Goal: Task Accomplishment & Management: Use online tool/utility

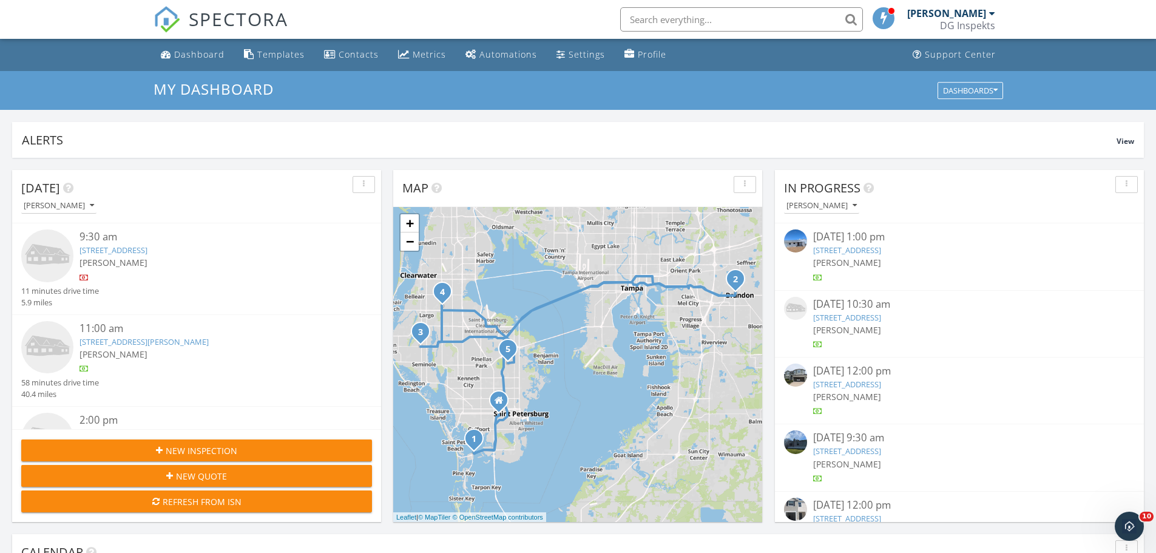
click at [179, 342] on link "209 Berry Tree Pl, Brandon, FL 33510" at bounding box center [143, 341] width 129 height 11
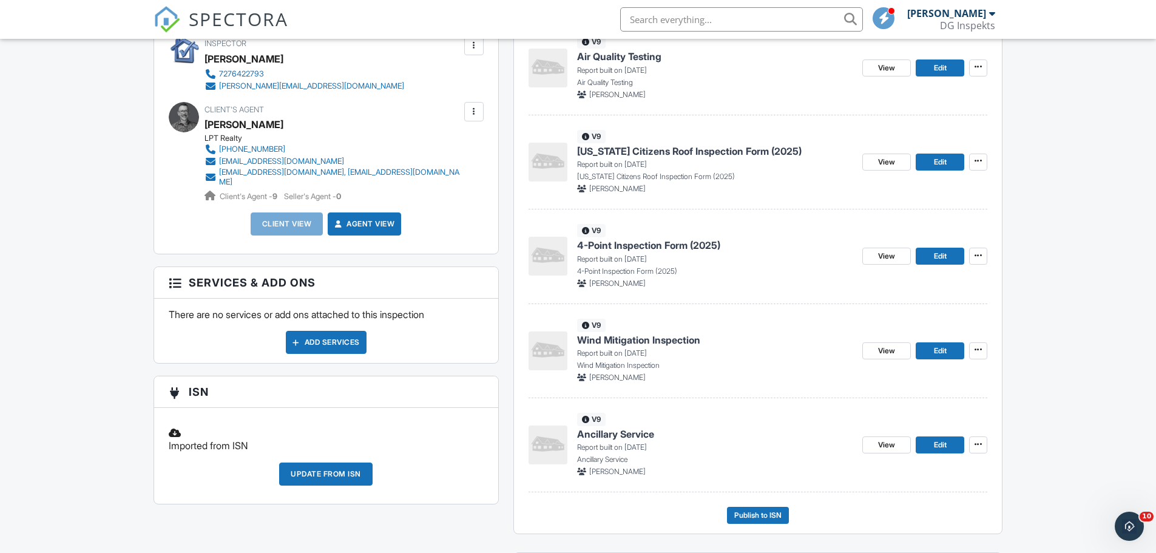
click at [356, 470] on div "Update from ISN" at bounding box center [325, 473] width 93 height 23
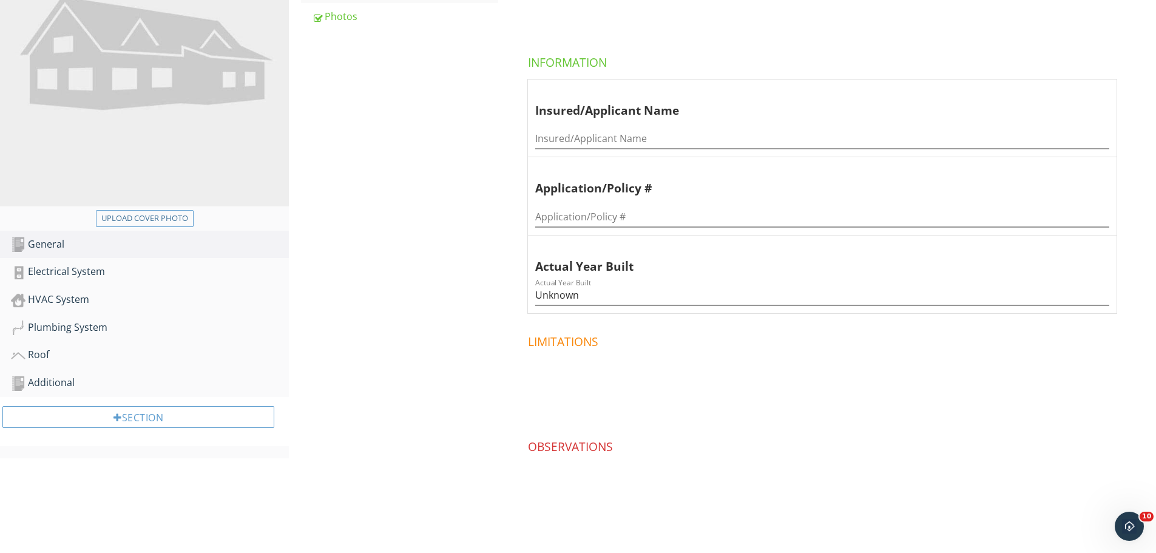
scroll to position [206, 0]
click at [53, 359] on div "Roof" at bounding box center [150, 354] width 278 height 16
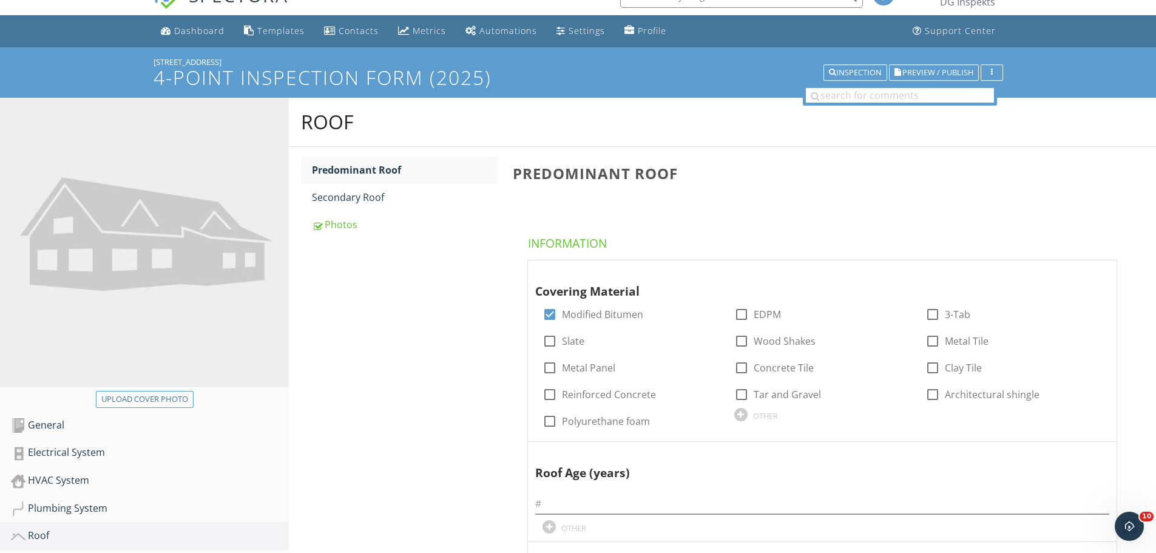
scroll to position [388, 0]
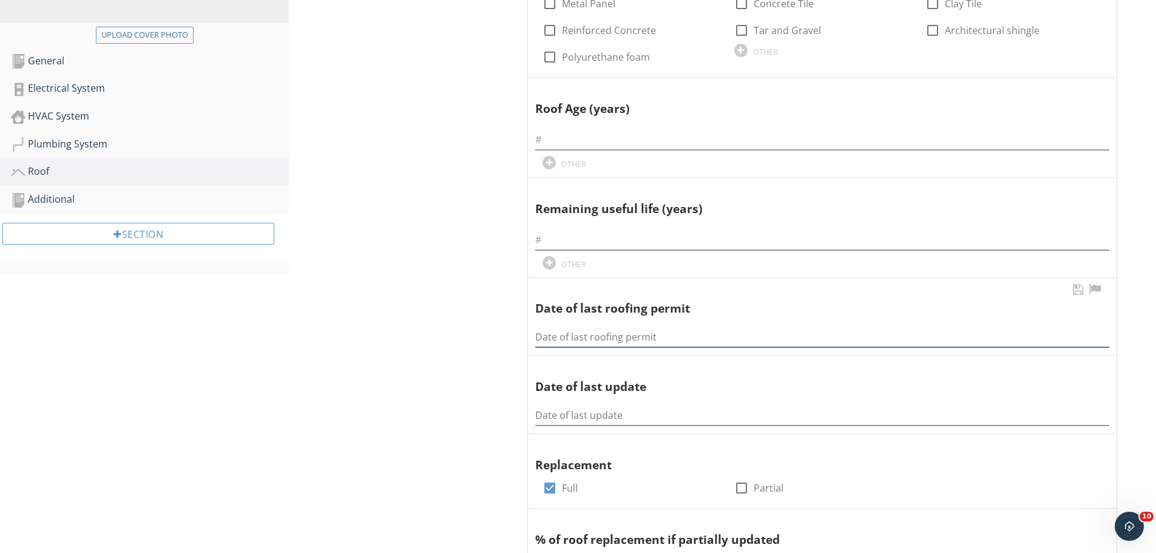
click at [579, 339] on input "Date of last roofing permit" at bounding box center [822, 337] width 574 height 20
type input "1/21/25"
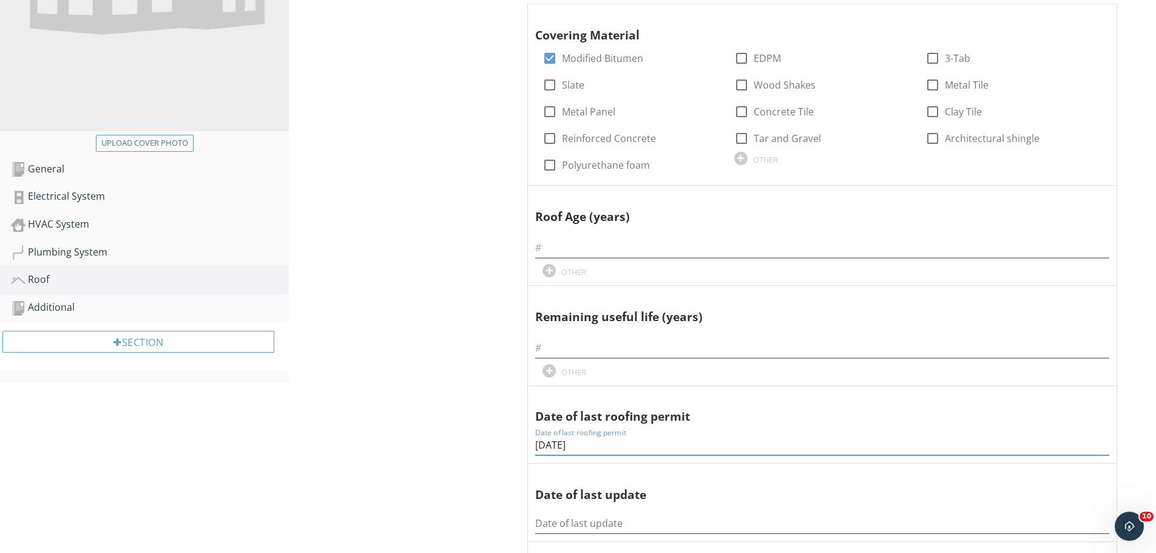
scroll to position [84, 0]
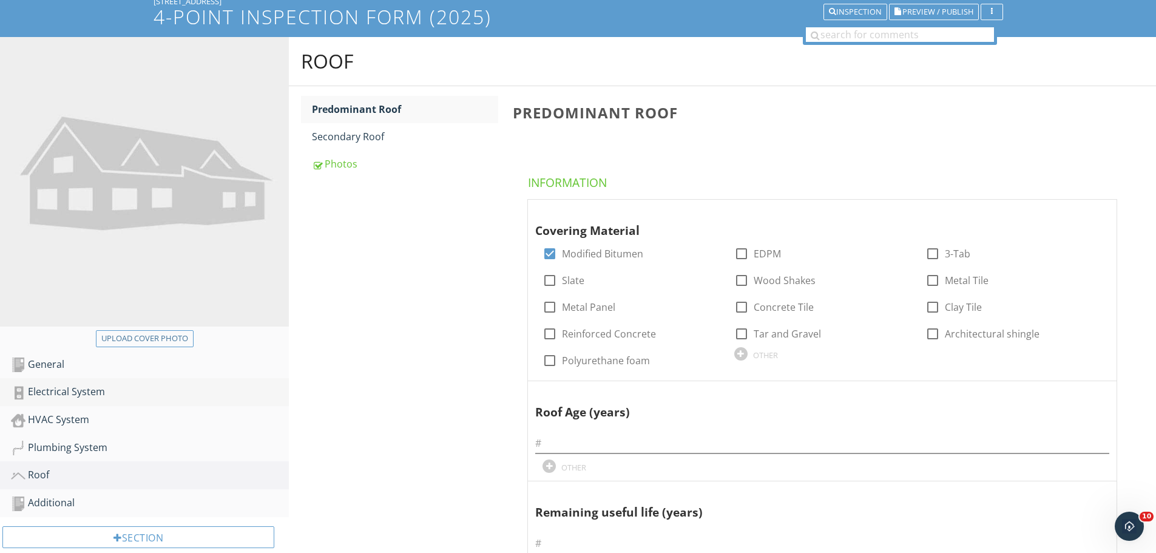
click at [61, 394] on div "Electrical System" at bounding box center [150, 392] width 278 height 16
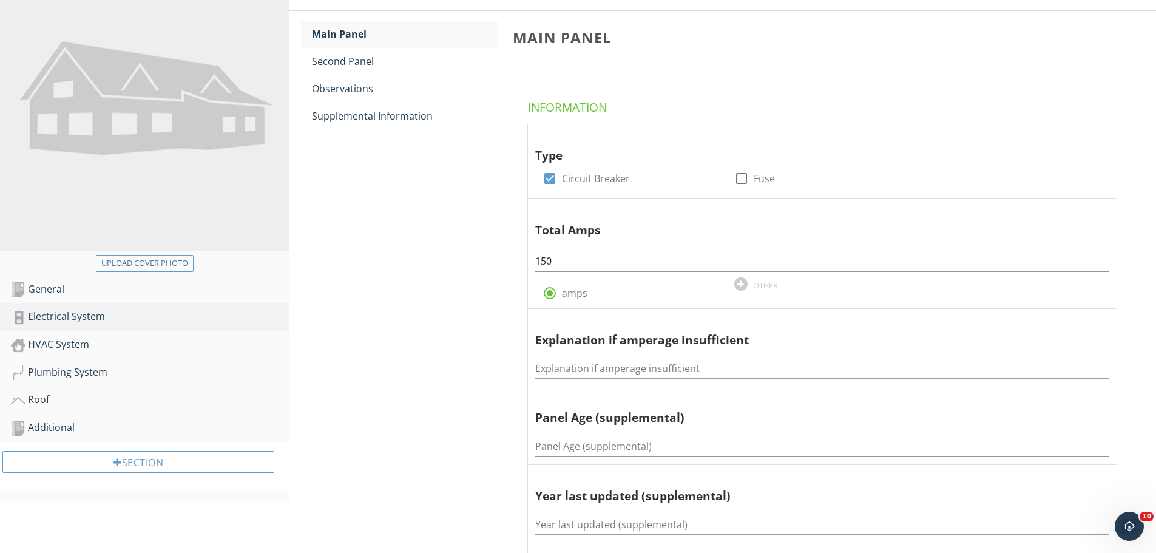
scroll to position [24, 0]
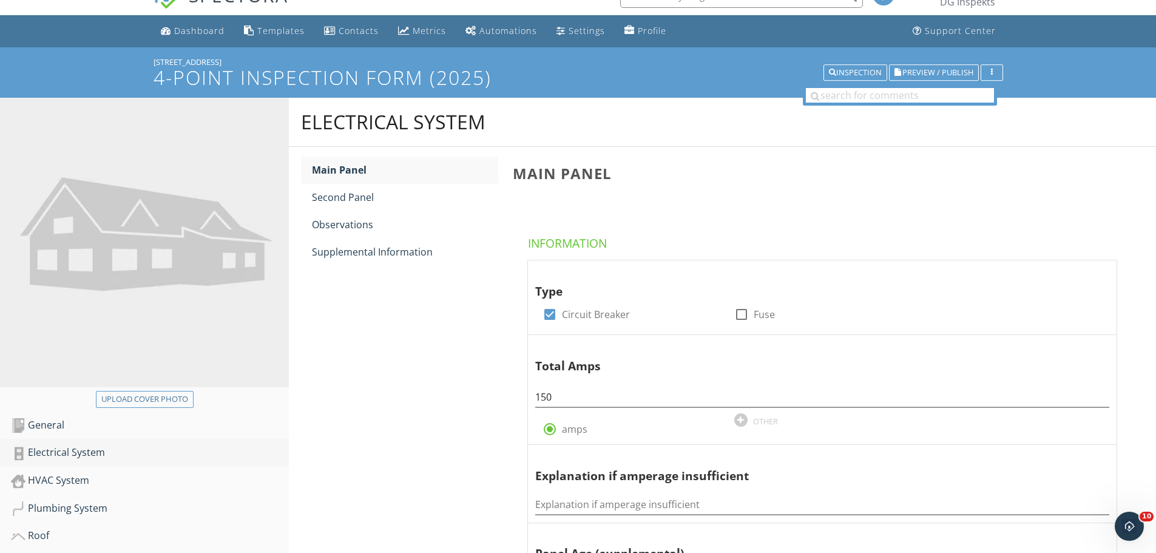
drag, startPoint x: 72, startPoint y: 420, endPoint x: 166, endPoint y: 447, distance: 98.2
click at [72, 421] on div "General" at bounding box center [150, 425] width 278 height 16
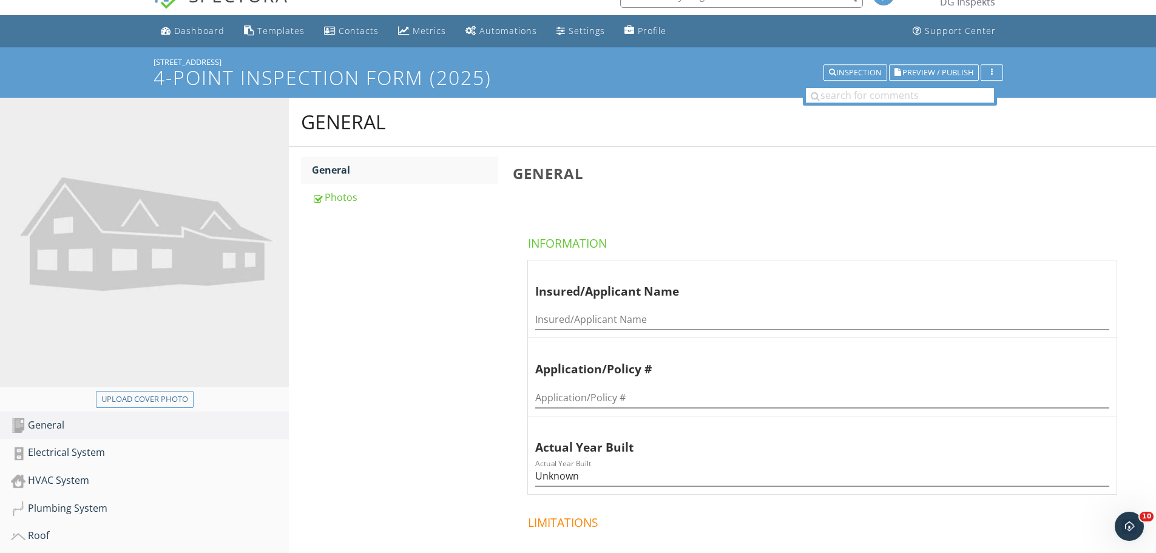
scroll to position [206, 0]
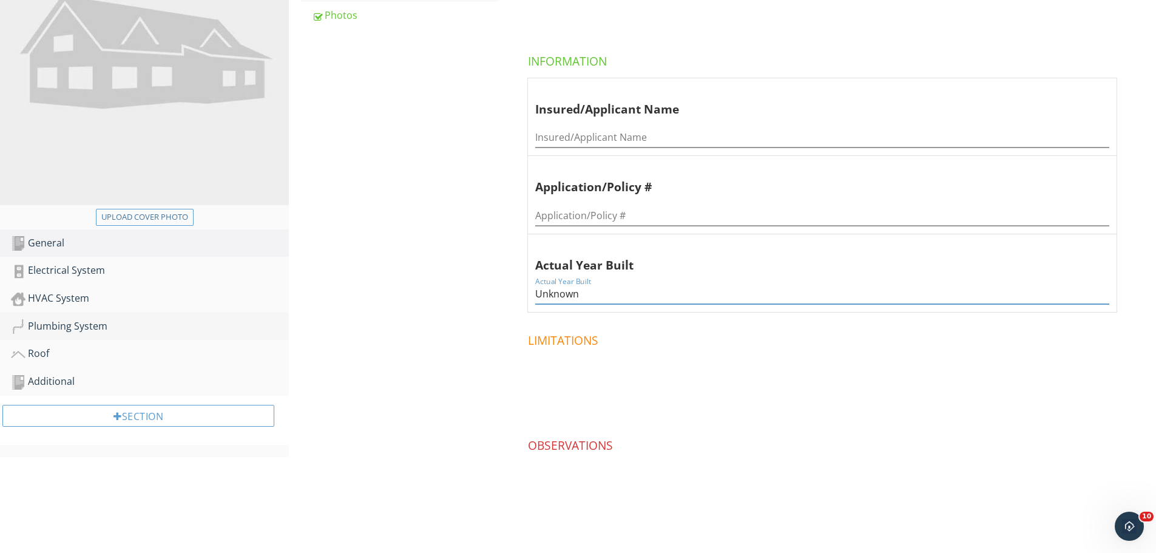
drag, startPoint x: 612, startPoint y: 289, endPoint x: 176, endPoint y: 319, distance: 436.7
click at [242, 322] on div "Upload cover photo General Electrical System HVAC System Plumbing System Roof A…" at bounding box center [578, 234] width 1156 height 637
type input "1989"
click at [112, 274] on div "Electrical System" at bounding box center [150, 271] width 278 height 16
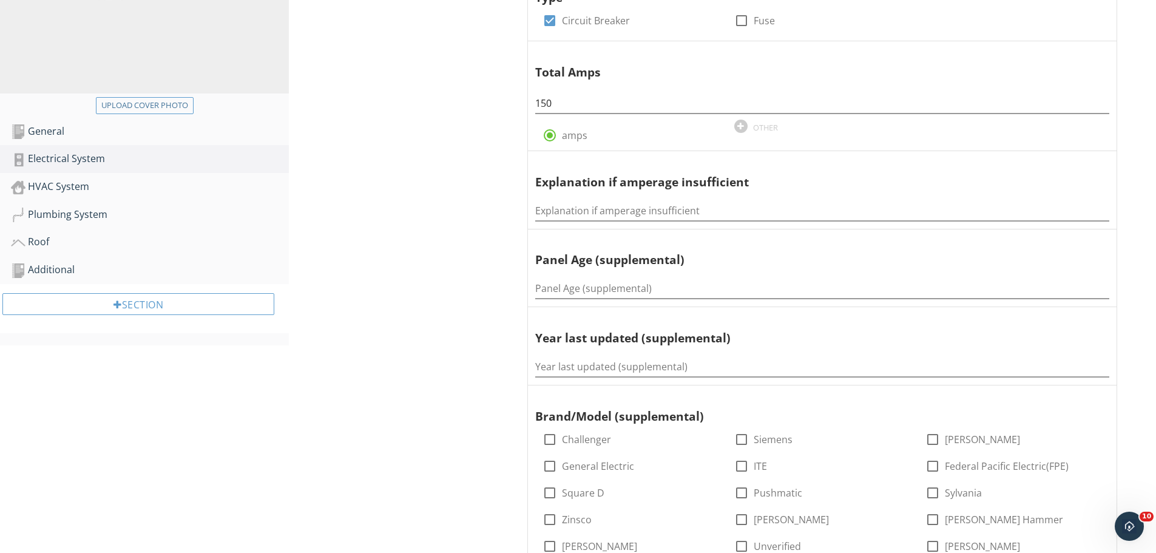
scroll to position [327, 0]
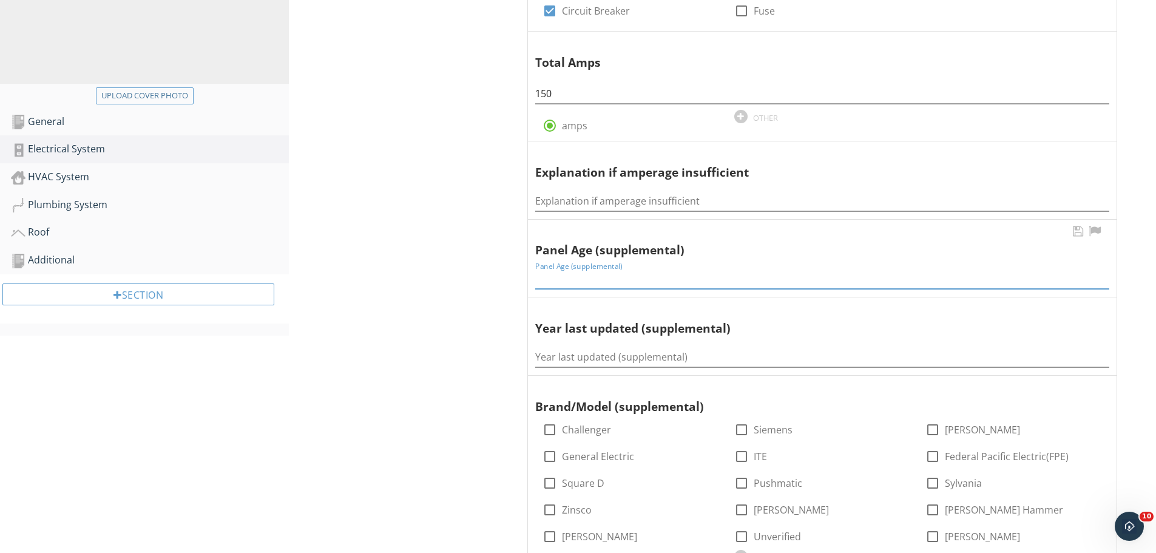
click at [559, 282] on input "Panel Age (supplemental)" at bounding box center [822, 279] width 574 height 20
type input "36"
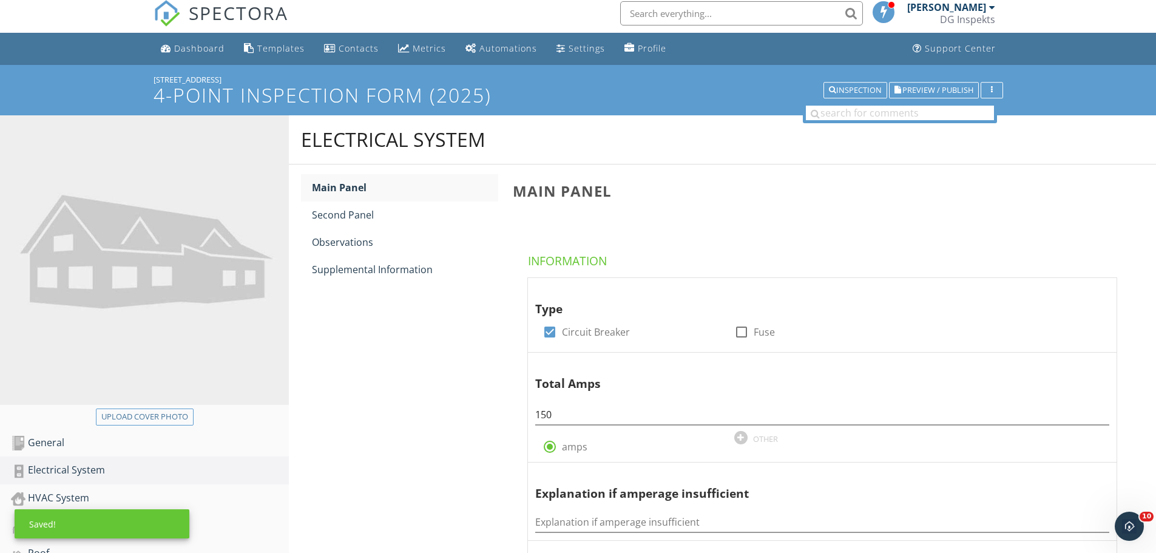
scroll to position [0, 0]
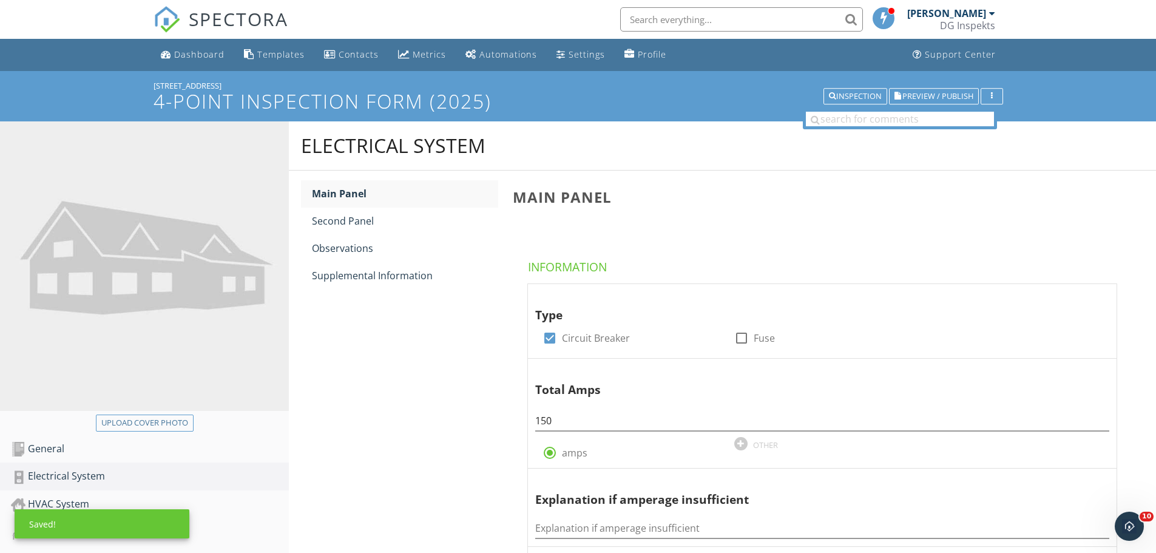
type input "1989"
click at [223, 275] on img at bounding box center [144, 265] width 289 height 289
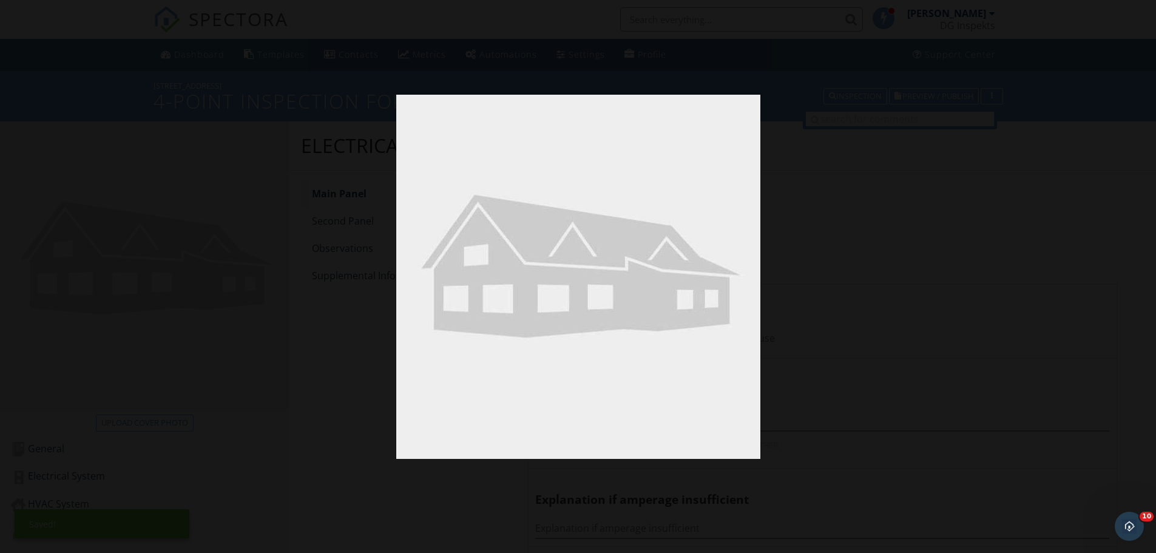
click at [342, 296] on div at bounding box center [578, 276] width 1156 height 553
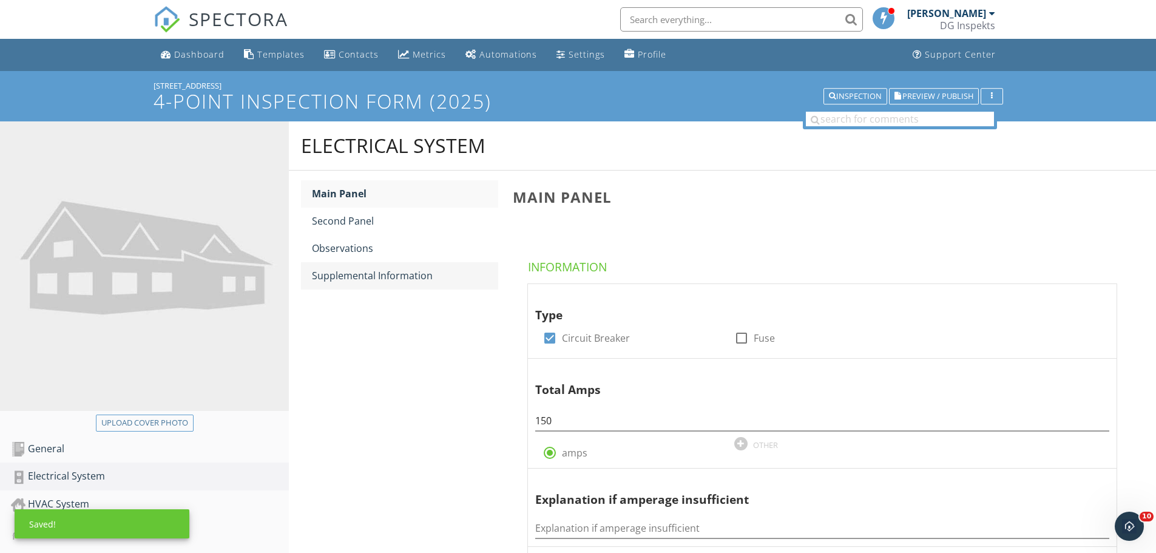
click at [369, 279] on div "Supplemental Information" at bounding box center [405, 275] width 186 height 15
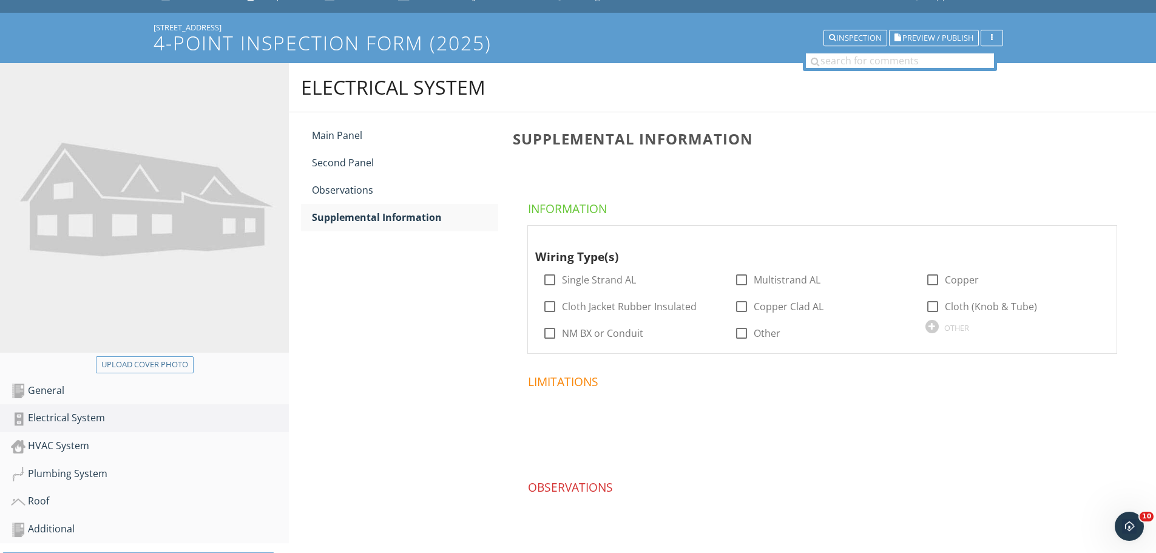
scroll to position [110, 0]
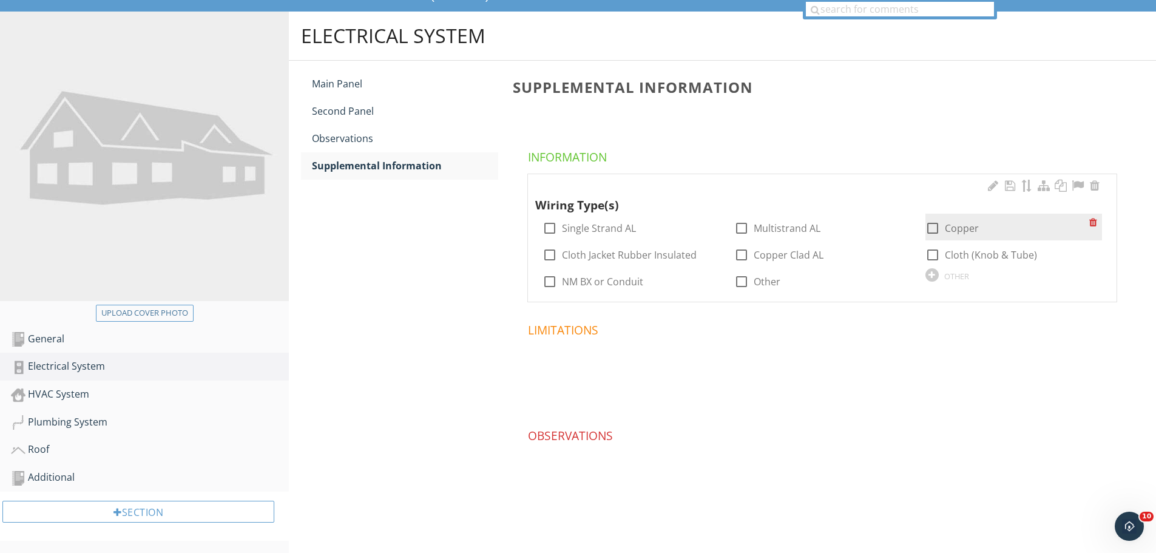
click at [932, 222] on div at bounding box center [932, 228] width 21 height 21
checkbox input "true"
click at [47, 402] on div "HVAC System" at bounding box center [150, 394] width 278 height 16
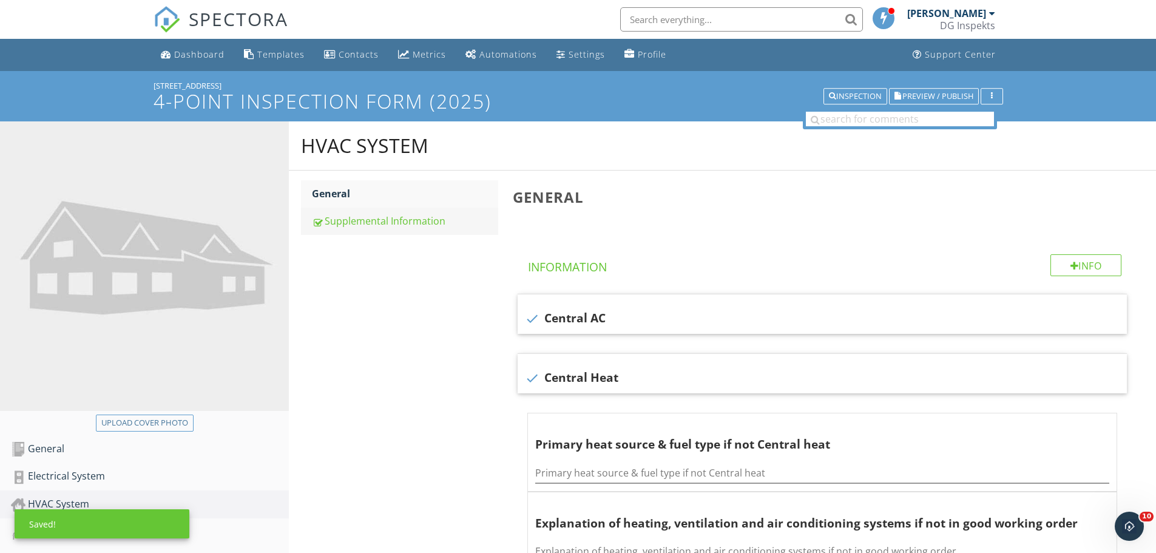
click at [410, 221] on div "Supplemental Information" at bounding box center [405, 221] width 186 height 15
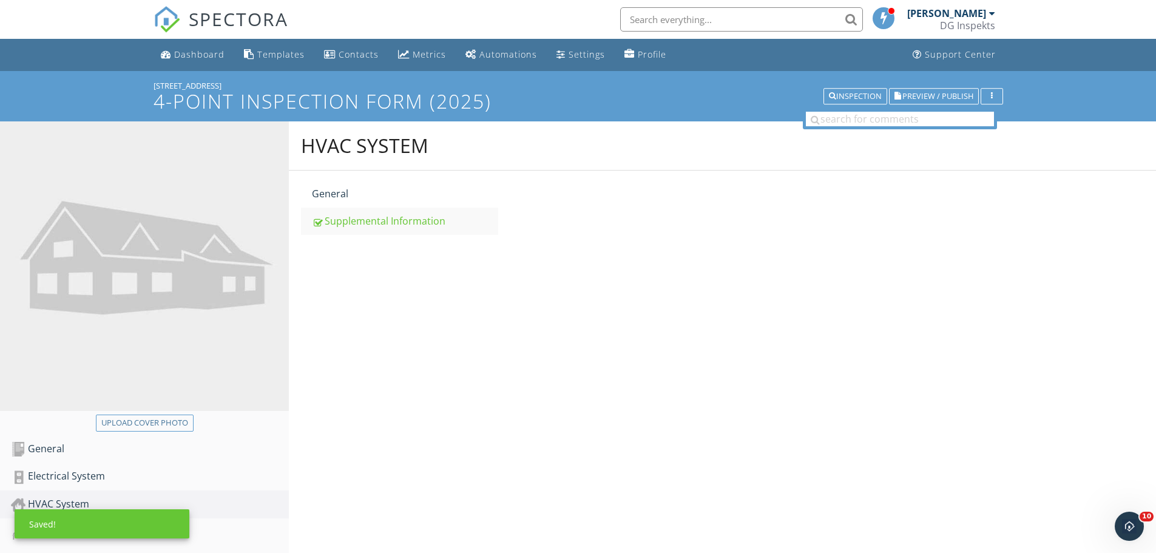
scroll to position [121, 0]
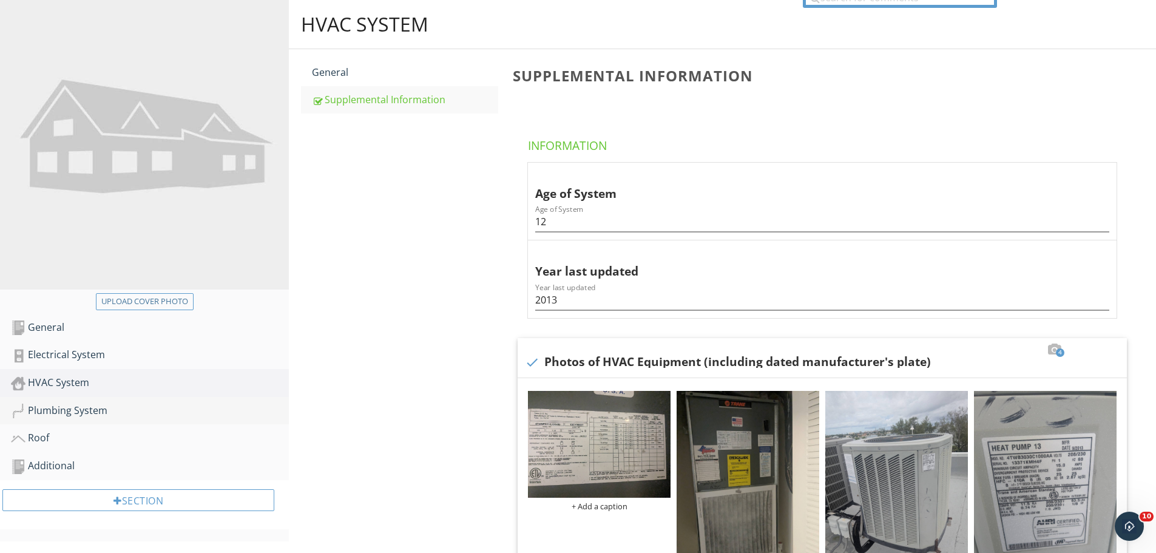
click at [91, 406] on div "Plumbing System" at bounding box center [150, 411] width 278 height 16
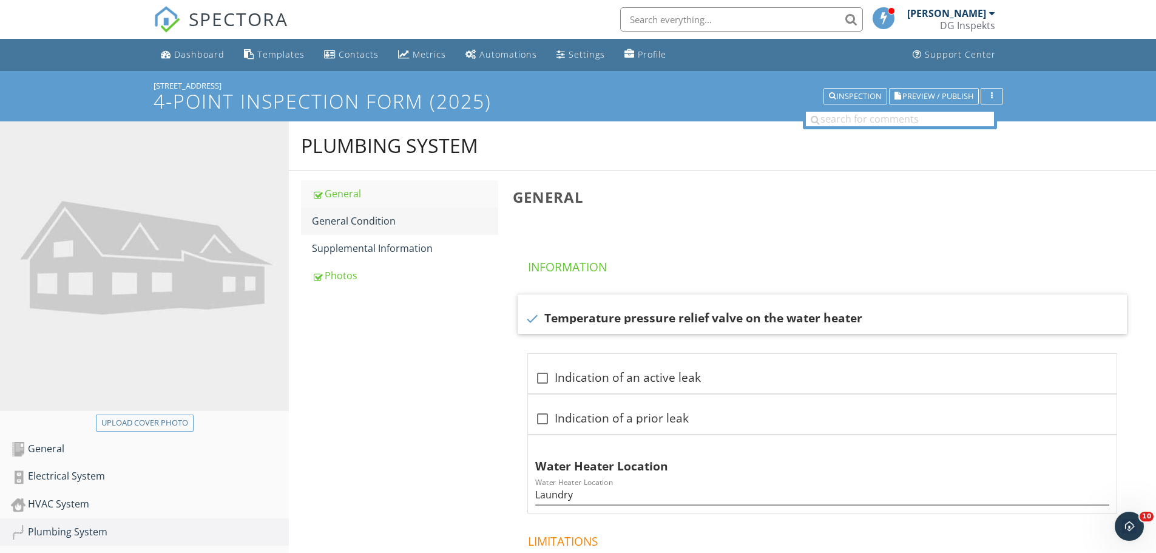
click at [361, 221] on div "General Condition" at bounding box center [405, 221] width 186 height 15
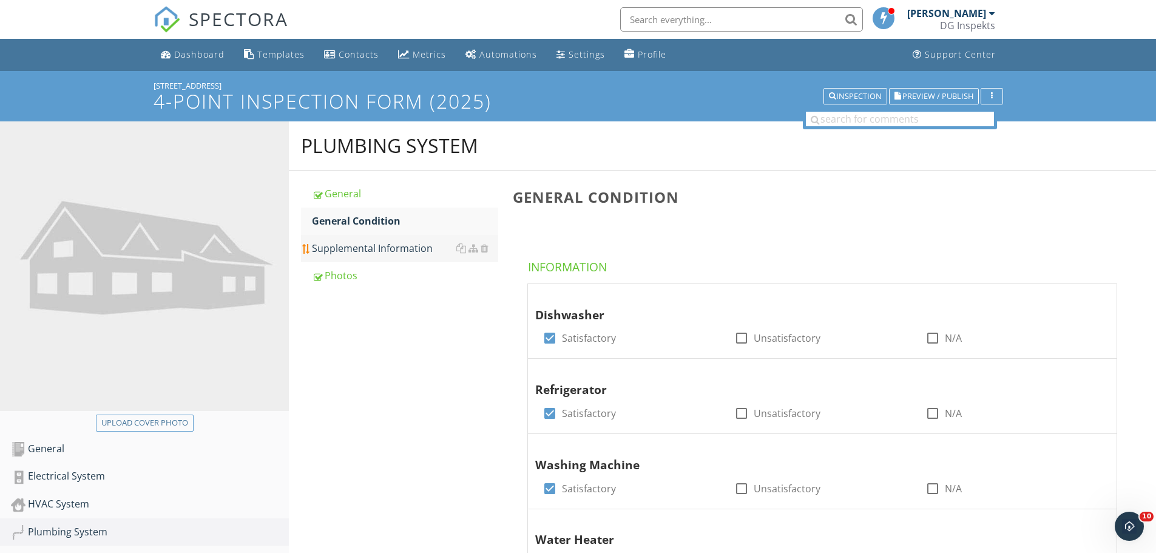
click at [366, 246] on div "Supplemental Information" at bounding box center [405, 248] width 186 height 15
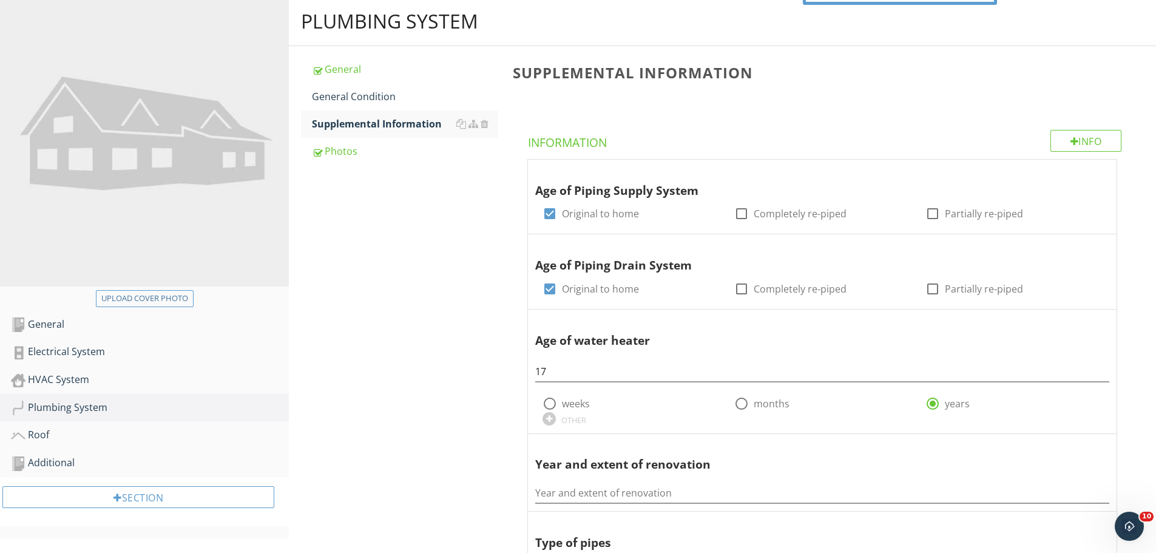
scroll to position [121, 0]
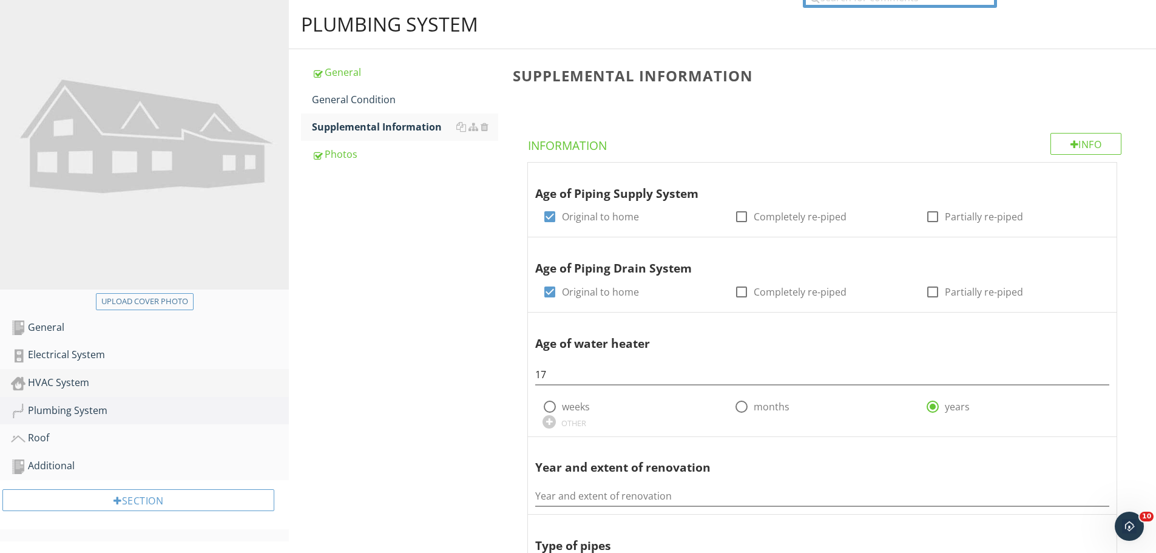
click at [66, 373] on link "HVAC System" at bounding box center [150, 383] width 278 height 28
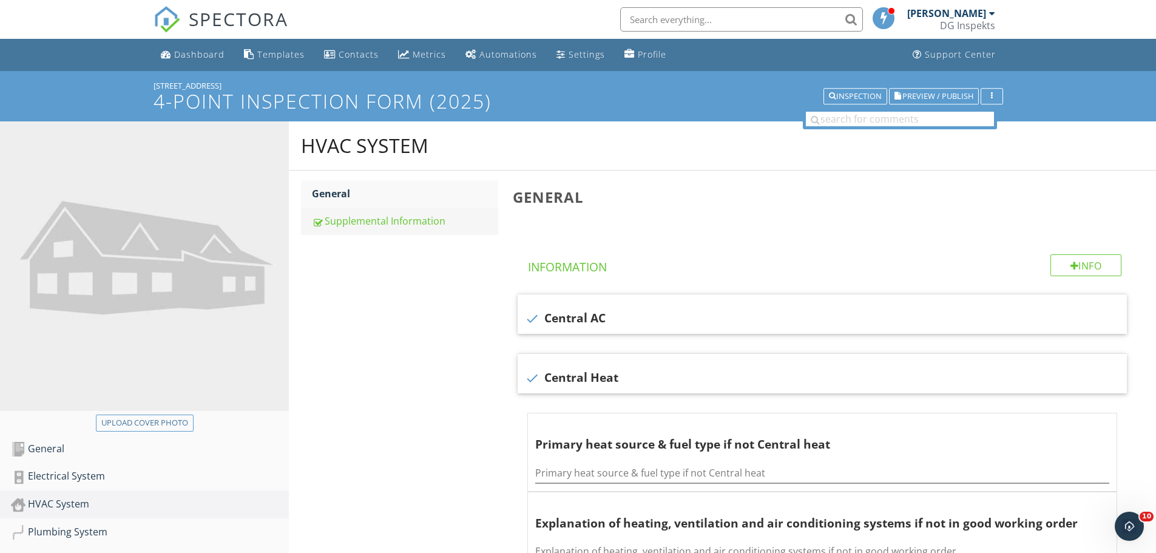
drag, startPoint x: 344, startPoint y: 214, endPoint x: 336, endPoint y: 221, distance: 11.2
click at [343, 214] on div "Supplemental Information" at bounding box center [405, 221] width 186 height 15
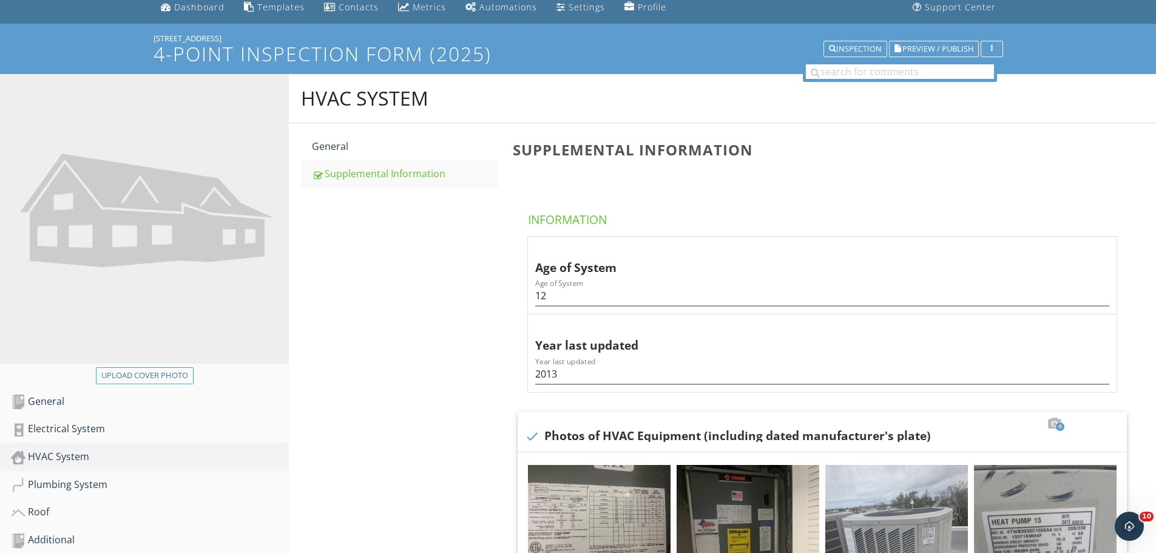
scroll to position [182, 0]
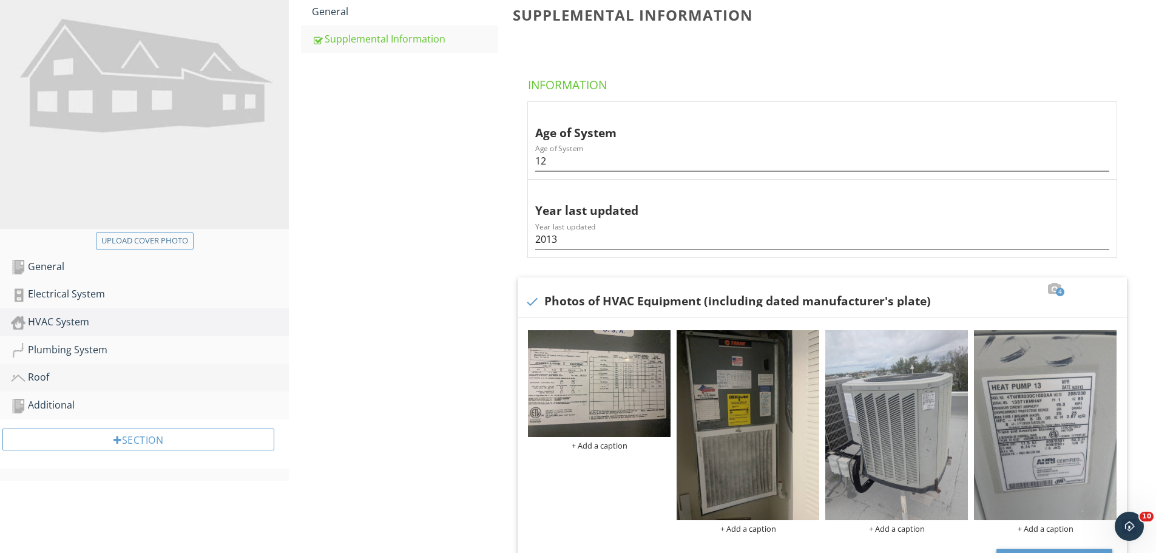
click at [50, 378] on div "Roof" at bounding box center [150, 377] width 278 height 16
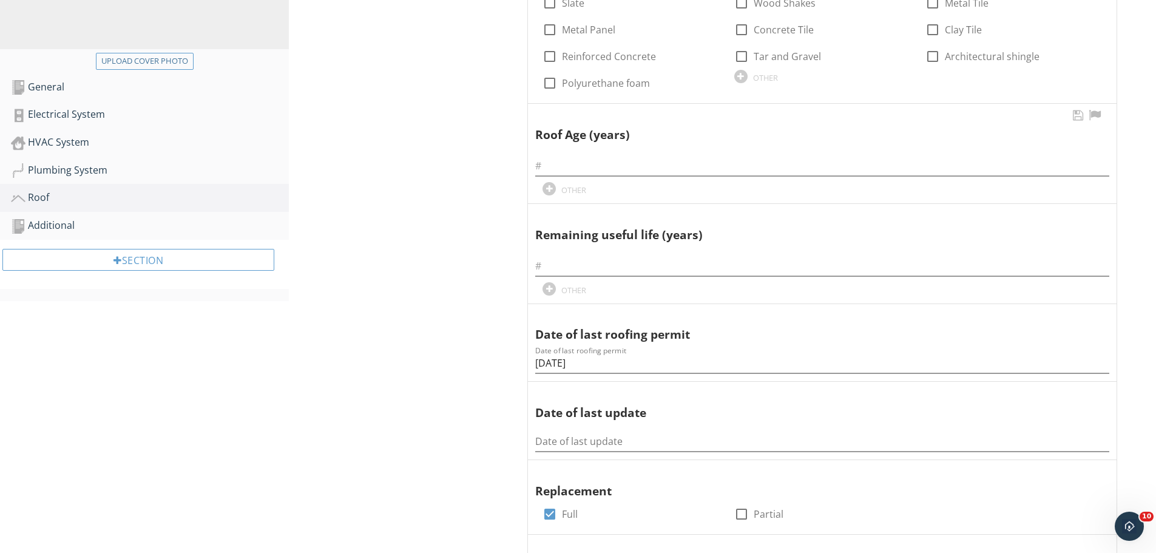
scroll to position [364, 0]
click at [573, 155] on input "text" at bounding box center [822, 163] width 574 height 20
type input "0"
type input "15"
click at [84, 230] on div "Additional" at bounding box center [150, 223] width 278 height 16
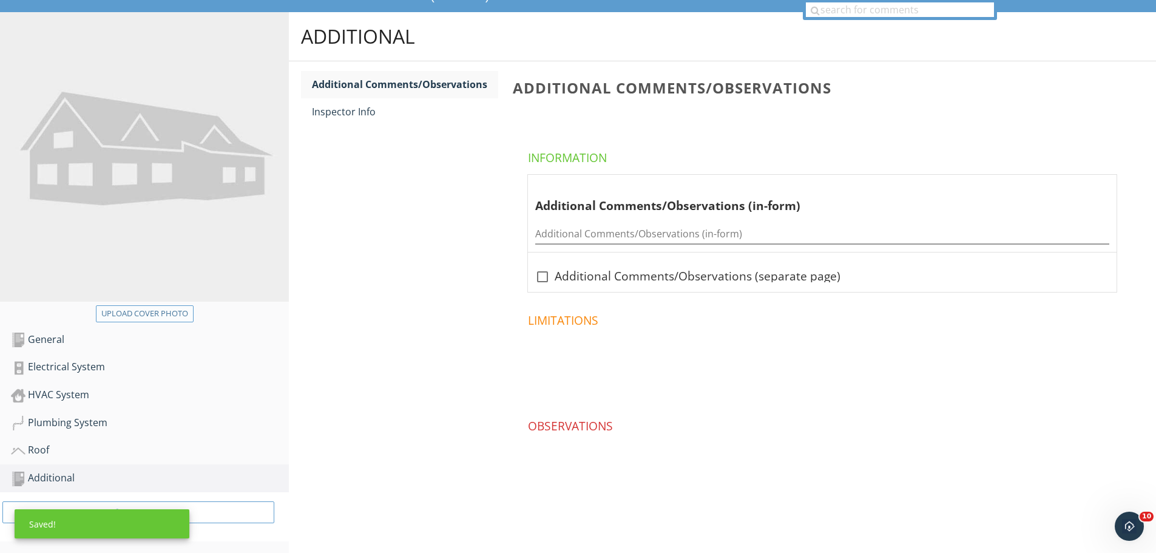
scroll to position [110, 0]
click at [92, 414] on div "Plumbing System" at bounding box center [150, 422] width 278 height 16
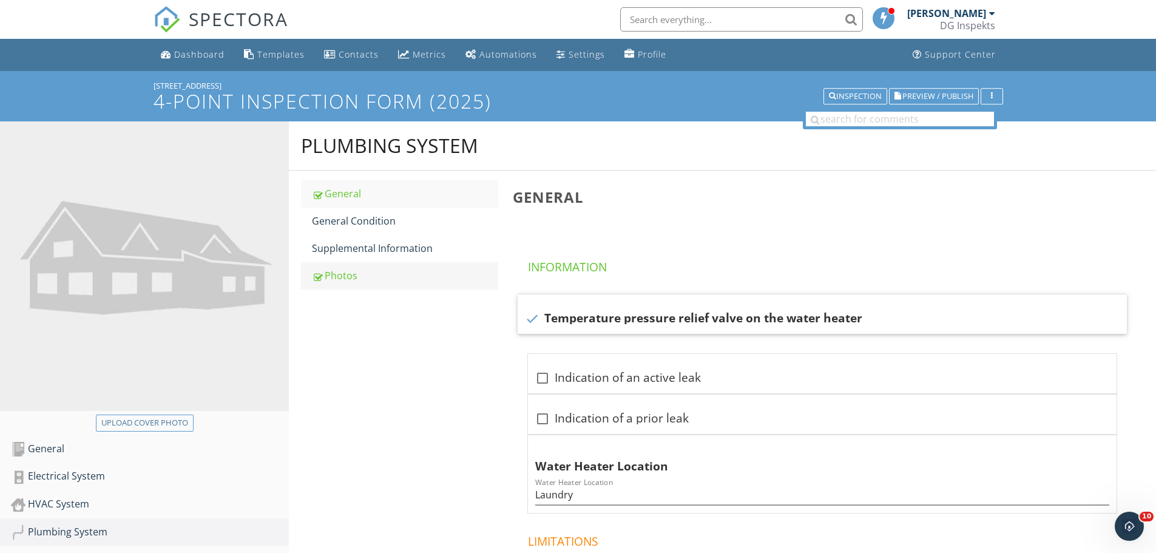
click at [332, 273] on div "Photos" at bounding box center [405, 275] width 186 height 15
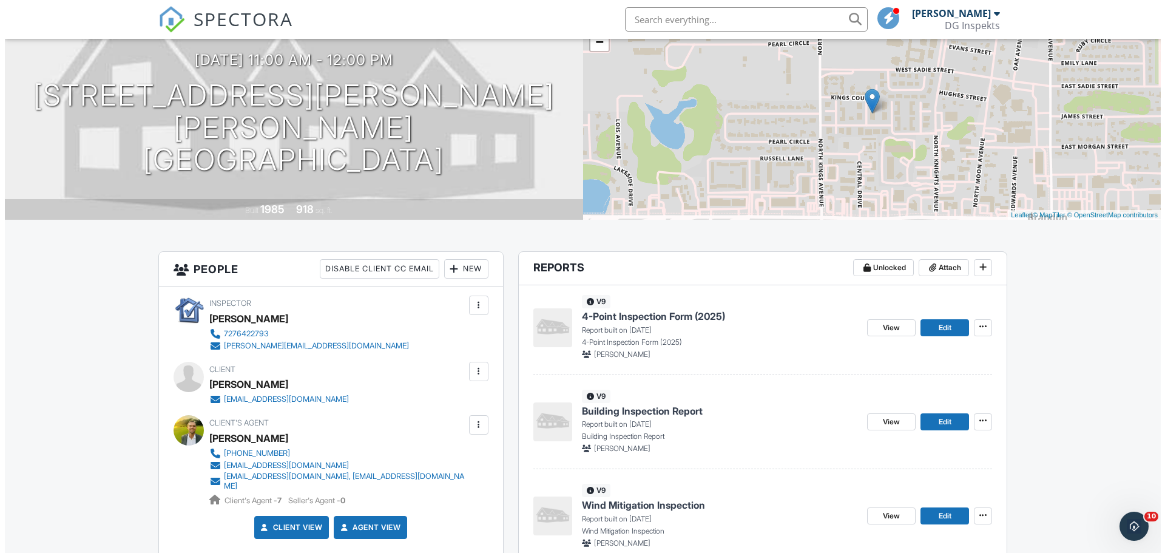
scroll to position [121, 0]
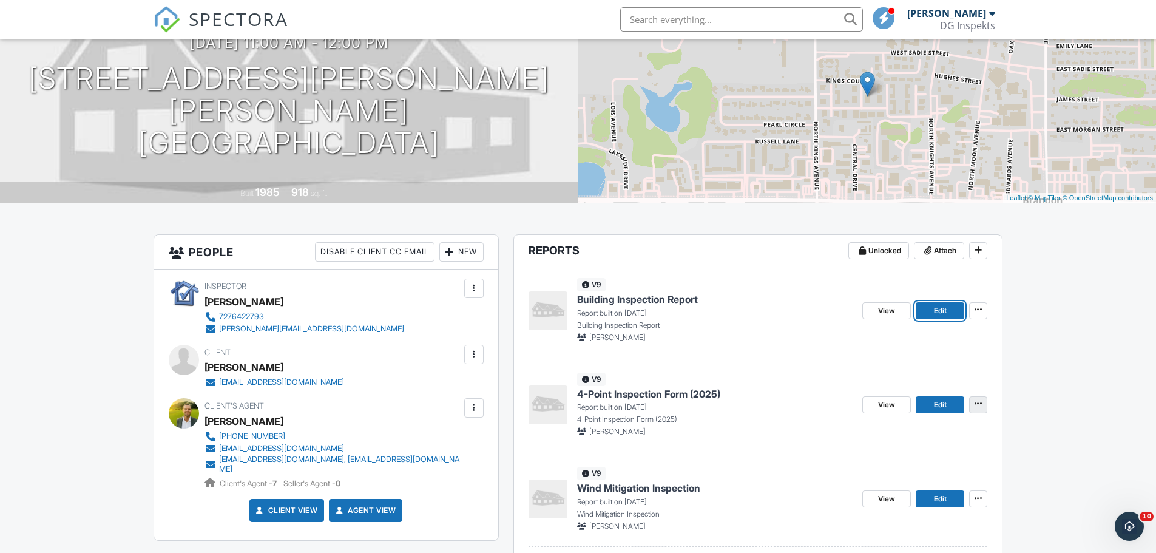
click at [981, 405] on icon at bounding box center [977, 403] width 7 height 8
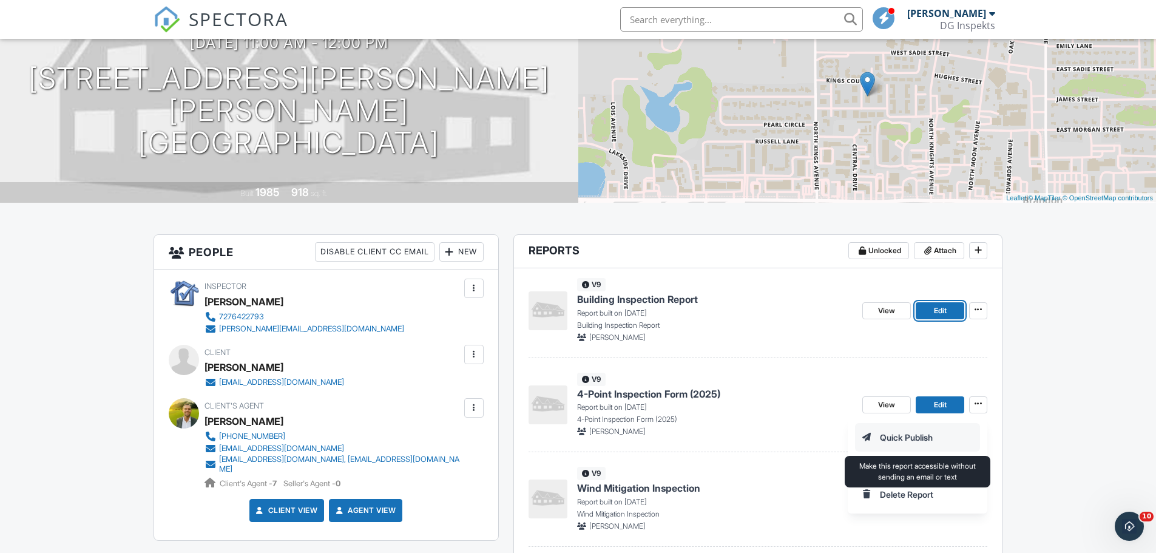
click at [947, 437] on input "Quick Publish" at bounding box center [917, 436] width 124 height 27
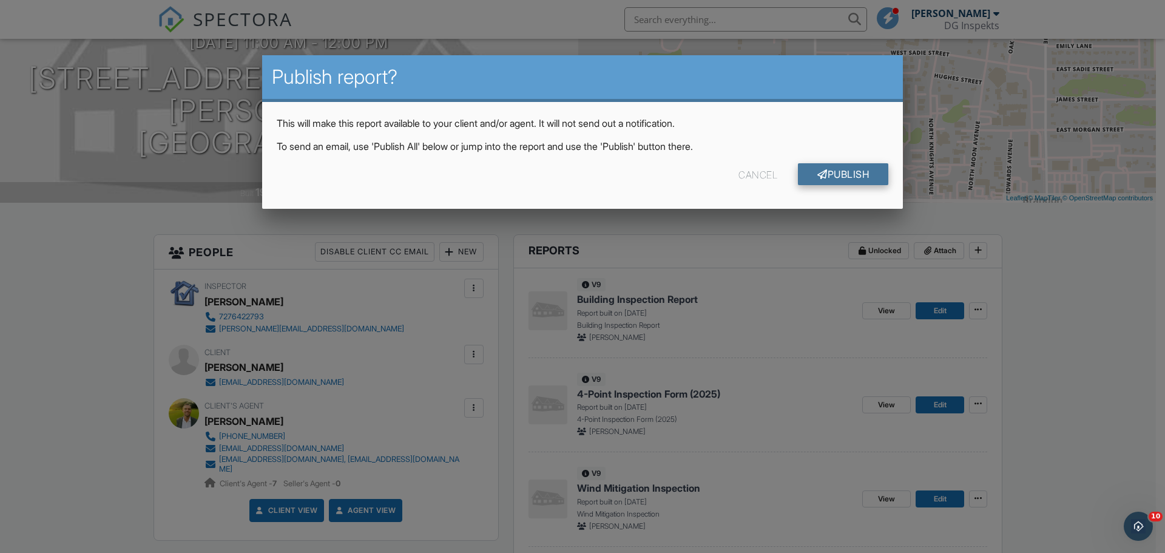
click at [833, 169] on link "Publish" at bounding box center [843, 174] width 90 height 22
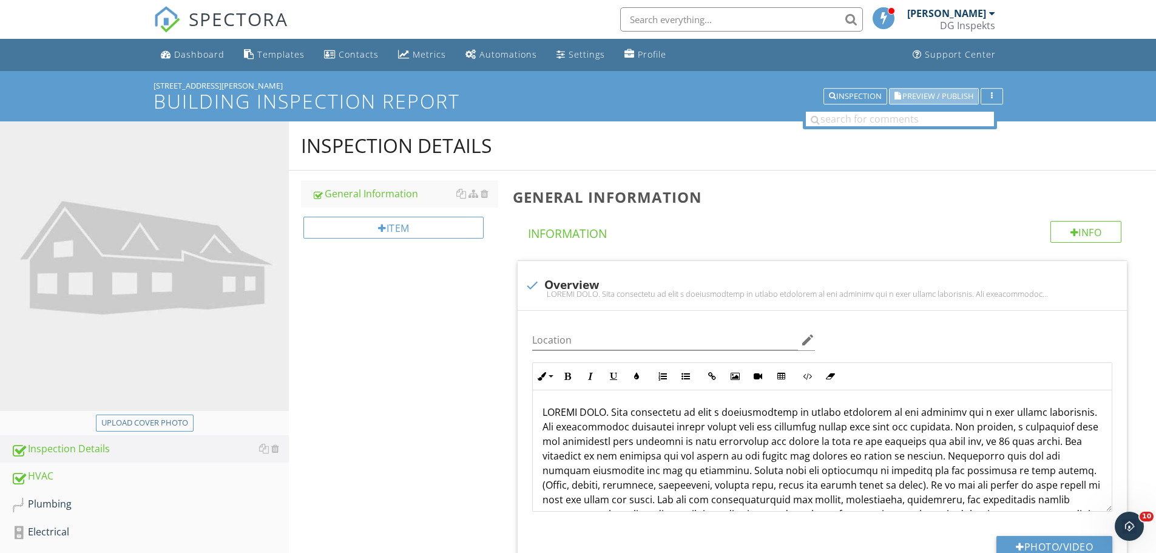
click at [911, 93] on span "Preview / Publish" at bounding box center [937, 96] width 71 height 8
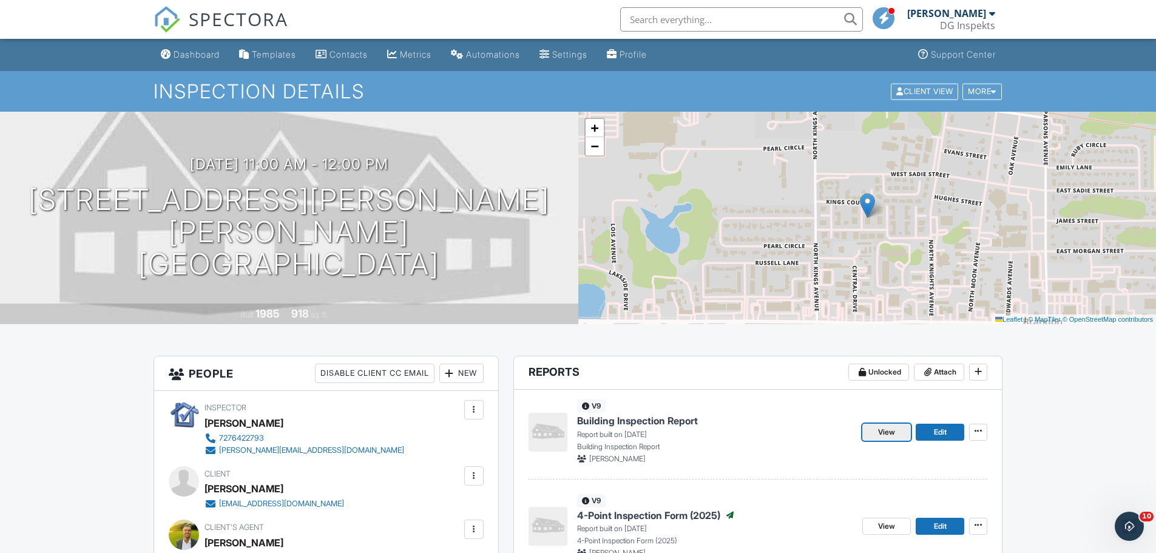
click at [892, 434] on span "View" at bounding box center [886, 432] width 17 height 12
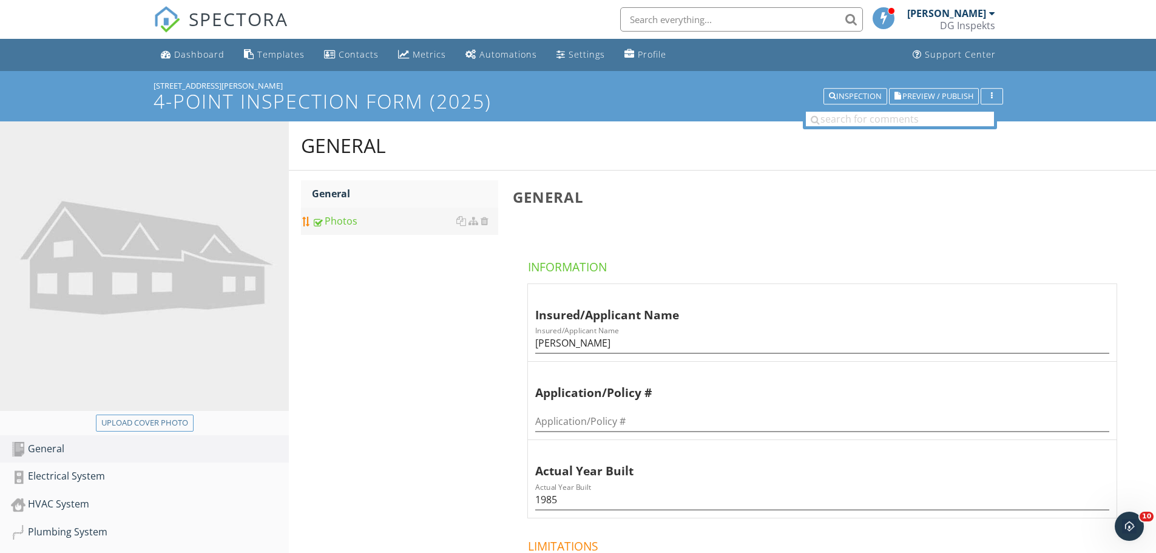
click at [332, 225] on div "Photos" at bounding box center [405, 221] width 186 height 15
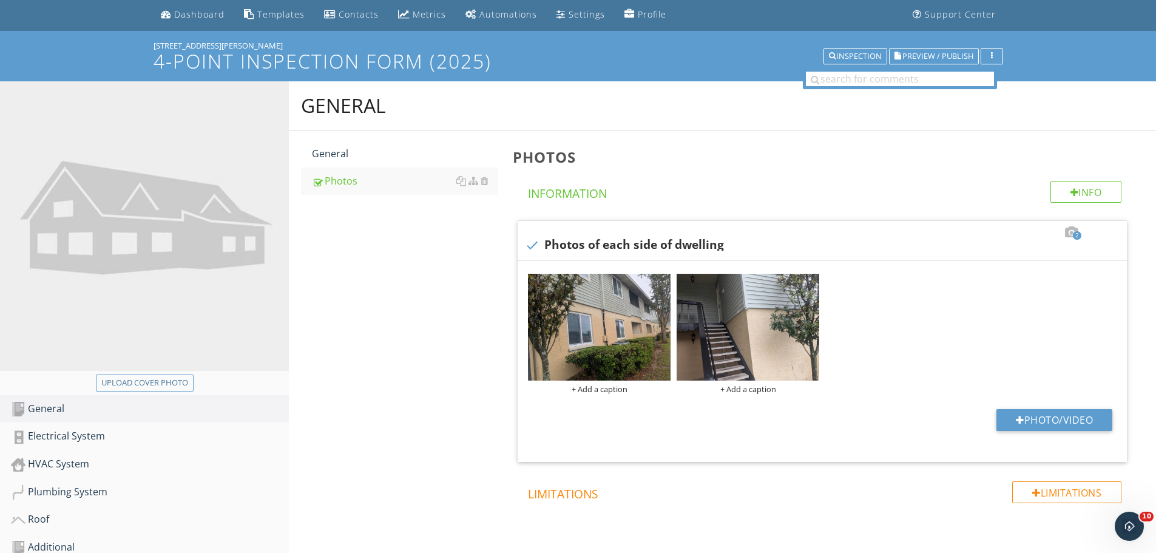
scroll to position [61, 0]
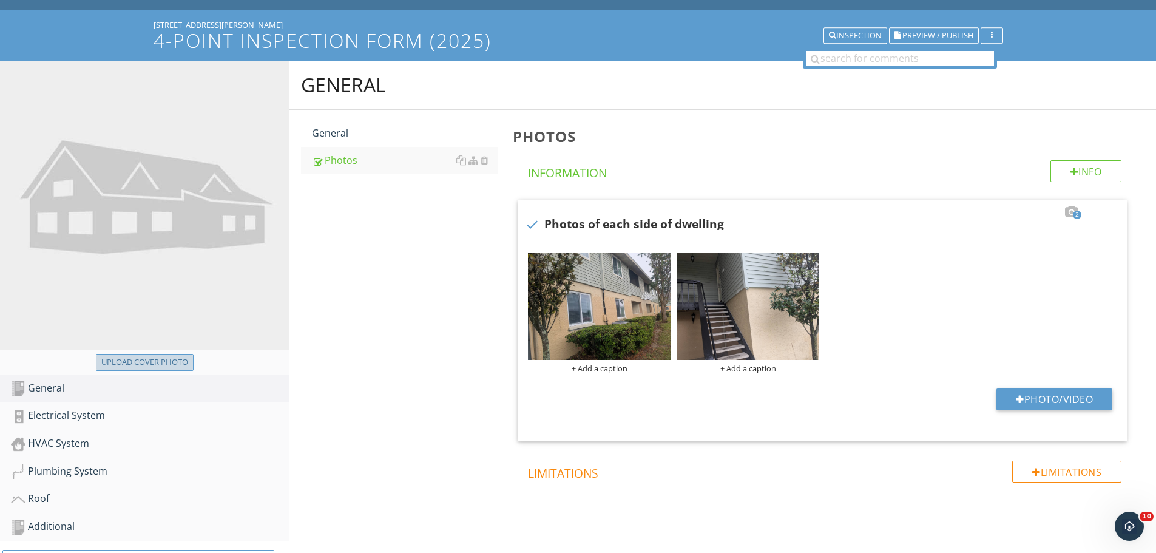
click at [181, 354] on button "Upload cover photo" at bounding box center [145, 362] width 98 height 17
type input "C:\fakepath\photo.jpg"
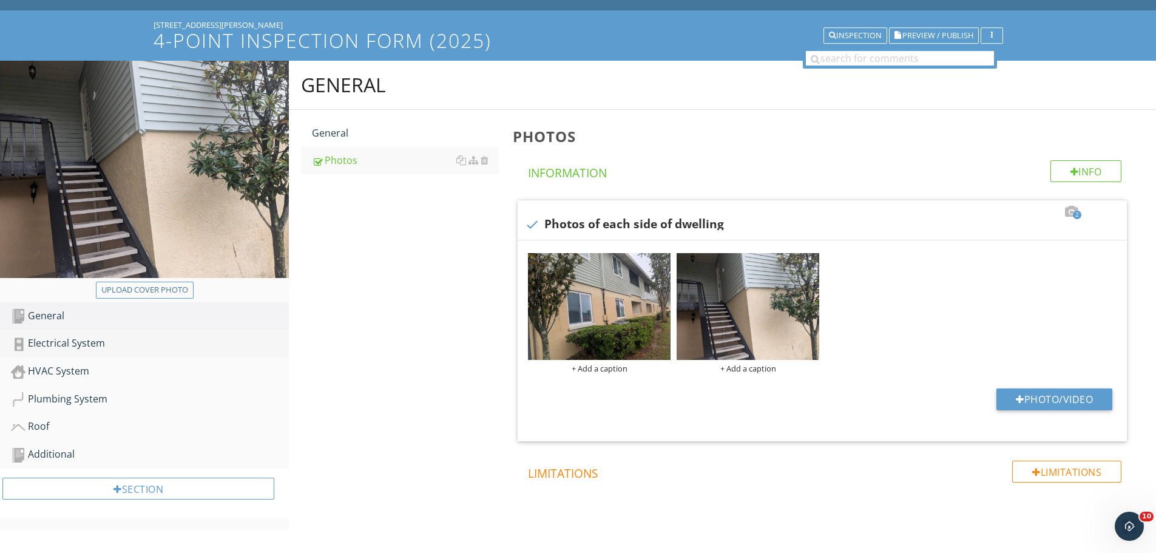
click at [126, 345] on div "Electrical System" at bounding box center [150, 344] width 278 height 16
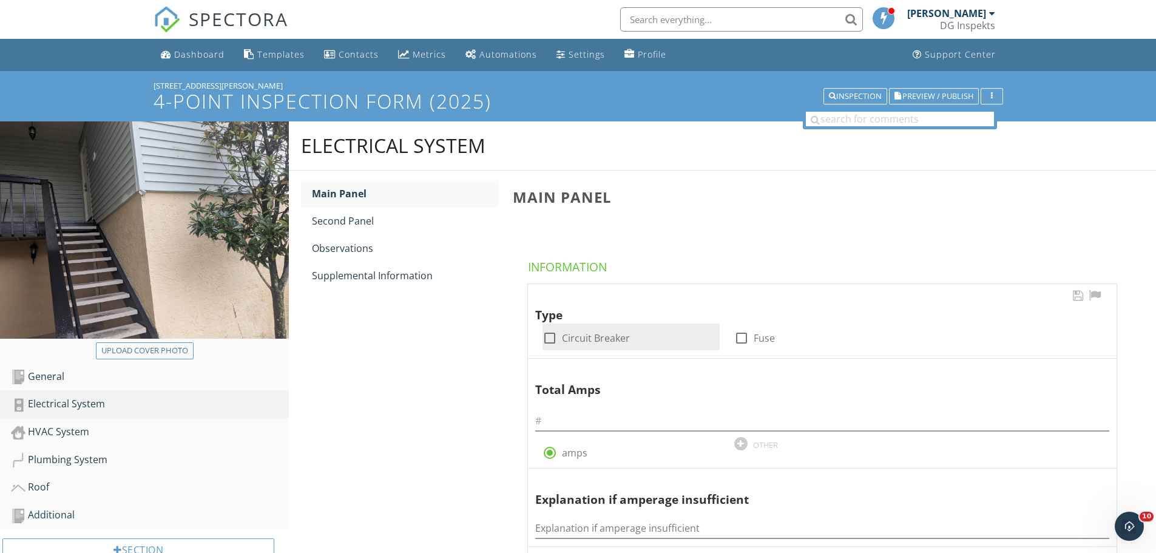
click at [550, 339] on div at bounding box center [549, 338] width 21 height 21
checkbox input "true"
click at [571, 420] on input "text" at bounding box center [822, 421] width 574 height 20
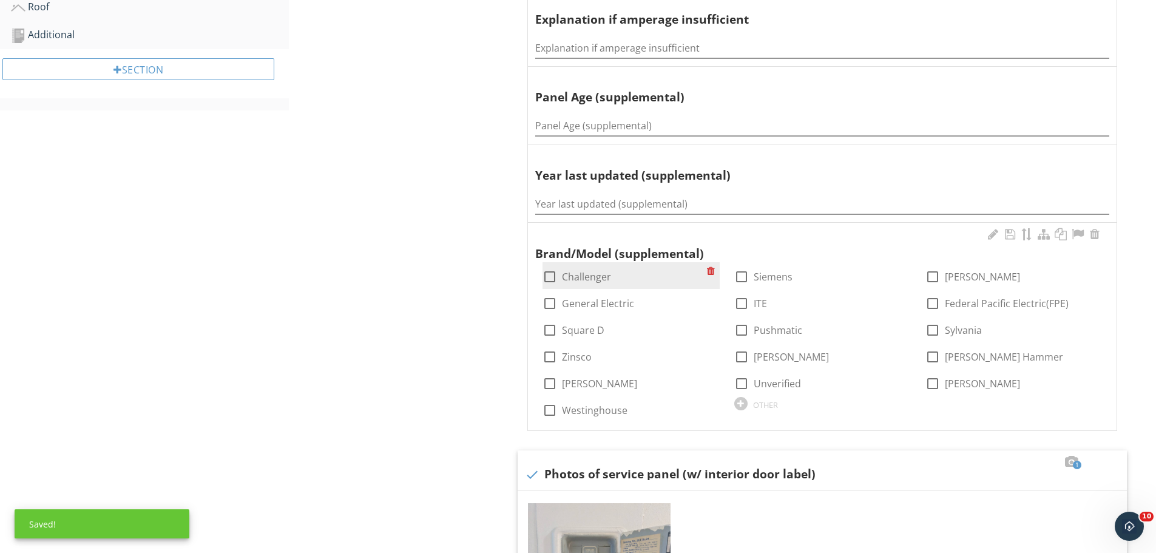
scroll to position [485, 0]
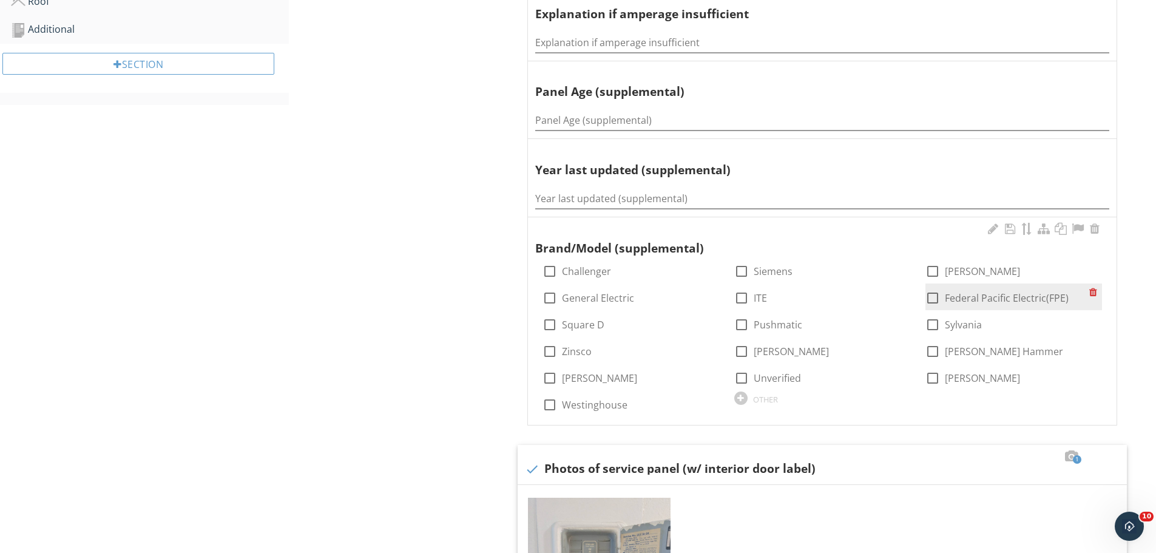
type input "100"
click at [931, 296] on div at bounding box center [932, 298] width 21 height 21
checkbox input "true"
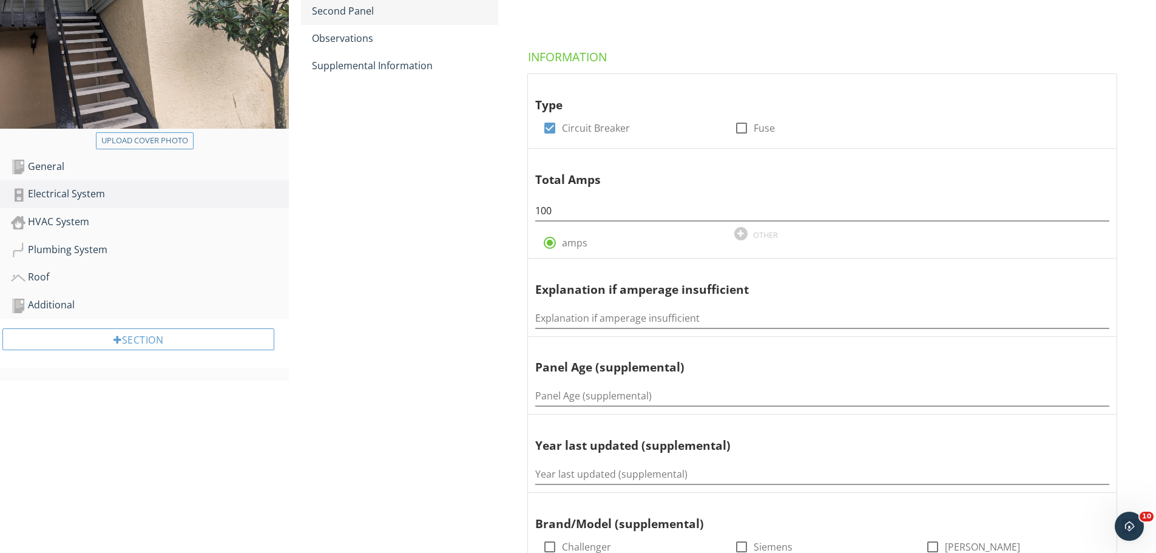
scroll to position [182, 0]
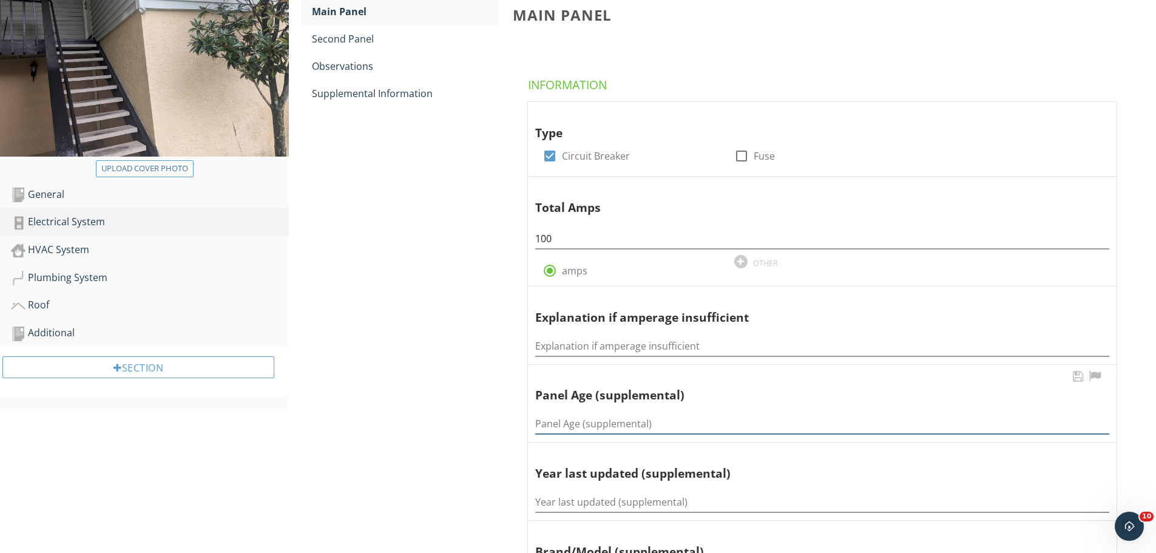
click at [577, 425] on input "Panel Age (supplemental)" at bounding box center [822, 424] width 574 height 20
type input "40"
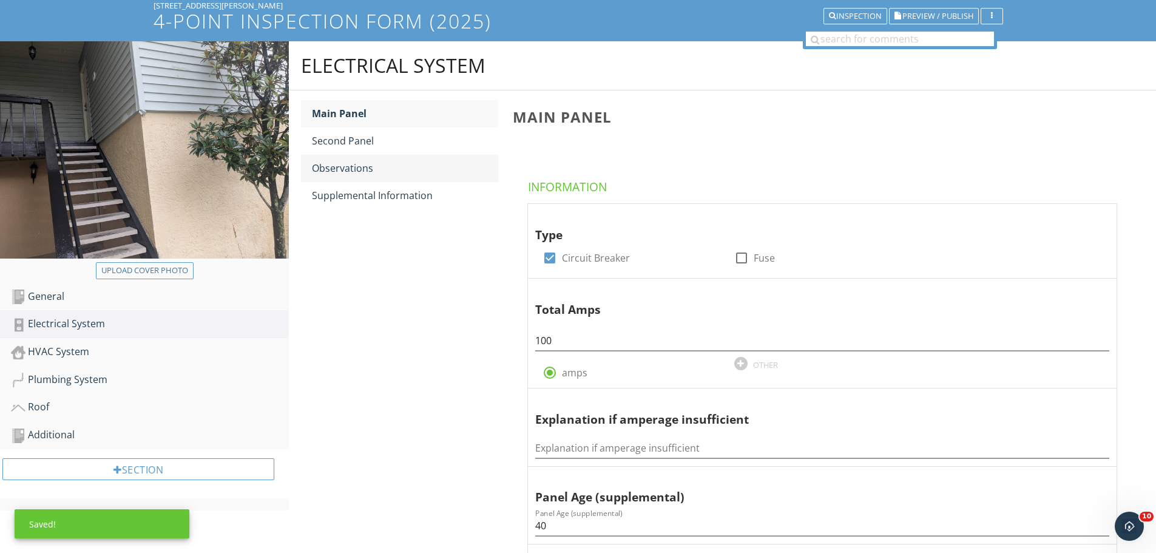
scroll to position [0, 0]
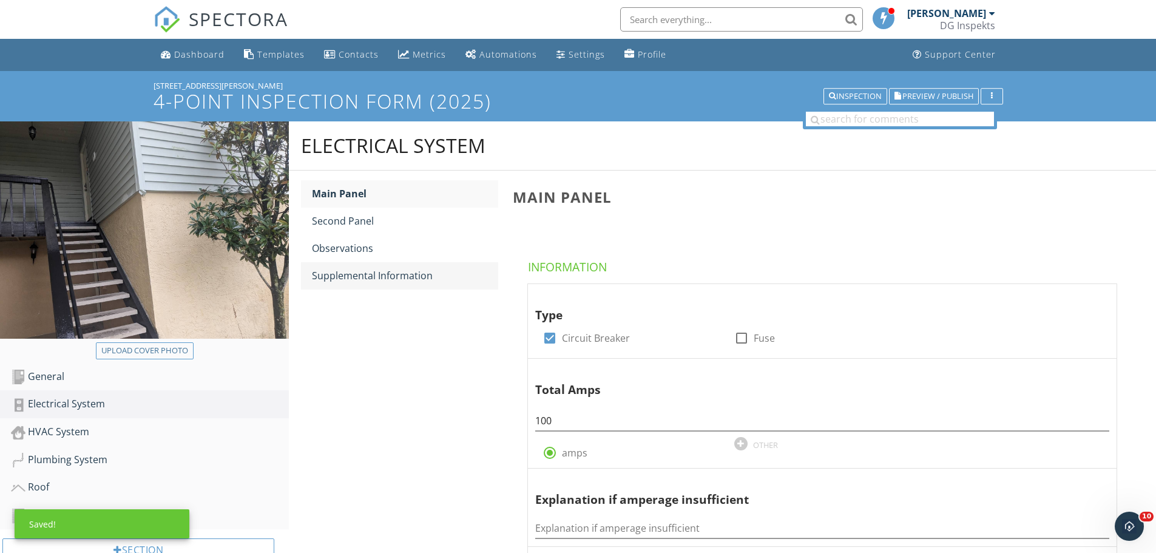
type input "1985"
click at [350, 263] on link "Supplemental Information" at bounding box center [405, 275] width 186 height 27
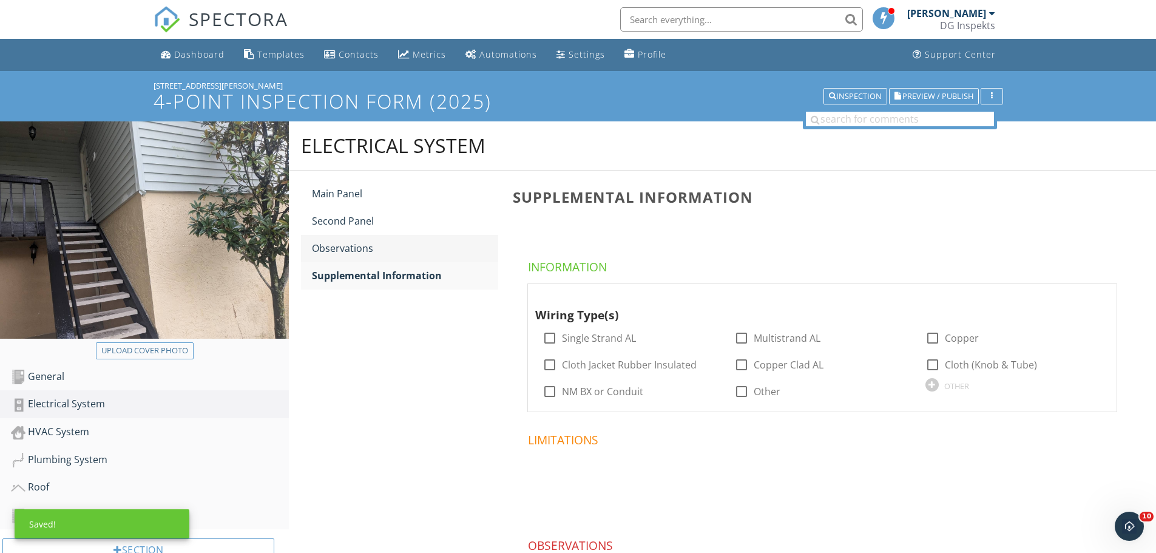
click at [338, 252] on div "Observations" at bounding box center [405, 248] width 186 height 15
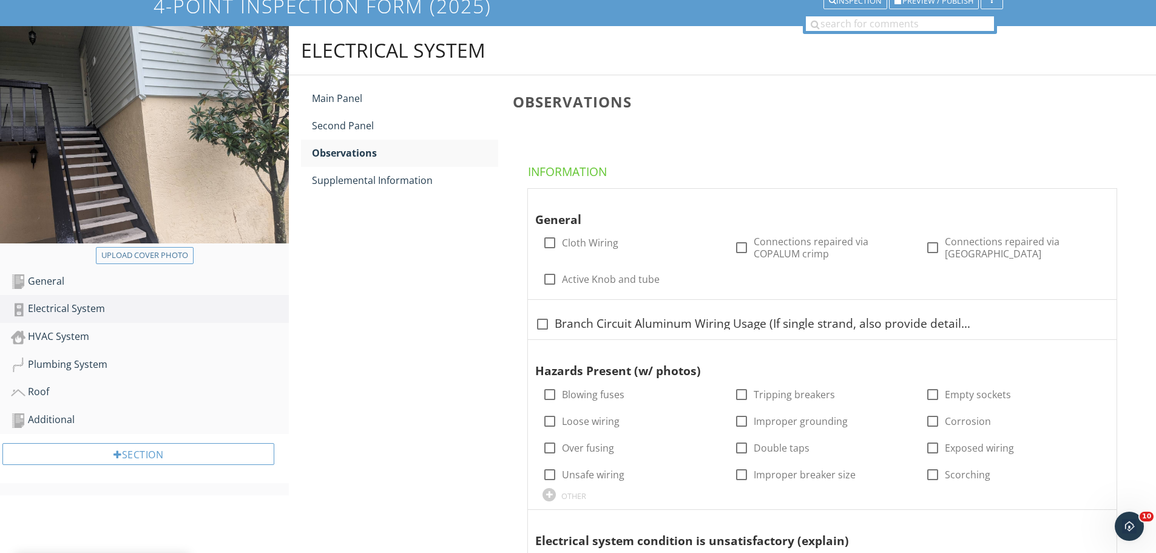
scroll to position [243, 0]
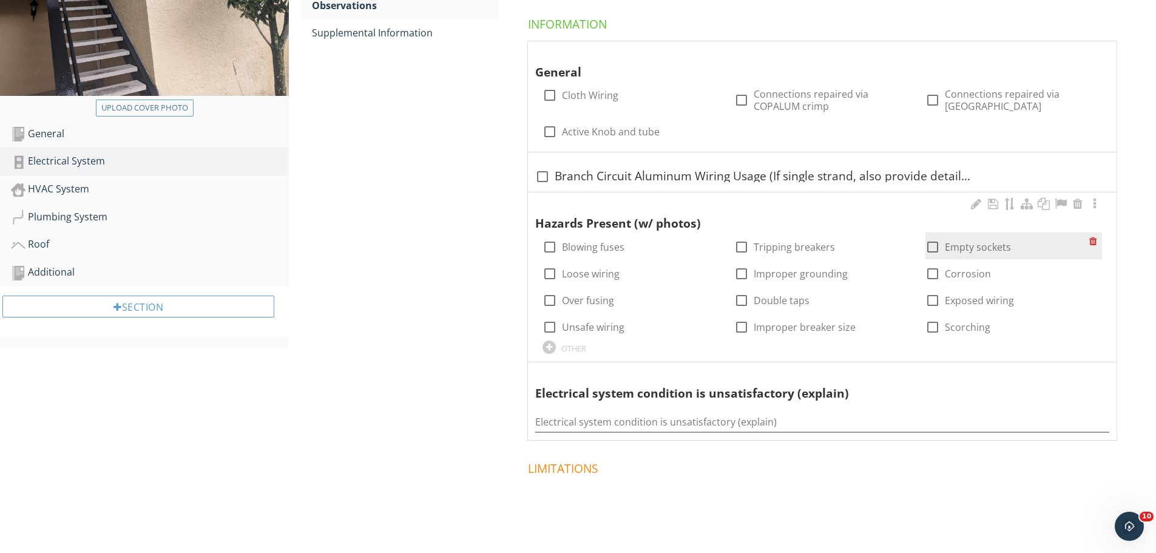
click at [933, 248] on div at bounding box center [932, 247] width 21 height 21
checkbox input "true"
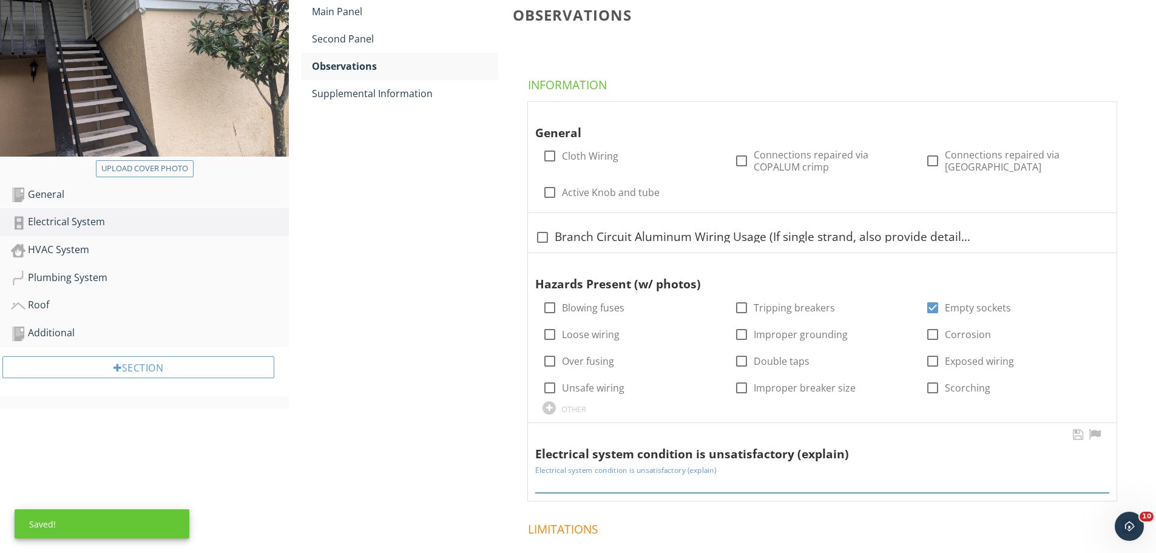
click at [571, 482] on input "Electrical system condition is unsatisfactory (explain)" at bounding box center [822, 483] width 574 height 20
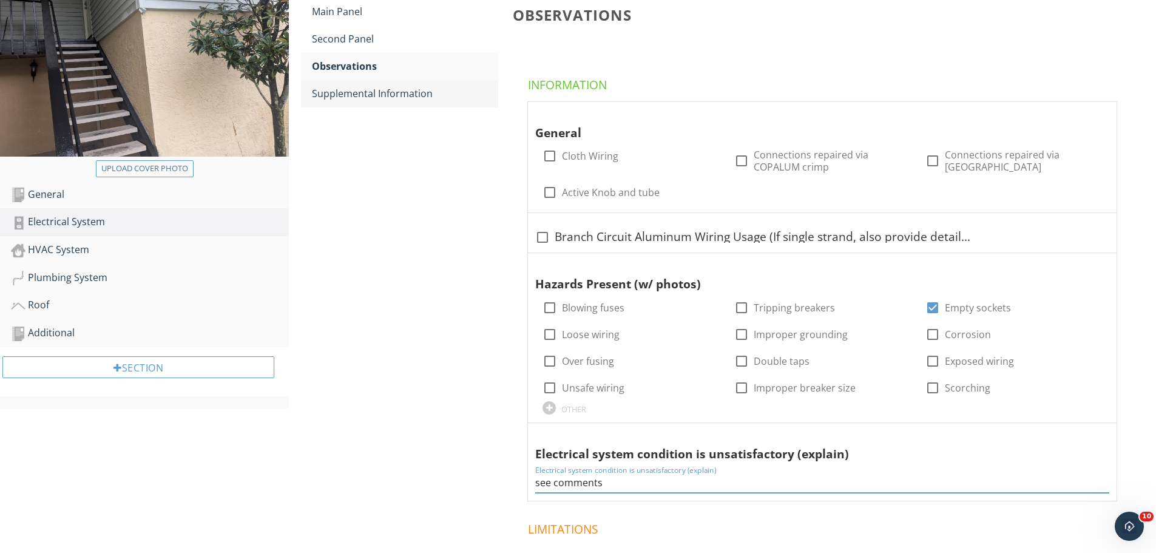
type input "see comments"
click at [377, 95] on div "Supplemental Information" at bounding box center [405, 93] width 186 height 15
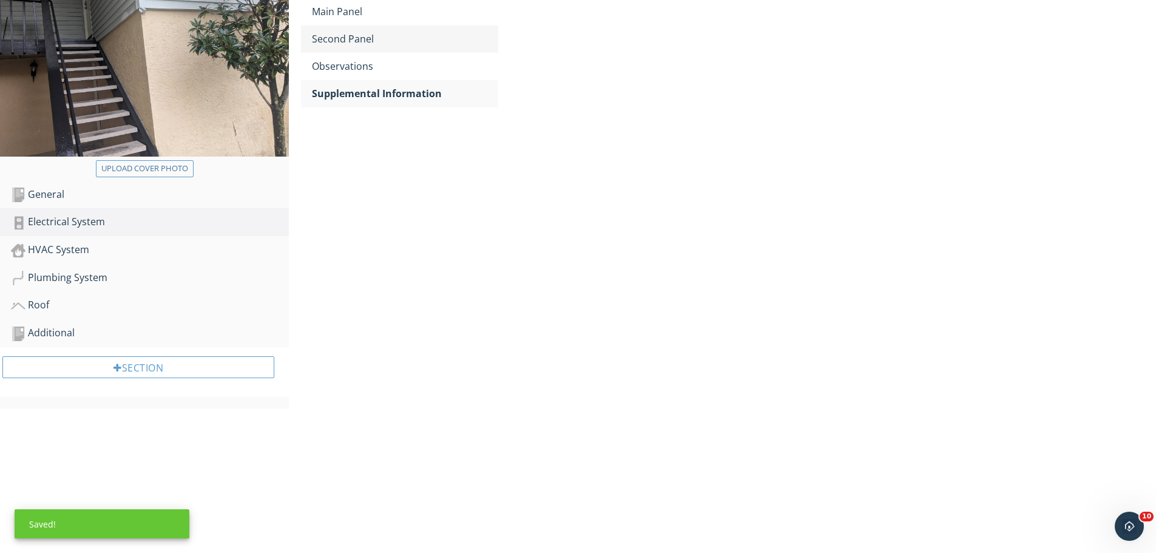
scroll to position [100, 0]
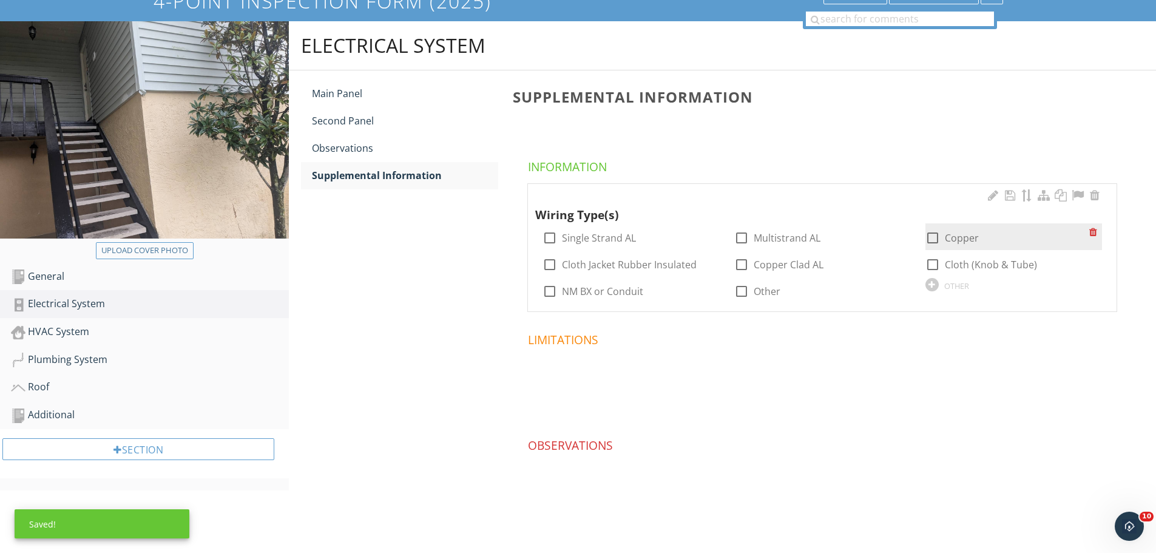
click at [932, 232] on div at bounding box center [932, 238] width 21 height 21
checkbox input "true"
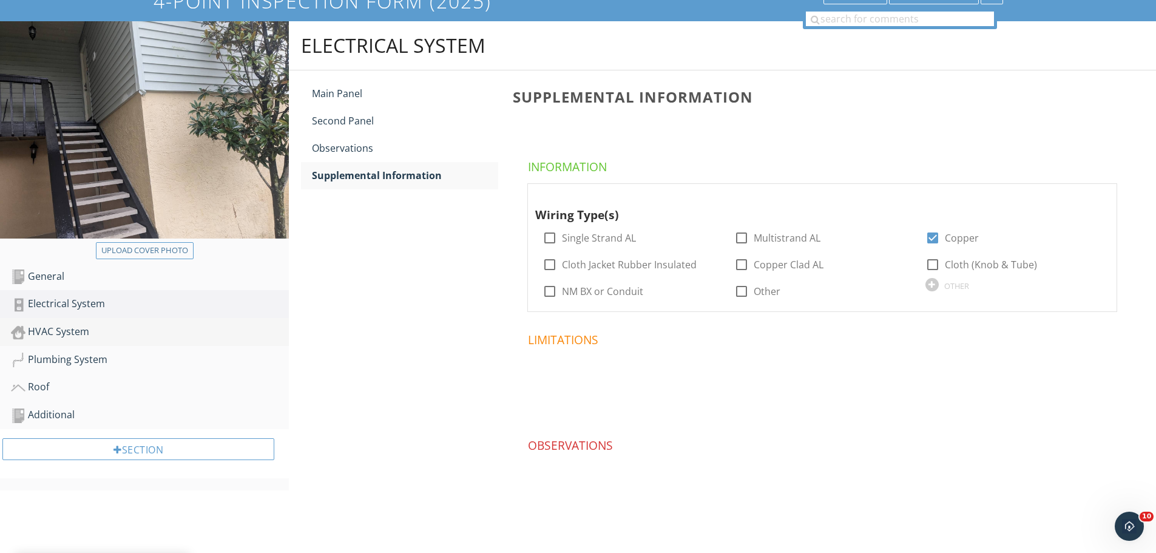
click at [73, 329] on div "HVAC System" at bounding box center [150, 332] width 278 height 16
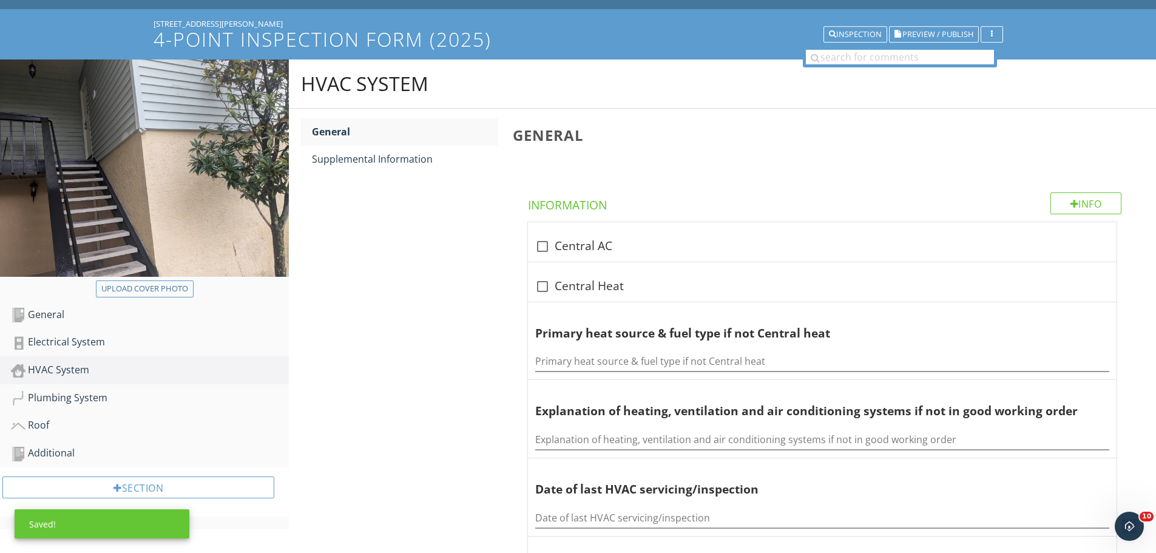
scroll to position [61, 0]
click at [538, 281] on div at bounding box center [542, 287] width 21 height 21
checkbox input "true"
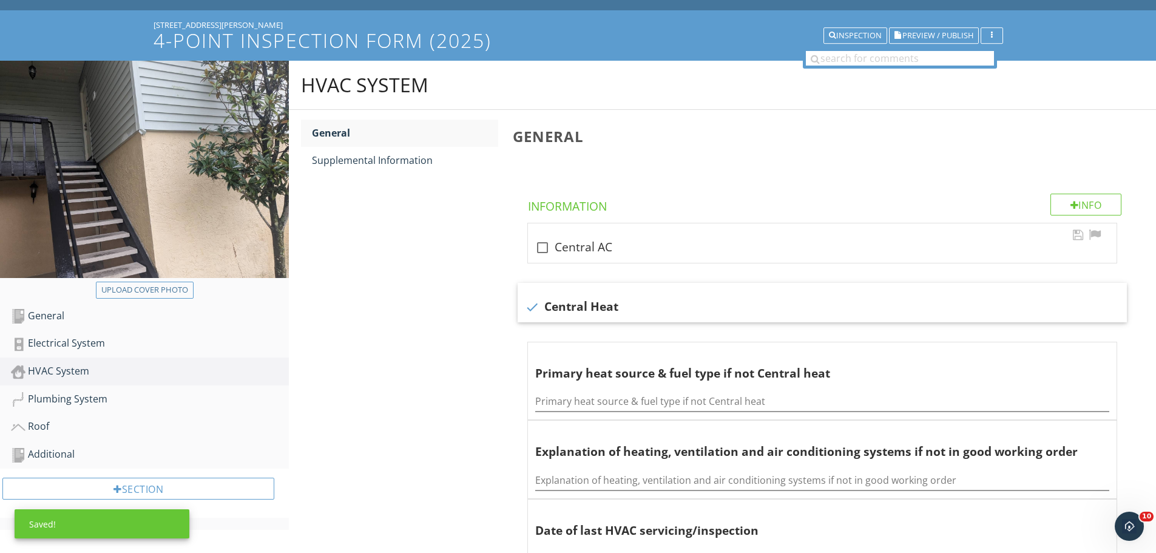
click at [540, 240] on div at bounding box center [542, 247] width 21 height 21
checkbox input "true"
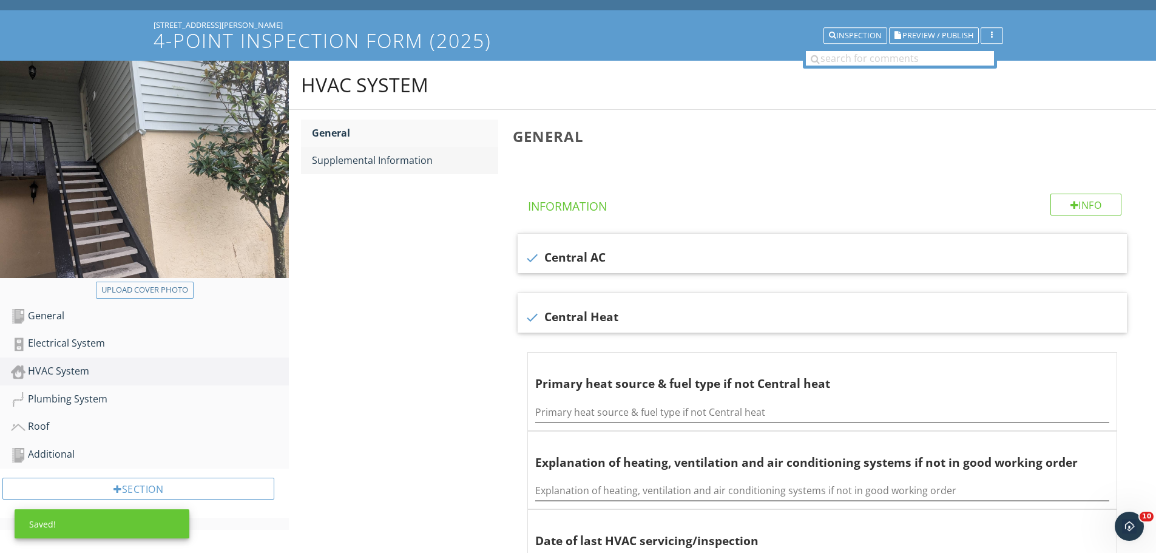
click at [382, 164] on div "Supplemental Information" at bounding box center [405, 160] width 186 height 15
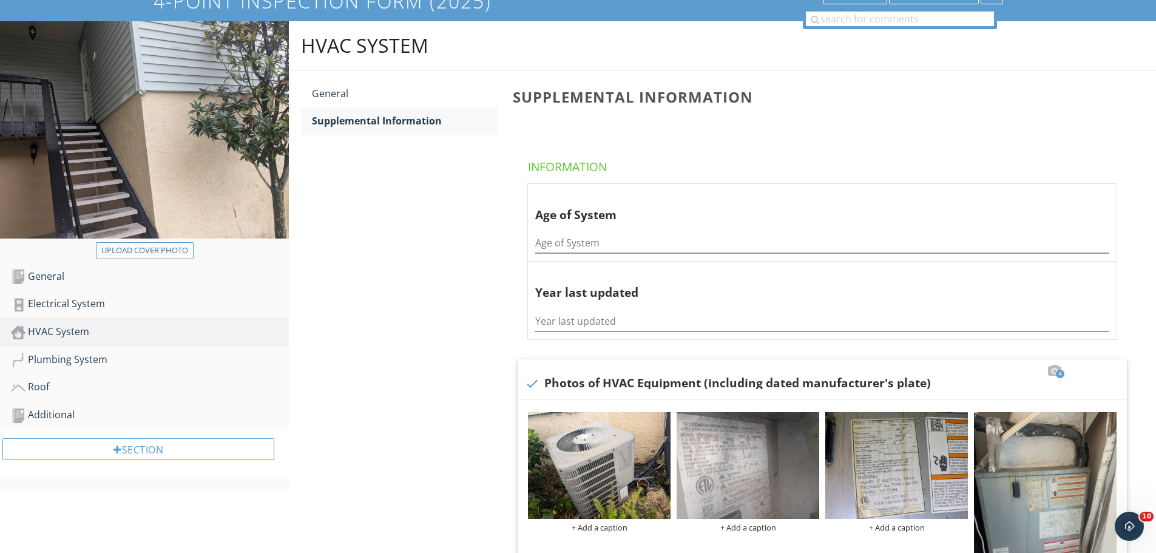
scroll to position [121, 0]
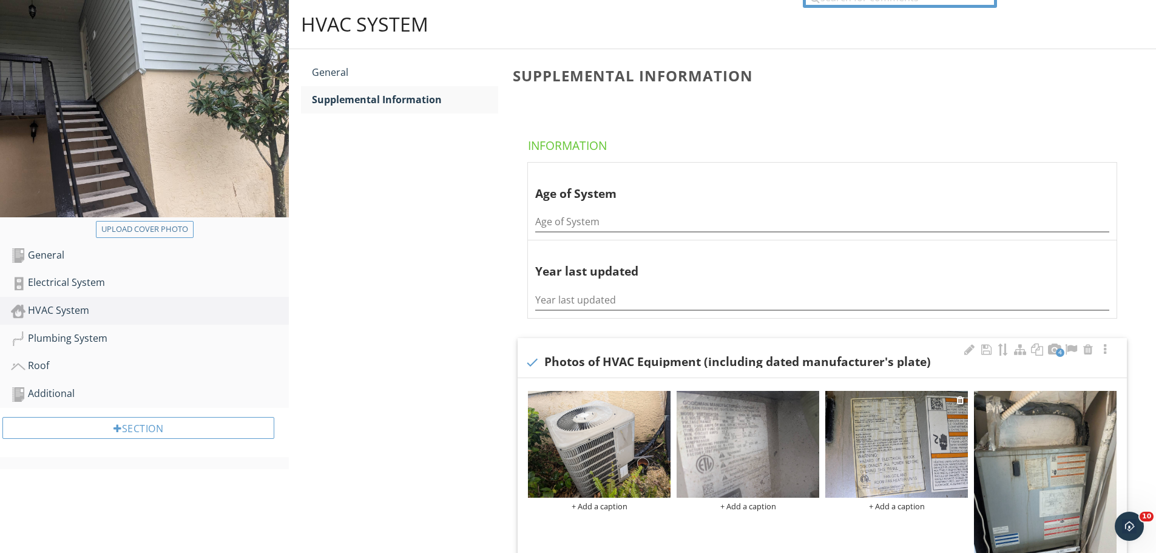
click at [928, 450] on img at bounding box center [896, 444] width 143 height 107
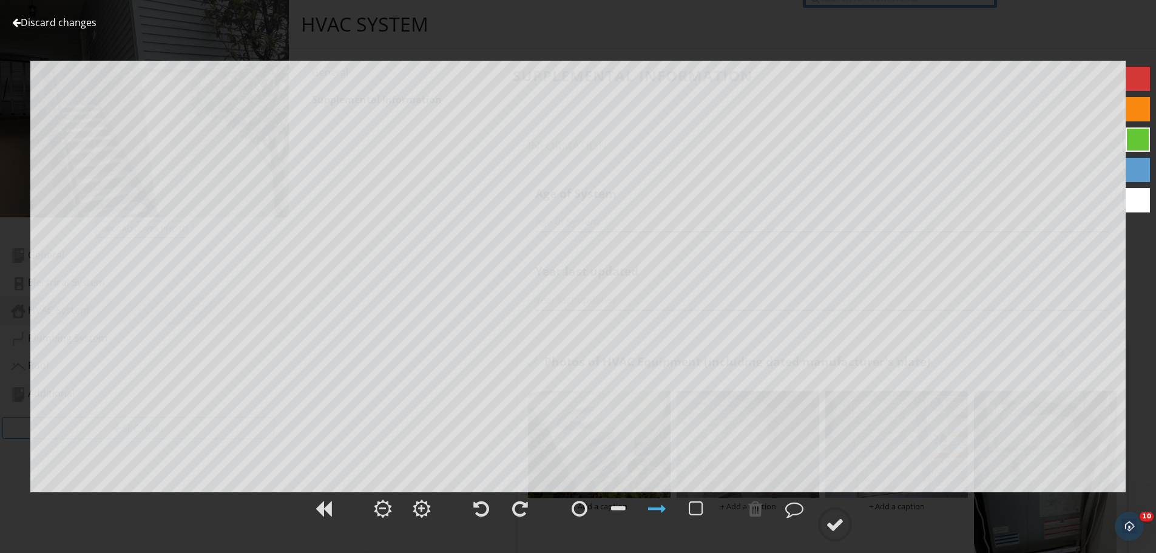
click at [64, 24] on link "Discard changes" at bounding box center [54, 22] width 84 height 13
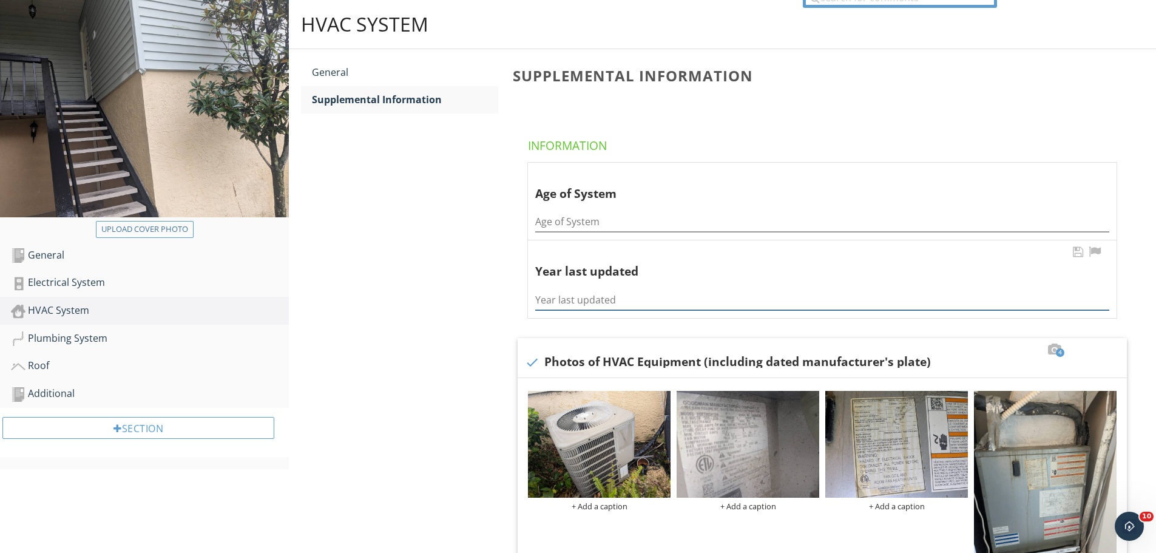
click at [588, 291] on input "Year last updated" at bounding box center [822, 300] width 574 height 20
type input "2014"
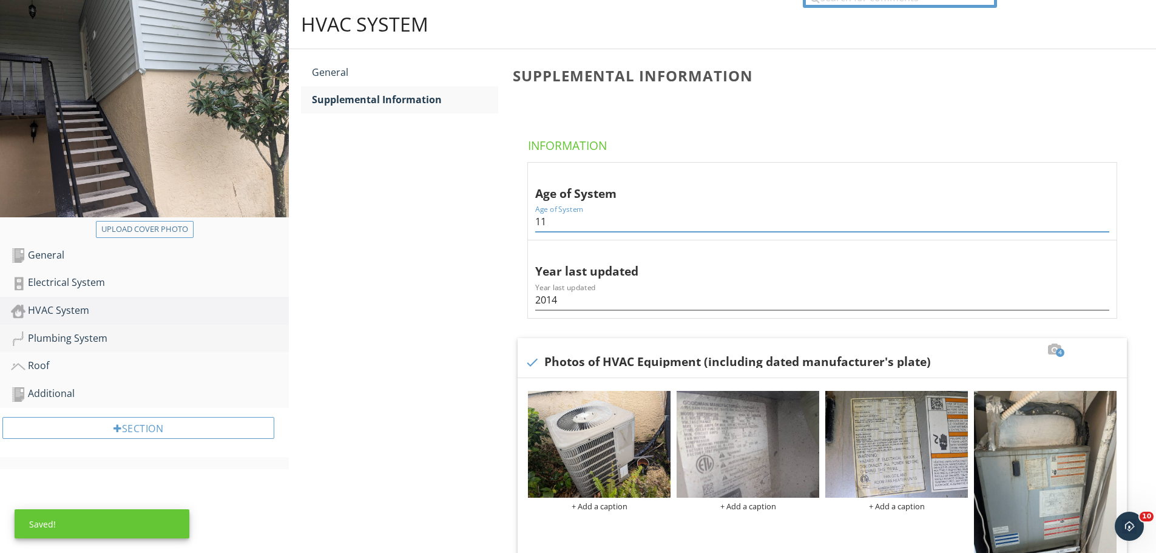
type input "11"
click at [201, 351] on link "Plumbing System" at bounding box center [150, 339] width 278 height 28
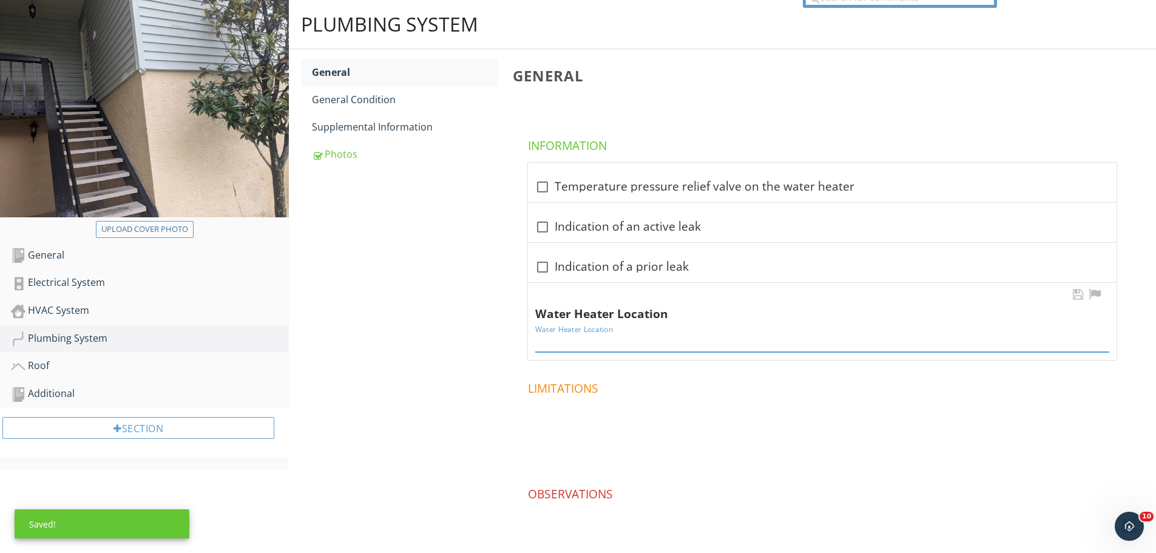
click at [630, 343] on input "Water Heater Location" at bounding box center [822, 342] width 574 height 20
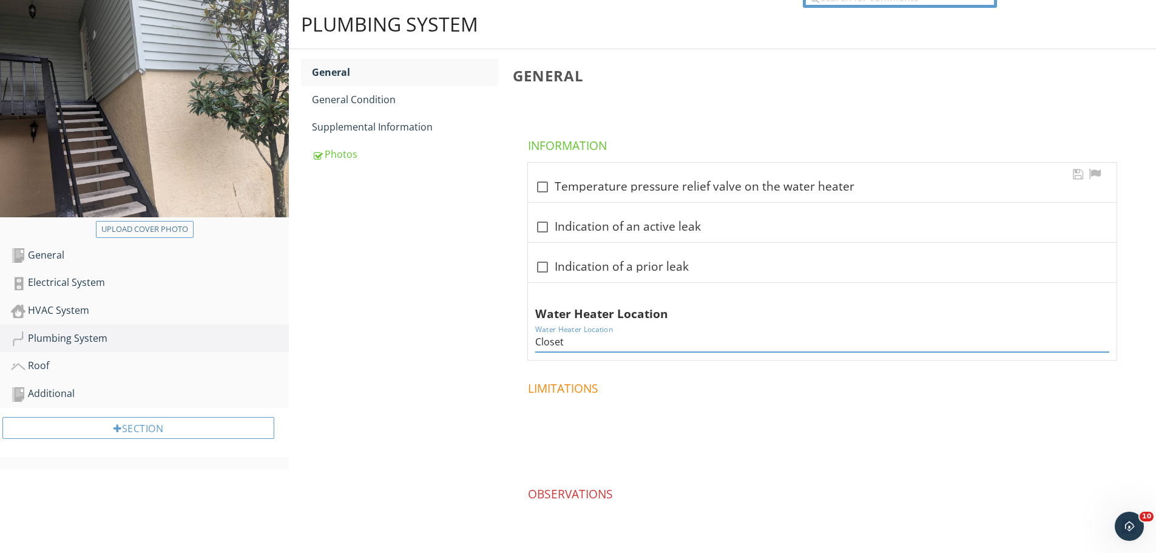
type input "Closet"
click at [547, 192] on div at bounding box center [542, 187] width 21 height 21
checkbox input "true"
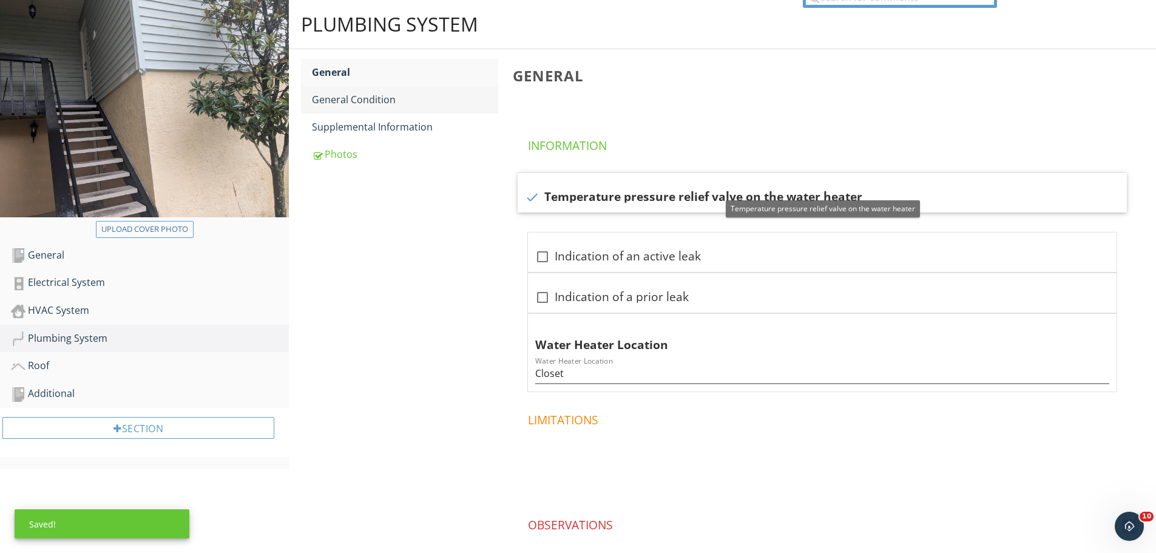
click at [369, 109] on link "General Condition" at bounding box center [405, 99] width 186 height 27
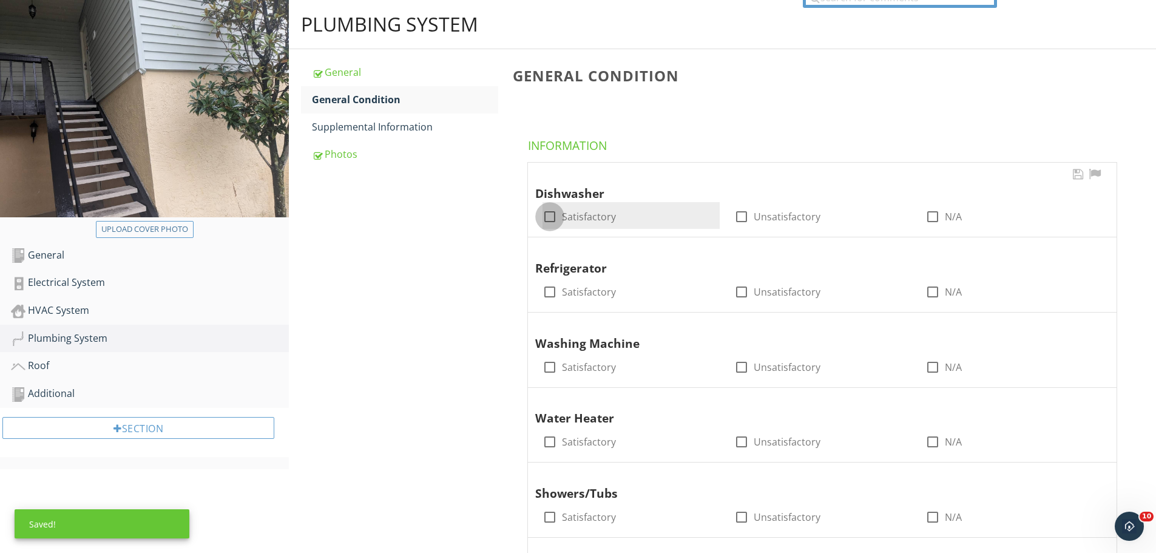
click at [554, 210] on div at bounding box center [549, 216] width 21 height 21
checkbox input "true"
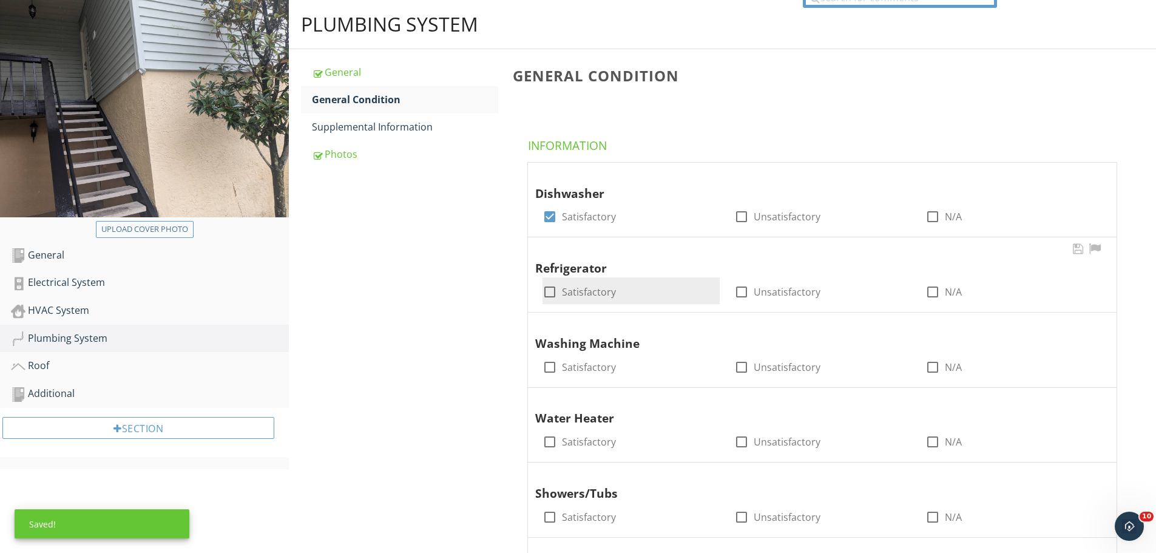
click at [555, 283] on div at bounding box center [549, 292] width 21 height 21
checkbox input "true"
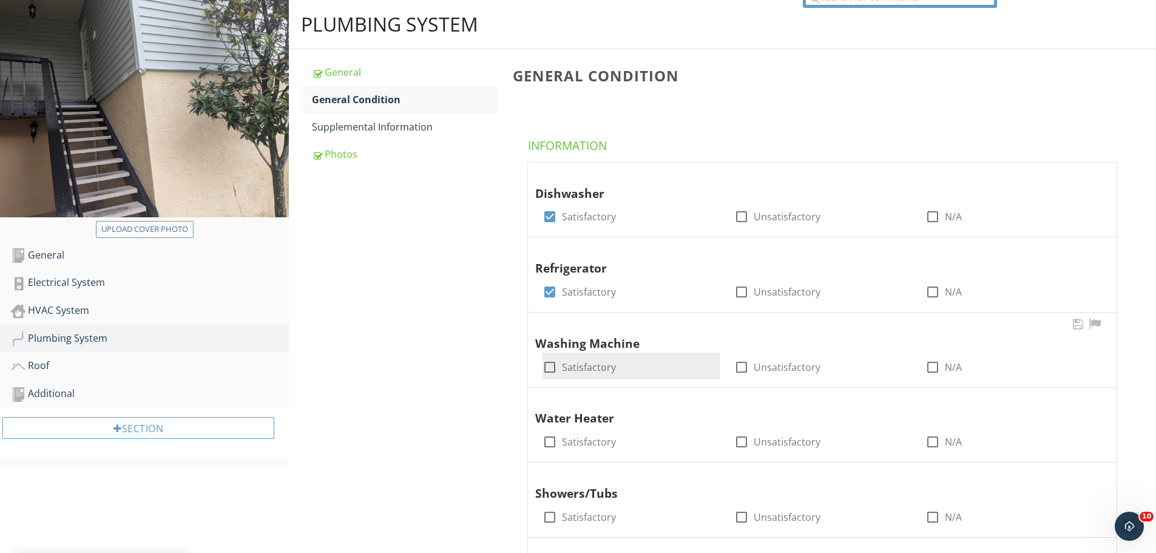
click at [556, 359] on div at bounding box center [549, 367] width 21 height 21
checkbox input "true"
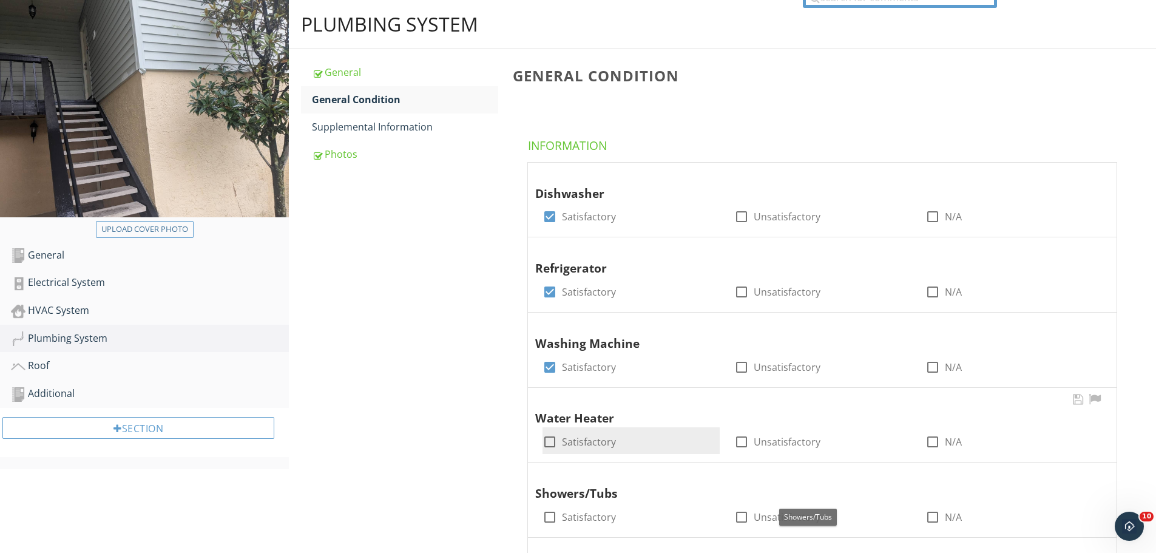
click at [551, 442] on div at bounding box center [549, 441] width 21 height 21
checkbox input "true"
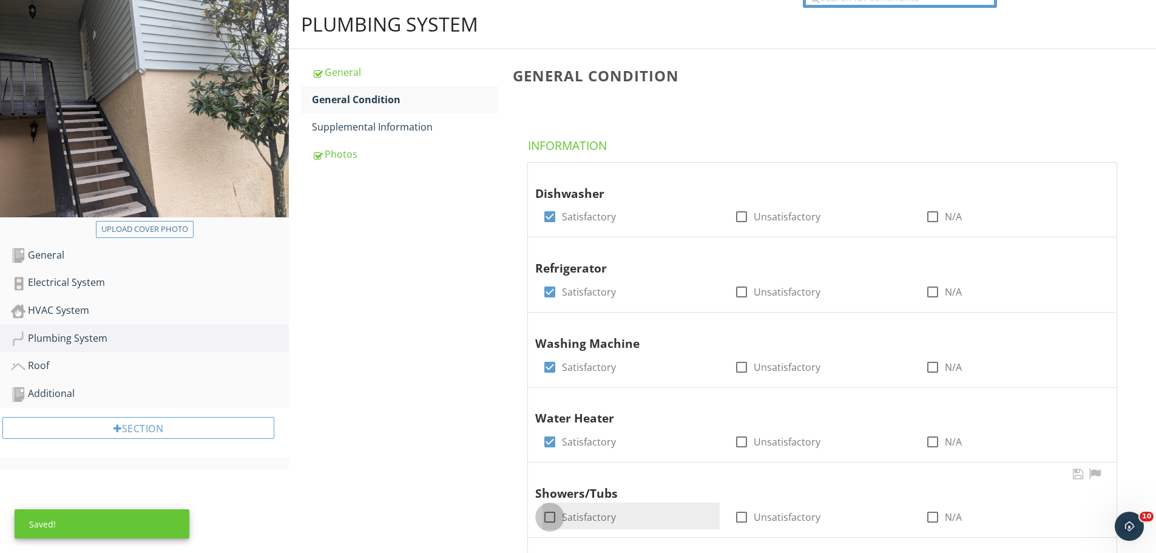
click at [555, 510] on div at bounding box center [549, 517] width 21 height 21
checkbox input "true"
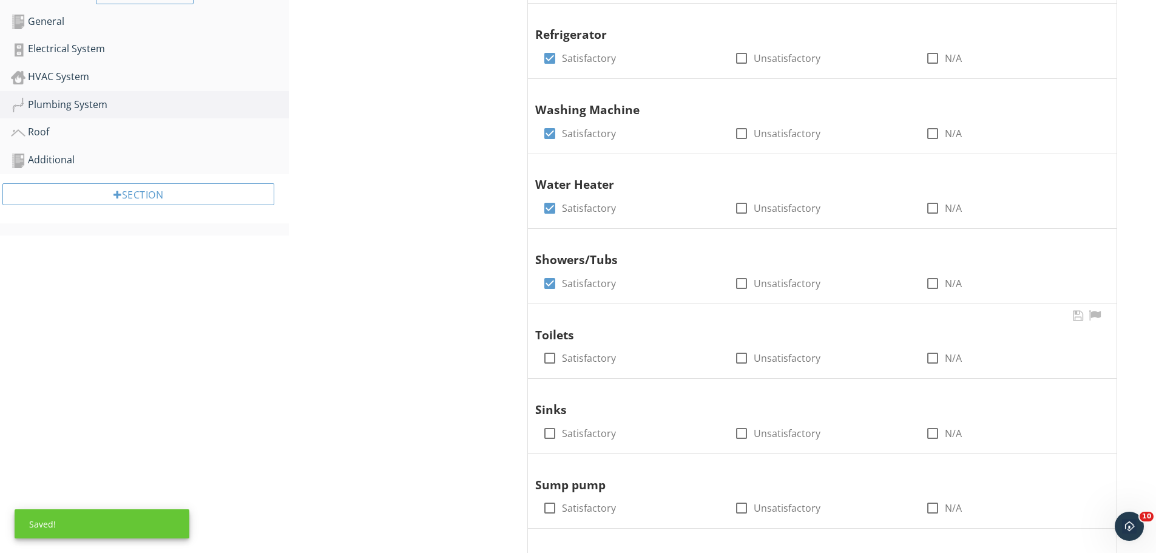
scroll to position [364, 0]
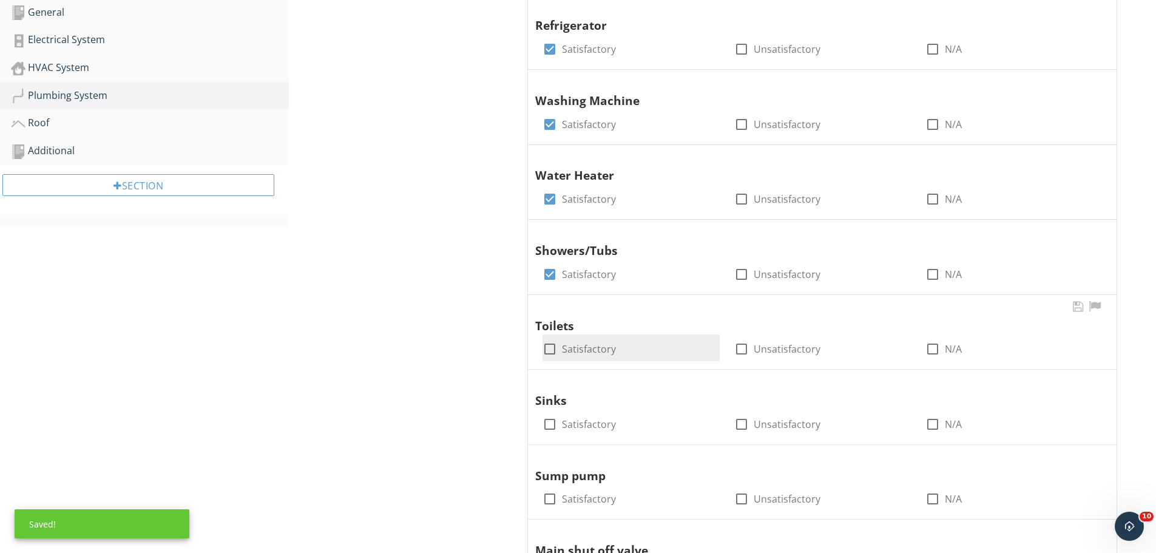
click at [565, 351] on label "Satisfactory" at bounding box center [589, 349] width 54 height 12
checkbox input "true"
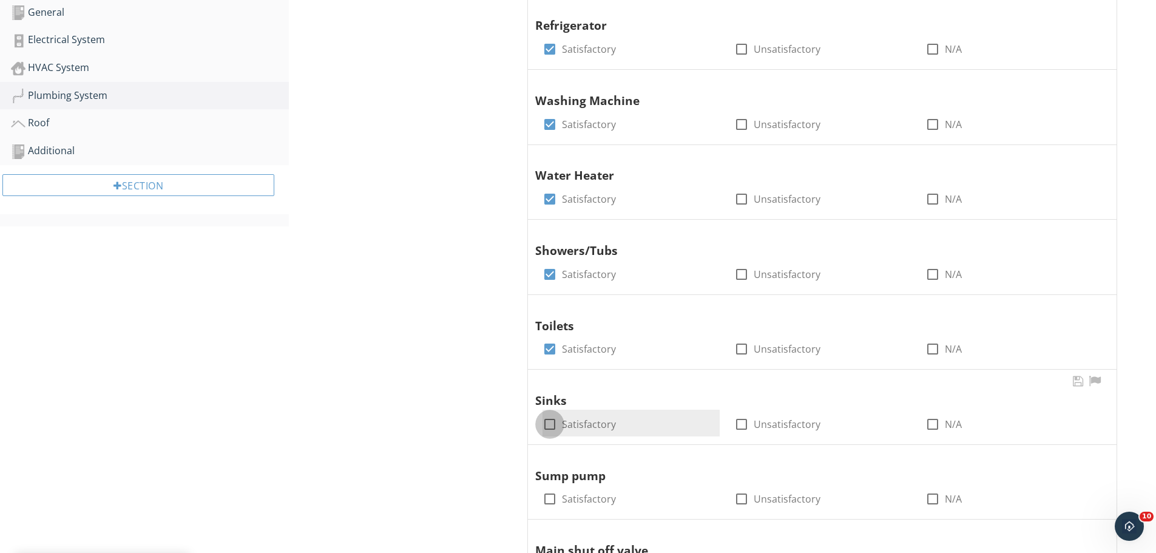
click at [556, 427] on div at bounding box center [549, 424] width 21 height 21
checkbox input "true"
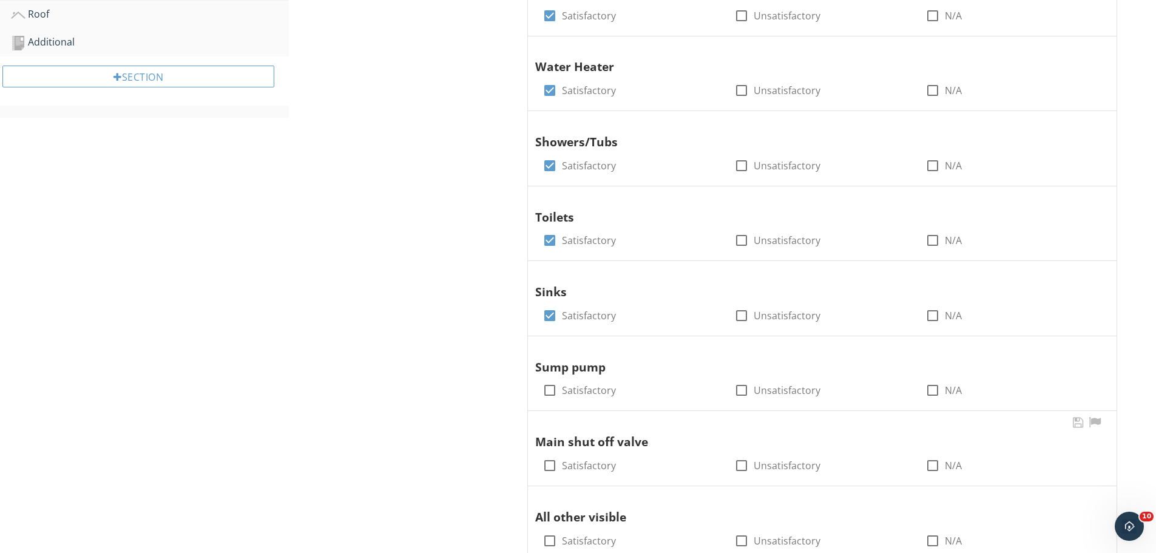
scroll to position [607, 0]
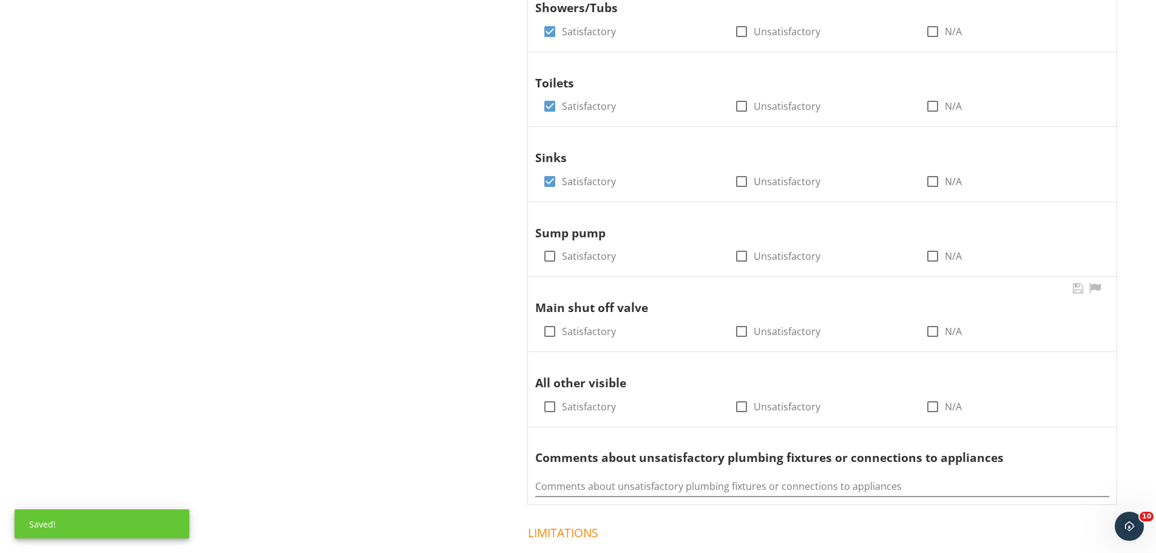
click at [929, 257] on div at bounding box center [932, 256] width 21 height 21
checkbox input "true"
click at [558, 333] on div at bounding box center [549, 331] width 21 height 21
checkbox input "true"
click at [547, 402] on div at bounding box center [549, 406] width 21 height 21
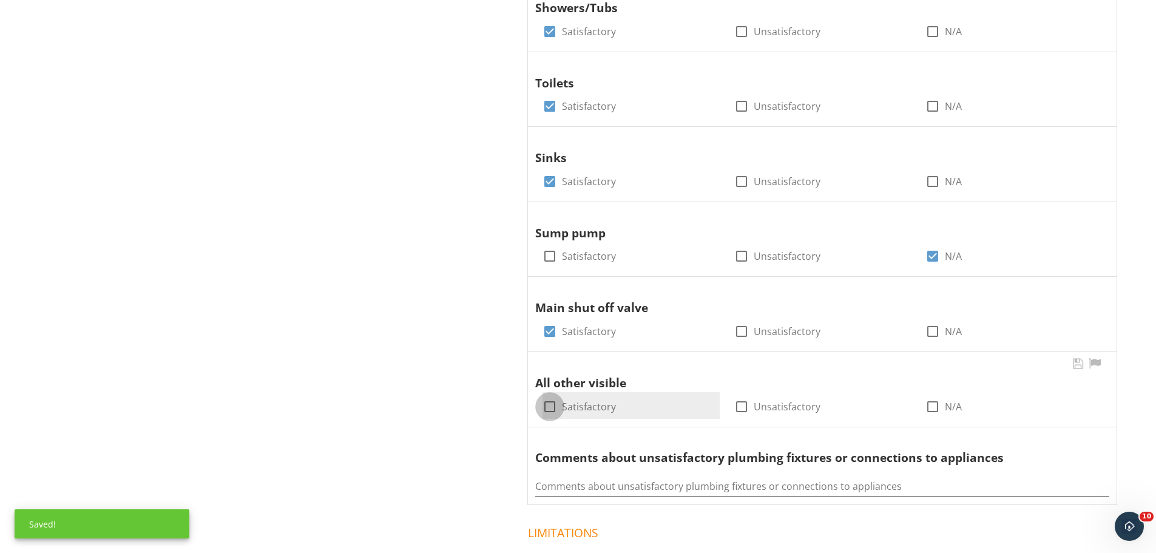
checkbox input "true"
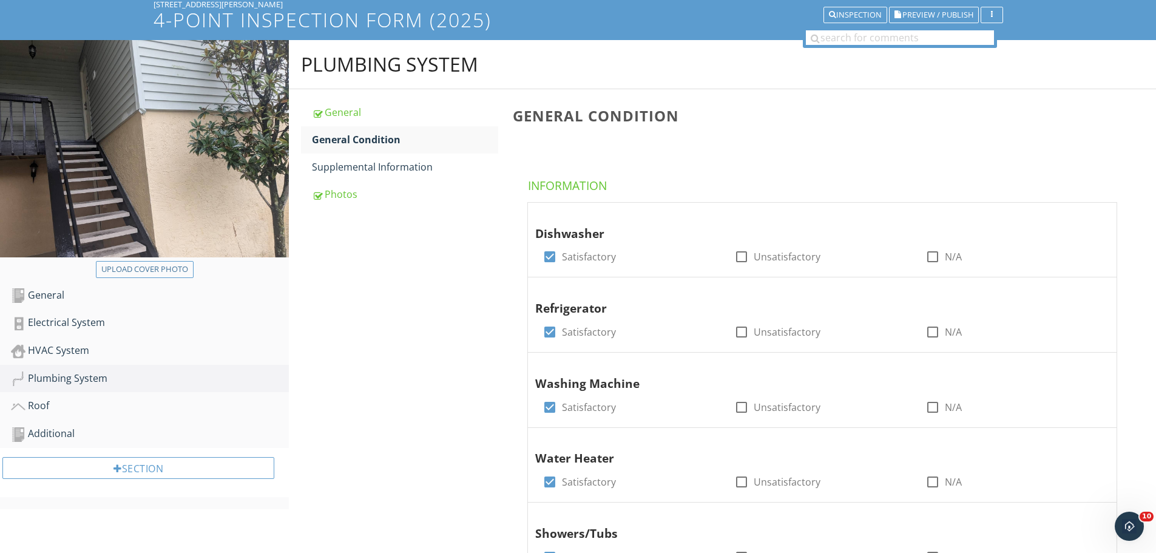
scroll to position [0, 0]
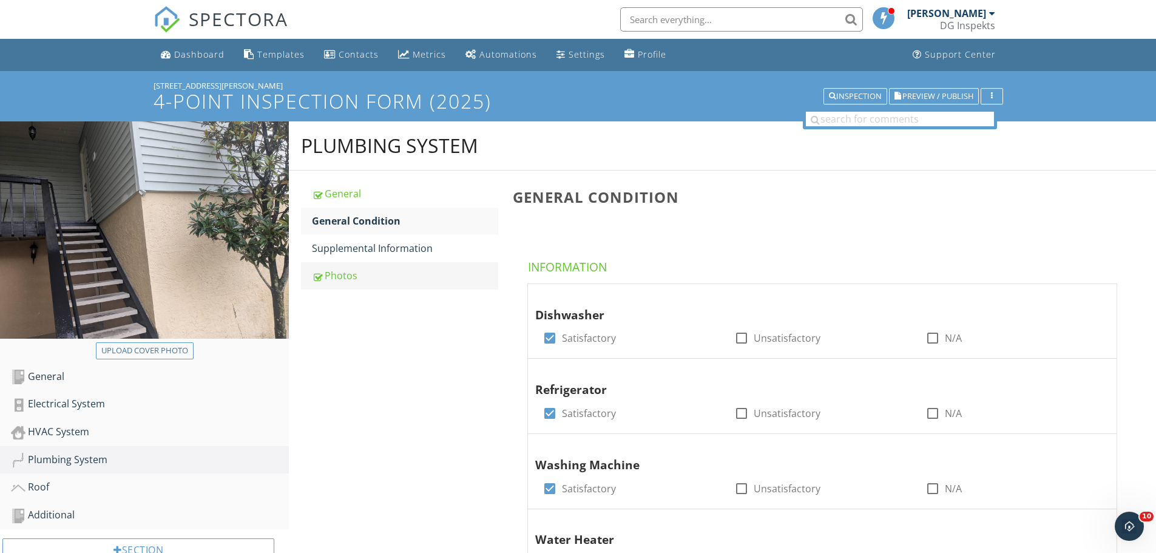
drag, startPoint x: 360, startPoint y: 248, endPoint x: 356, endPoint y: 267, distance: 19.3
click at [360, 248] on div "Supplemental Information" at bounding box center [405, 248] width 186 height 15
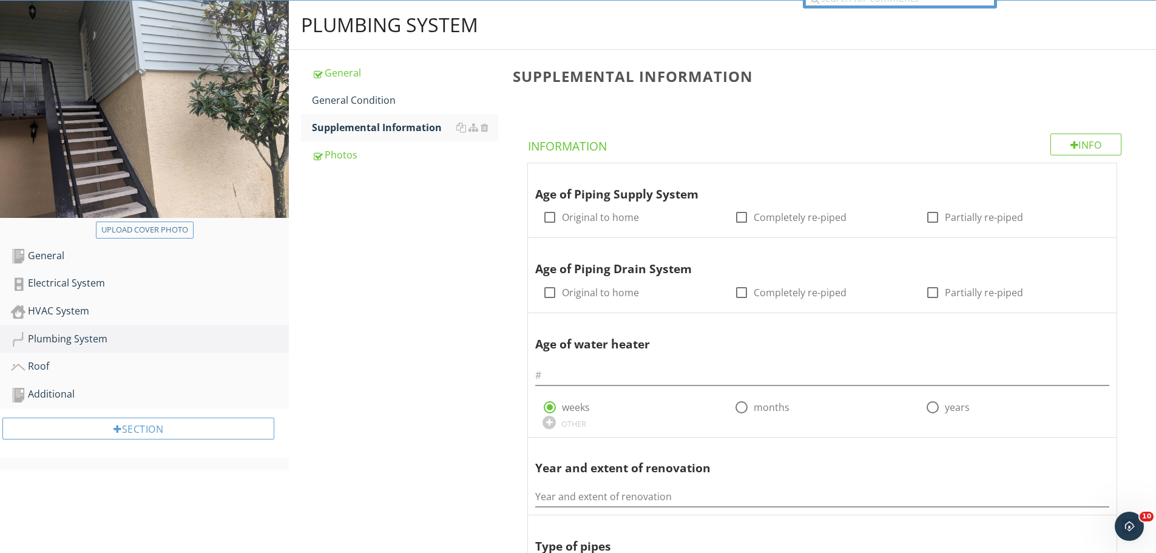
scroll to position [121, 0]
click at [552, 215] on div at bounding box center [549, 216] width 21 height 21
checkbox input "true"
click at [548, 300] on div at bounding box center [549, 292] width 21 height 21
checkbox input "true"
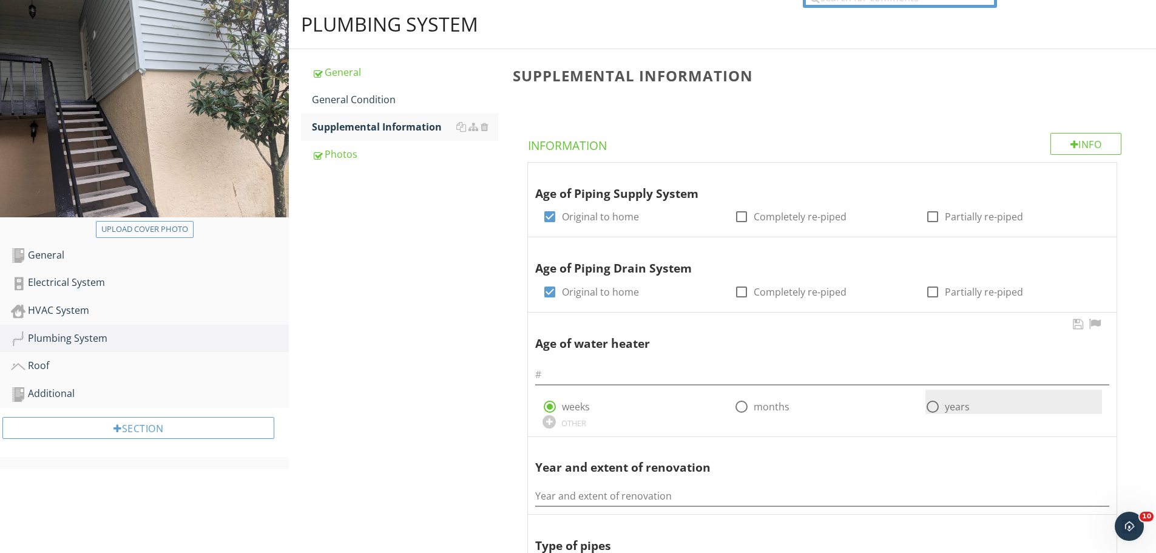
click at [932, 406] on div at bounding box center [932, 406] width 21 height 21
radio input "false"
radio input "true"
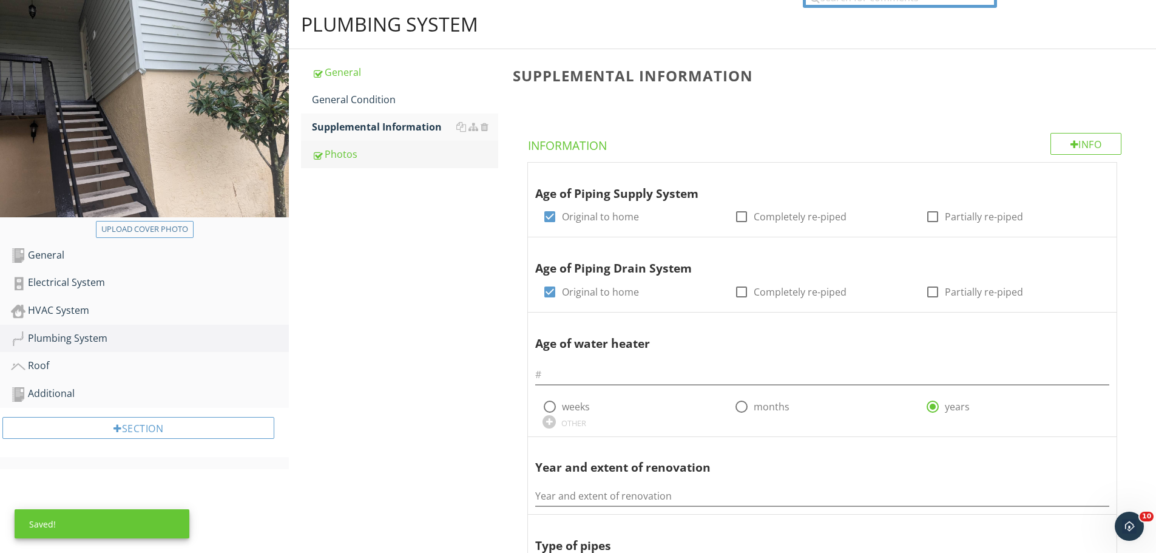
drag, startPoint x: 406, startPoint y: 161, endPoint x: 398, endPoint y: 169, distance: 11.2
click at [405, 161] on div "Photos" at bounding box center [405, 154] width 186 height 15
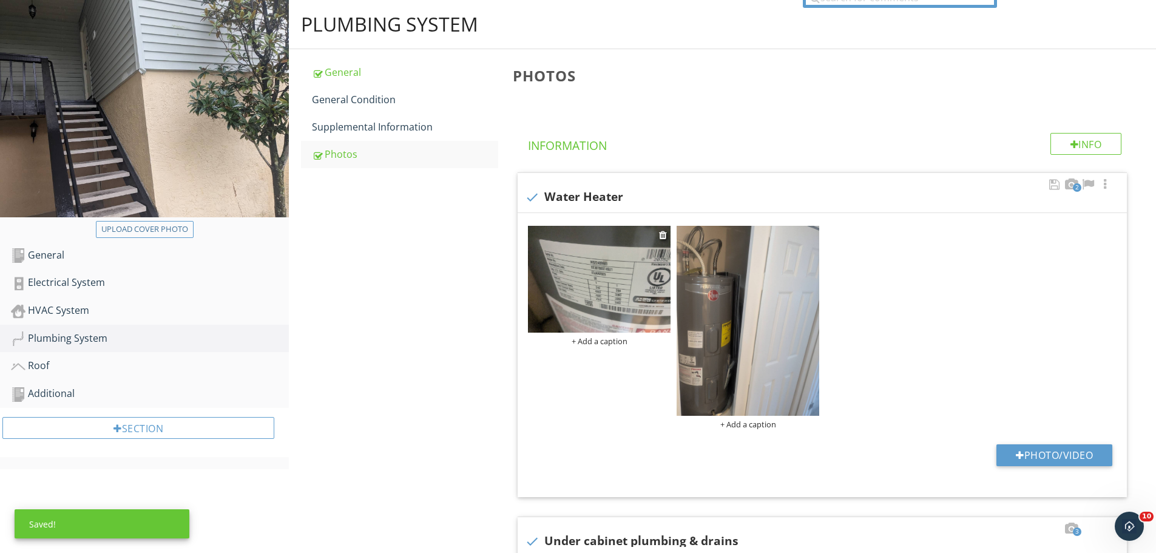
click at [615, 268] on img at bounding box center [599, 279] width 143 height 107
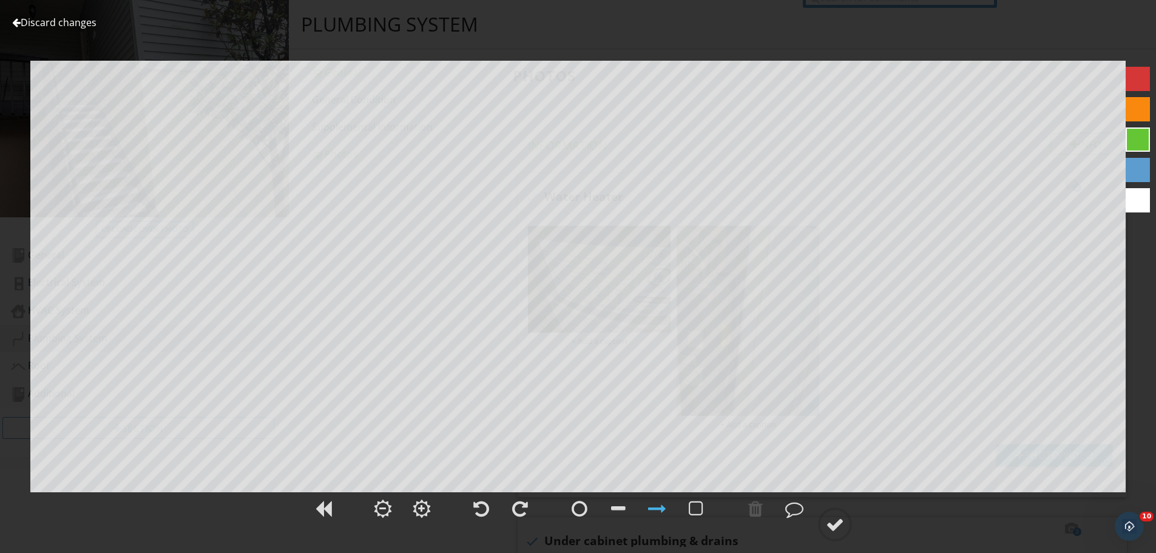
click at [73, 19] on link "Discard changes" at bounding box center [54, 22] width 84 height 13
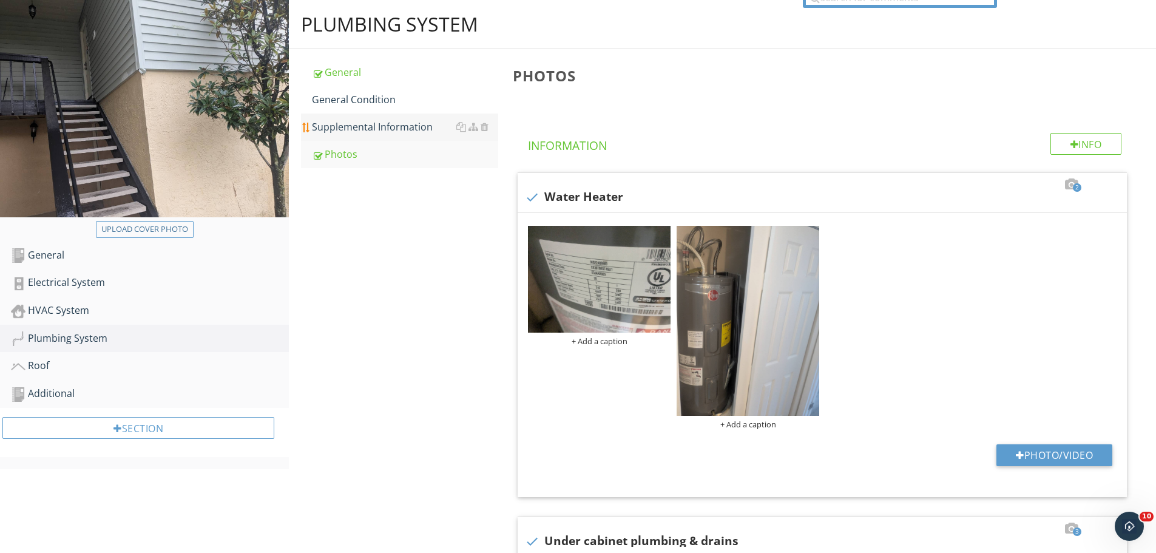
click at [354, 117] on link "Supplemental Information" at bounding box center [405, 126] width 186 height 27
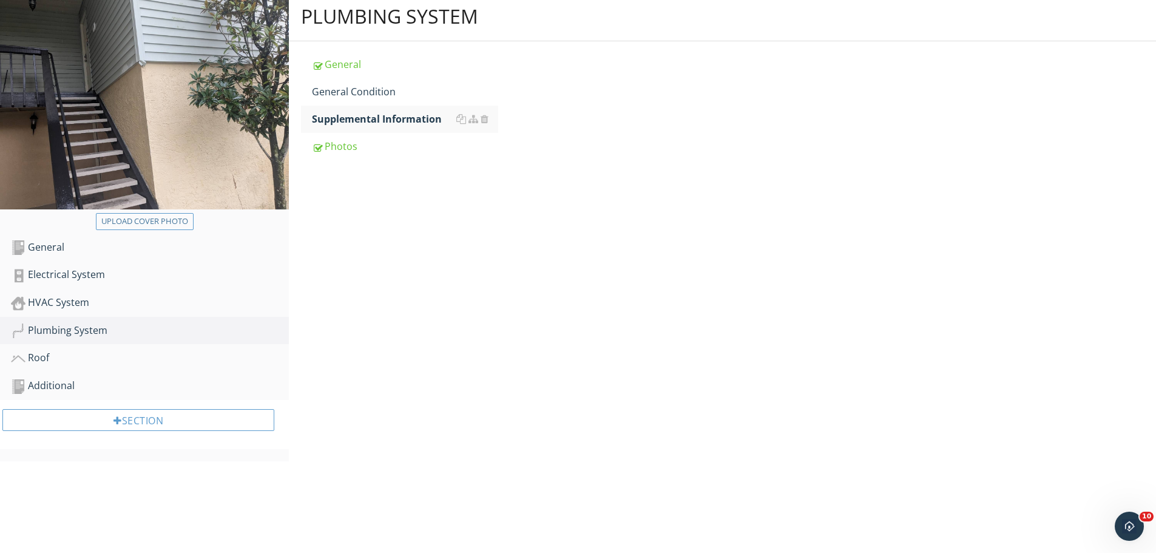
scroll to position [182, 0]
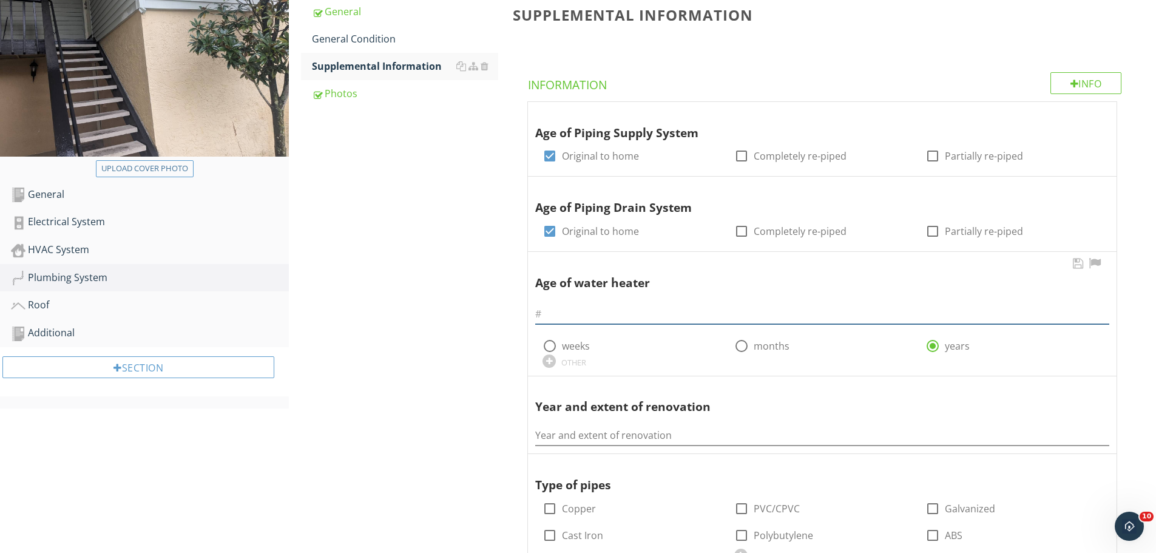
click at [701, 312] on input "text" at bounding box center [822, 314] width 574 height 20
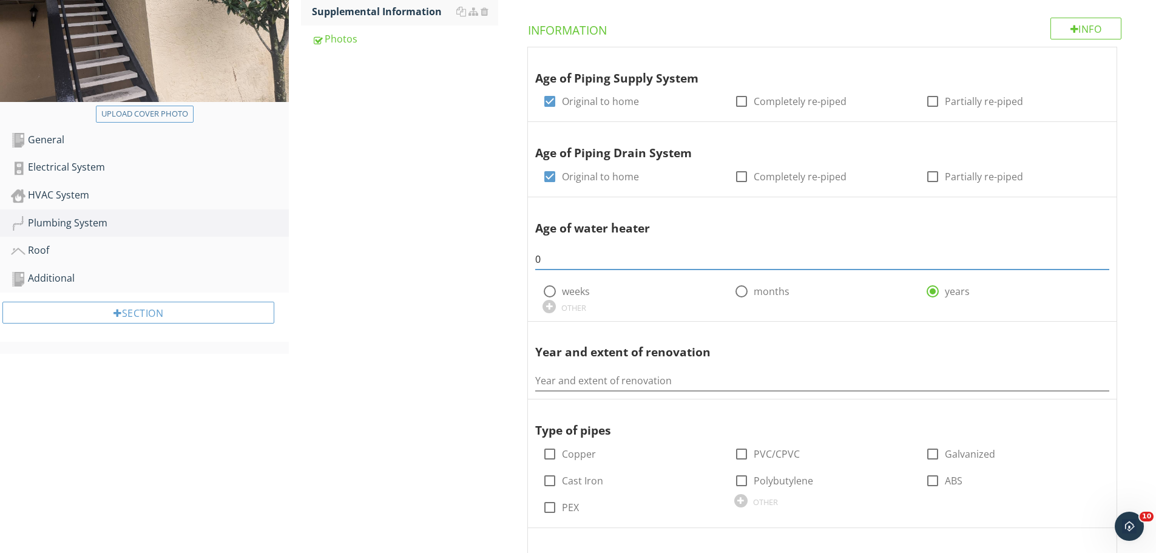
scroll to position [303, 0]
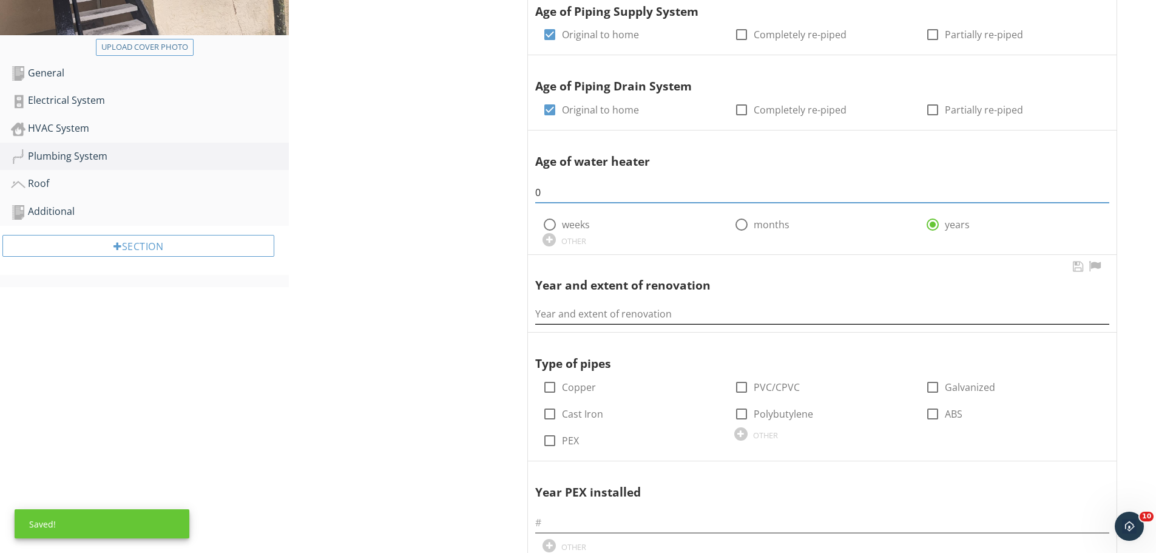
type input "0"
click at [598, 314] on input "Year and extent of renovation" at bounding box center [822, 314] width 574 height 20
click at [556, 34] on div at bounding box center [549, 34] width 21 height 21
checkbox input "false"
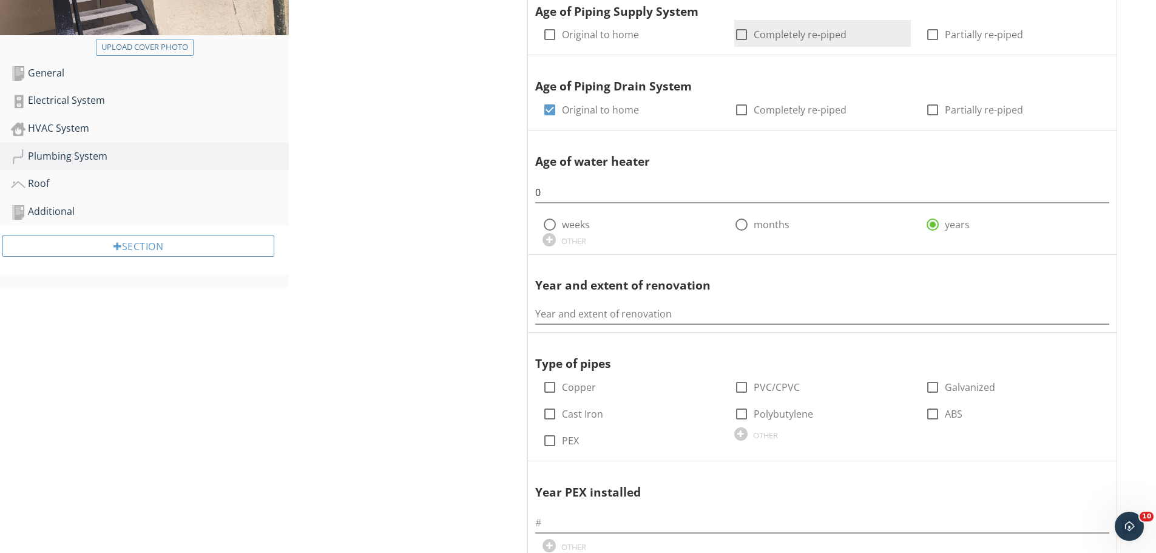
click at [754, 33] on label "Completely re-piped" at bounding box center [800, 35] width 93 height 12
checkbox input "true"
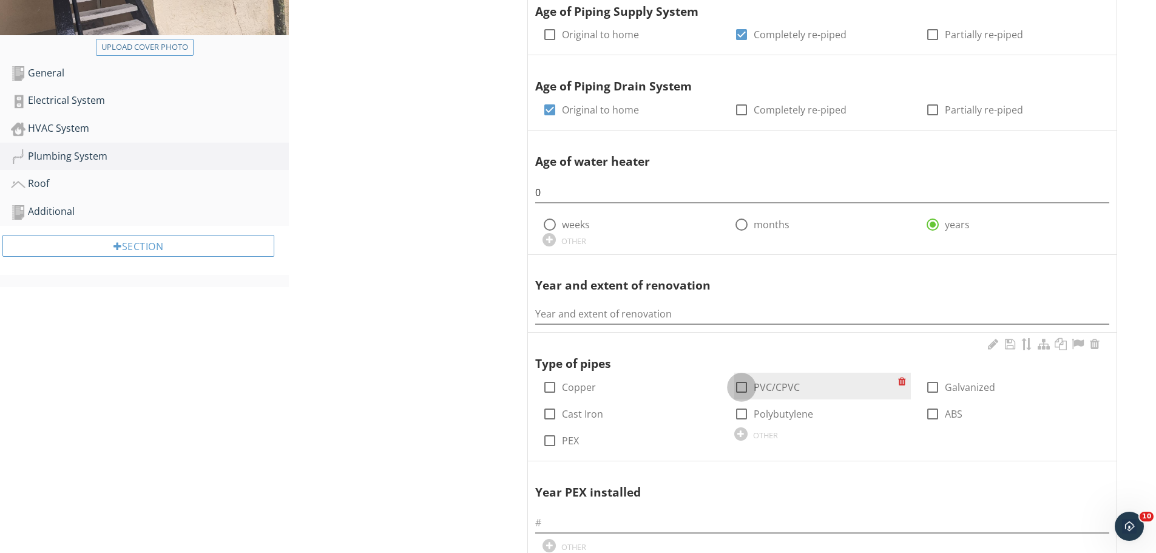
click at [743, 384] on div at bounding box center [741, 387] width 21 height 21
checkbox input "true"
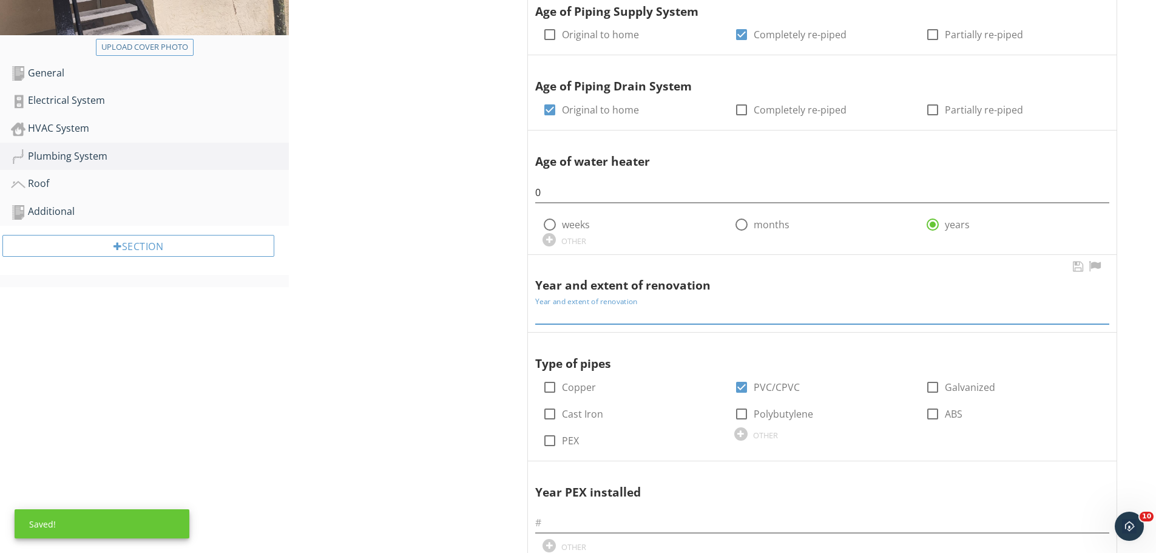
click at [582, 315] on input "Year and extent of renovation" at bounding box center [822, 314] width 574 height 20
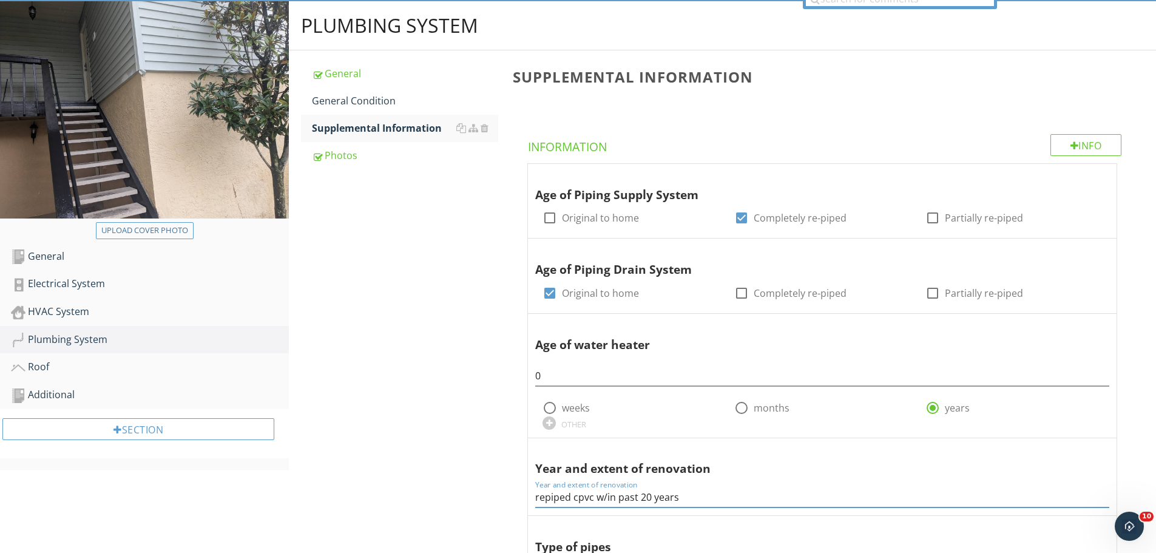
scroll to position [0, 0]
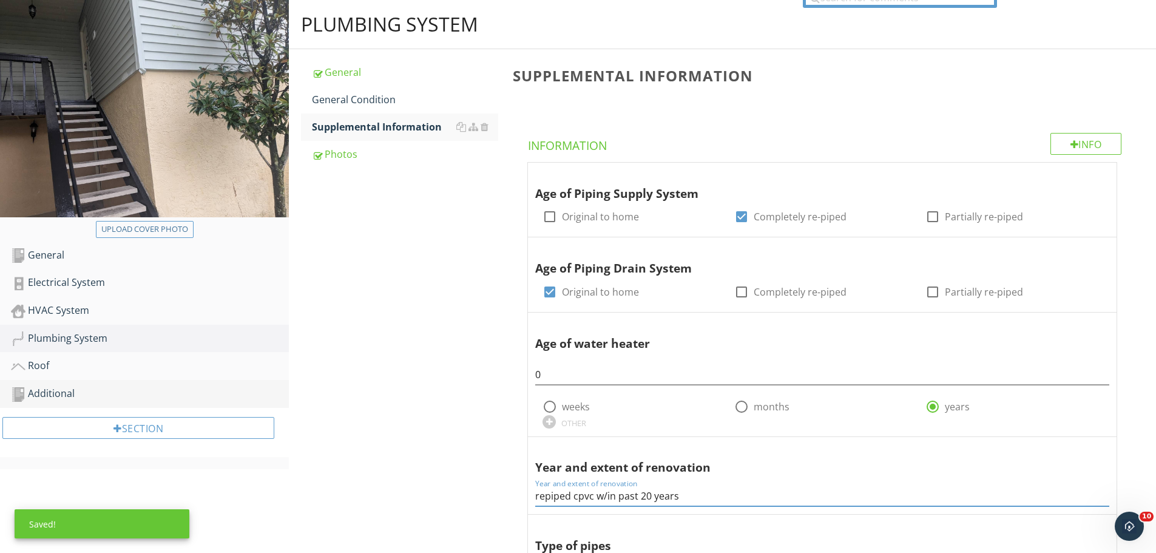
type input "repiped cpvc w/in past 20 years"
click at [27, 382] on link "Additional" at bounding box center [150, 394] width 278 height 28
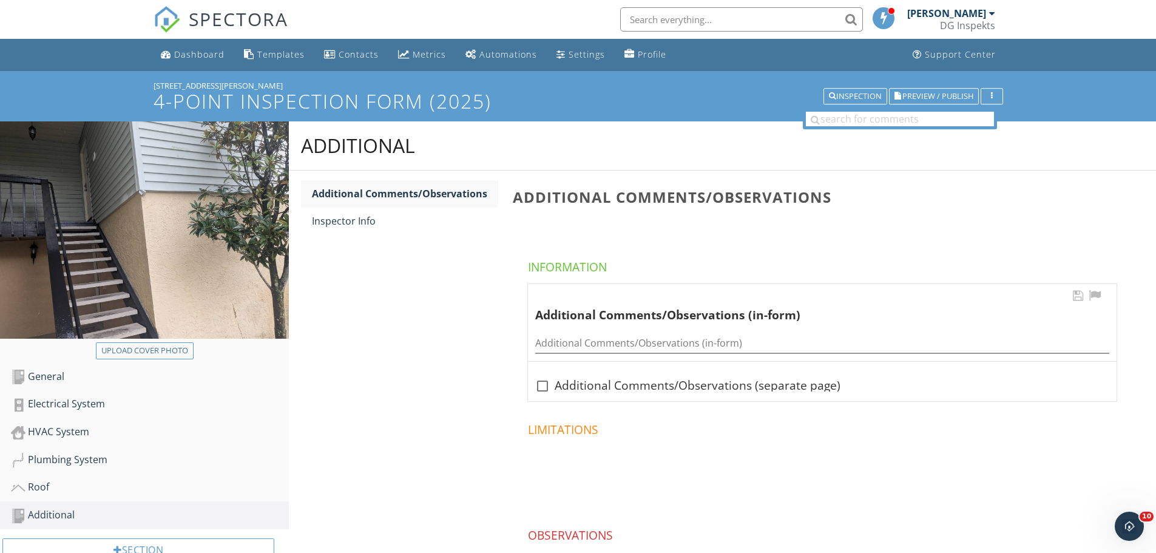
click at [578, 332] on div "Additional Comments/Observations (in-form)" at bounding box center [822, 339] width 574 height 27
click at [578, 338] on input "Additional Comments/Observations (in-form)" at bounding box center [822, 343] width 574 height 20
type input "Open breaker slots. HVAC has no float switch on condensate drain"
click at [56, 429] on div "HVAC System" at bounding box center [150, 432] width 278 height 16
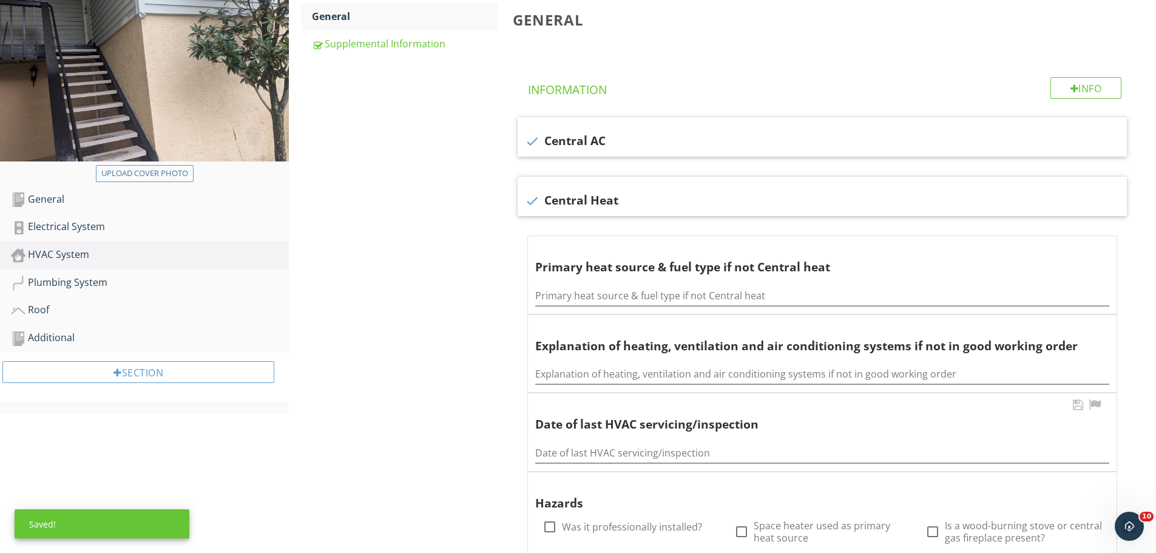
scroll to position [182, 0]
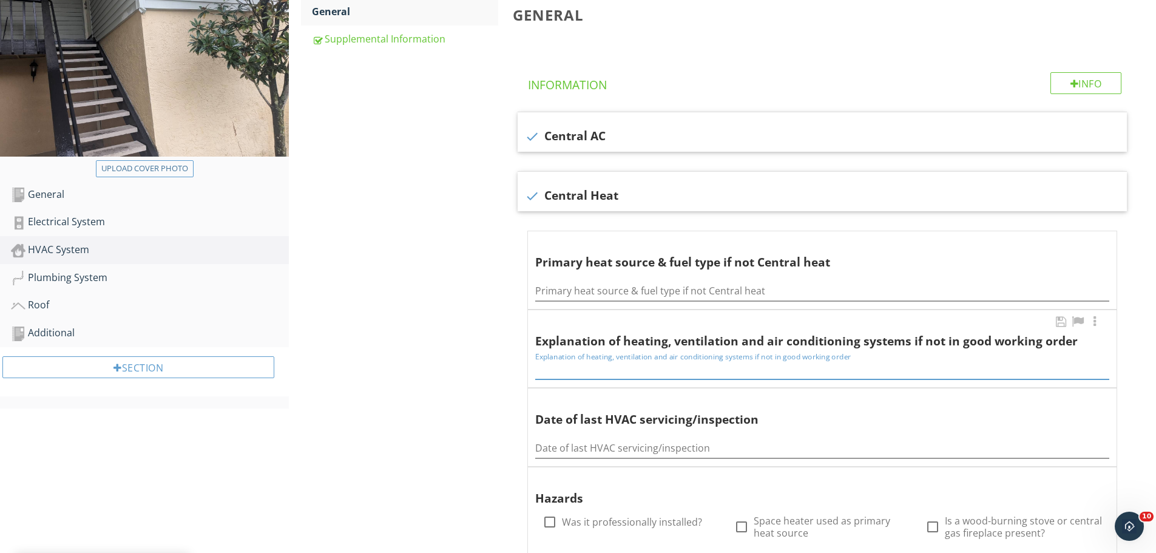
click at [599, 369] on input "Explanation of heating, ventilation and air conditioning systems if not in good…" at bounding box center [822, 369] width 574 height 20
type input "see comments"
click at [53, 339] on div "Additional" at bounding box center [150, 333] width 278 height 16
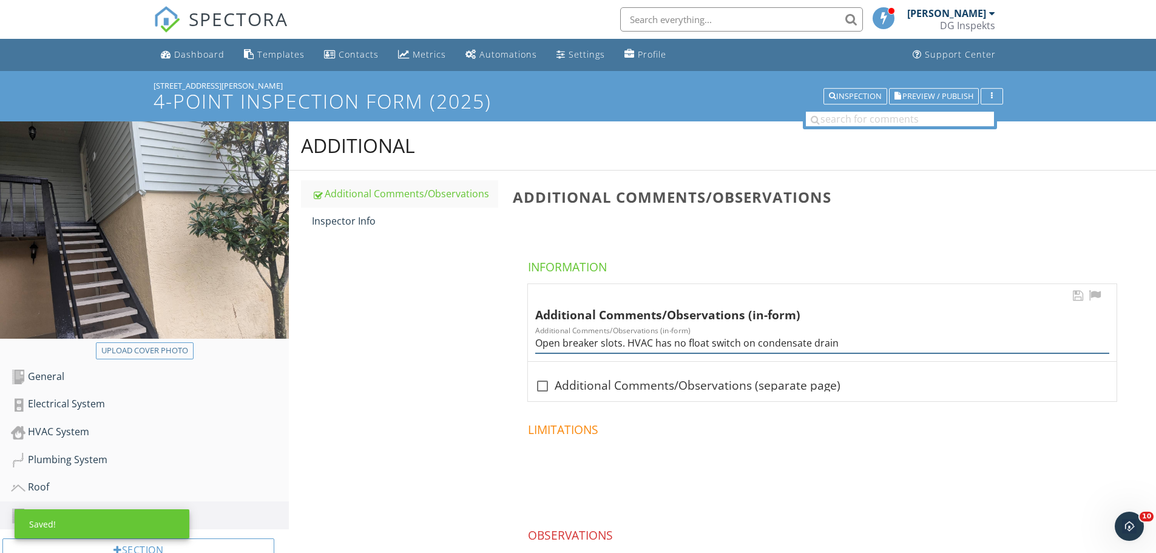
click at [759, 348] on input "Open breaker slots. HVAC has no float switch on condensate drain" at bounding box center [822, 343] width 574 height 20
type input "Open breaker slots. HVAC has no float switch on condensate drain. Roof HOA main…"
click at [929, 99] on span "Preview / Publish" at bounding box center [937, 96] width 71 height 8
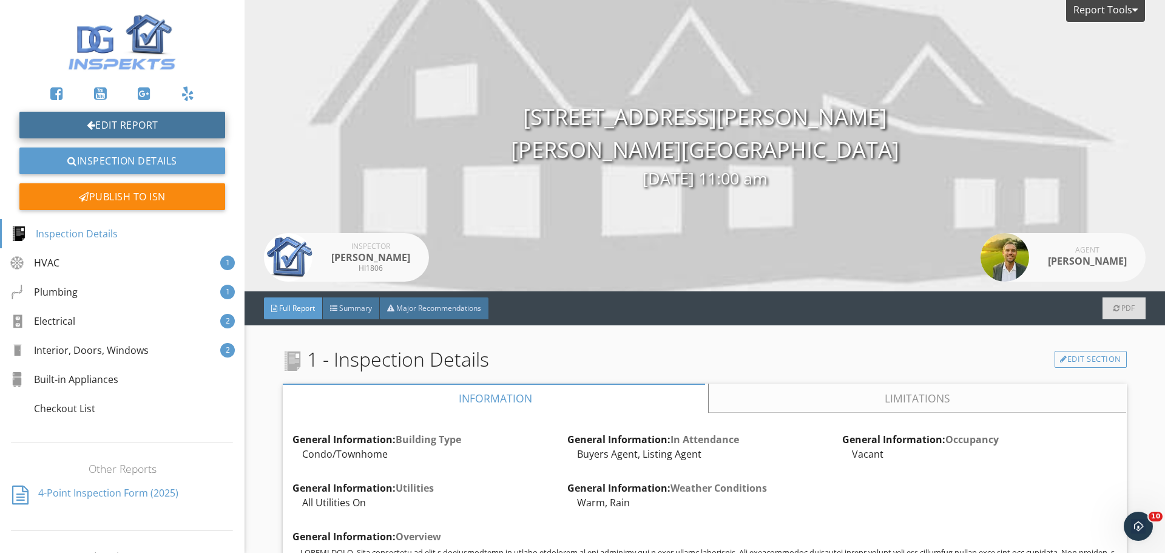
click at [153, 121] on link "Edit Report" at bounding box center [122, 125] width 206 height 27
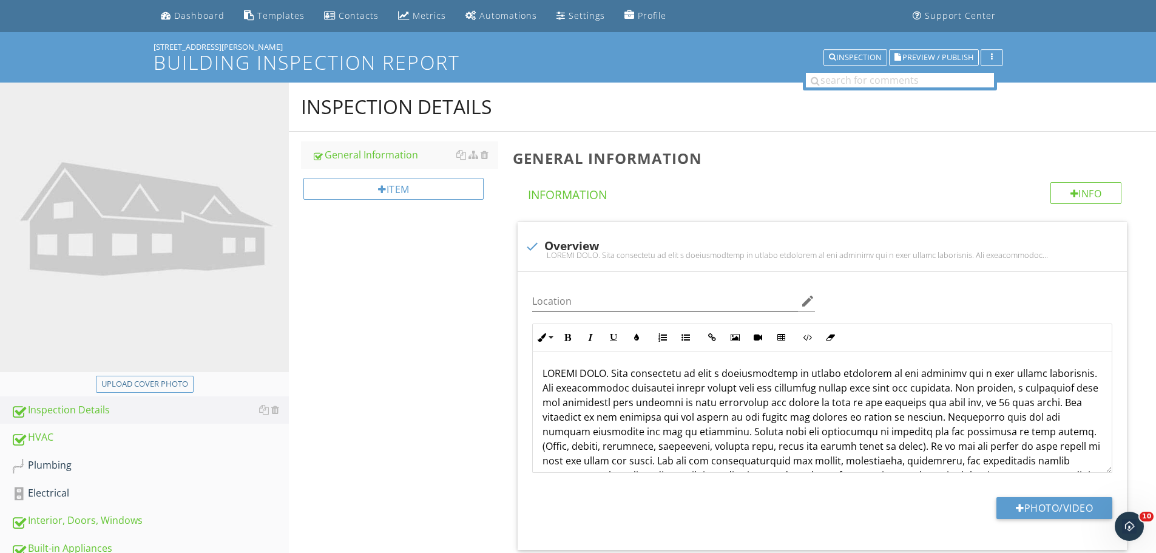
scroll to position [61, 0]
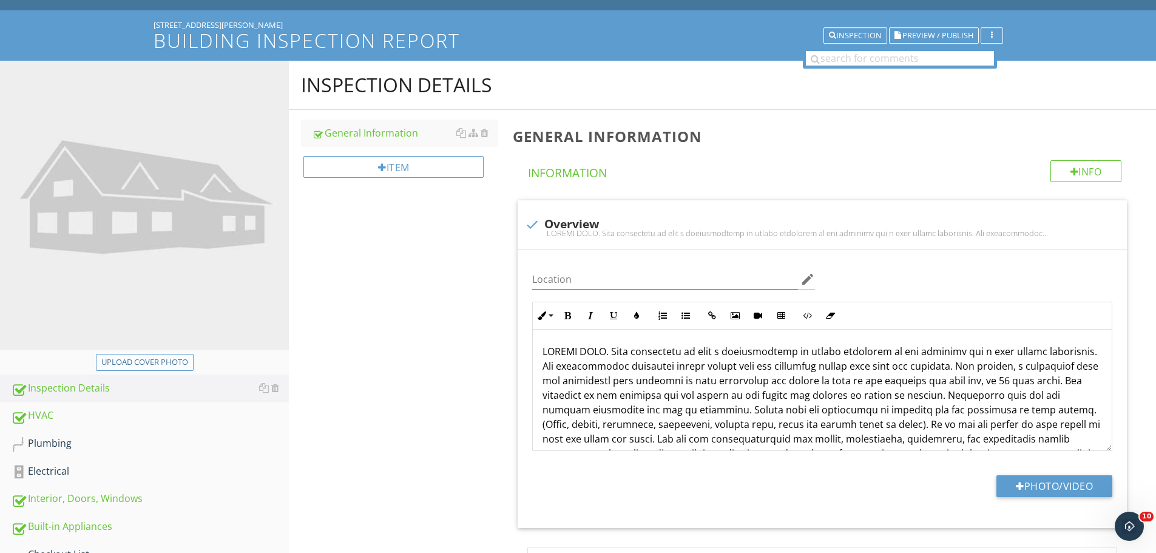
click at [161, 363] on div "Upload cover photo" at bounding box center [144, 362] width 87 height 12
type input "C:\fakepath\photo.jpg"
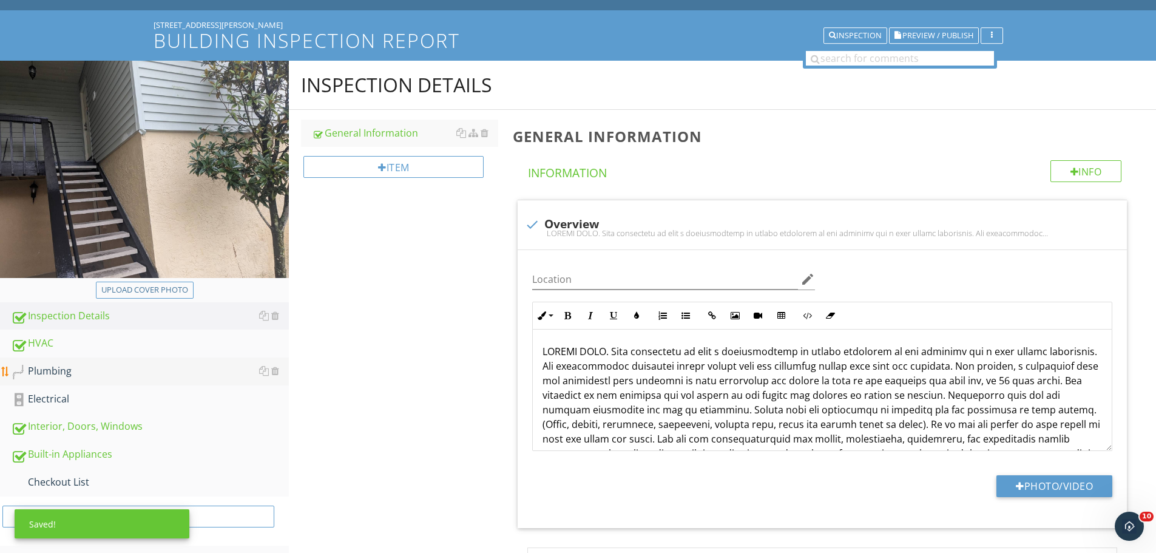
click at [69, 372] on div "Plumbing" at bounding box center [150, 371] width 278 height 16
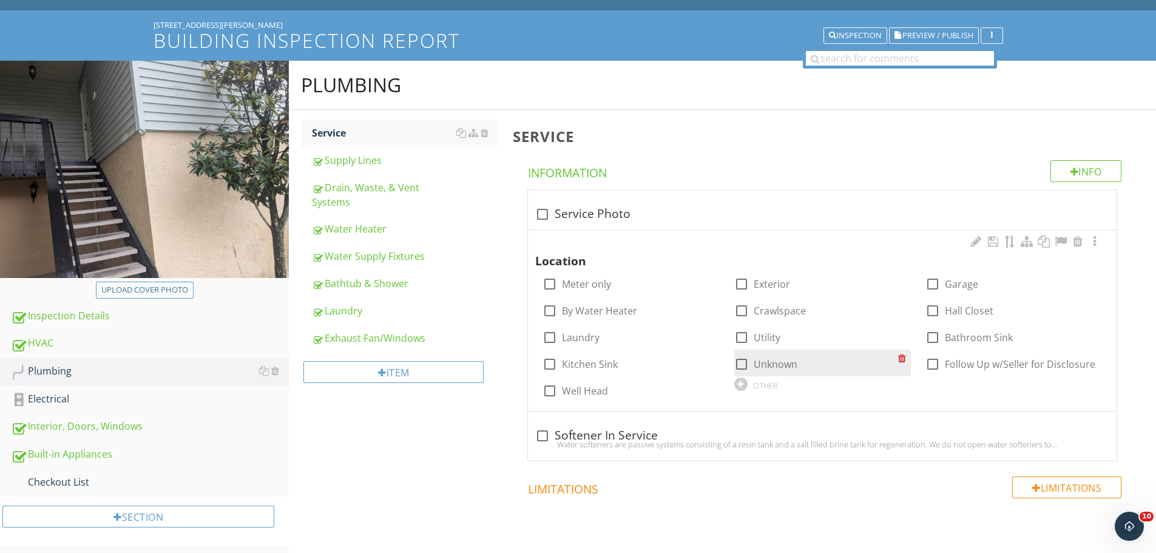
click at [744, 361] on div at bounding box center [741, 364] width 21 height 21
checkbox input "true"
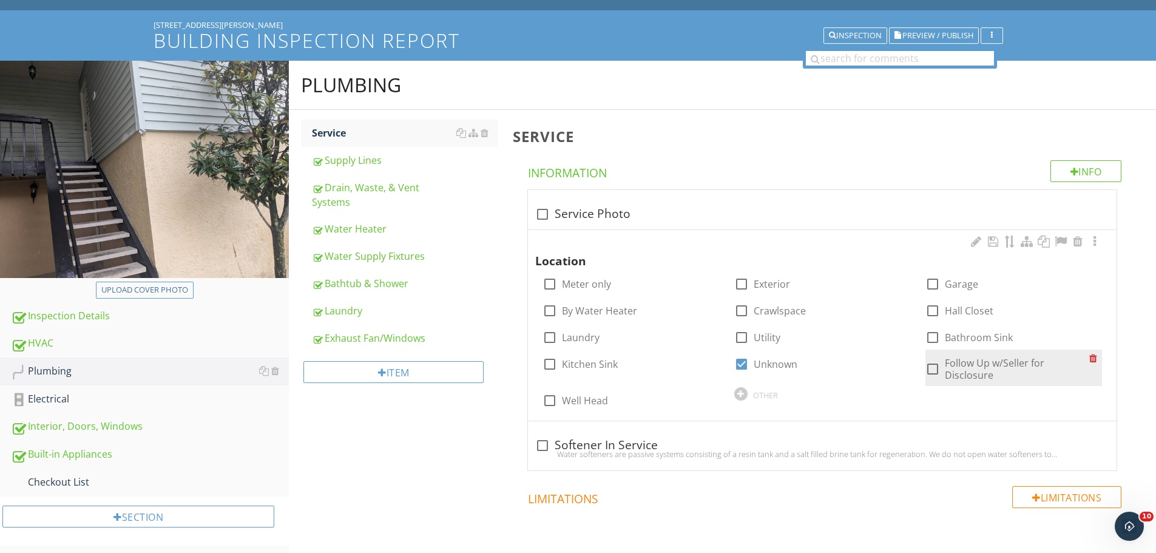
click at [930, 368] on div at bounding box center [932, 369] width 21 height 21
checkbox input "true"
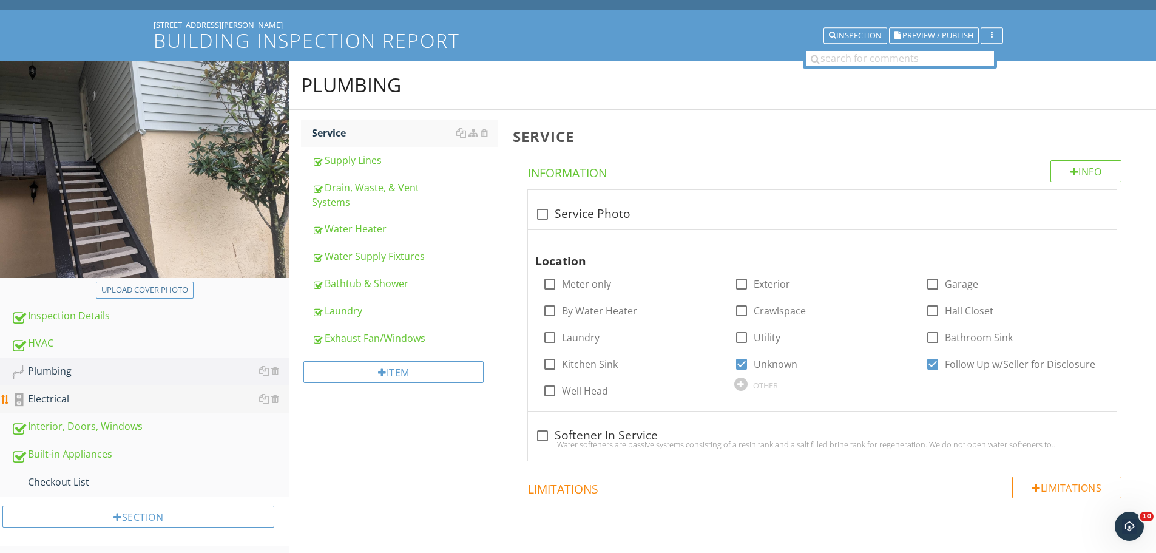
click at [71, 388] on link "Electrical" at bounding box center [150, 399] width 278 height 28
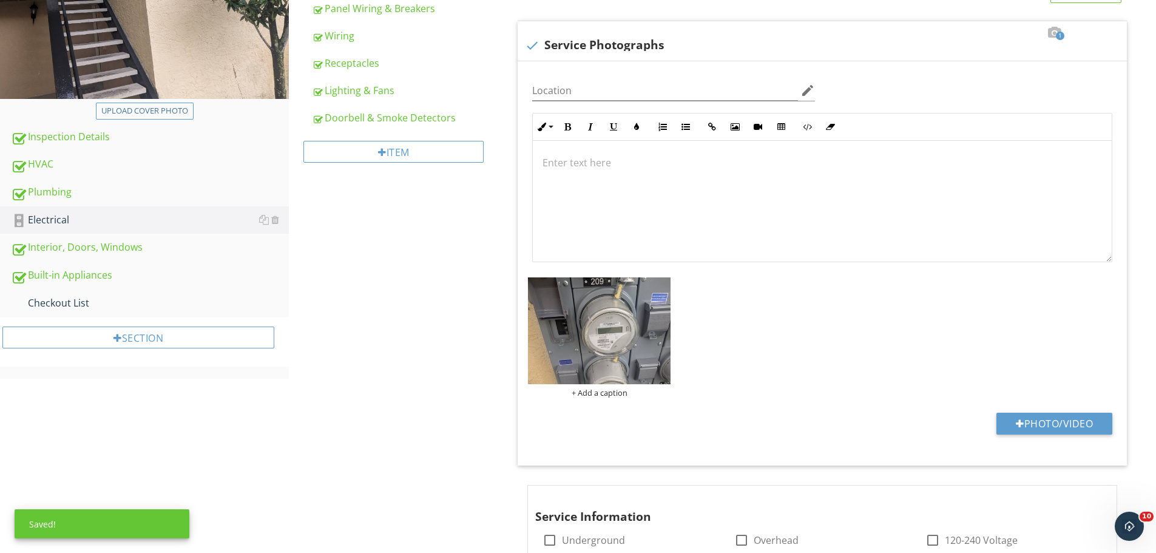
scroll to position [303, 0]
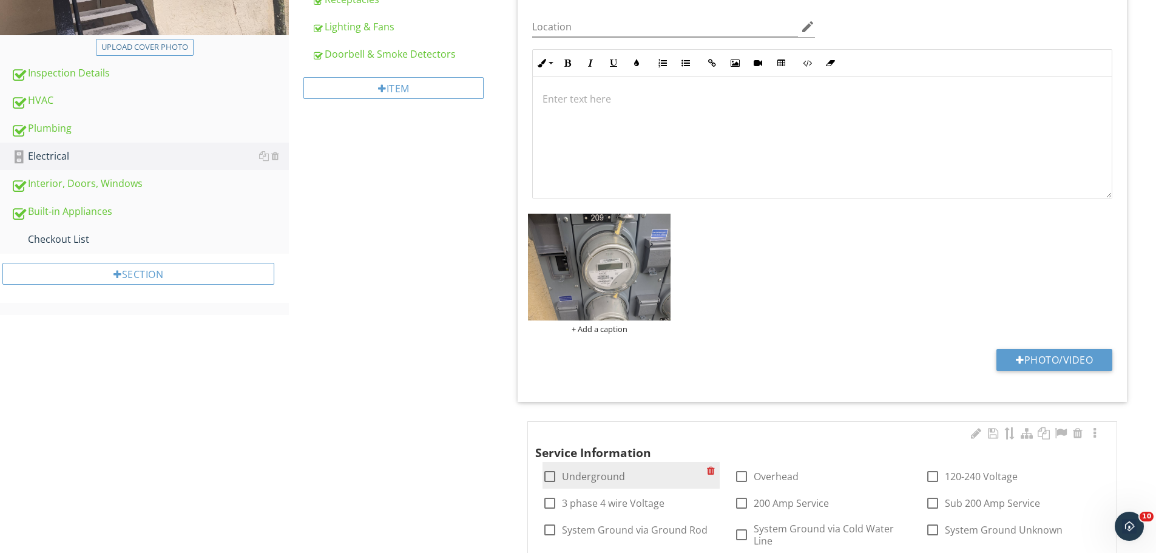
click at [549, 481] on div at bounding box center [549, 476] width 21 height 21
checkbox input "true"
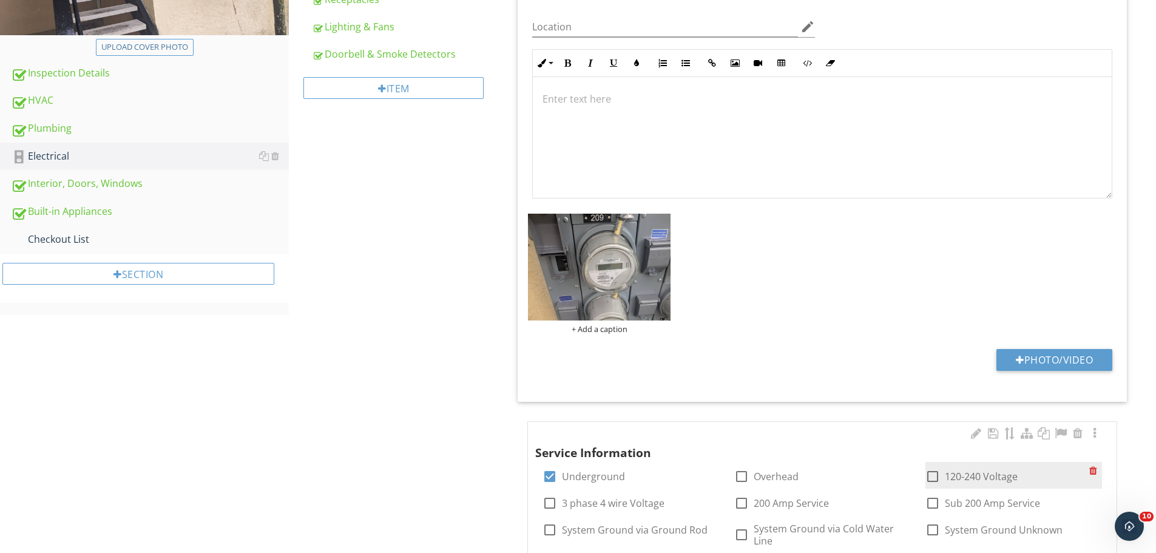
click at [940, 474] on div at bounding box center [932, 476] width 21 height 21
checkbox input "true"
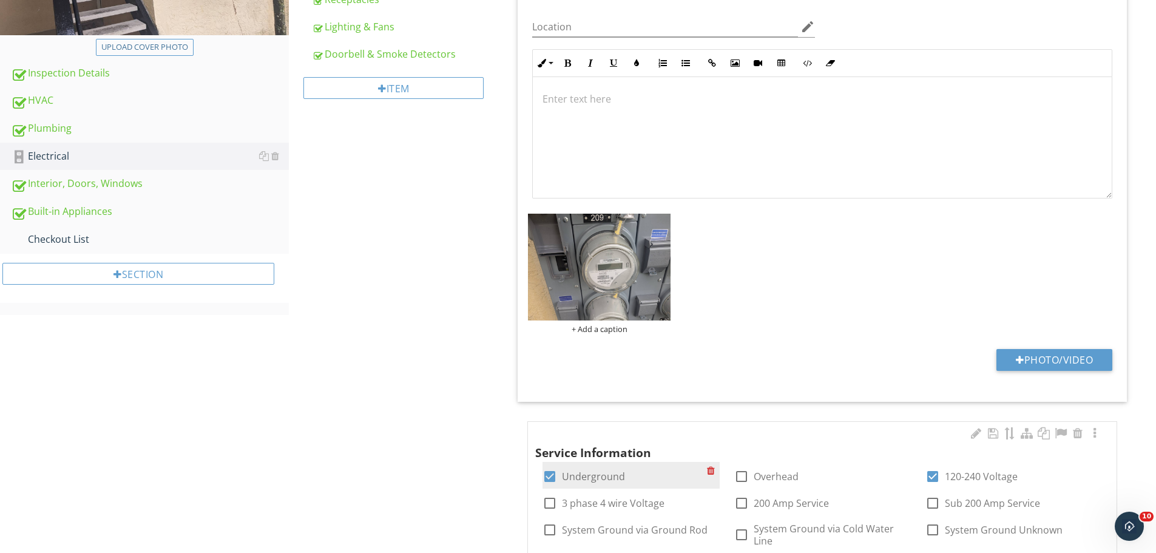
drag, startPoint x: 749, startPoint y: 502, endPoint x: 642, endPoint y: 462, distance: 114.4
click at [749, 502] on div at bounding box center [741, 503] width 21 height 21
checkbox input "true"
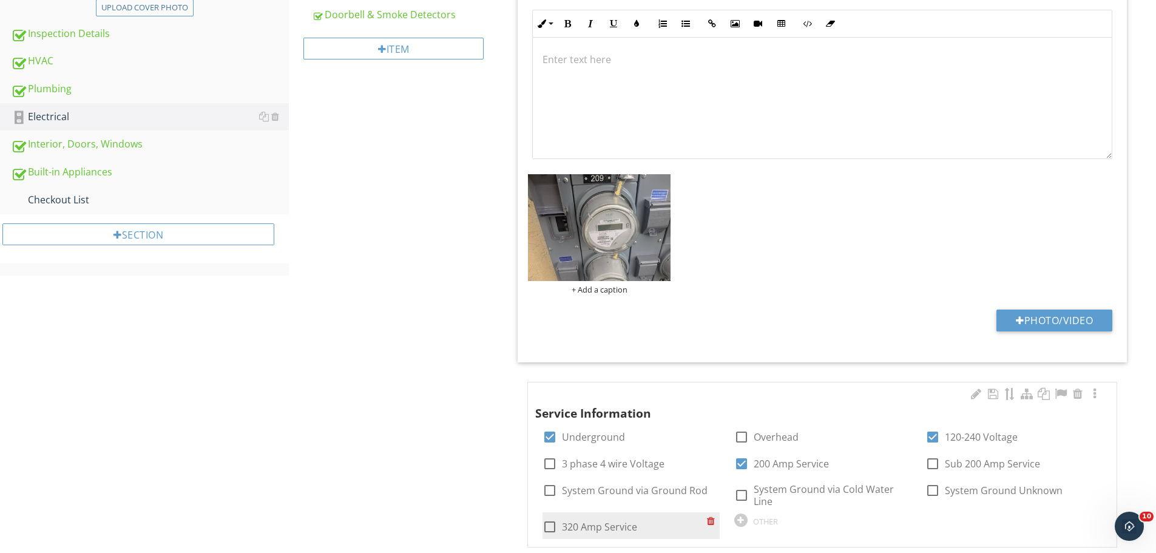
scroll to position [364, 0]
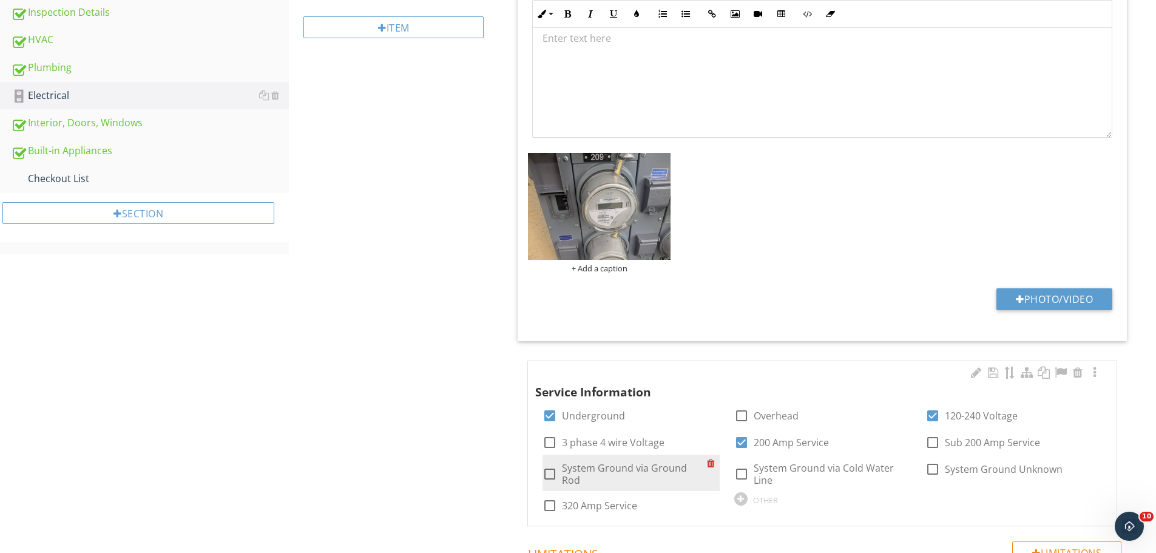
click at [553, 470] on div at bounding box center [549, 474] width 21 height 21
checkbox input "true"
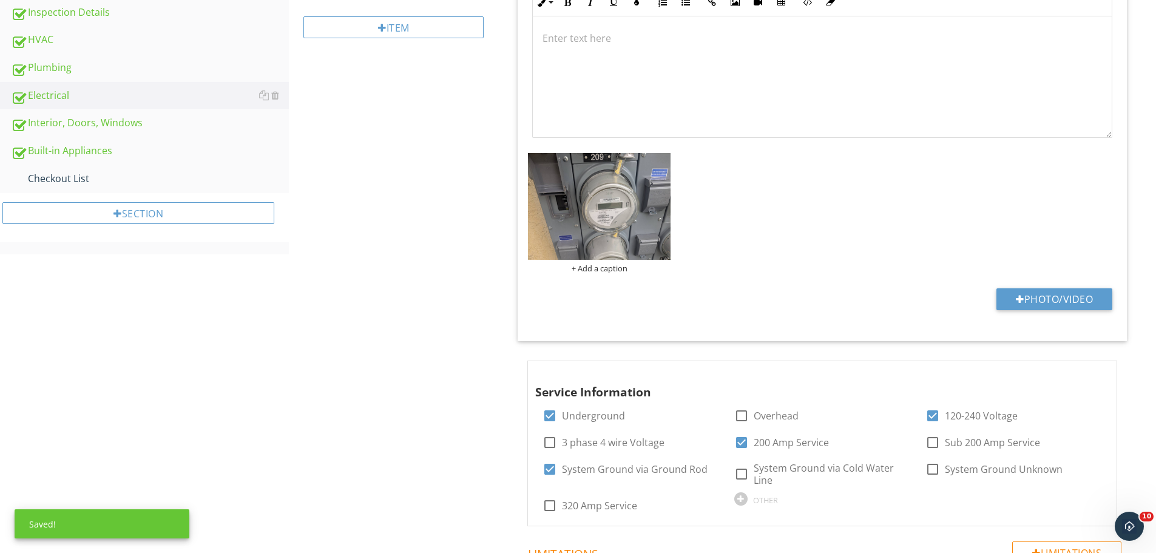
scroll to position [61, 0]
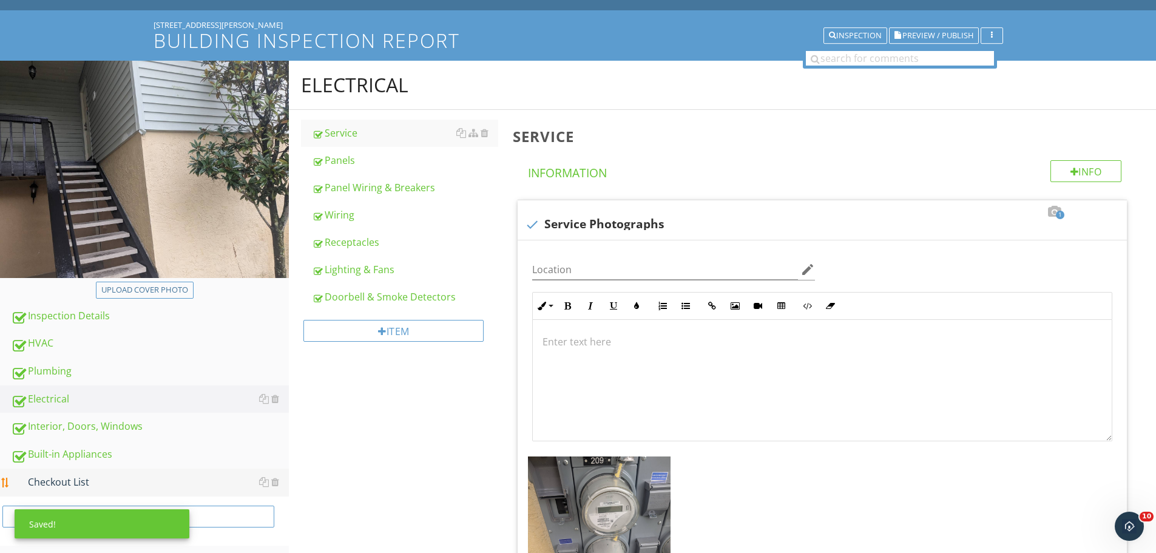
click at [101, 474] on div "Checkout List" at bounding box center [150, 482] width 278 height 16
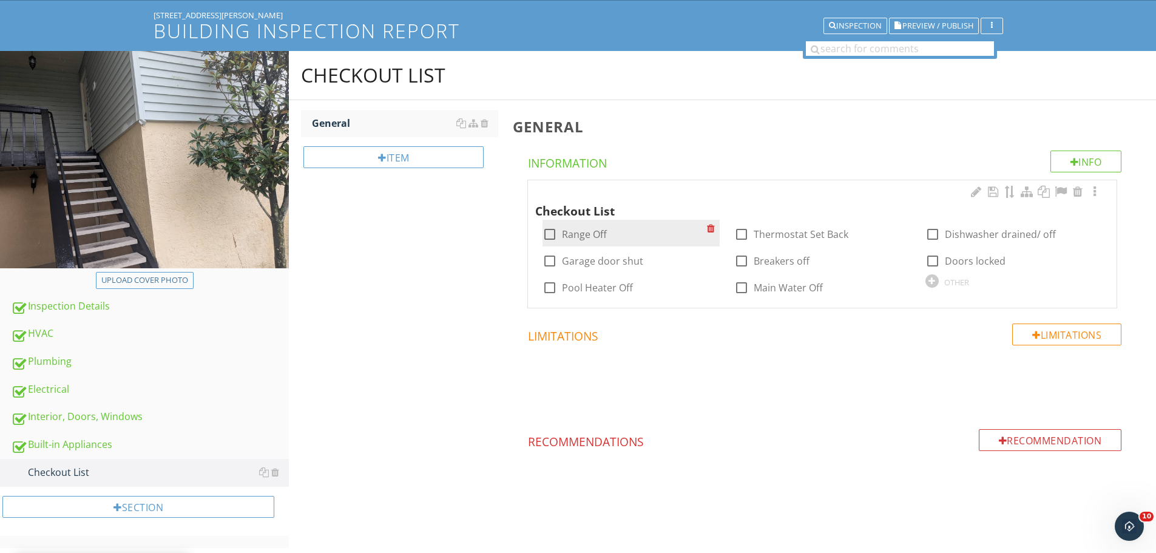
scroll to position [71, 0]
click at [547, 234] on div at bounding box center [549, 233] width 21 height 21
checkbox input "true"
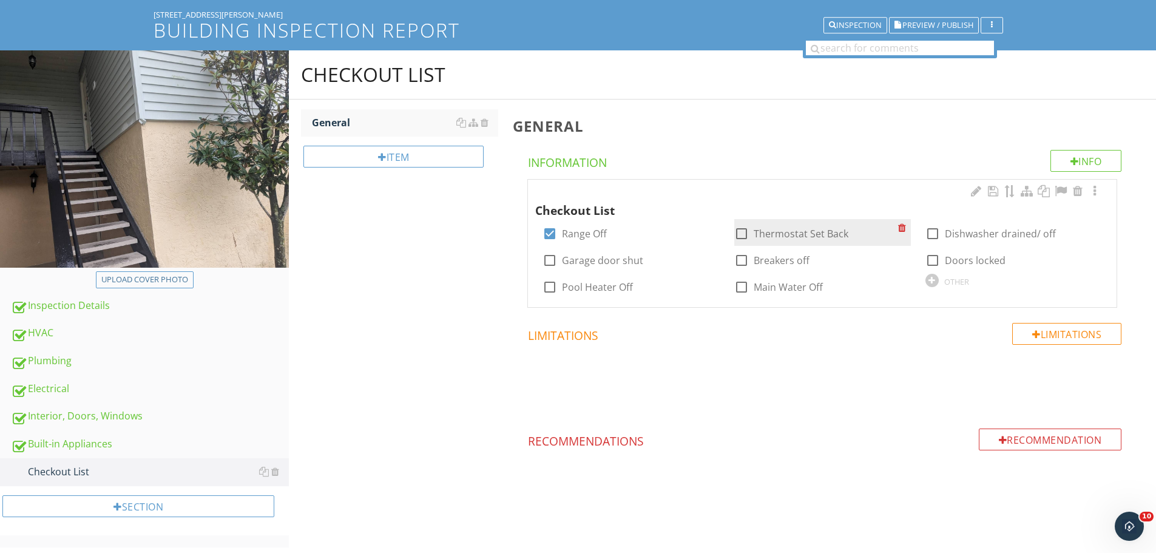
click at [740, 232] on div at bounding box center [741, 233] width 21 height 21
checkbox input "true"
click at [931, 232] on div at bounding box center [932, 233] width 21 height 21
checkbox input "true"
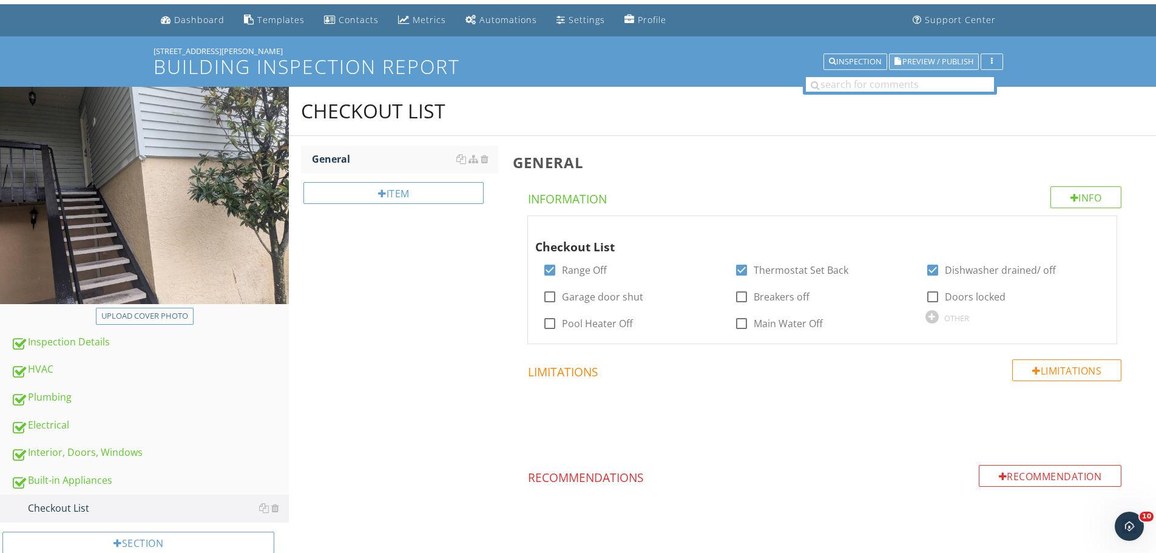
scroll to position [0, 0]
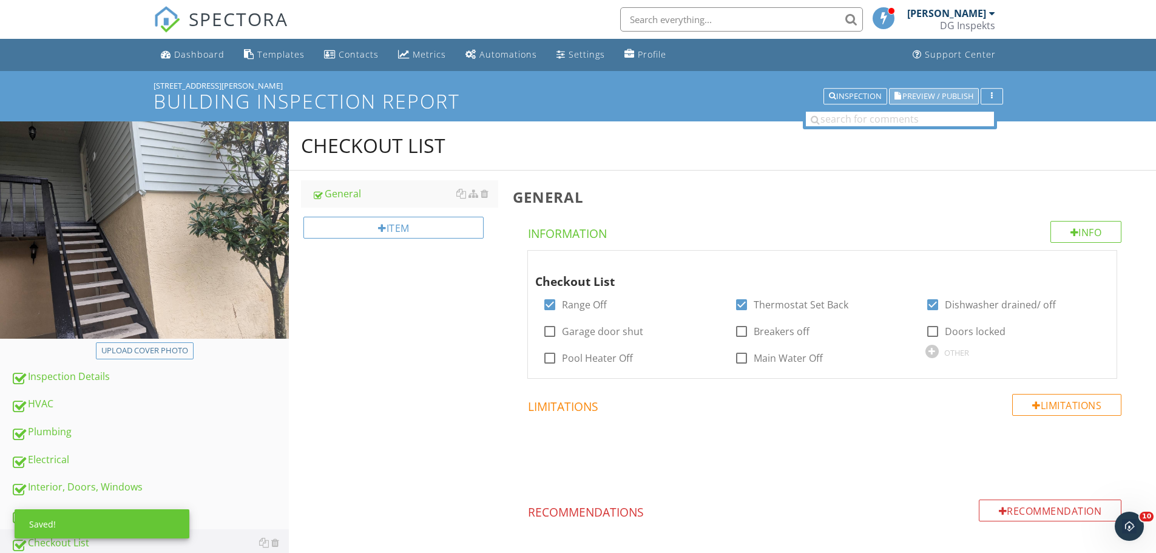
drag, startPoint x: 929, startPoint y: 95, endPoint x: 845, endPoint y: 161, distance: 107.6
click at [929, 95] on span "Preview / Publish" at bounding box center [937, 96] width 71 height 8
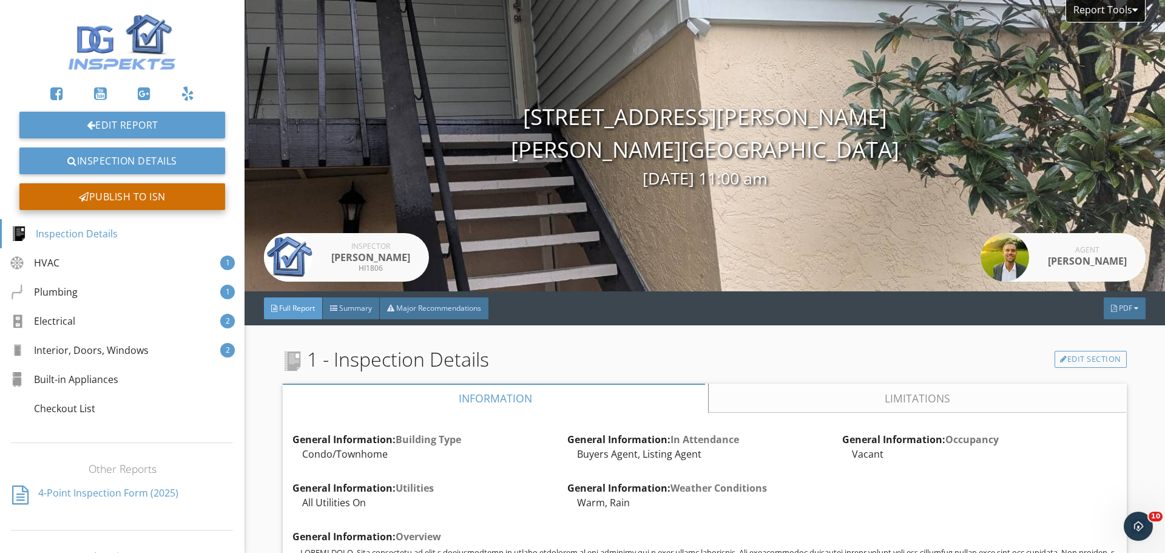
click at [188, 192] on div "Publish to ISN" at bounding box center [122, 196] width 206 height 27
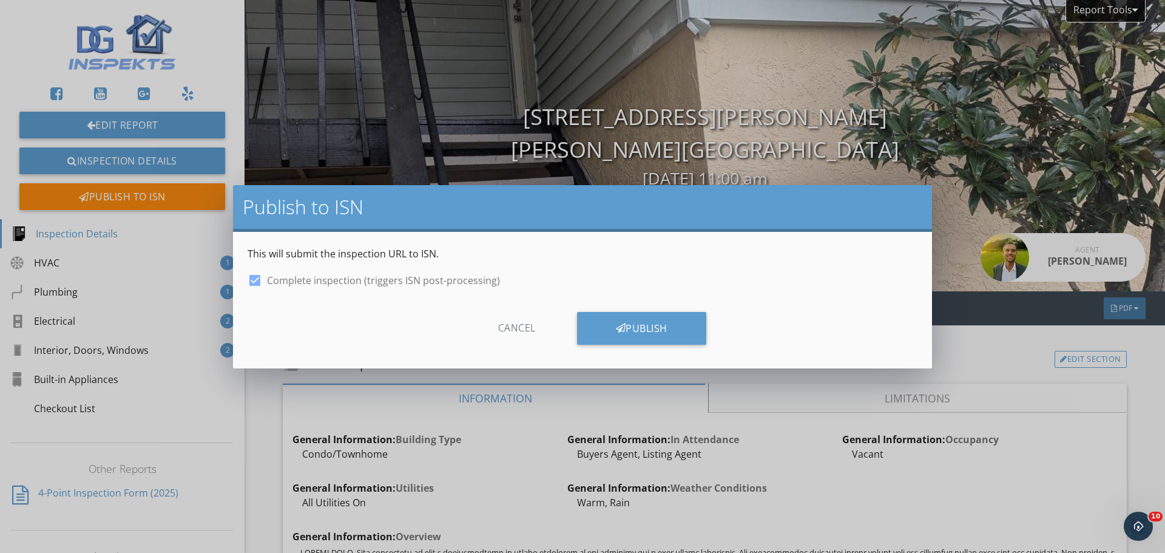
click at [507, 331] on div "Cancel" at bounding box center [516, 328] width 115 height 33
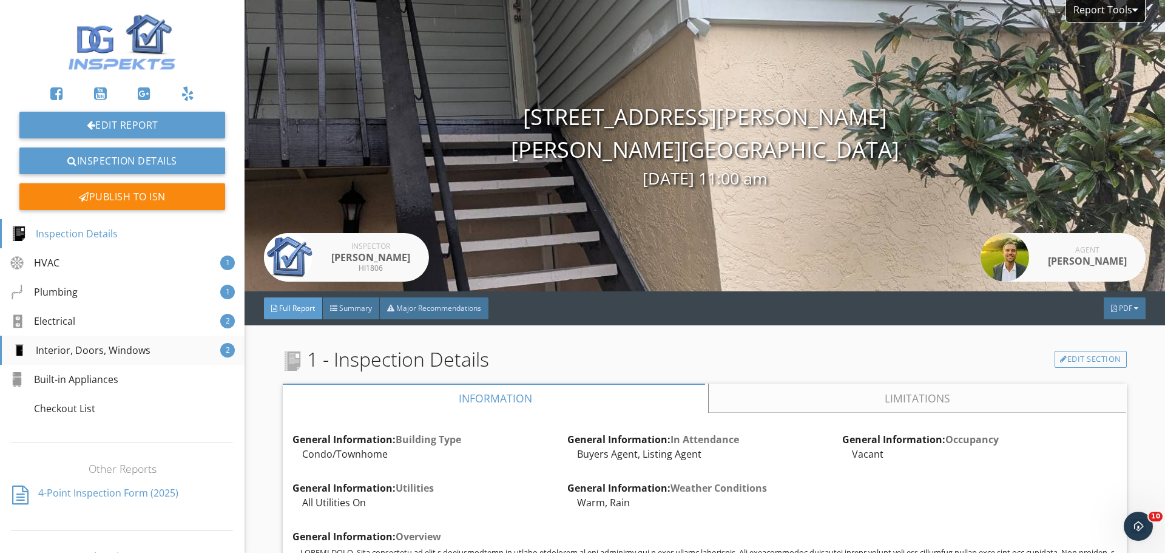
click at [140, 349] on div "Interior, Doors, Windows" at bounding box center [81, 350] width 139 height 15
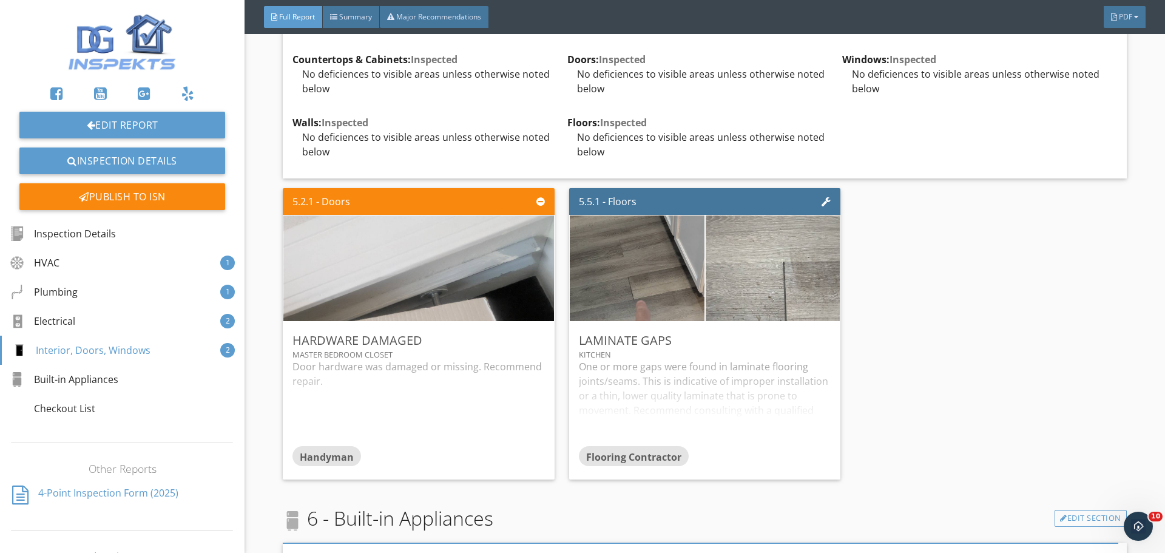
scroll to position [4113, 0]
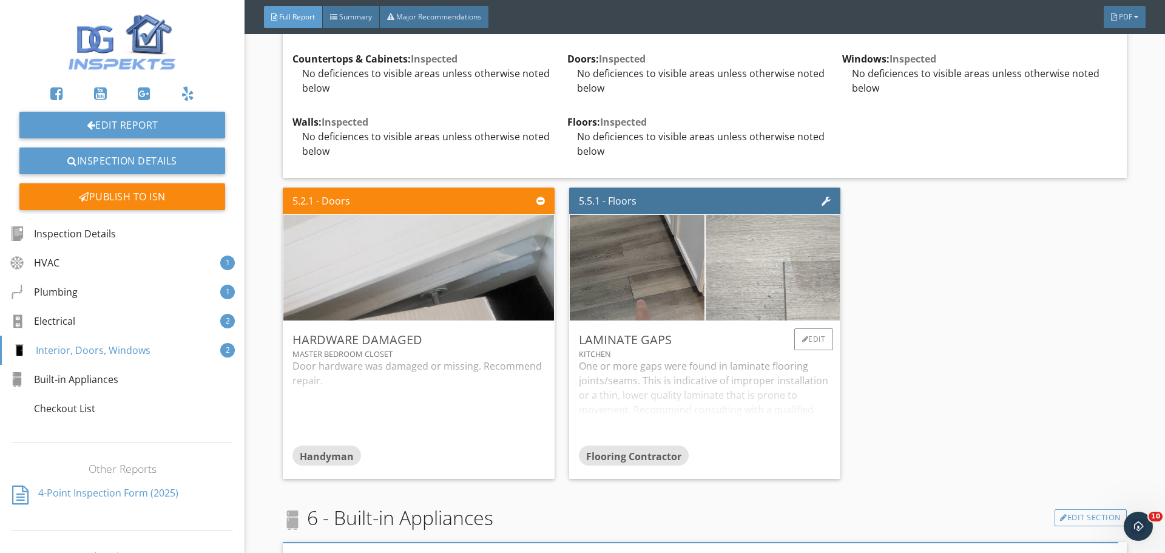
click at [817, 311] on img at bounding box center [772, 267] width 336 height 252
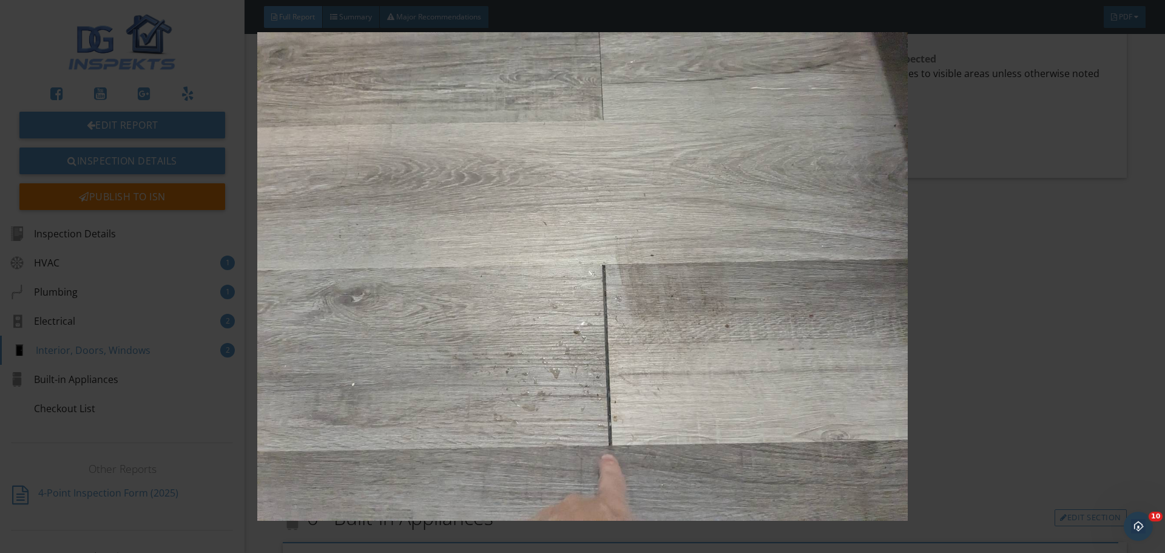
click at [735, 374] on img at bounding box center [582, 276] width 1070 height 488
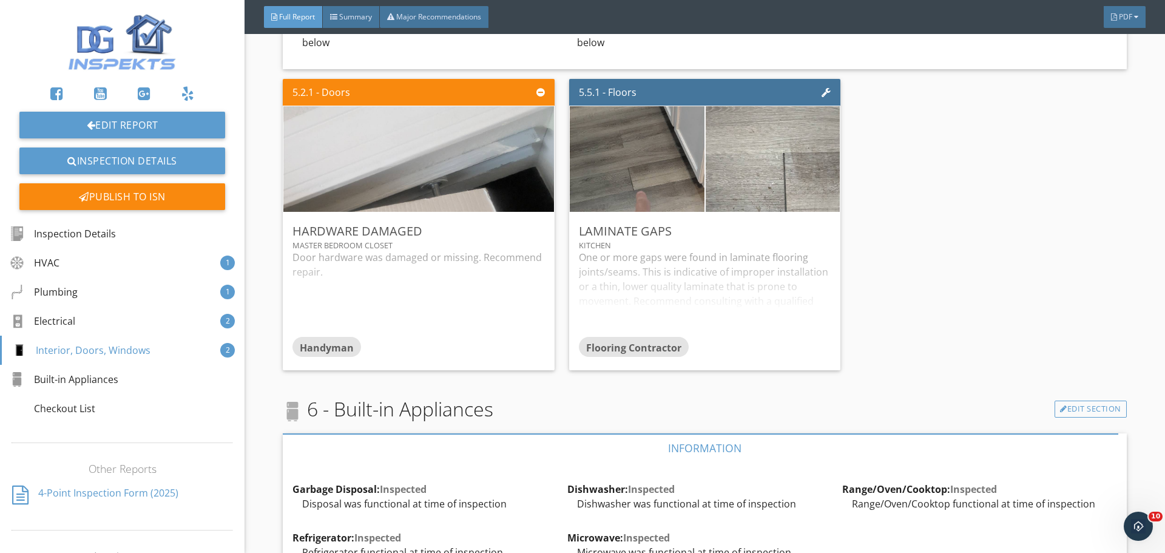
scroll to position [3877, 0]
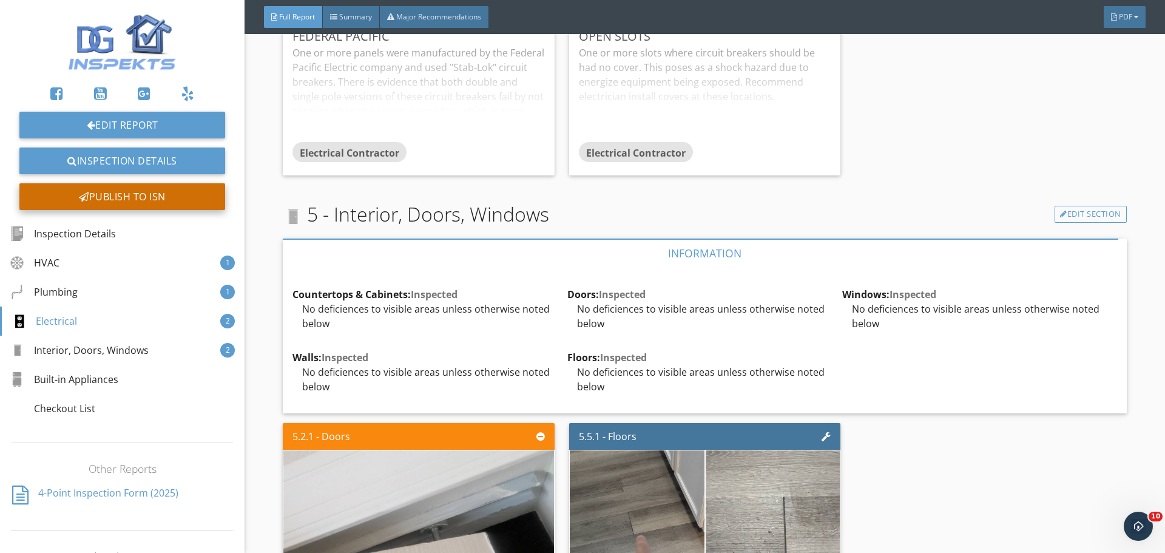
click at [182, 197] on div "Publish to ISN" at bounding box center [122, 196] width 206 height 27
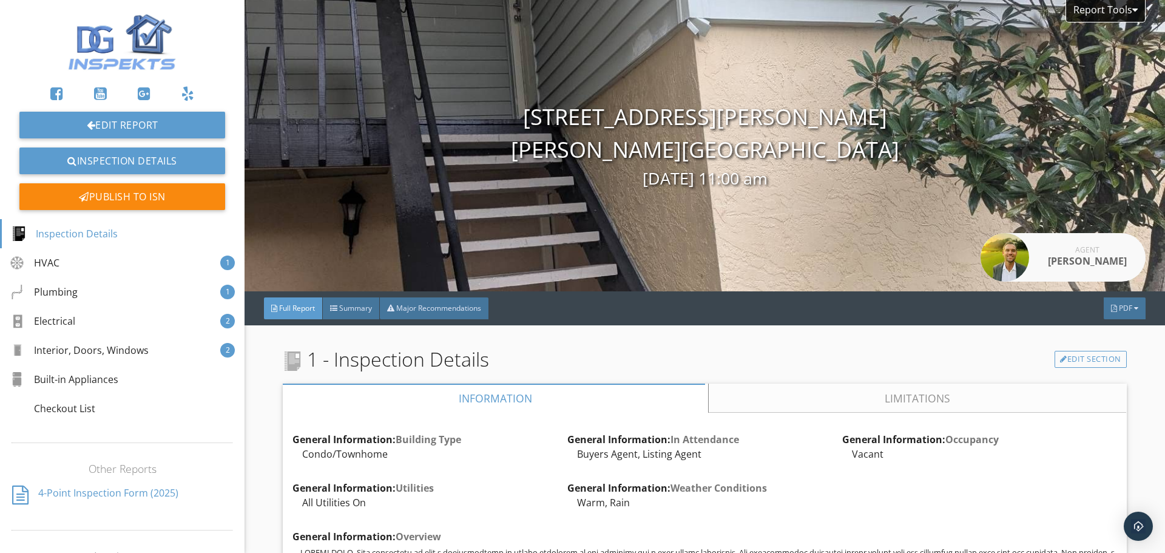
drag, startPoint x: 235, startPoint y: 17, endPoint x: 826, endPoint y: 163, distance: 608.7
click at [826, 163] on div "[STREET_ADDRESS][PERSON_NAME] [GEOGRAPHIC_DATA], FL 33510 [DATE] 11:00 am" at bounding box center [704, 146] width 920 height 90
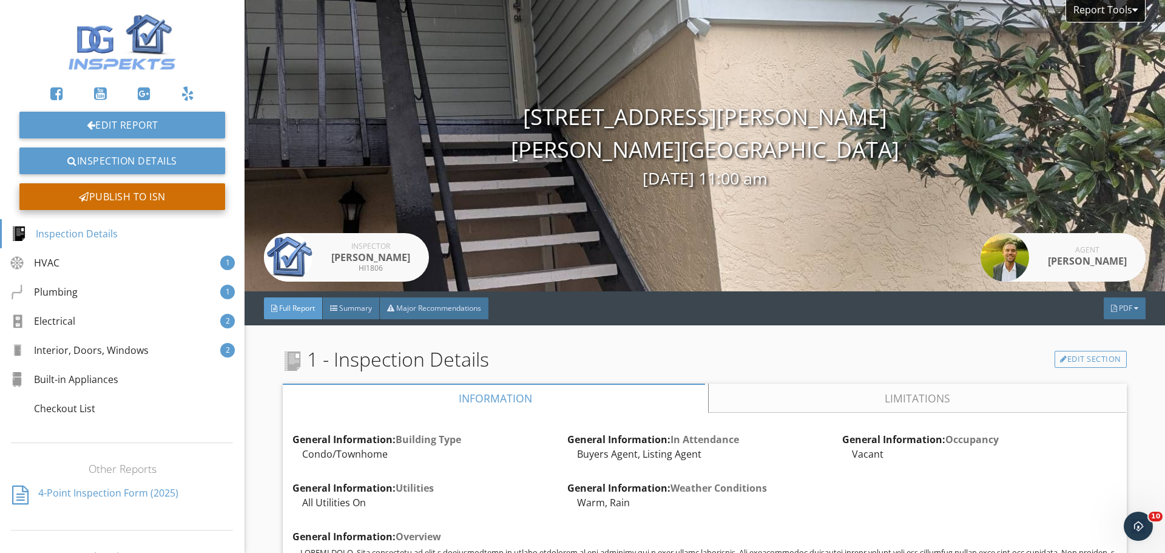
click at [187, 208] on div "Publish to ISN" at bounding box center [122, 196] width 206 height 27
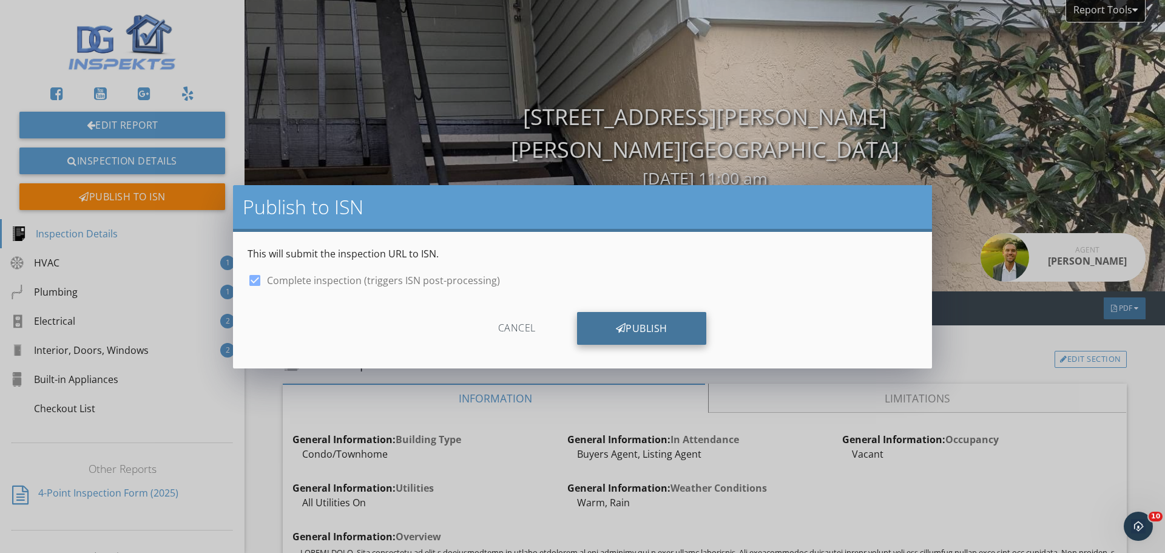
click at [632, 329] on div "Publish" at bounding box center [641, 328] width 129 height 33
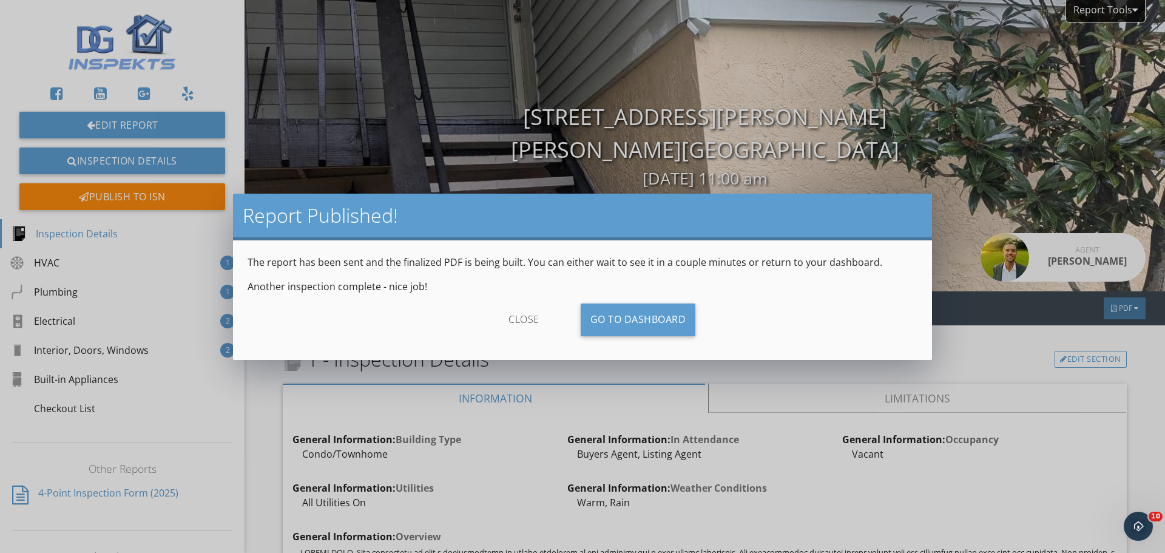
drag, startPoint x: 548, startPoint y: 316, endPoint x: 564, endPoint y: 323, distance: 16.8
click at [548, 316] on div "close" at bounding box center [524, 319] width 109 height 33
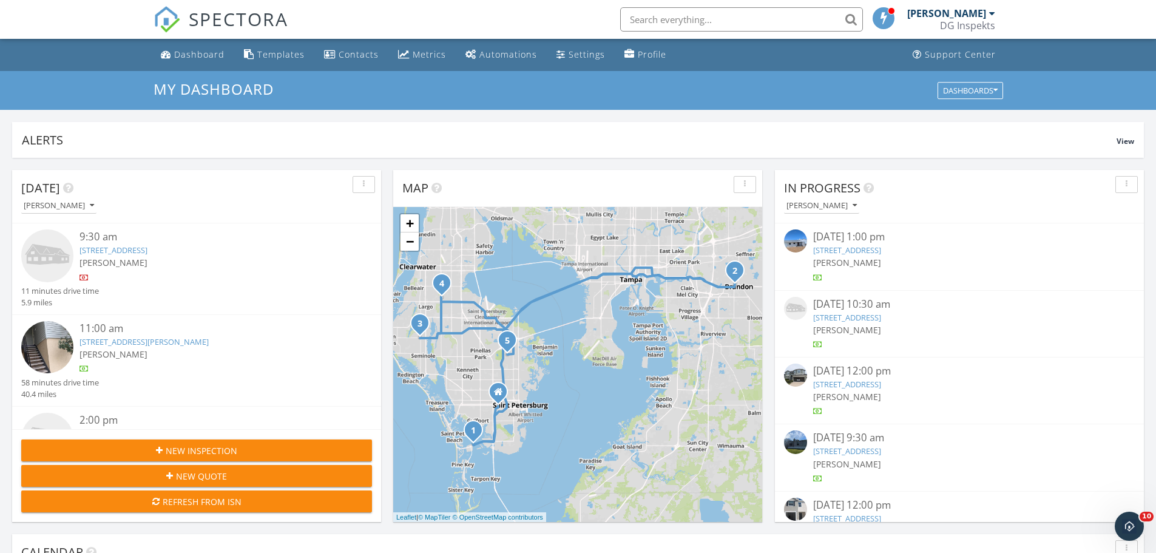
click at [137, 246] on link "5701 Bahia Del Mar Cir N #108, St. Petersburg, FL 33715" at bounding box center [113, 249] width 68 height 11
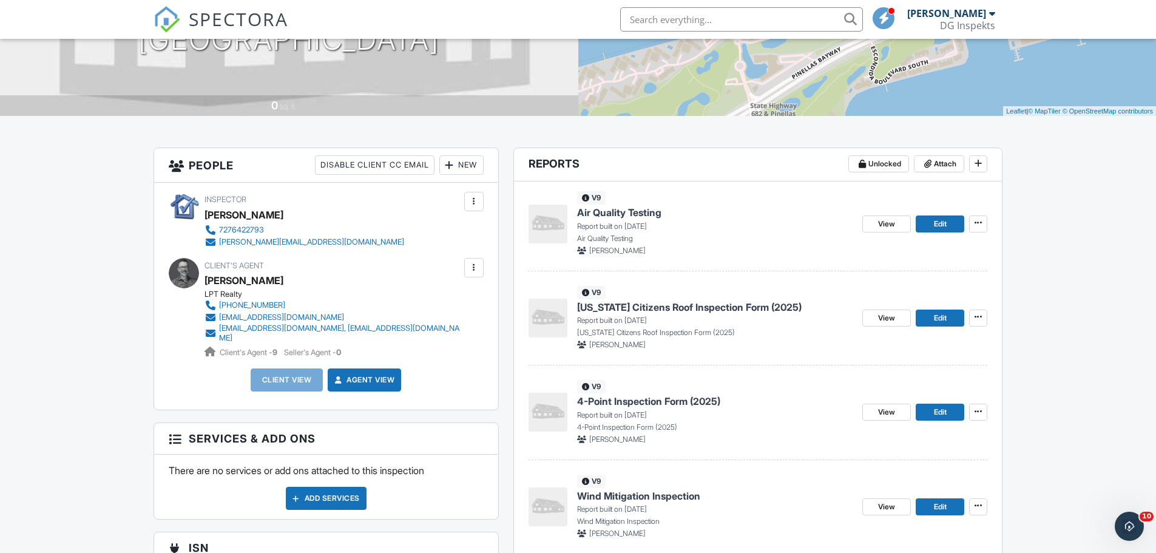
scroll to position [243, 0]
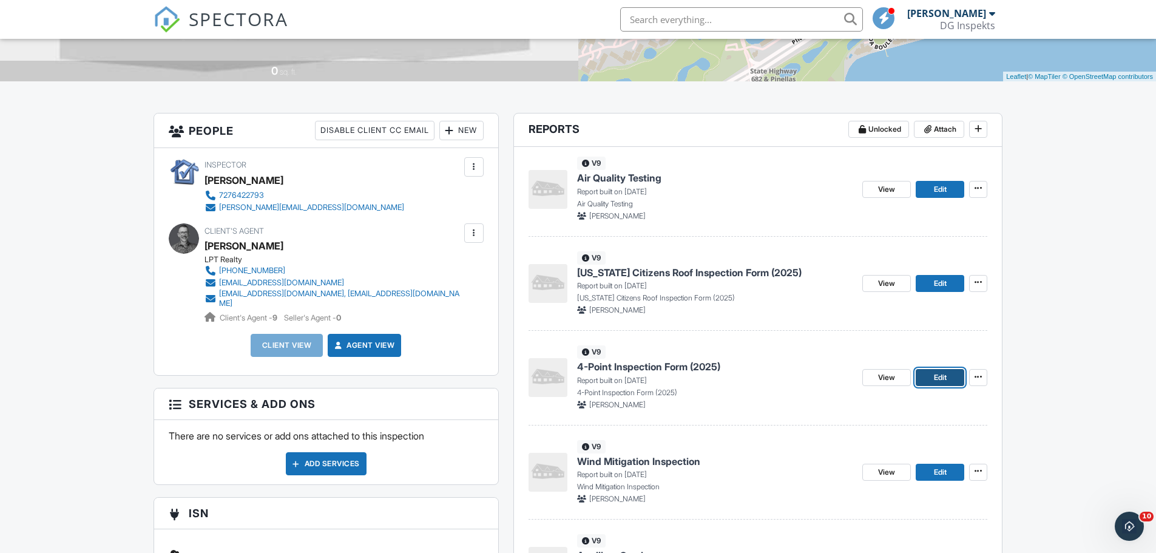
click at [931, 377] on link "Edit" at bounding box center [939, 377] width 49 height 17
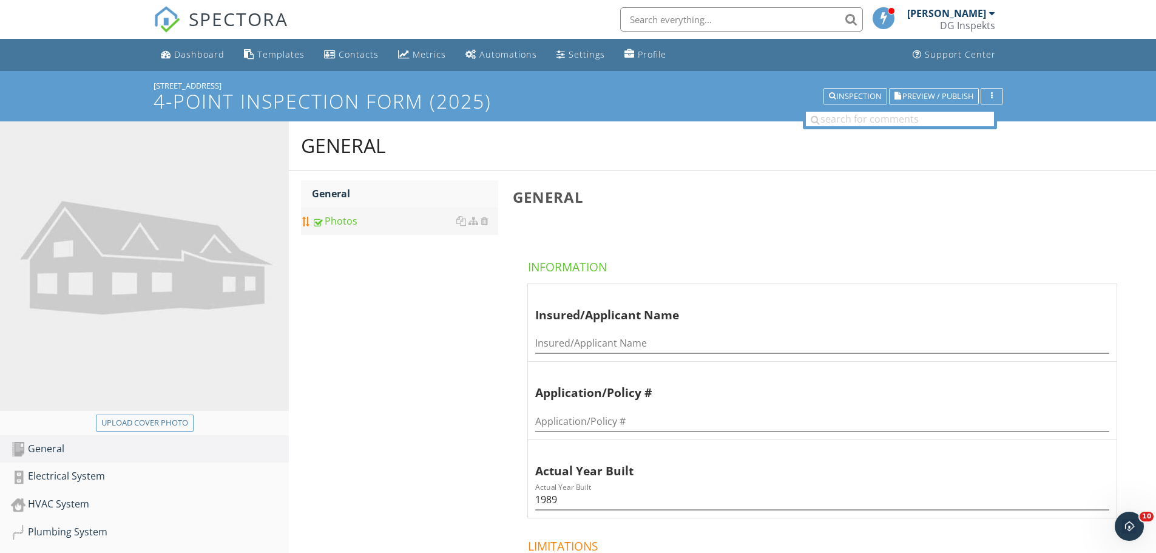
click at [331, 217] on div "Photos" at bounding box center [405, 221] width 186 height 15
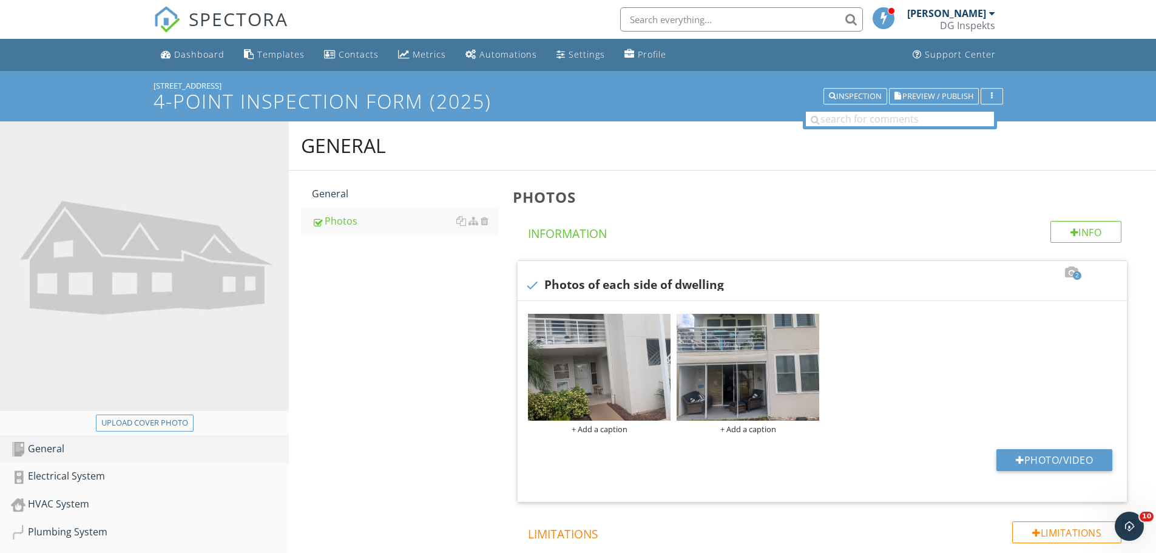
click at [263, 13] on span "SPECTORA" at bounding box center [238, 18] width 99 height 25
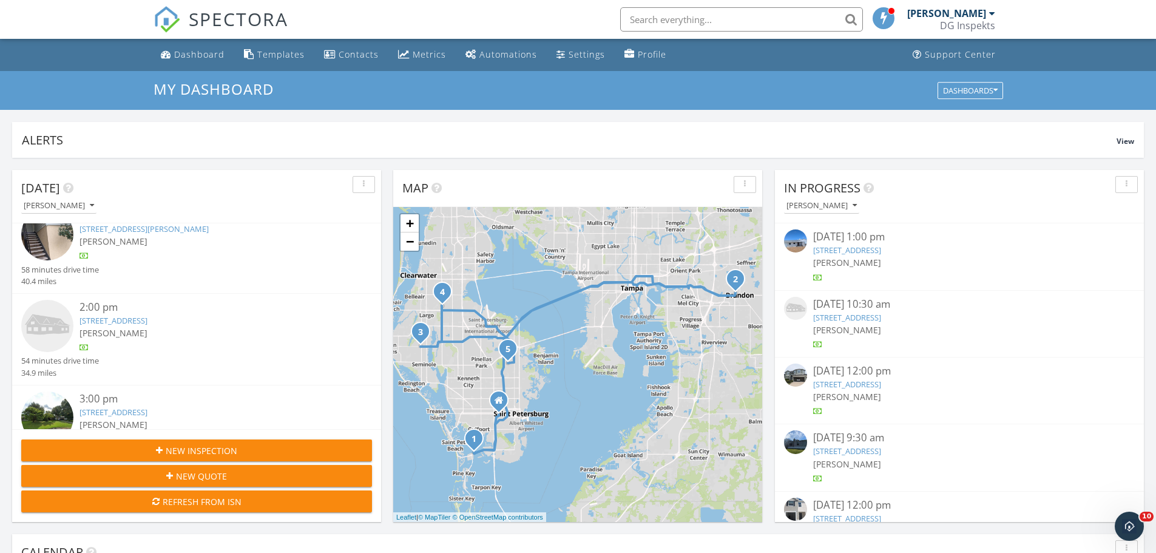
scroll to position [121, 0]
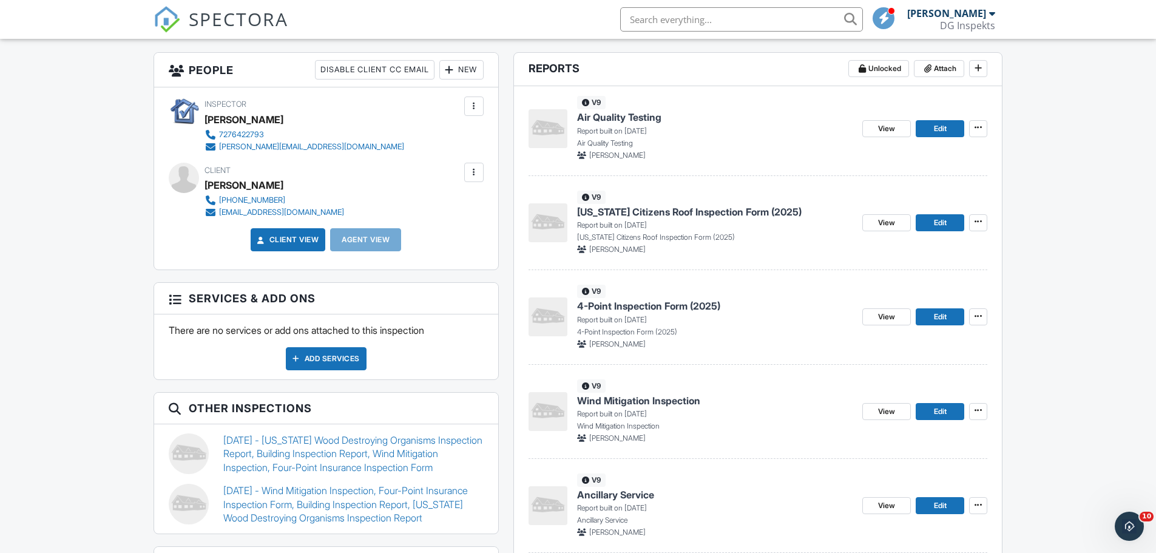
click at [747, 22] on input "text" at bounding box center [741, 19] width 243 height 24
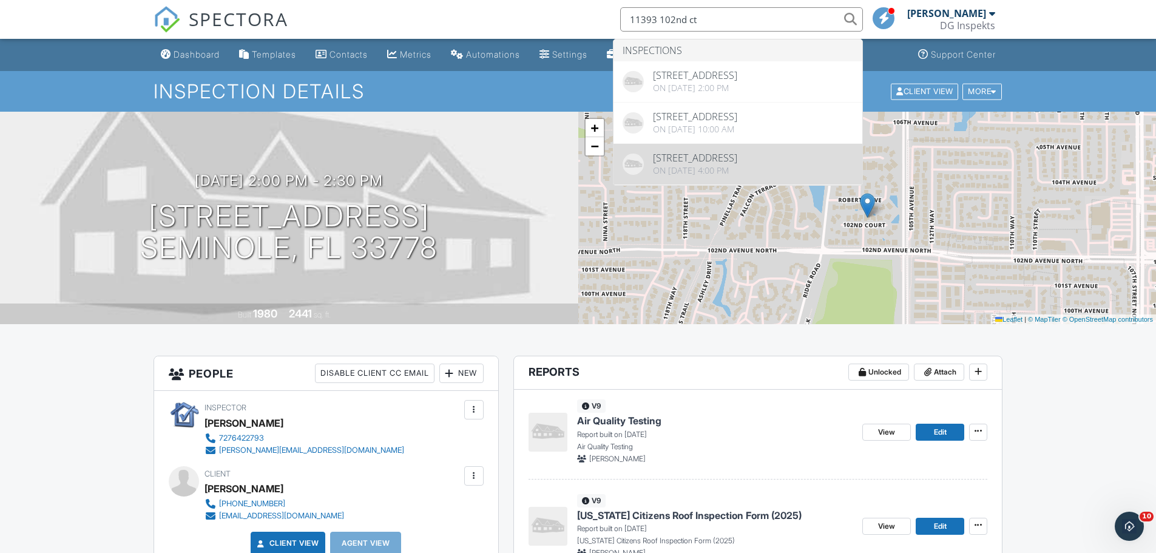
type input "11393 102nd ct"
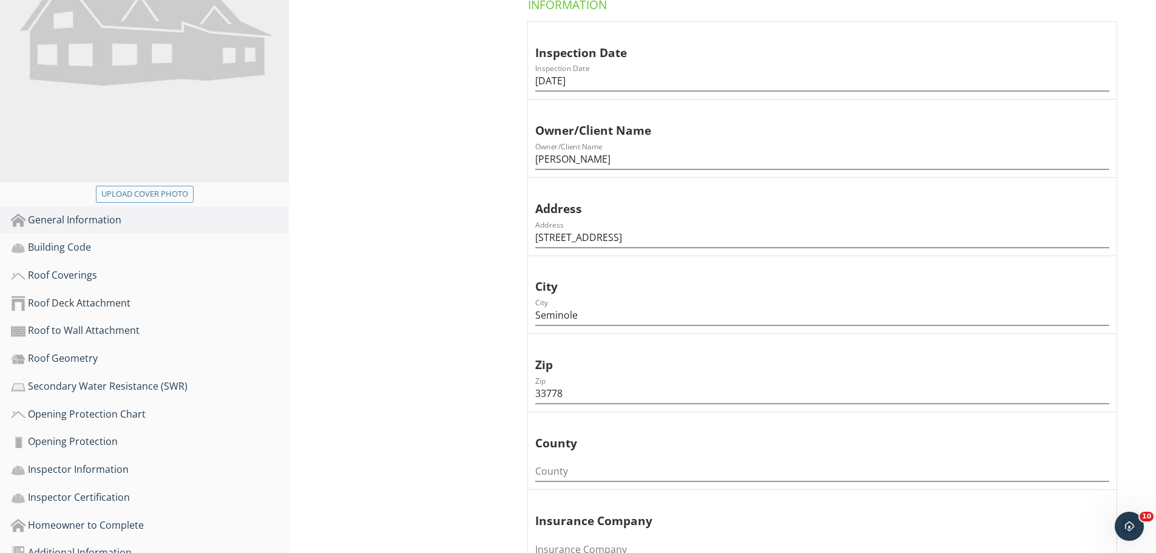
scroll to position [425, 0]
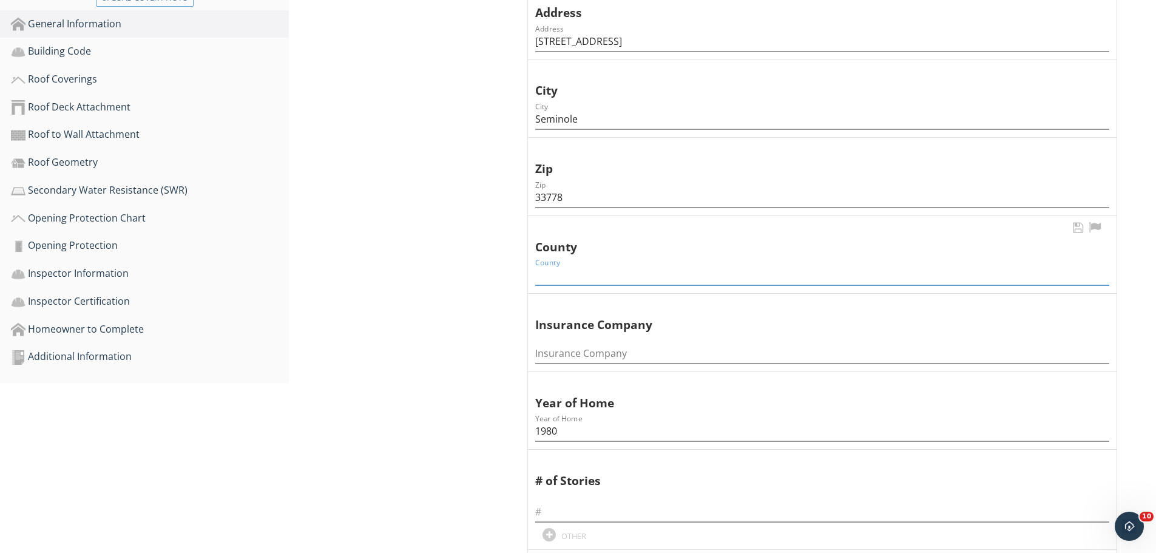
click at [616, 277] on input "County" at bounding box center [822, 275] width 574 height 20
type input "Pinellas"
click at [576, 517] on input "text" at bounding box center [822, 512] width 574 height 20
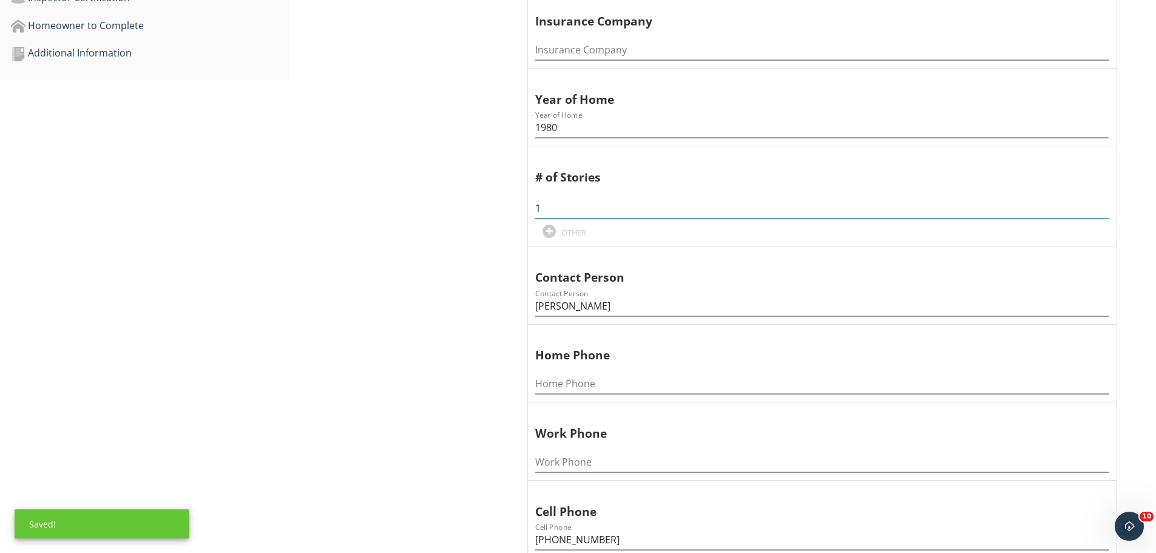
scroll to position [182, 0]
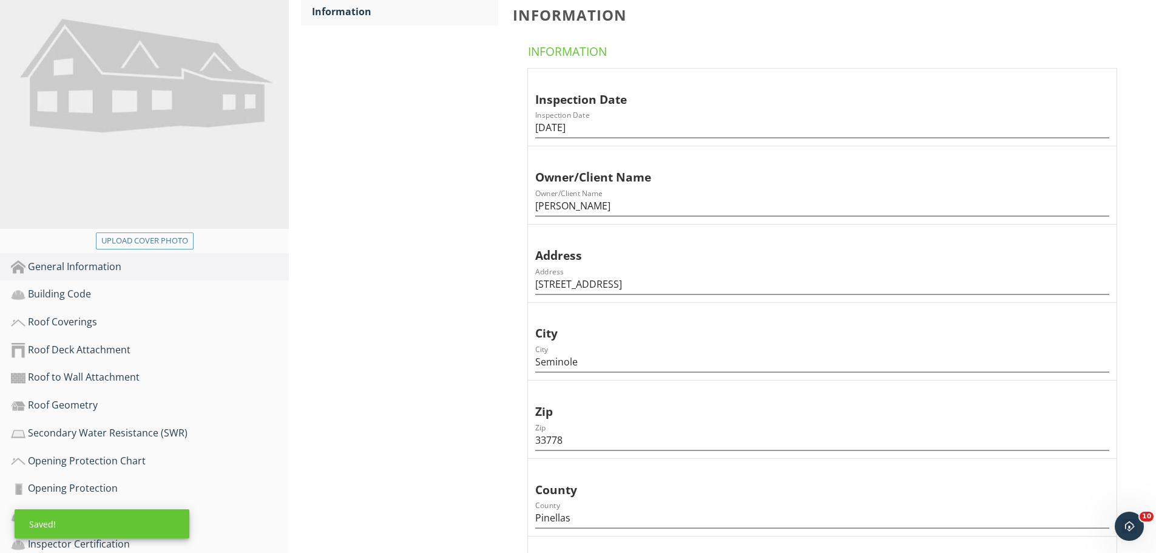
type input "1"
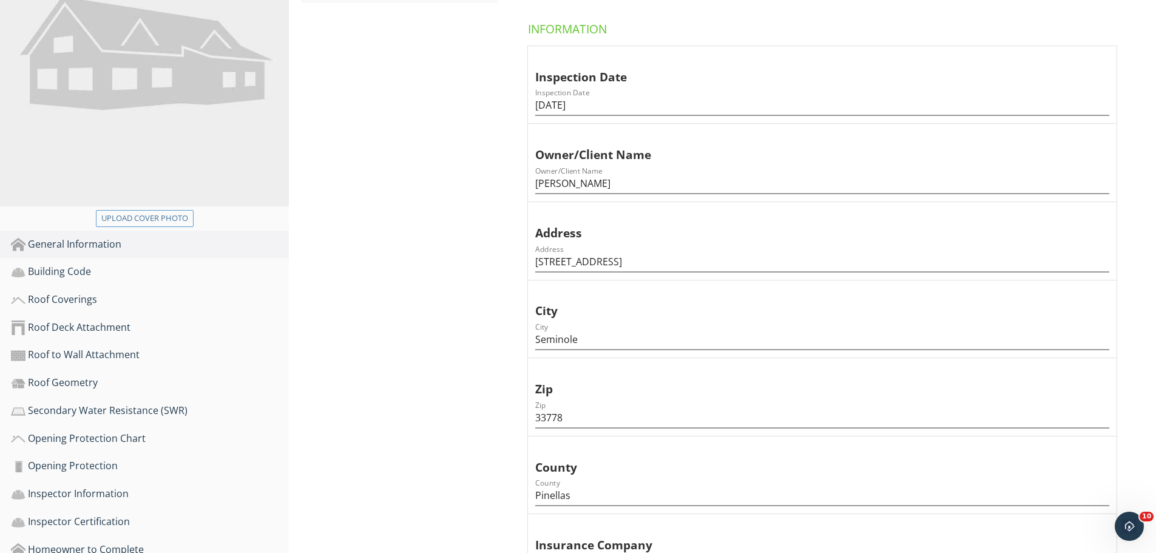
scroll to position [0, 0]
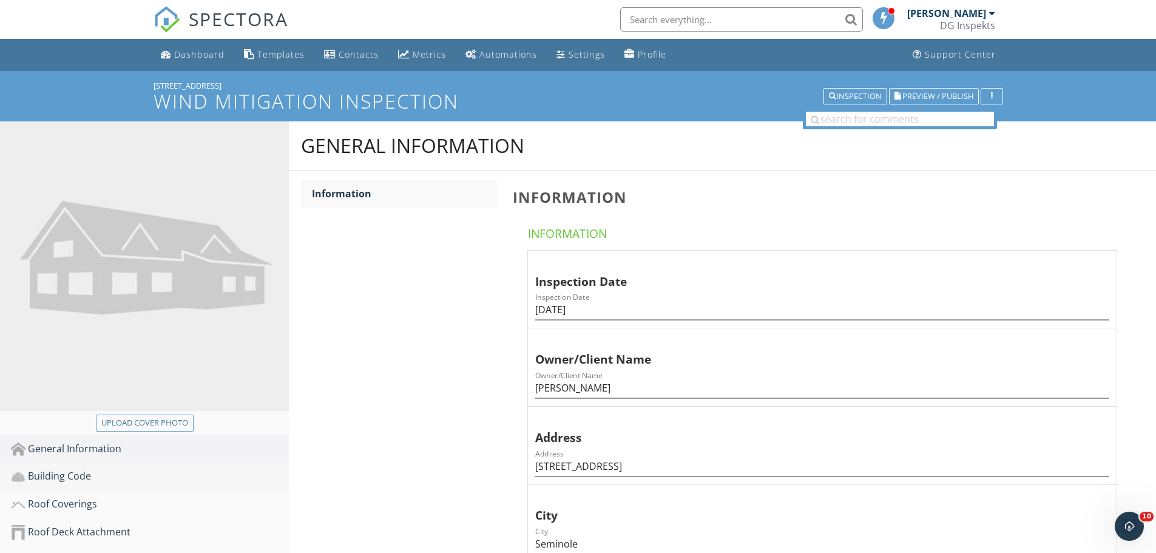
click at [67, 482] on div "Building Code" at bounding box center [150, 476] width 278 height 16
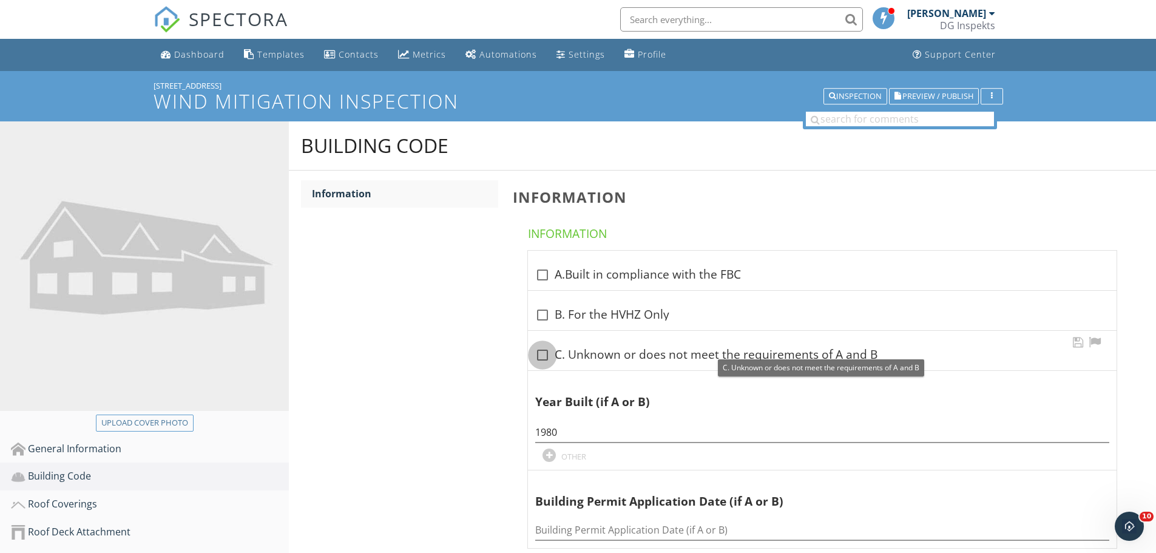
click at [545, 353] on div at bounding box center [542, 355] width 21 height 21
checkbox input "true"
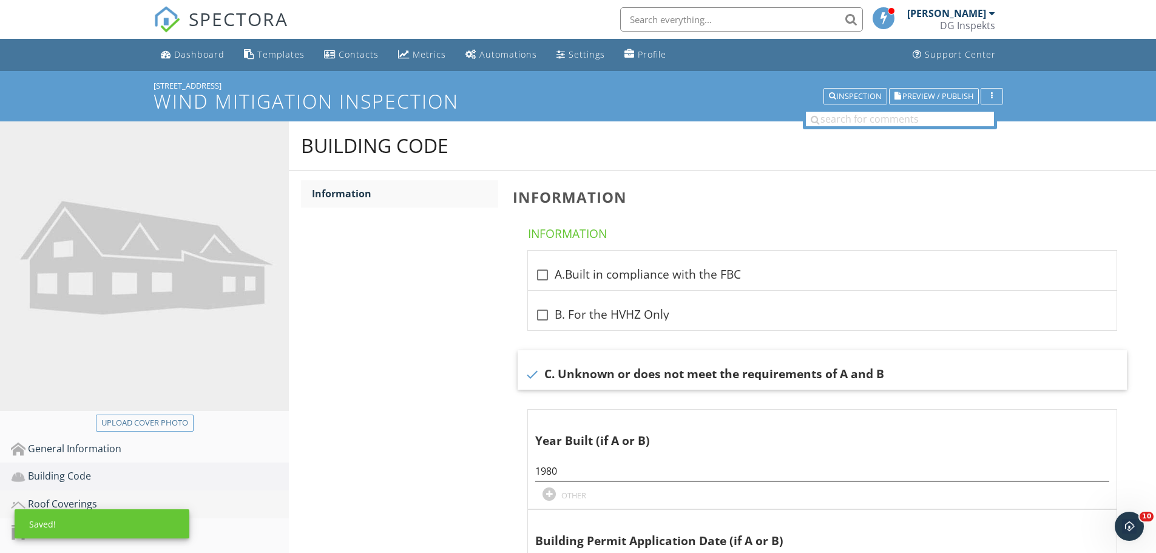
click at [70, 510] on div "11393 102nd Ct Wind Mitigation Inspection Inspection Preview / Publish Upload c…" at bounding box center [578, 439] width 1156 height 737
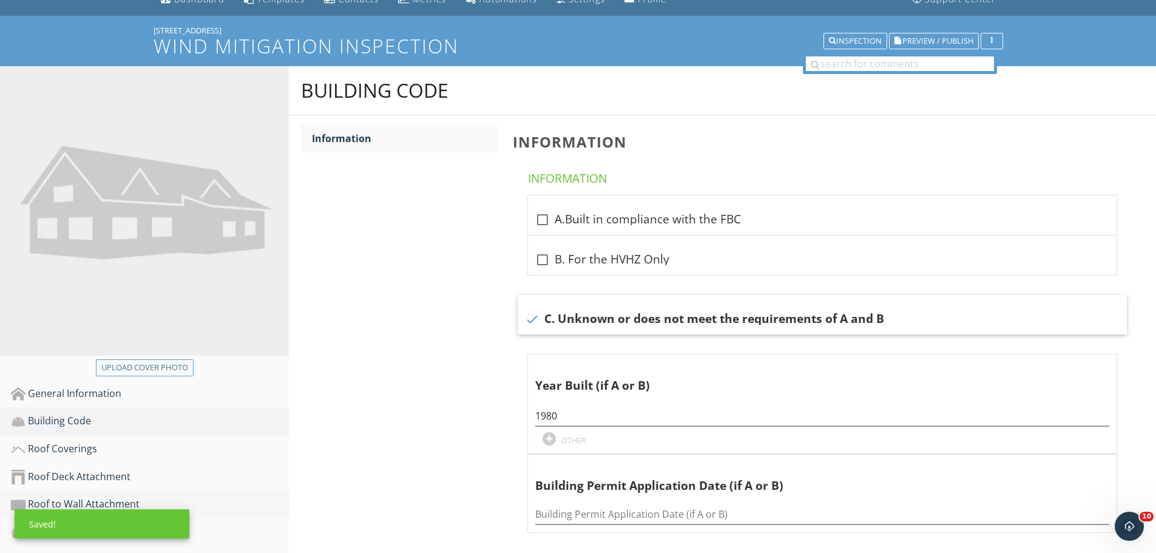
scroll to position [121, 0]
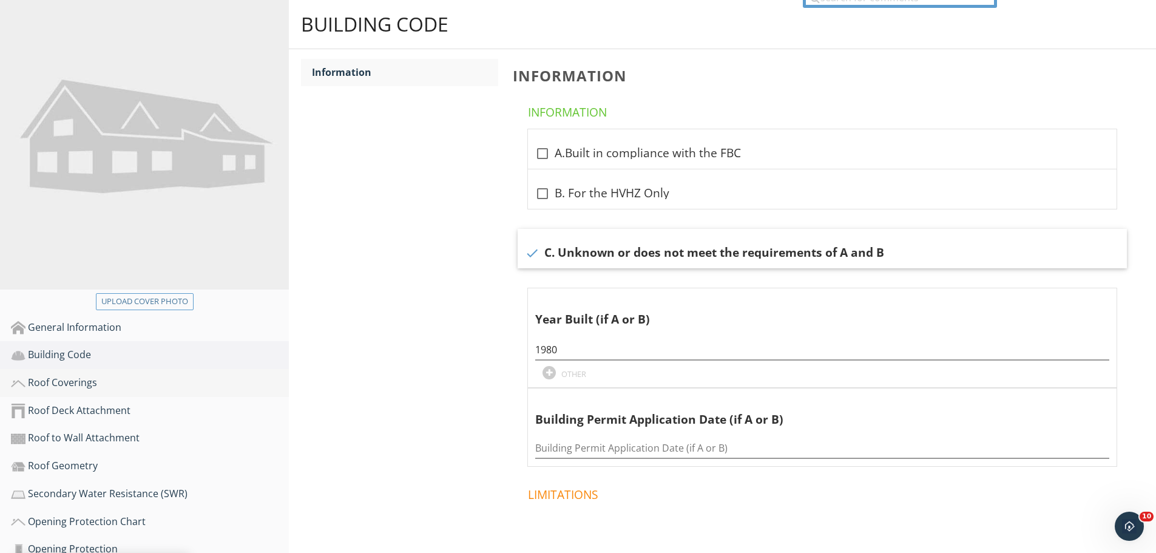
click at [97, 384] on div "Roof Coverings" at bounding box center [150, 383] width 278 height 16
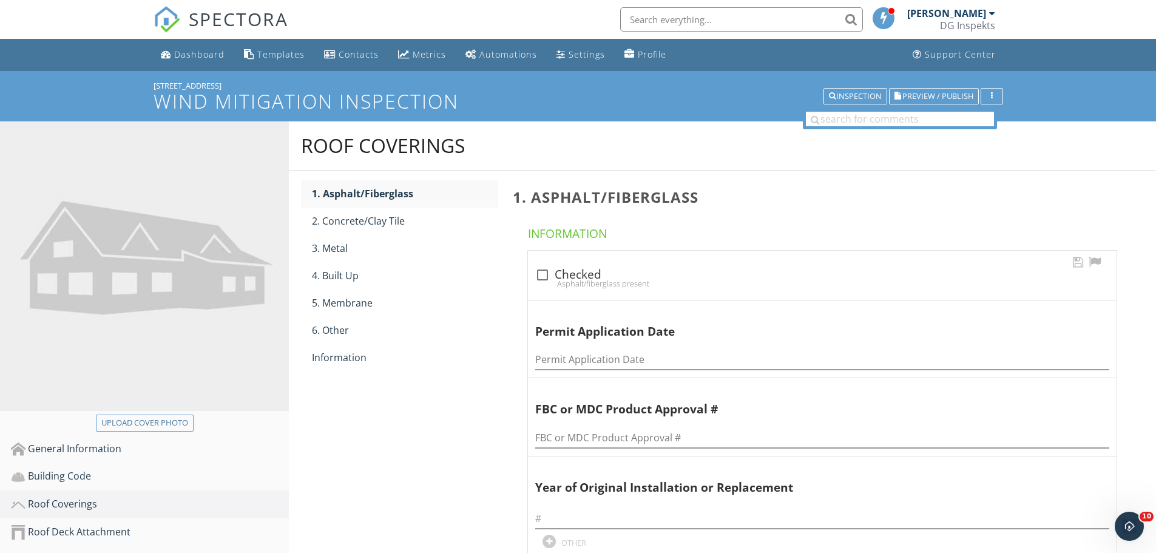
click at [541, 275] on div at bounding box center [542, 275] width 21 height 21
checkbox input "true"
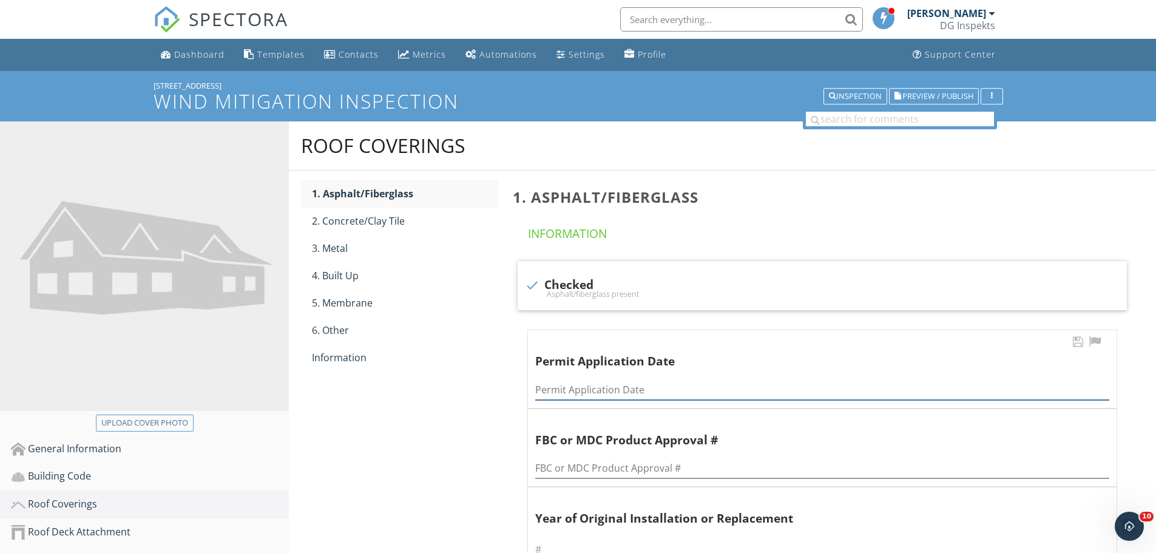
click at [599, 388] on input "Permit Application Date" at bounding box center [822, 390] width 574 height 20
type input "11/13/24"
click at [365, 356] on div "Information" at bounding box center [405, 357] width 186 height 15
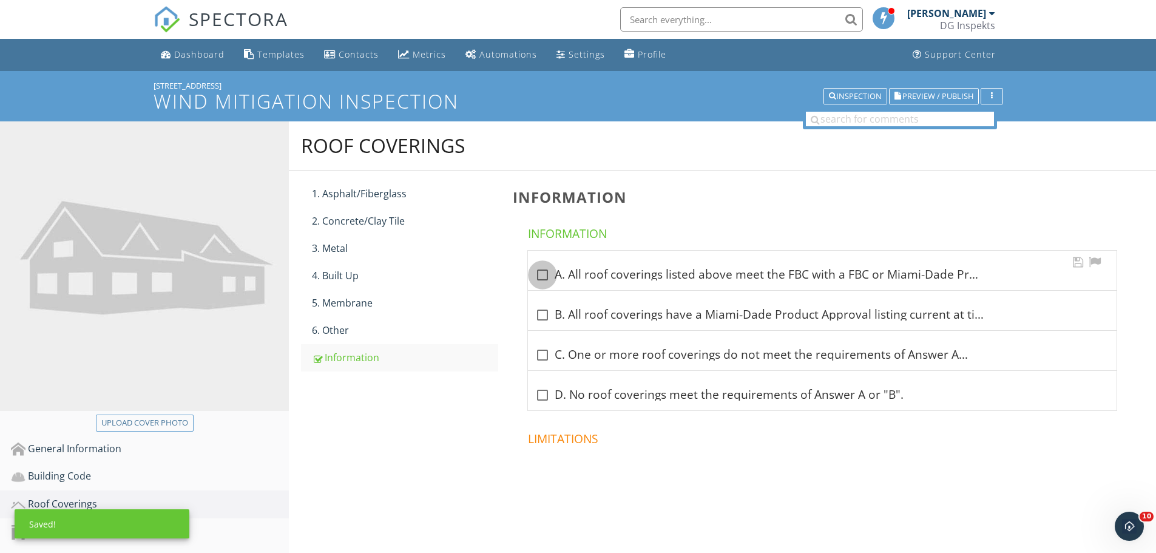
click at [550, 276] on div at bounding box center [542, 275] width 21 height 21
checkbox input "true"
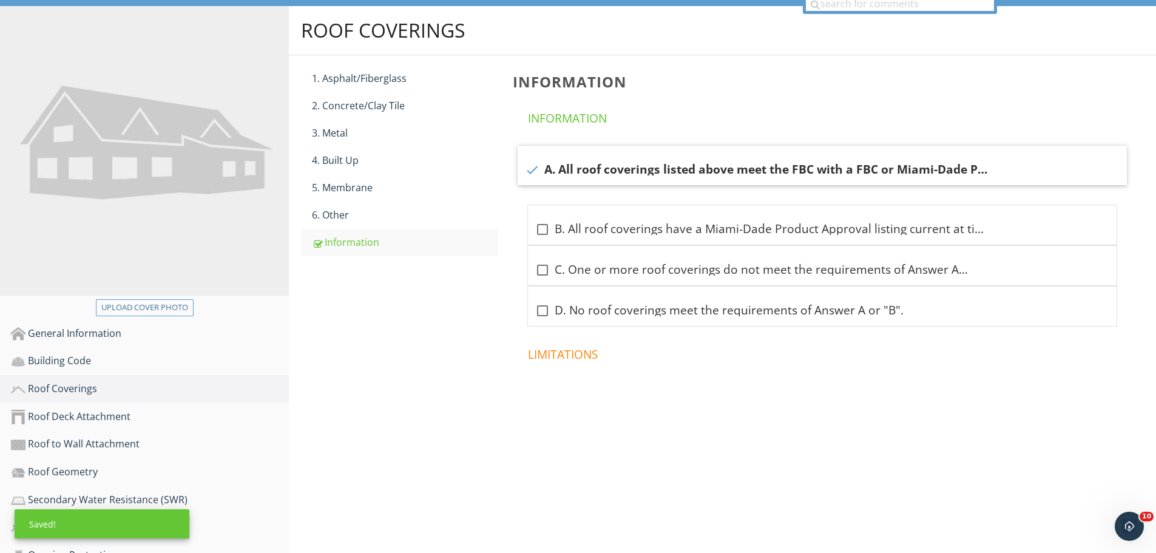
scroll to position [243, 0]
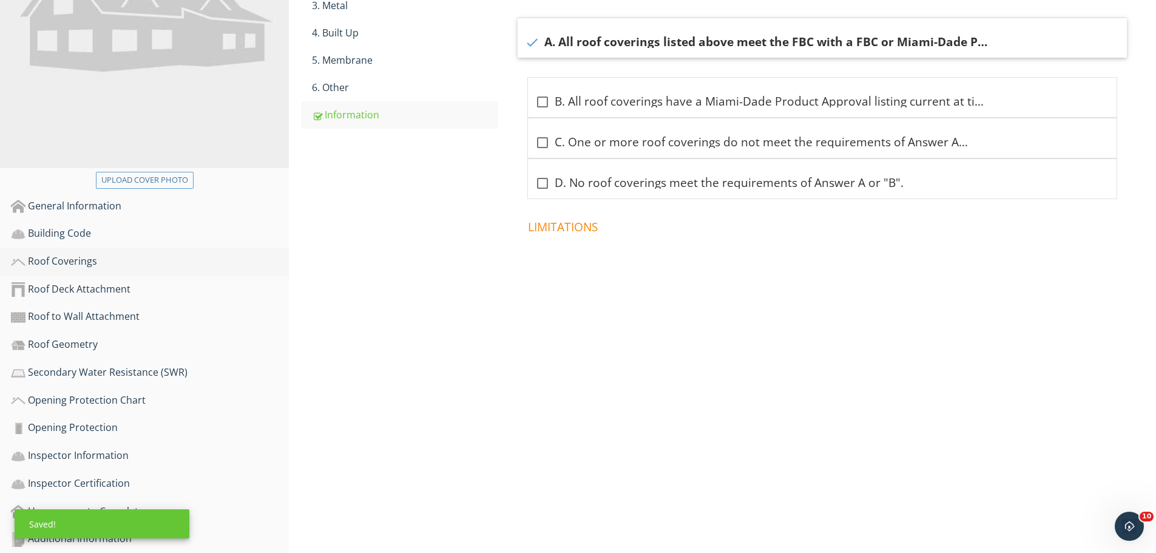
click at [79, 274] on link "Roof Coverings" at bounding box center [150, 262] width 278 height 28
click at [78, 292] on div "Roof Deck Attachment" at bounding box center [150, 290] width 278 height 16
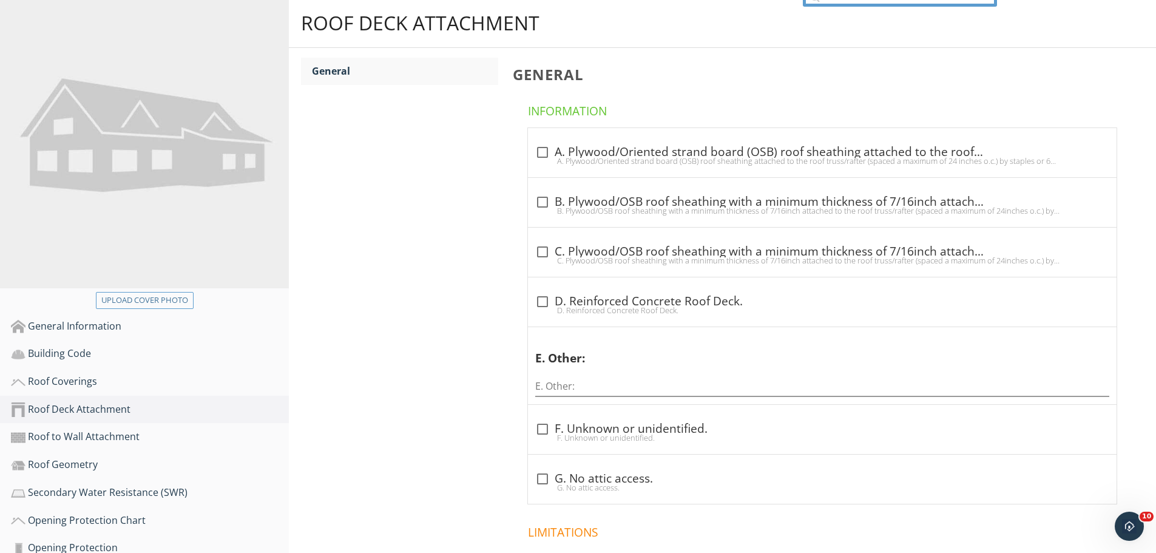
scroll to position [121, 0]
click at [547, 250] on div at bounding box center [542, 253] width 21 height 21
checkbox input "true"
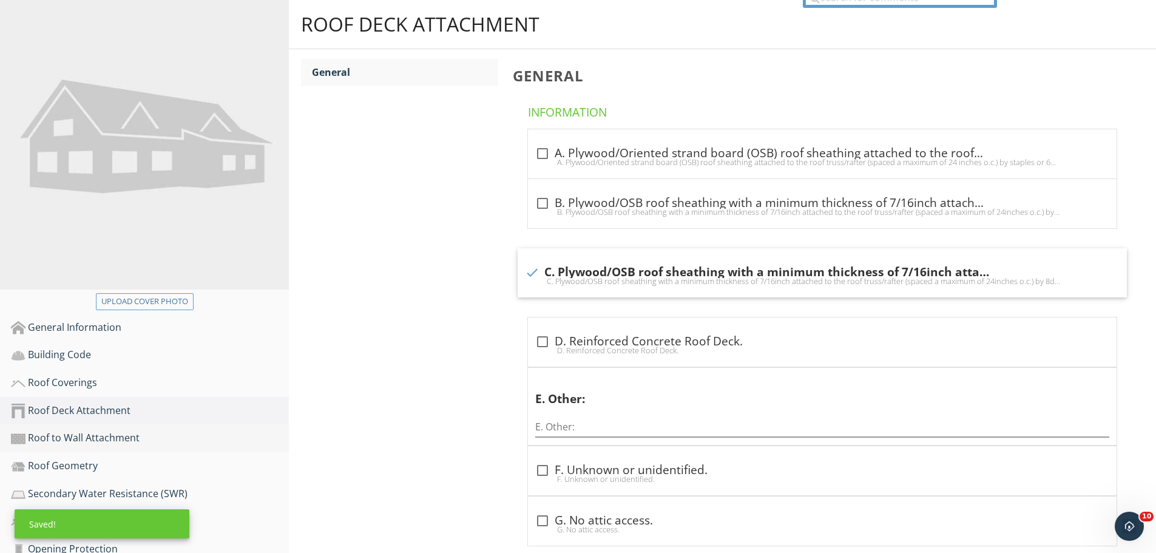
click at [118, 429] on link "Roof to Wall Attachment" at bounding box center [150, 438] width 278 height 28
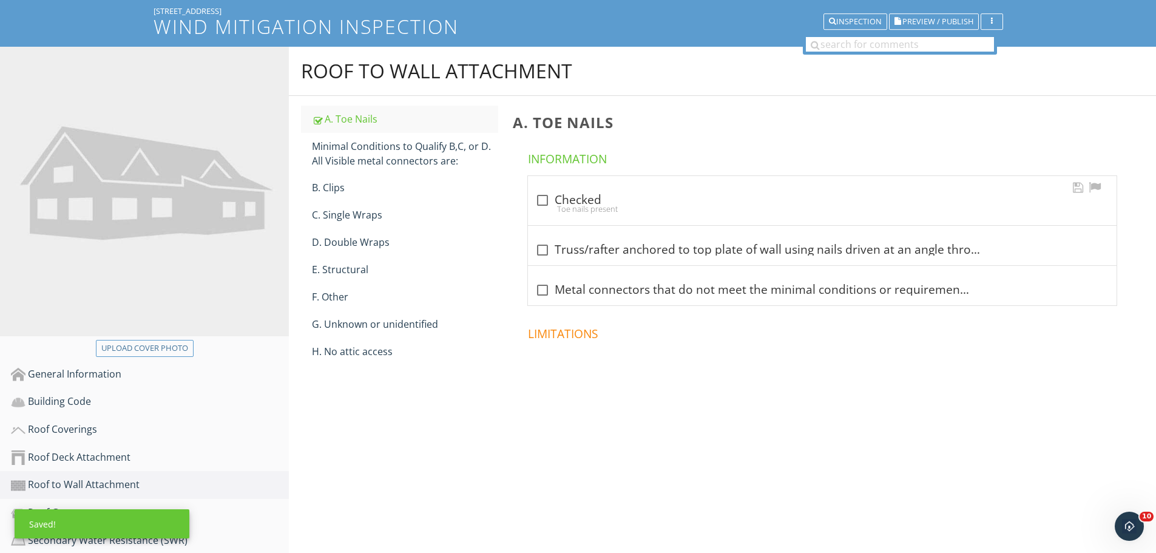
scroll to position [61, 0]
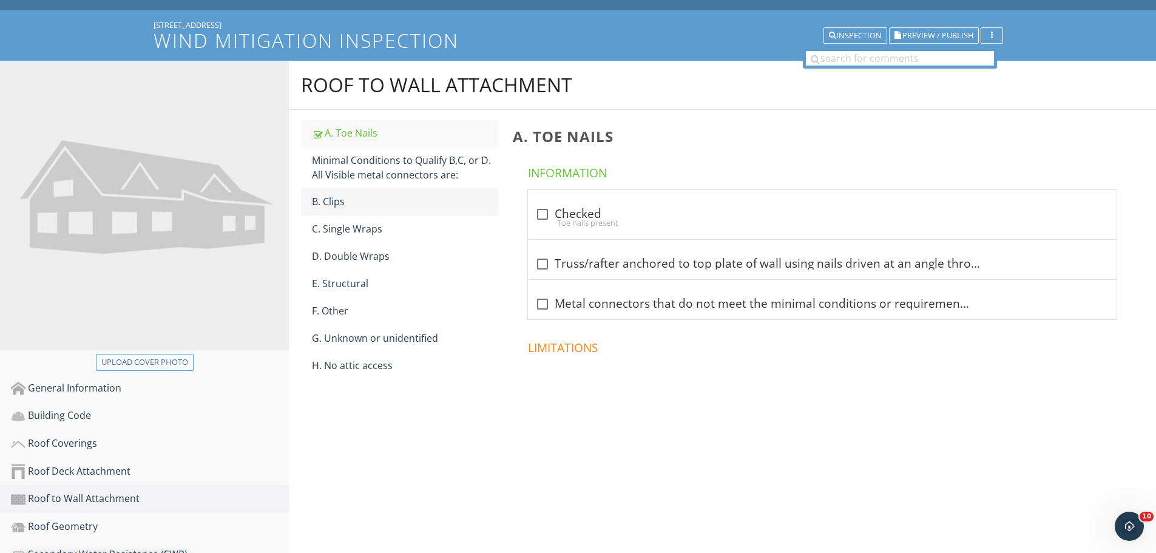
click at [336, 202] on div "B. Clips" at bounding box center [405, 201] width 186 height 15
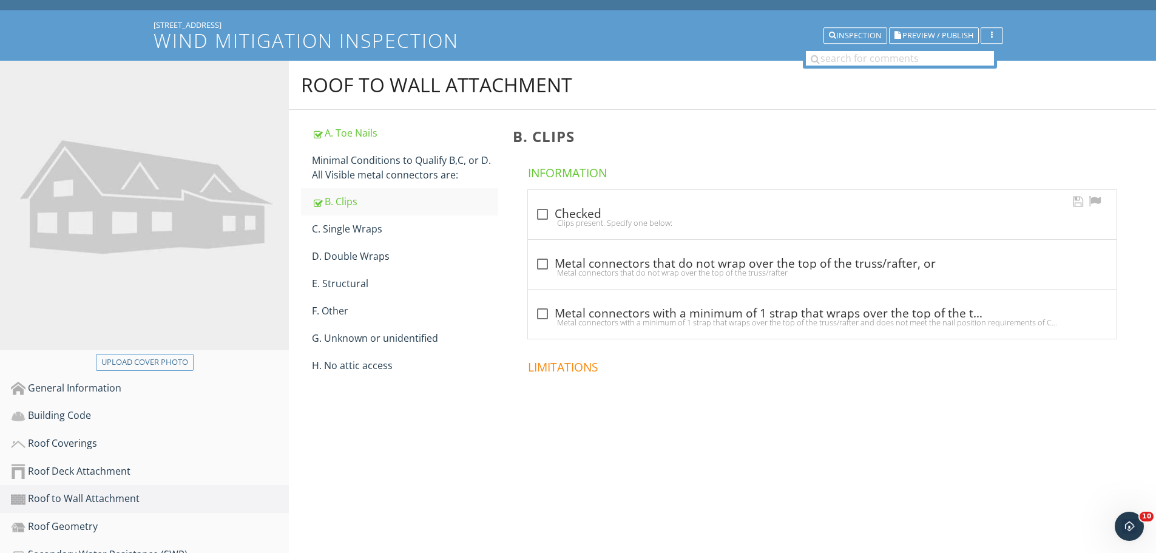
click at [547, 203] on div "check_box_outline_blank Checked Clips present. Specify one below:" at bounding box center [822, 214] width 588 height 49
checkbox input "true"
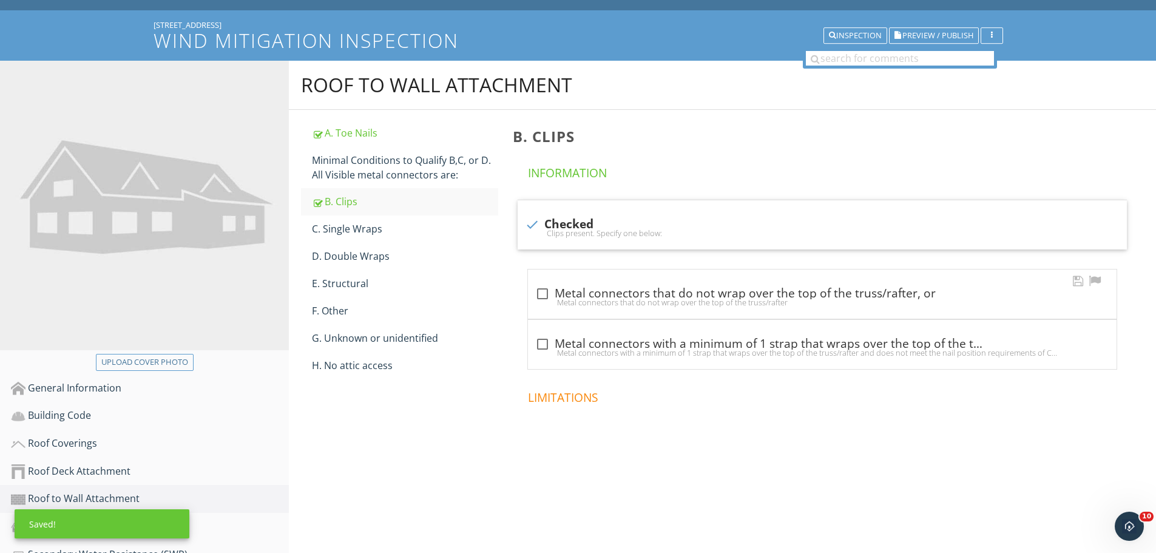
click at [547, 289] on div at bounding box center [542, 293] width 21 height 21
checkbox input "true"
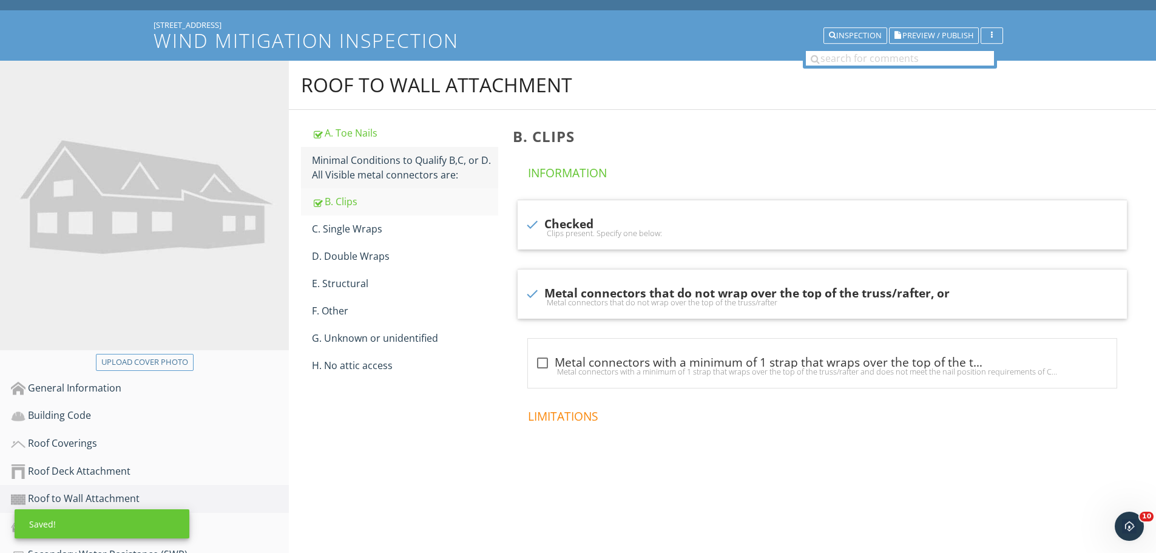
click at [432, 175] on div "Minimal Conditions to Qualify B,C, or D. All Visible metal connectors are:" at bounding box center [405, 167] width 186 height 29
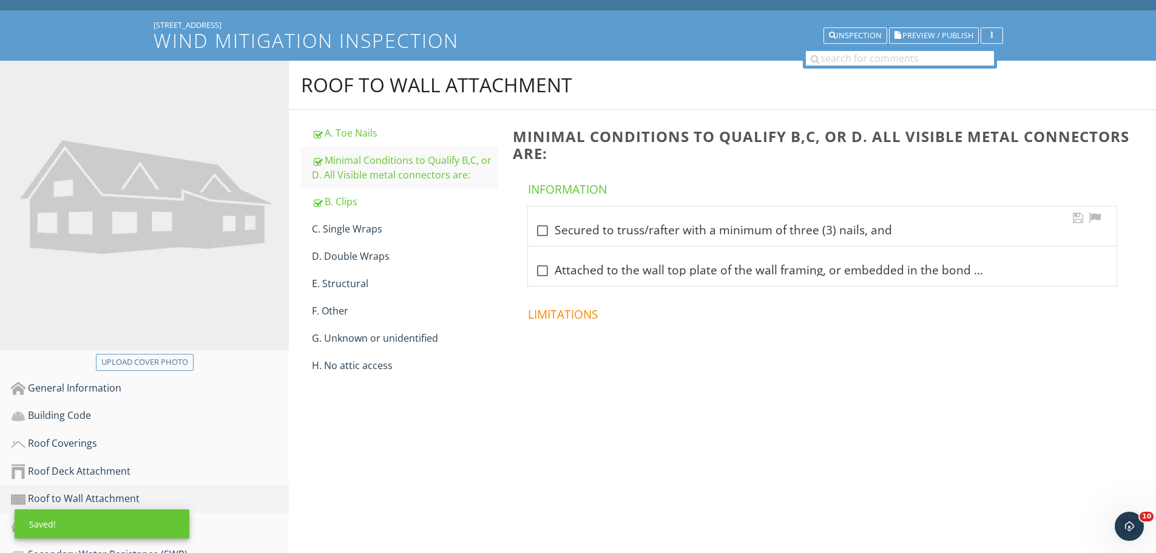
click at [557, 235] on div "check_box_outline_blank Secured to truss/rafter with a minimum of three (3) nai…" at bounding box center [822, 230] width 574 height 15
checkbox input "true"
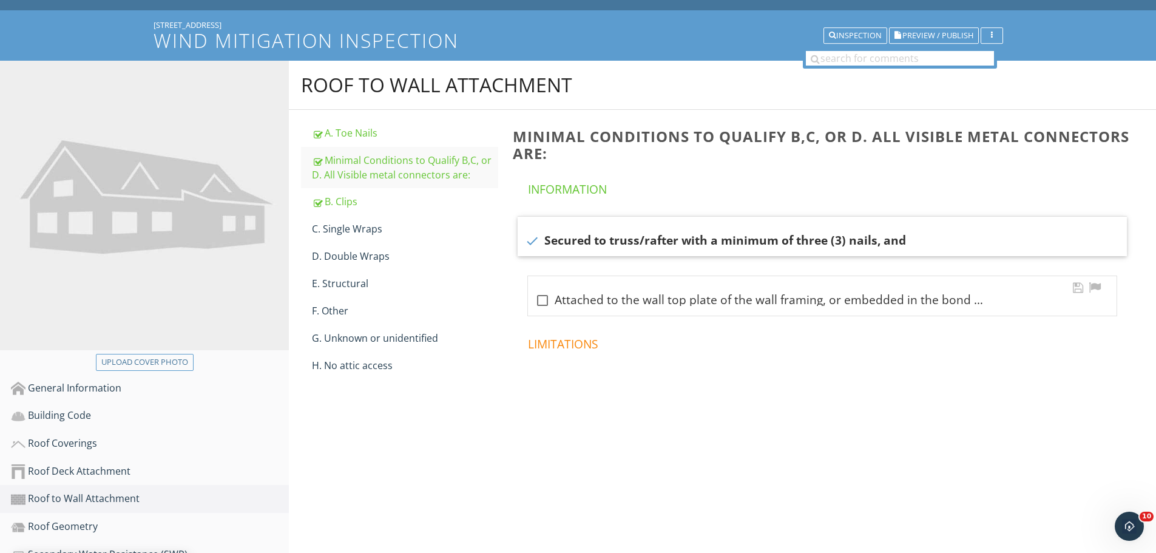
click at [553, 300] on div "check_box_outline_blank Attached to the wall top plate of the wall framing, or …" at bounding box center [822, 300] width 574 height 15
checkbox input "true"
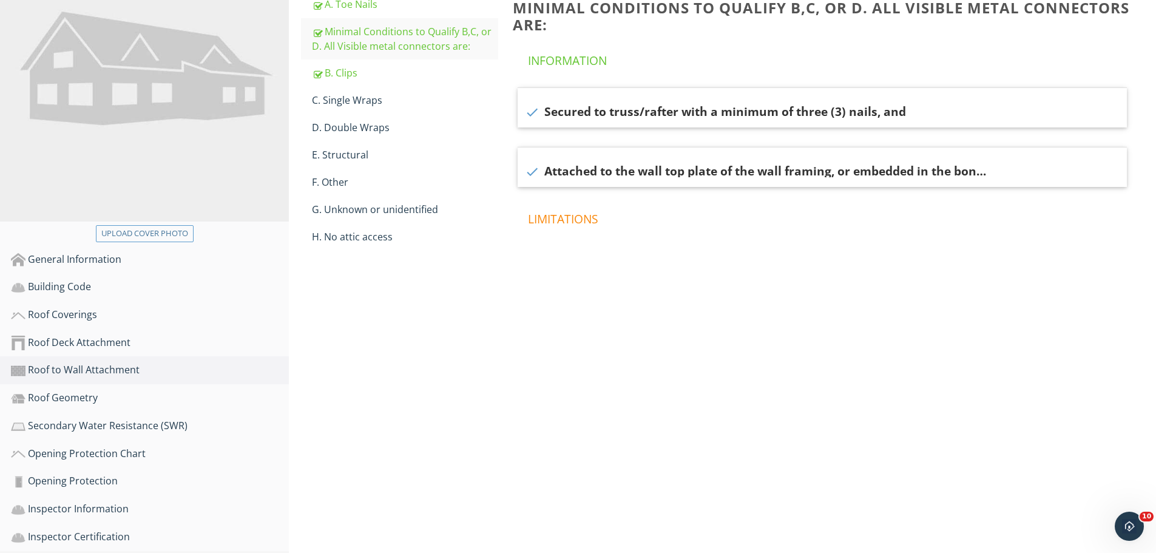
scroll to position [255, 0]
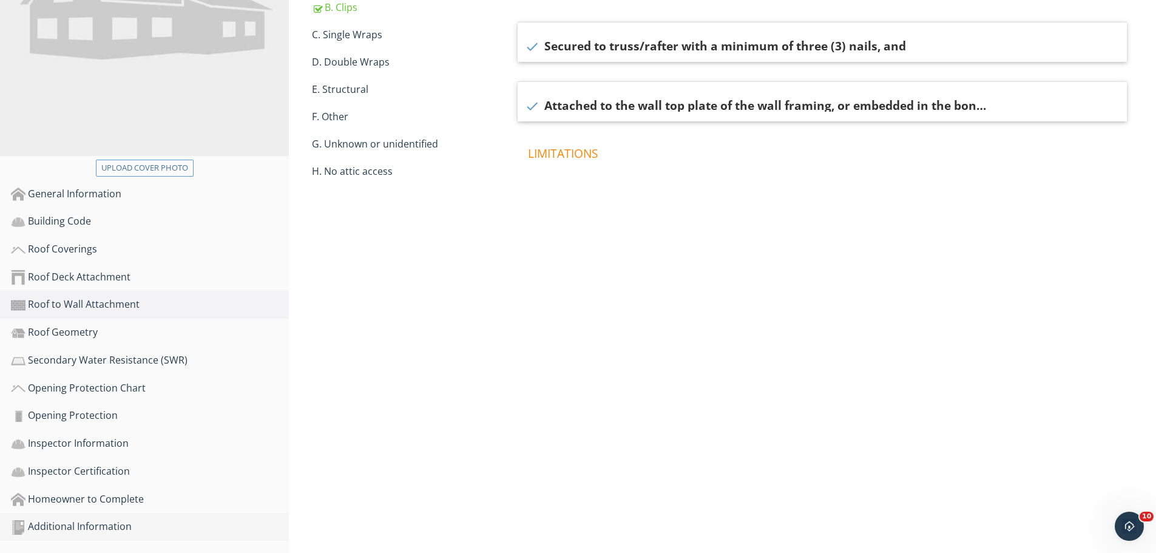
drag, startPoint x: 114, startPoint y: 520, endPoint x: 120, endPoint y: 514, distance: 8.2
click at [115, 520] on div "Additional Information" at bounding box center [150, 527] width 278 height 16
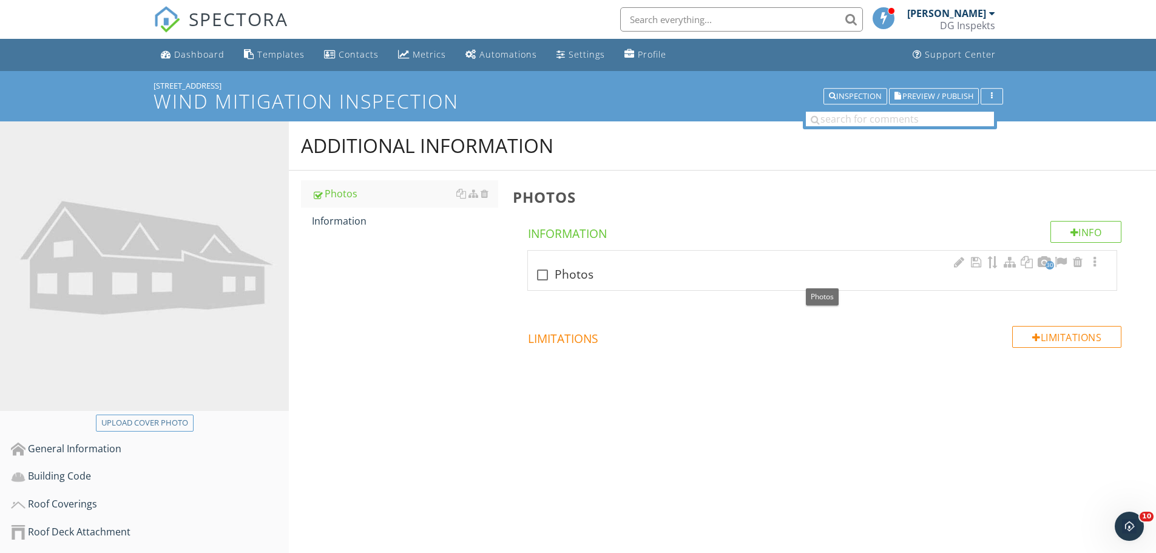
click at [588, 275] on div "check_box_outline_blank Photos" at bounding box center [822, 275] width 574 height 15
checkbox input "true"
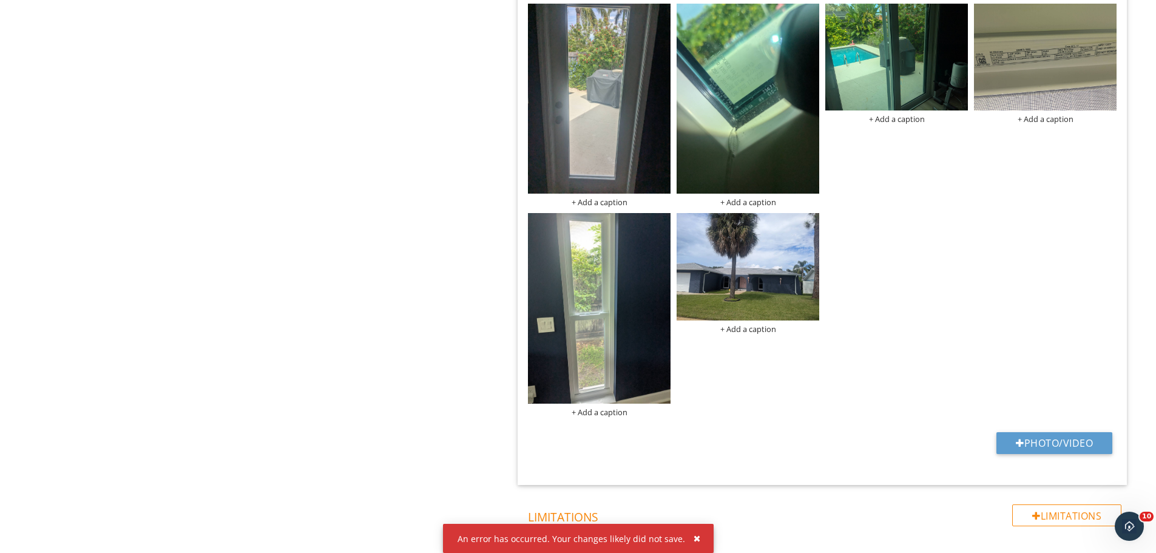
scroll to position [1675, 0]
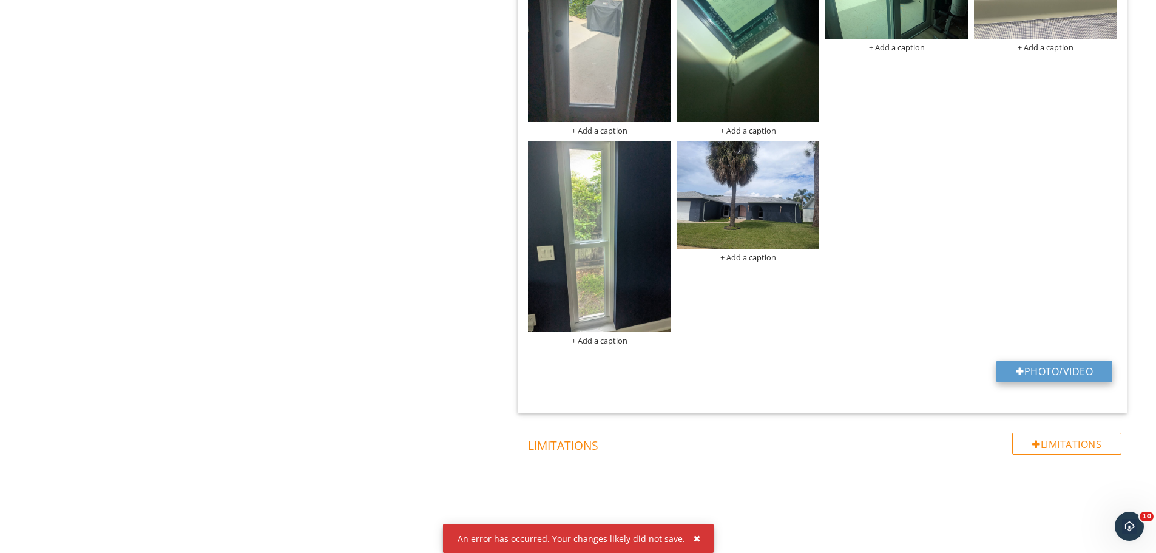
click at [1003, 377] on button "Photo/Video" at bounding box center [1054, 371] width 116 height 22
type input "C:\fakepath\photo (1).jpg"
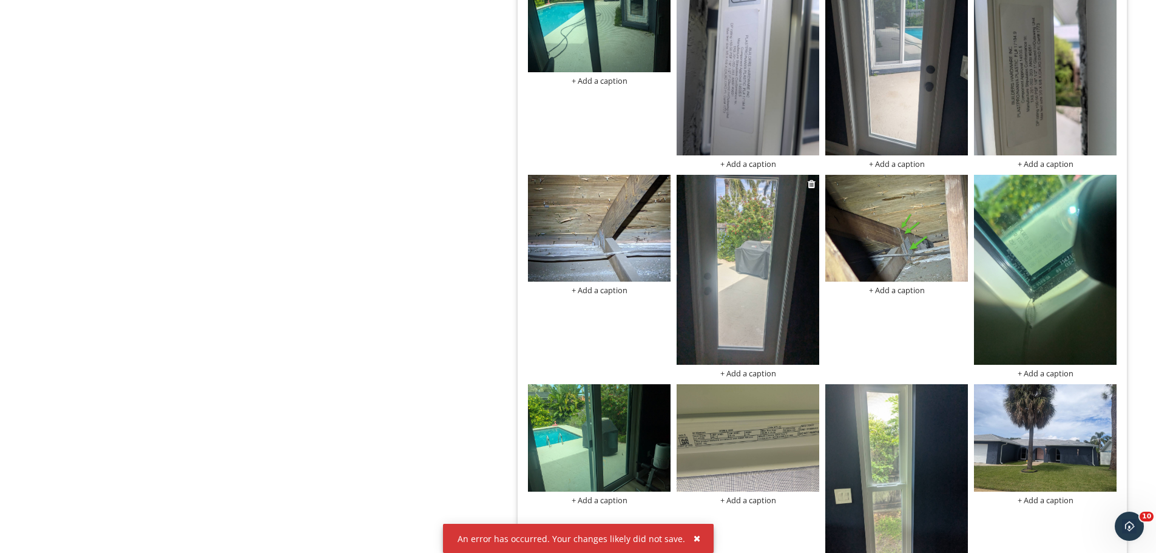
scroll to position [1372, 0]
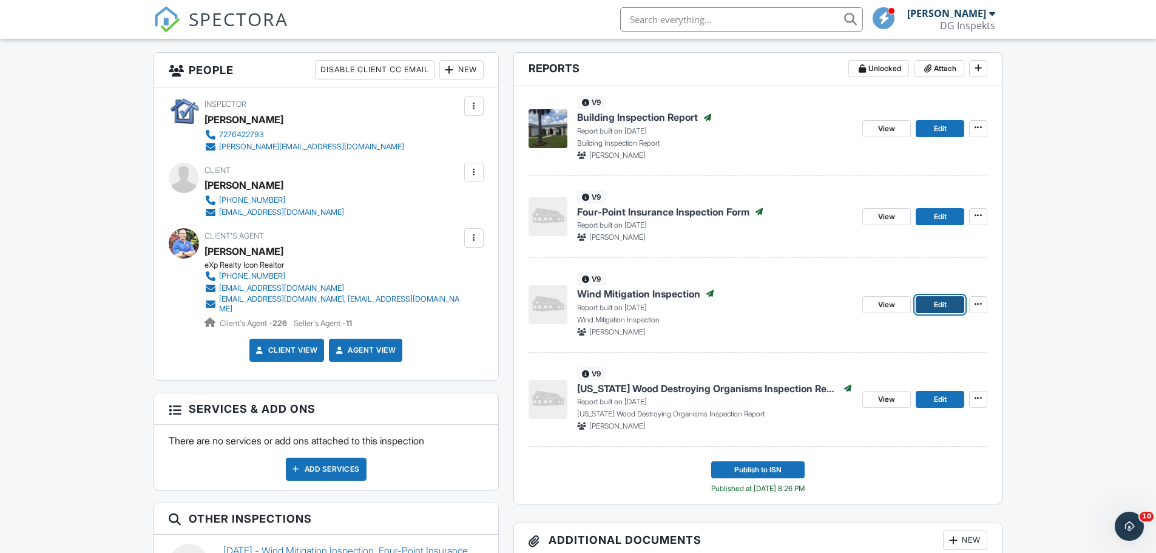
click at [937, 304] on span "Edit" at bounding box center [940, 304] width 13 height 12
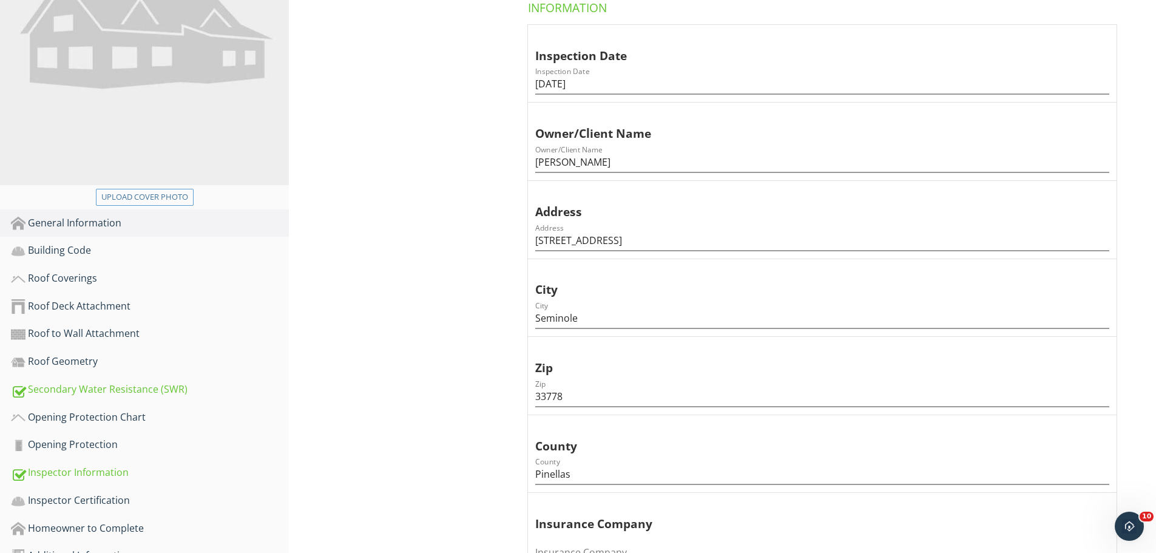
scroll to position [364, 0]
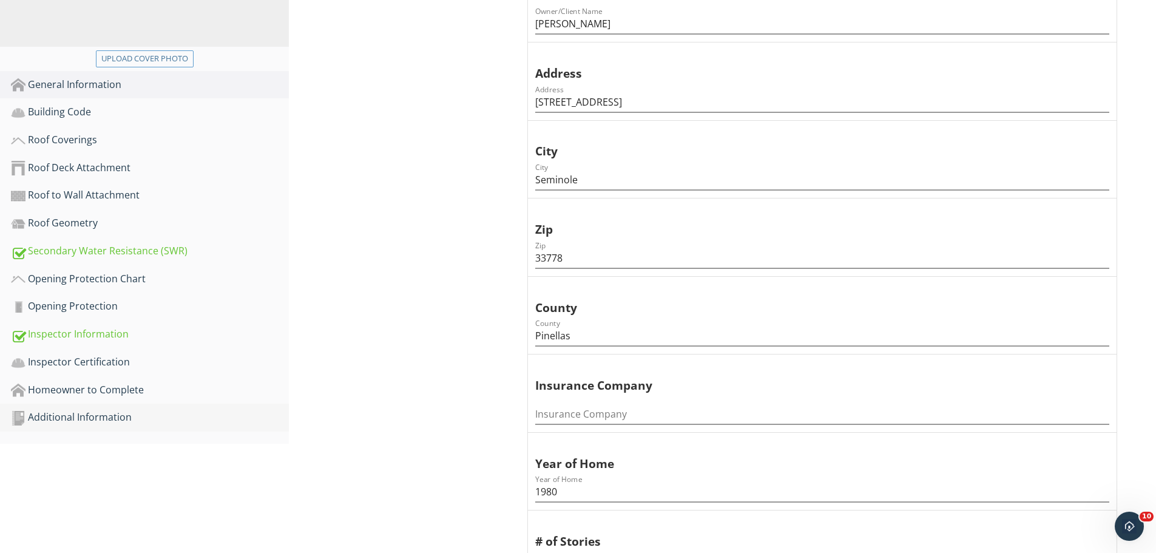
click at [64, 419] on div "Additional Information" at bounding box center [150, 418] width 278 height 16
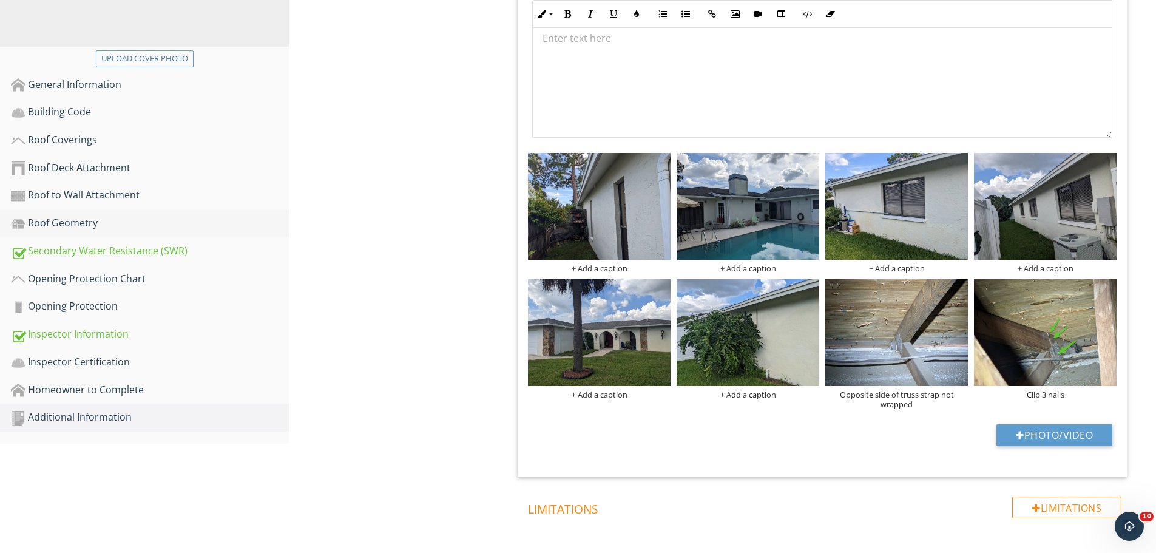
click at [99, 225] on div "Roof Geometry" at bounding box center [150, 223] width 278 height 16
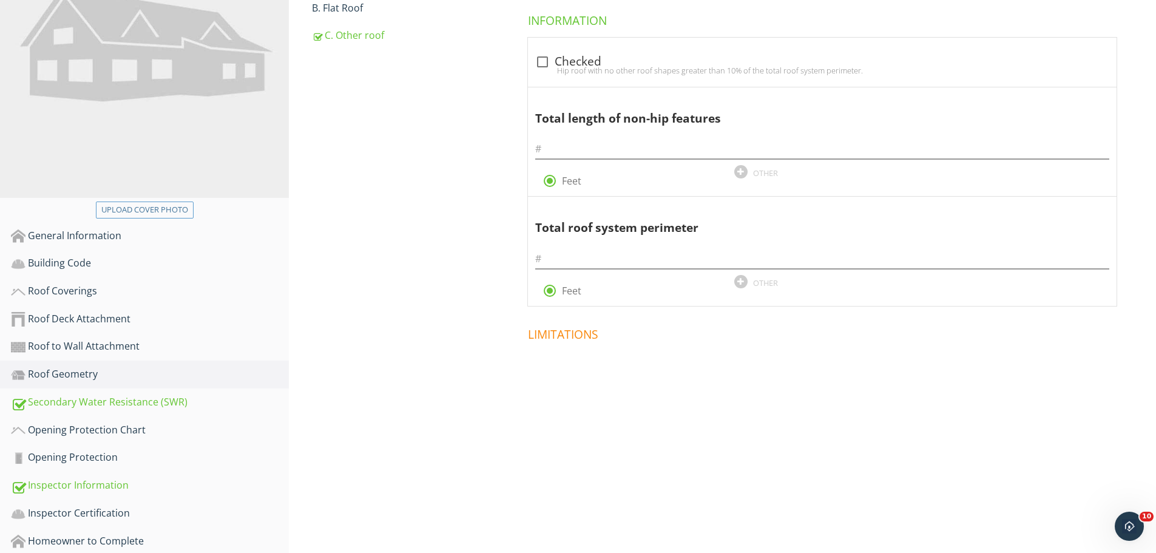
scroll to position [133, 0]
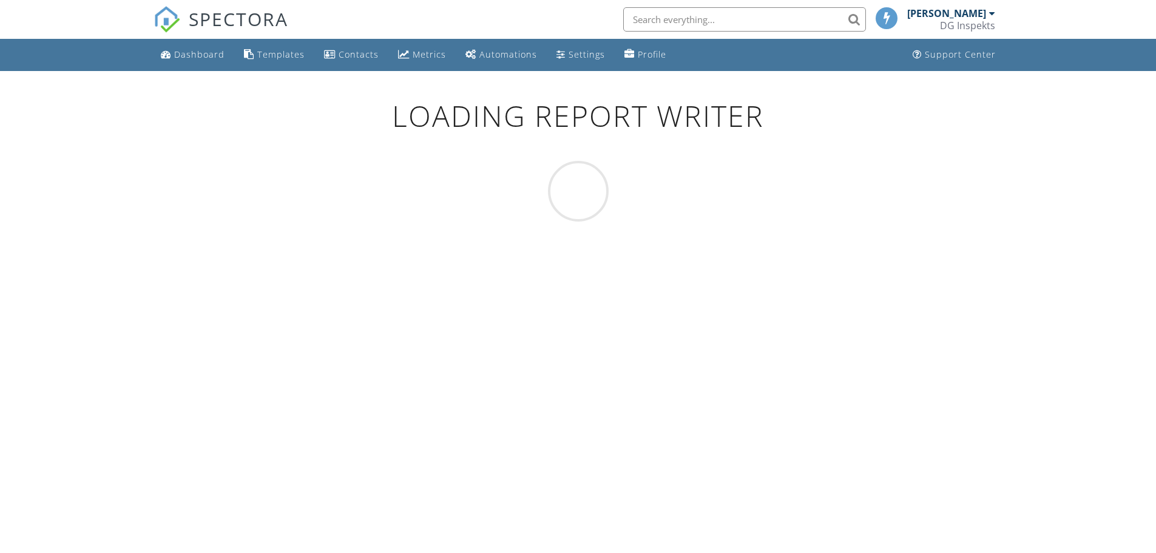
scroll to position [71, 0]
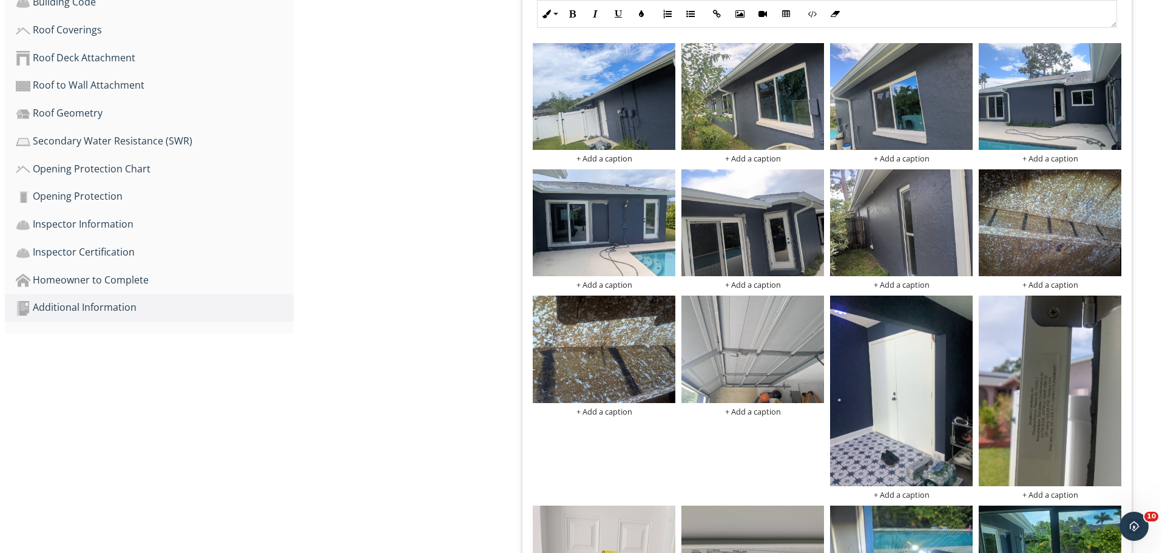
scroll to position [496, 0]
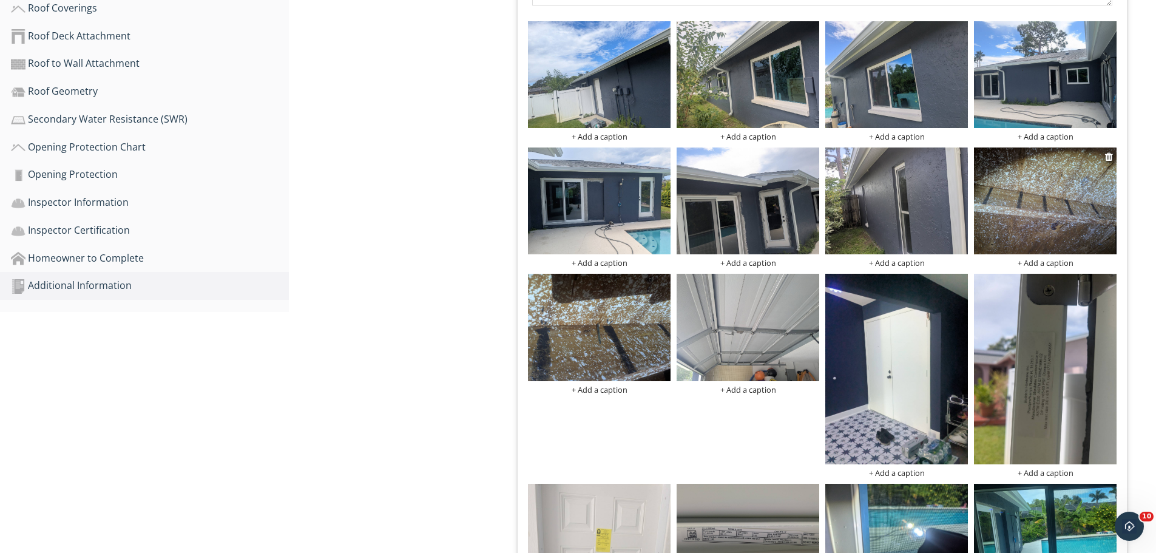
click at [1050, 261] on div "+ Add a caption" at bounding box center [1045, 263] width 143 height 10
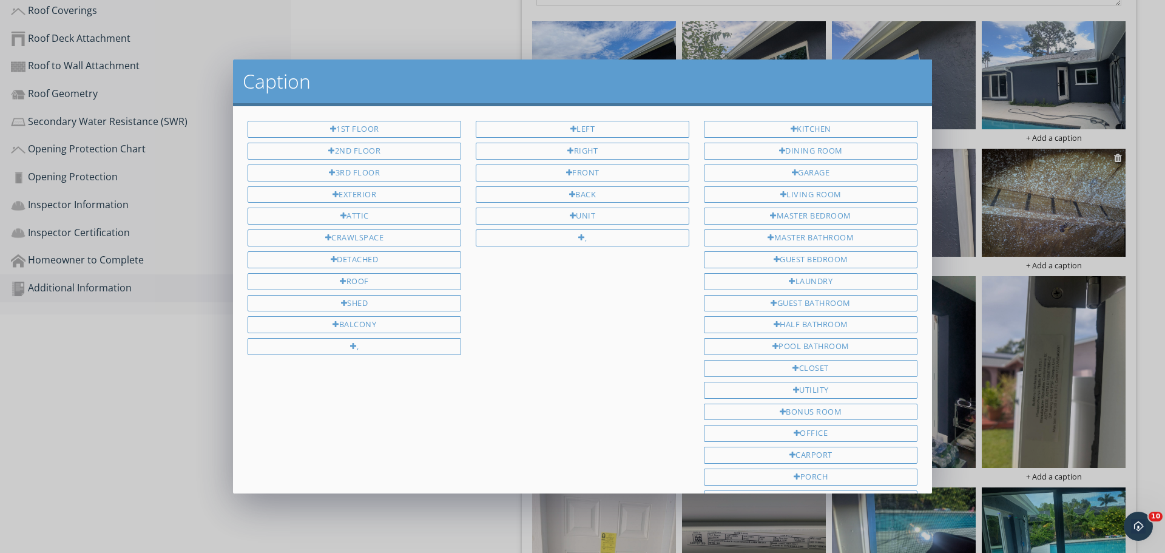
scroll to position [162, 0]
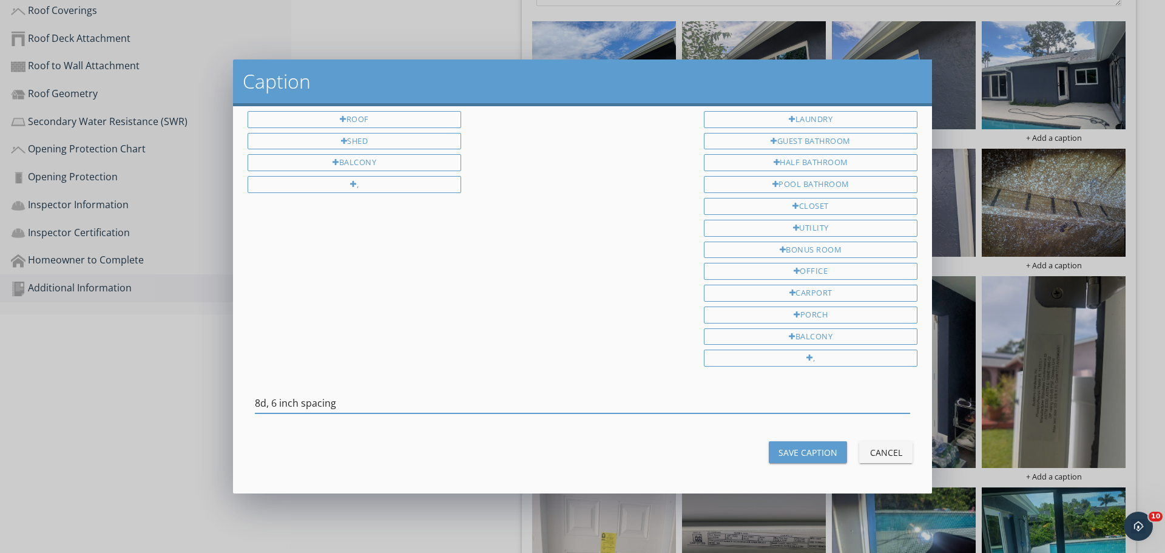
type input "8d, 6 inch spacing"
click at [779, 456] on div "Save Caption" at bounding box center [807, 452] width 59 height 13
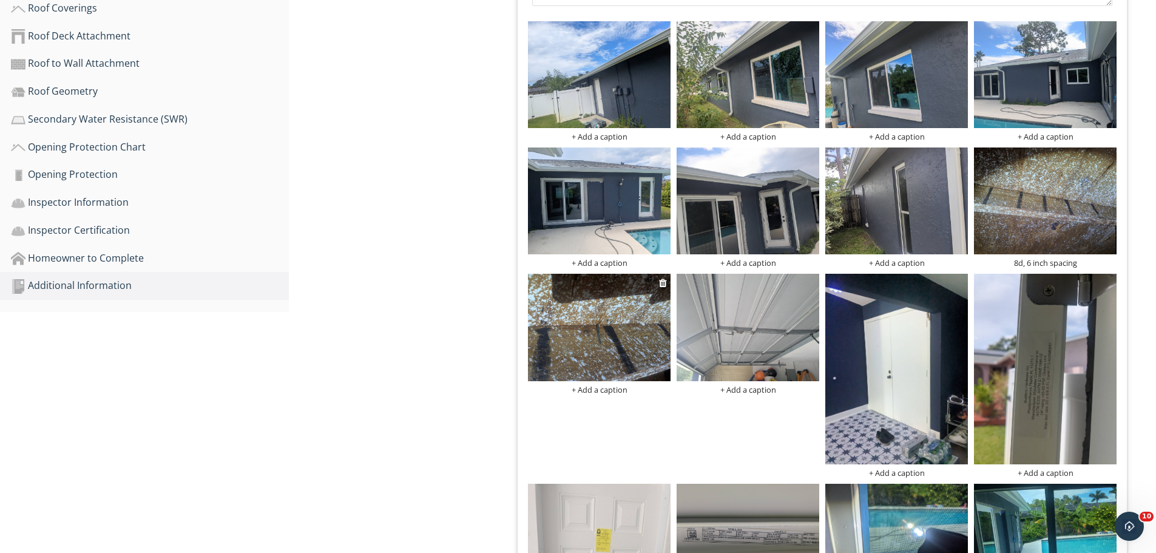
click at [599, 387] on div "+ Add a caption" at bounding box center [599, 390] width 143 height 10
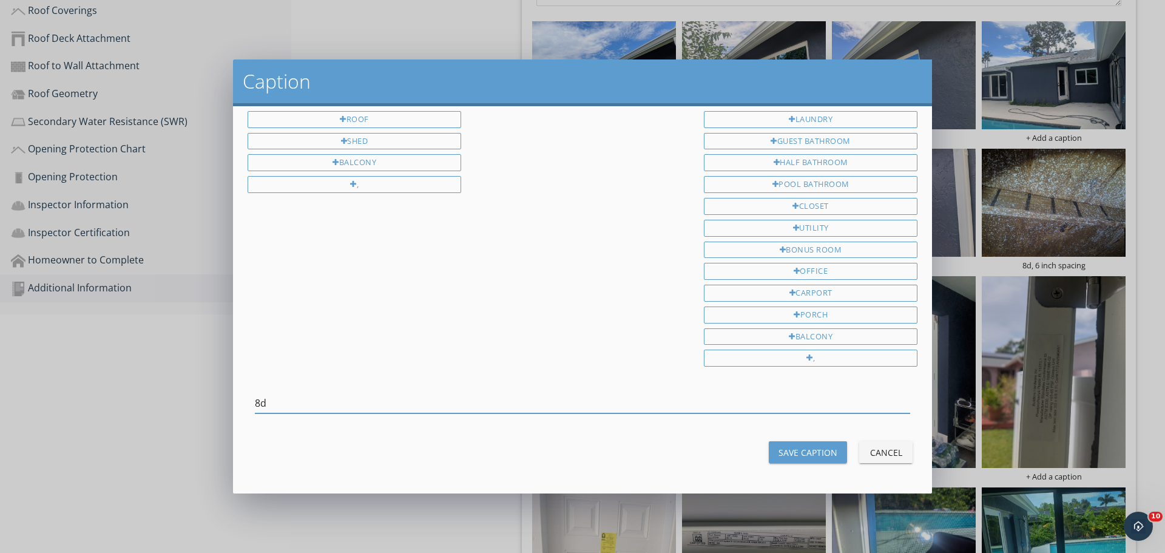
type input "8d"
click at [781, 451] on div "Save Caption" at bounding box center [807, 452] width 59 height 13
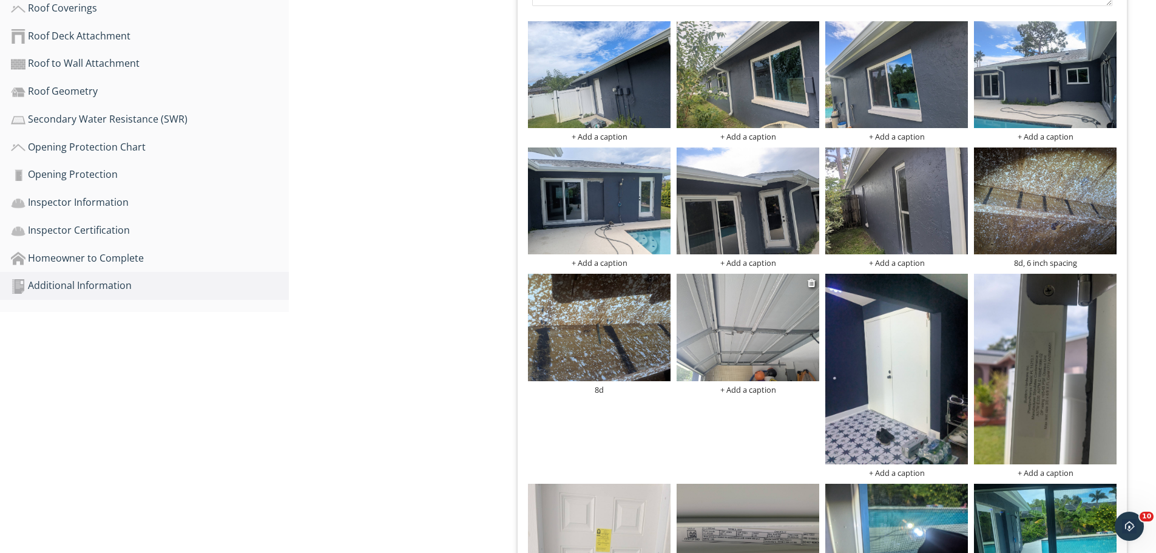
click at [744, 391] on div "+ Add a caption" at bounding box center [747, 390] width 143 height 10
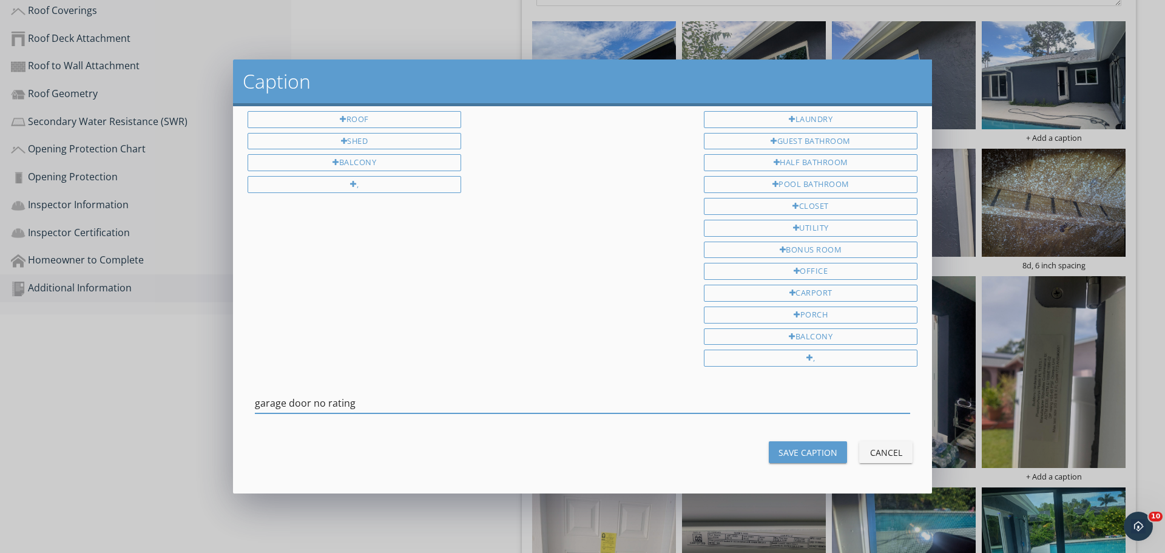
type input "garage door no rating"
click at [791, 455] on div "Save Caption" at bounding box center [807, 452] width 59 height 13
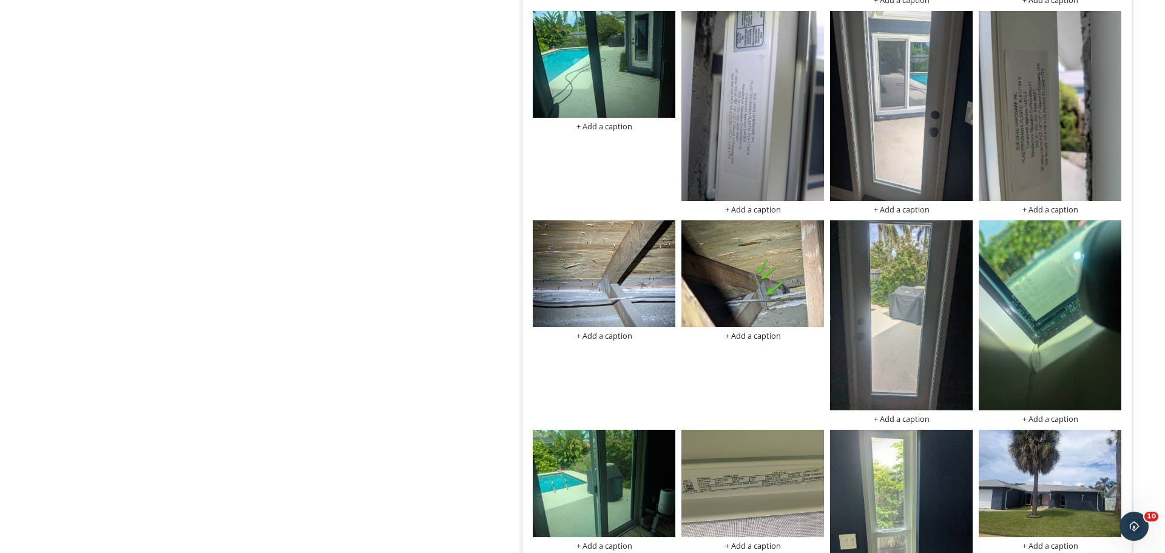
scroll to position [1466, 0]
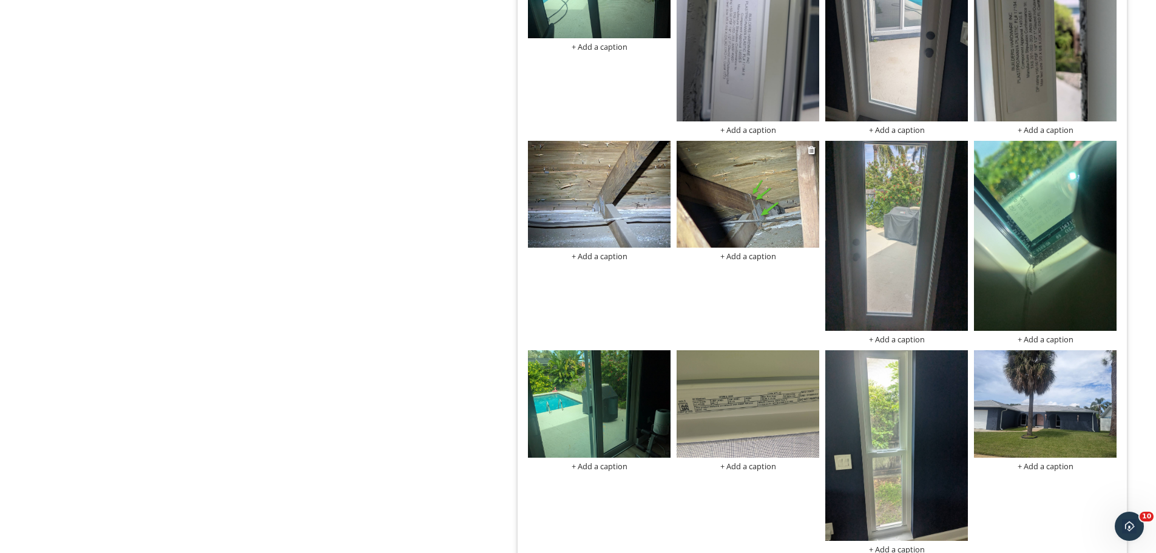
click at [732, 258] on div "+ Add a caption" at bounding box center [747, 256] width 143 height 10
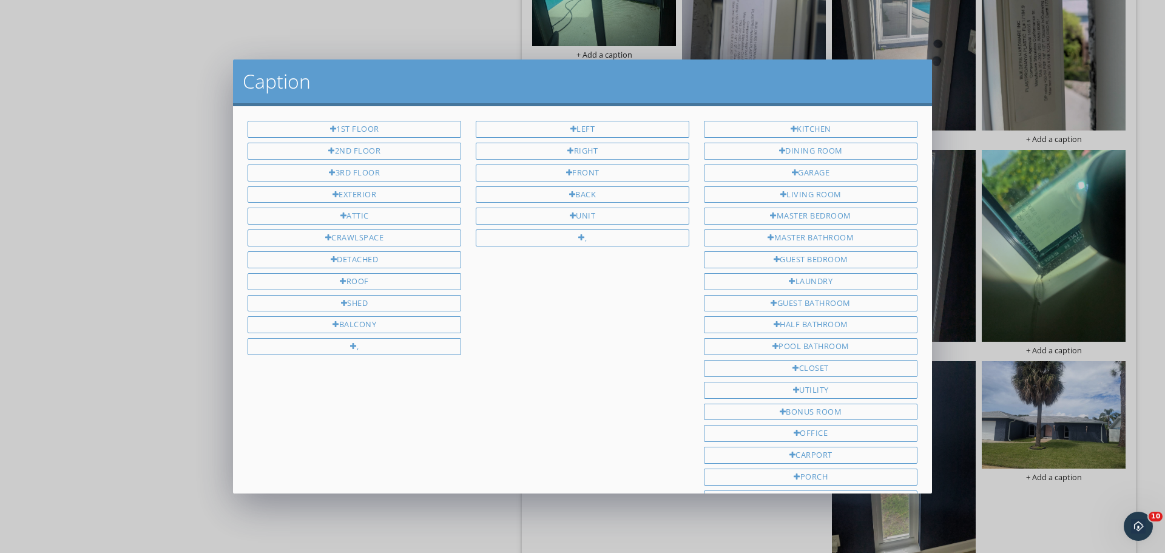
scroll to position [162, 0]
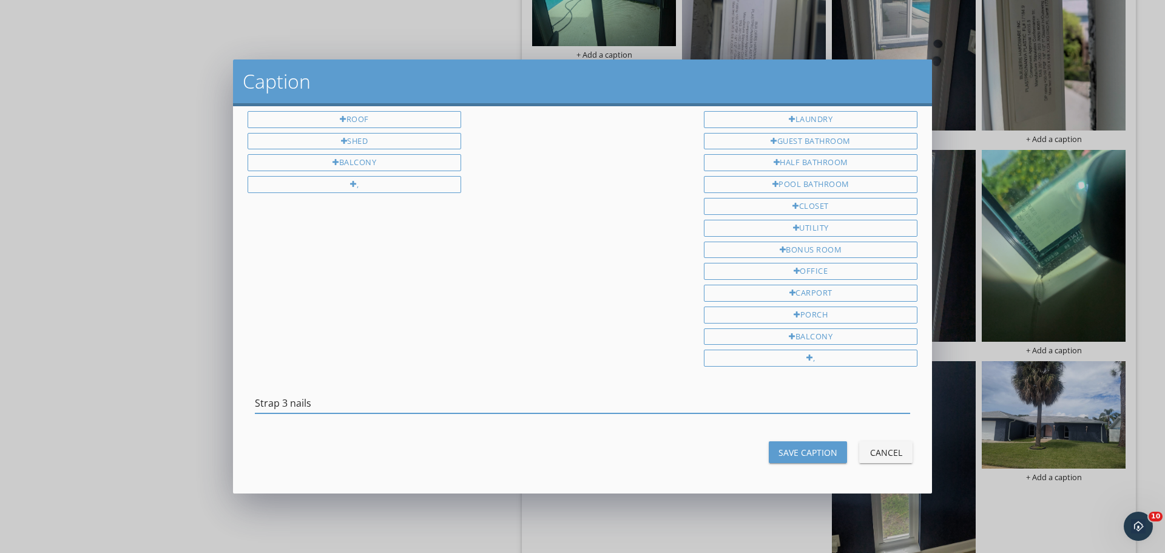
type input "Strap 3 nails"
click at [777, 442] on button "Save Caption" at bounding box center [808, 452] width 78 height 22
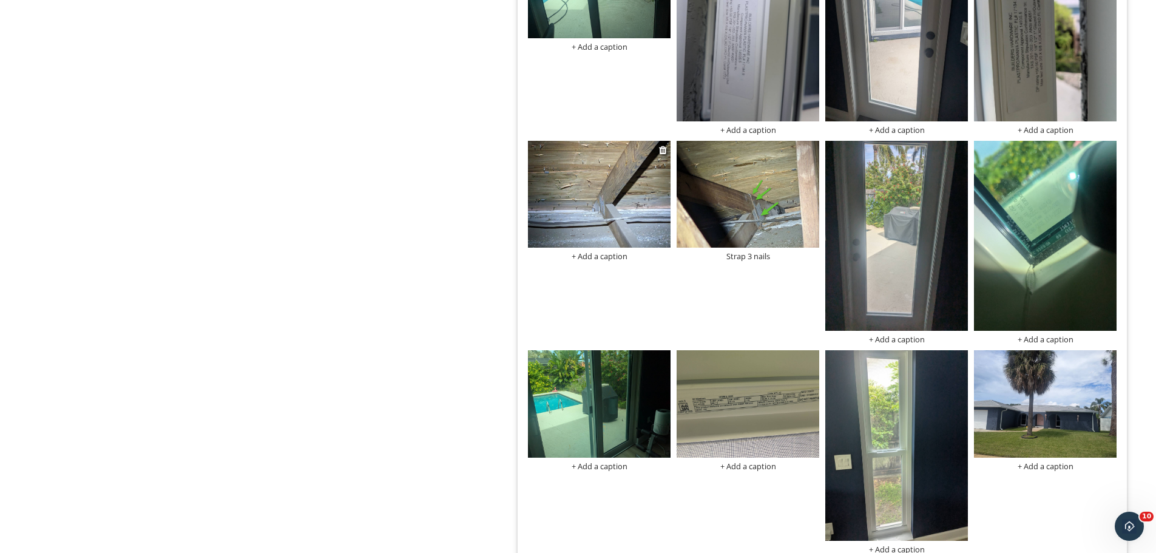
click at [588, 254] on div "+ Add a caption" at bounding box center [599, 256] width 143 height 10
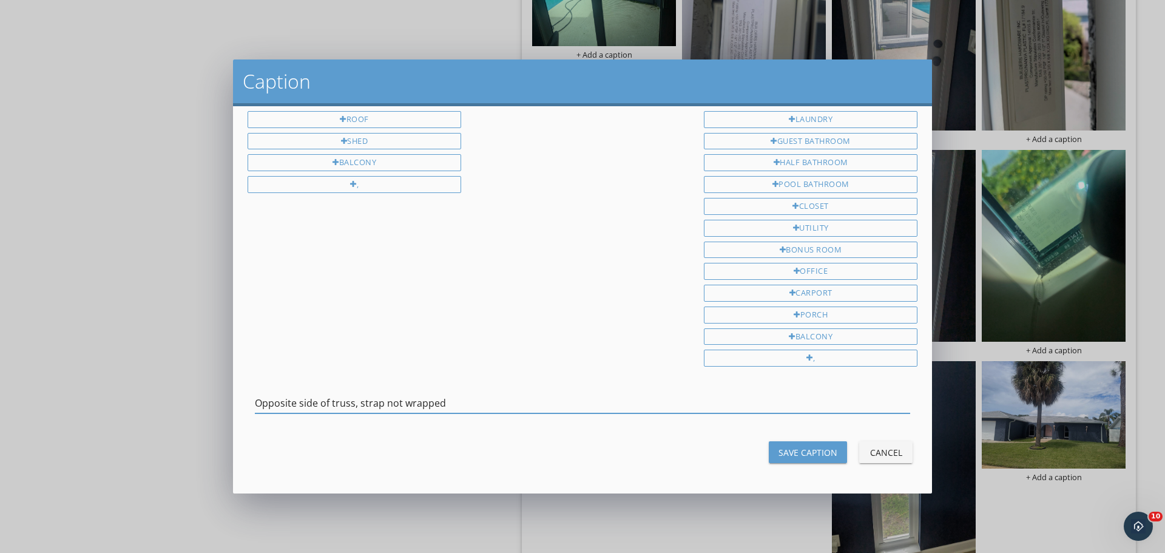
type input "Opposite side of truss, strap not wrapped"
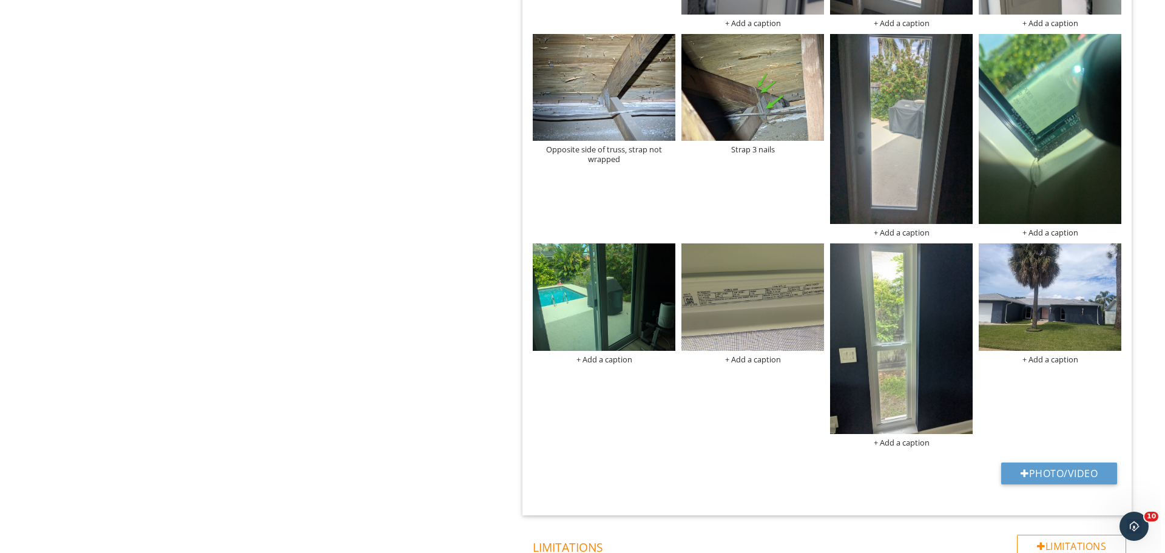
scroll to position [1554, 0]
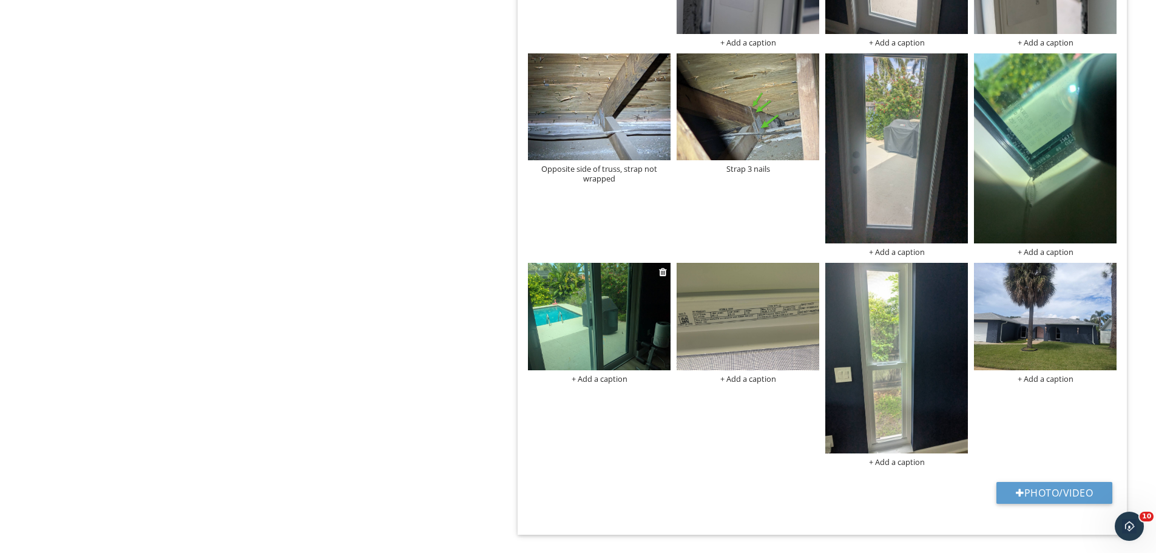
click at [610, 379] on div "+ Add a caption" at bounding box center [599, 379] width 143 height 10
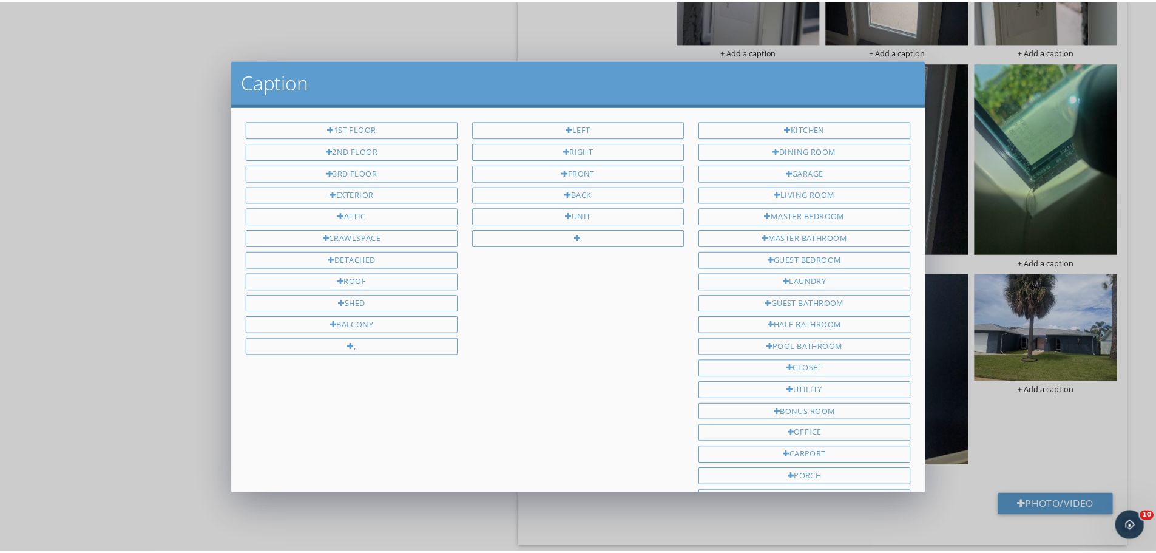
scroll to position [162, 0]
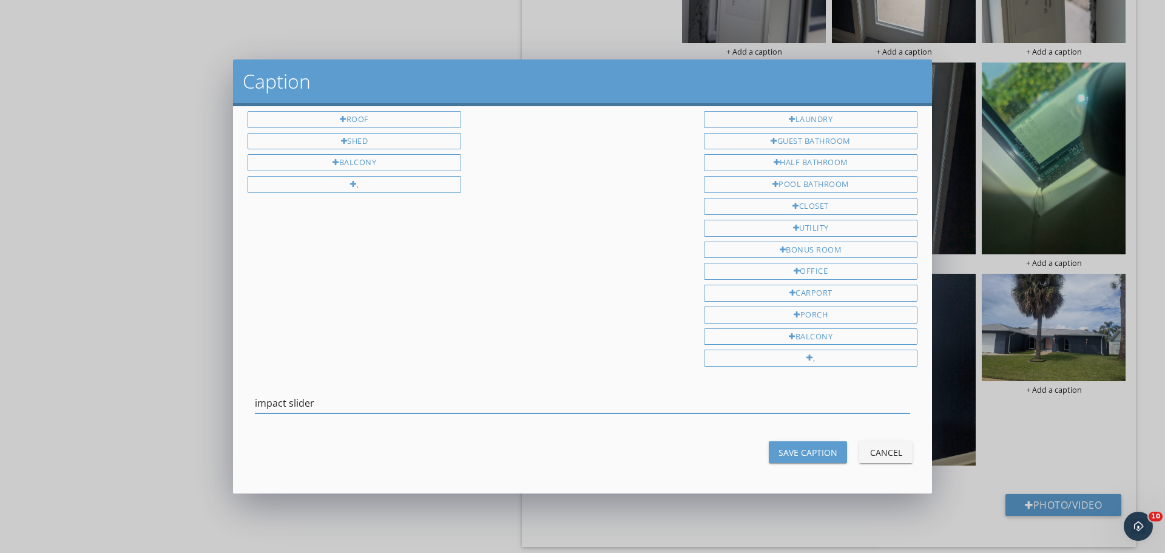
type input "impact slider"
click at [785, 454] on div "Save Caption" at bounding box center [807, 452] width 59 height 13
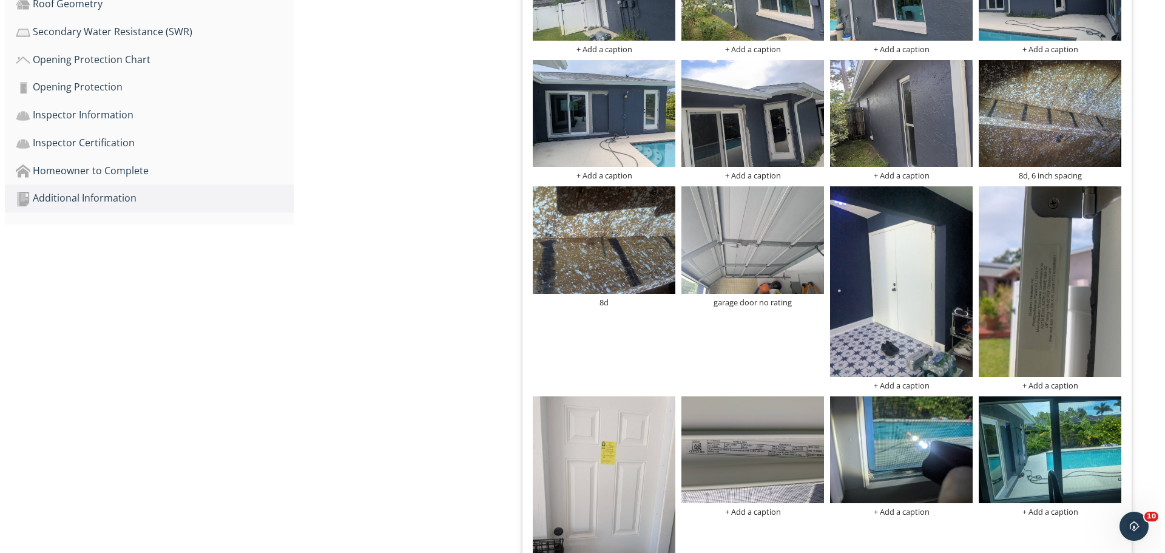
scroll to position [644, 0]
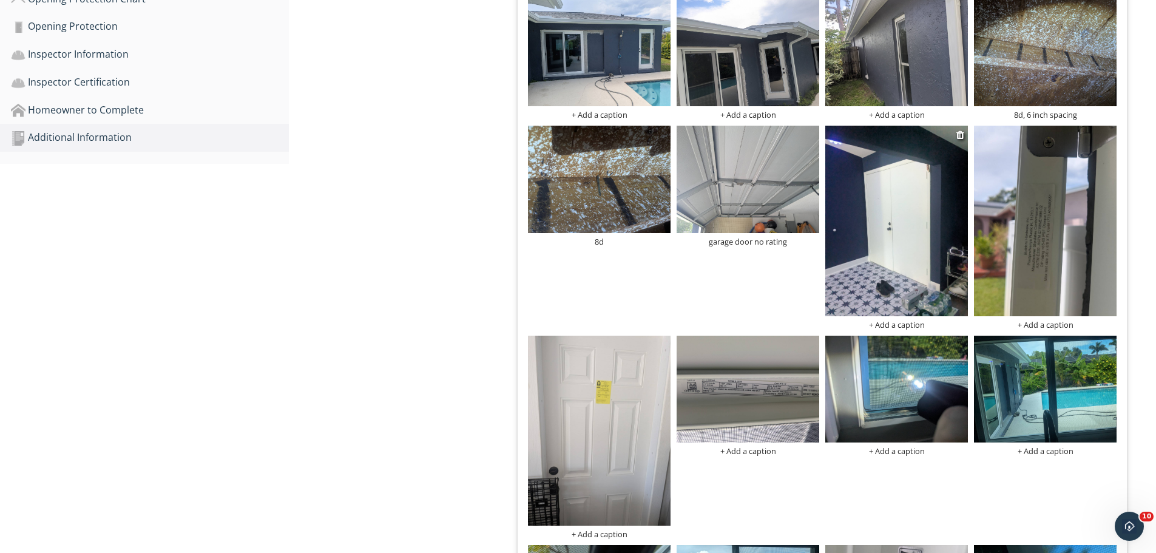
click at [902, 326] on div "+ Add a caption" at bounding box center [896, 325] width 143 height 10
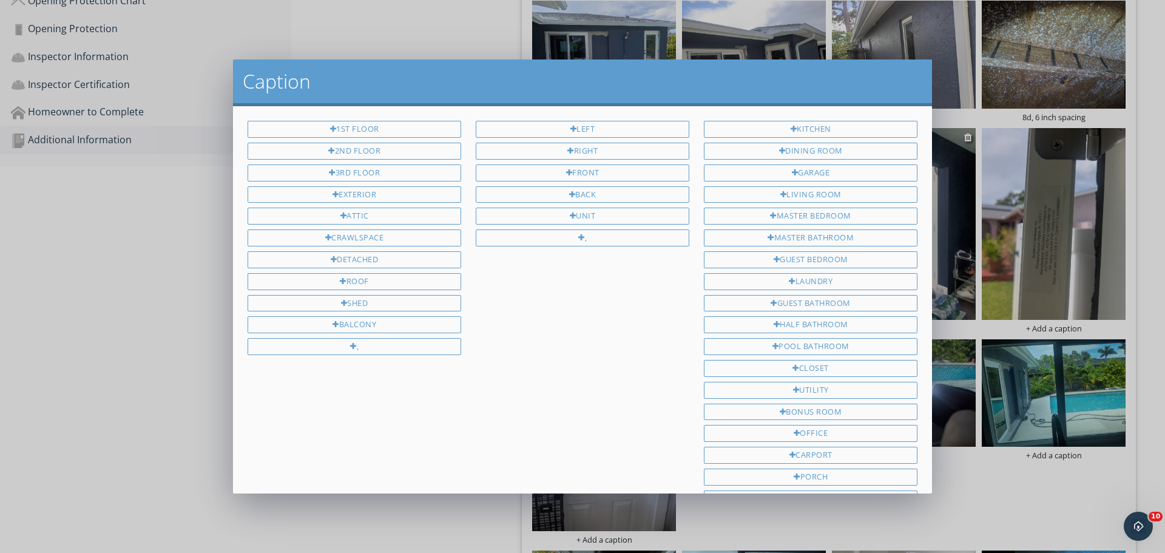
scroll to position [162, 0]
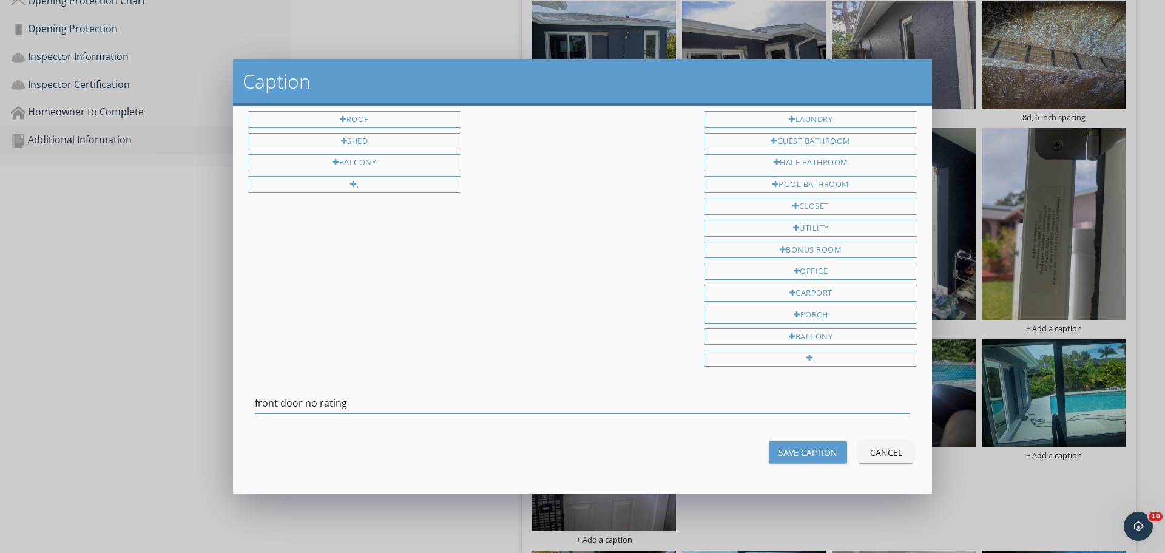
type input "front door no rating"
click at [816, 451] on div "Save Caption" at bounding box center [807, 452] width 59 height 13
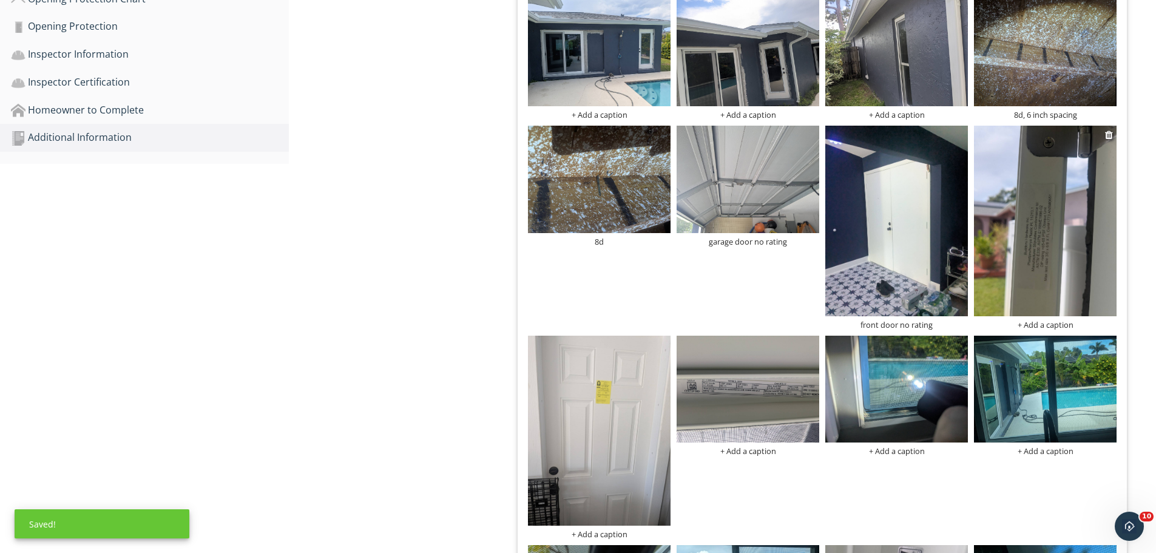
click at [1045, 326] on div "+ Add a caption" at bounding box center [1045, 325] width 143 height 10
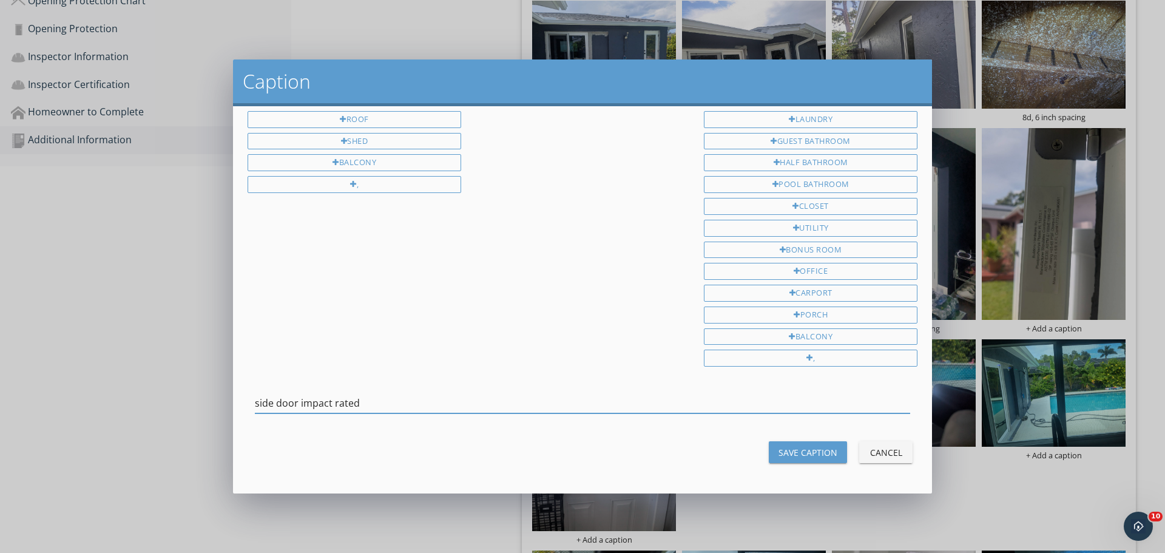
type input "side door impact rated"
click at [778, 450] on div "Save Caption" at bounding box center [807, 452] width 59 height 13
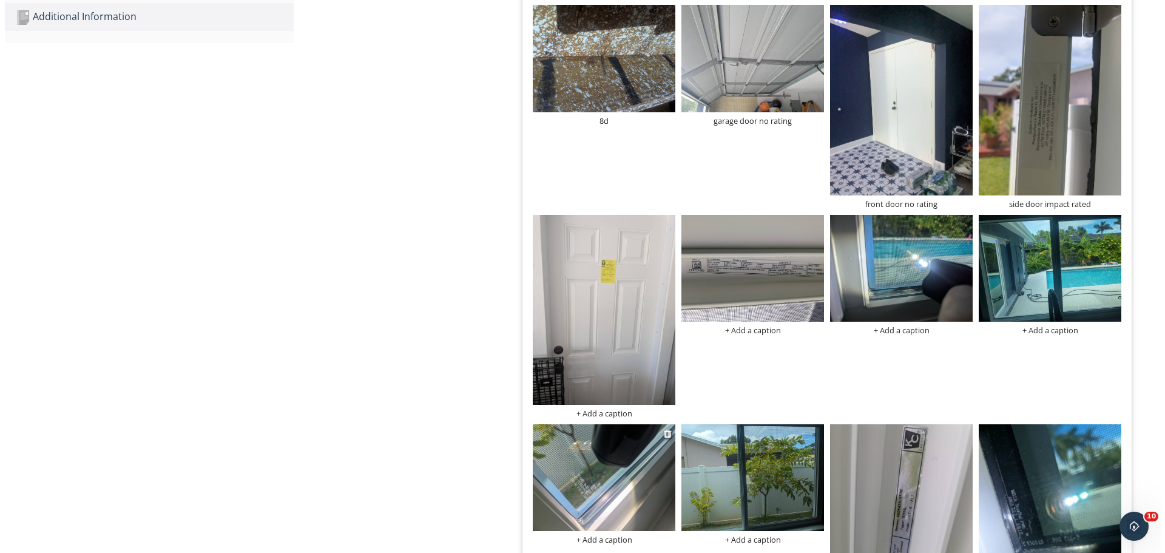
scroll to position [765, 0]
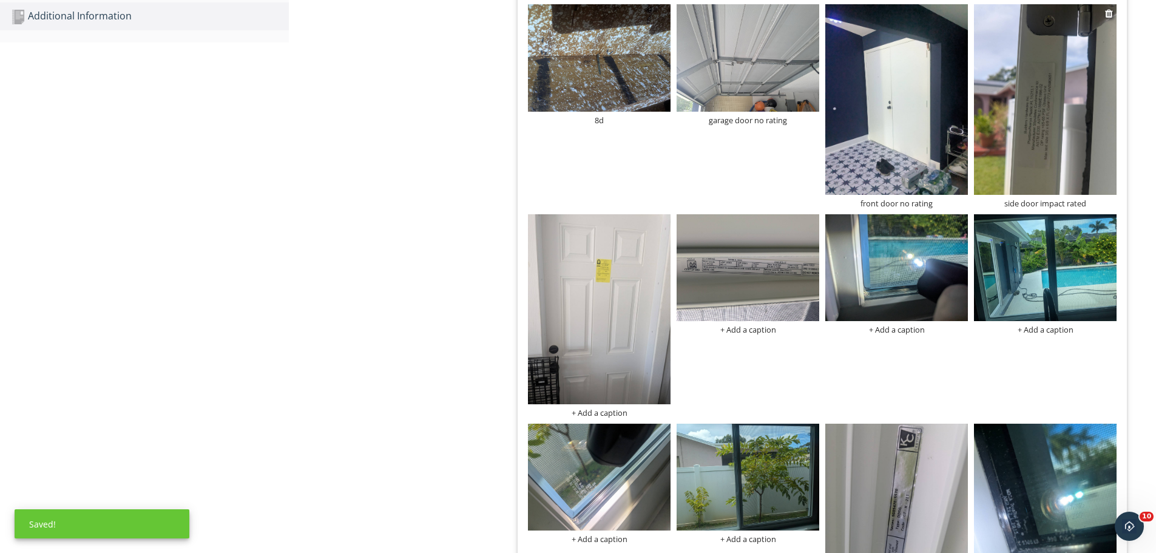
click at [1048, 200] on div "side door impact rated" at bounding box center [1045, 203] width 143 height 10
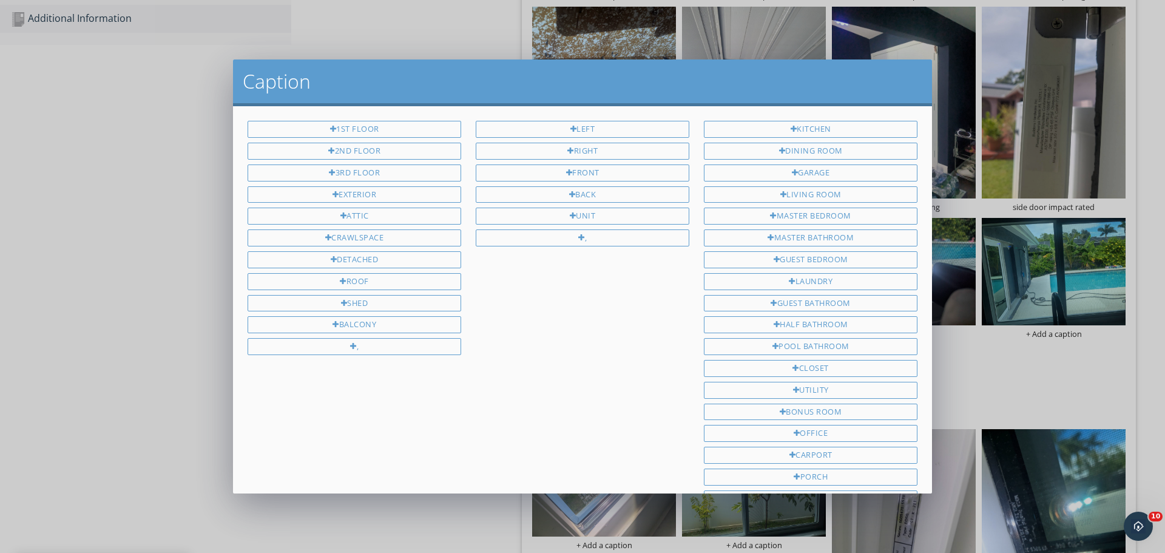
scroll to position [162, 0]
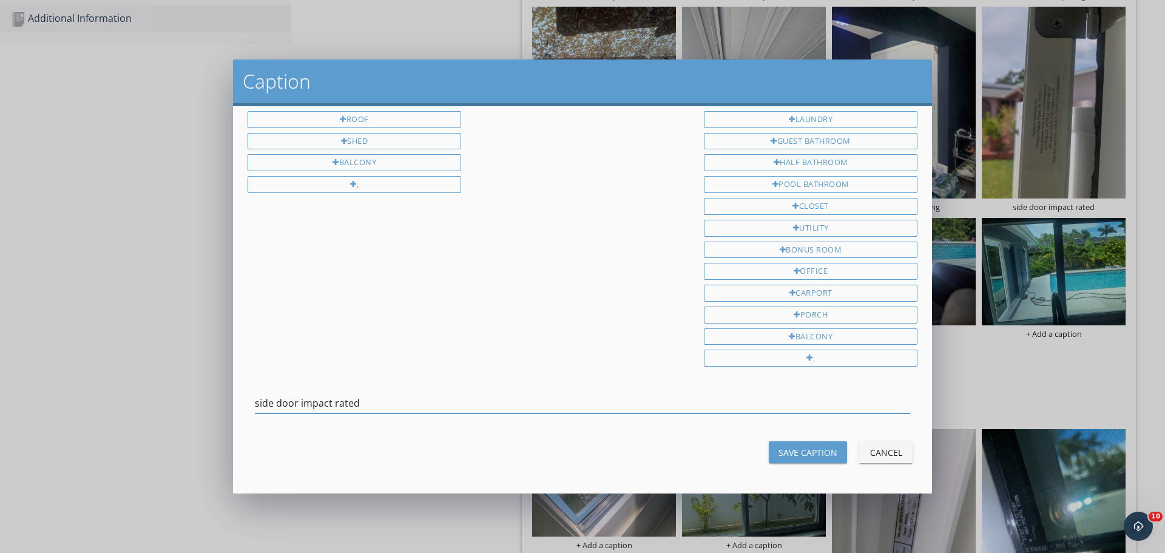
drag, startPoint x: 392, startPoint y: 405, endPoint x: 151, endPoint y: 361, distance: 244.8
click at [118, 368] on div "Caption 1st Floor 2nd Floor 3rd Floor Exterior Attic Crawlspace Detached Roof S…" at bounding box center [582, 276] width 1165 height 553
drag, startPoint x: 803, startPoint y: 453, endPoint x: 565, endPoint y: 365, distance: 252.8
click at [803, 452] on div "Save Caption" at bounding box center [807, 452] width 59 height 13
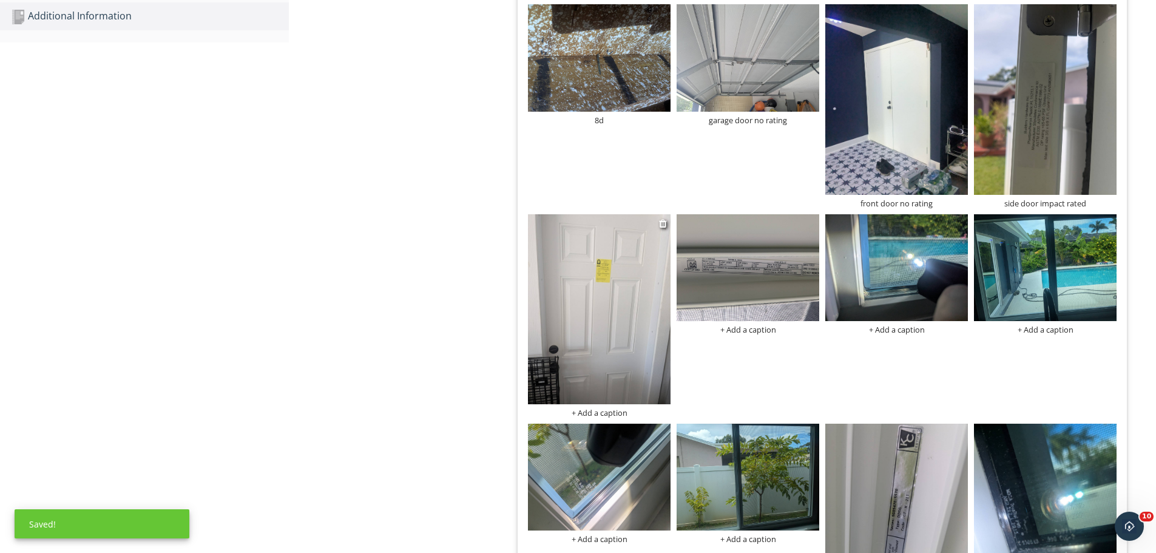
click at [601, 415] on div "+ Add a caption" at bounding box center [599, 413] width 143 height 10
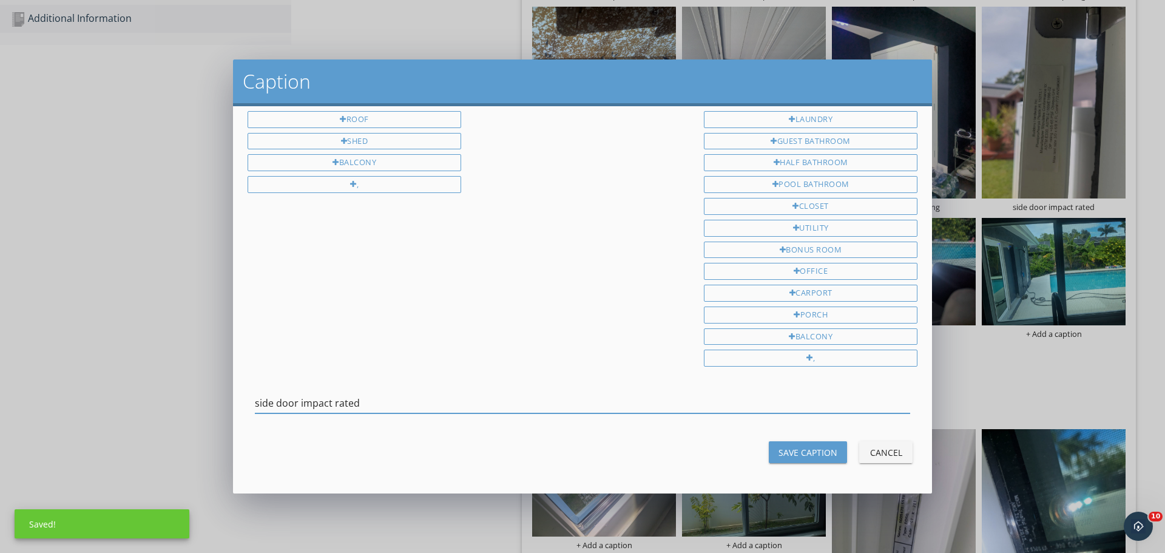
type input "side door impact rated"
click at [793, 444] on button "Save Caption" at bounding box center [808, 452] width 78 height 22
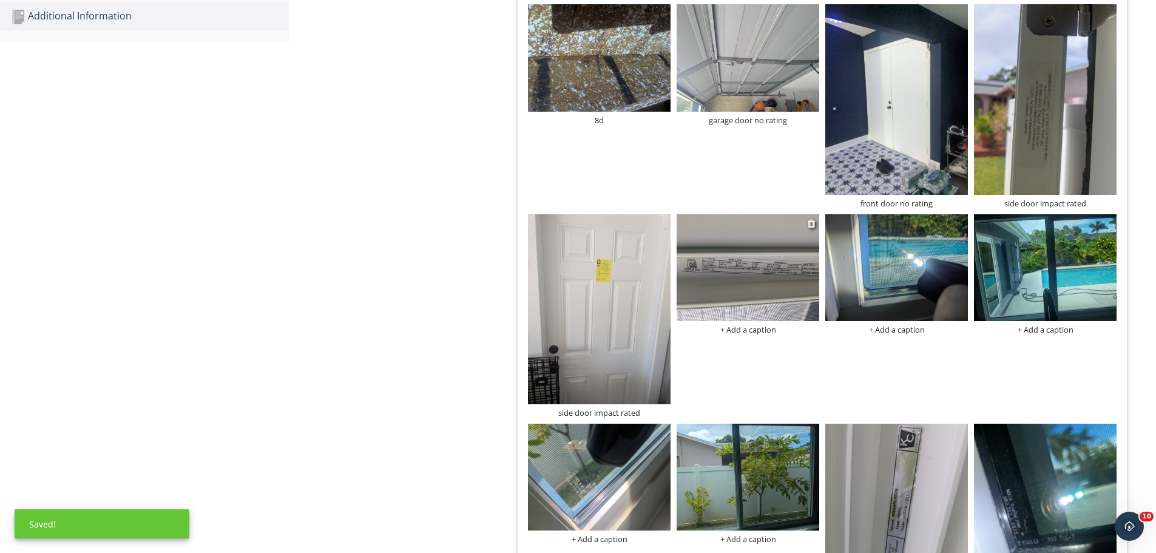
click at [750, 331] on div "+ Add a caption" at bounding box center [747, 330] width 143 height 10
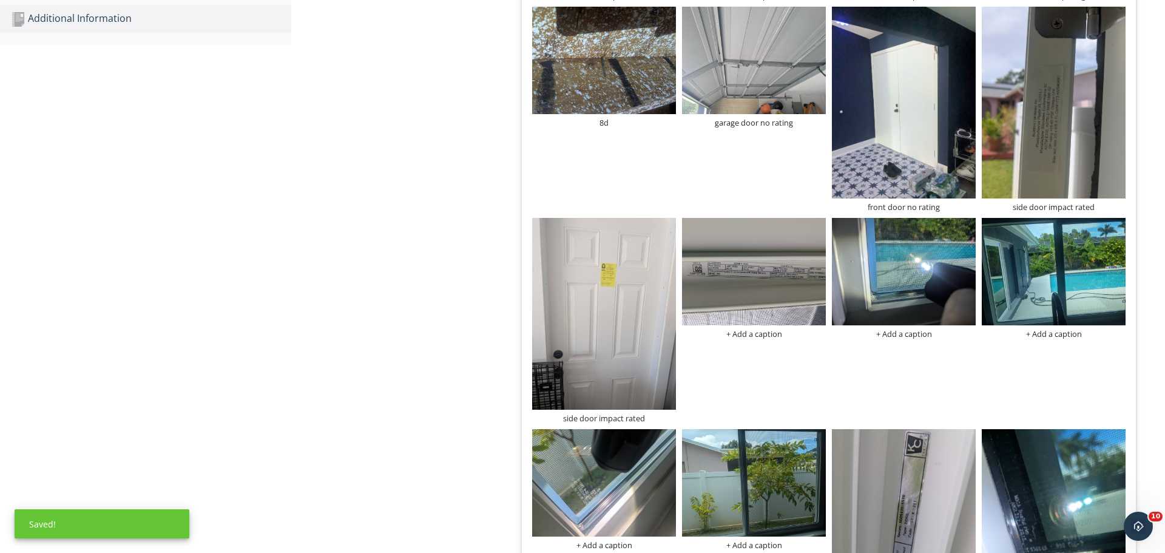
scroll to position [0, 0]
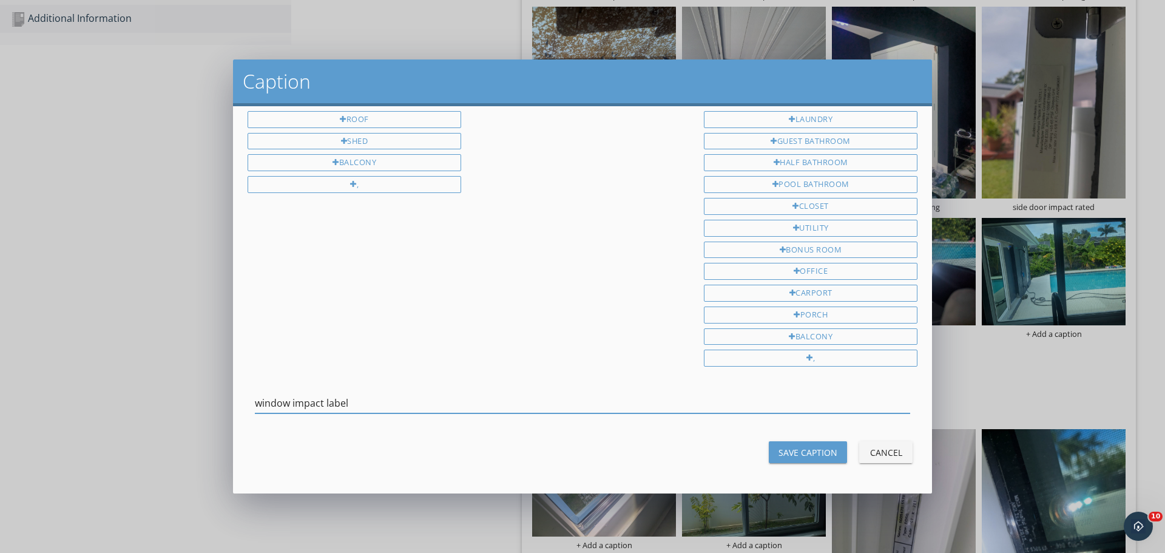
type input "window impact label"
click at [806, 456] on div "Save Caption" at bounding box center [807, 452] width 59 height 13
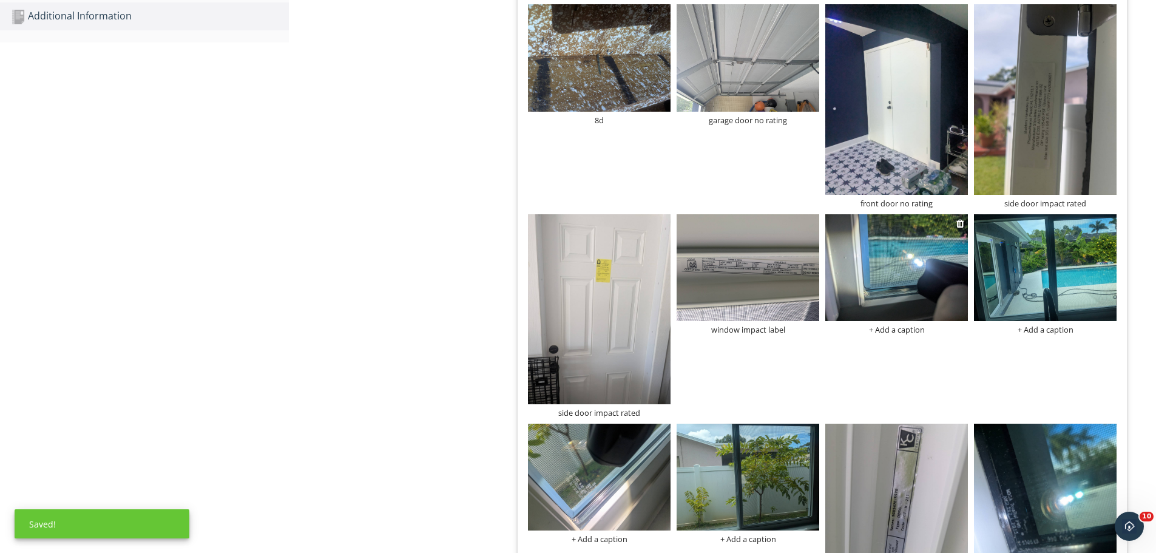
click at [890, 297] on img at bounding box center [896, 267] width 143 height 107
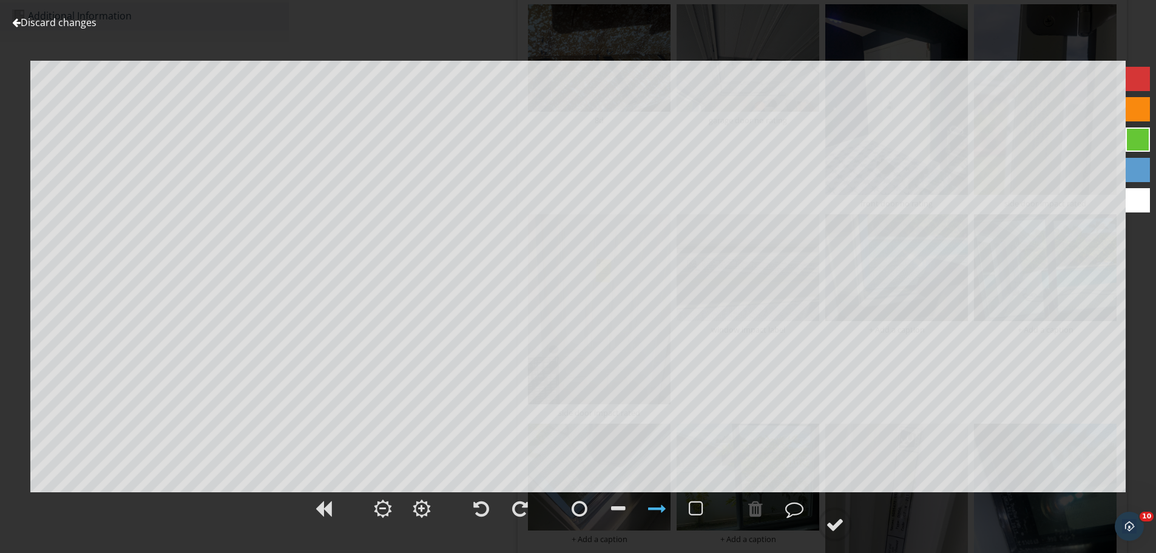
click at [73, 24] on link "Discard changes" at bounding box center [54, 22] width 84 height 13
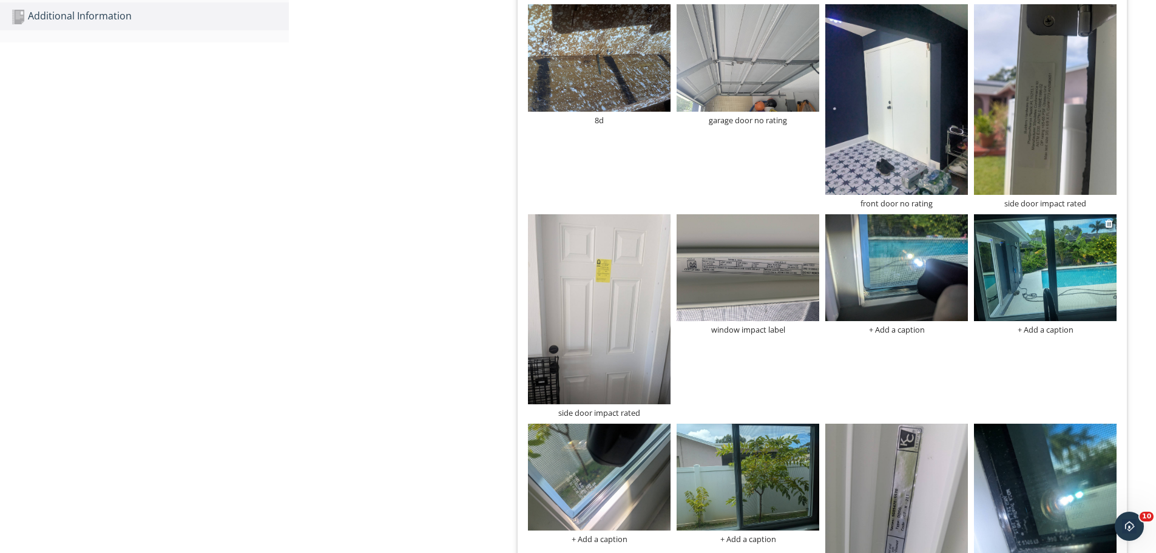
click at [1035, 263] on img at bounding box center [1045, 267] width 143 height 107
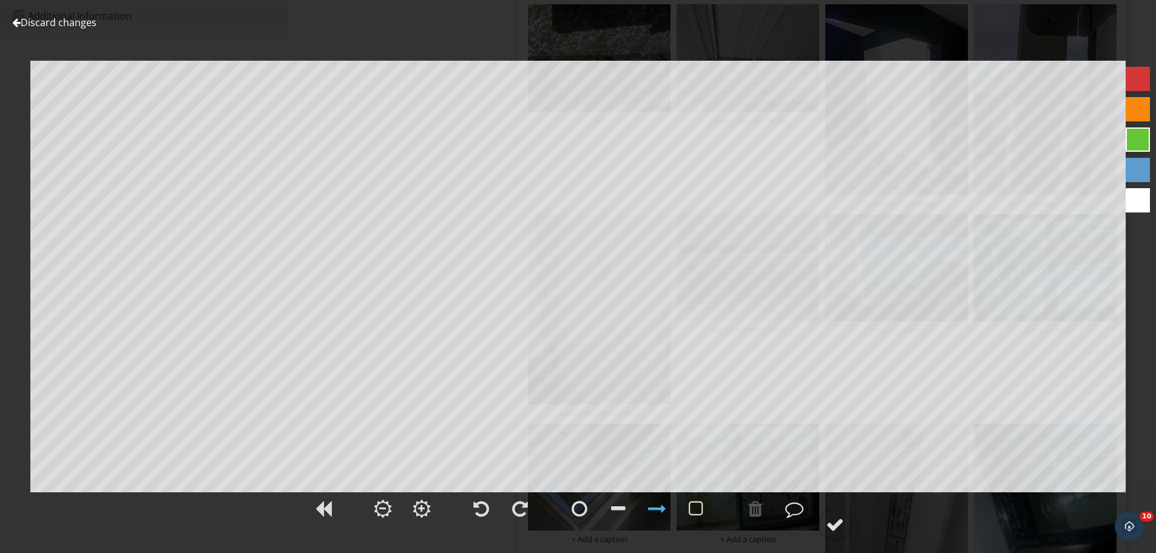
click at [88, 20] on link "Discard changes" at bounding box center [54, 22] width 84 height 13
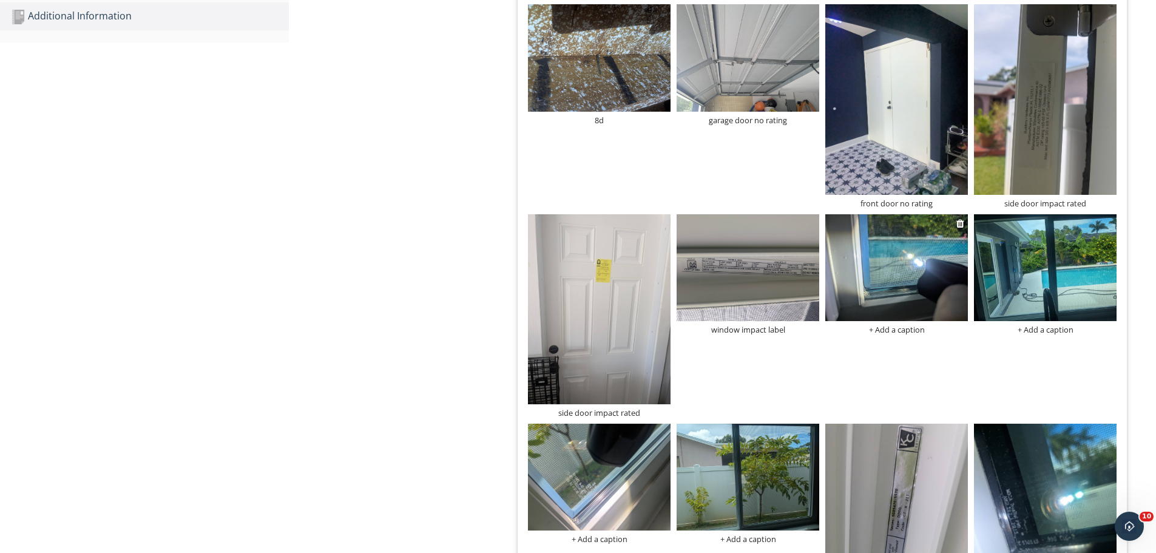
click at [905, 329] on div "+ Add a caption" at bounding box center [896, 330] width 143 height 10
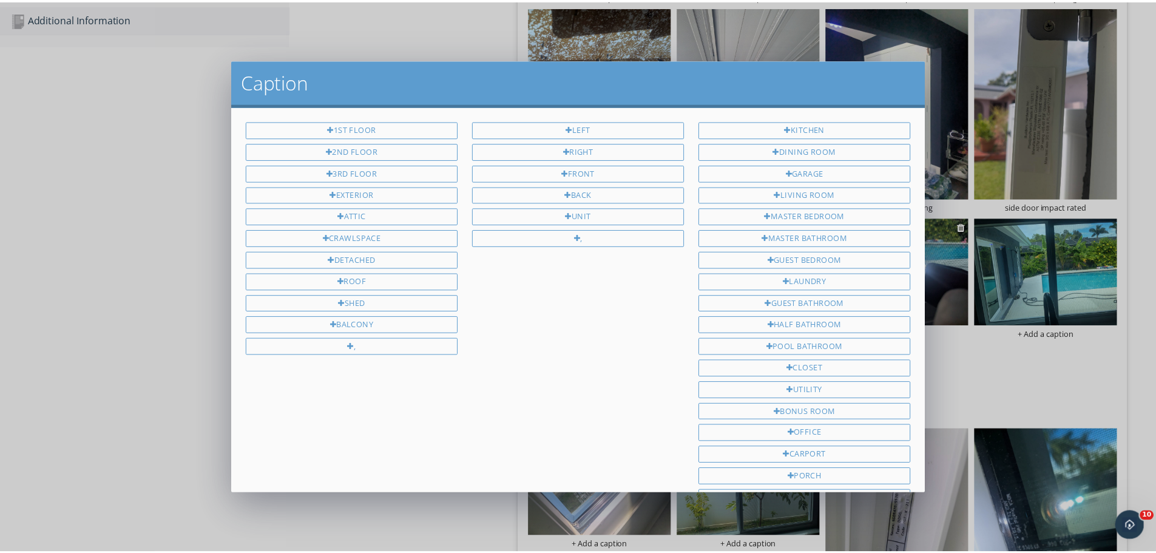
scroll to position [162, 0]
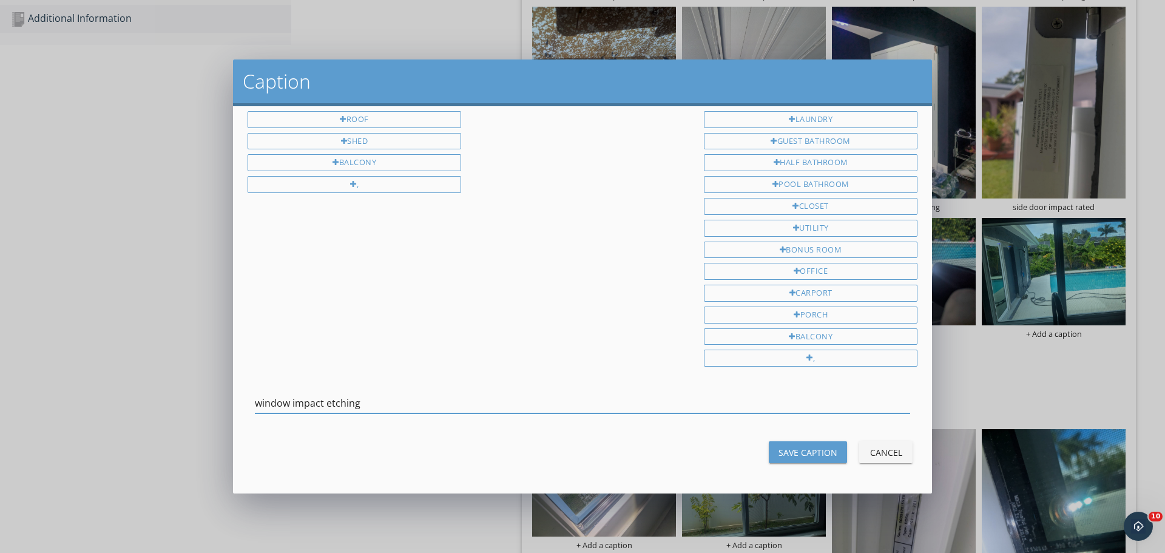
type input "window impact etching"
click at [790, 448] on div "Save Caption" at bounding box center [807, 452] width 59 height 13
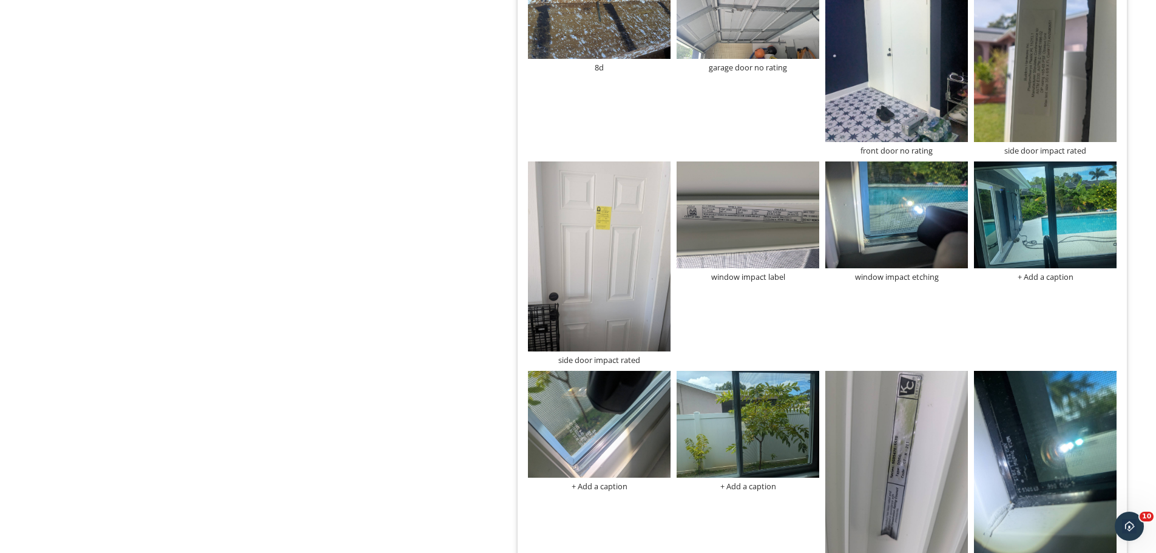
scroll to position [886, 0]
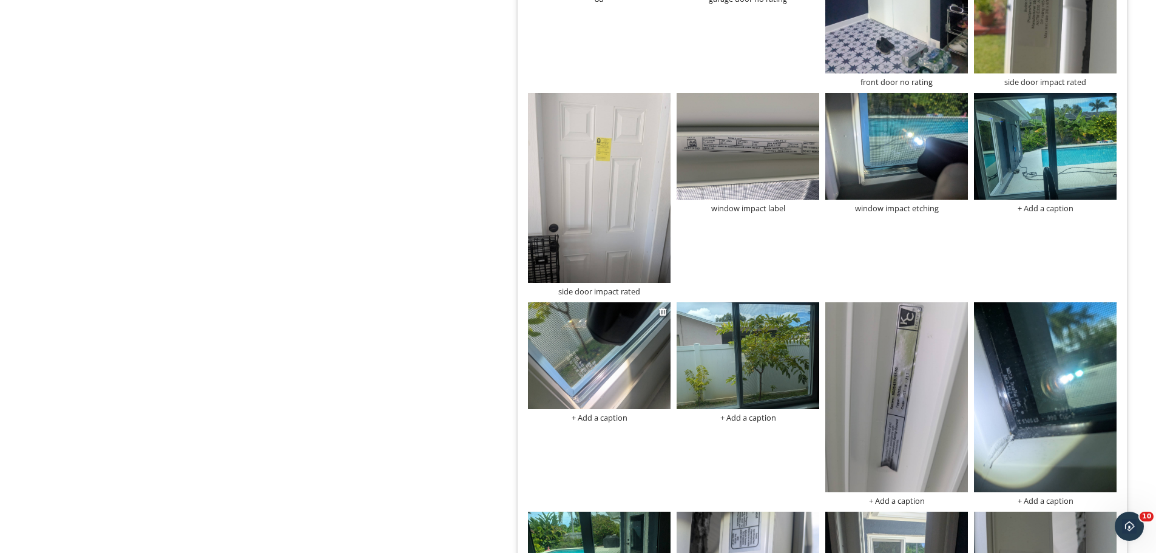
click at [578, 349] on img at bounding box center [599, 355] width 143 height 107
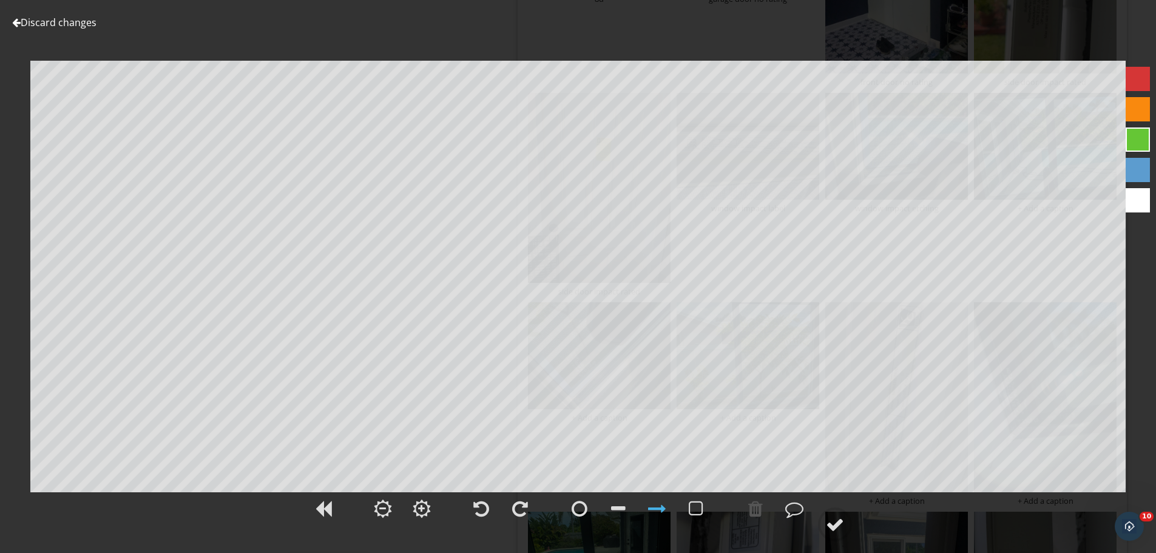
click at [40, 24] on link "Discard changes" at bounding box center [54, 22] width 84 height 13
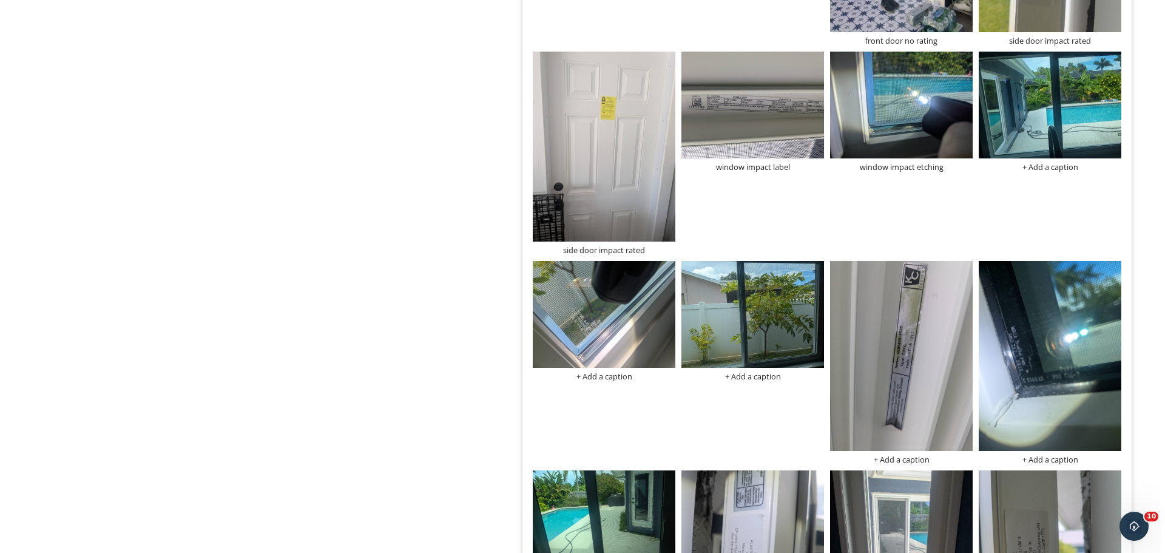
scroll to position [947, 0]
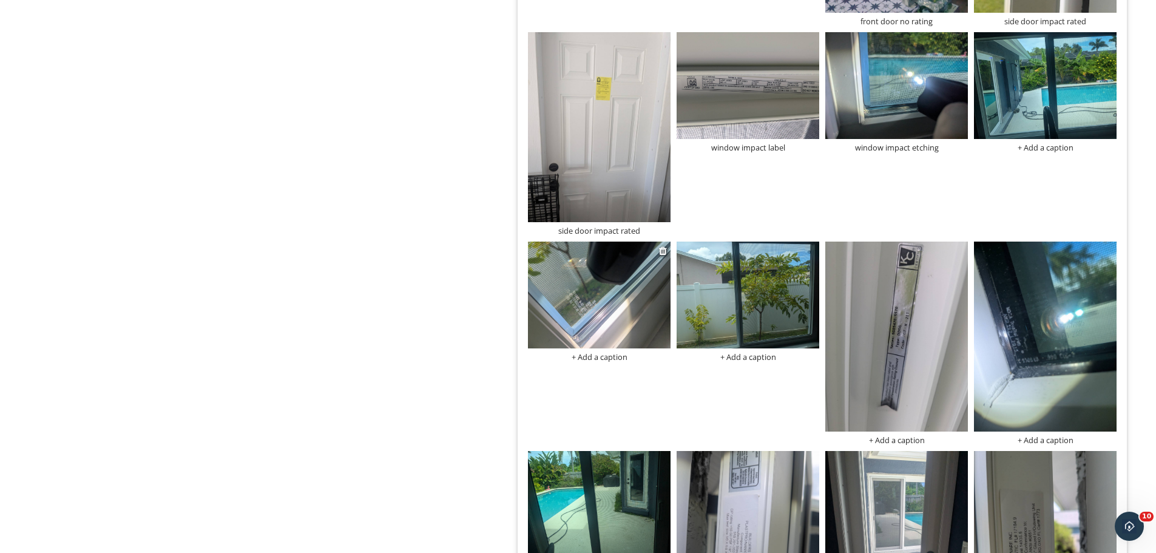
click at [586, 356] on div "+ Add a caption" at bounding box center [599, 357] width 143 height 10
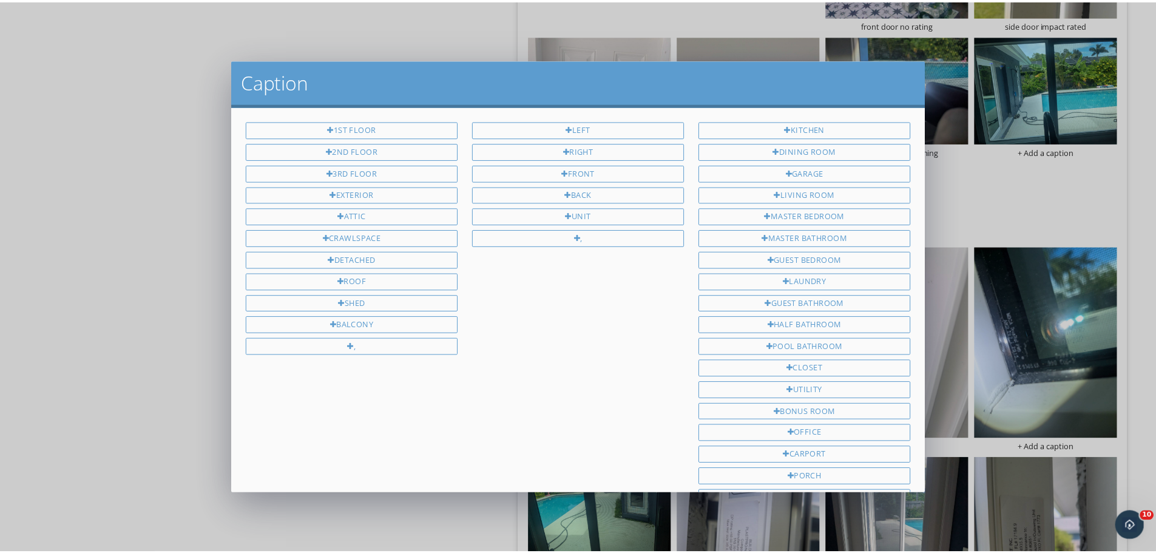
scroll to position [162, 0]
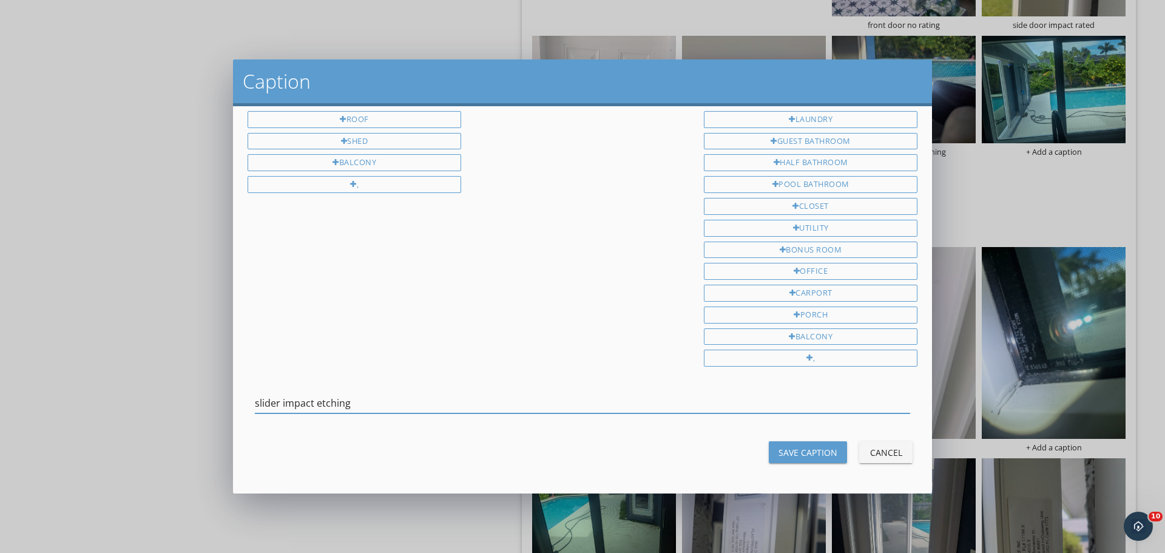
type input "slider impact etching"
click at [798, 455] on div "Save Caption" at bounding box center [807, 452] width 59 height 13
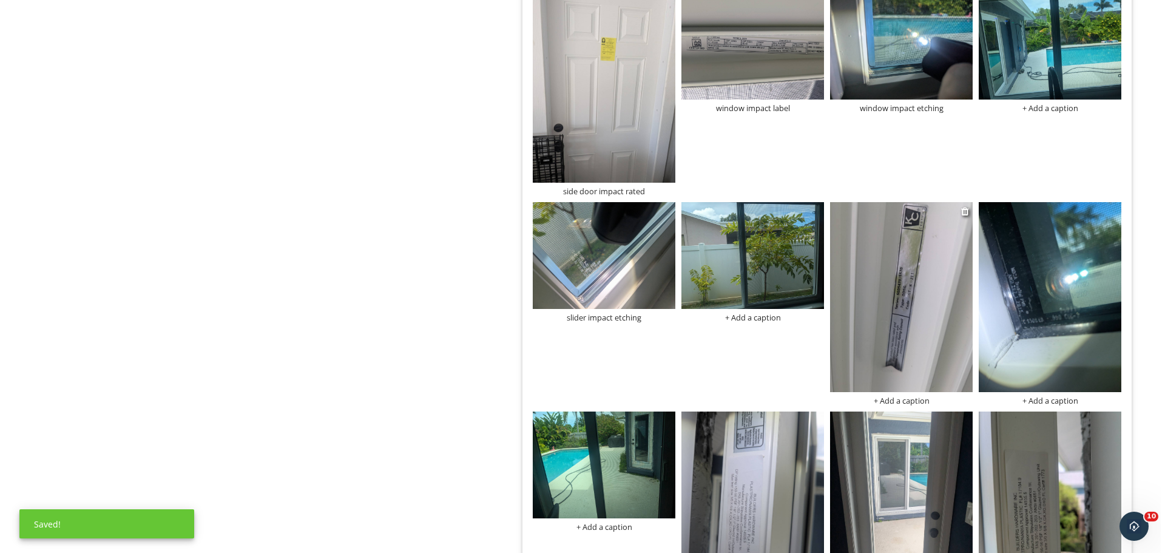
scroll to position [1068, 0]
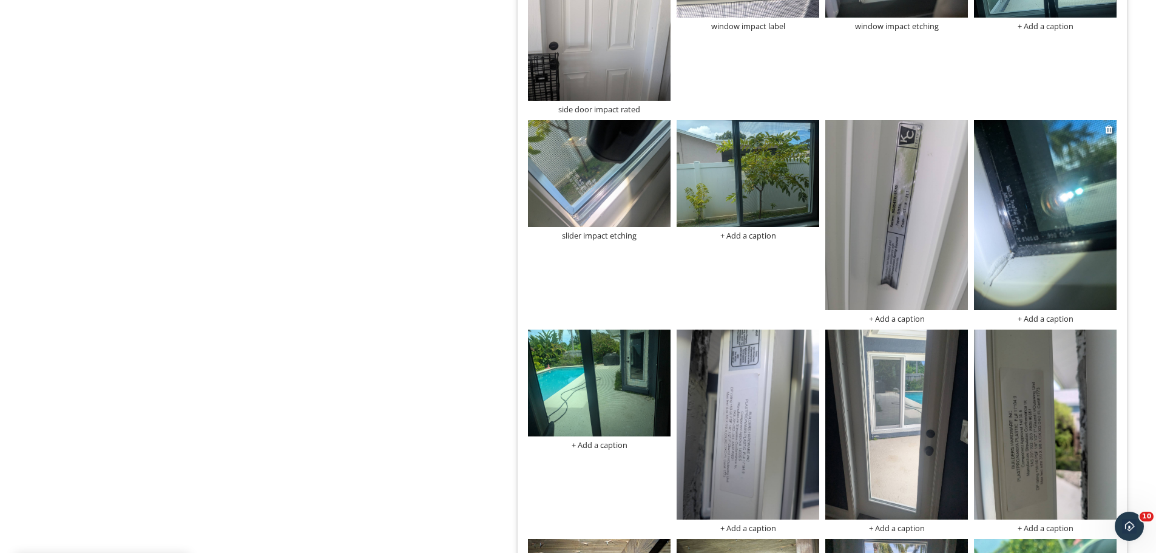
click at [1044, 319] on div "+ Add a caption" at bounding box center [1045, 319] width 143 height 10
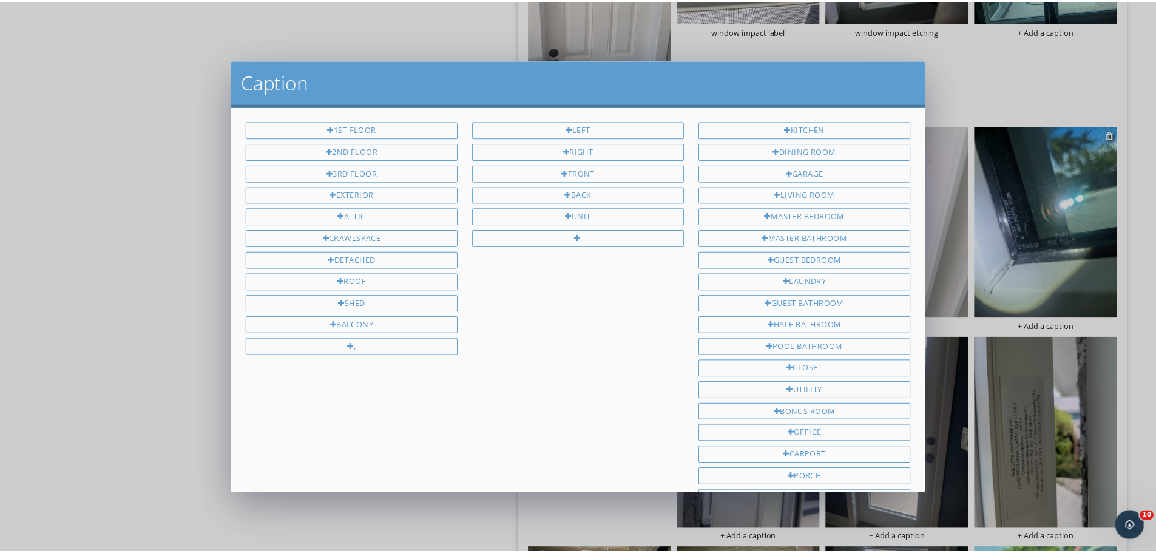
scroll to position [162, 0]
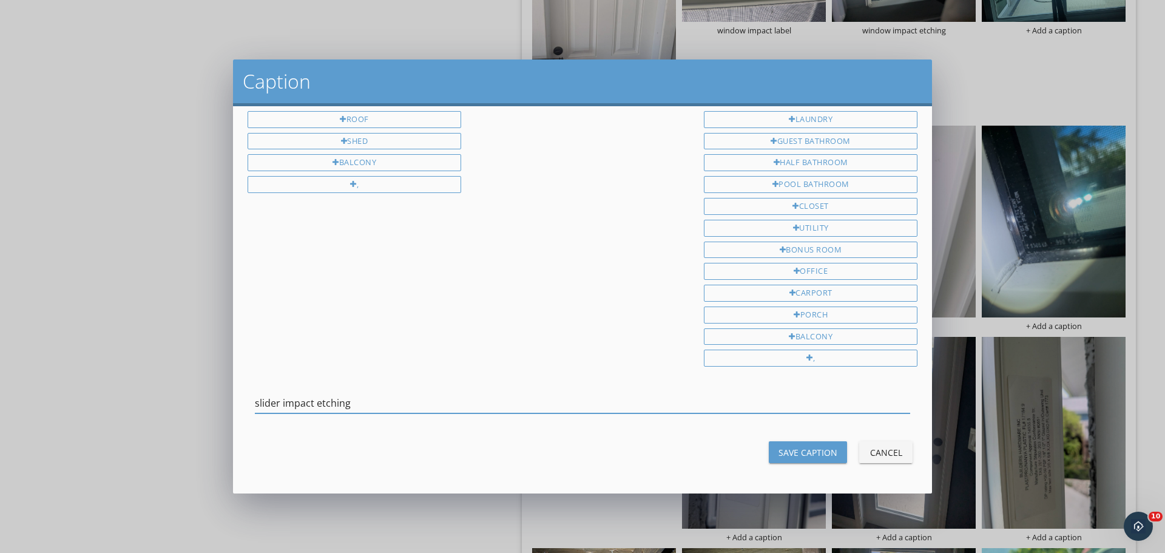
type input "slider impact etching"
click at [816, 446] on div "Save Caption" at bounding box center [807, 452] width 59 height 13
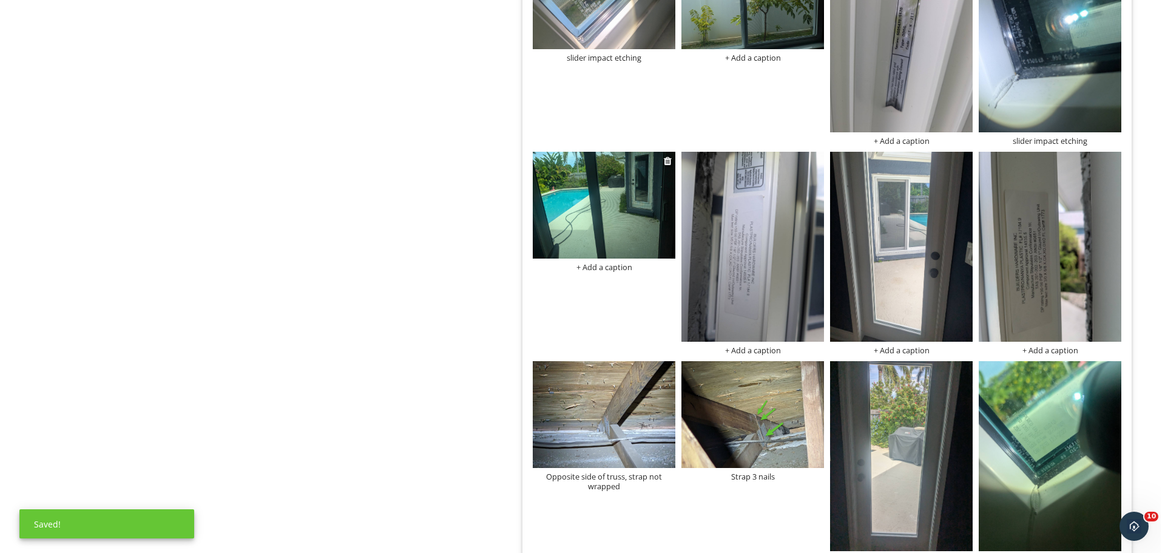
scroll to position [1250, 0]
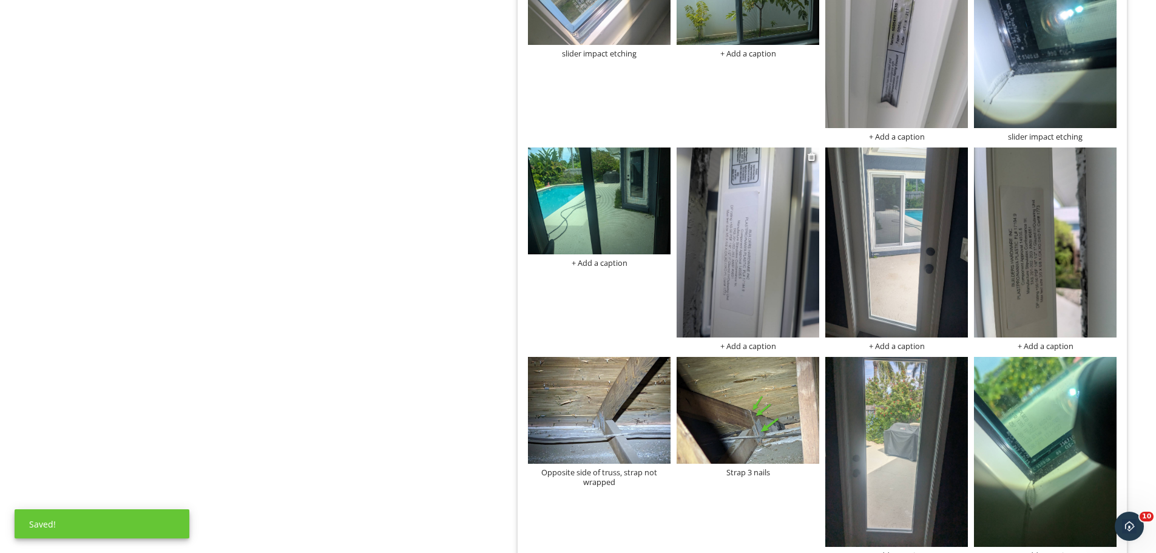
click at [754, 349] on div "+ Add a caption" at bounding box center [747, 346] width 143 height 10
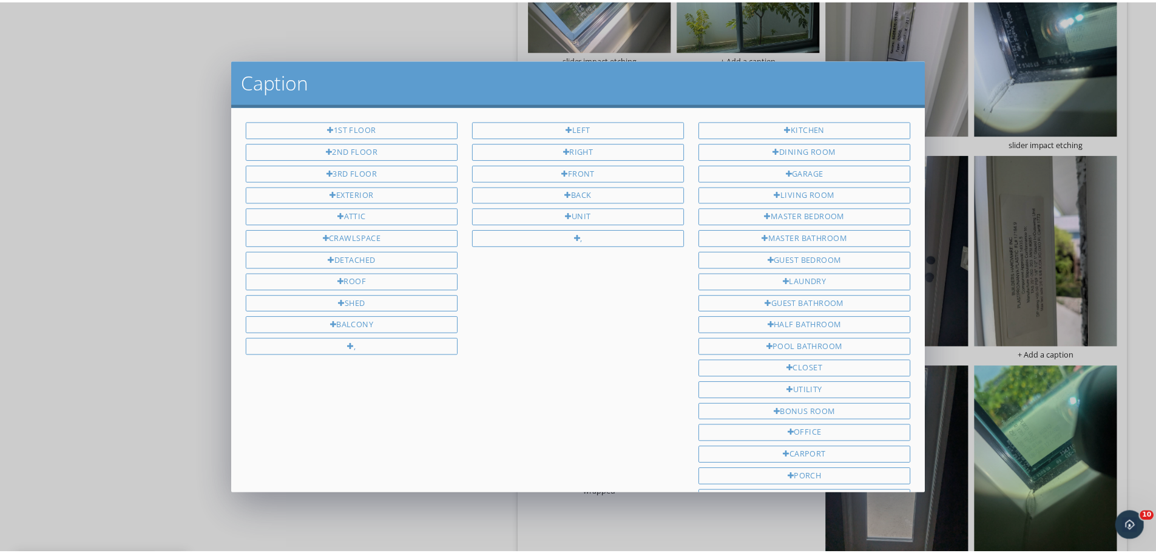
scroll to position [162, 0]
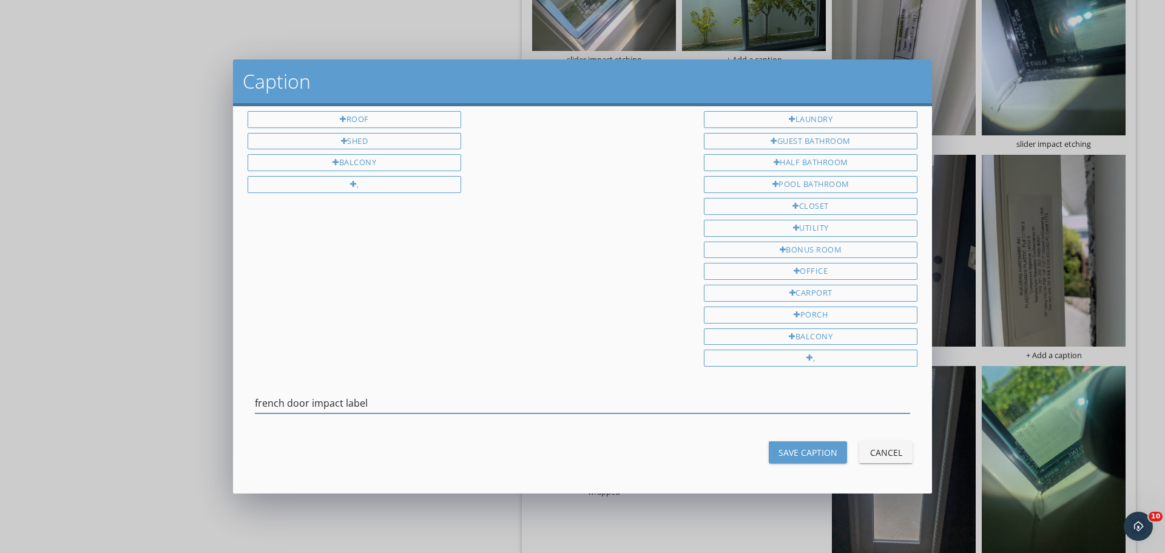
drag, startPoint x: 390, startPoint y: 397, endPoint x: 41, endPoint y: 362, distance: 350.6
click at [41, 362] on div "Caption 1st Floor 2nd Floor 3rd Floor Exterior Attic Crawlspace Detached Roof S…" at bounding box center [582, 276] width 1165 height 553
type input "french door impact label"
click at [817, 462] on button "Save Caption" at bounding box center [808, 452] width 78 height 22
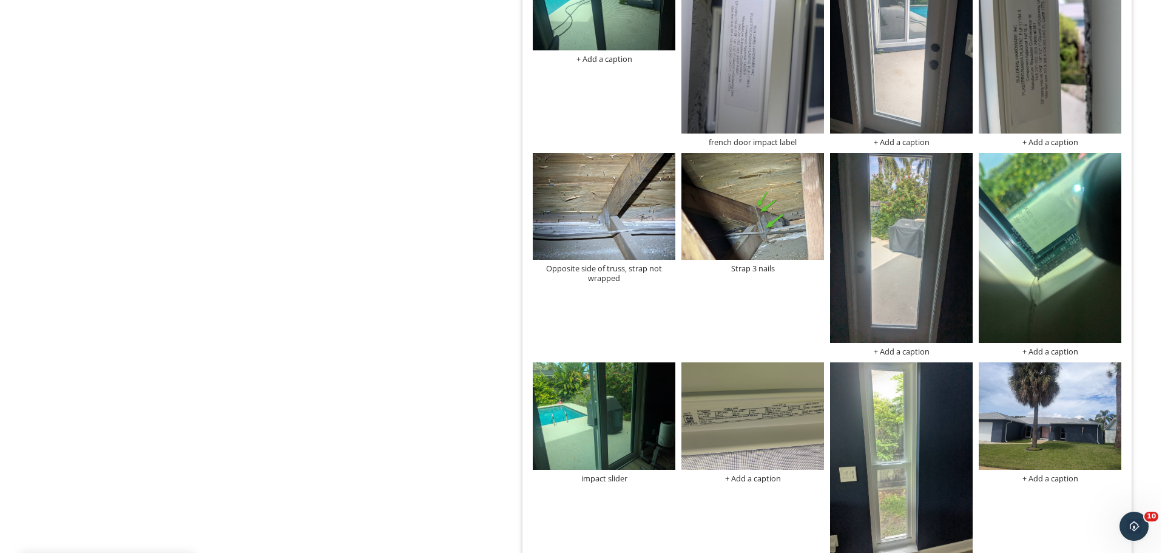
scroll to position [1432, 0]
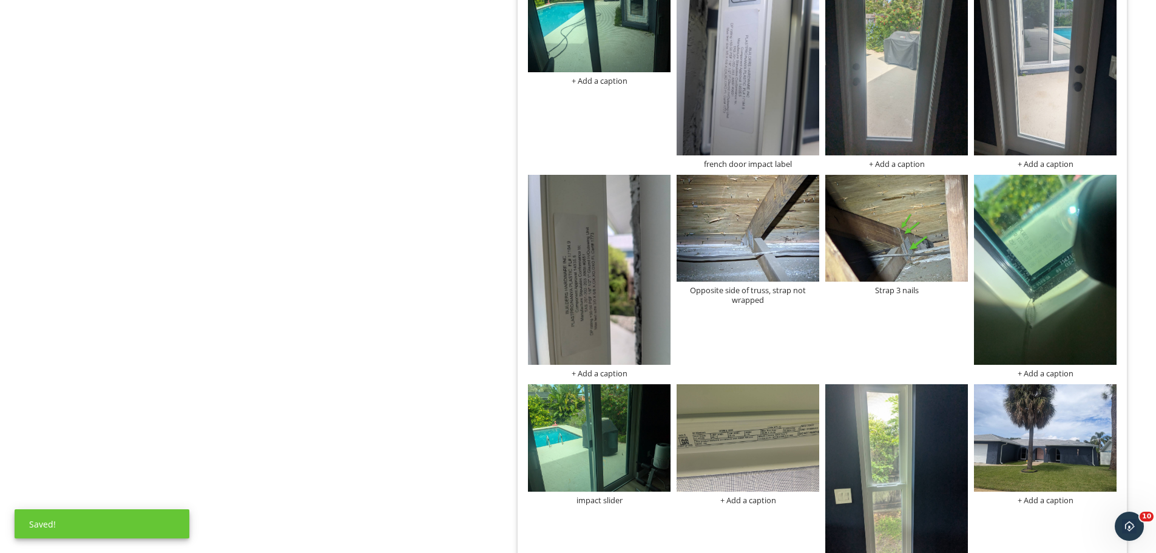
click at [757, 159] on div "french door impact label" at bounding box center [747, 164] width 143 height 10
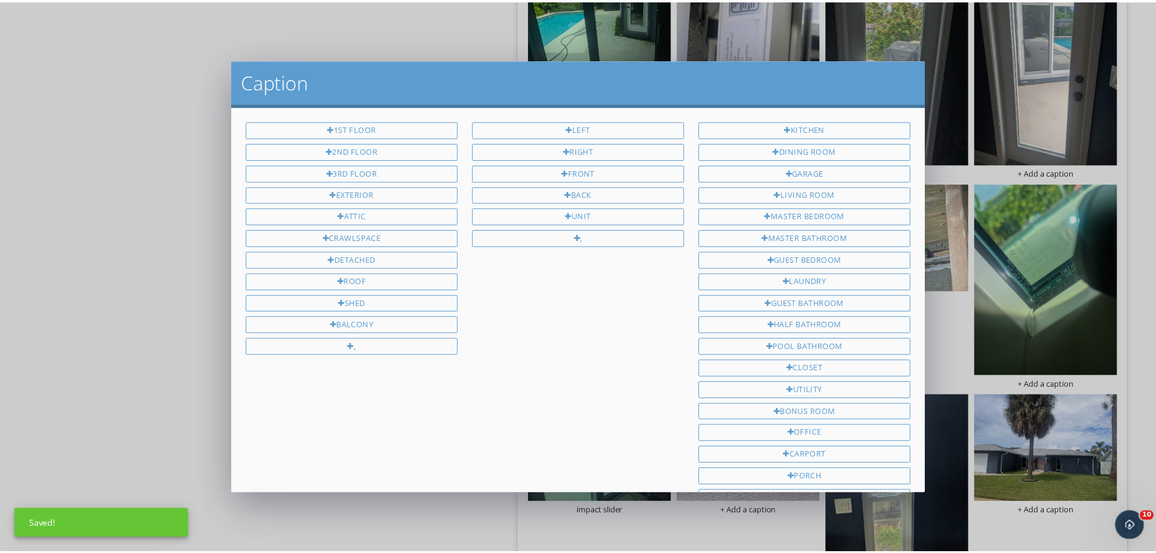
scroll to position [162, 0]
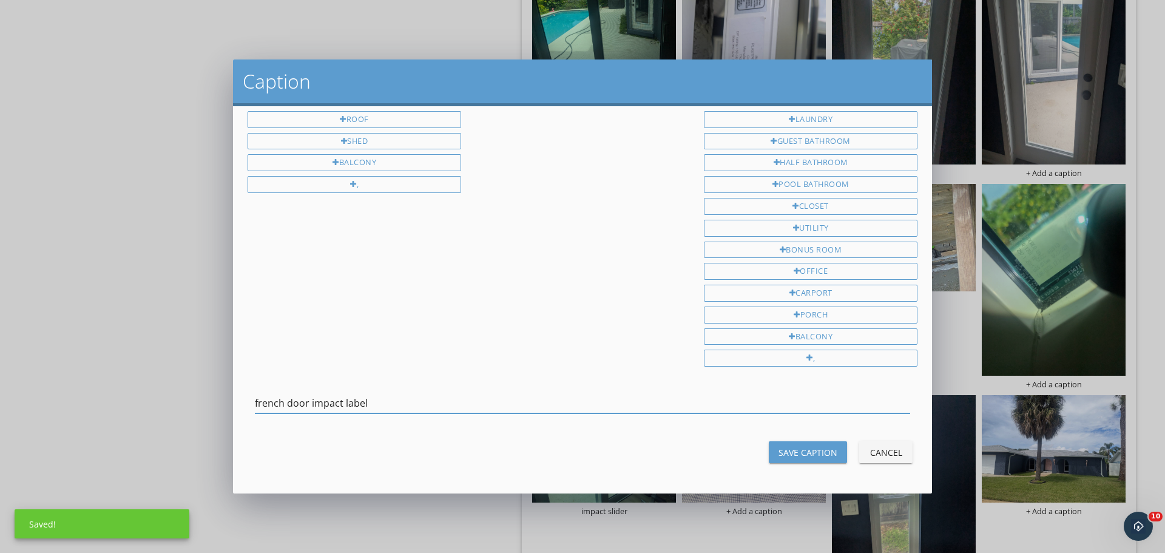
click at [306, 402] on input "french door impact label" at bounding box center [582, 403] width 655 height 20
type input "french doors impact label"
click at [828, 448] on button "Save Caption" at bounding box center [808, 452] width 78 height 22
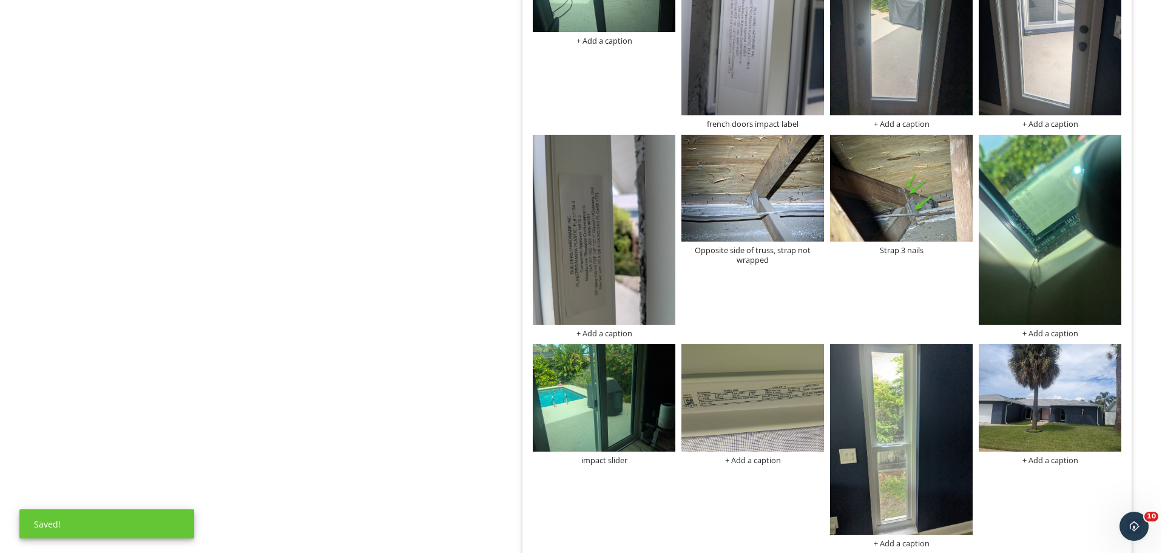
scroll to position [1493, 0]
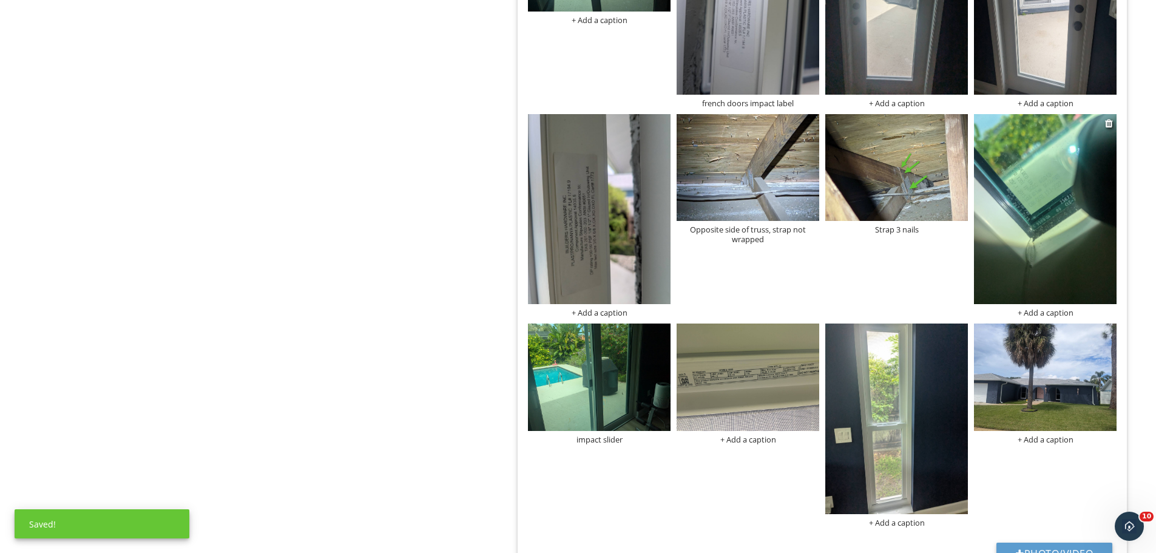
click at [1052, 315] on div "+ Add a caption" at bounding box center [1045, 313] width 143 height 10
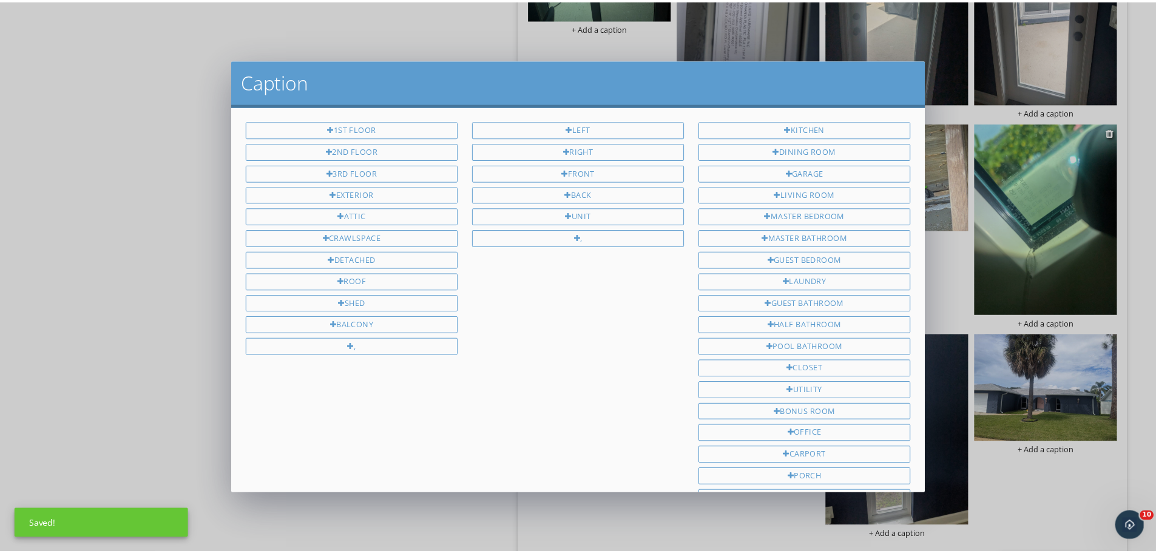
scroll to position [162, 0]
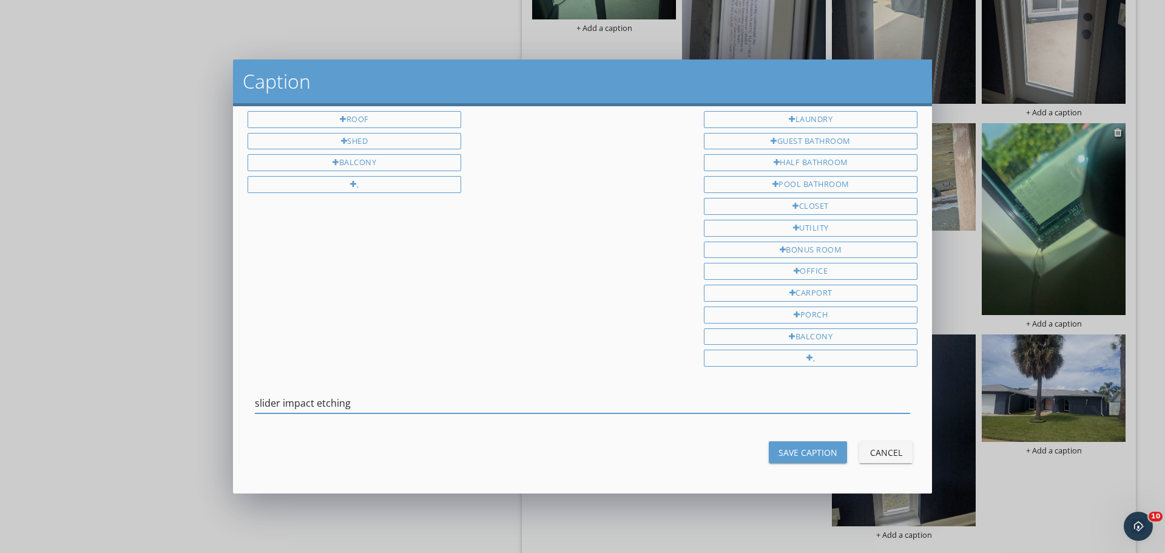
type input "slider impact etching"
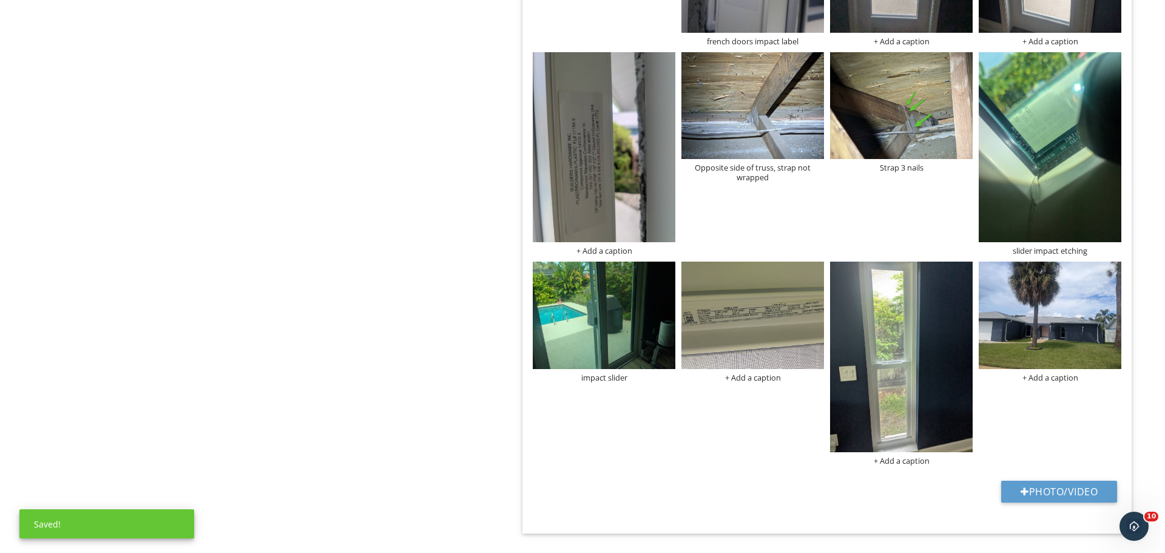
scroll to position [1614, 0]
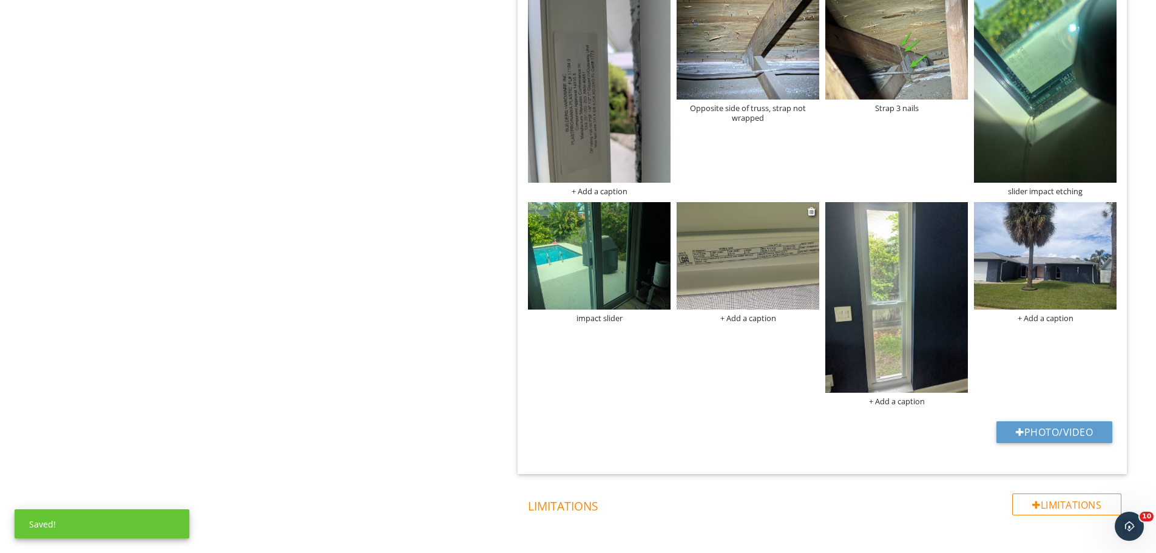
click at [746, 320] on div "+ Add a caption" at bounding box center [747, 318] width 143 height 10
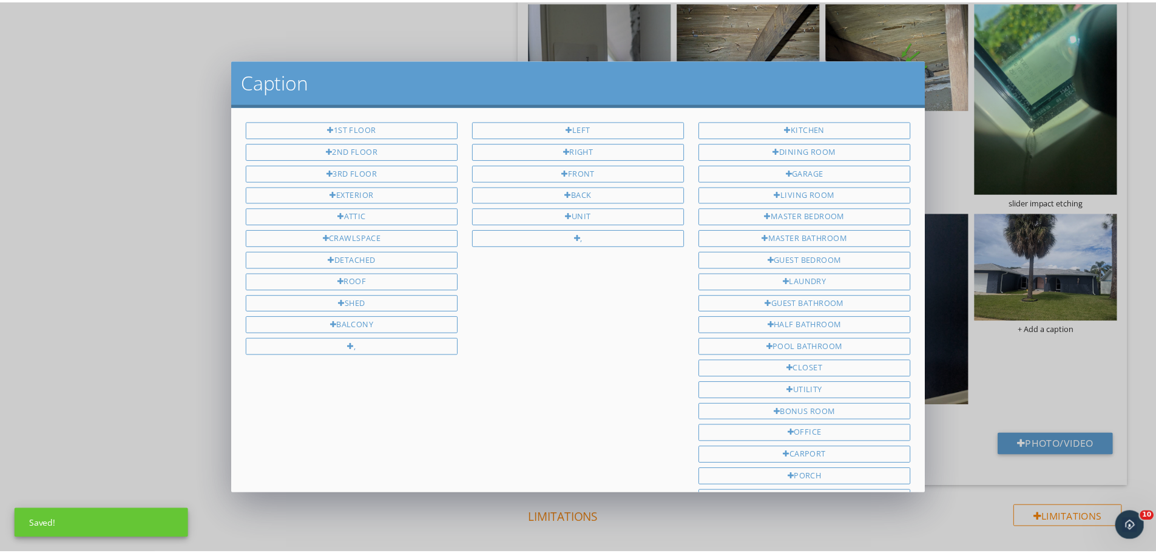
scroll to position [162, 0]
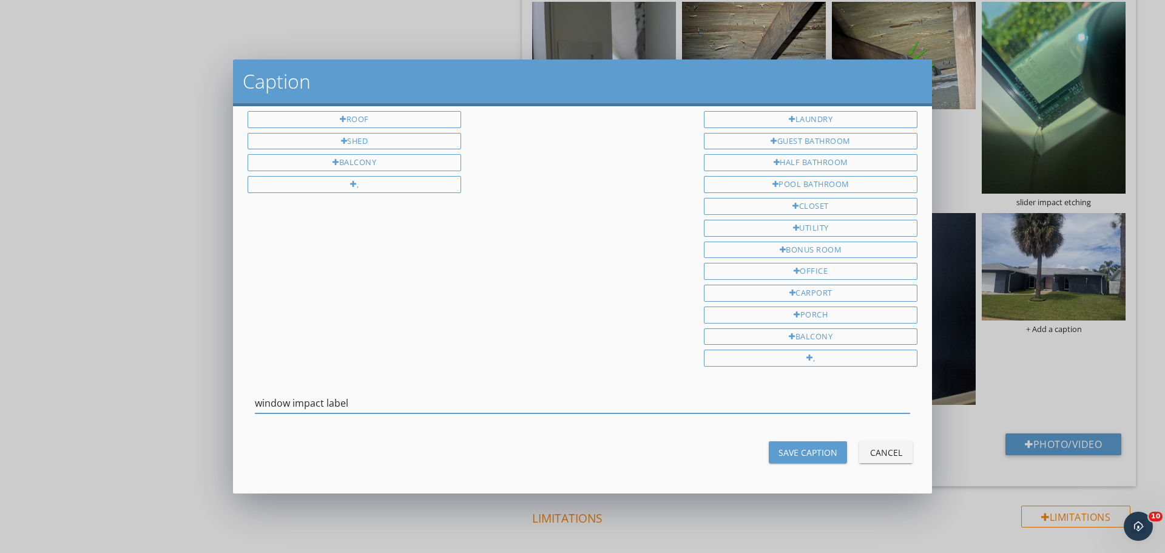
type input "window impact label"
click at [806, 449] on div "Save Caption" at bounding box center [807, 452] width 59 height 13
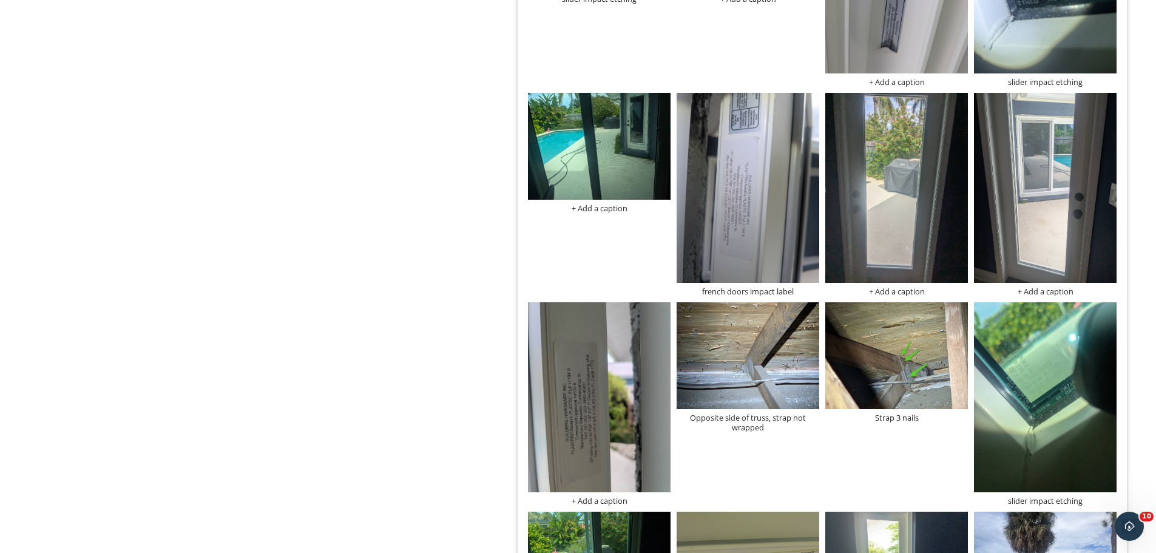
scroll to position [1554, 0]
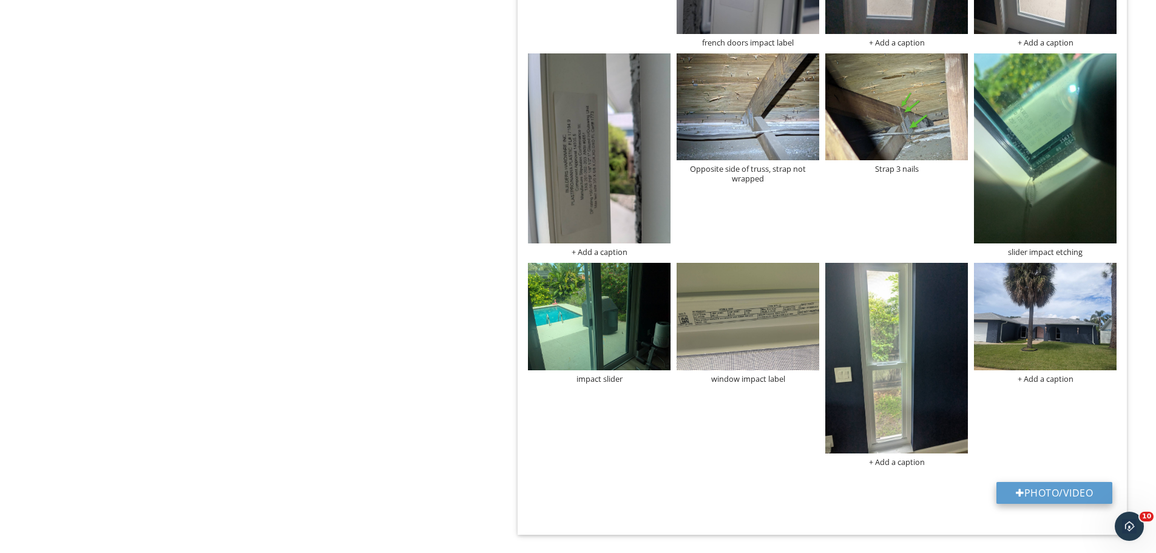
click at [1042, 497] on button "Photo/Video" at bounding box center [1054, 493] width 116 height 22
type input "C:\fakepath\roof permit.png"
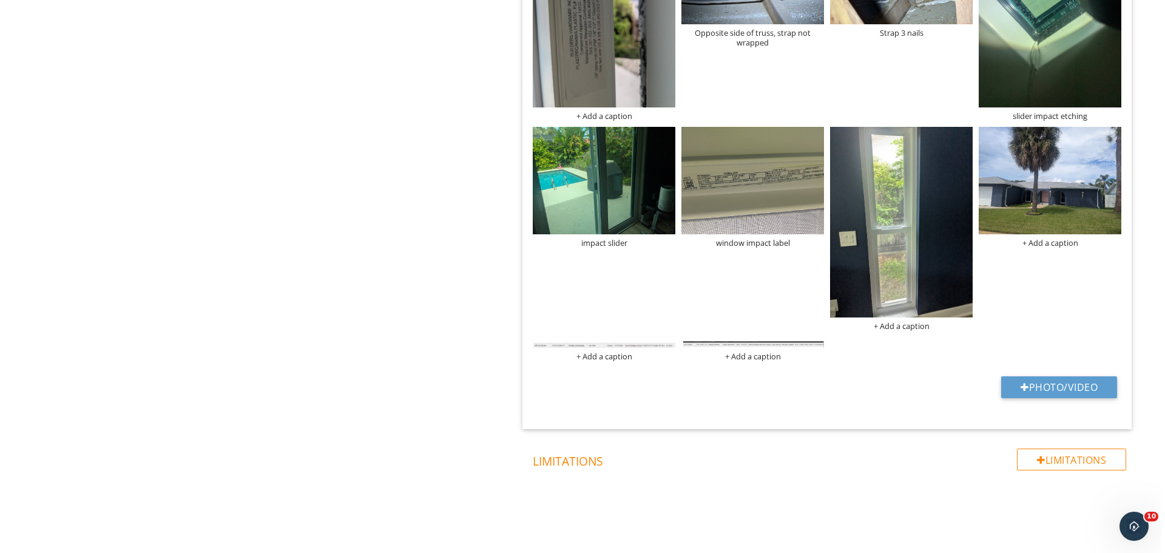
scroll to position [1705, 0]
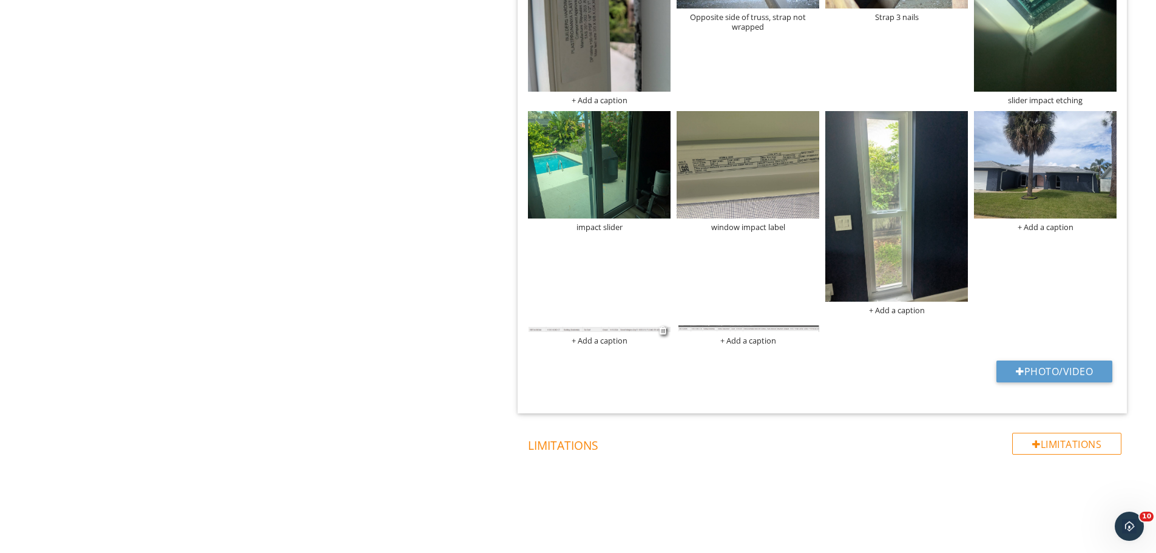
click at [599, 328] on img at bounding box center [599, 328] width 143 height 5
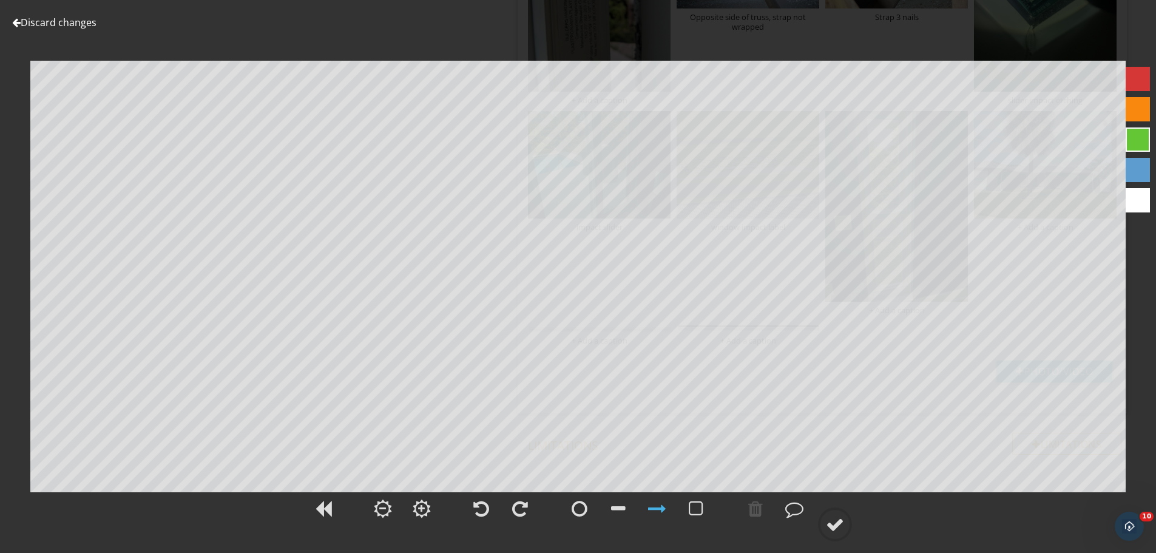
click at [83, 21] on link "Discard changes" at bounding box center [54, 22] width 84 height 13
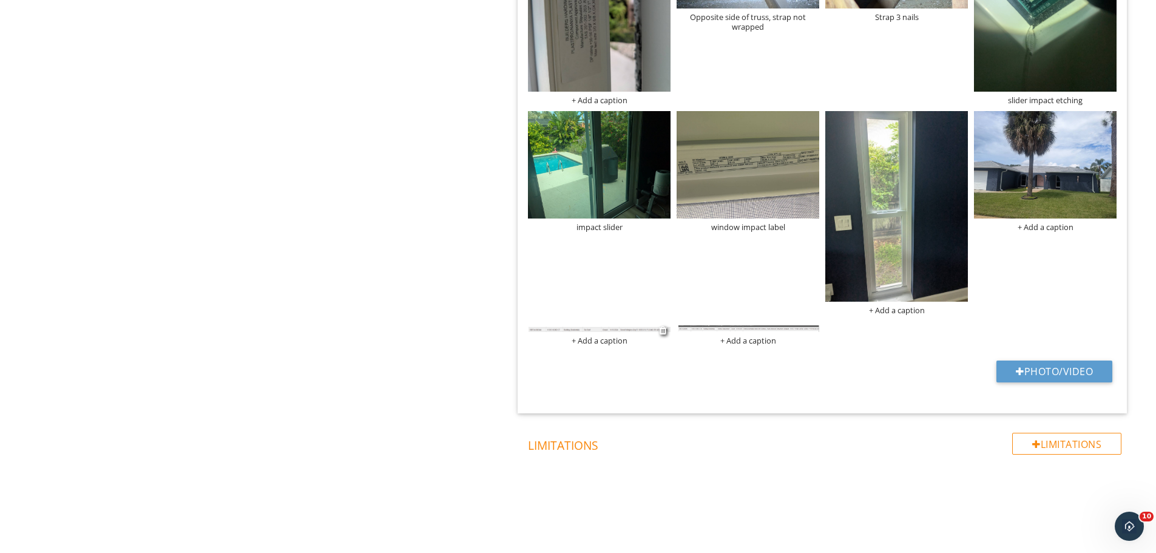
click at [609, 340] on div "+ Add a caption" at bounding box center [599, 341] width 143 height 10
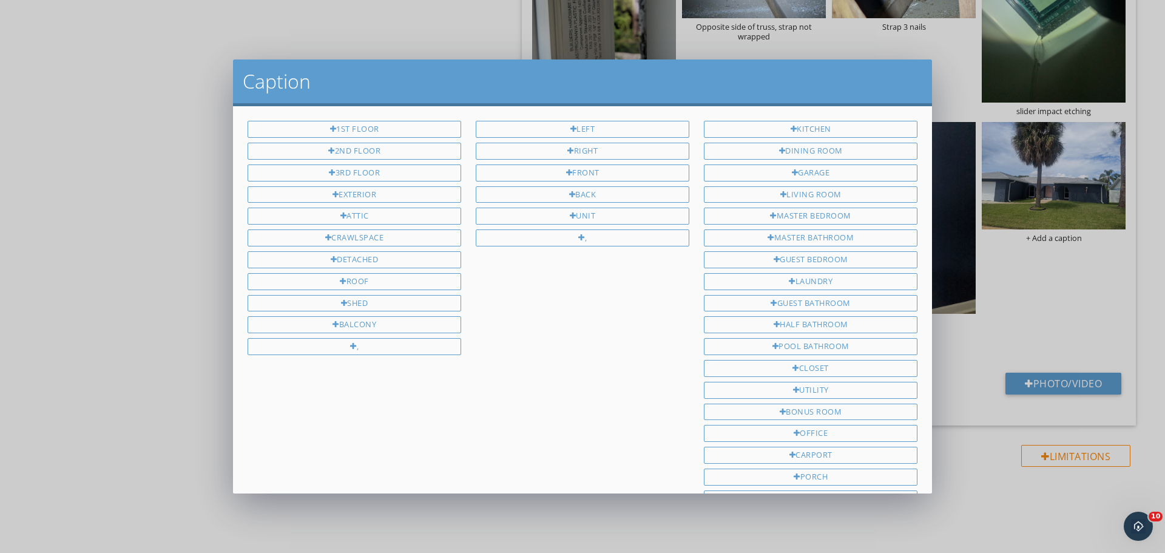
scroll to position [162, 0]
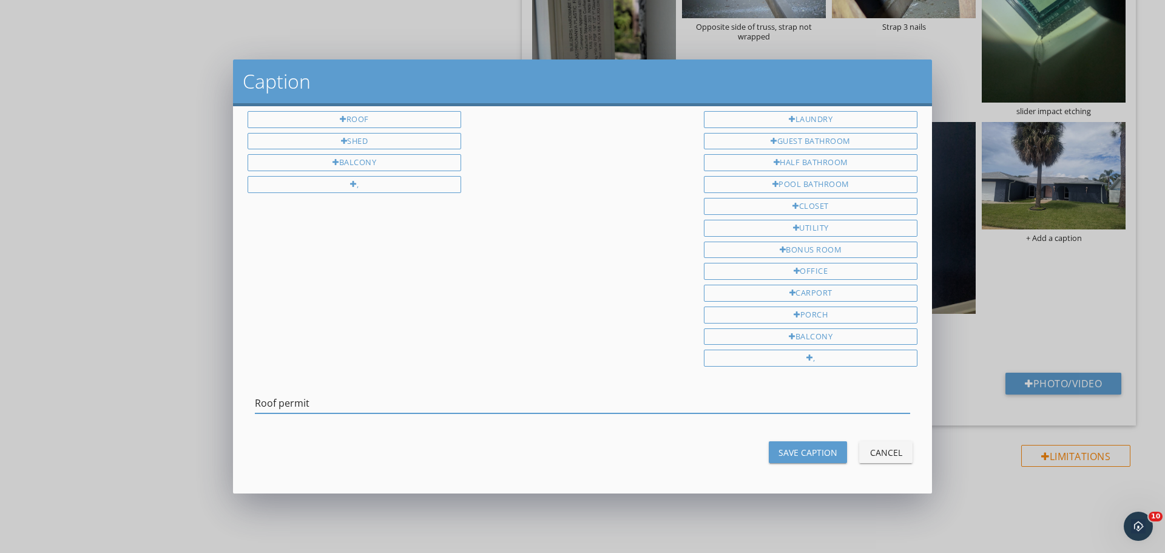
type input "Roof permit"
click at [826, 454] on div "Save Caption" at bounding box center [807, 452] width 59 height 13
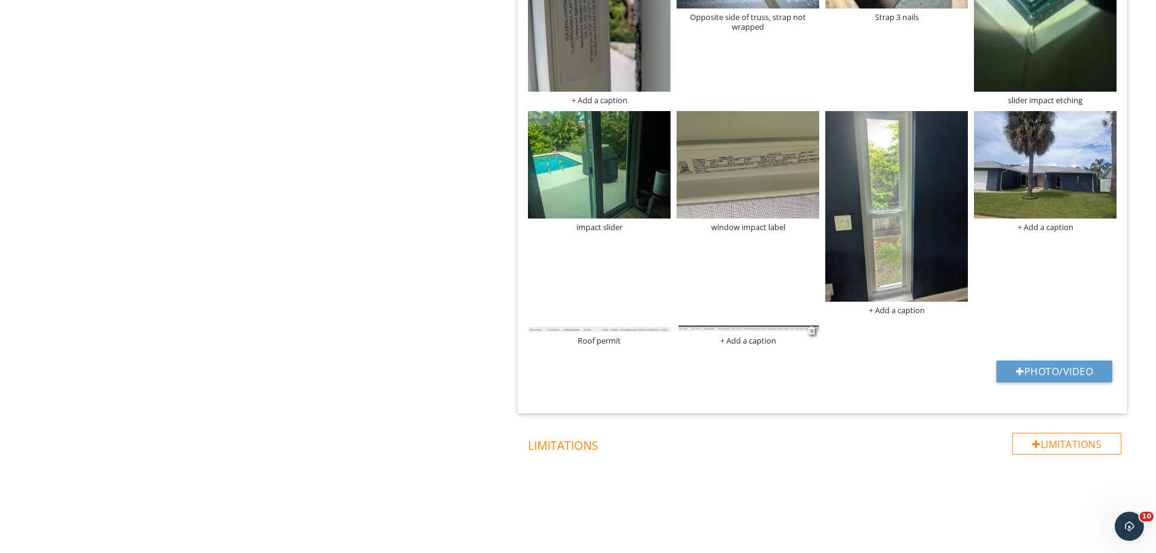
click at [741, 339] on div "+ Add a caption" at bounding box center [747, 341] width 143 height 10
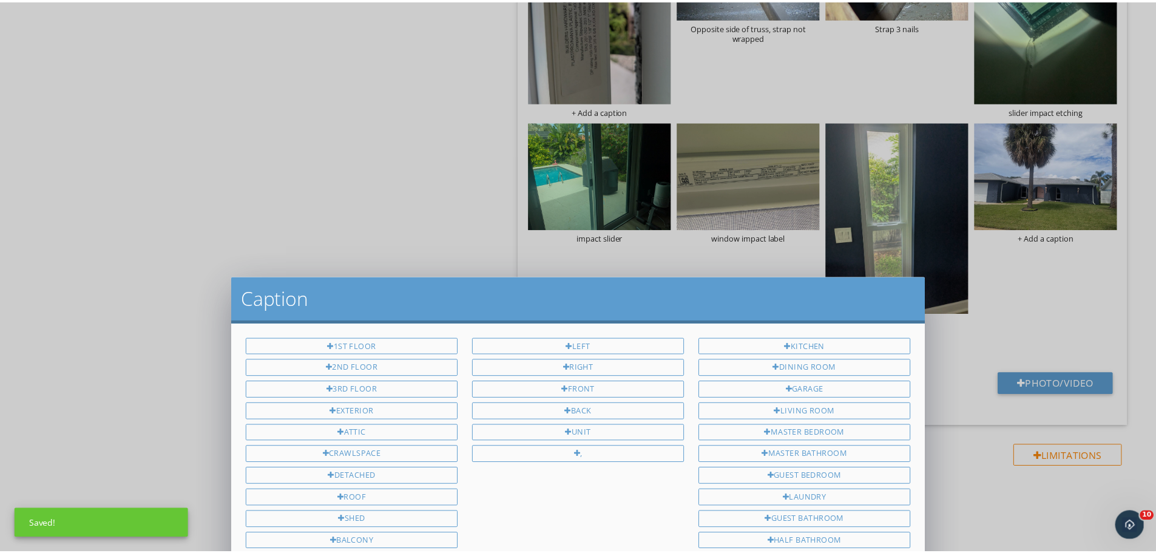
scroll to position [0, 0]
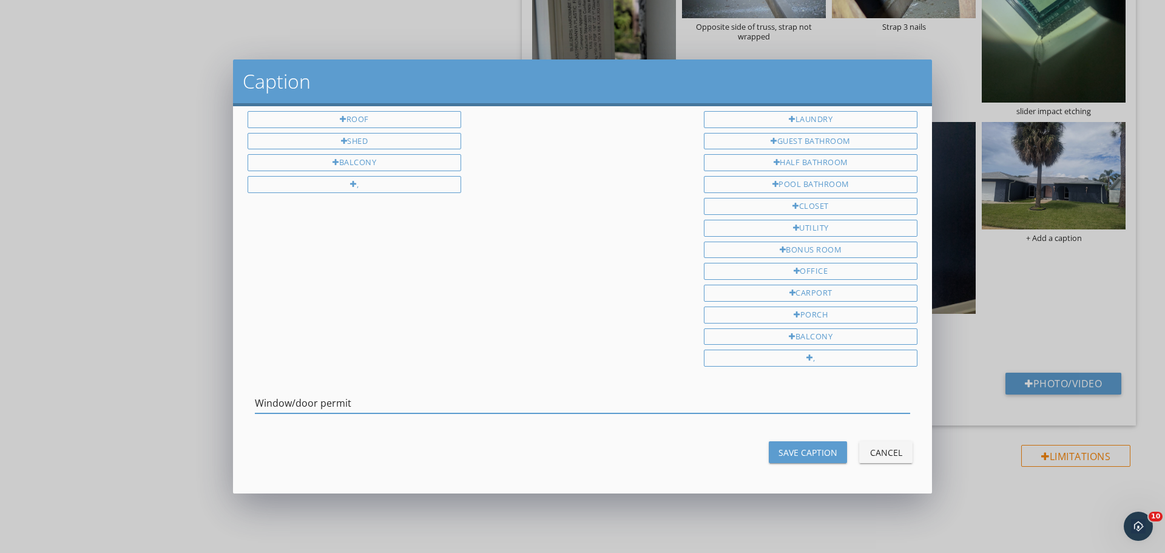
type input "Window/door permit"
click at [797, 459] on button "Save Caption" at bounding box center [808, 452] width 78 height 22
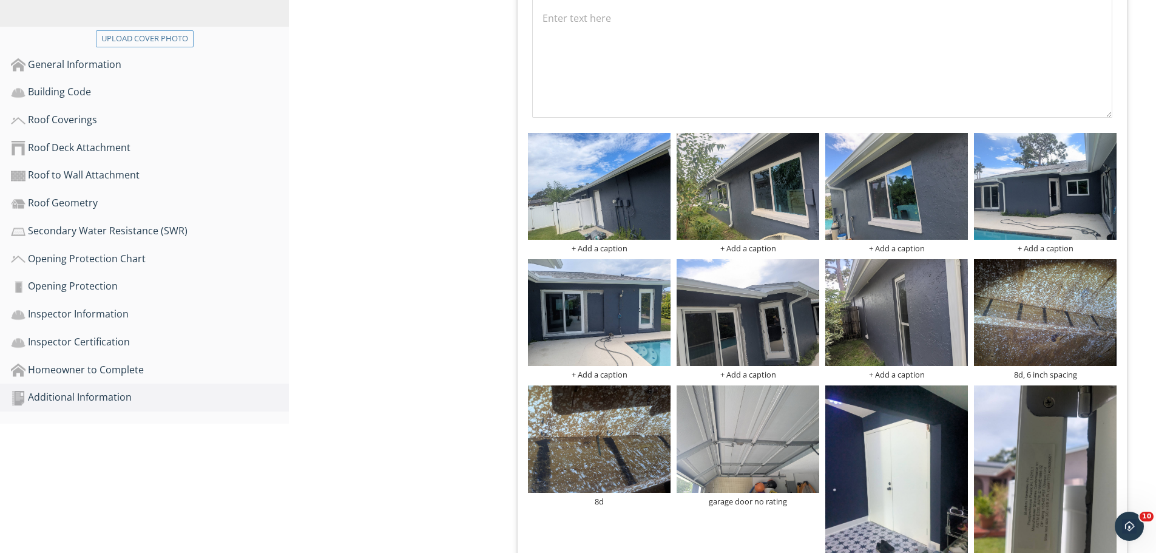
scroll to position [128, 0]
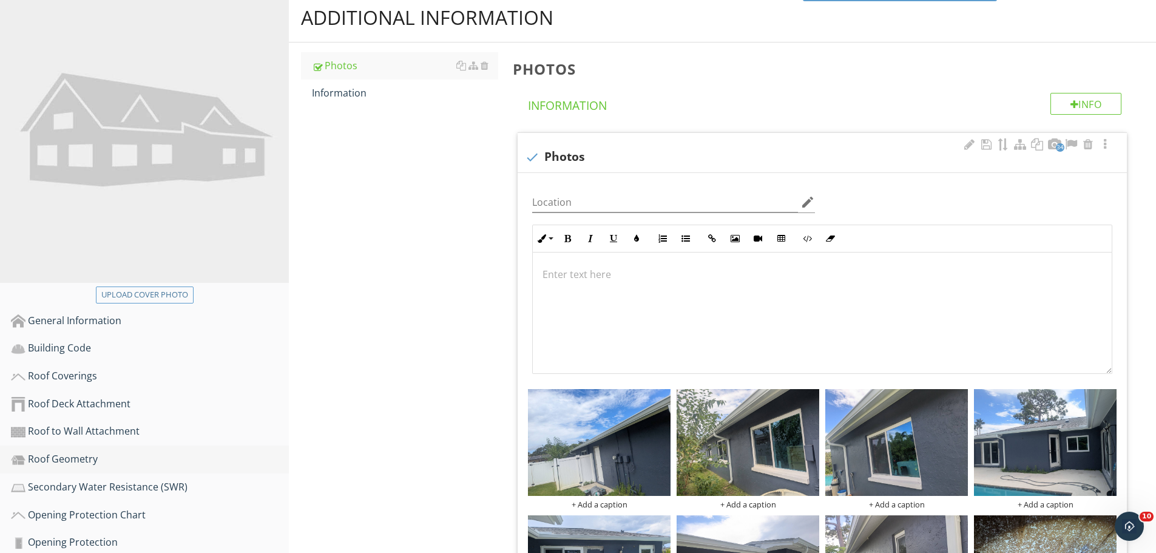
click at [75, 455] on div "Roof Geometry" at bounding box center [150, 459] width 278 height 16
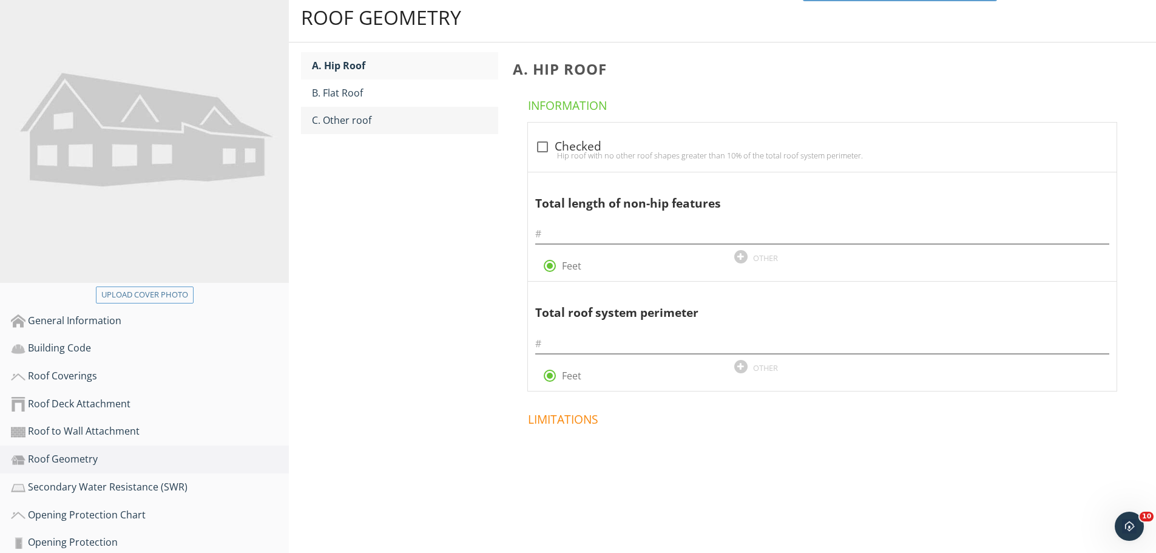
click at [337, 120] on div "C. Other roof" at bounding box center [405, 120] width 186 height 15
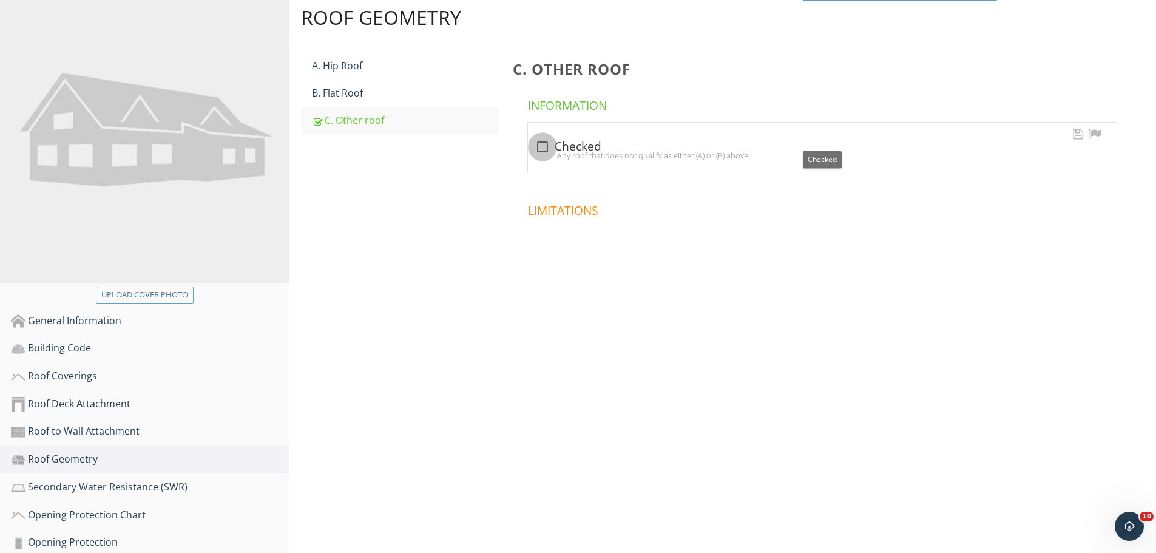
click at [542, 144] on div at bounding box center [542, 147] width 21 height 21
checkbox input "true"
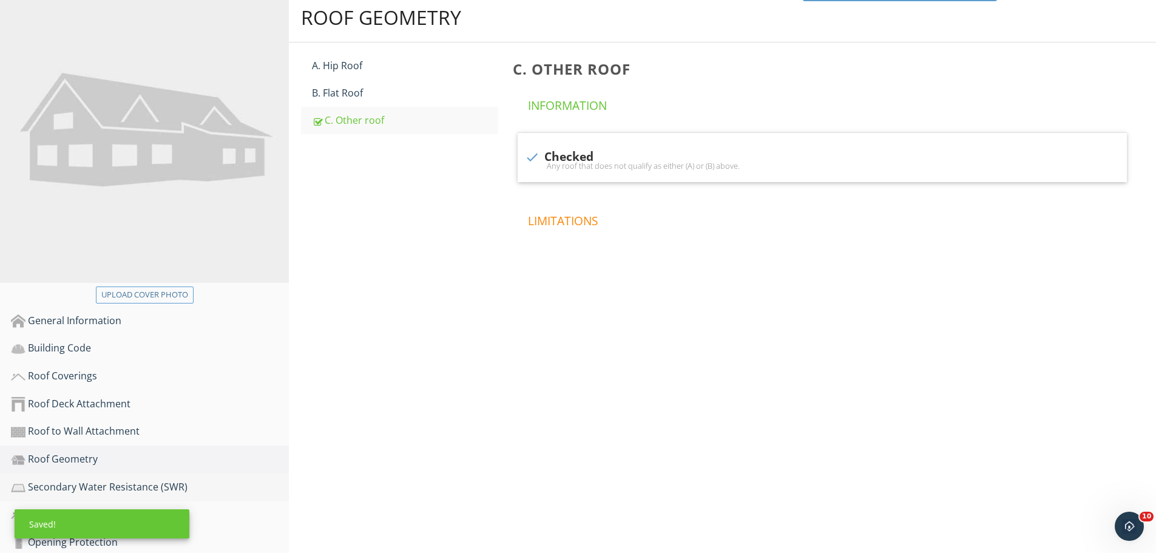
click at [84, 484] on div "Secondary Water Resistance (SWR)" at bounding box center [150, 487] width 278 height 16
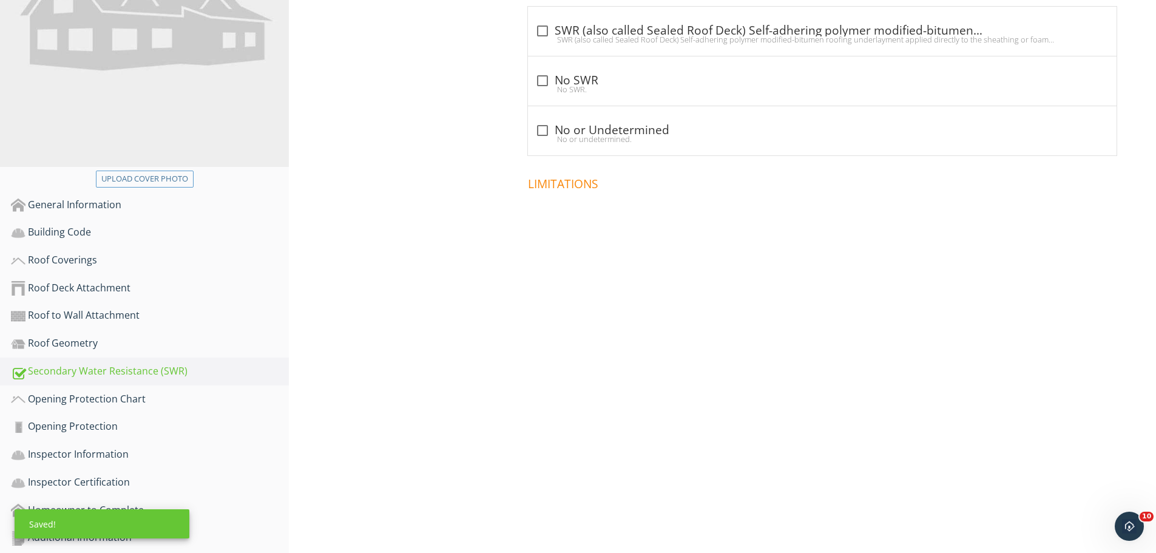
scroll to position [249, 0]
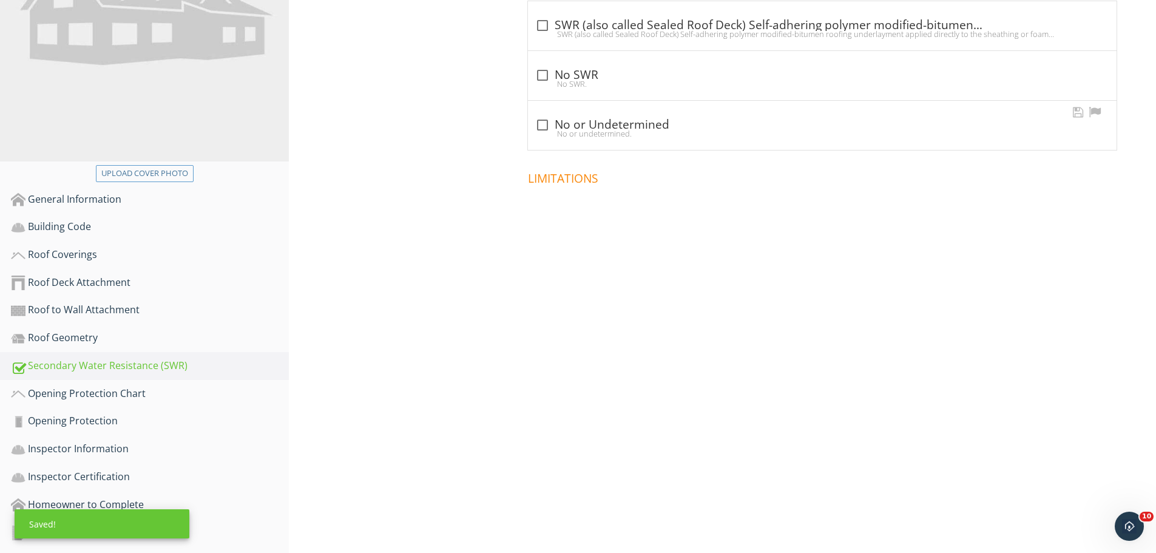
click at [552, 122] on div at bounding box center [542, 125] width 21 height 21
checkbox input "true"
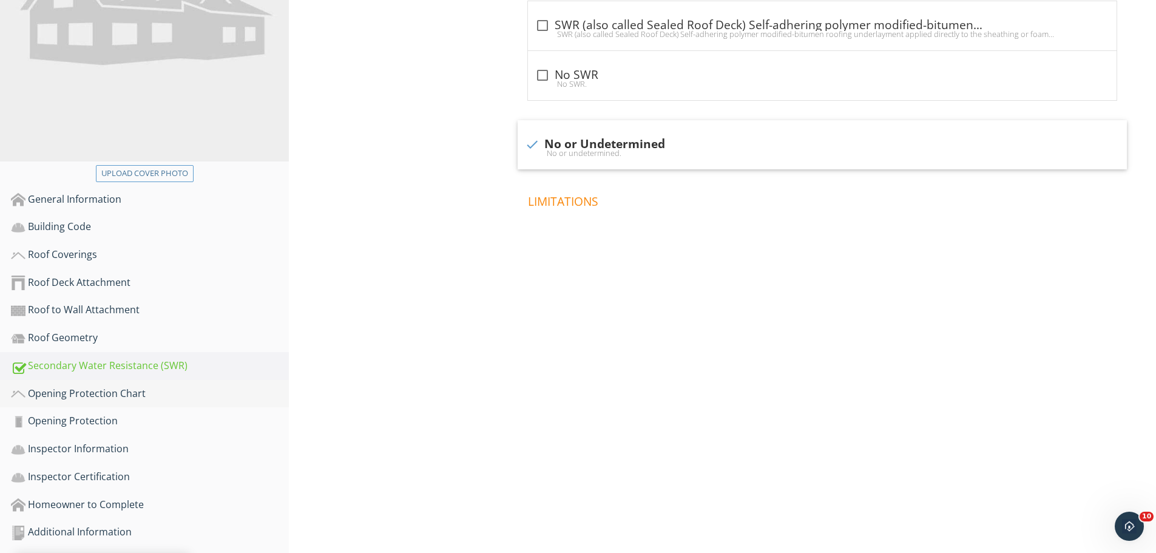
click at [108, 394] on div "Opening Protection Chart" at bounding box center [150, 394] width 278 height 16
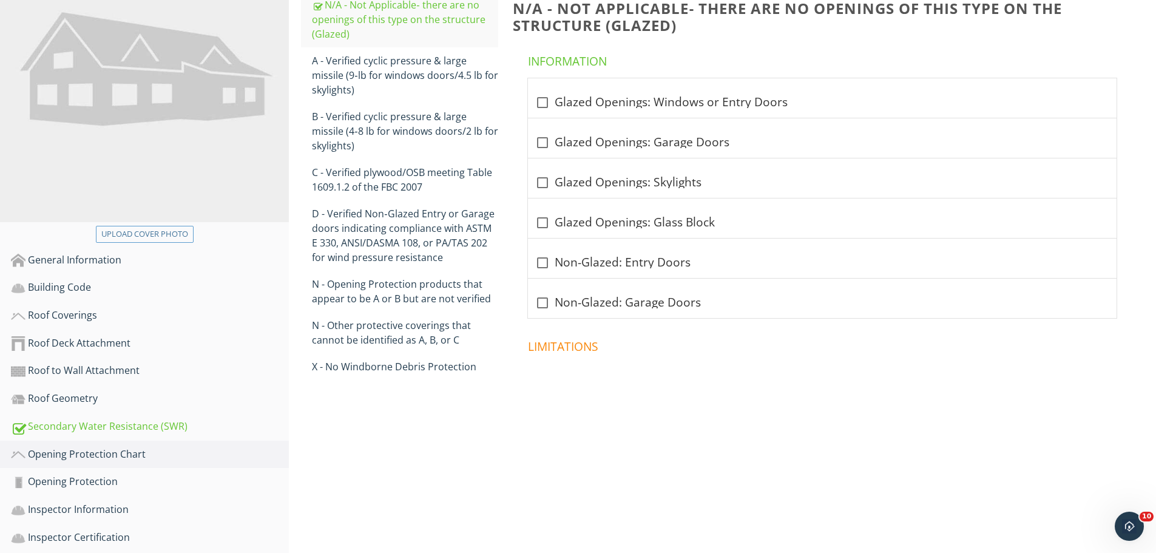
scroll to position [67, 0]
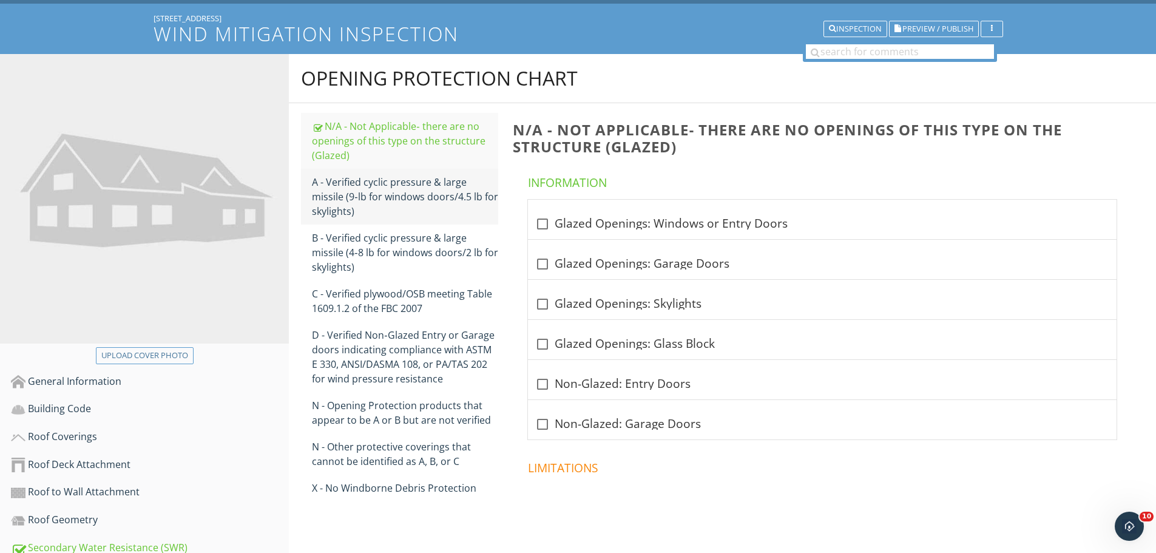
click at [399, 189] on div "A - Verified cyclic pressure & large missile (9‐lb for windows doors/4.5 lb for…" at bounding box center [405, 197] width 186 height 44
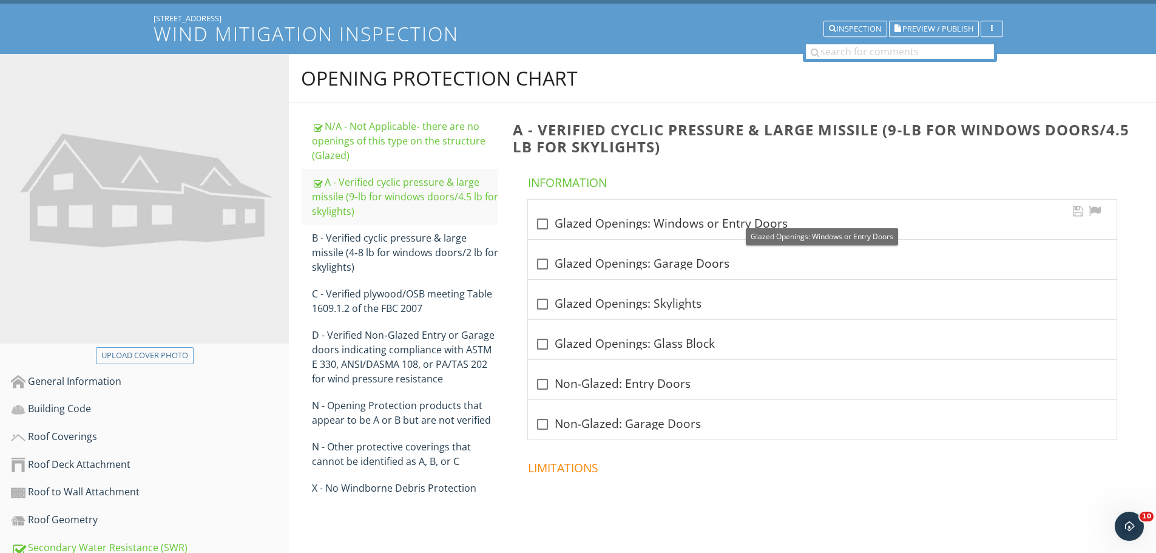
click at [545, 221] on div at bounding box center [542, 224] width 21 height 21
checkbox input "true"
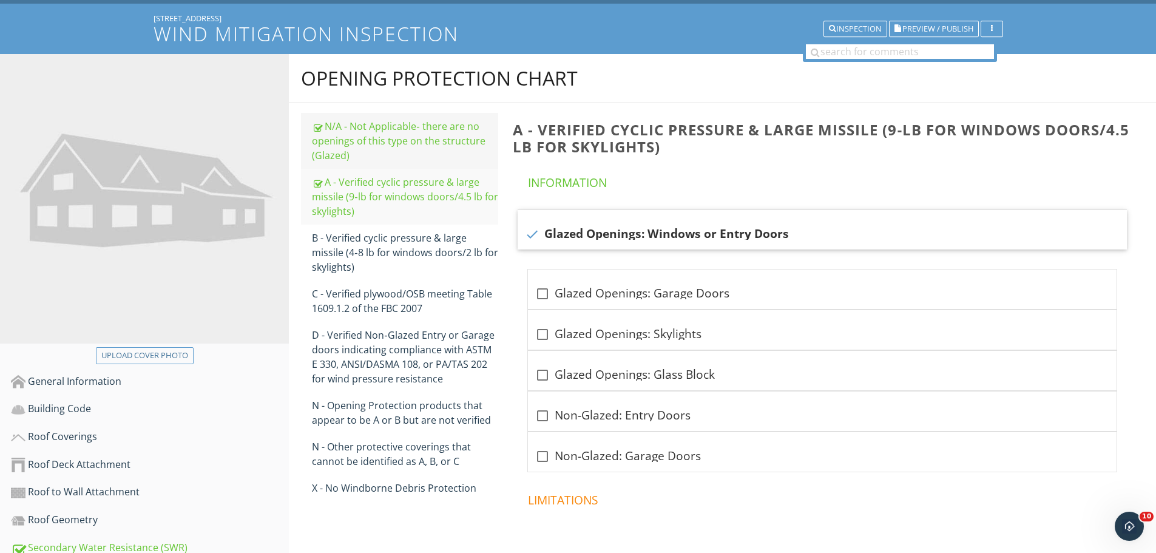
click at [383, 138] on div "N/A - Not Applicable‐ there are no openings of this type on the structure (Glaz…" at bounding box center [405, 141] width 186 height 44
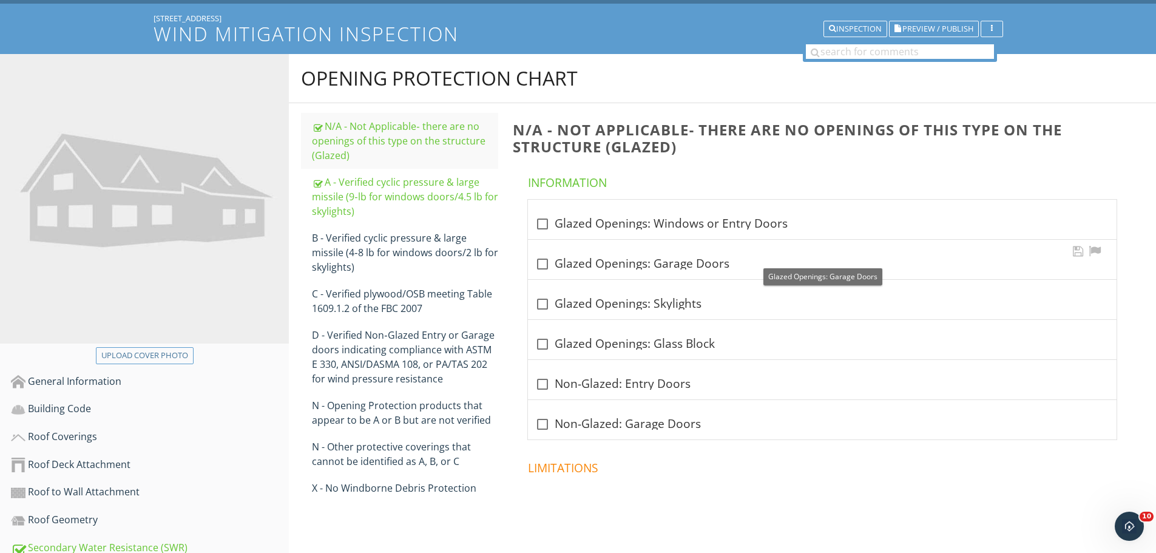
click at [541, 265] on div at bounding box center [542, 264] width 21 height 21
checkbox input "true"
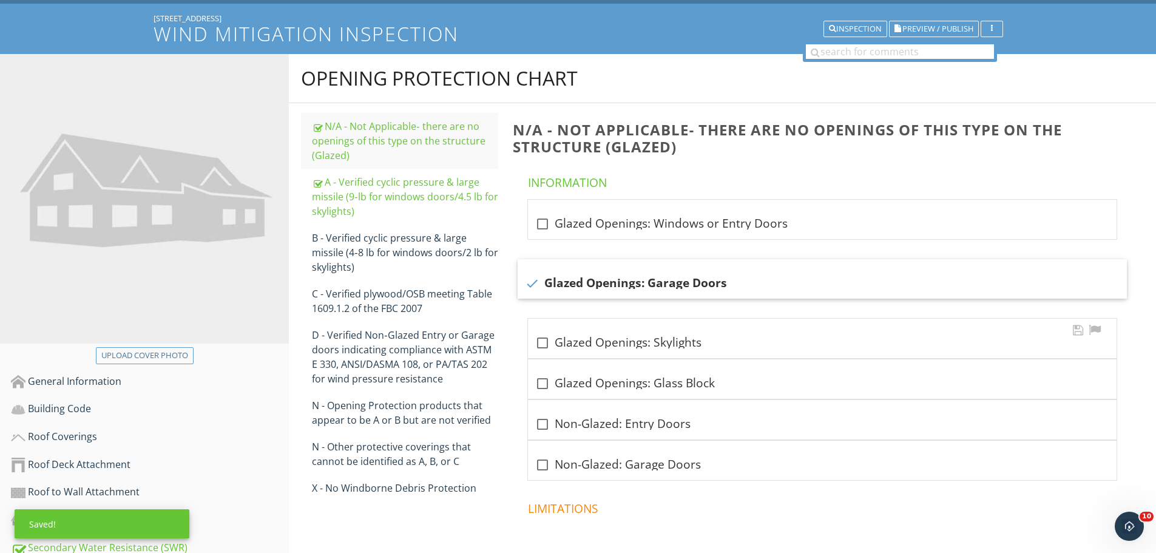
click at [542, 334] on div at bounding box center [542, 342] width 21 height 21
checkbox input "true"
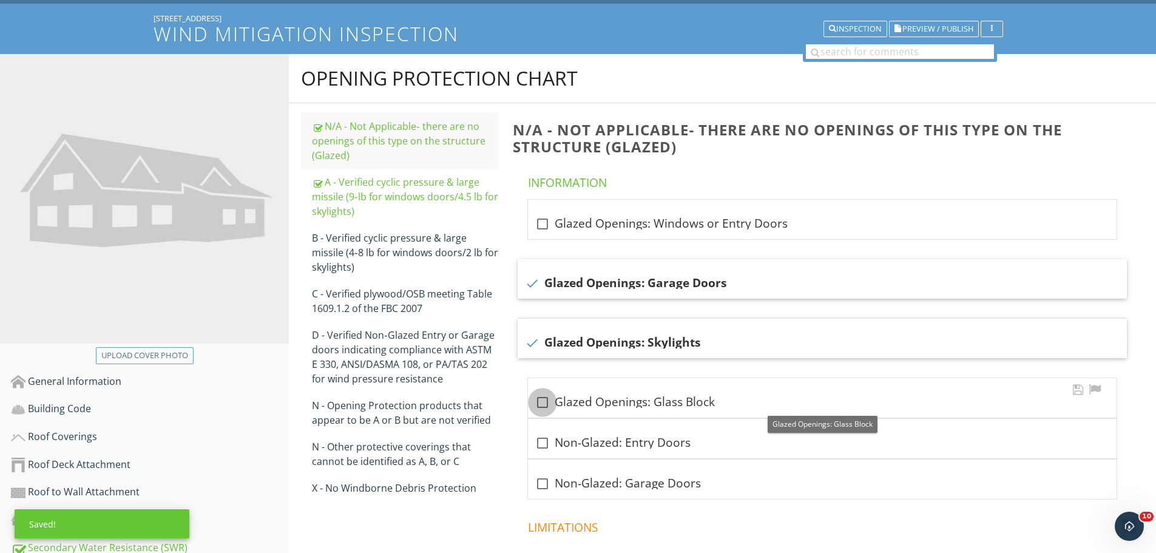
click at [542, 400] on div at bounding box center [542, 402] width 21 height 21
checkbox input "true"
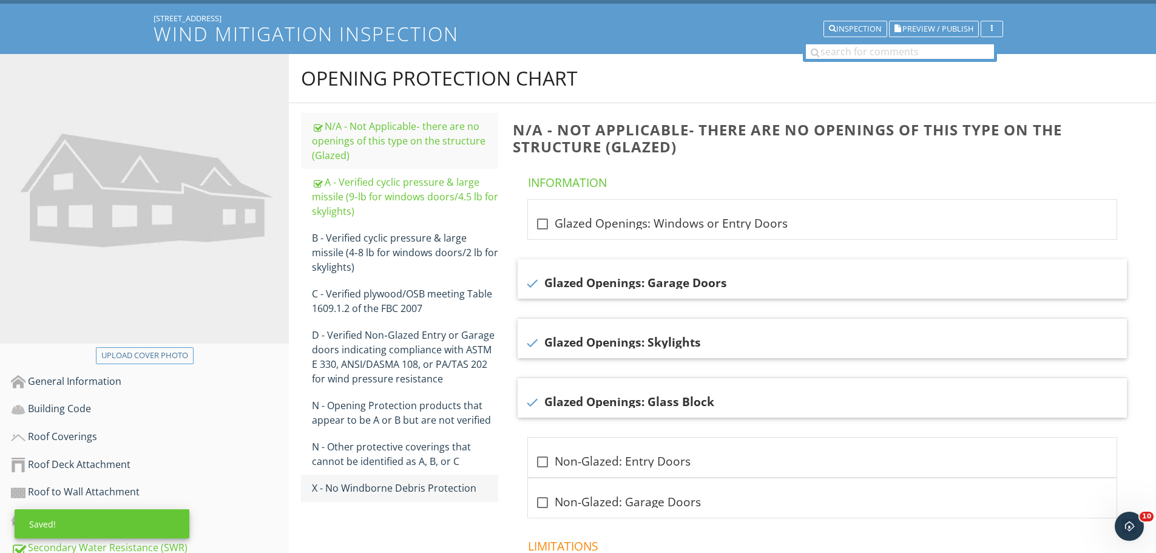
click at [419, 490] on div "X - No Windborne Debris Protection" at bounding box center [405, 488] width 186 height 15
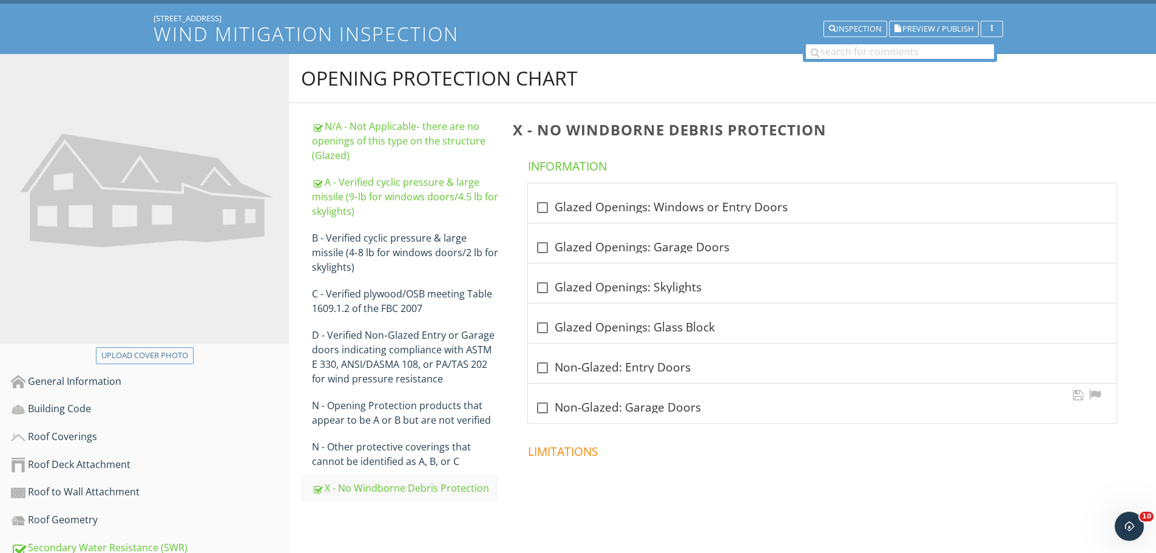
click at [543, 407] on div at bounding box center [542, 407] width 21 height 21
checkbox input "true"
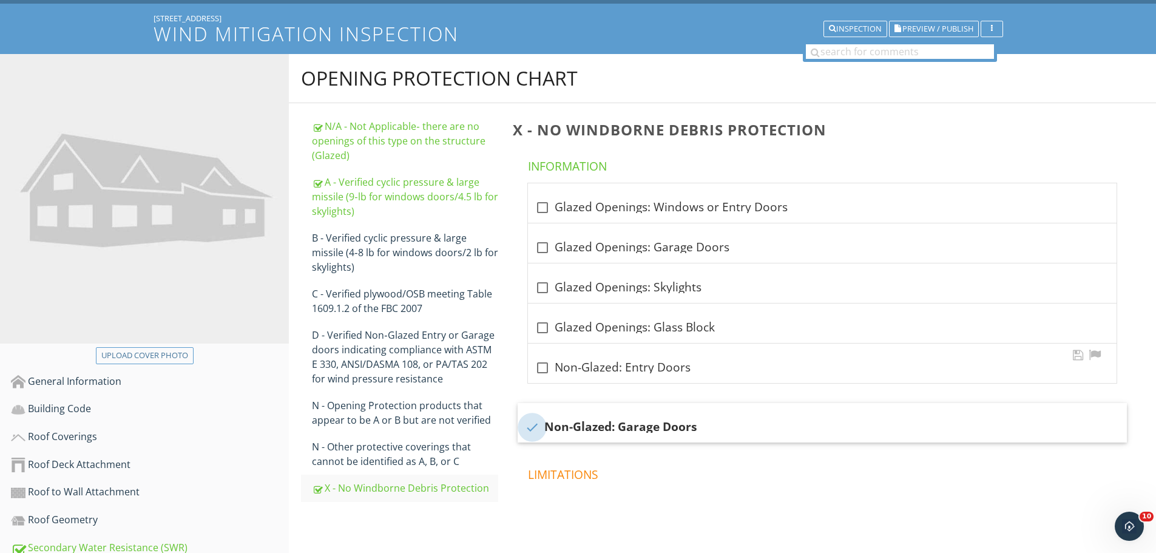
click at [545, 373] on div at bounding box center [542, 367] width 21 height 21
checkbox input "true"
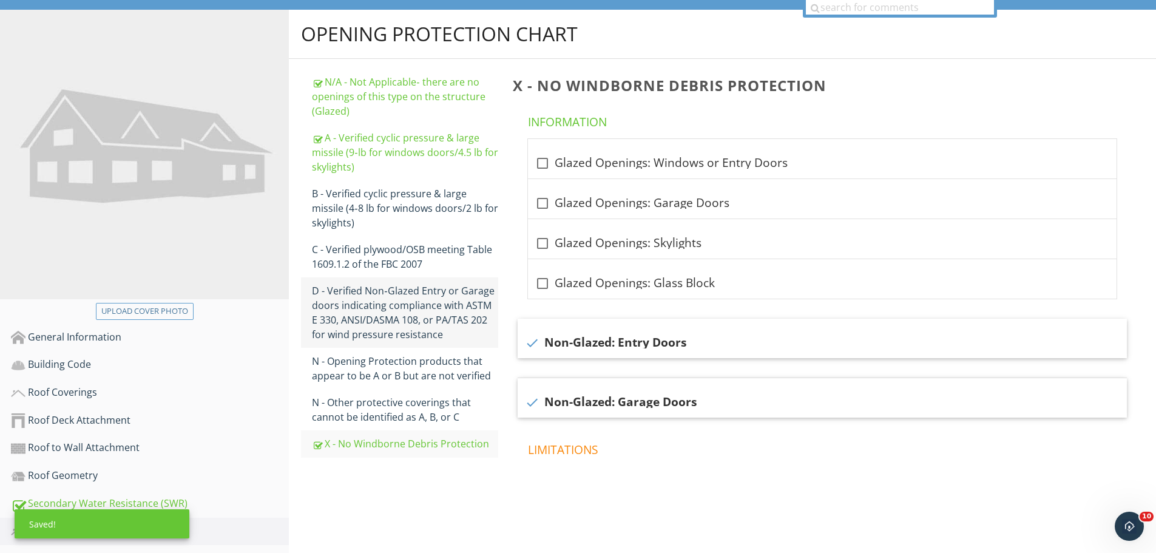
scroll to position [249, 0]
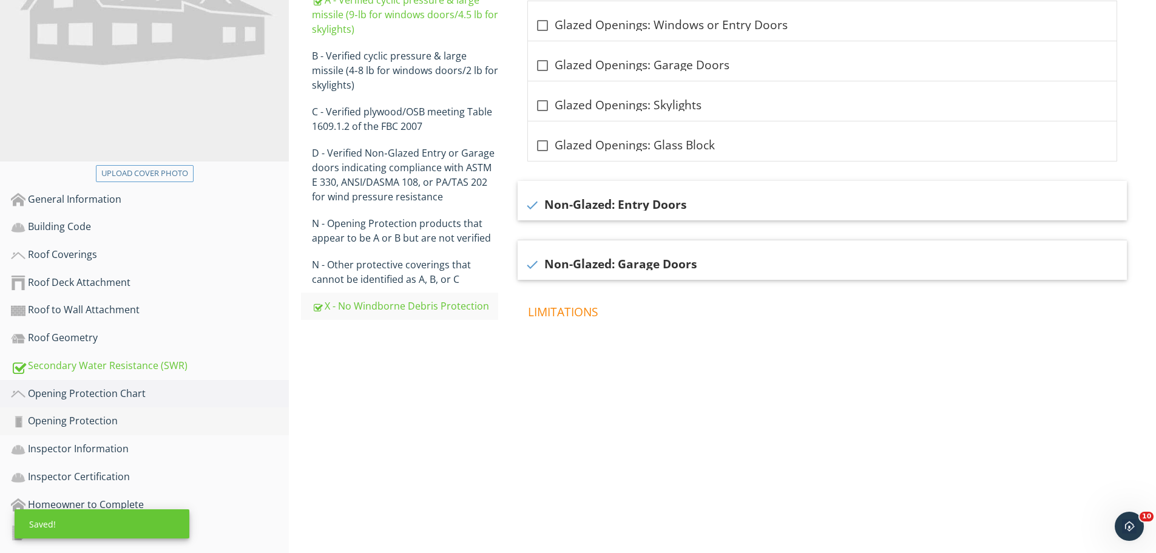
click at [93, 415] on div "Opening Protection" at bounding box center [150, 421] width 278 height 16
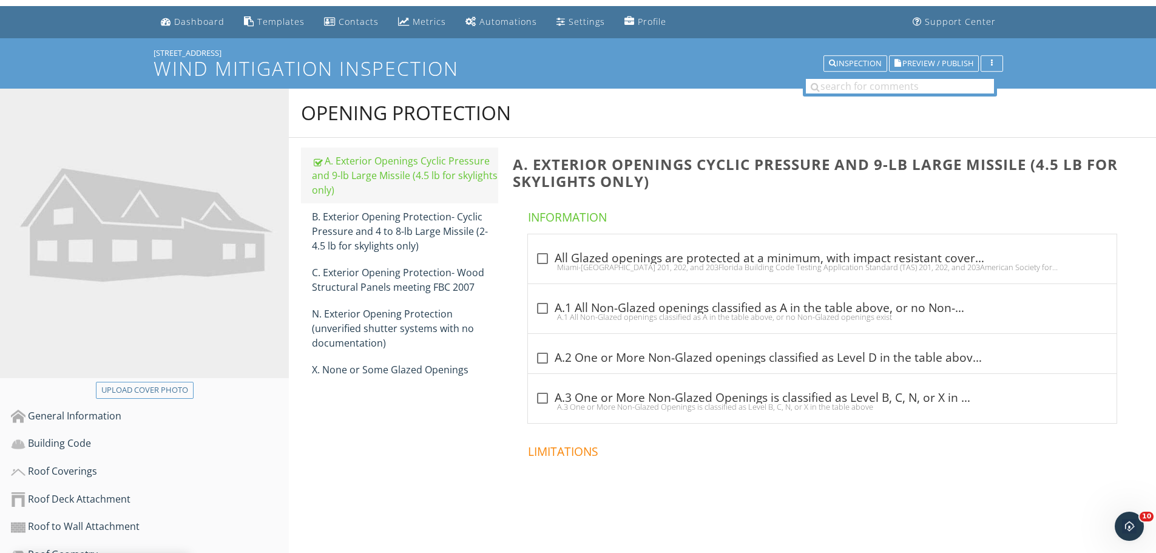
scroll to position [7, 0]
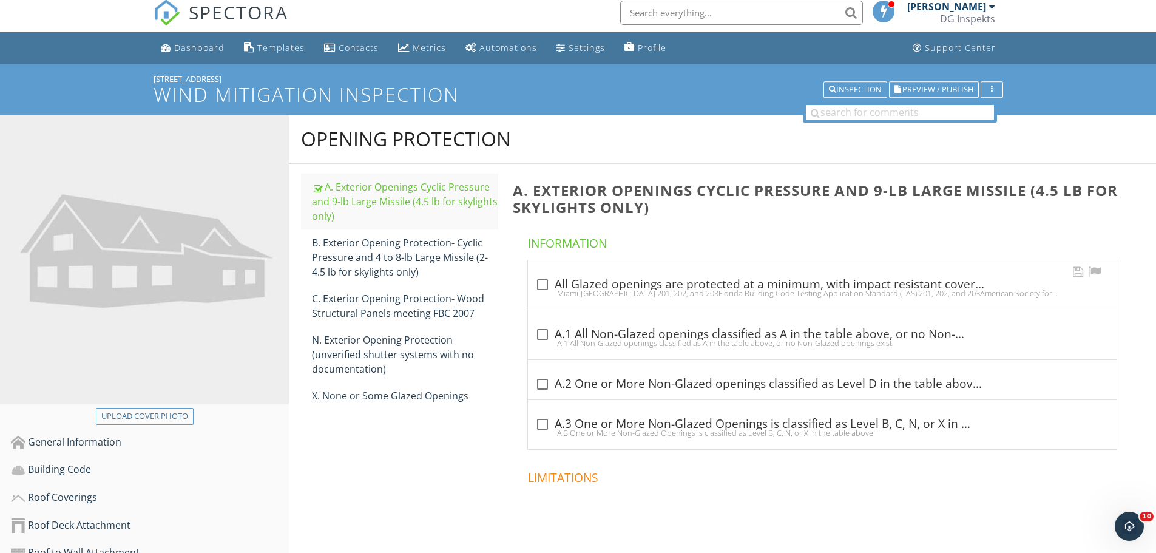
click at [544, 281] on div at bounding box center [542, 284] width 21 height 21
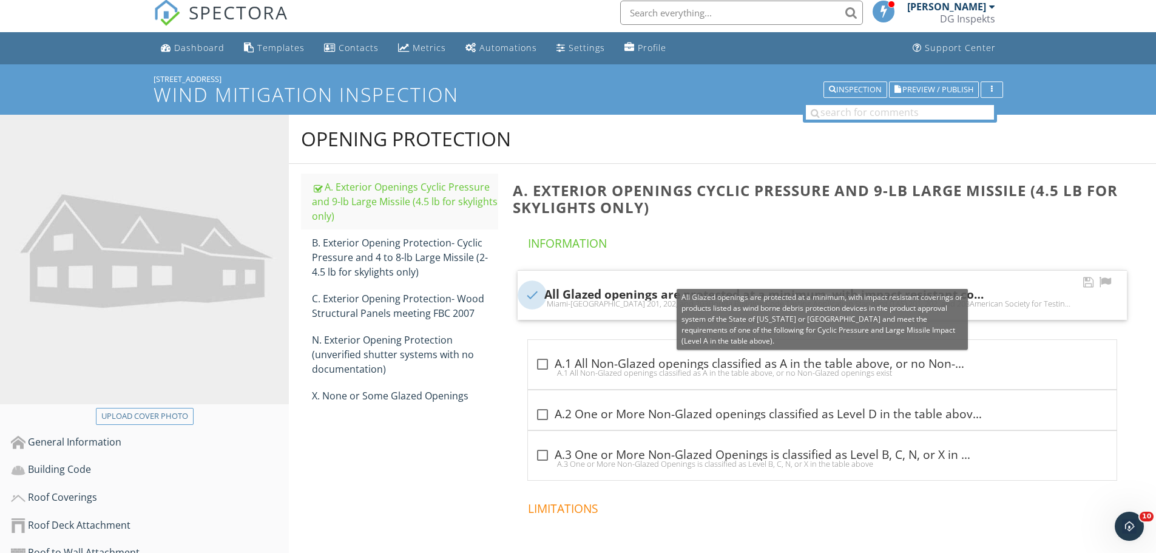
checkbox input "true"
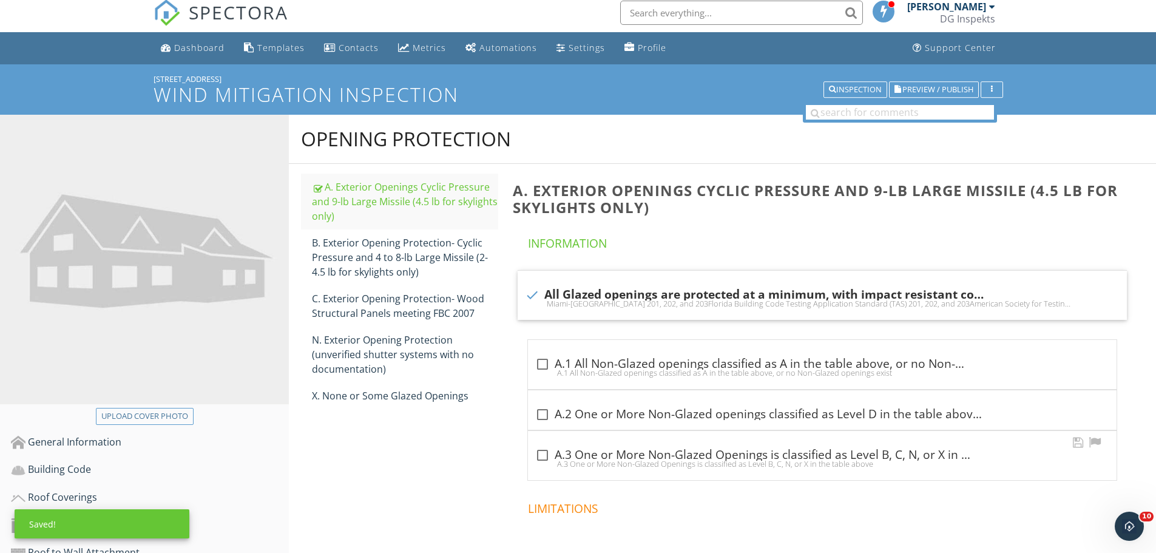
click at [542, 447] on div at bounding box center [542, 455] width 21 height 21
checkbox input "true"
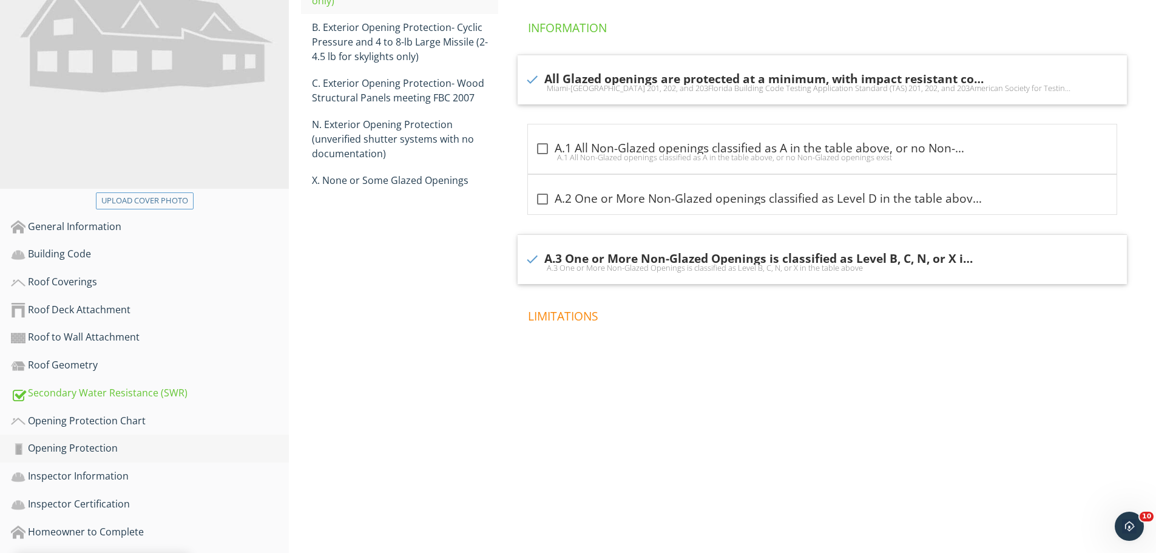
scroll to position [255, 0]
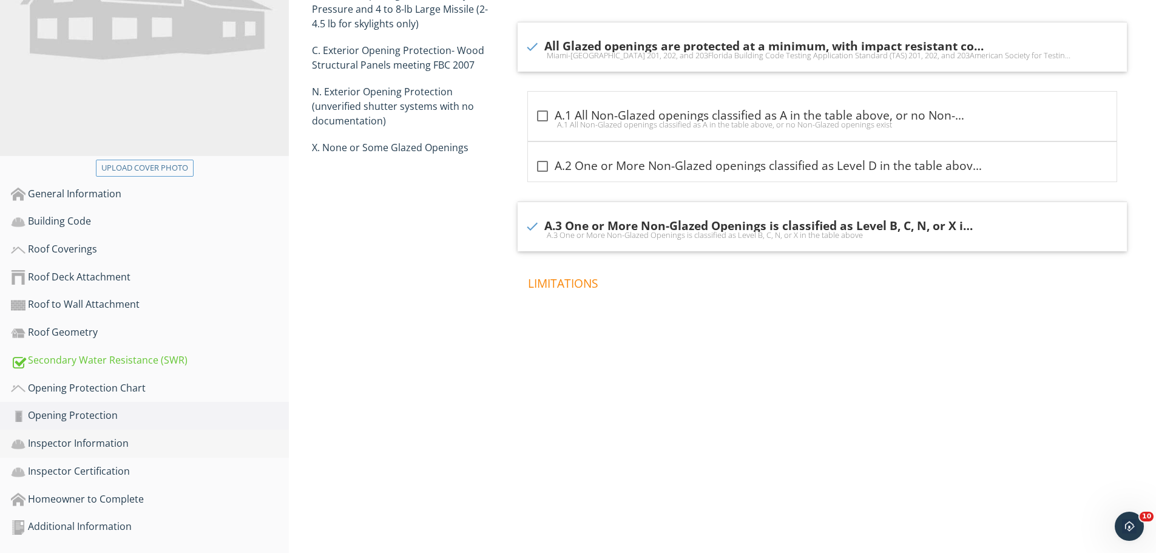
click at [52, 448] on div "Inspector Information" at bounding box center [150, 444] width 278 height 16
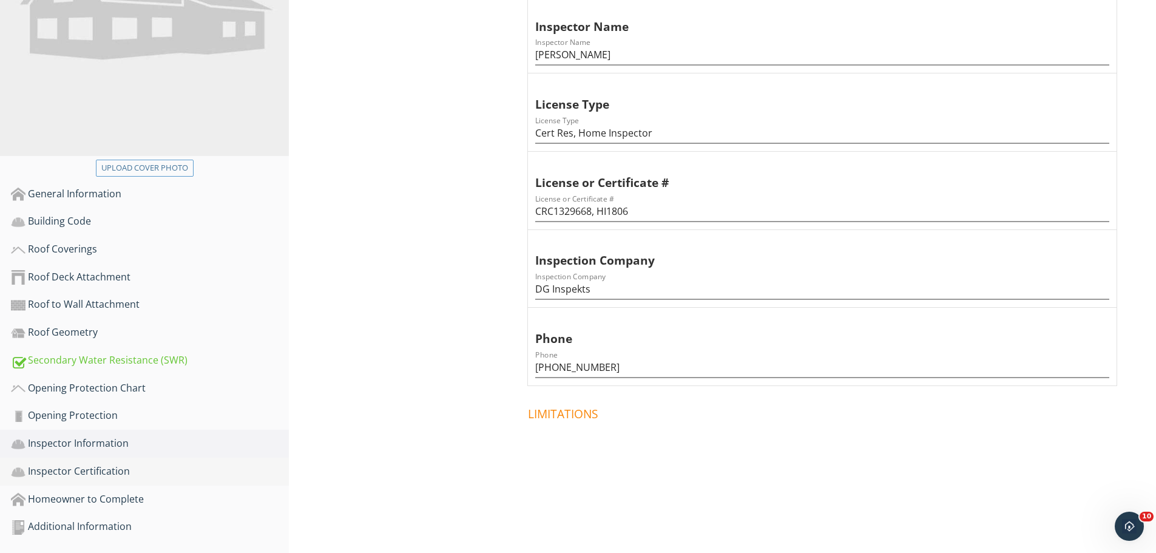
click at [113, 471] on div "Inspector Certification" at bounding box center [150, 472] width 278 height 16
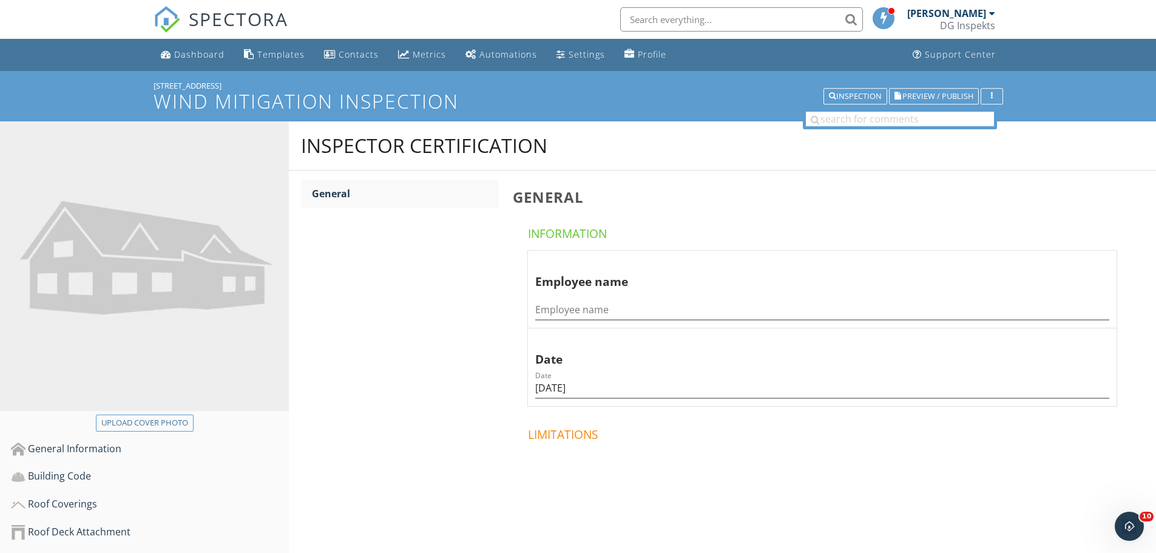
scroll to position [255, 0]
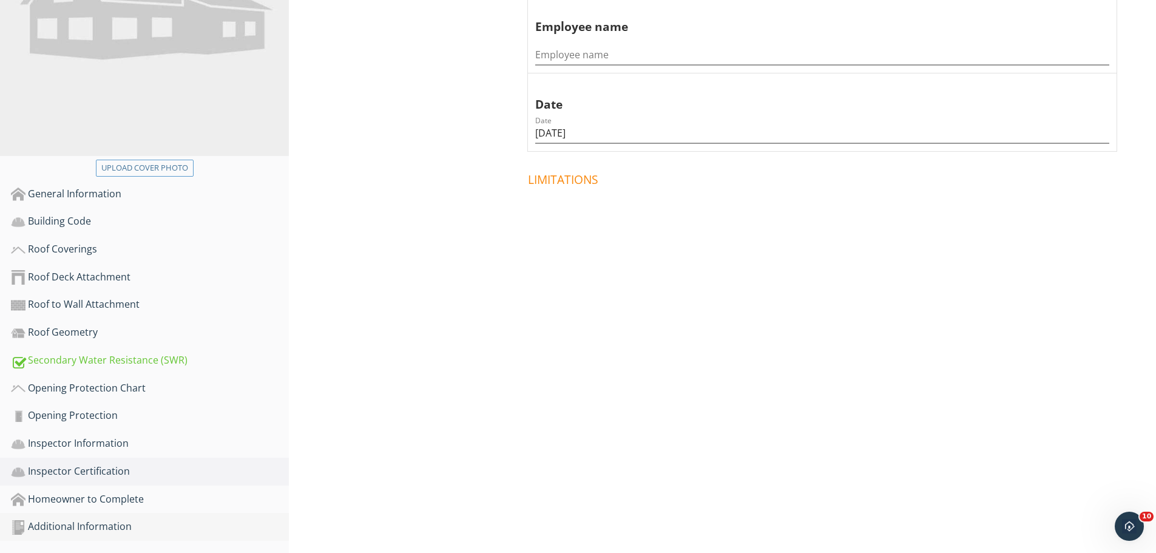
click at [109, 533] on div "Additional Information" at bounding box center [150, 527] width 278 height 16
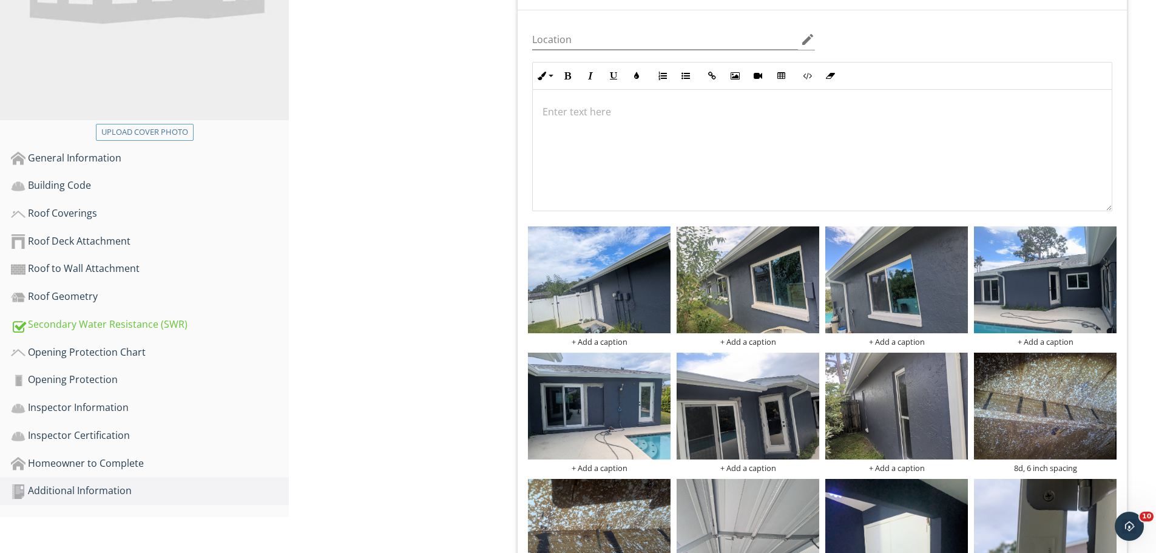
scroll to position [67, 0]
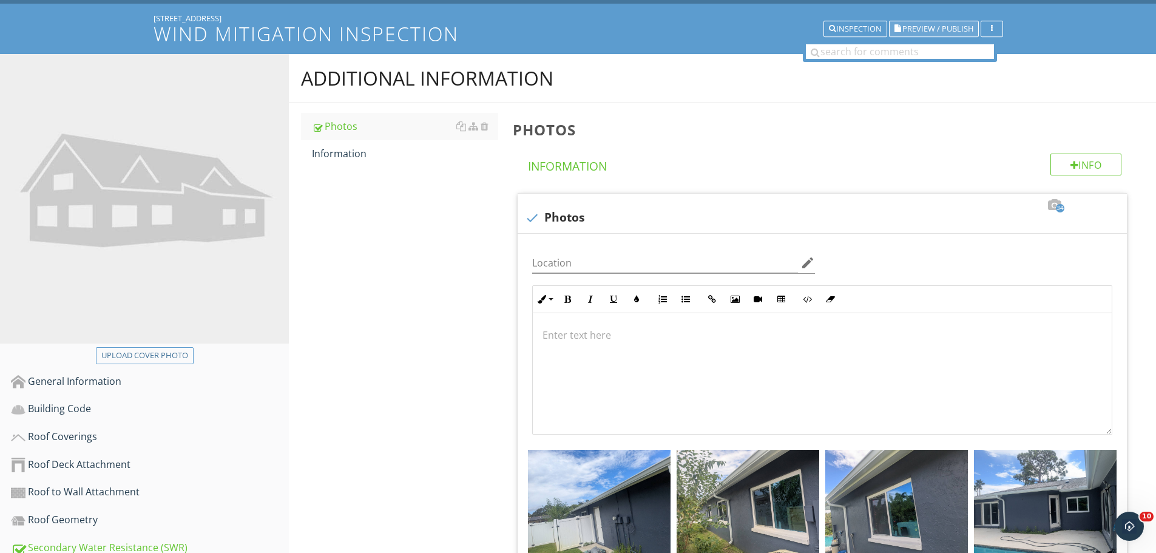
click at [906, 29] on span "Preview / Publish" at bounding box center [937, 29] width 71 height 8
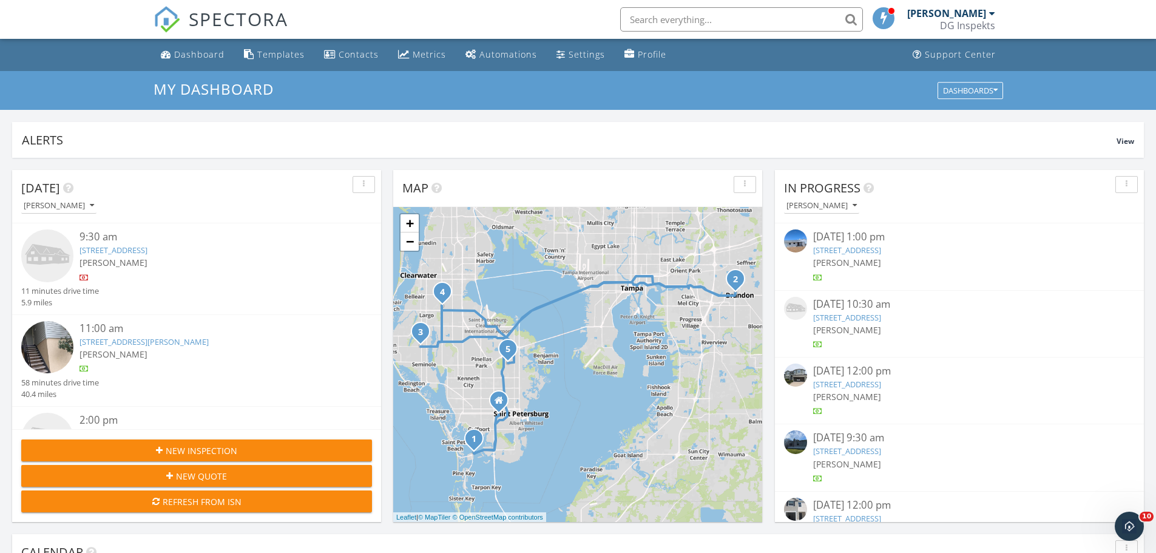
scroll to position [1123, 1175]
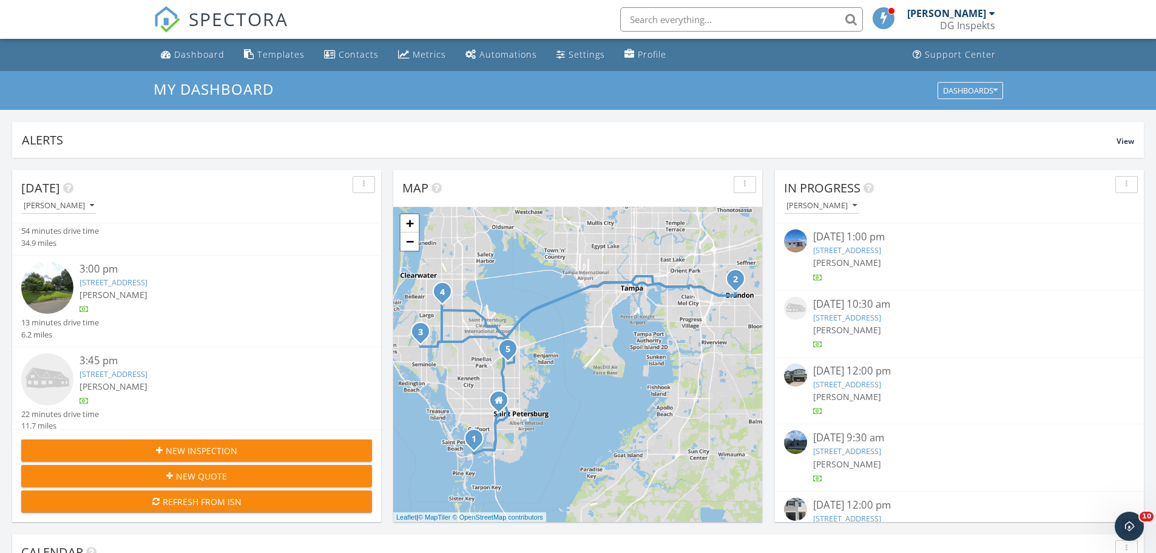
click at [147, 277] on link "[STREET_ADDRESS]" at bounding box center [113, 282] width 68 height 11
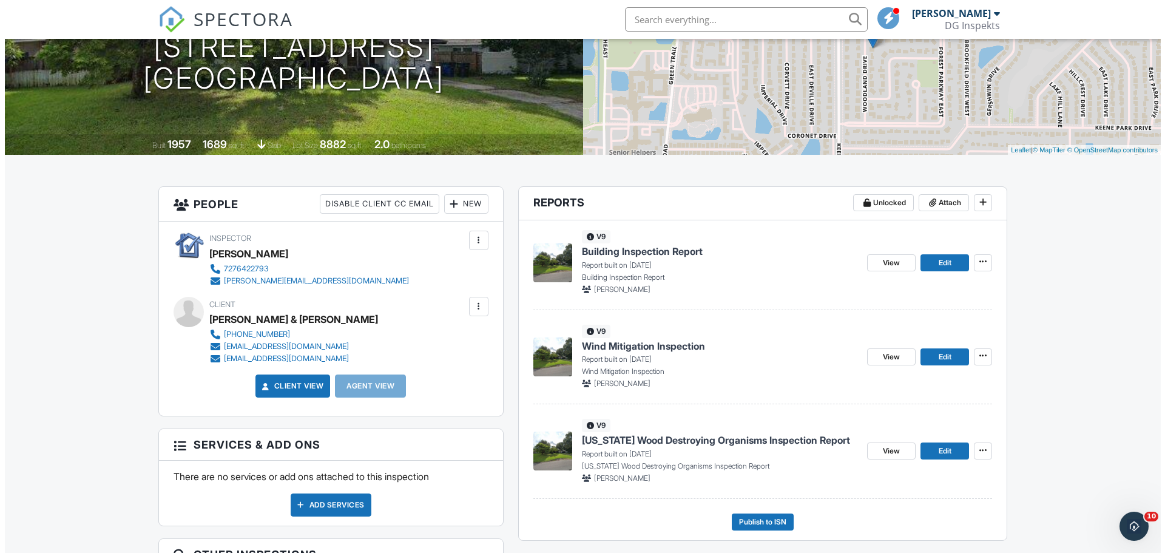
scroll to position [182, 0]
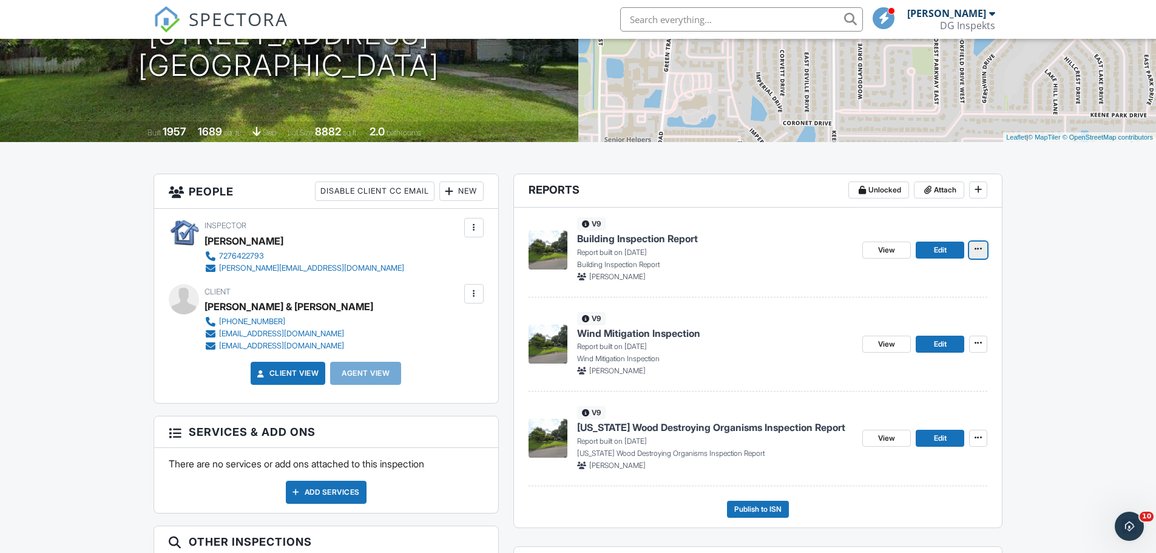
click at [979, 246] on icon at bounding box center [977, 248] width 7 height 8
click at [894, 348] on input "Delete Report" at bounding box center [917, 339] width 124 height 27
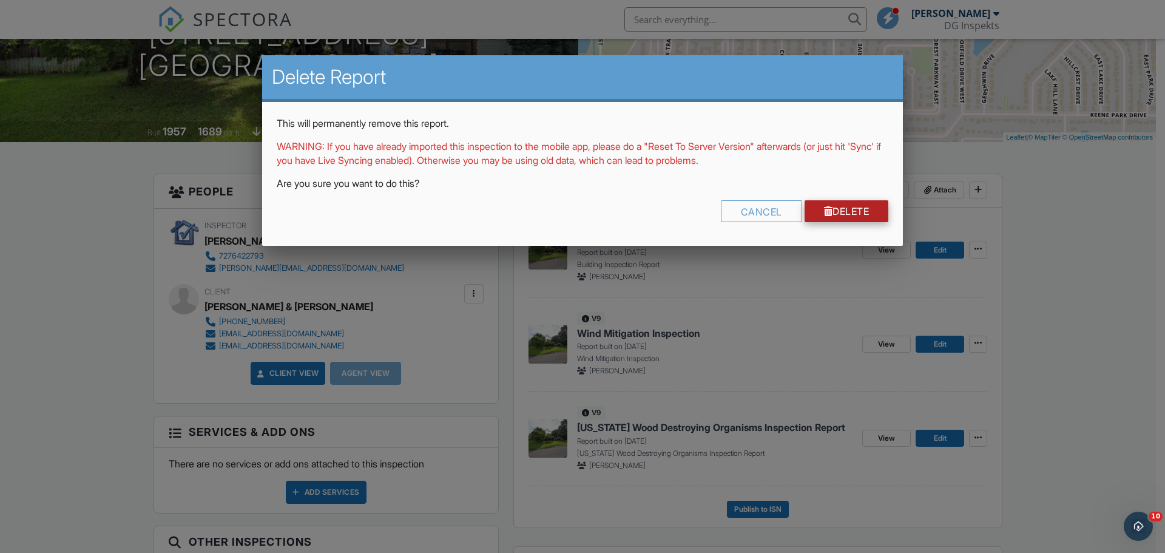
click at [814, 206] on link "Delete" at bounding box center [846, 211] width 84 height 22
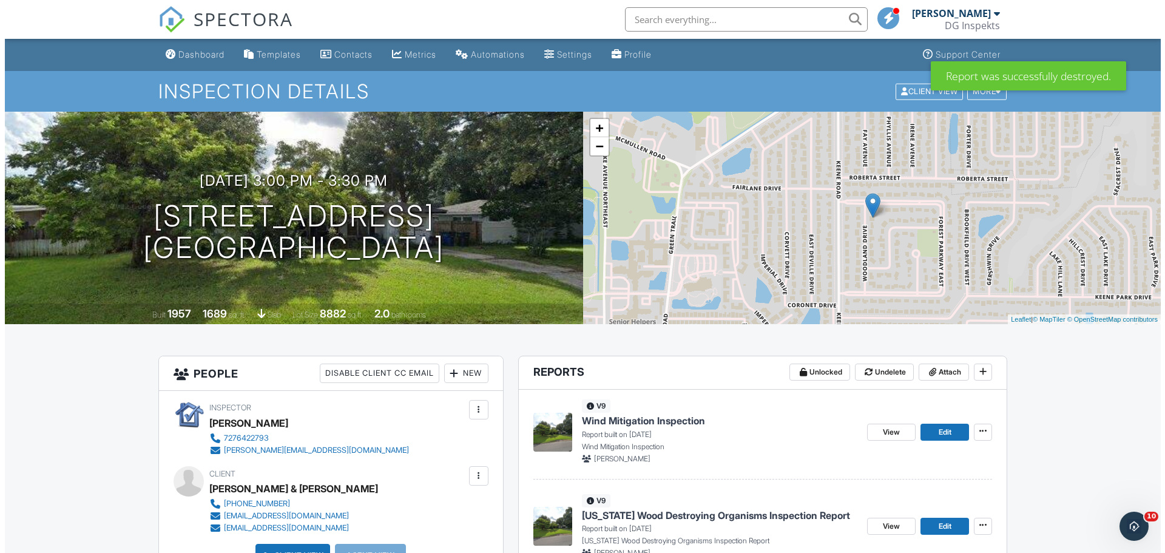
scroll to position [121, 0]
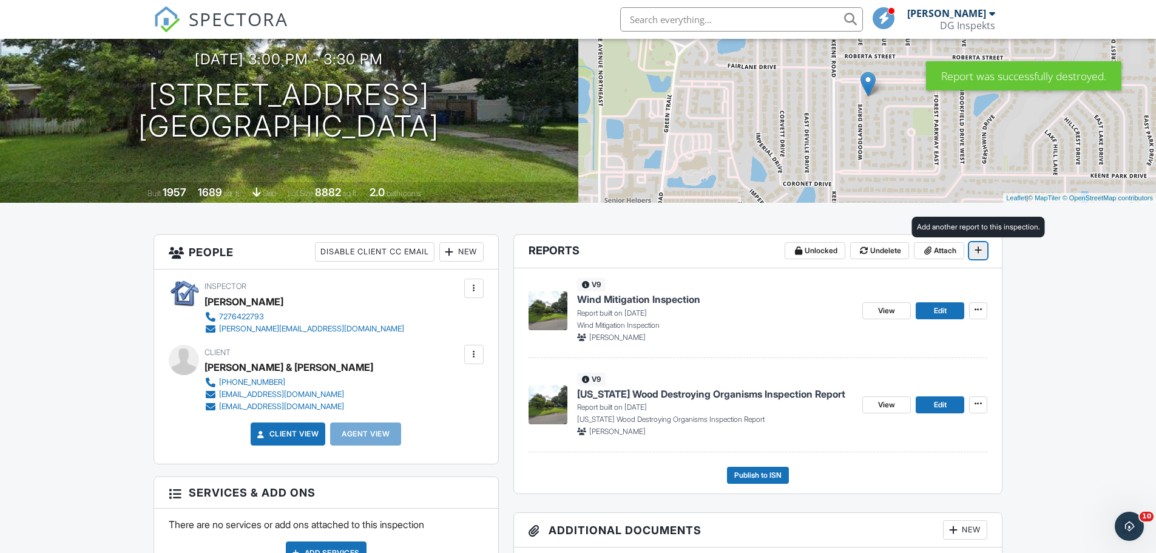
click at [976, 251] on icon at bounding box center [977, 250] width 7 height 8
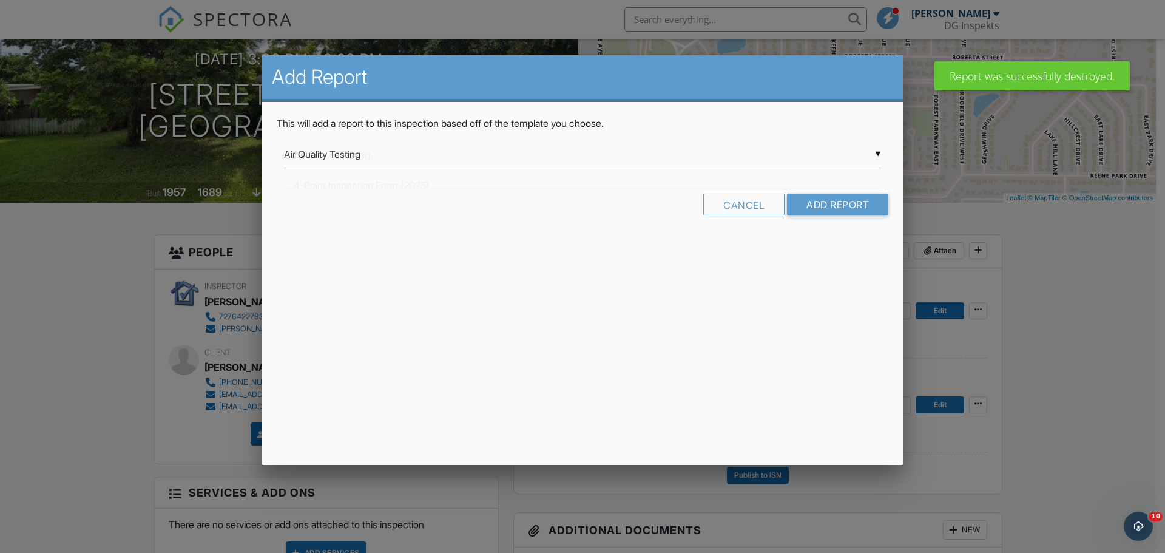
click at [448, 155] on div "▼ Air Quality Testing Air Quality Testing 4-Point Inspection Form (2025) Ancill…" at bounding box center [582, 155] width 597 height 30
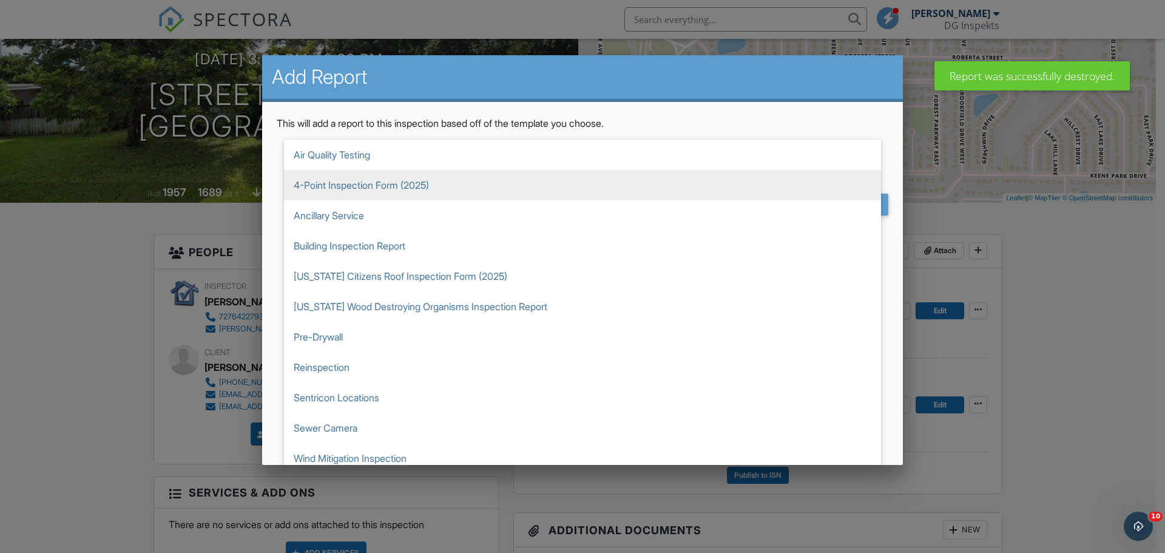
click at [363, 187] on span "4-Point Inspection Form (2025)" at bounding box center [582, 185] width 597 height 30
type input "4-Point Inspection Form (2025)"
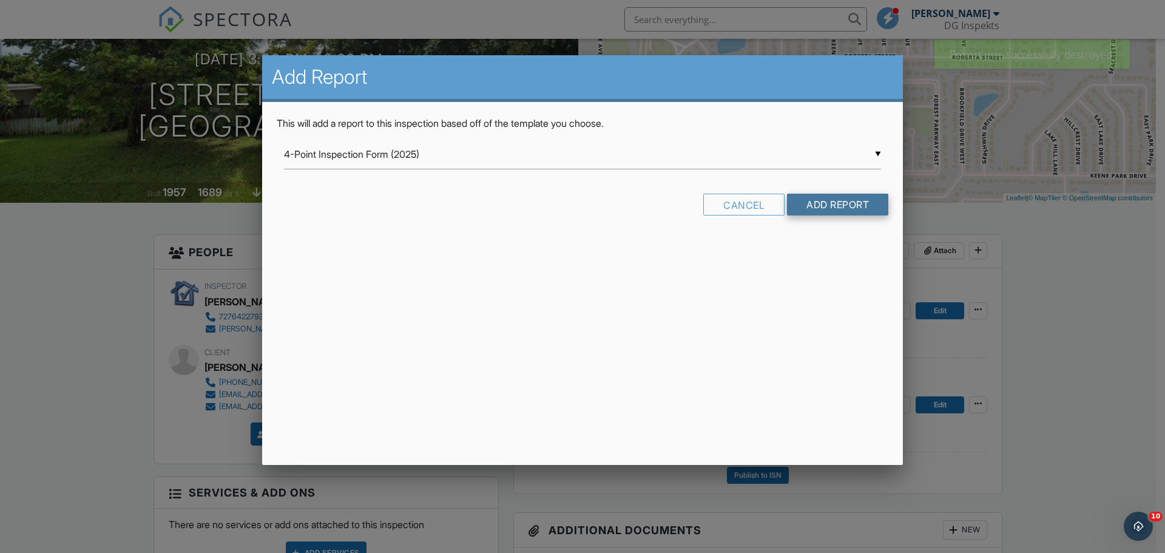
click at [818, 199] on input "Add Report" at bounding box center [837, 205] width 101 height 22
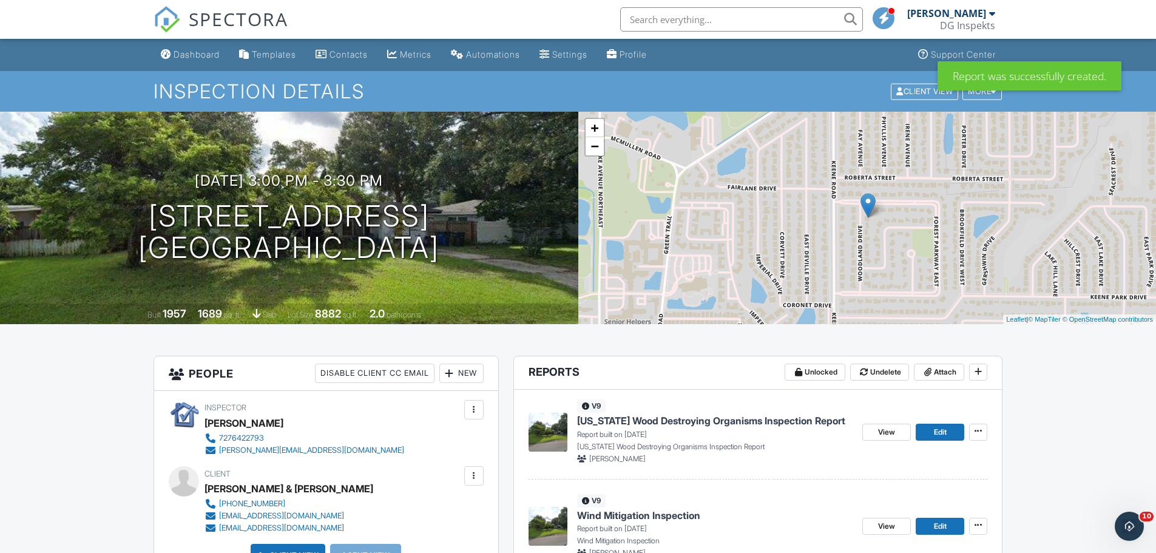
scroll to position [182, 0]
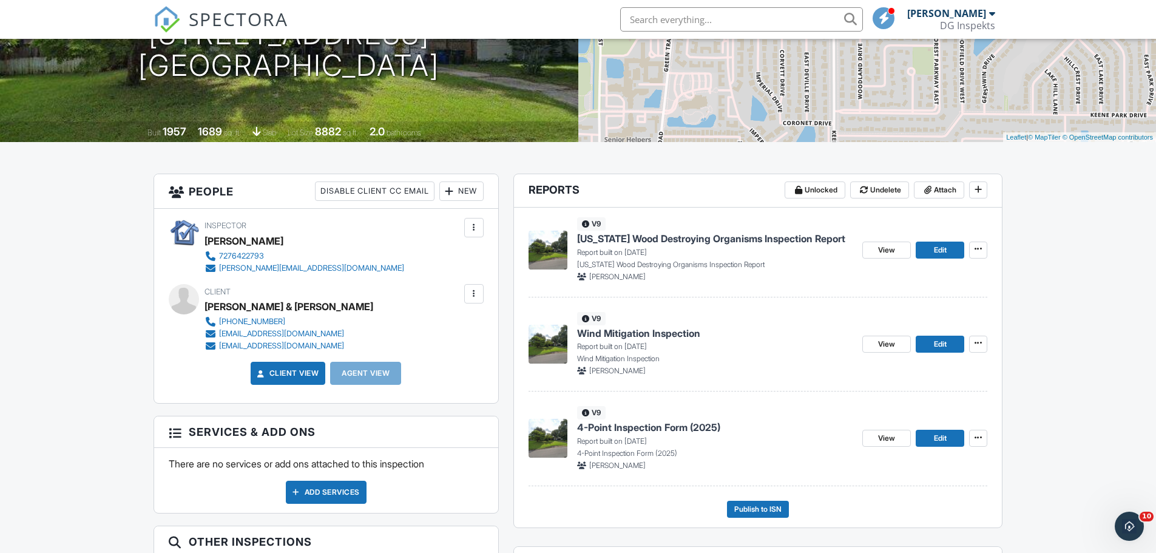
click at [757, 19] on input "text" at bounding box center [741, 19] width 243 height 24
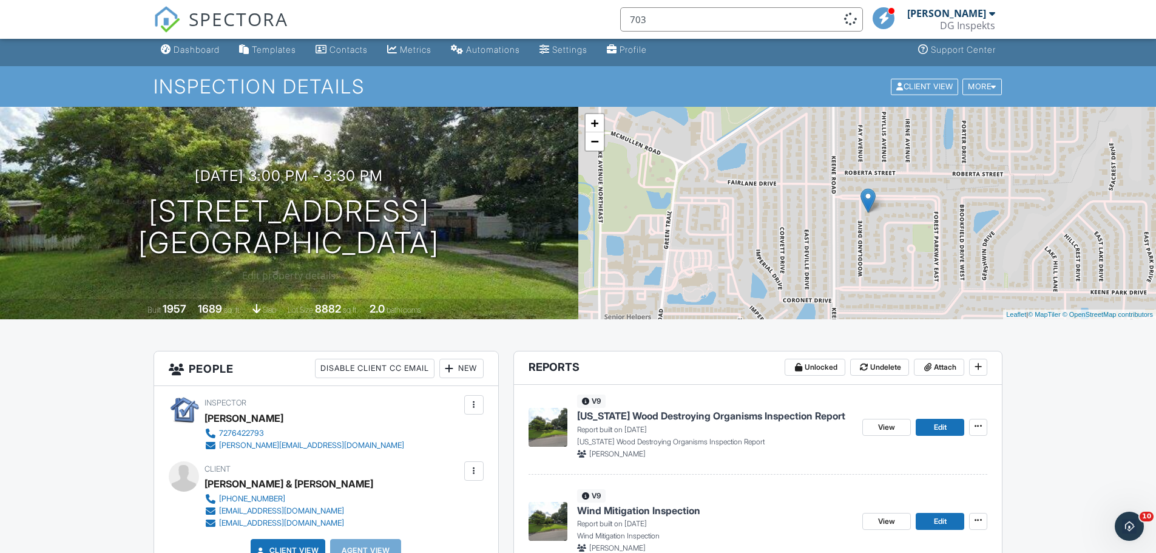
scroll to position [0, 0]
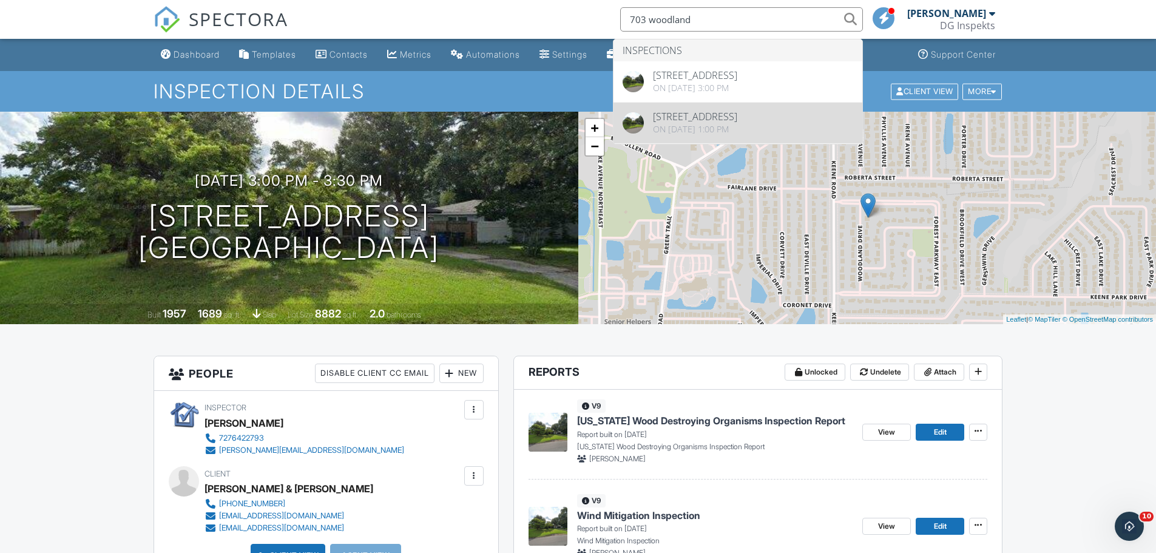
type input "703 woodland"
drag, startPoint x: 772, startPoint y: 115, endPoint x: 765, endPoint y: 120, distance: 9.1
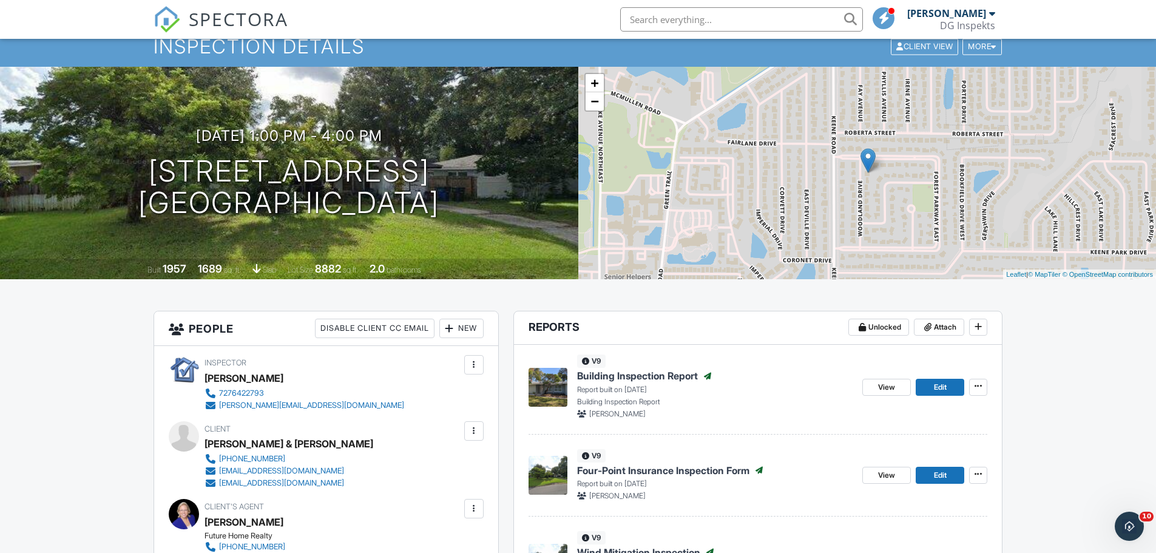
scroll to position [121, 0]
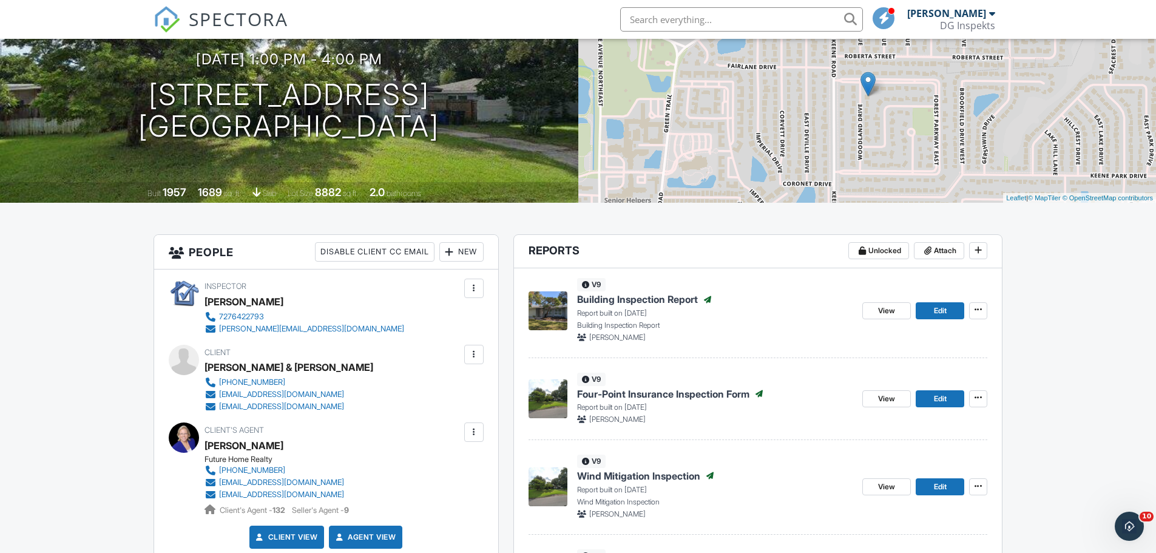
click at [253, 19] on span "SPECTORA" at bounding box center [238, 18] width 99 height 25
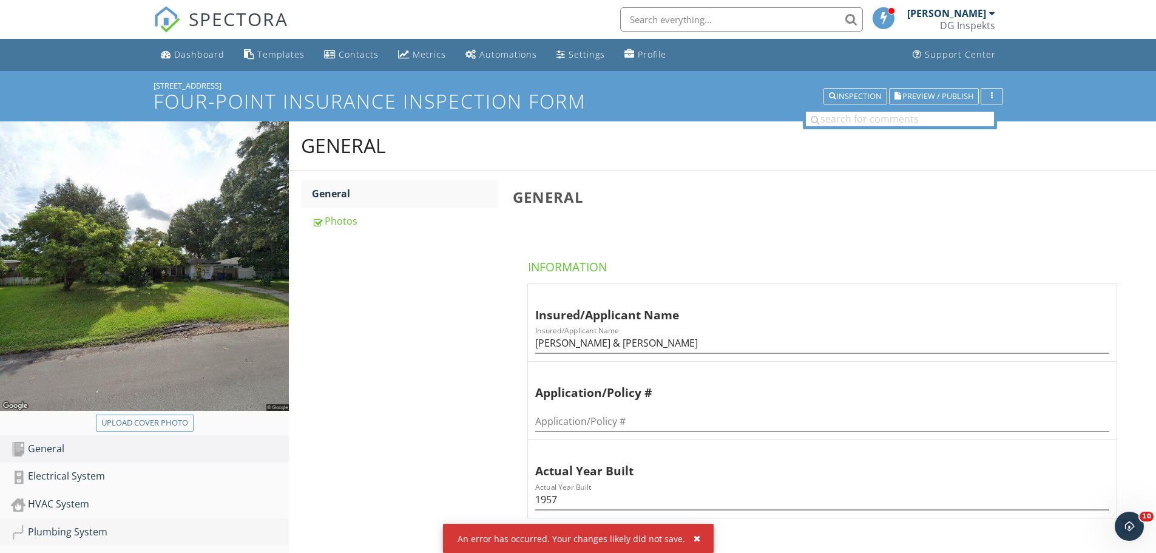
click at [83, 536] on div "Plumbing System" at bounding box center [150, 532] width 278 height 16
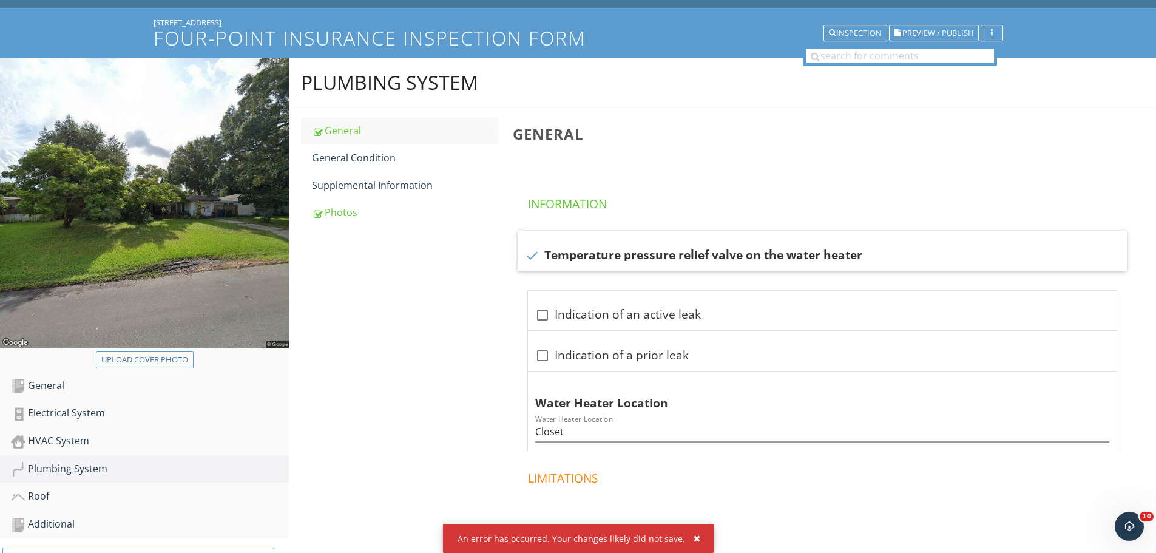
scroll to position [121, 0]
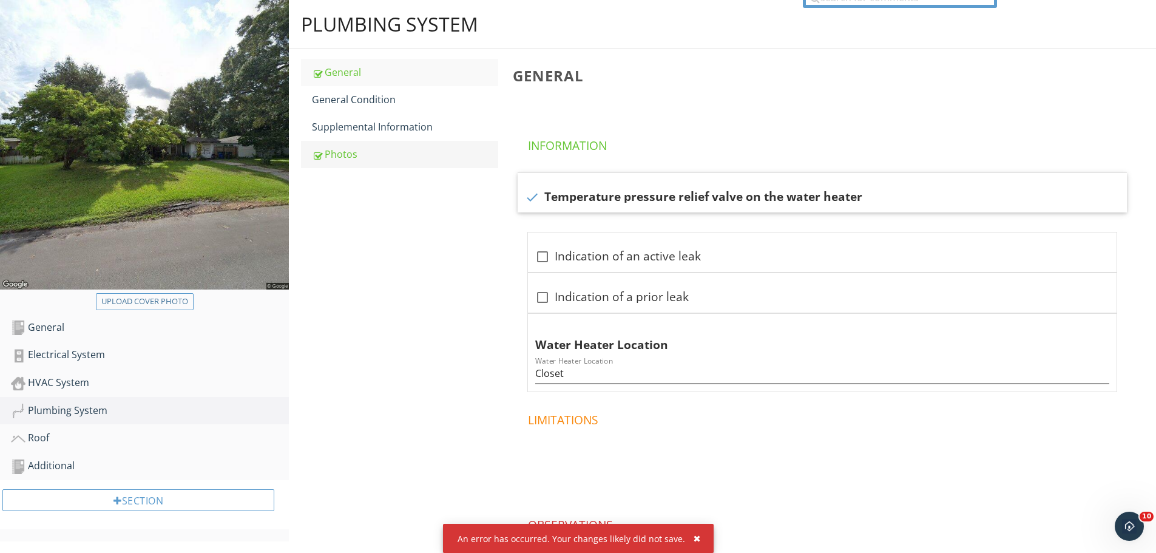
click at [396, 164] on link "Photos" at bounding box center [405, 154] width 186 height 27
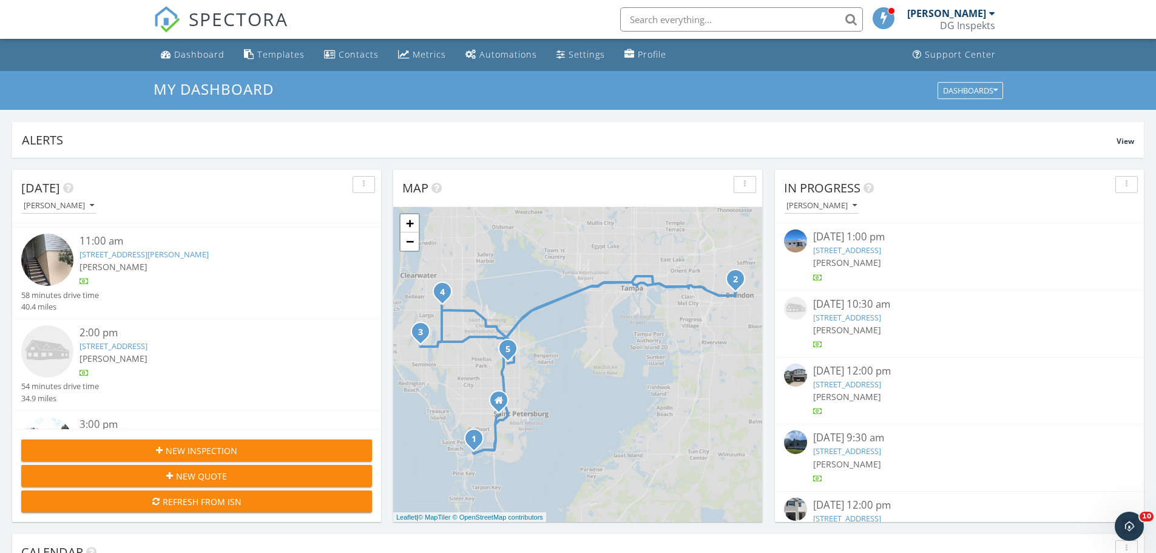
scroll to position [182, 0]
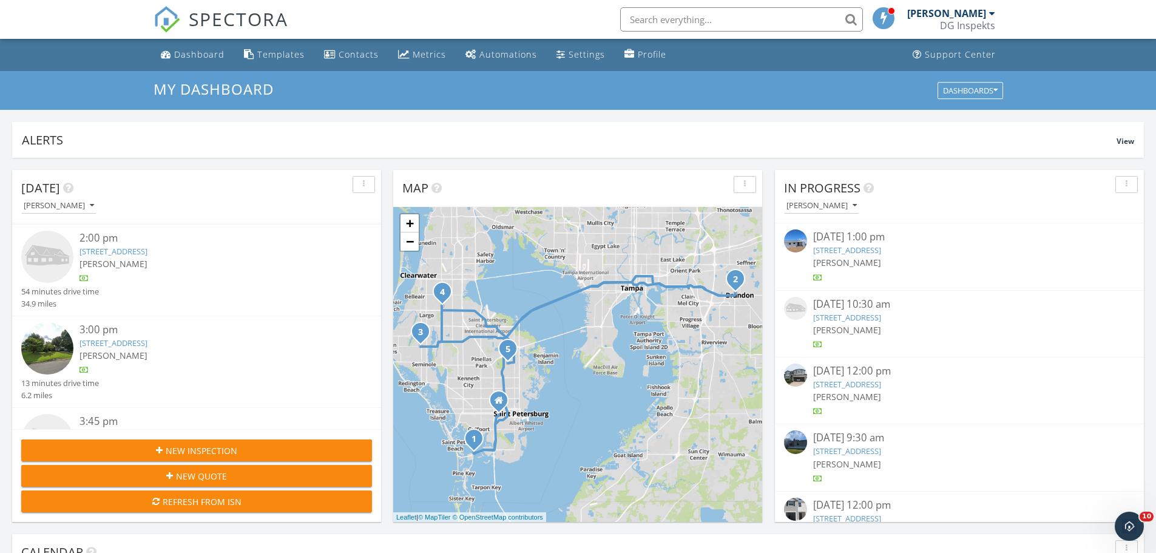
click at [147, 339] on link "[STREET_ADDRESS]" at bounding box center [113, 342] width 68 height 11
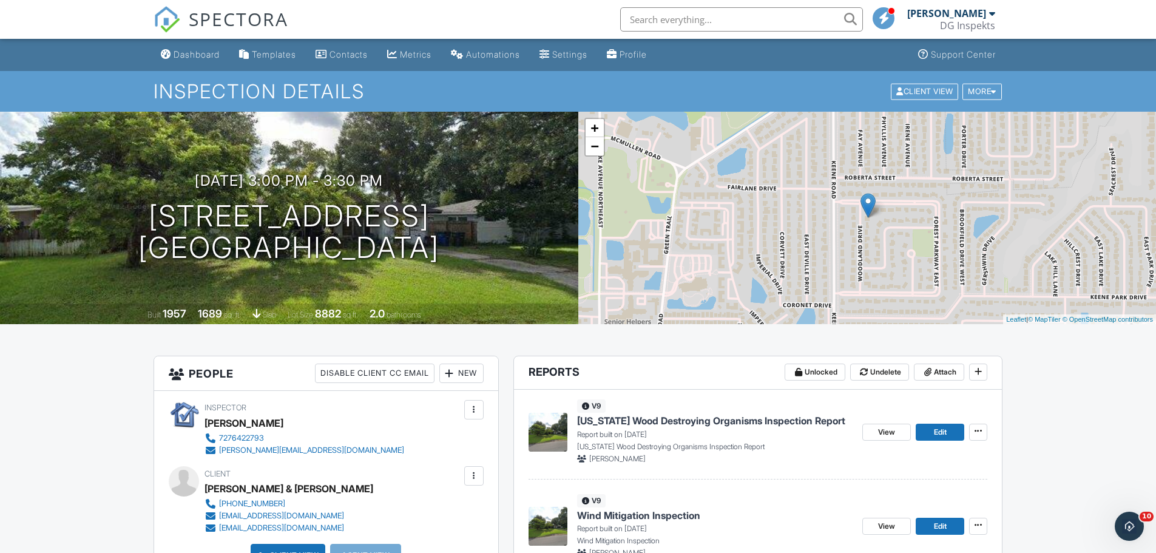
click at [675, 22] on input "text" at bounding box center [741, 19] width 243 height 24
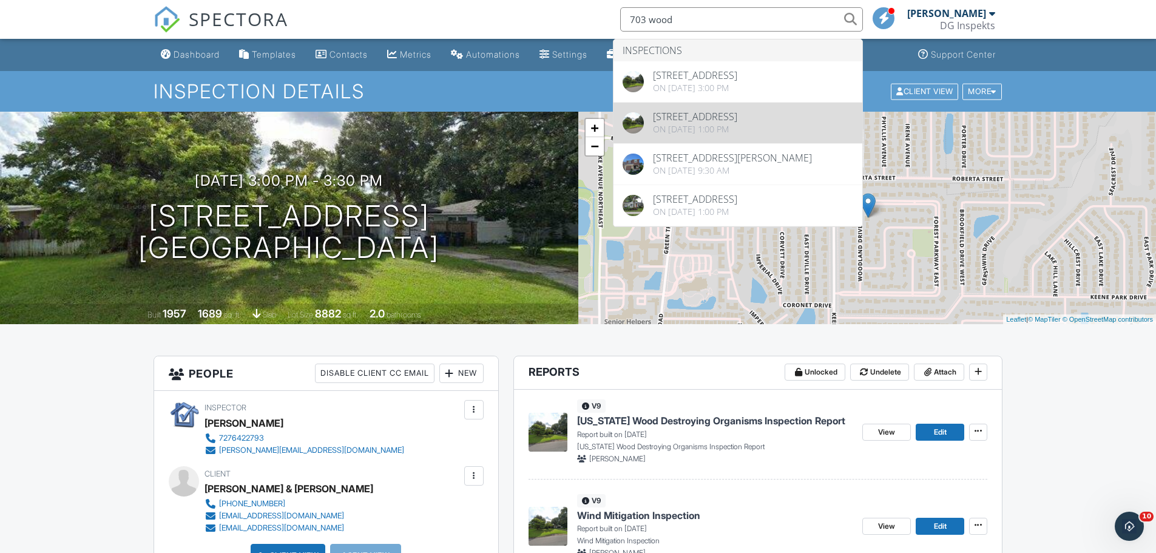
type input "703 wood"
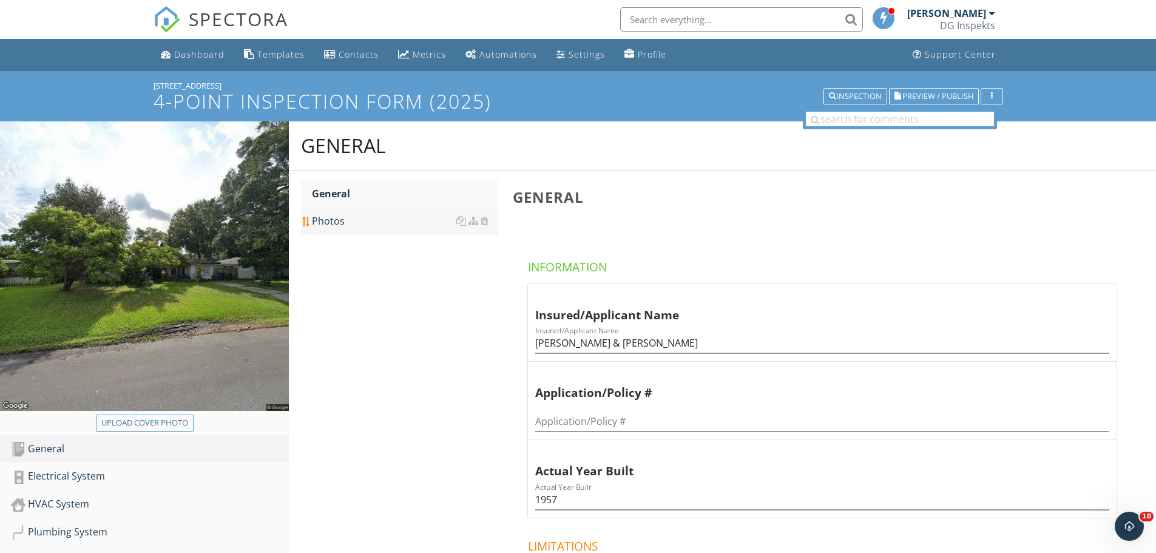
click at [320, 222] on div "Photos" at bounding box center [405, 221] width 186 height 15
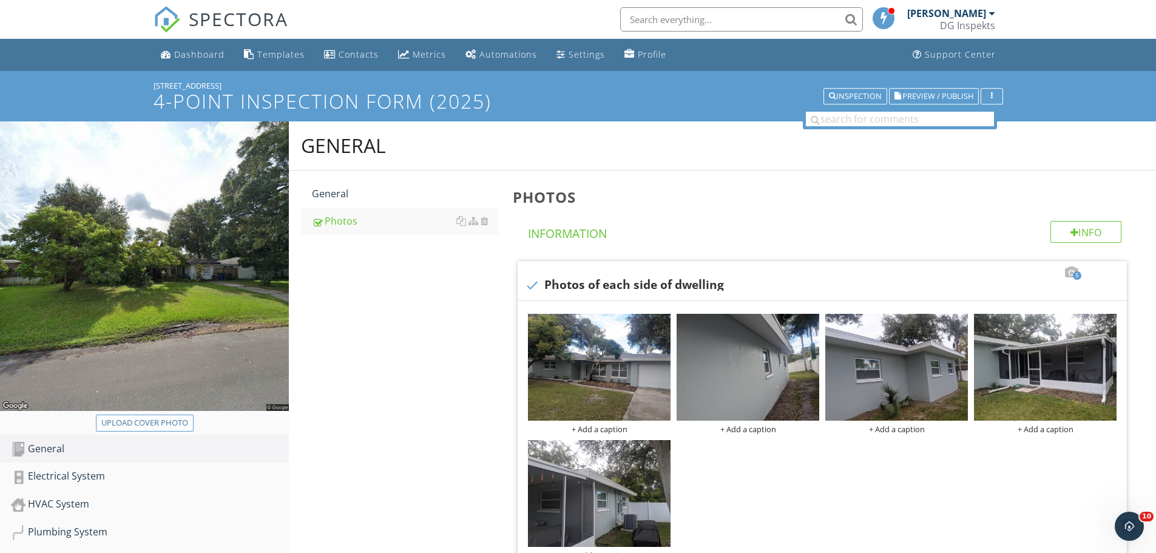
click at [164, 430] on button "Upload cover photo" at bounding box center [145, 422] width 98 height 17
type input "C:\fakepath\photo (1).jpg"
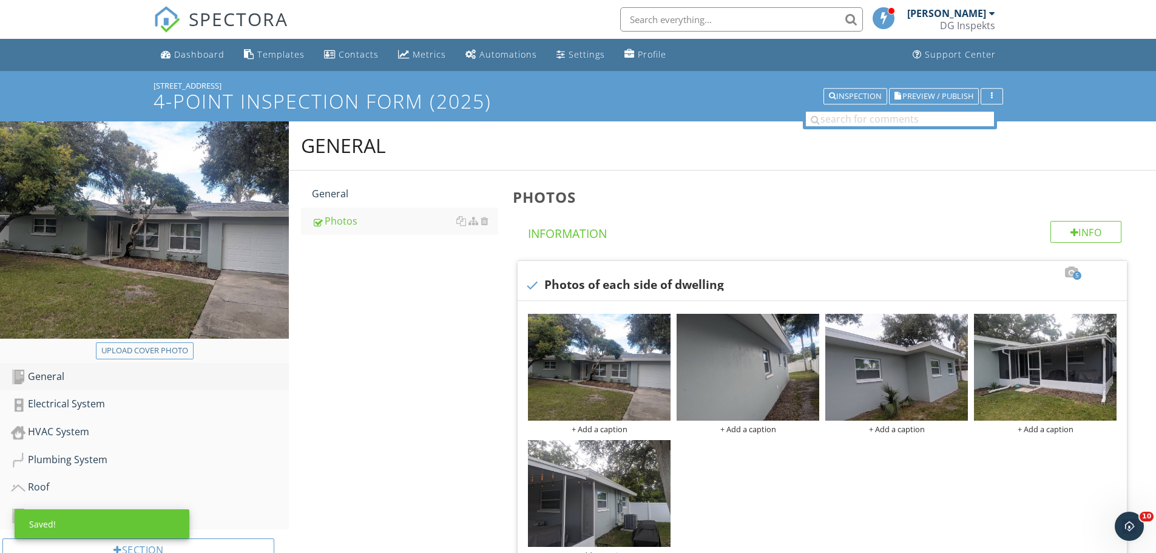
drag, startPoint x: 44, startPoint y: 397, endPoint x: 83, endPoint y: 371, distance: 46.8
click at [44, 397] on div "Electrical System" at bounding box center [150, 404] width 278 height 16
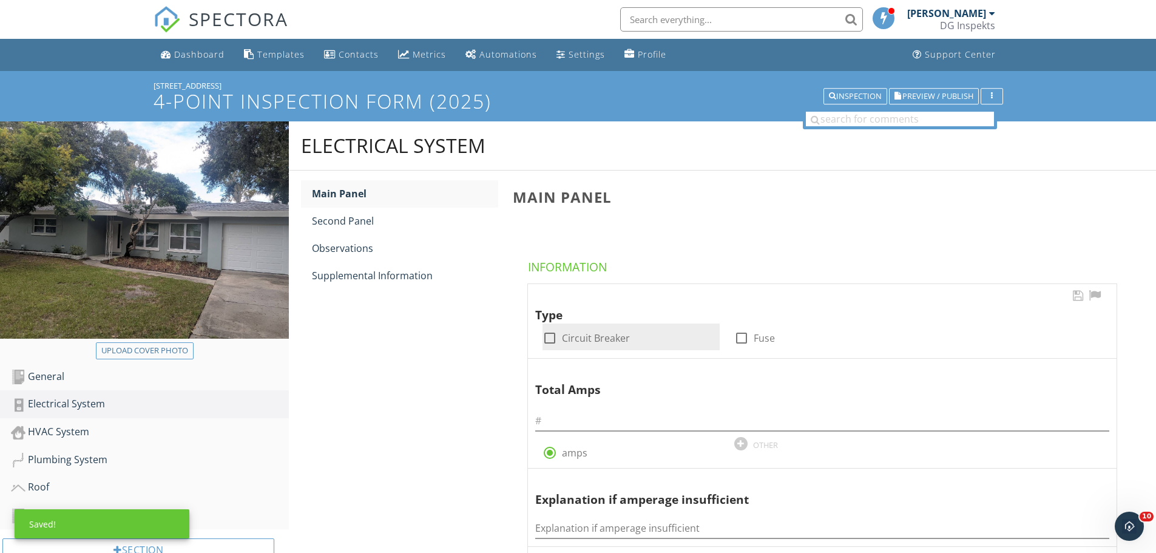
click at [549, 334] on div at bounding box center [549, 338] width 21 height 21
checkbox input "true"
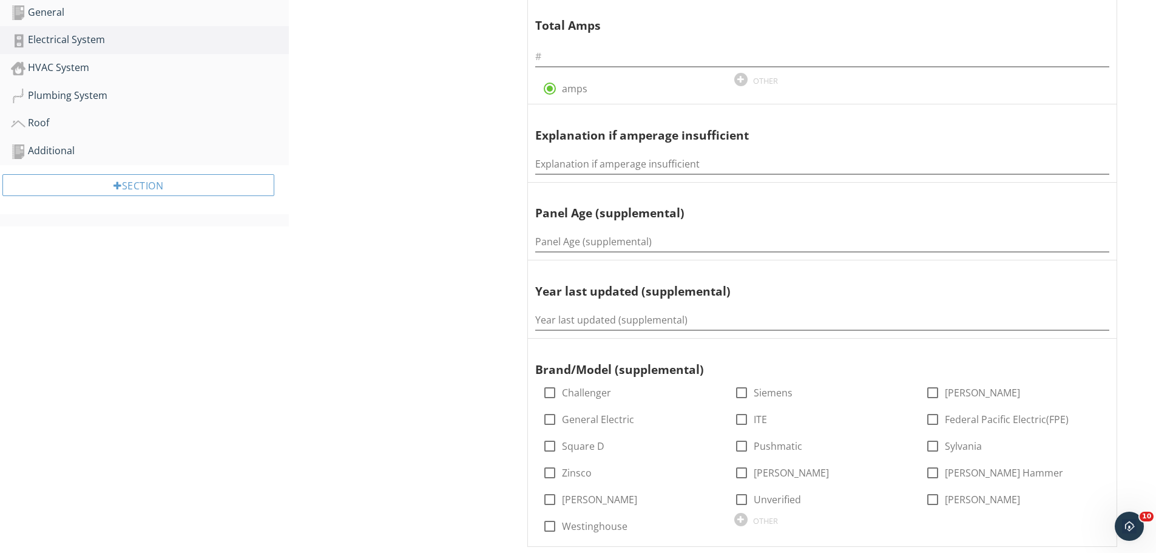
scroll to position [728, 0]
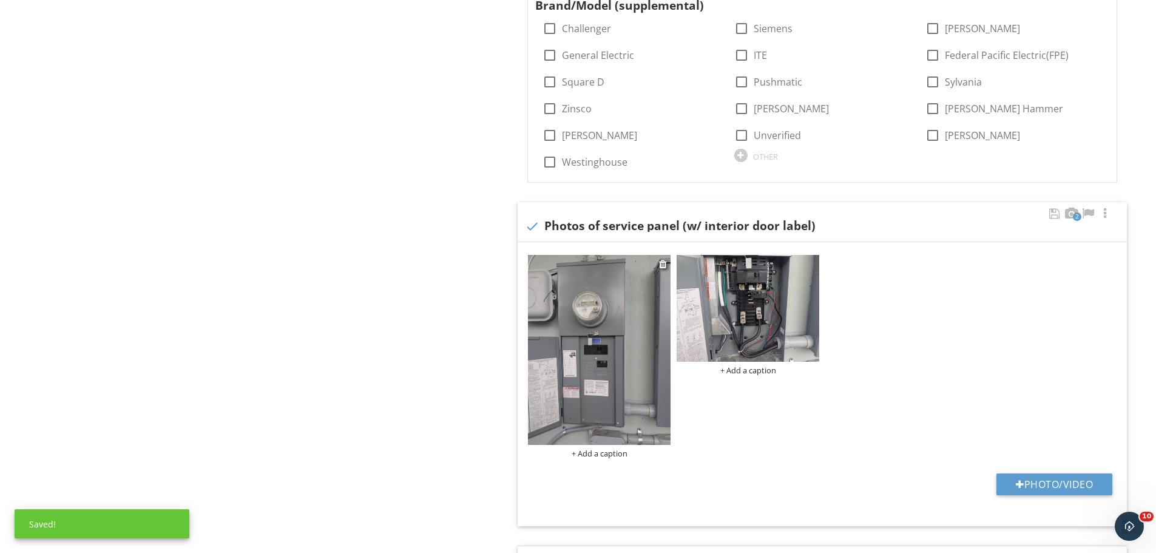
click at [629, 368] on img at bounding box center [599, 350] width 143 height 190
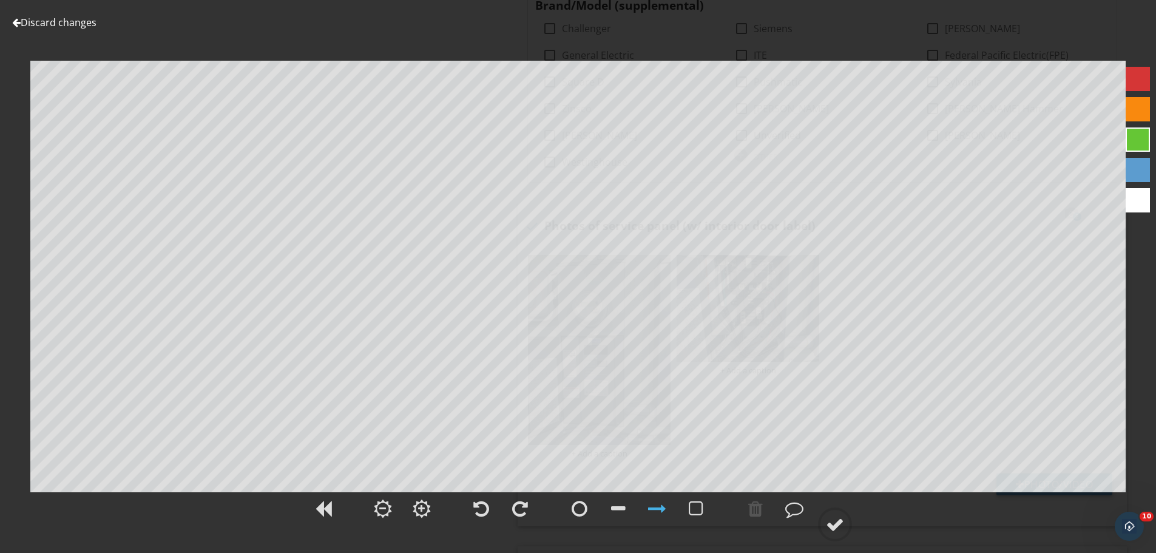
click at [79, 22] on link "Discard changes" at bounding box center [54, 22] width 84 height 13
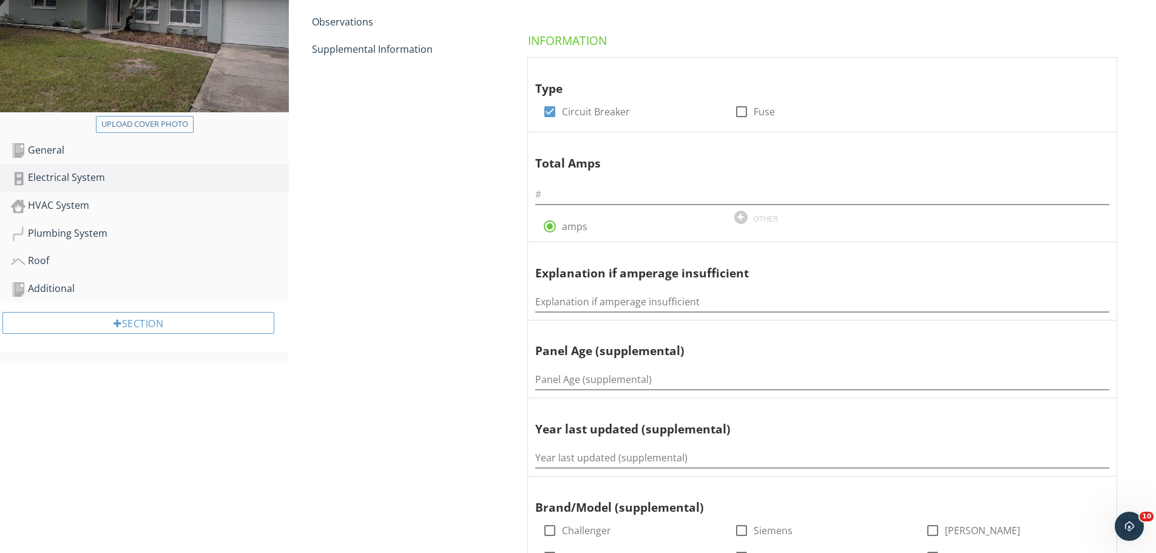
scroll to position [0, 0]
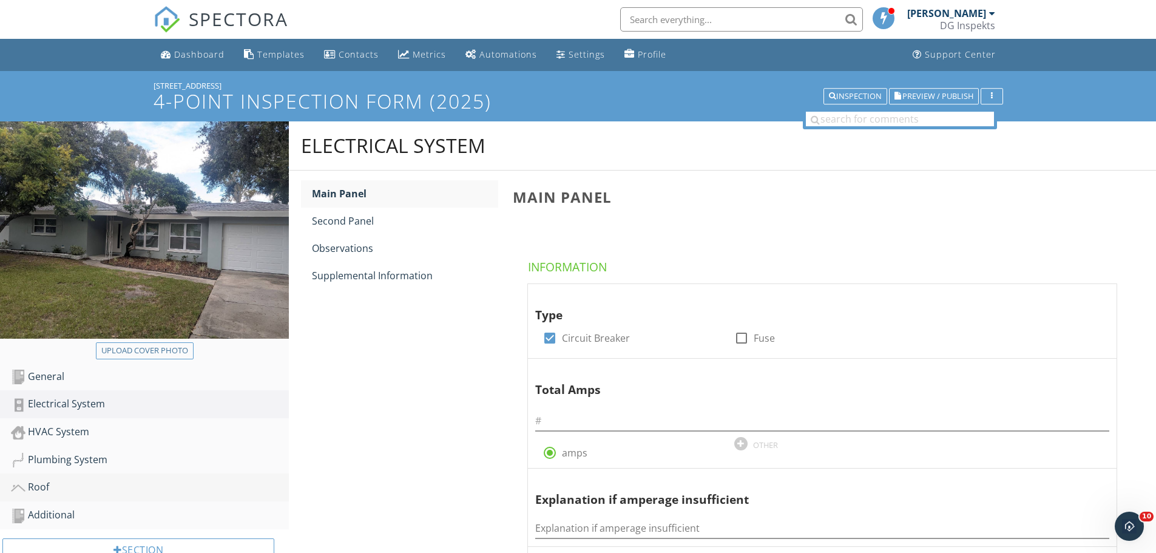
click at [93, 485] on div "Roof" at bounding box center [150, 487] width 278 height 16
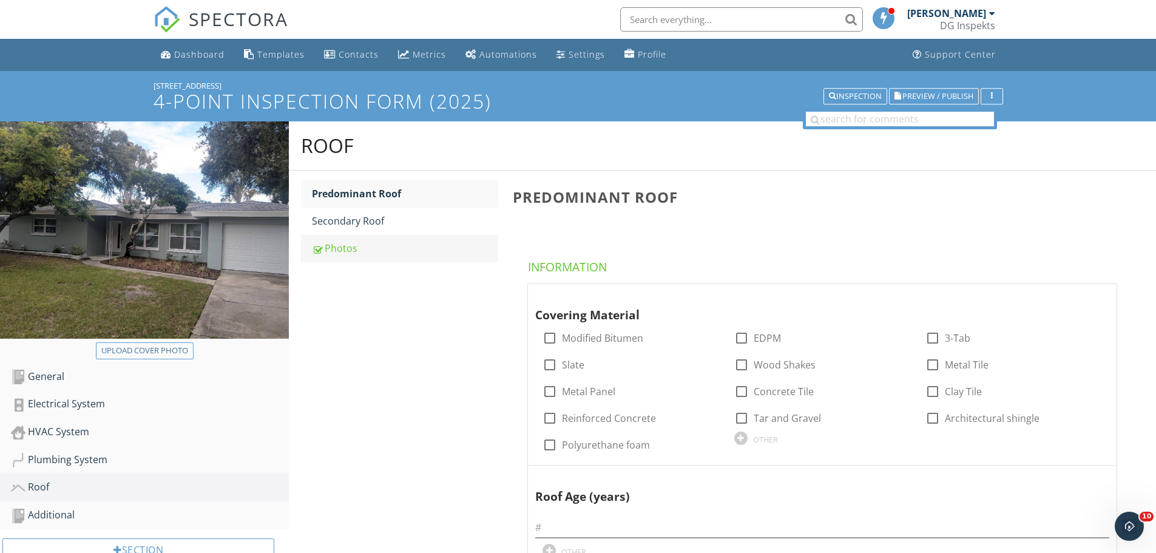
click at [371, 254] on div "Photos" at bounding box center [405, 248] width 186 height 15
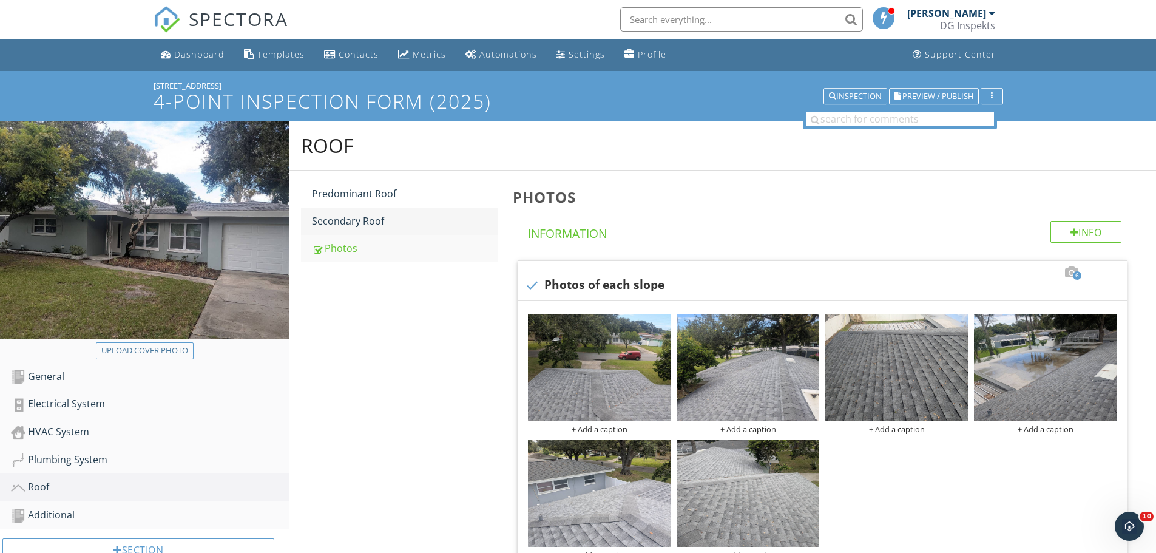
click at [409, 224] on div "Secondary Roof" at bounding box center [405, 221] width 186 height 15
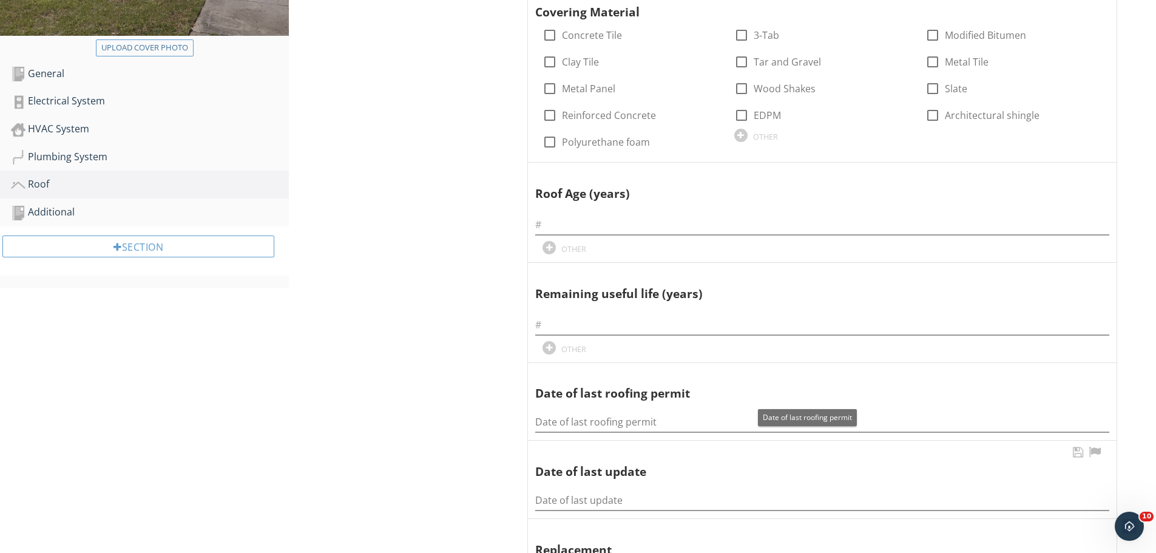
scroll to position [303, 0]
click at [556, 420] on input "Date of last roofing permit" at bounding box center [822, 421] width 574 height 20
type input "[DATE]"
type input "2"
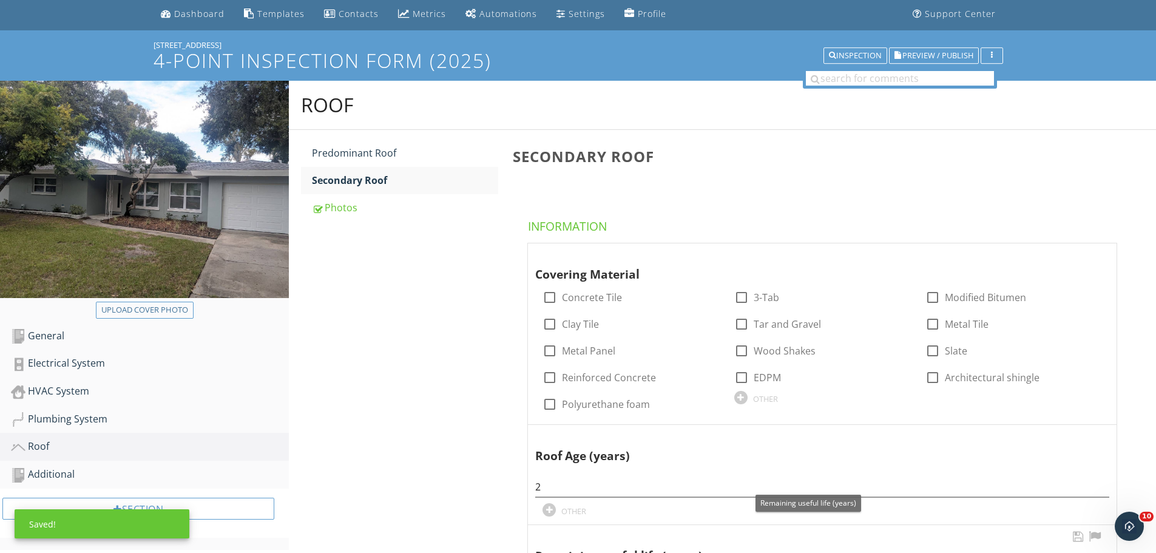
scroll to position [0, 0]
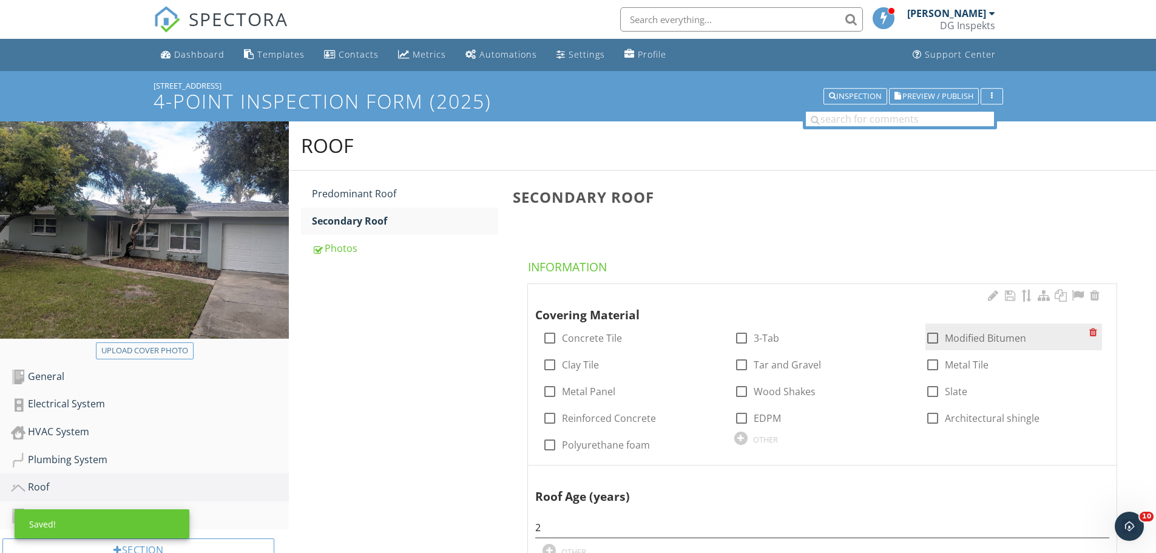
type input "13"
click at [934, 336] on div at bounding box center [932, 338] width 21 height 21
checkbox input "true"
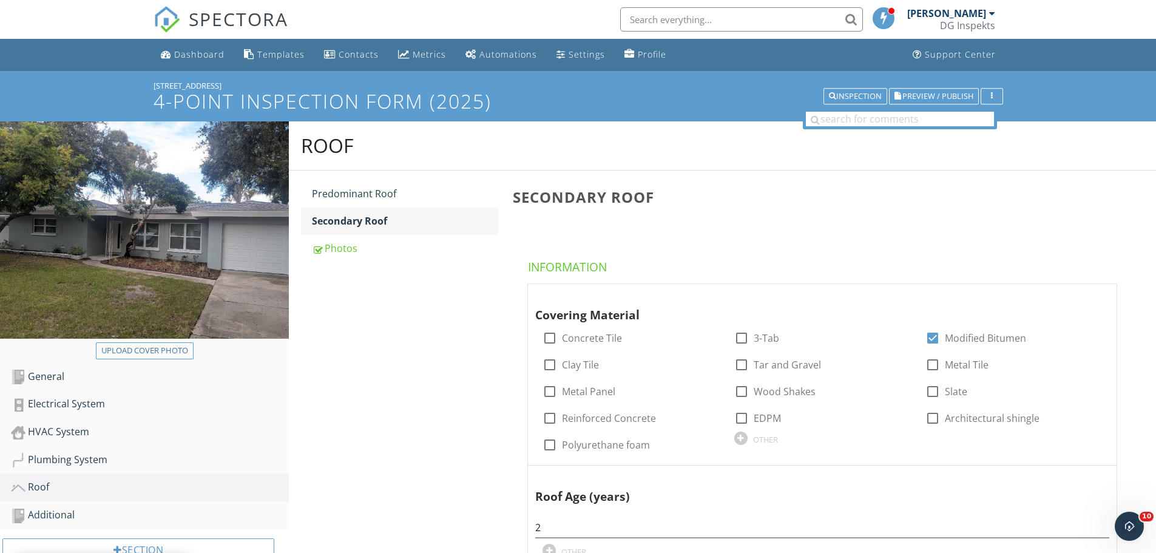
click at [421, 207] on link "Predominant Roof" at bounding box center [405, 193] width 186 height 27
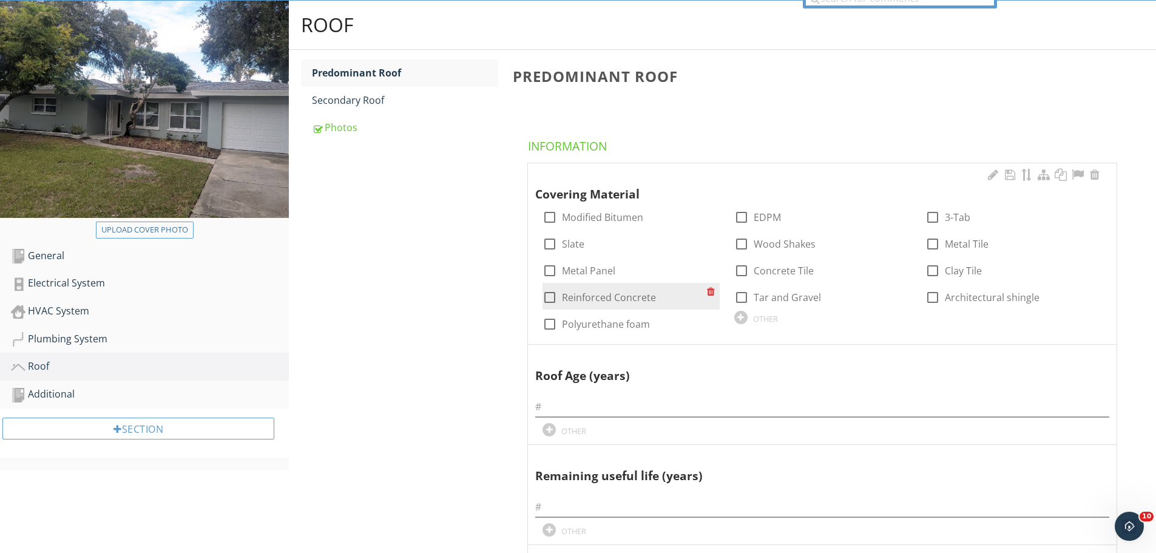
scroll to position [121, 0]
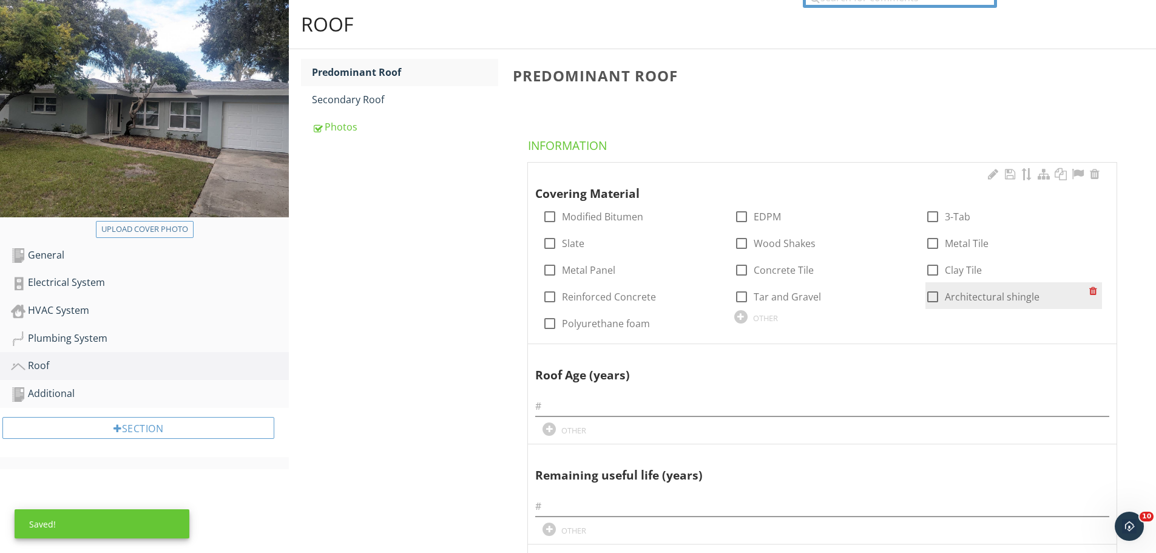
click at [928, 288] on div at bounding box center [932, 296] width 21 height 21
checkbox input "true"
click at [579, 408] on input "text" at bounding box center [822, 406] width 574 height 20
type input "2"
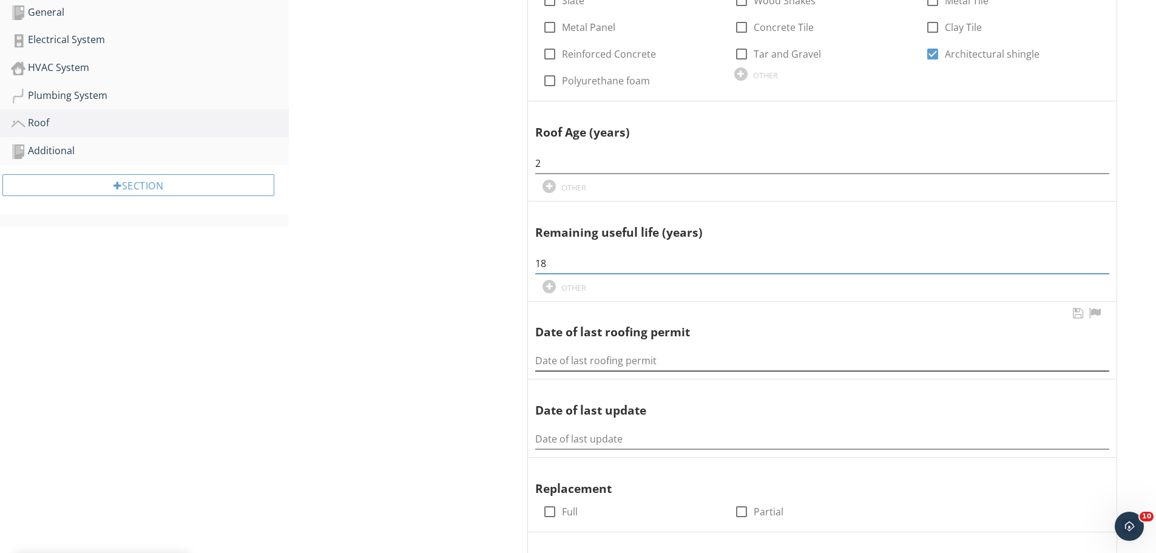
type input "18"
click at [576, 362] on input "Date of last roofing permit" at bounding box center [822, 361] width 574 height 20
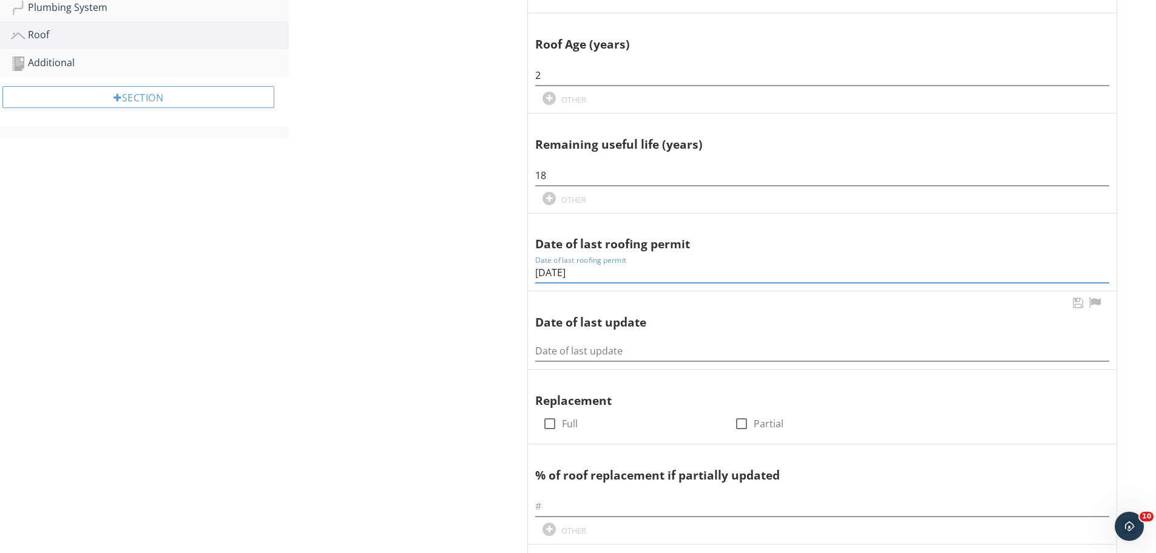
scroll to position [546, 0]
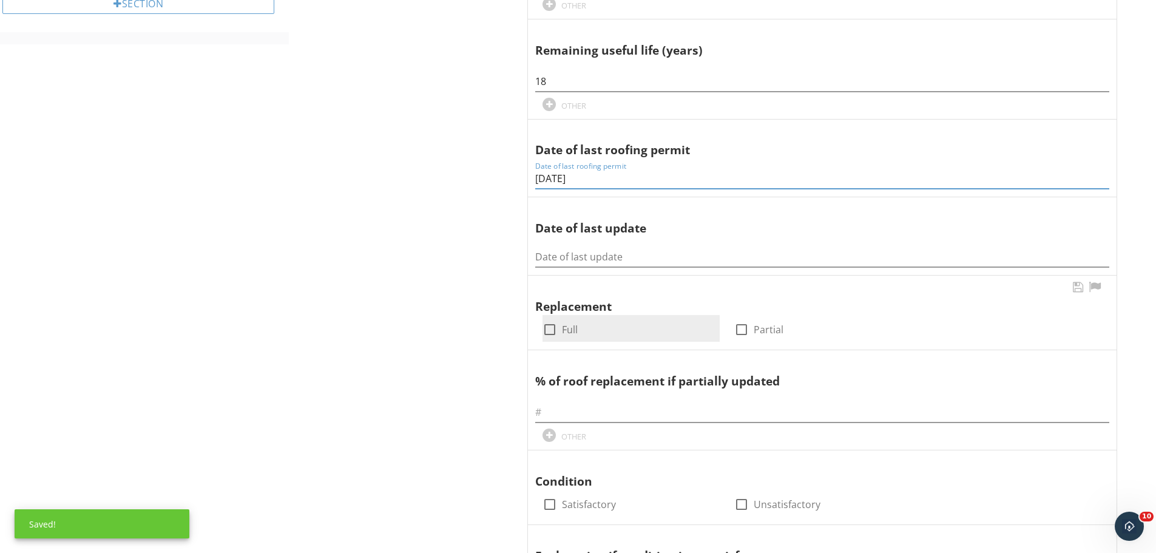
type input "[DATE]"
click at [559, 326] on div "check_box_outline_blank Full" at bounding box center [559, 329] width 35 height 15
click at [558, 503] on div at bounding box center [549, 504] width 21 height 21
checkbox input "true"
click at [560, 325] on div "check_box_outline_blank Full" at bounding box center [559, 329] width 35 height 15
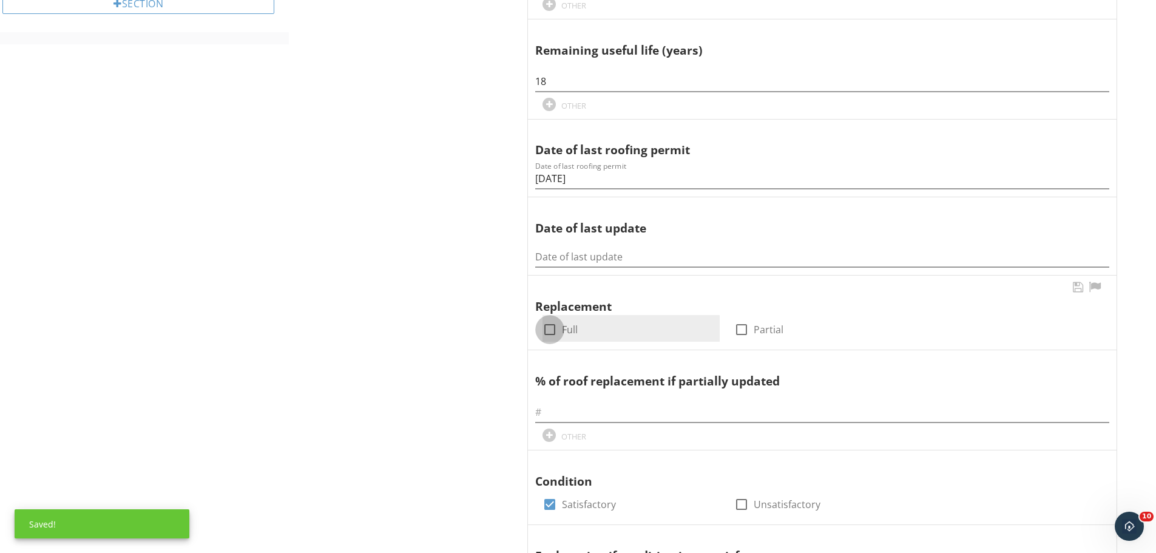
click at [552, 333] on div at bounding box center [549, 329] width 21 height 21
checkbox input "true"
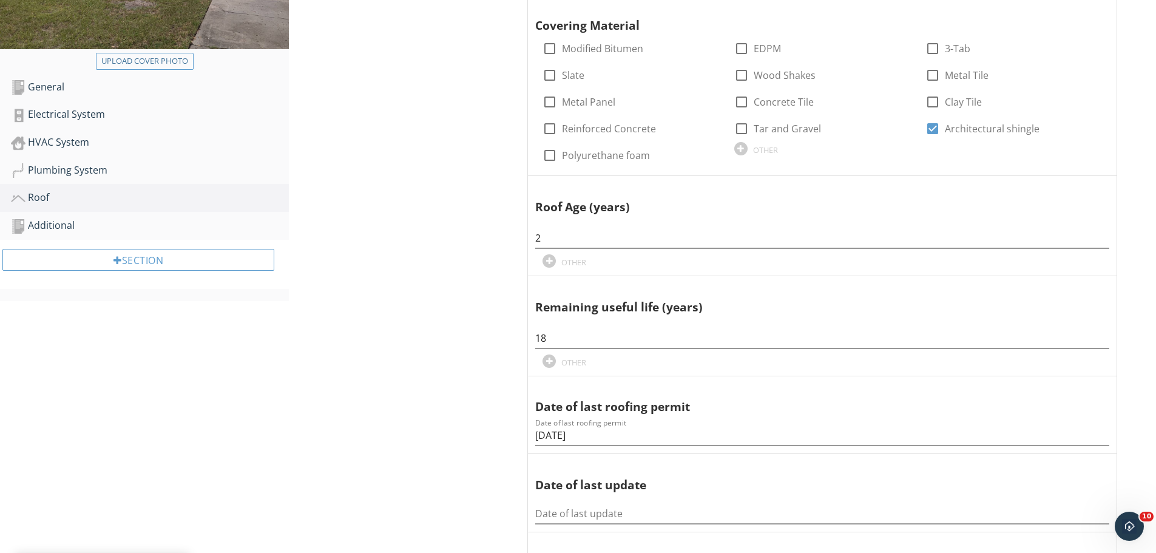
scroll to position [61, 0]
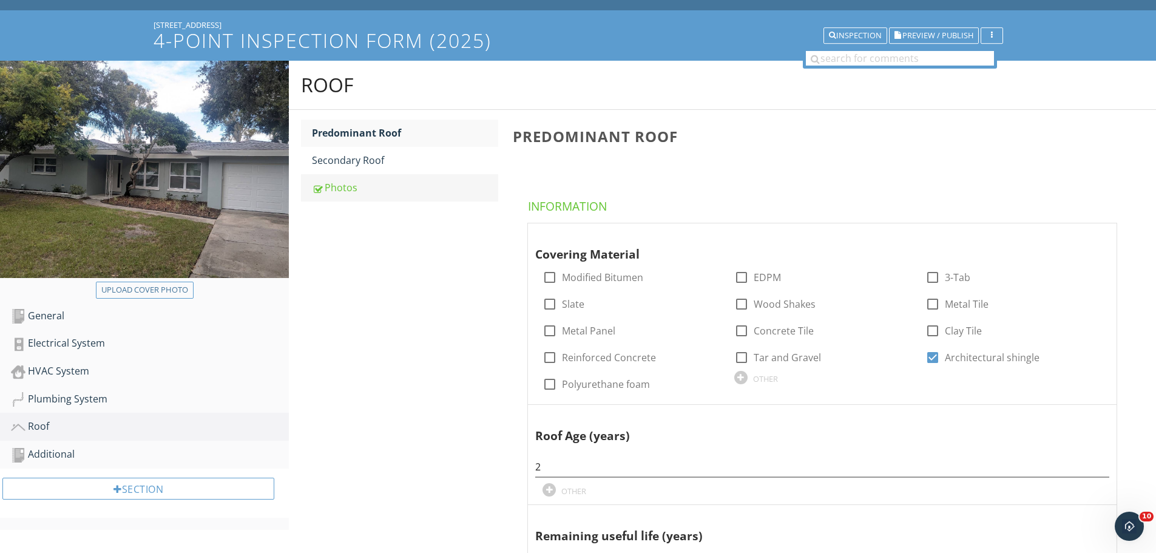
click at [363, 166] on div "Secondary Roof" at bounding box center [405, 160] width 186 height 15
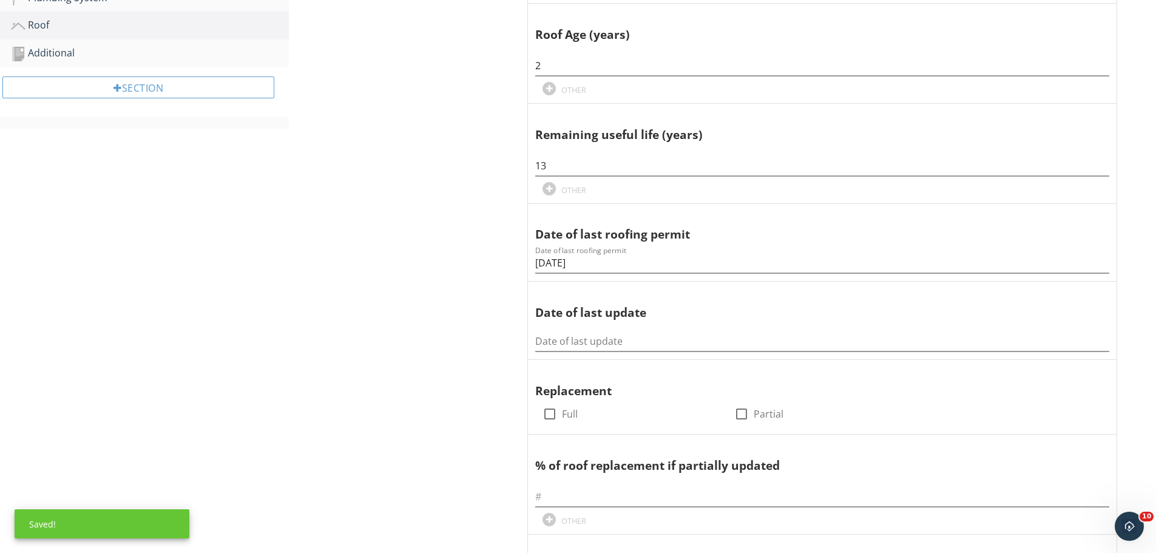
scroll to position [607, 0]
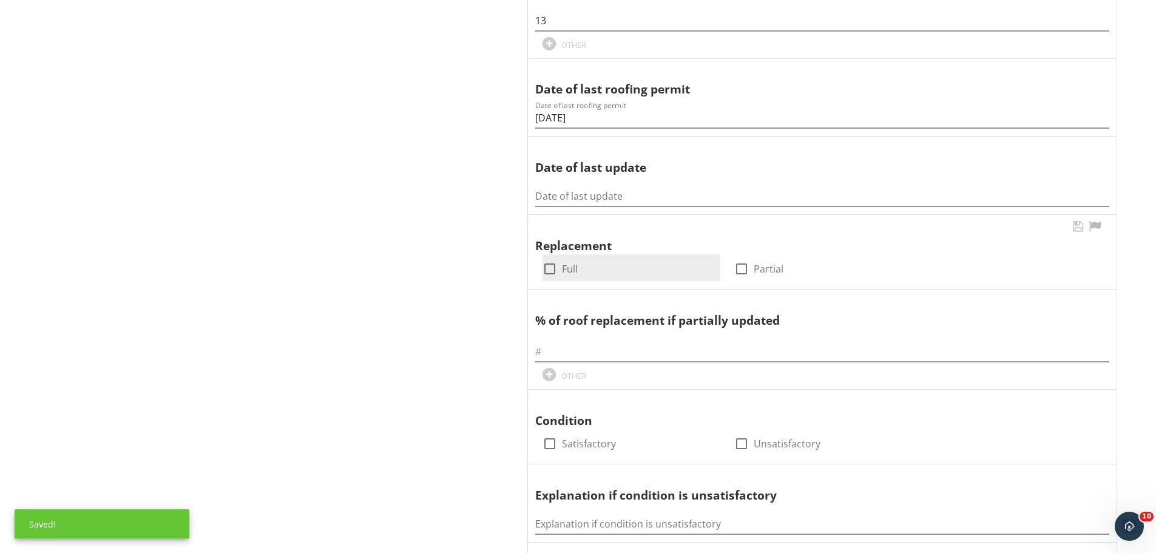
click at [556, 271] on div at bounding box center [549, 268] width 21 height 21
checkbox input "true"
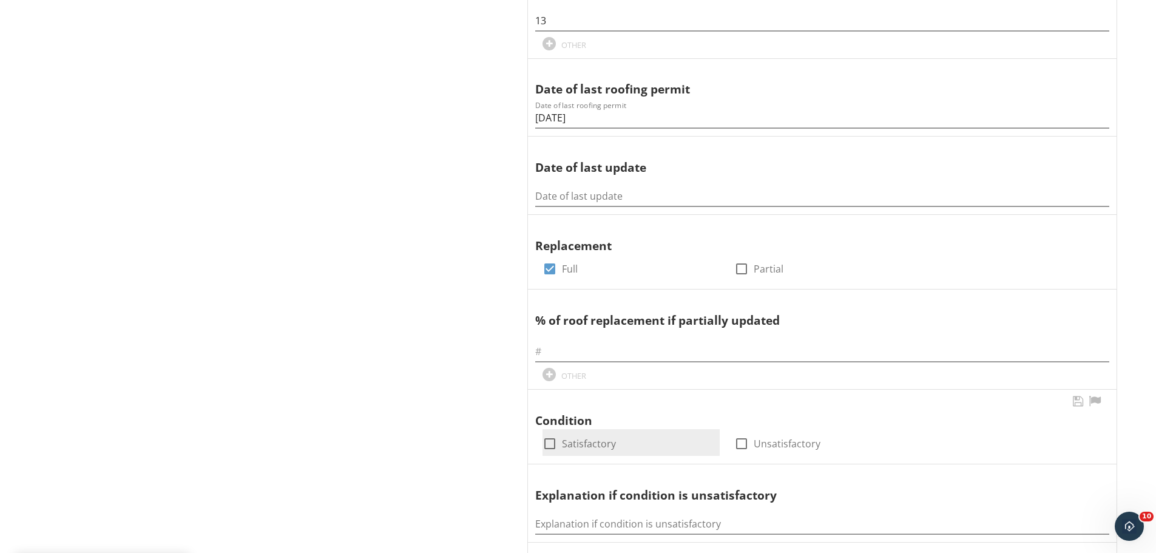
click at [544, 448] on div at bounding box center [549, 443] width 21 height 21
checkbox input "true"
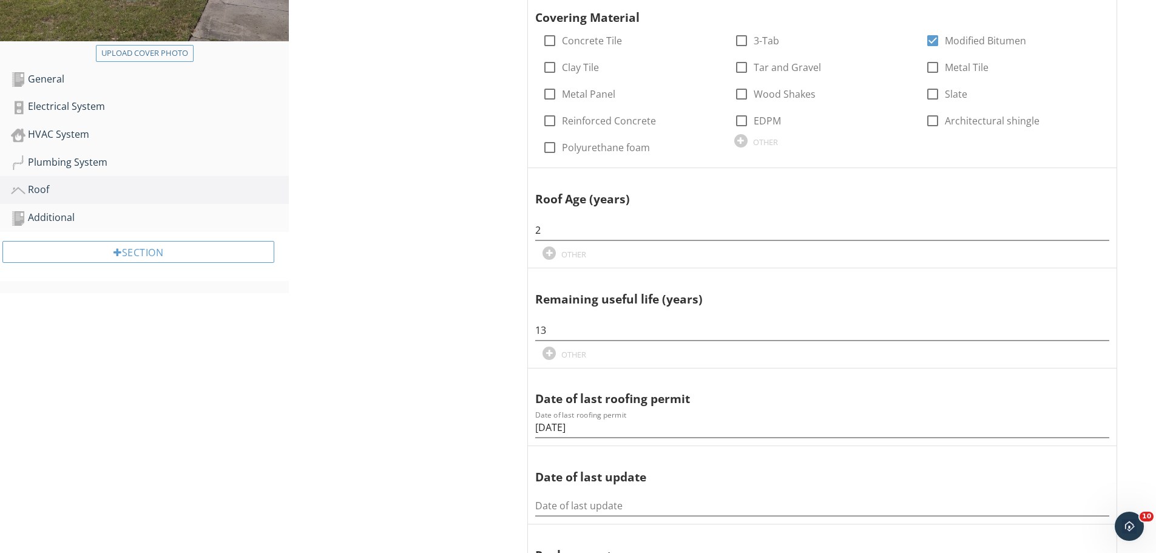
scroll to position [61, 0]
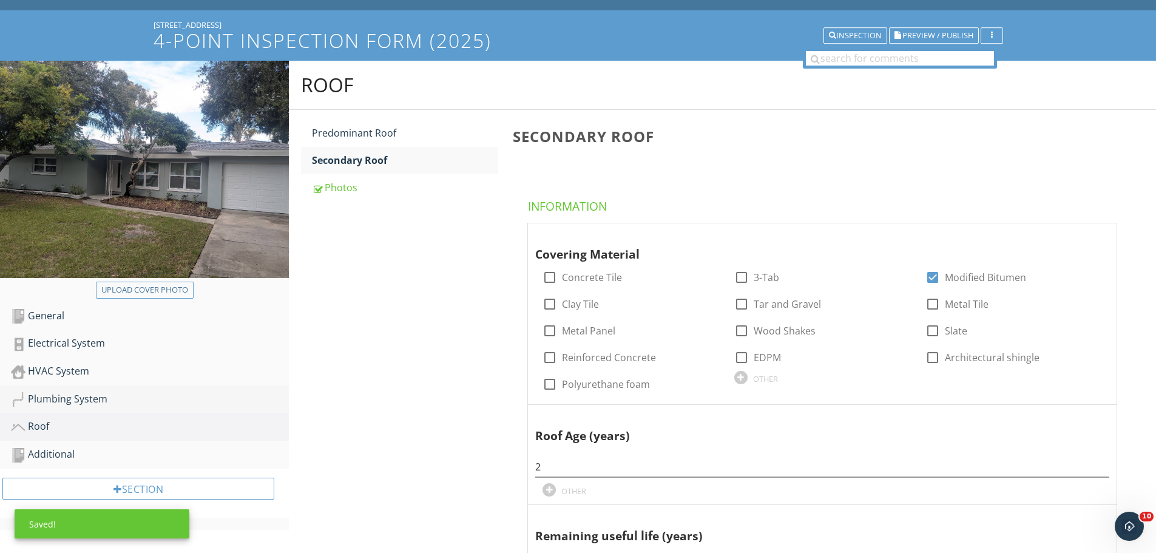
click at [76, 403] on div "Plumbing System" at bounding box center [150, 399] width 278 height 16
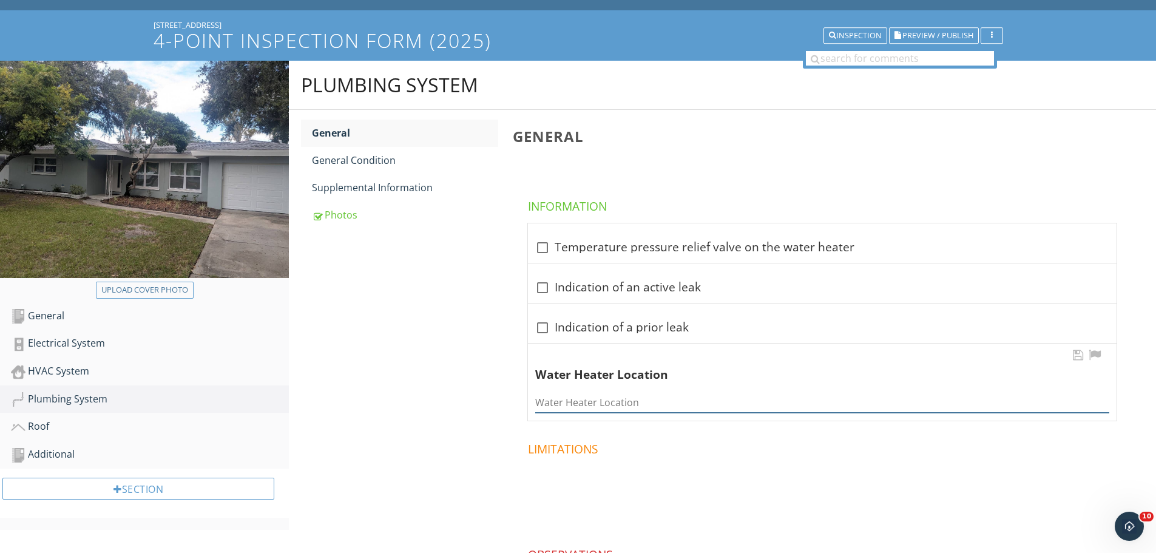
click at [568, 398] on input "Water Heater Location" at bounding box center [822, 403] width 574 height 20
type input "Closet"
click at [546, 246] on div at bounding box center [542, 247] width 21 height 21
checkbox input "true"
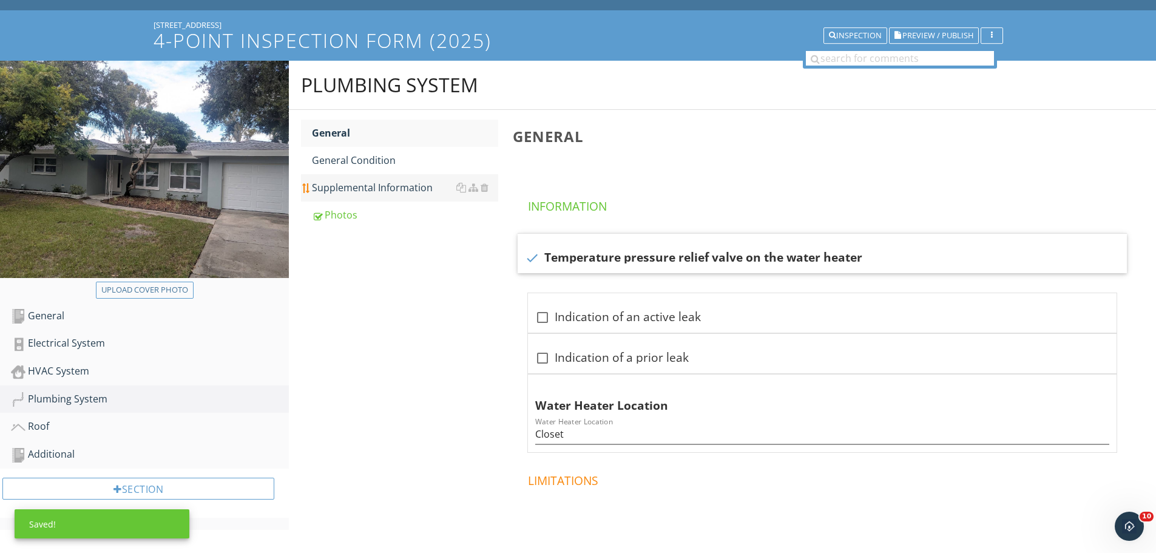
click at [402, 180] on div "Supplemental Information" at bounding box center [405, 187] width 186 height 15
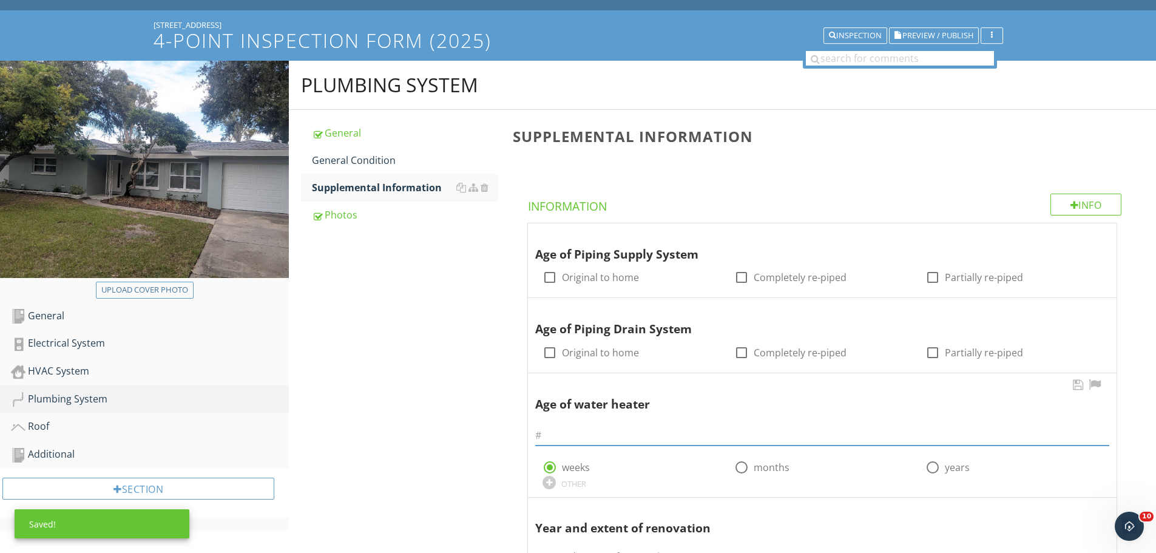
click at [566, 431] on input "text" at bounding box center [822, 435] width 574 height 20
type input "6"
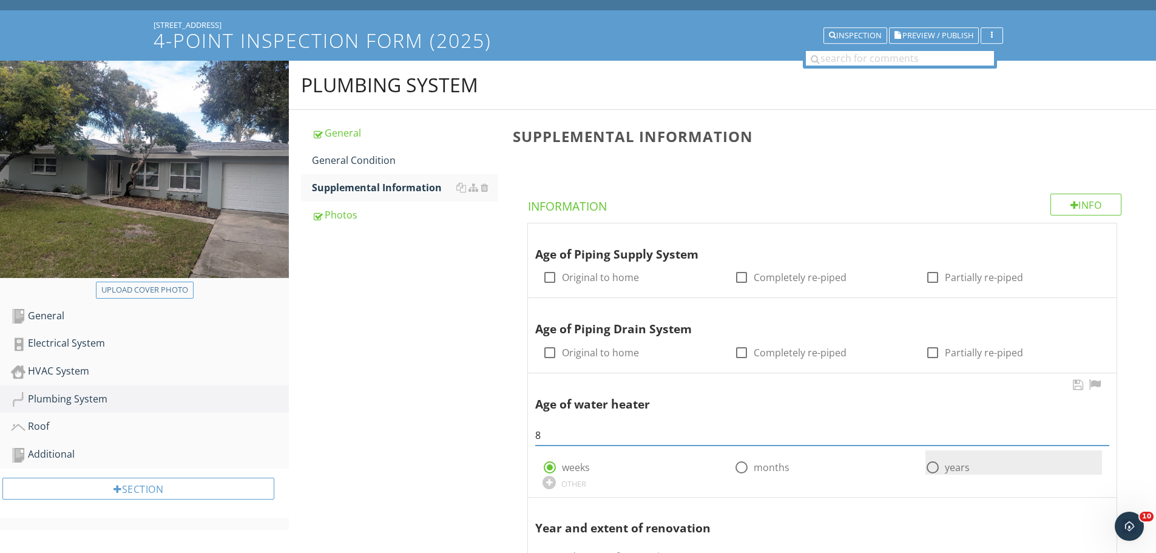
type input "8"
click at [925, 471] on div at bounding box center [932, 467] width 21 height 21
radio input "false"
radio input "true"
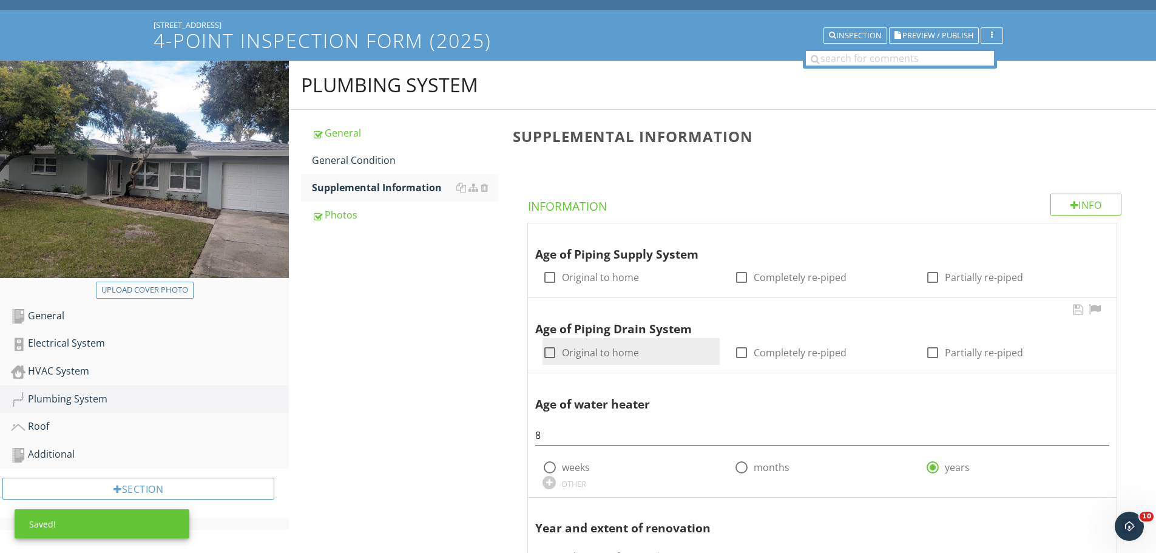
click at [558, 346] on div "check_box_outline_blank Original to home" at bounding box center [590, 352] width 96 height 15
click at [550, 279] on div at bounding box center [549, 277] width 21 height 21
checkbox input "true"
click at [555, 346] on div at bounding box center [549, 352] width 21 height 21
checkbox input "true"
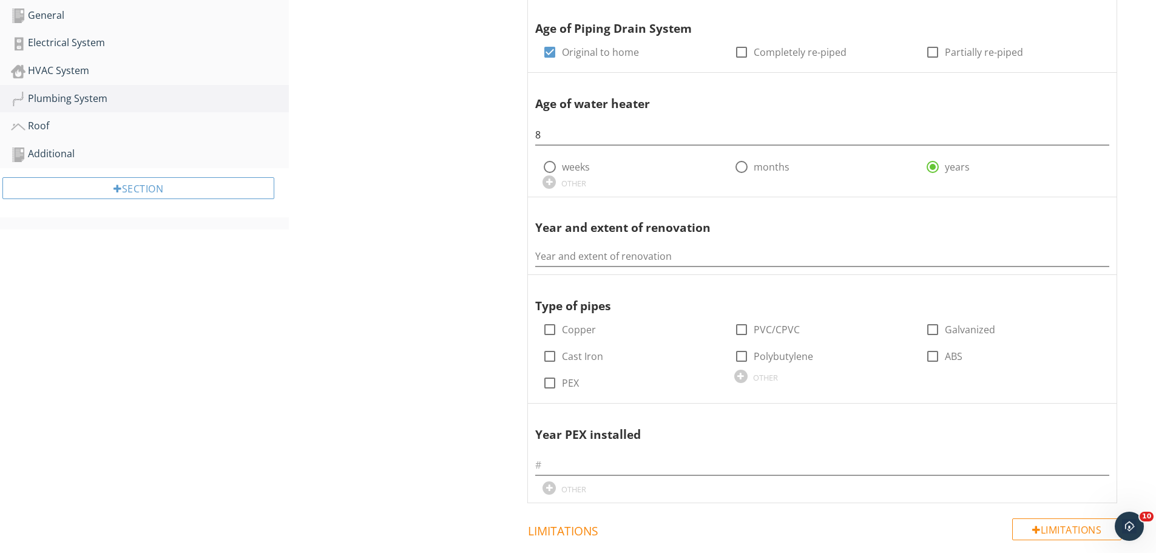
scroll to position [364, 0]
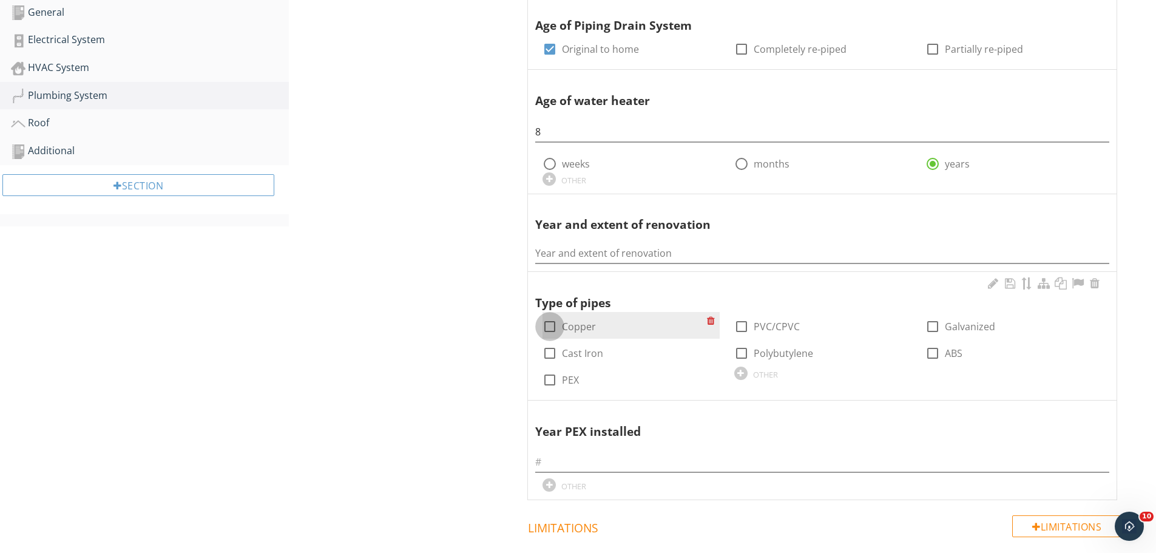
click at [555, 321] on div at bounding box center [549, 326] width 21 height 21
checkbox input "true"
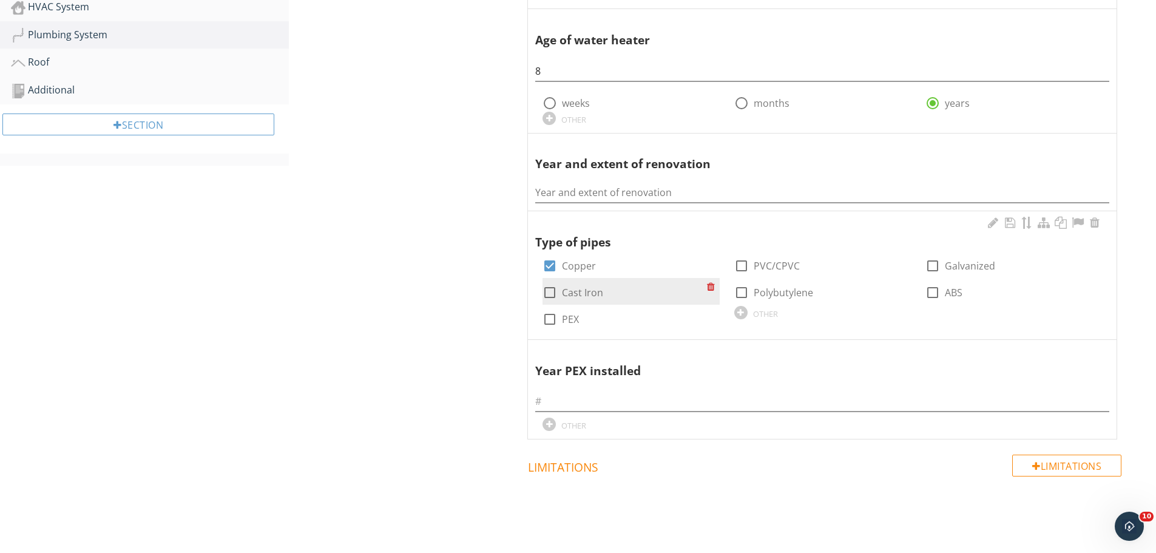
click at [555, 294] on div at bounding box center [549, 292] width 21 height 21
checkbox input "true"
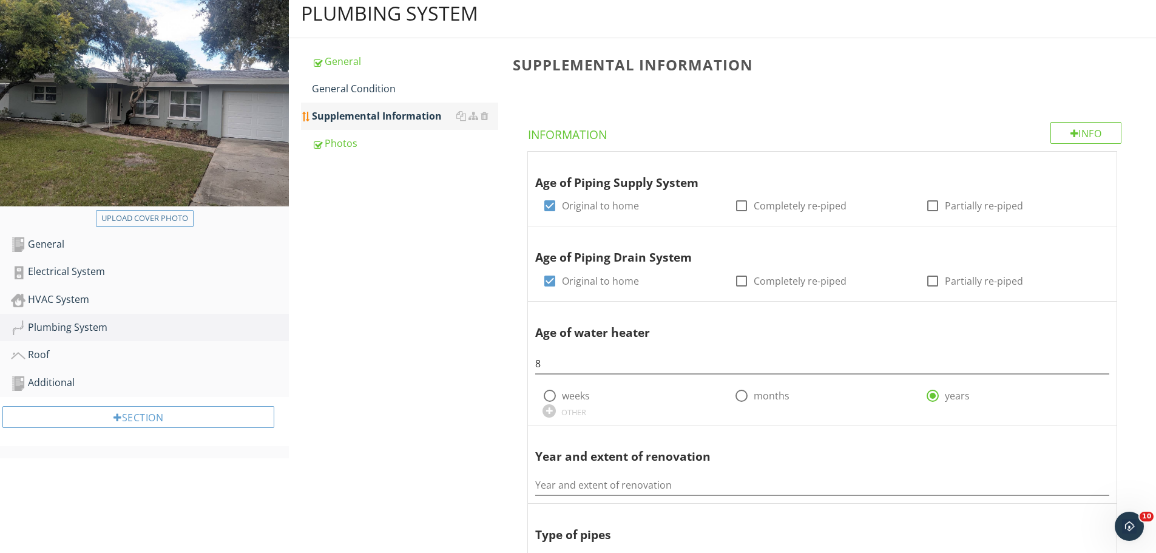
scroll to position [0, 0]
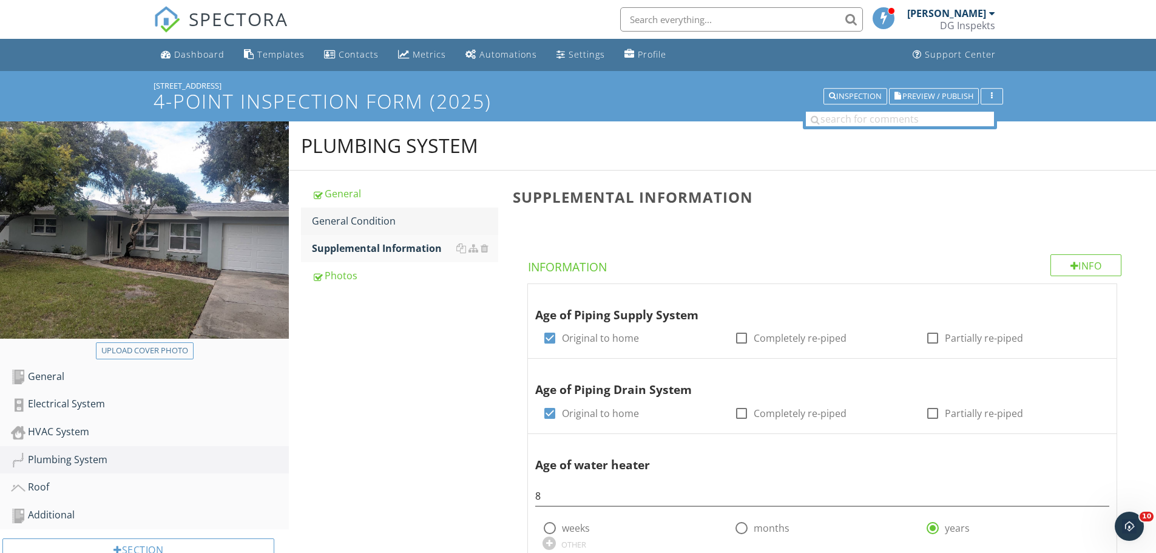
click at [354, 223] on div "General Condition" at bounding box center [405, 221] width 186 height 15
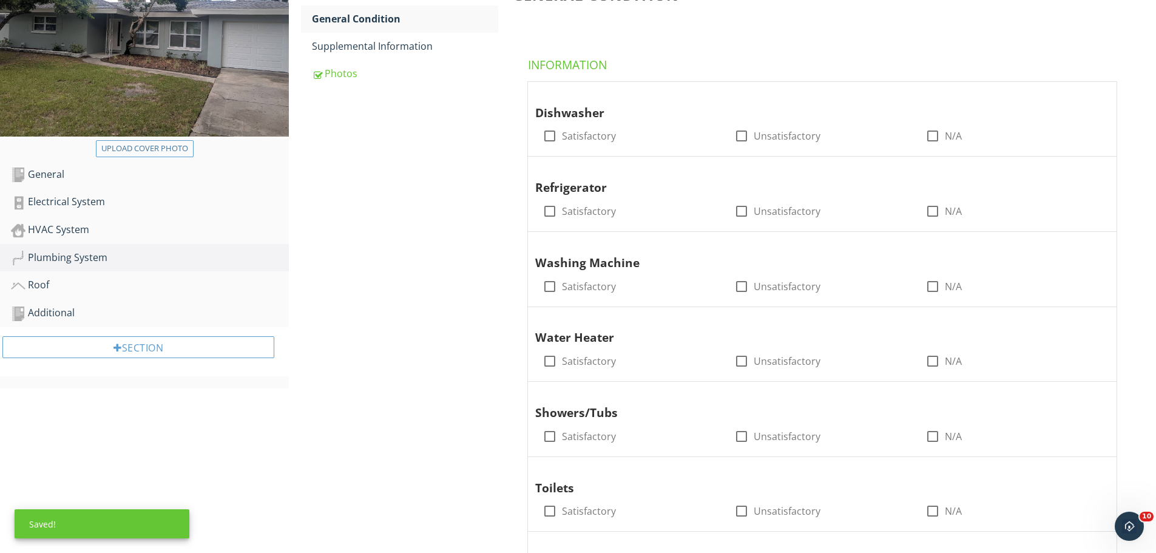
scroll to position [243, 0]
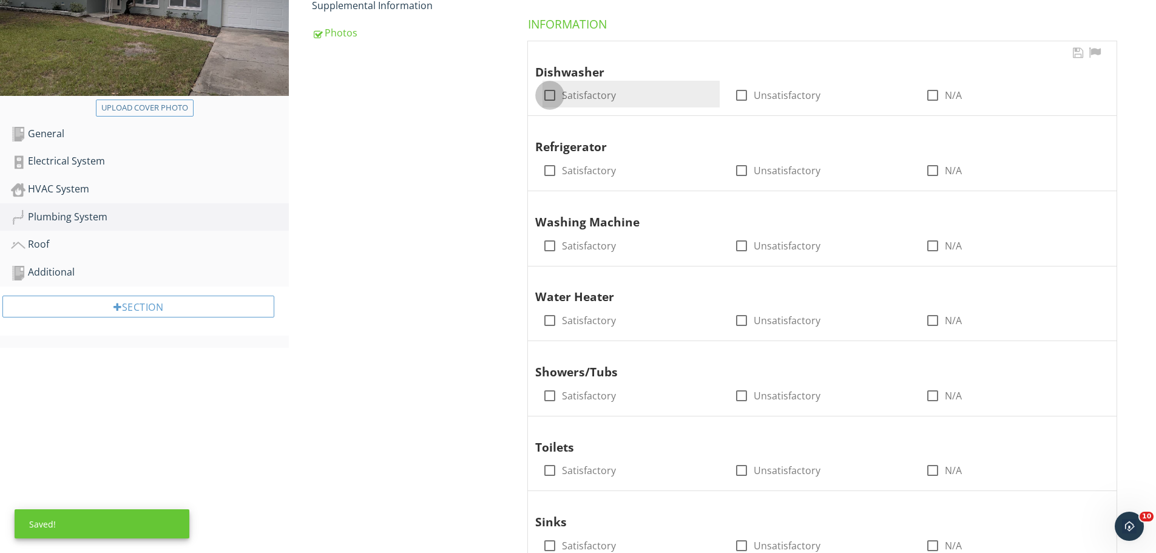
click at [545, 90] on div at bounding box center [549, 95] width 21 height 21
checkbox input "true"
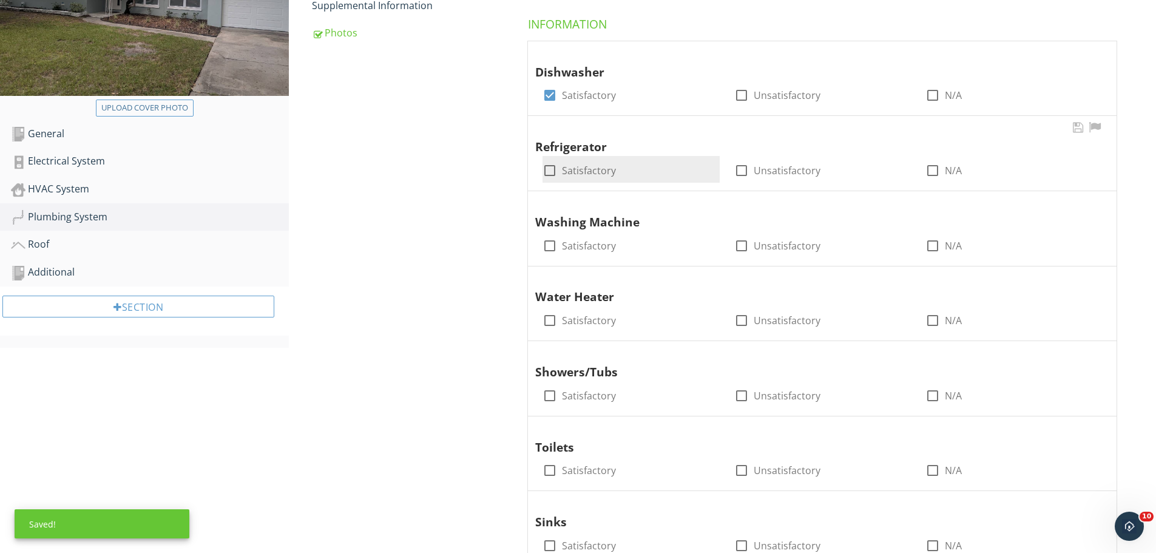
click at [544, 167] on div at bounding box center [549, 170] width 21 height 21
checkbox input "true"
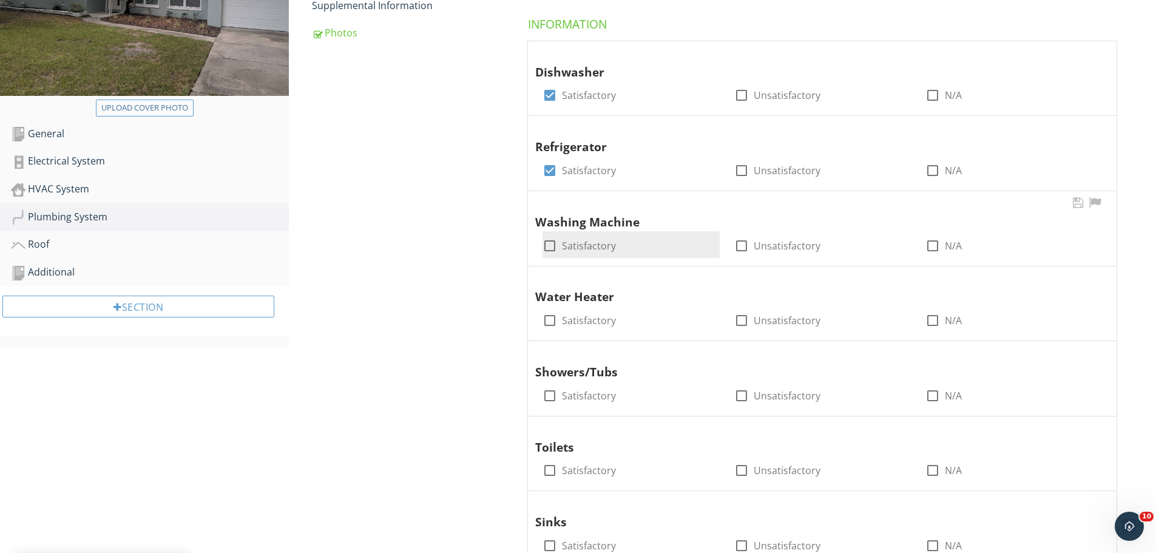
click at [547, 244] on div at bounding box center [549, 245] width 21 height 21
checkbox input "true"
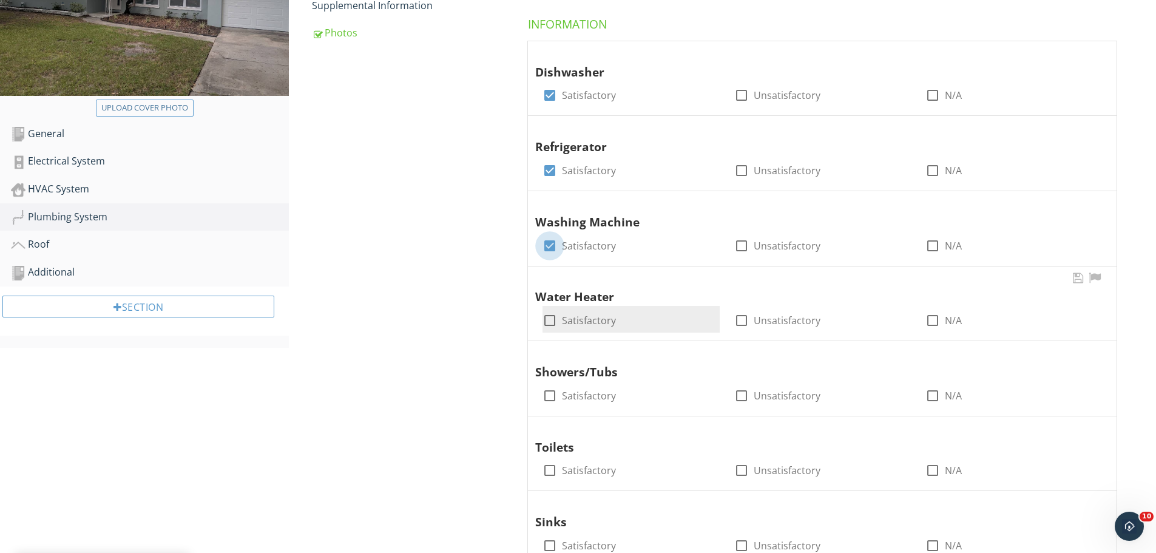
click at [551, 310] on div at bounding box center [549, 320] width 21 height 21
checkbox input "true"
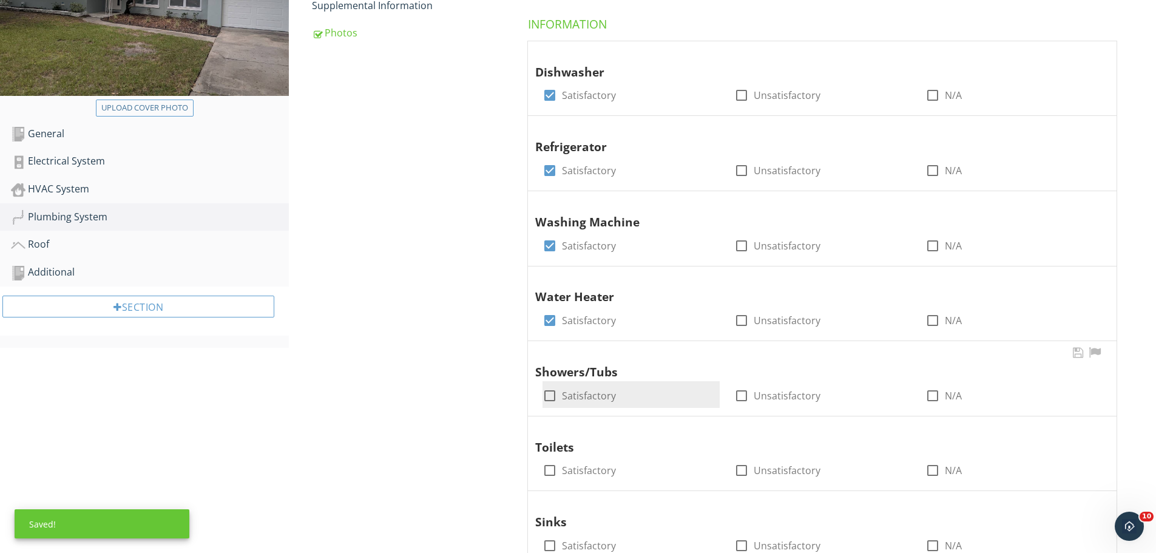
click at [553, 398] on div at bounding box center [549, 395] width 21 height 21
checkbox input "true"
click at [551, 468] on div at bounding box center [549, 470] width 21 height 21
checkbox input "true"
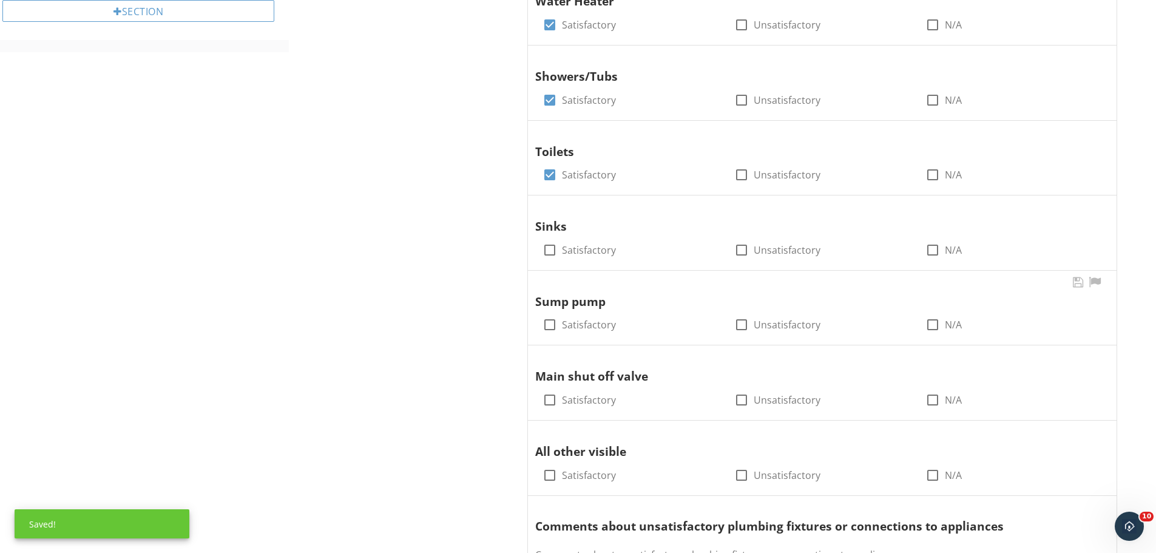
scroll to position [546, 0]
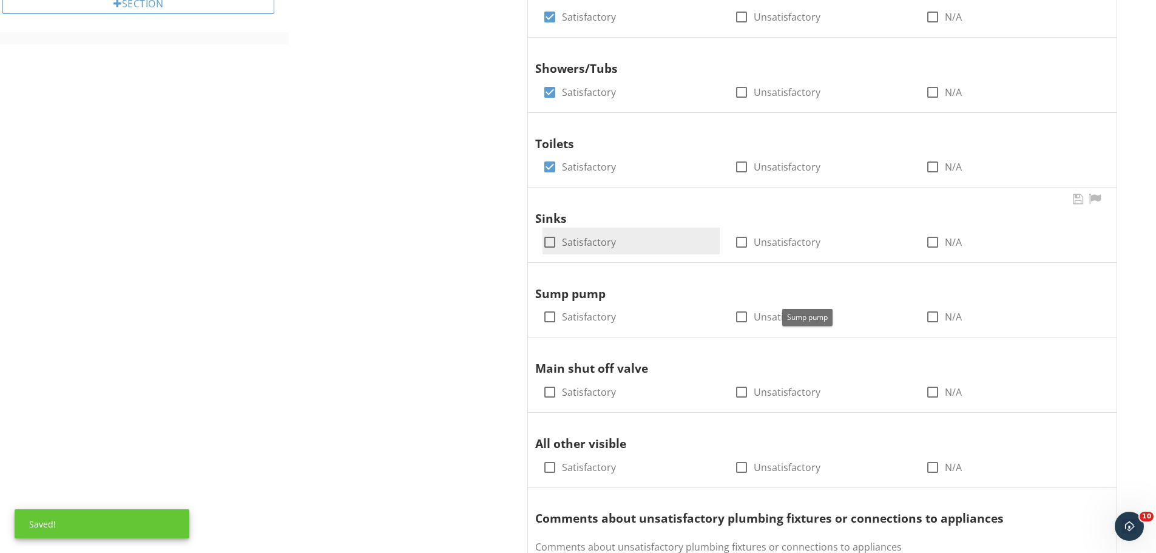
click at [547, 238] on div at bounding box center [549, 242] width 21 height 21
checkbox input "true"
click at [936, 315] on div at bounding box center [932, 316] width 21 height 21
checkbox input "true"
click at [552, 392] on div at bounding box center [549, 392] width 21 height 21
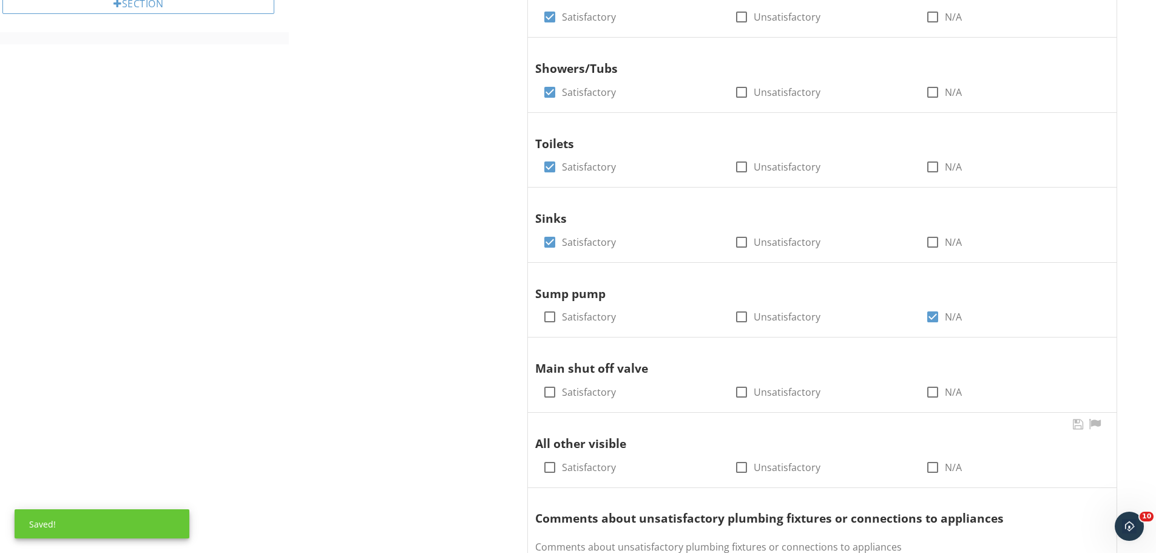
checkbox input "true"
click at [558, 462] on div at bounding box center [549, 467] width 21 height 21
checkbox input "true"
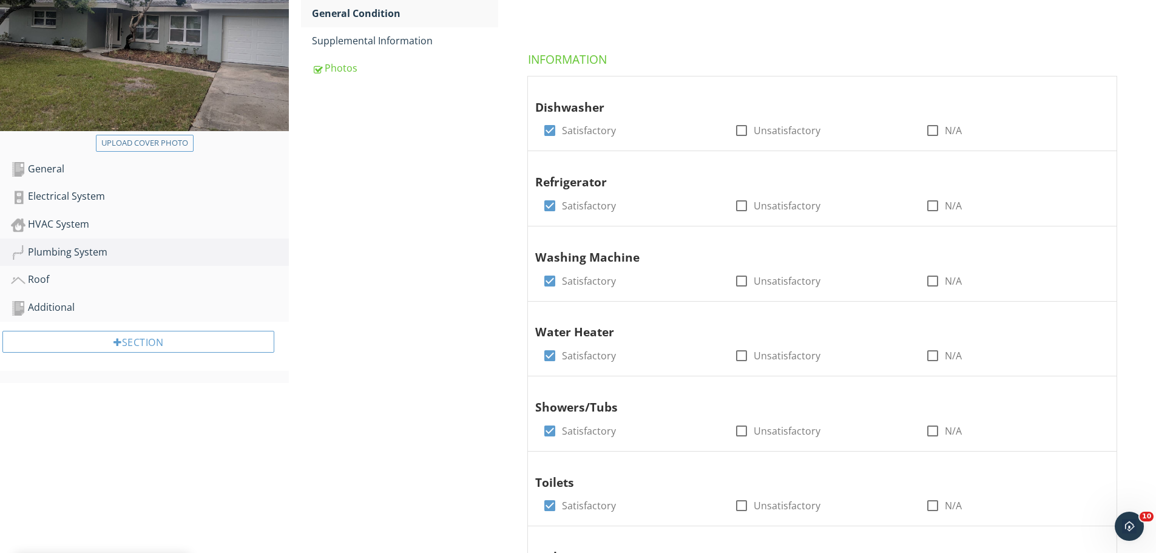
scroll to position [0, 0]
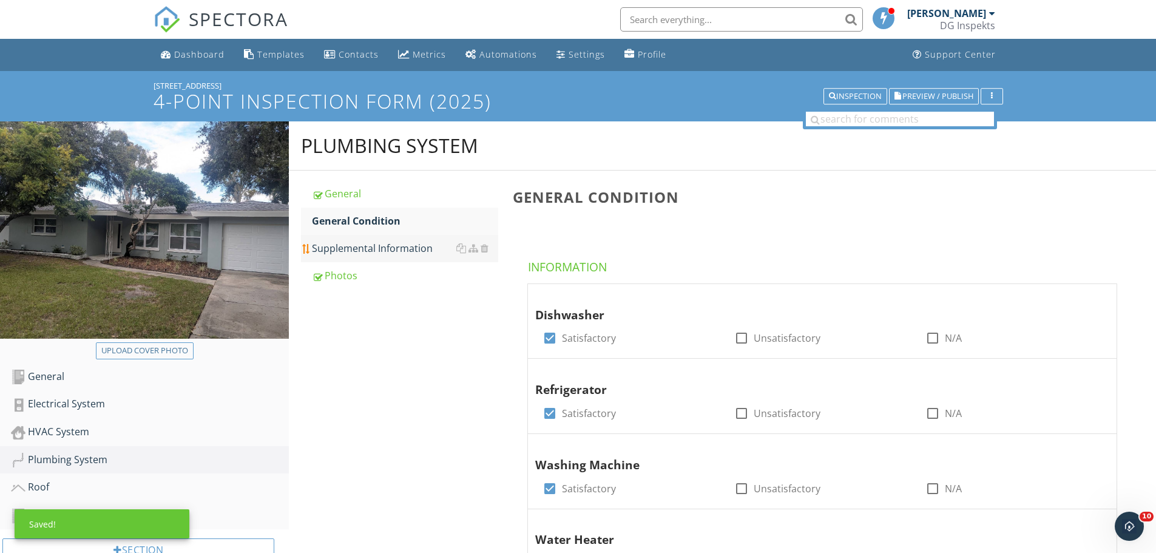
click at [360, 235] on link "Supplemental Information" at bounding box center [405, 248] width 186 height 27
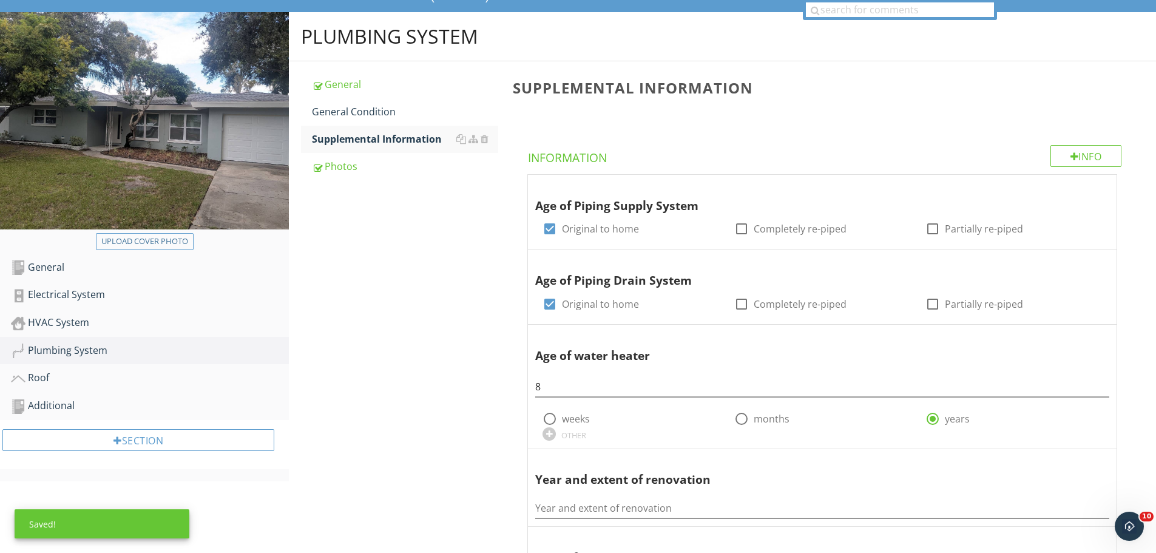
scroll to position [121, 0]
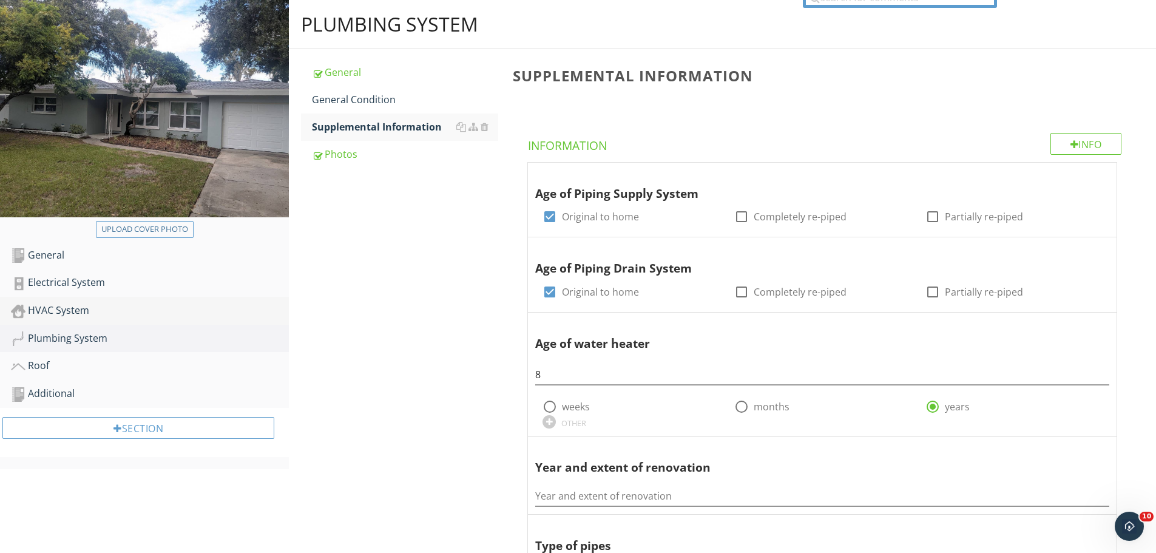
click at [78, 310] on div "HVAC System" at bounding box center [150, 311] width 278 height 16
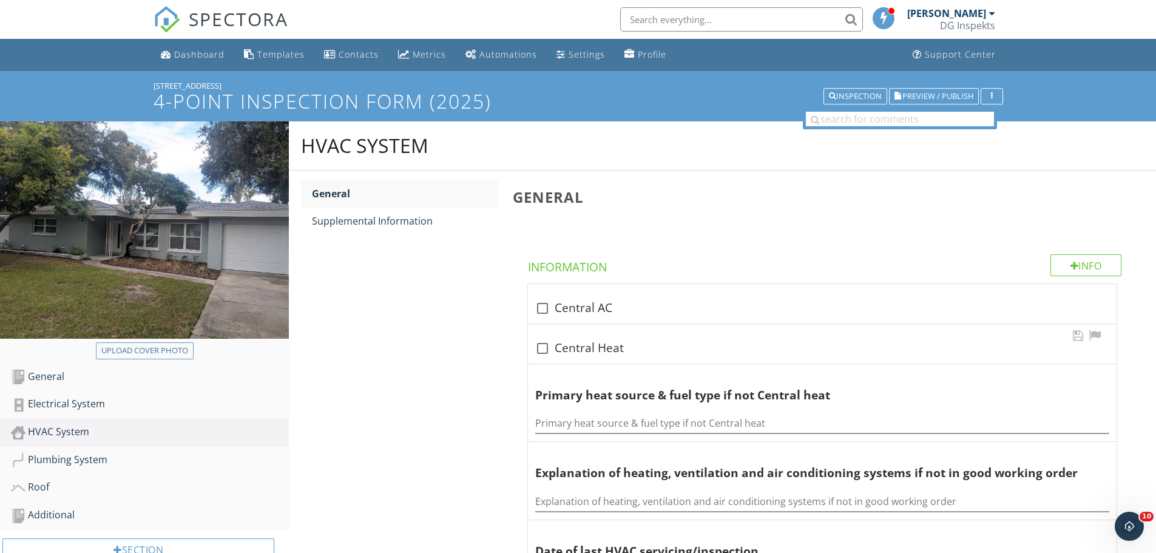
click at [553, 344] on div "check_box_outline_blank Central Heat" at bounding box center [822, 348] width 574 height 15
checkbox input "true"
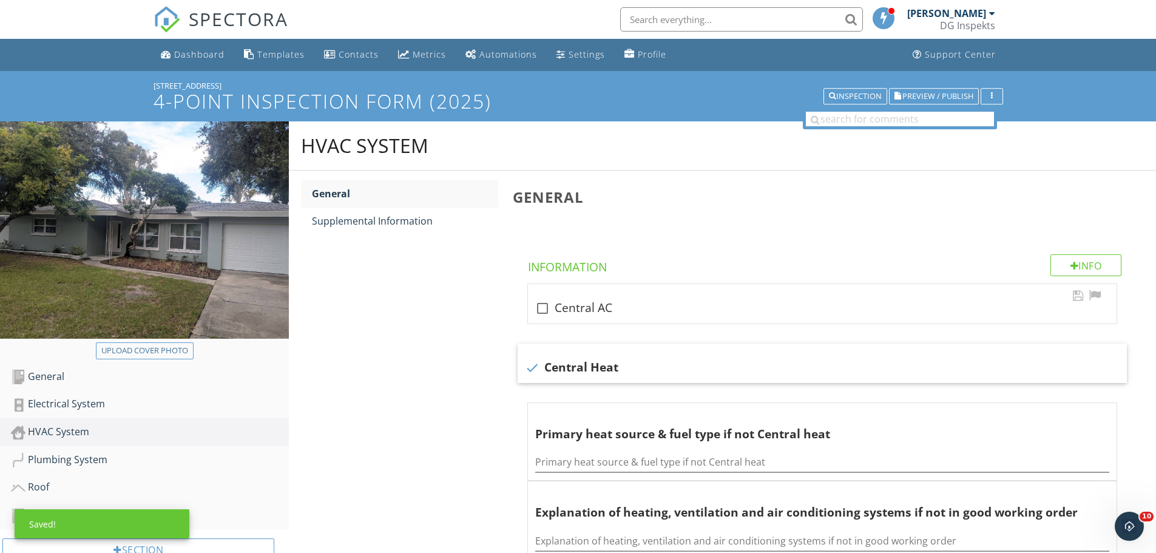
drag, startPoint x: 552, startPoint y: 306, endPoint x: 479, endPoint y: 247, distance: 93.6
click at [551, 305] on div at bounding box center [542, 308] width 21 height 21
checkbox input "true"
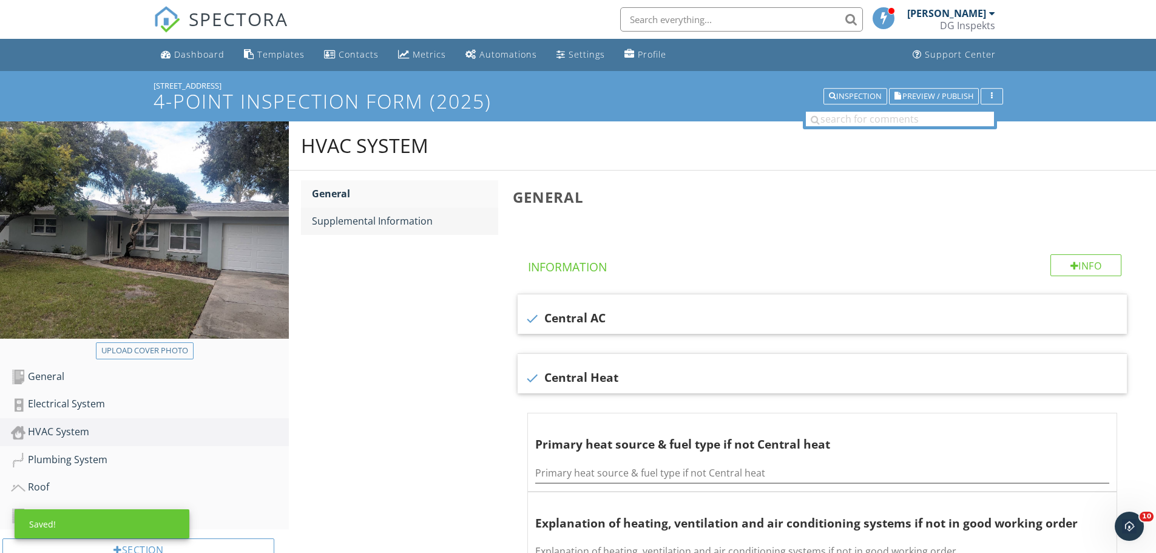
click at [410, 221] on div "Supplemental Information" at bounding box center [405, 221] width 186 height 15
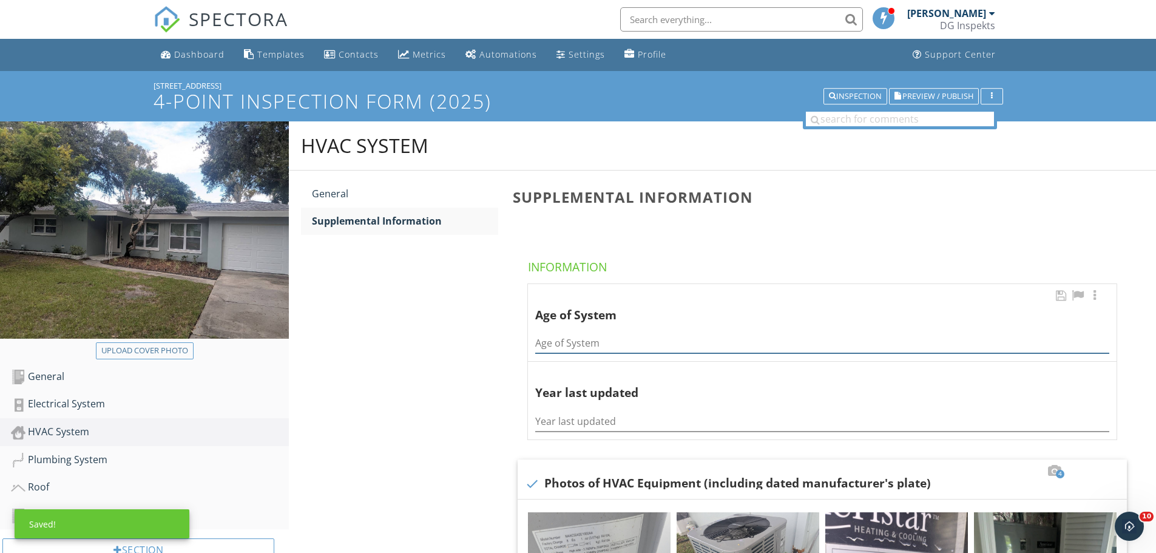
click at [587, 342] on input "Age of System" at bounding box center [822, 343] width 574 height 20
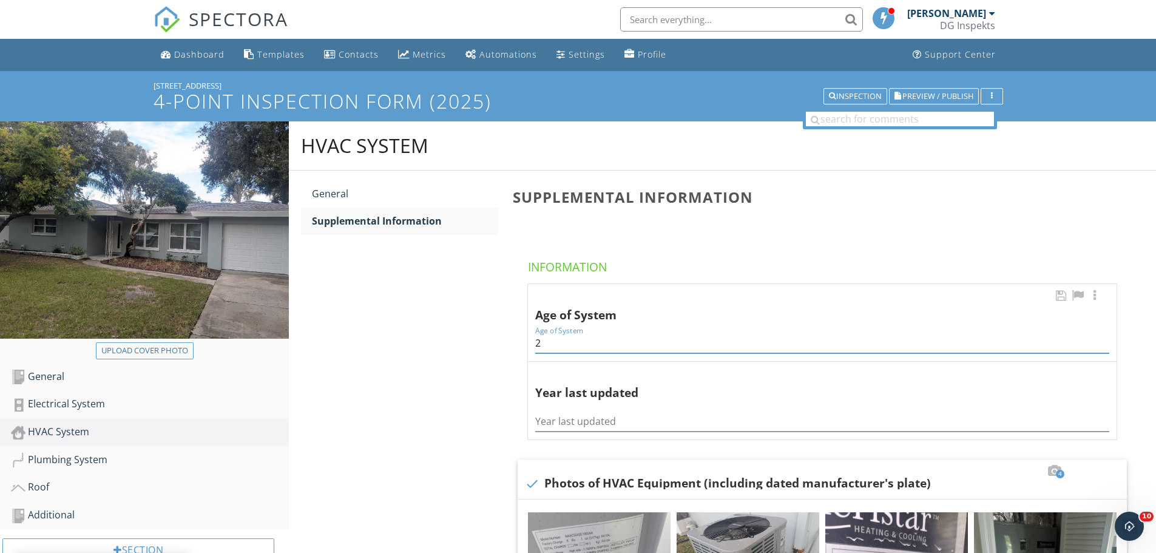
type input "2"
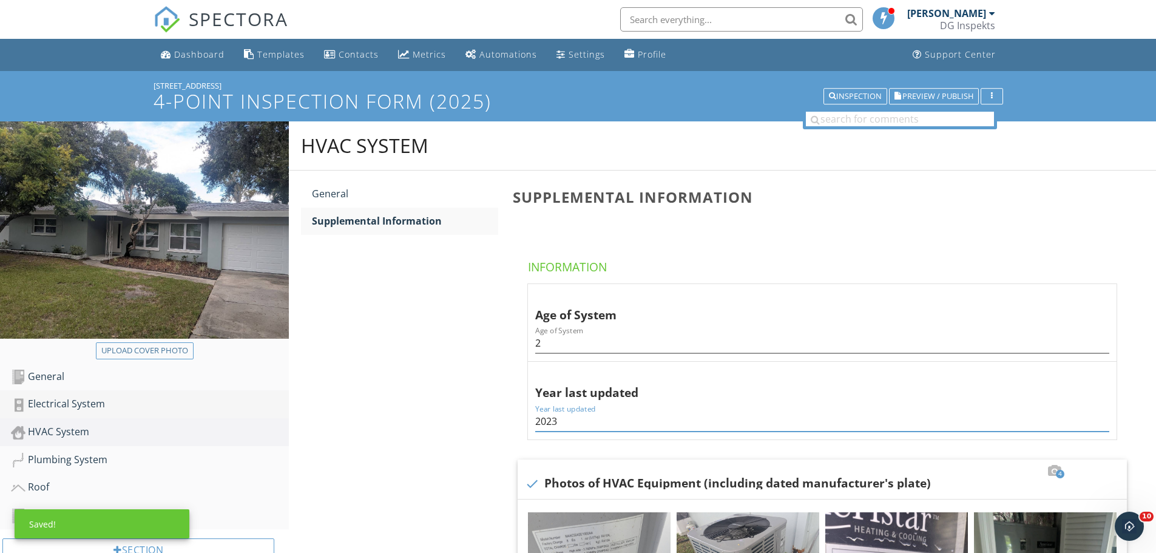
type input "2023"
click at [77, 404] on div "Electrical System" at bounding box center [150, 404] width 278 height 16
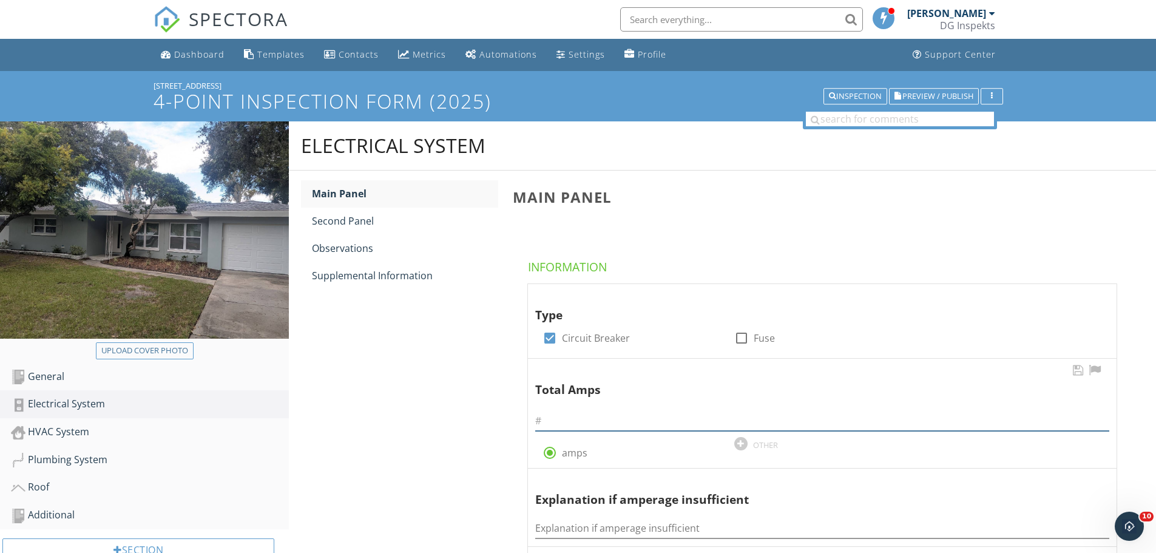
click at [558, 420] on input "text" at bounding box center [822, 421] width 574 height 20
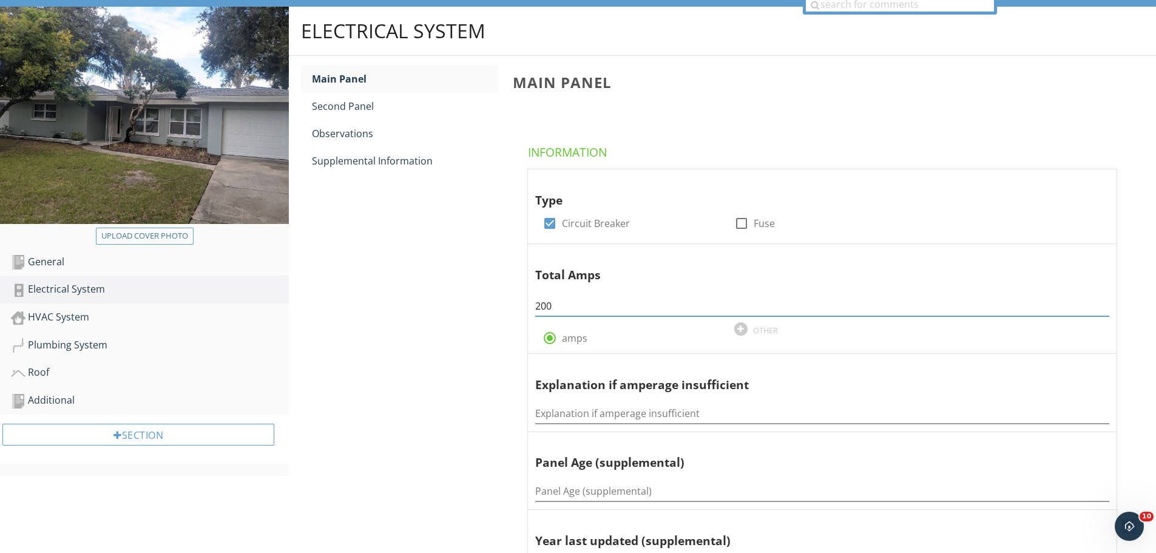
scroll to position [303, 0]
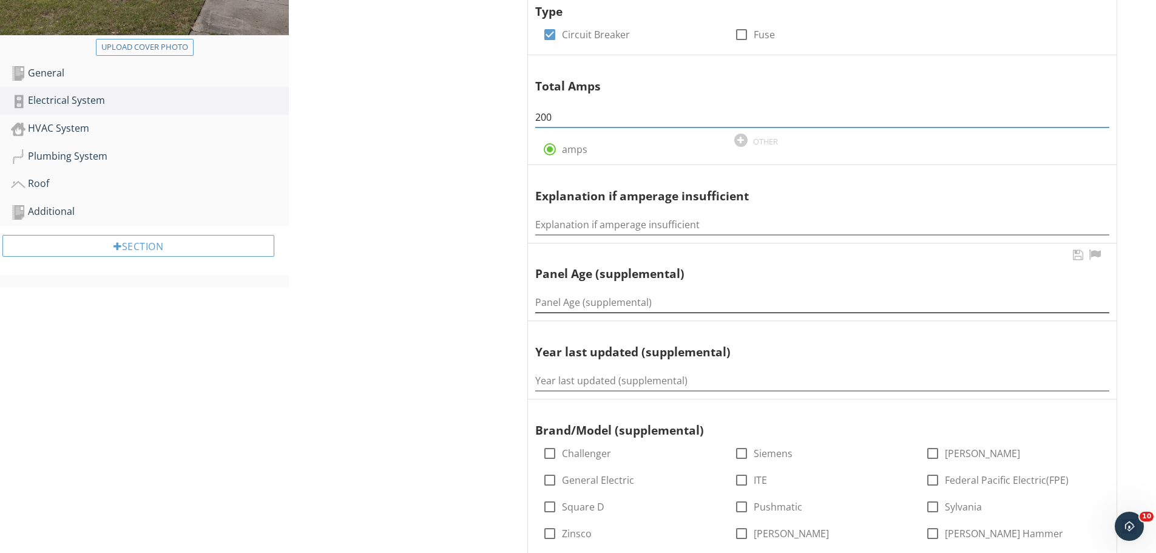
type input "200"
click at [595, 303] on input "Panel Age (supplemental)" at bounding box center [822, 302] width 574 height 20
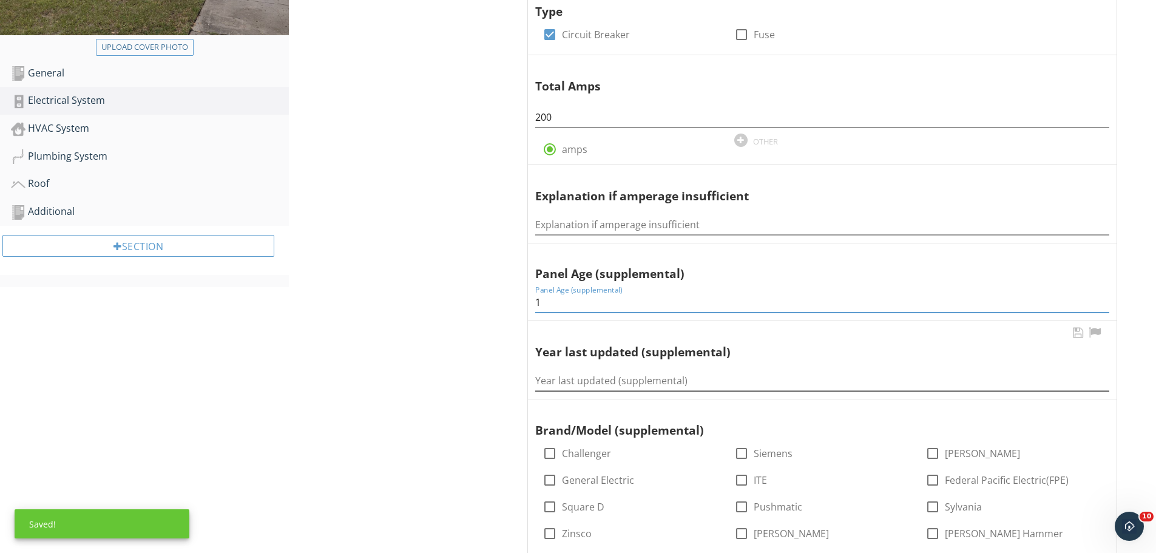
type input "1"
click at [636, 373] on input "Year last updated (supplemental)" at bounding box center [822, 381] width 574 height 20
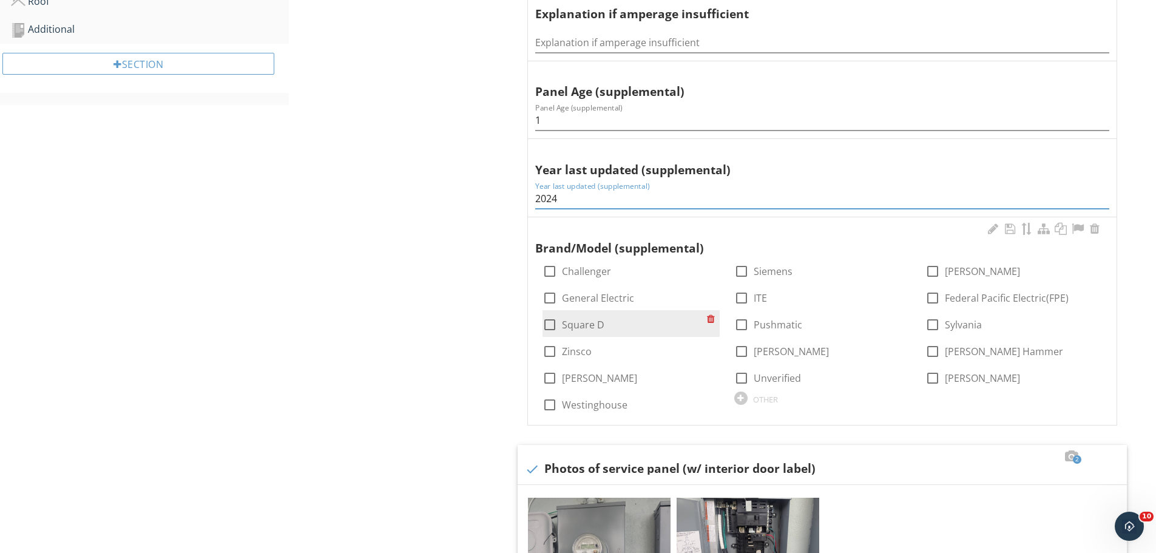
type input "2024"
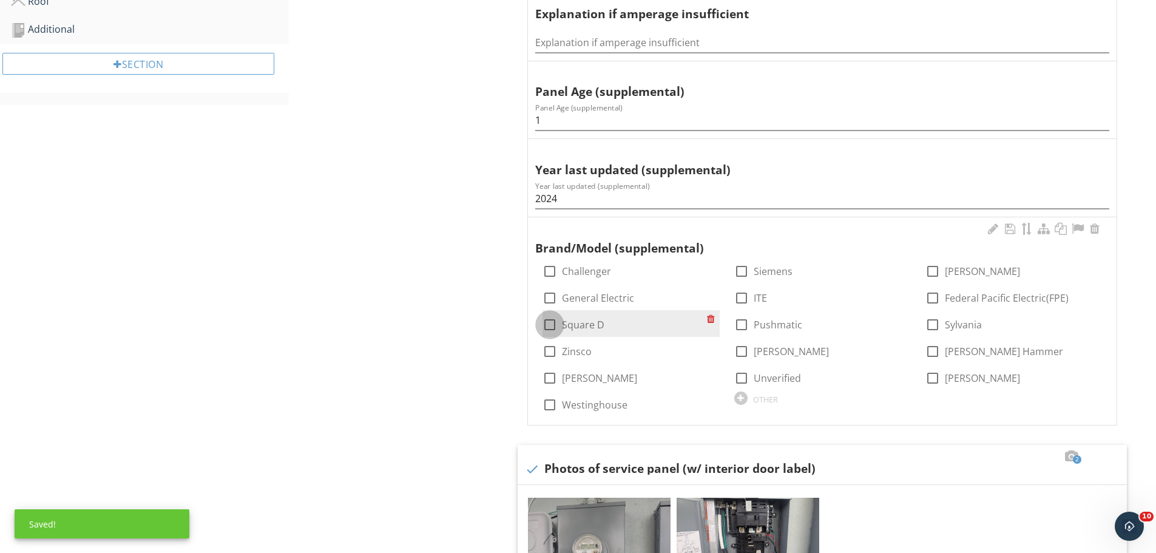
click at [555, 331] on div at bounding box center [549, 324] width 21 height 21
checkbox input "true"
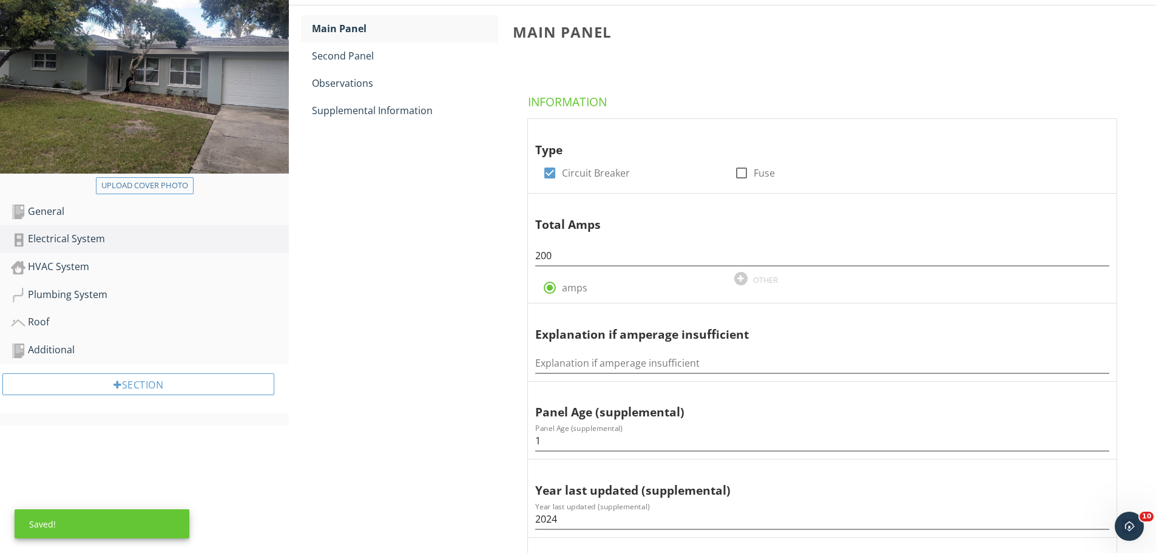
scroll to position [0, 0]
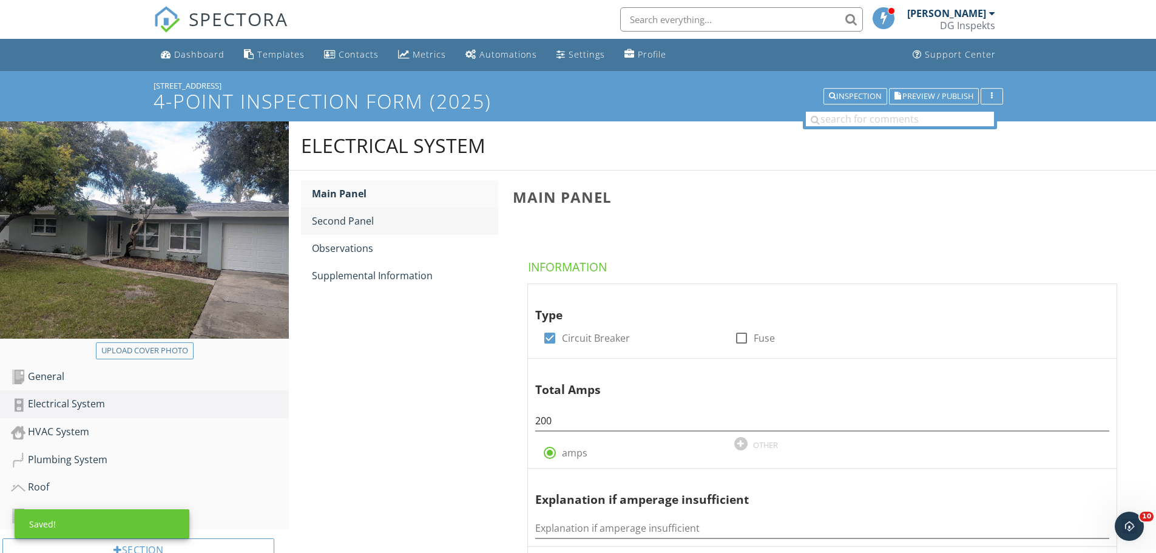
click at [366, 223] on div "Second Panel" at bounding box center [405, 221] width 186 height 15
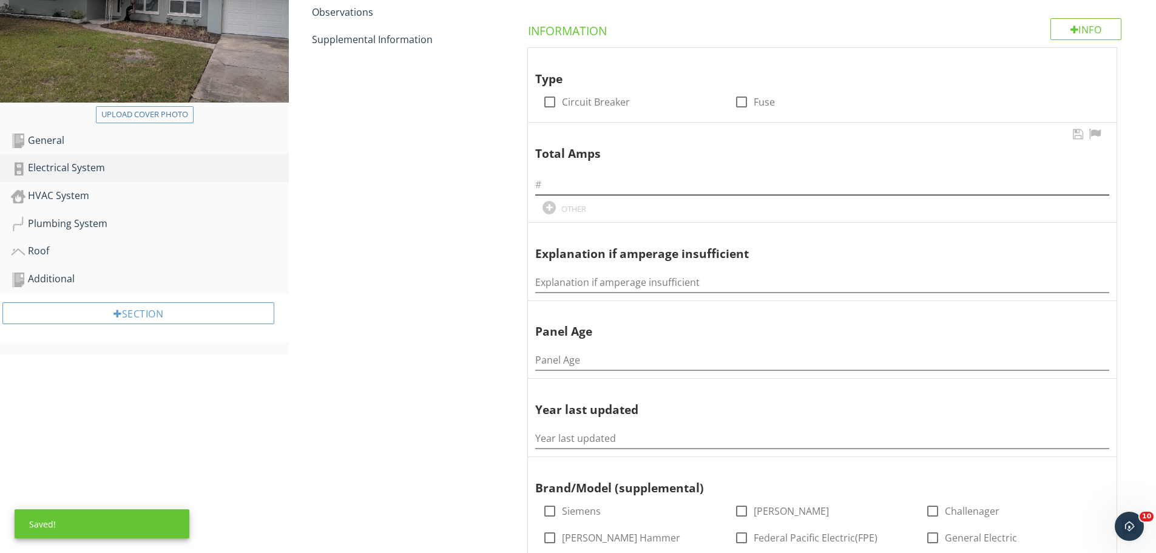
scroll to position [243, 0]
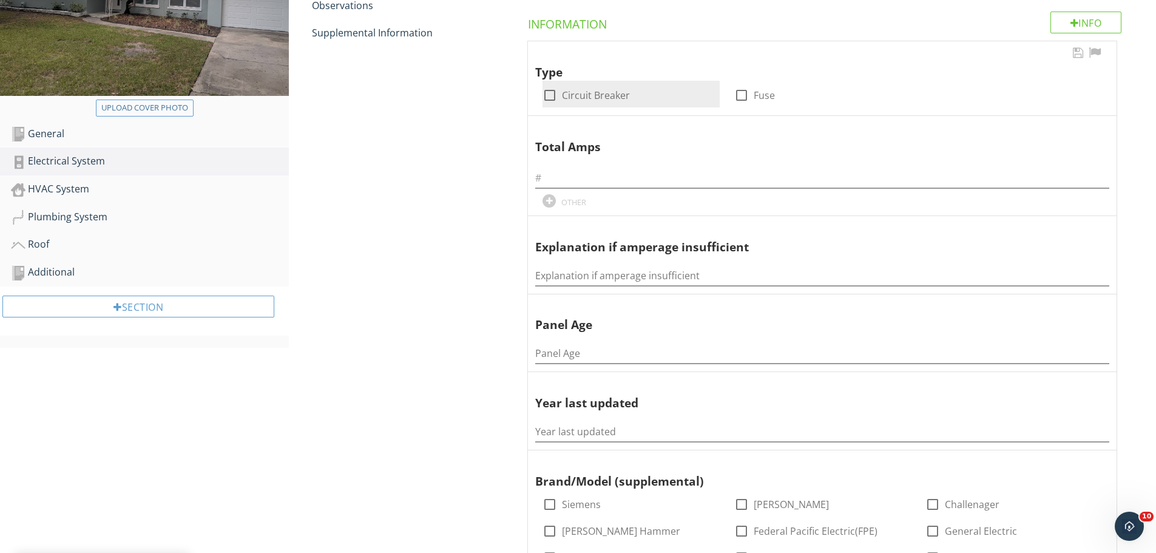
drag, startPoint x: 553, startPoint y: 88, endPoint x: 562, endPoint y: 156, distance: 68.5
click at [553, 88] on div at bounding box center [549, 95] width 21 height 21
checkbox input "true"
click at [562, 174] on input "text" at bounding box center [822, 178] width 574 height 20
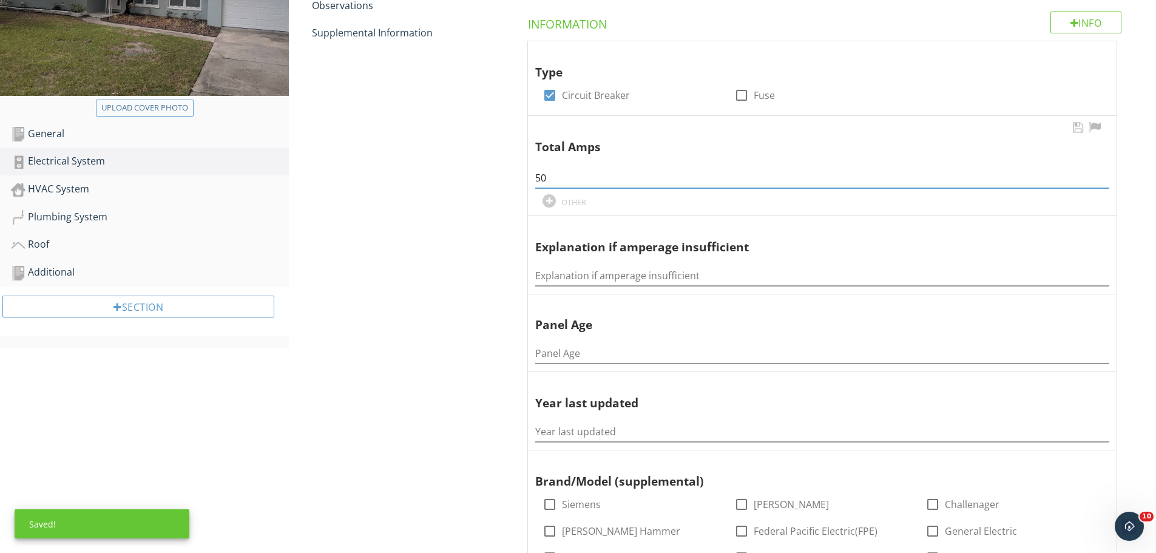
type input "5"
type input "200"
type input "1"
type input "2024"
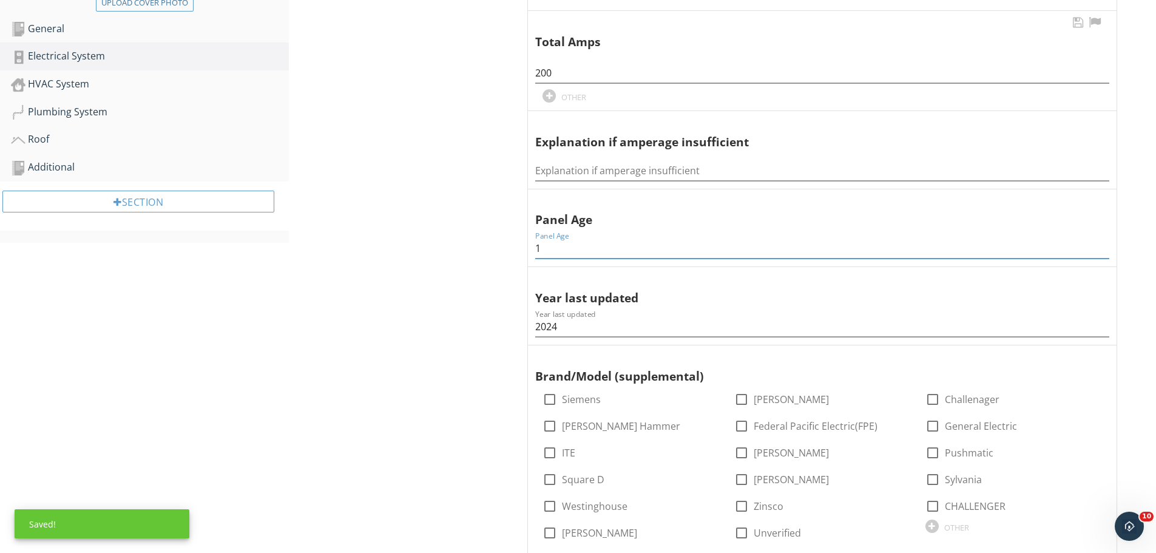
scroll to position [607, 0]
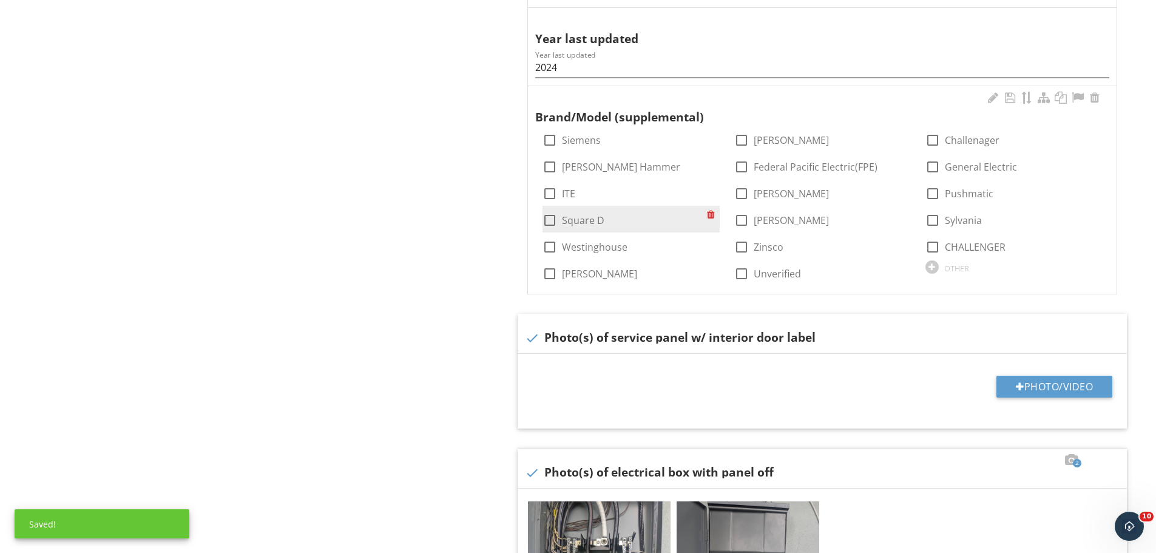
type input "1"
click at [553, 222] on div at bounding box center [549, 220] width 21 height 21
checkbox input "true"
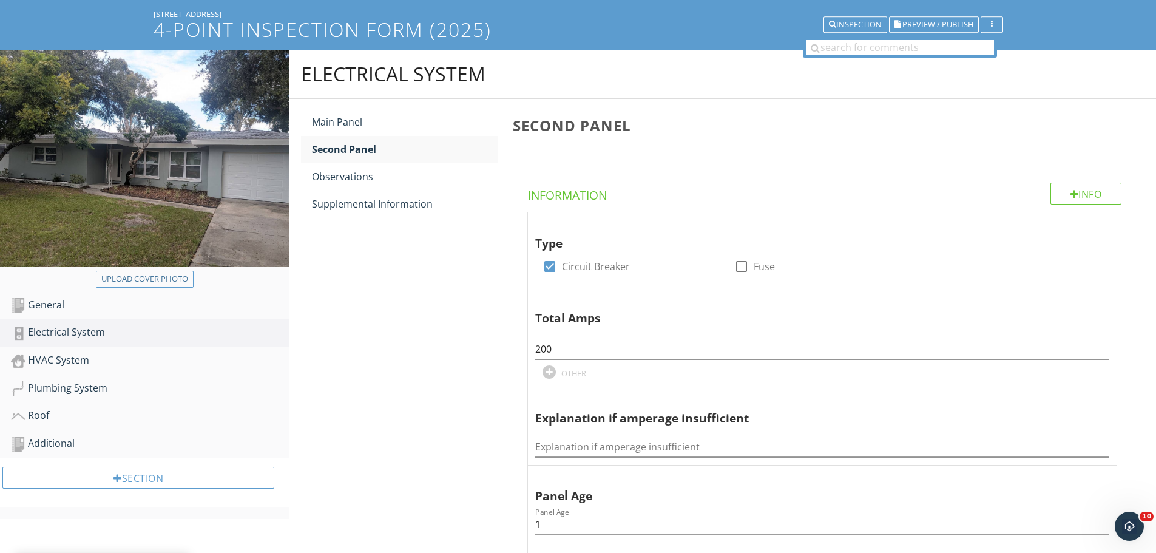
scroll to position [0, 0]
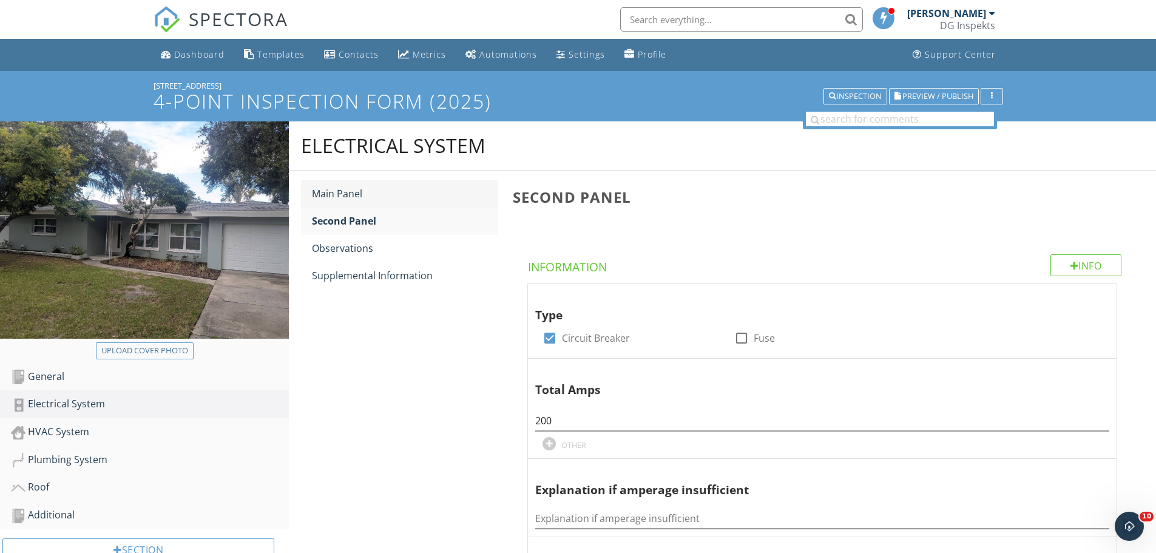
click at [388, 186] on div "Main Panel" at bounding box center [405, 193] width 186 height 15
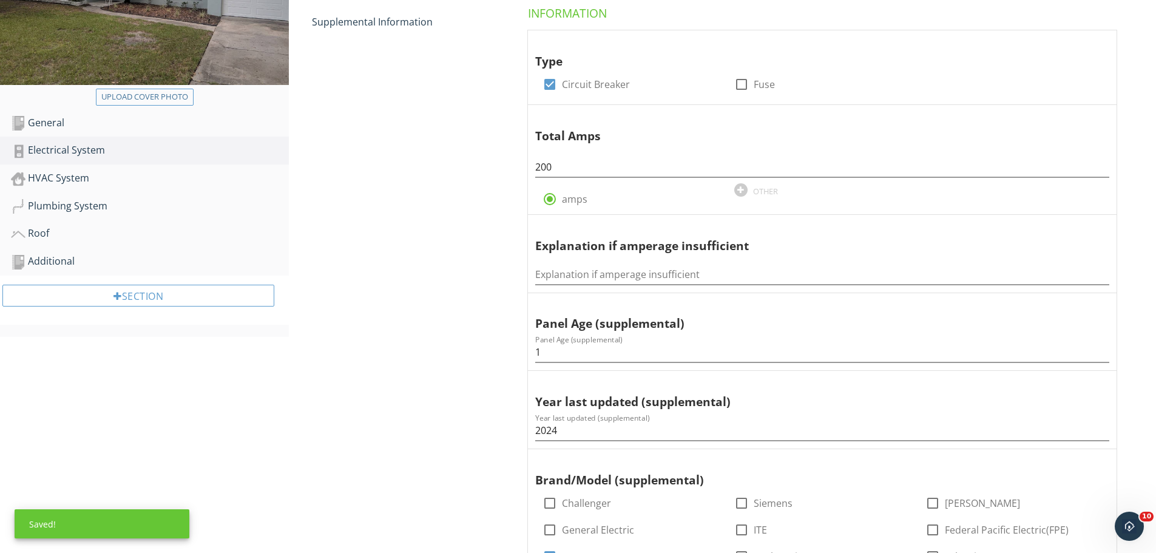
scroll to position [121, 0]
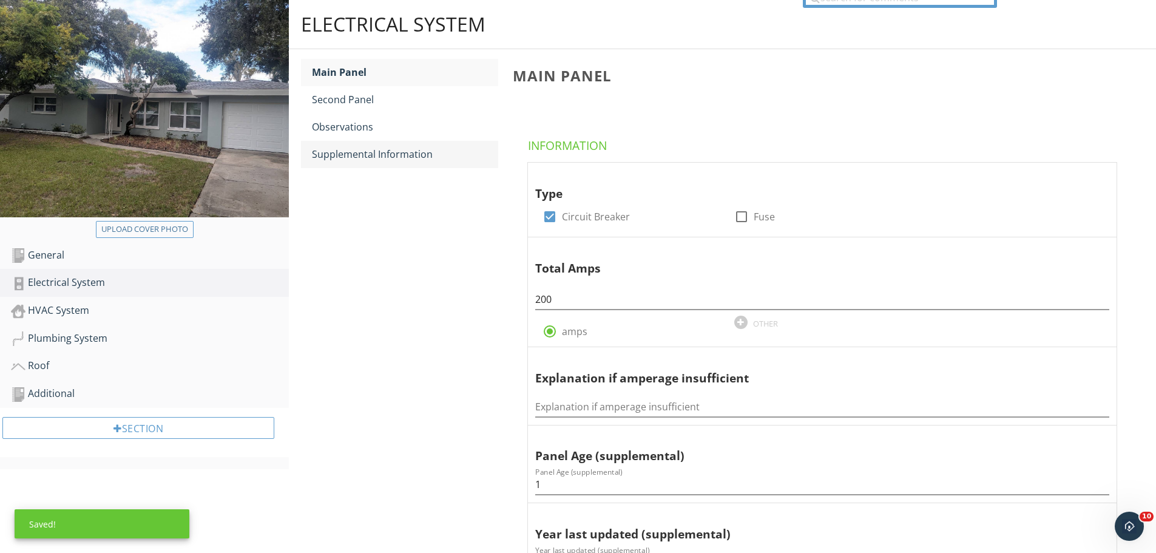
click at [369, 145] on link "Supplemental Information" at bounding box center [405, 154] width 186 height 27
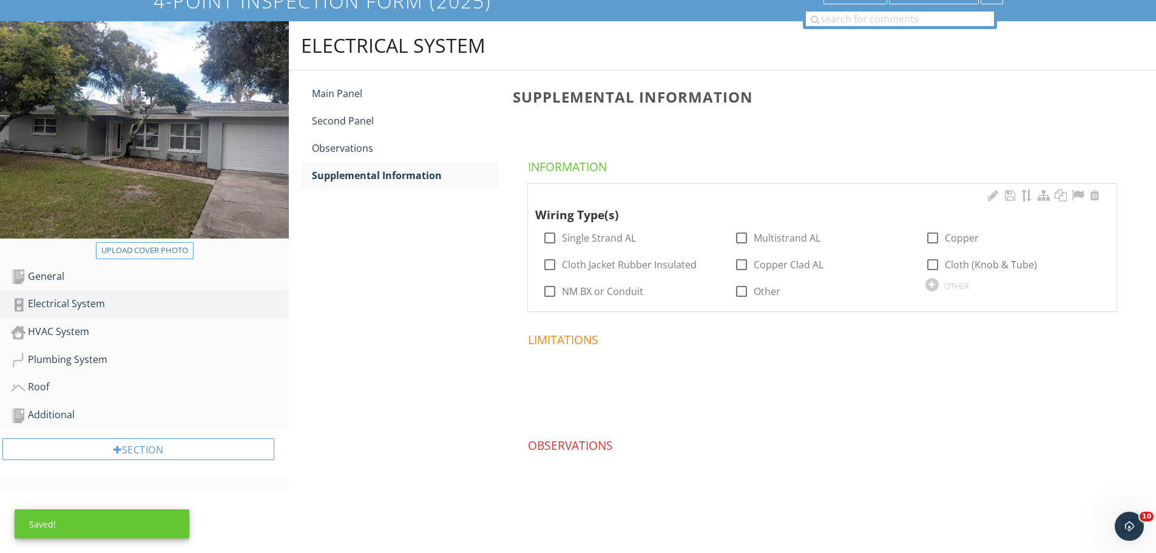
scroll to position [100, 0]
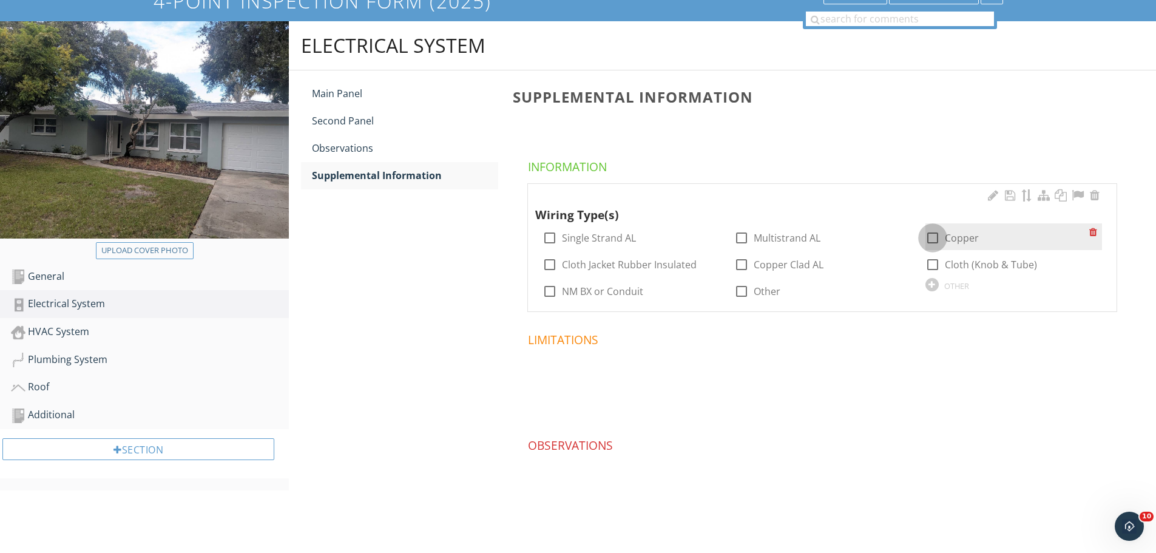
click at [937, 234] on div at bounding box center [932, 238] width 21 height 21
checkbox input "true"
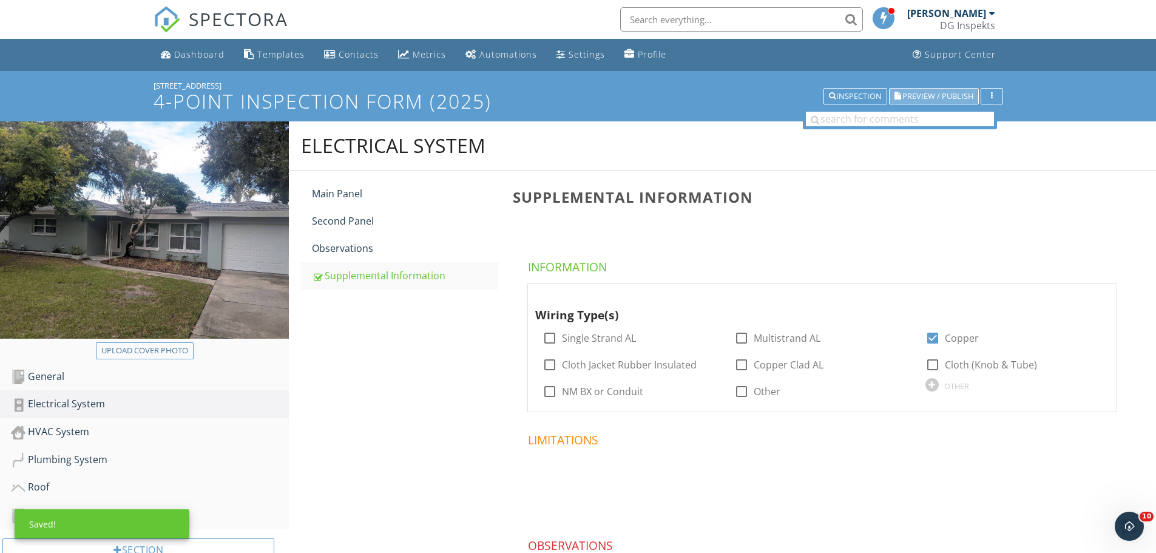
drag, startPoint x: 943, startPoint y: 94, endPoint x: 888, endPoint y: 79, distance: 56.5
click at [943, 94] on span "Preview / Publish" at bounding box center [937, 96] width 71 height 8
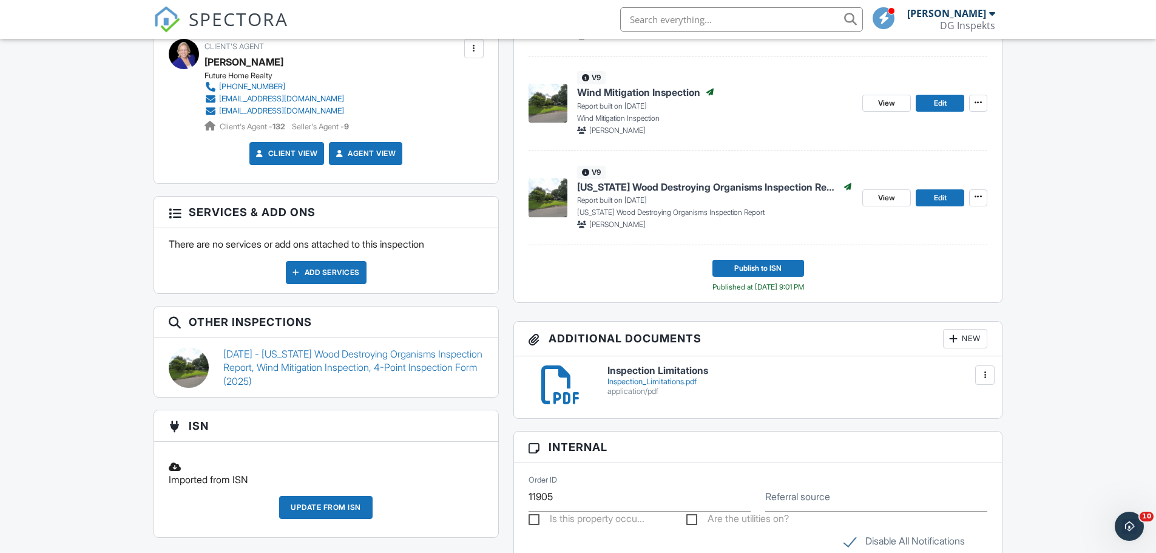
scroll to position [141, 0]
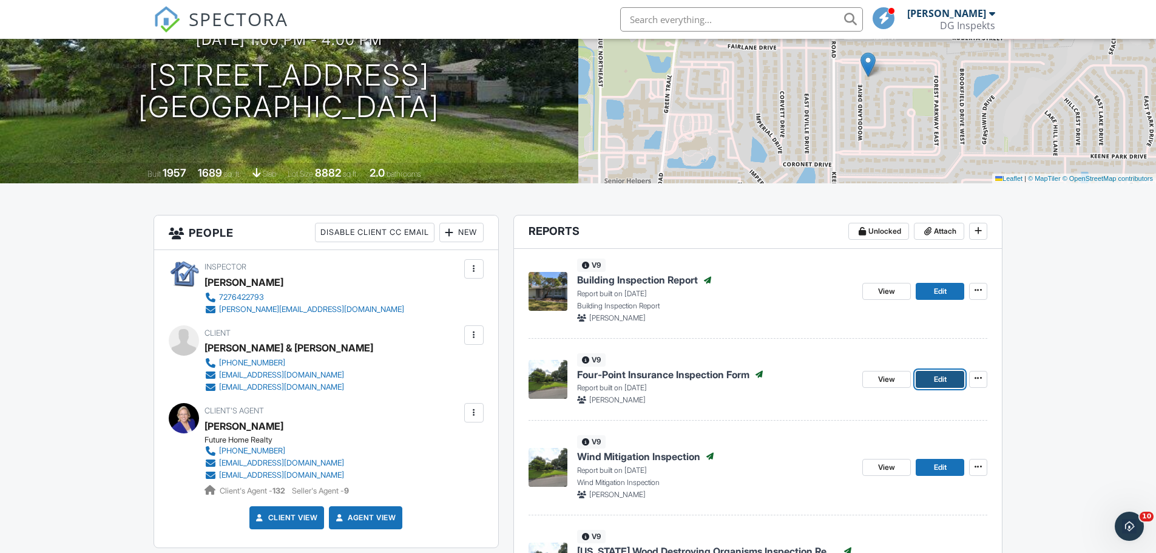
click at [949, 380] on link "Edit" at bounding box center [939, 379] width 49 height 17
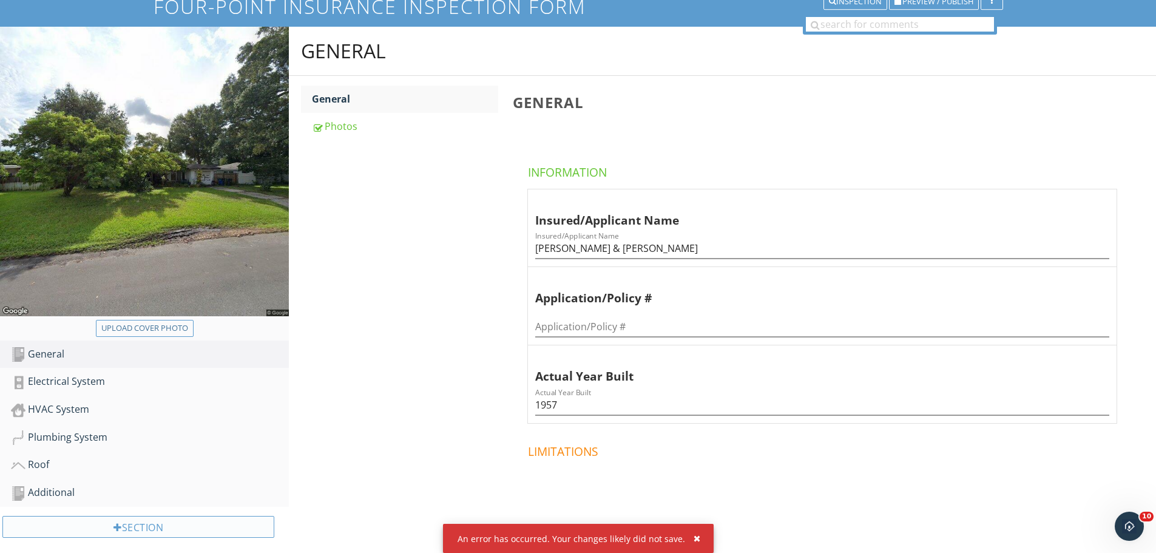
scroll to position [206, 0]
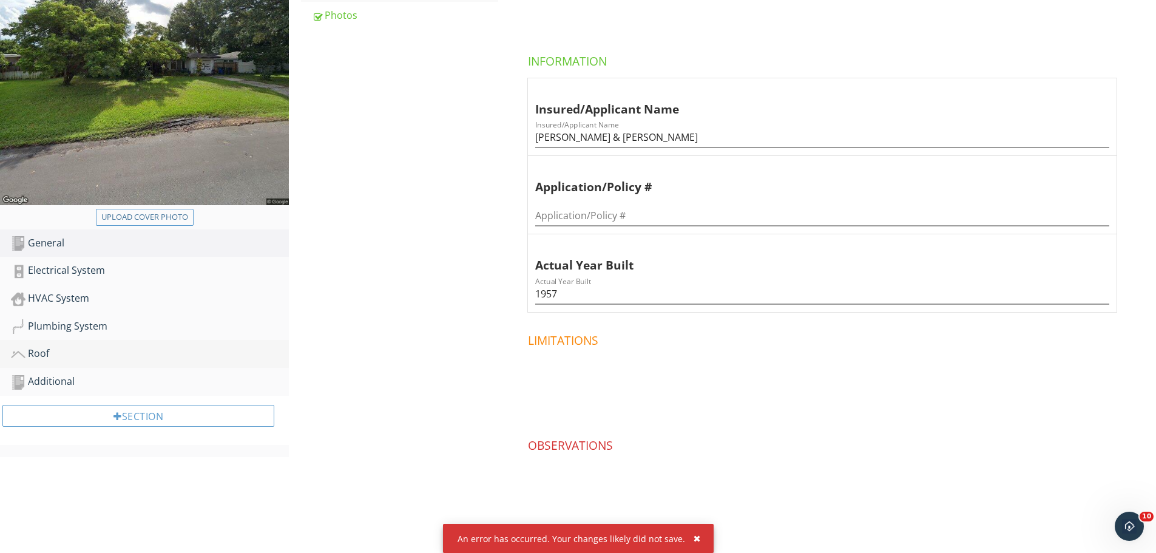
click at [79, 352] on div "Roof" at bounding box center [150, 354] width 278 height 16
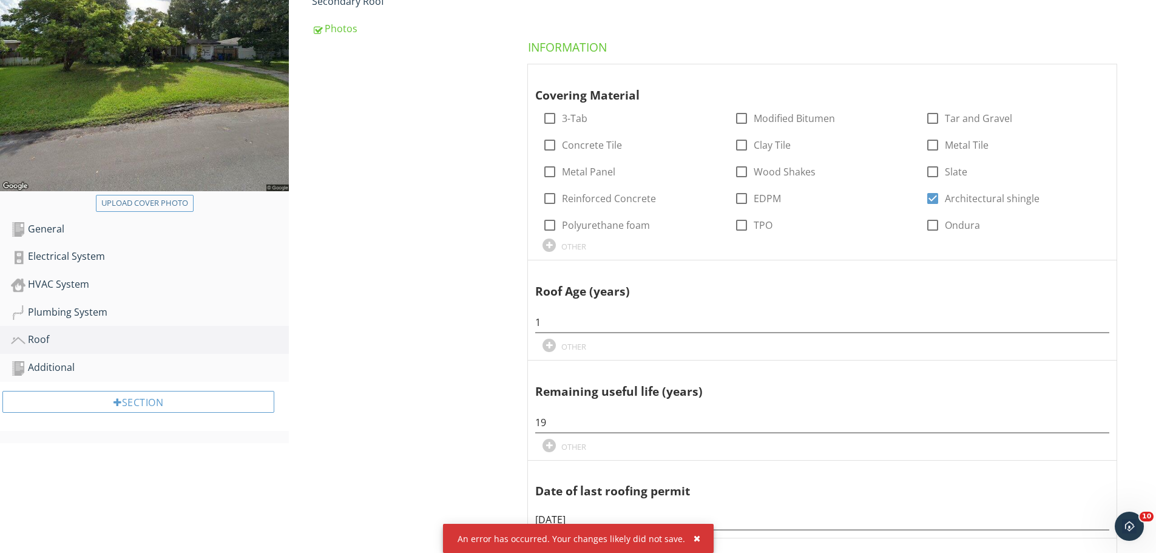
scroll to position [145, 0]
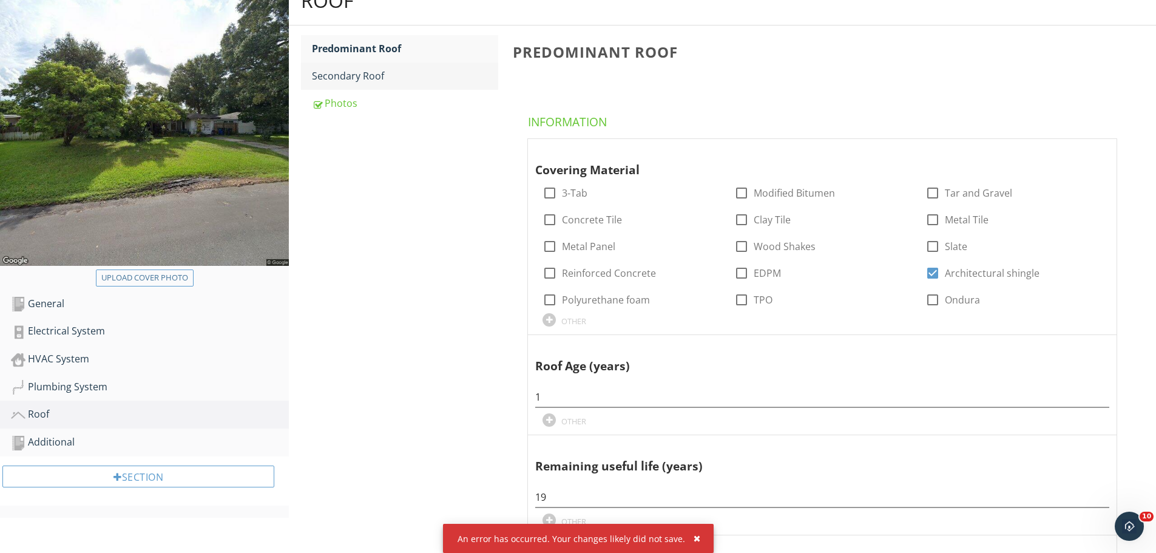
click at [376, 74] on div "Secondary Roof" at bounding box center [405, 76] width 186 height 15
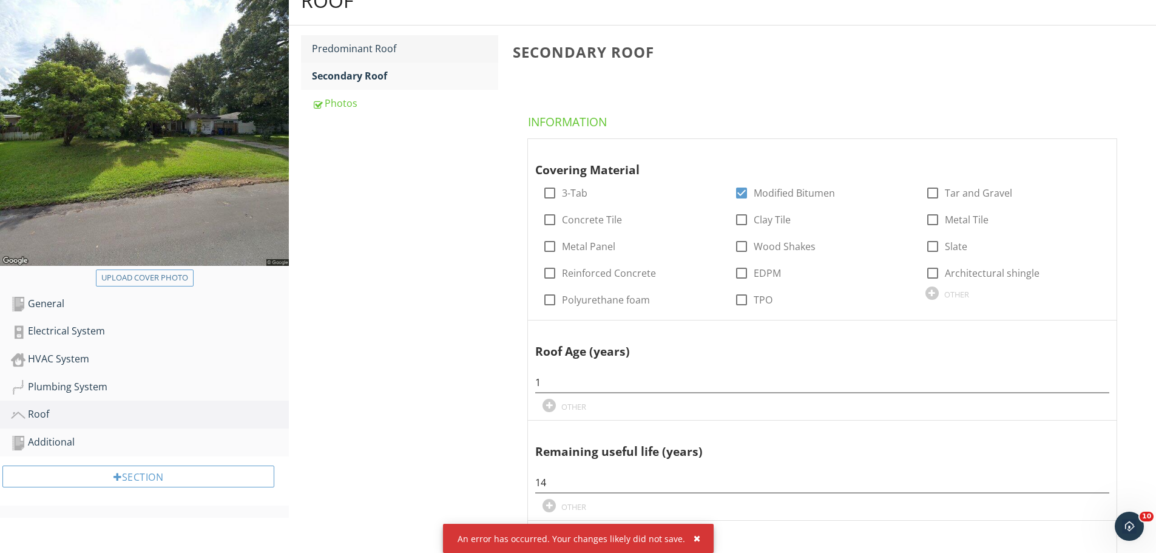
click at [368, 52] on div "Predominant Roof" at bounding box center [405, 48] width 186 height 15
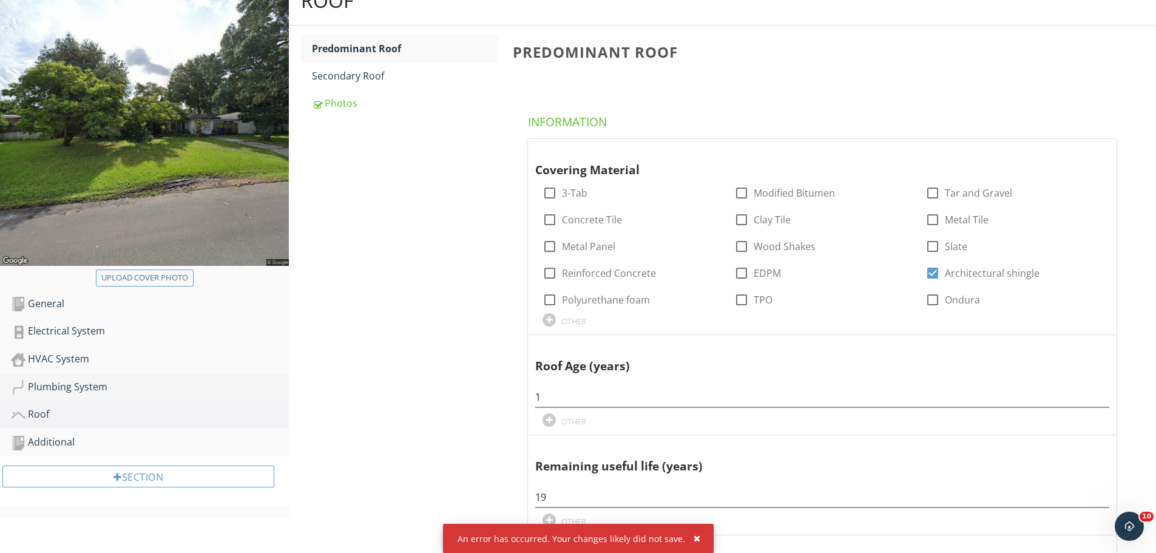
click at [78, 385] on div "Plumbing System" at bounding box center [150, 387] width 278 height 16
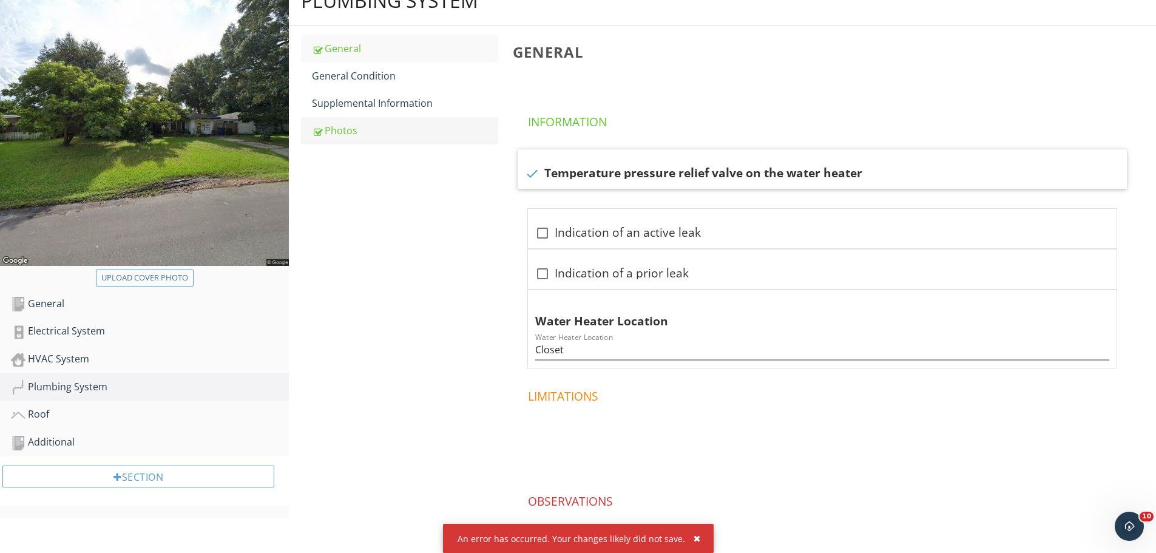
click at [375, 123] on link "Photos" at bounding box center [405, 130] width 186 height 27
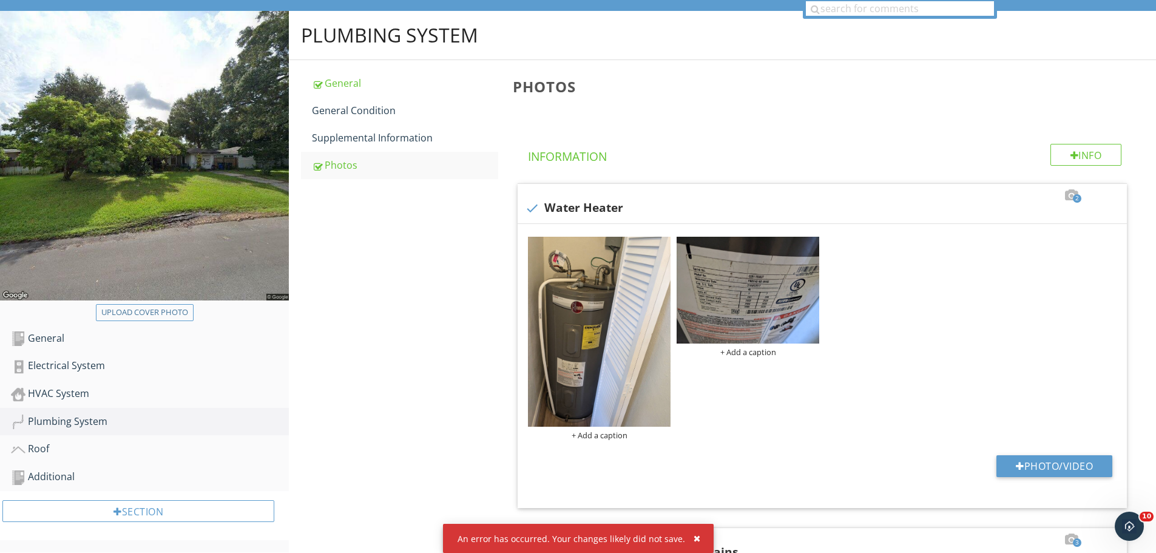
scroll to position [84, 0]
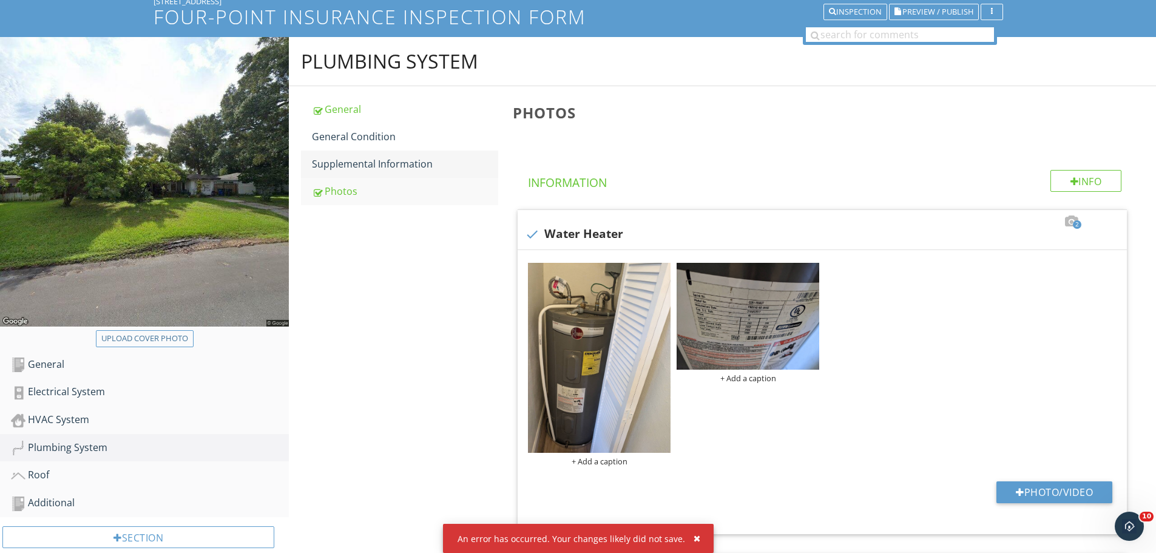
click at [385, 167] on div "Supplemental Information" at bounding box center [405, 164] width 186 height 15
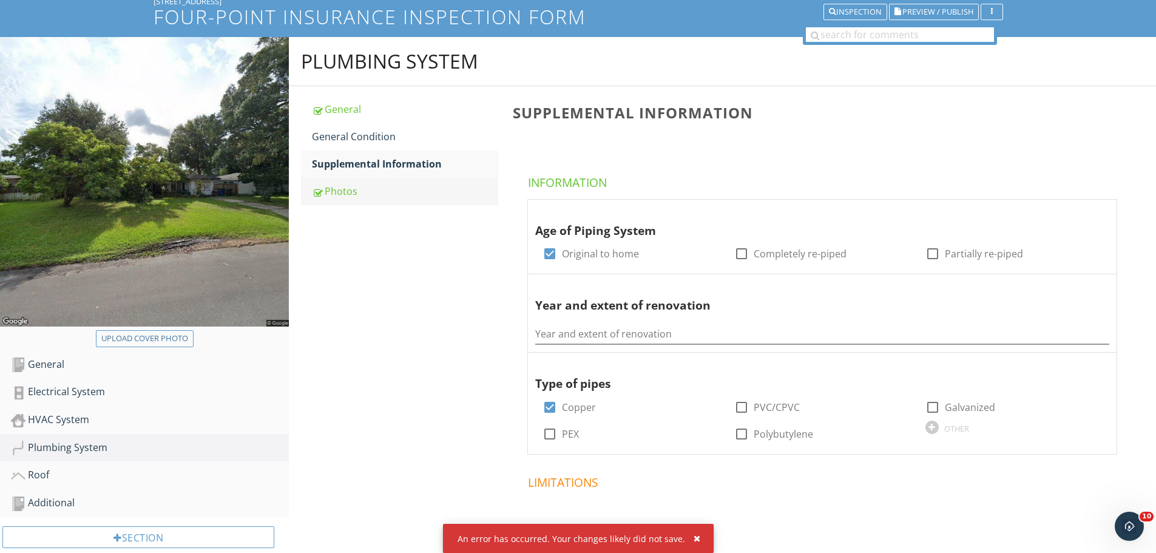
click at [347, 178] on link "Photos" at bounding box center [405, 191] width 186 height 27
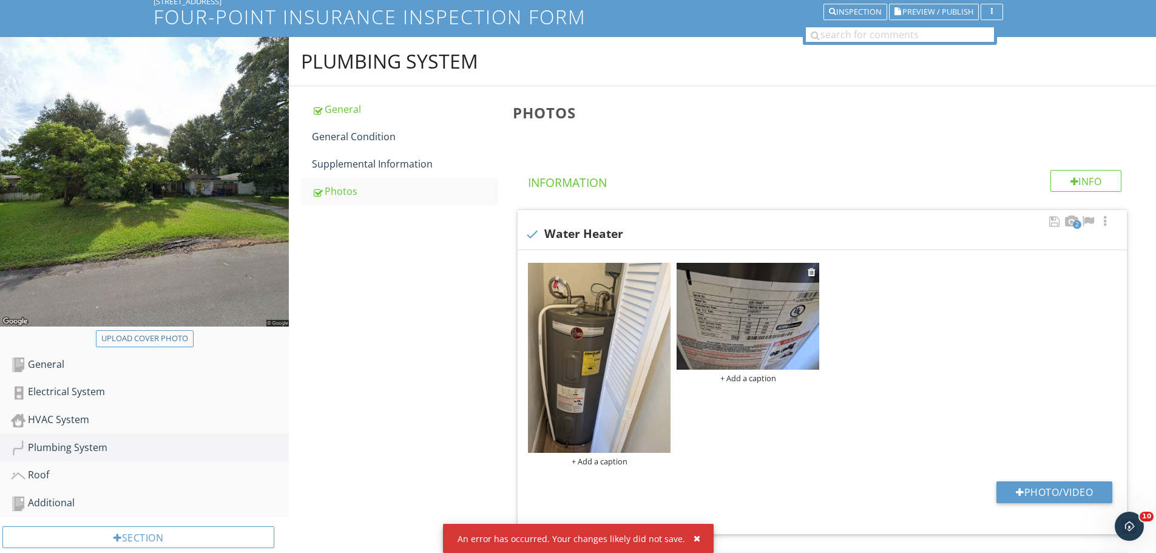
click at [732, 276] on img at bounding box center [747, 316] width 143 height 107
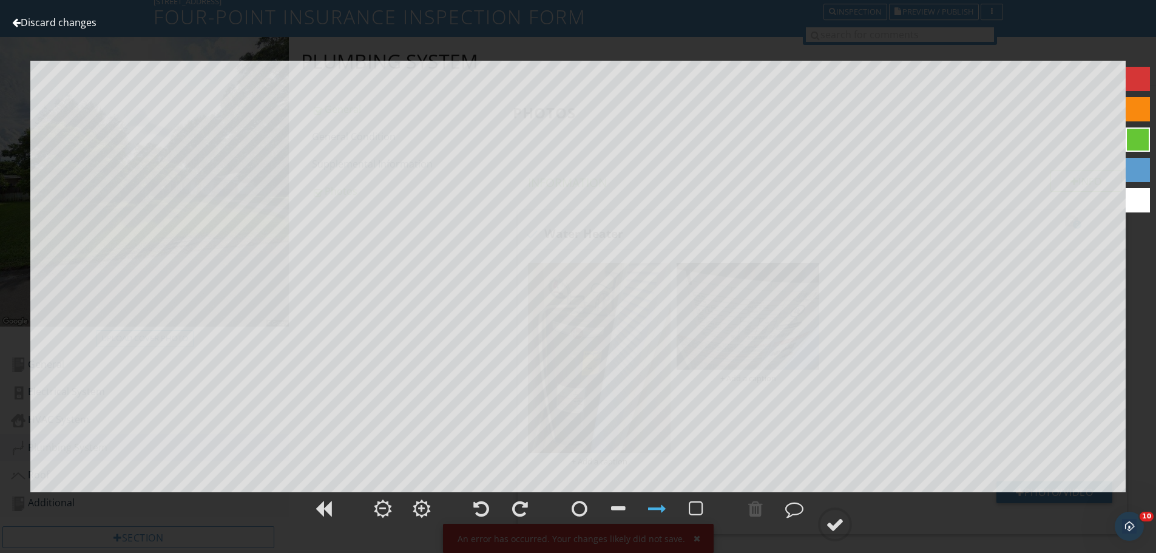
click at [85, 19] on link "Discard changes" at bounding box center [54, 22] width 84 height 13
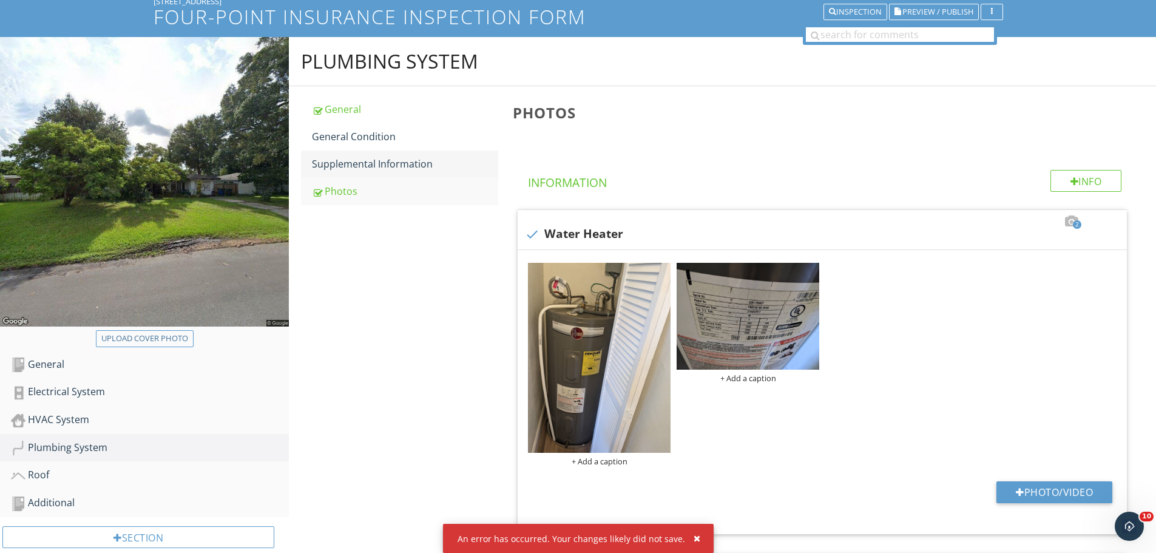
click at [359, 161] on div "Supplemental Information" at bounding box center [405, 164] width 186 height 15
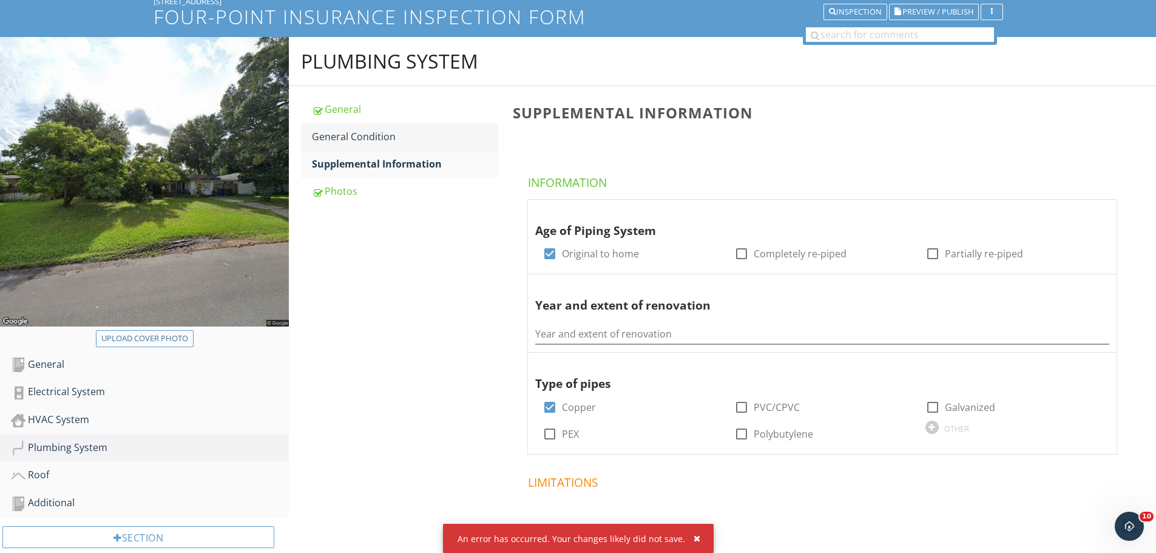
click at [365, 144] on div "General Condition" at bounding box center [405, 136] width 186 height 15
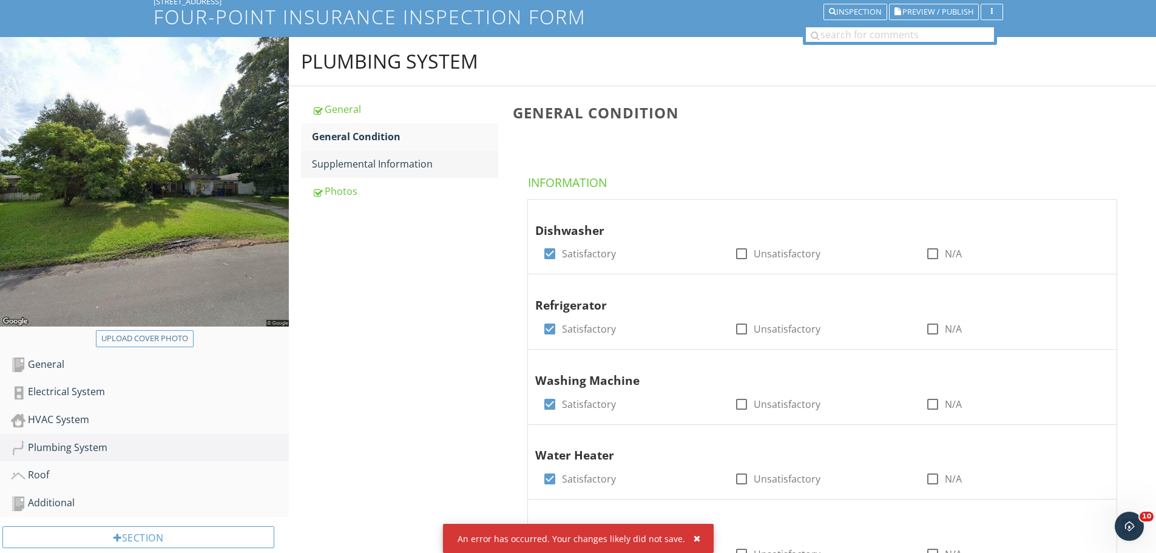
click at [417, 169] on div "Supplemental Information" at bounding box center [405, 164] width 186 height 15
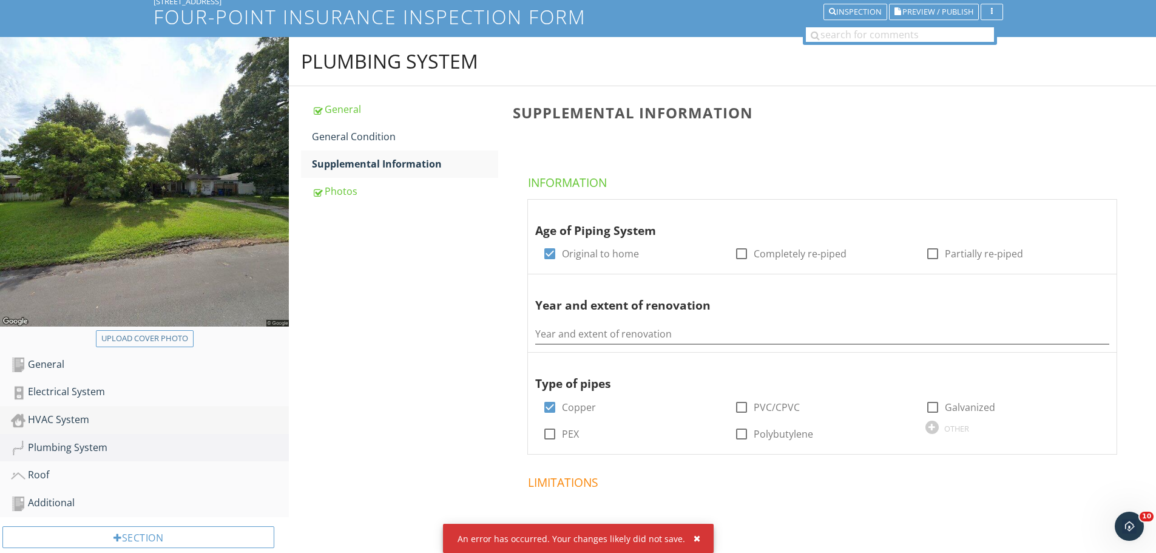
click at [81, 410] on link "HVAC System" at bounding box center [150, 420] width 278 height 28
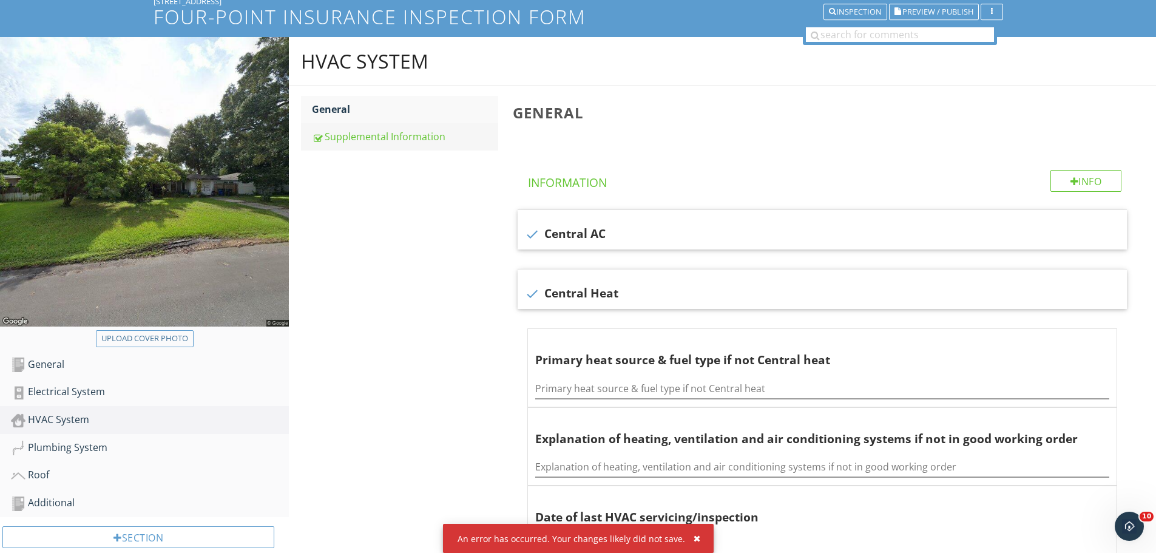
click at [408, 140] on div "Supplemental Information" at bounding box center [405, 136] width 186 height 15
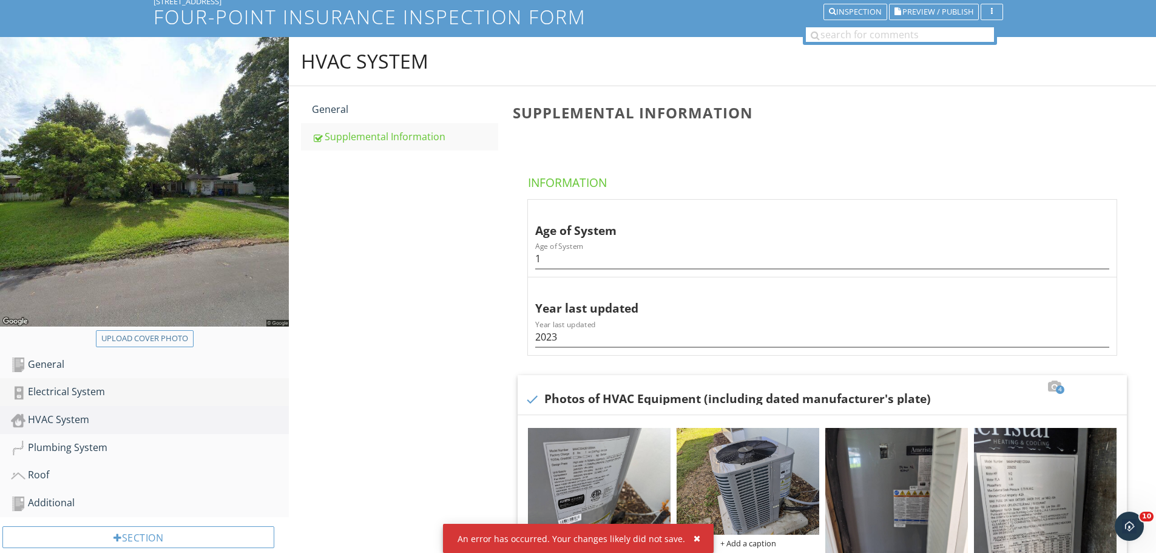
click at [64, 388] on div "Electrical System" at bounding box center [150, 392] width 278 height 16
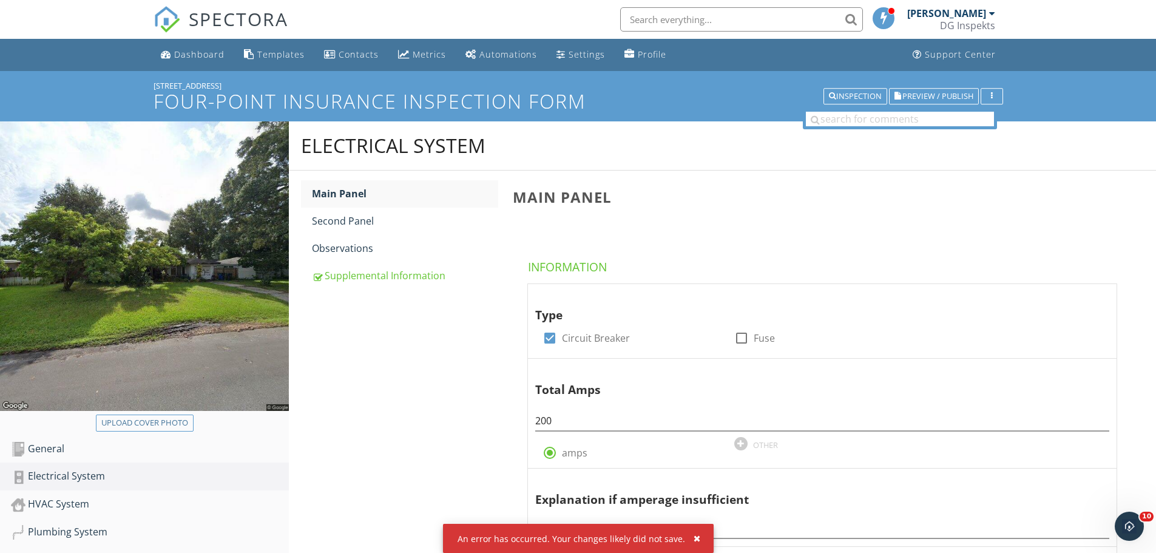
click at [230, 18] on span "SPECTORA" at bounding box center [238, 18] width 99 height 25
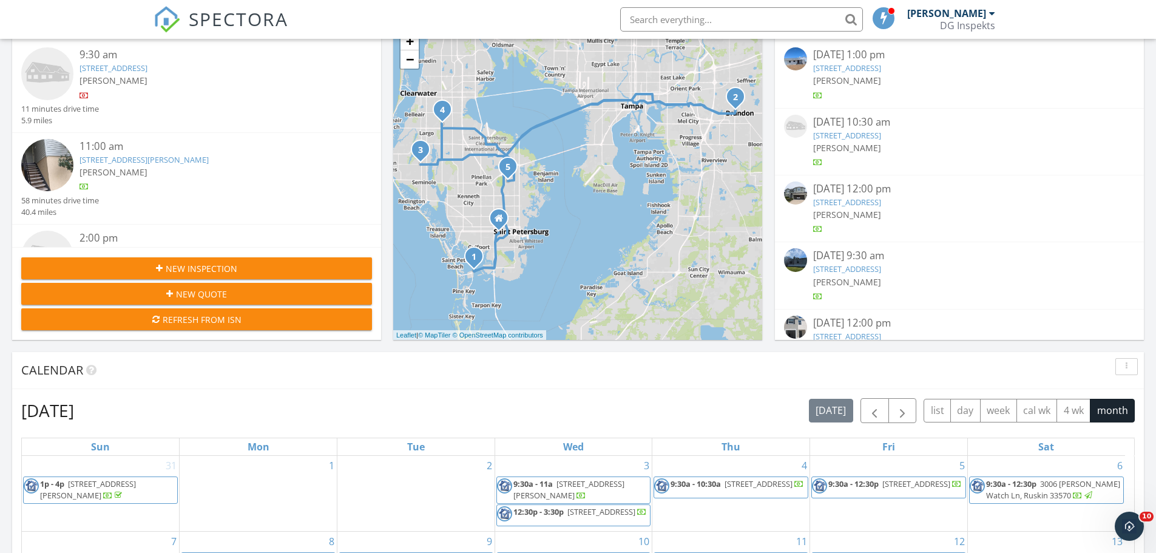
click at [777, 15] on input "text" at bounding box center [741, 19] width 243 height 24
type input "7695 17th"
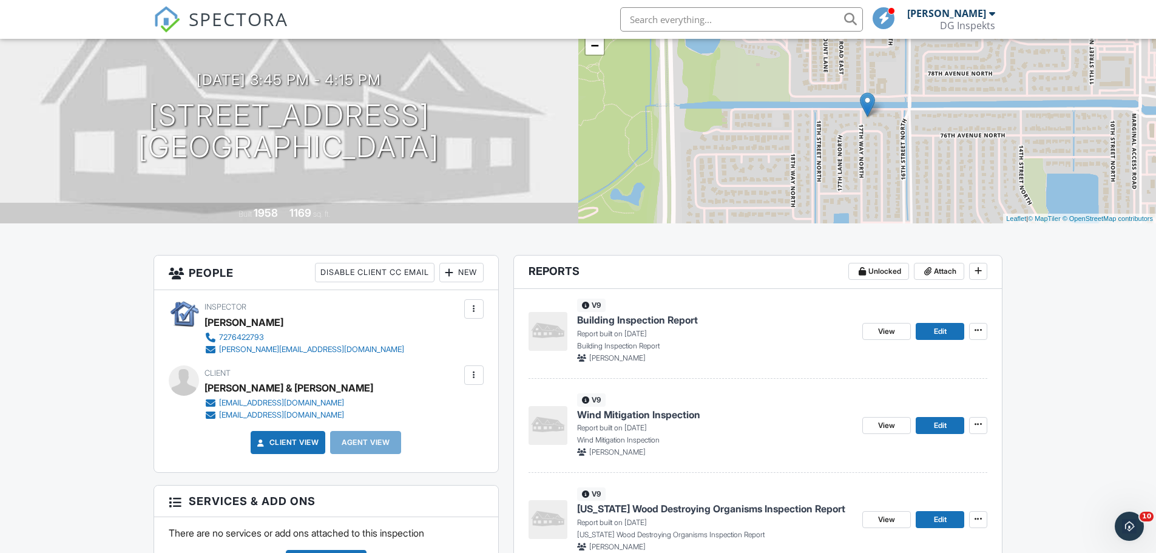
scroll to position [243, 0]
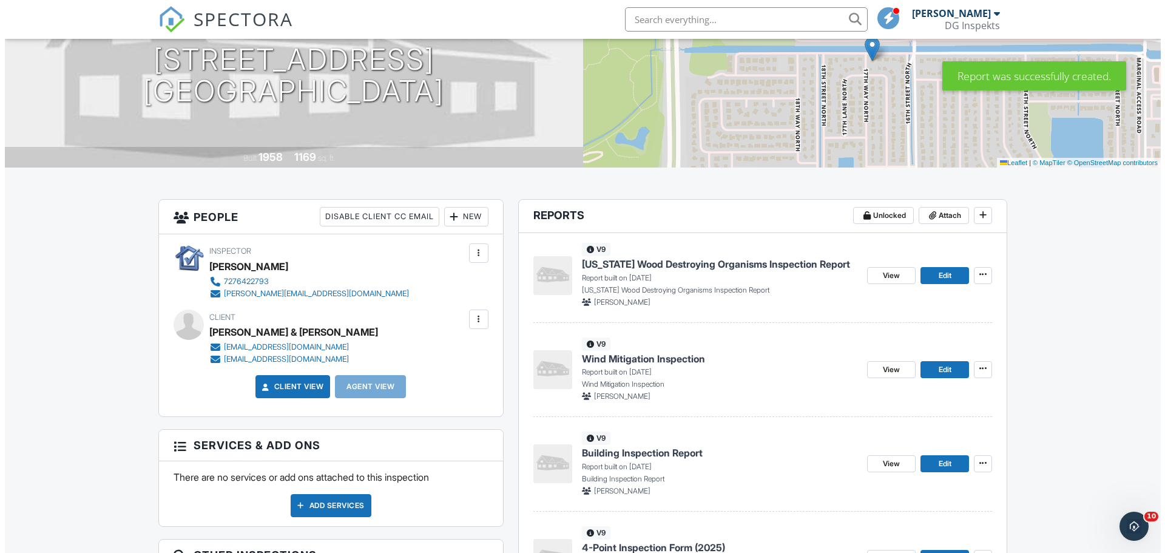
scroll to position [243, 0]
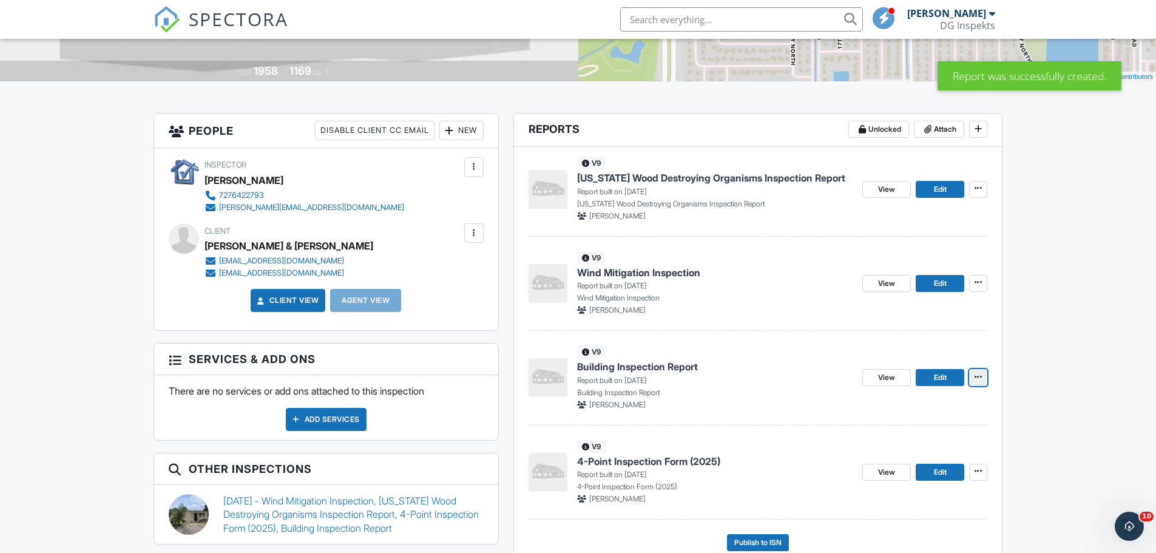
click at [974, 379] on icon at bounding box center [977, 377] width 7 height 8
click at [903, 453] on input "Delete Report" at bounding box center [917, 466] width 124 height 27
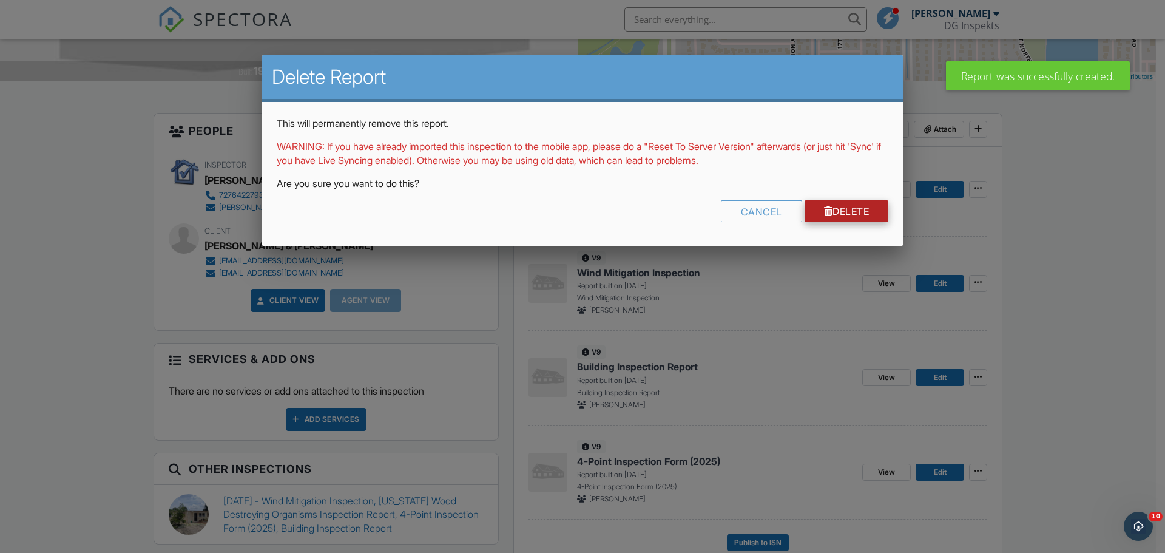
click at [851, 211] on link "Delete" at bounding box center [846, 211] width 84 height 22
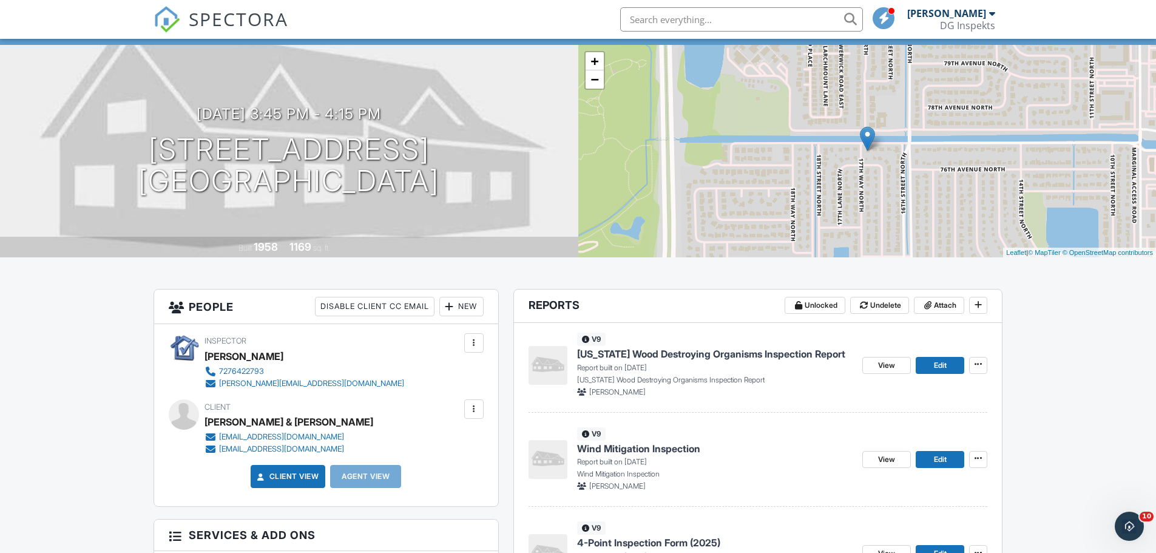
scroll to position [243, 0]
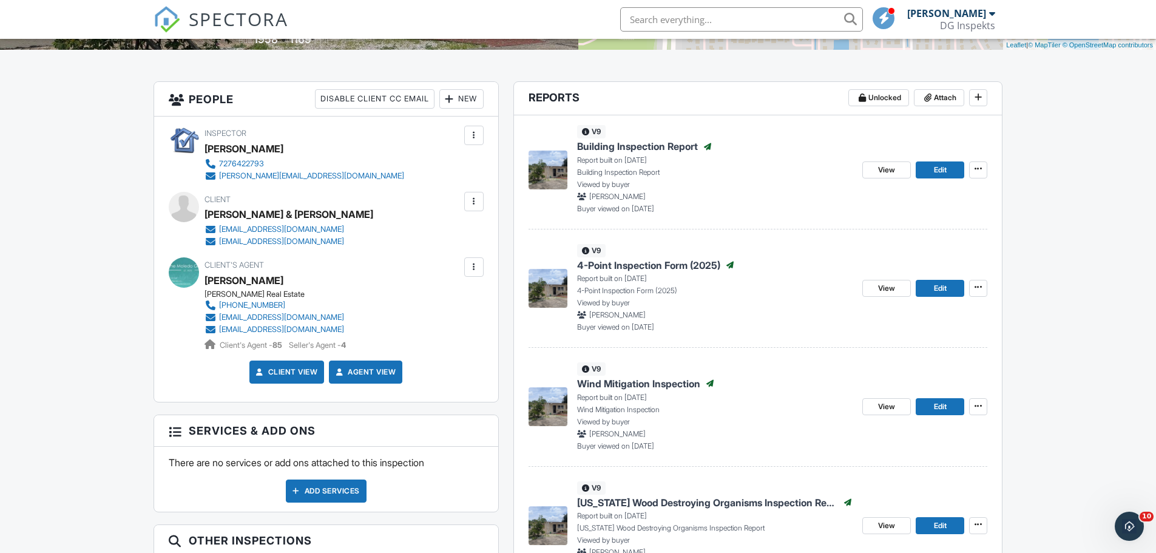
scroll to position [303, 0]
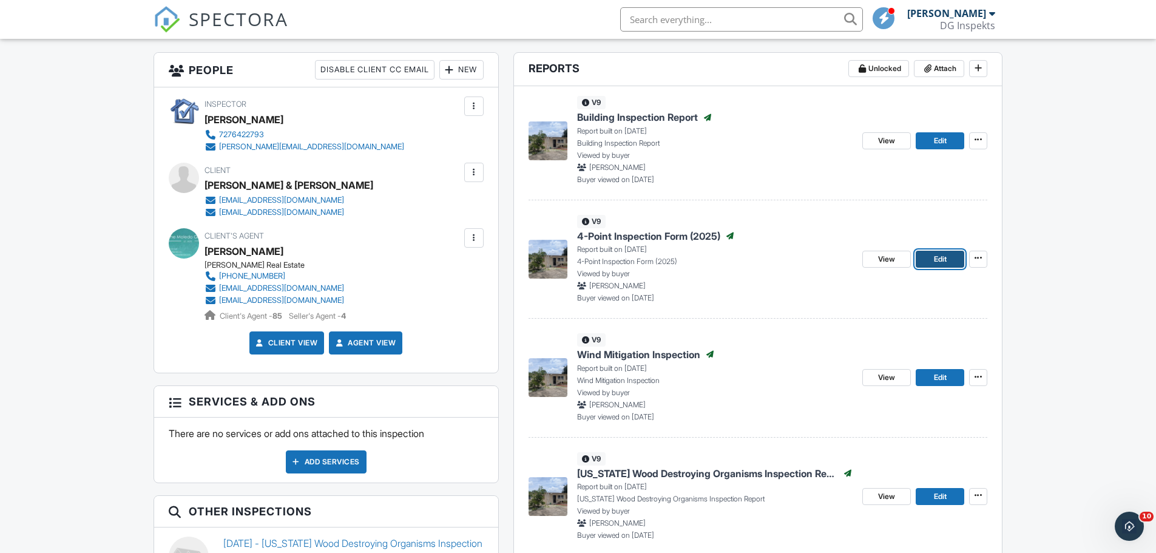
click at [947, 260] on link "Edit" at bounding box center [939, 259] width 49 height 17
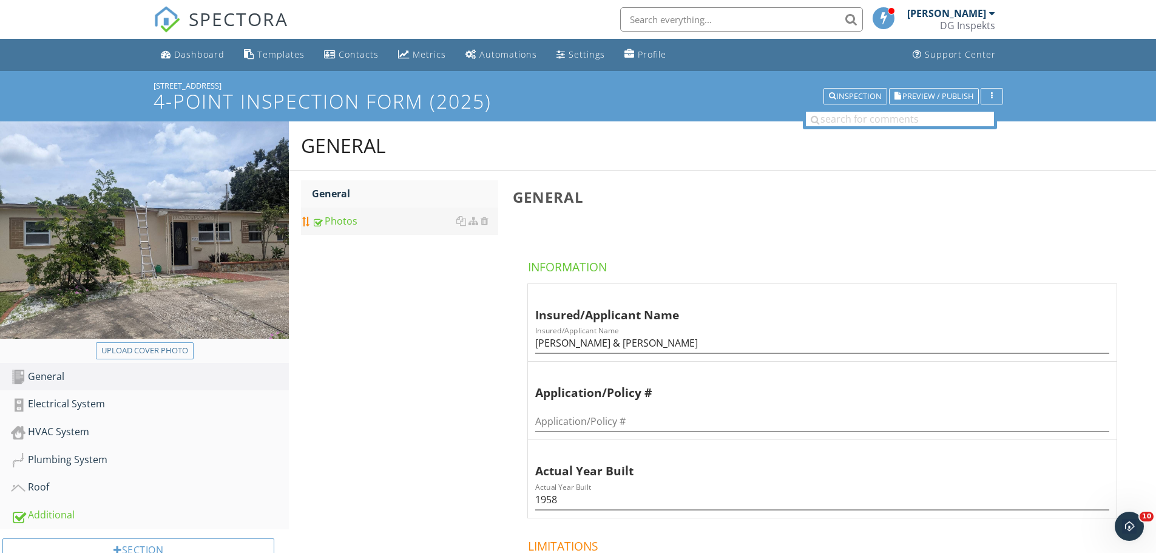
drag, startPoint x: 368, startPoint y: 226, endPoint x: 362, endPoint y: 231, distance: 7.7
click at [368, 226] on div "Photos" at bounding box center [405, 221] width 186 height 15
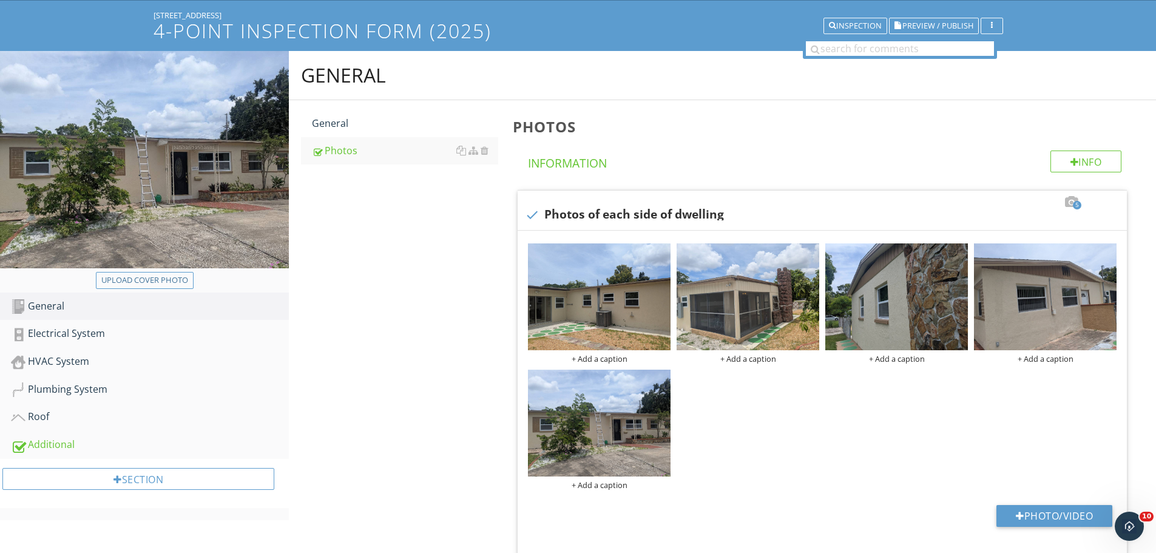
scroll to position [182, 0]
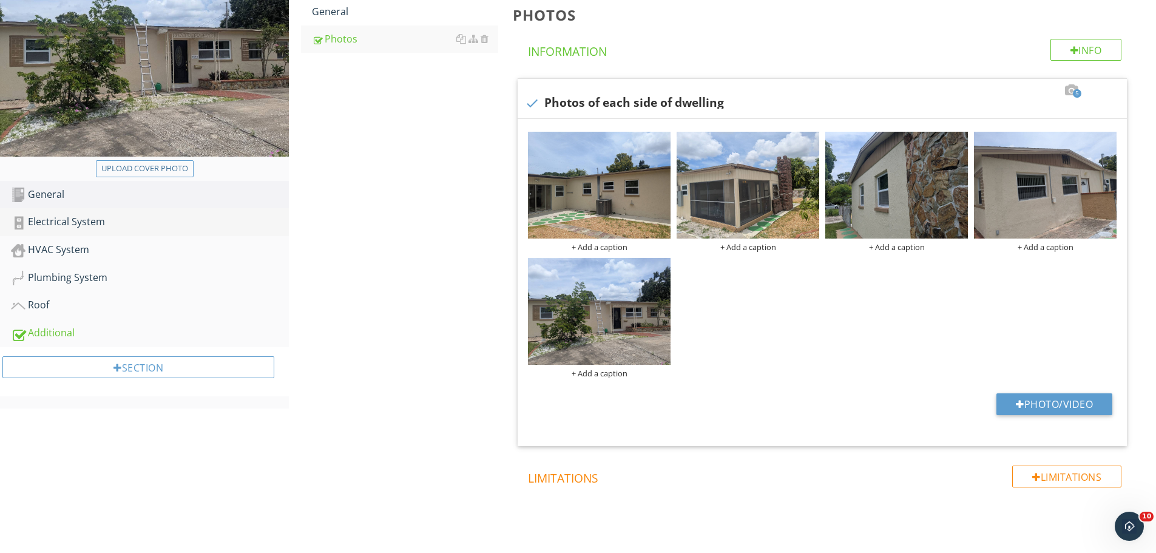
click at [70, 217] on div "Electrical System" at bounding box center [150, 222] width 278 height 16
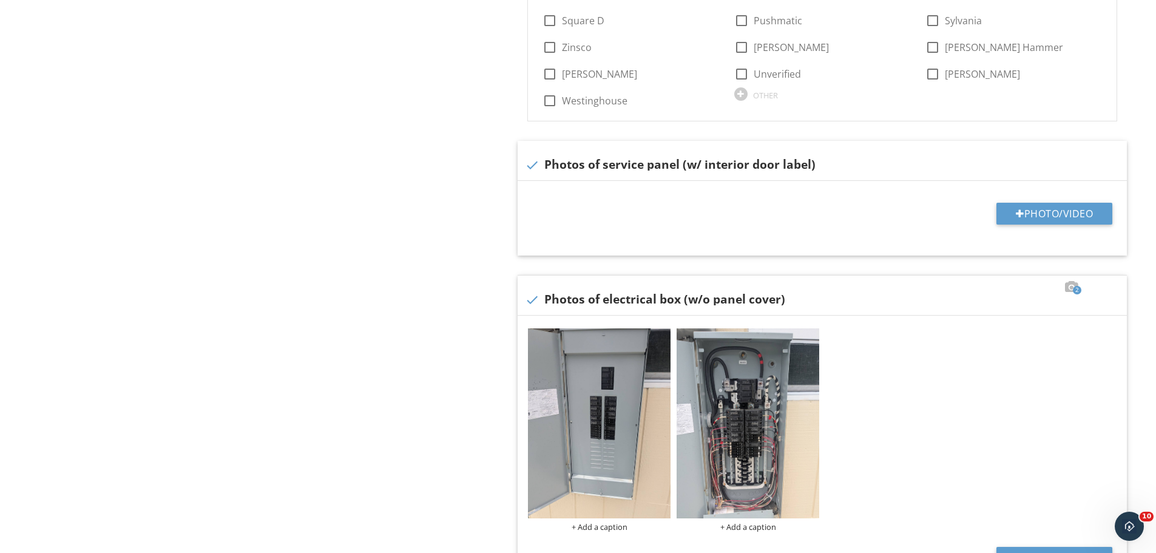
scroll to position [910, 0]
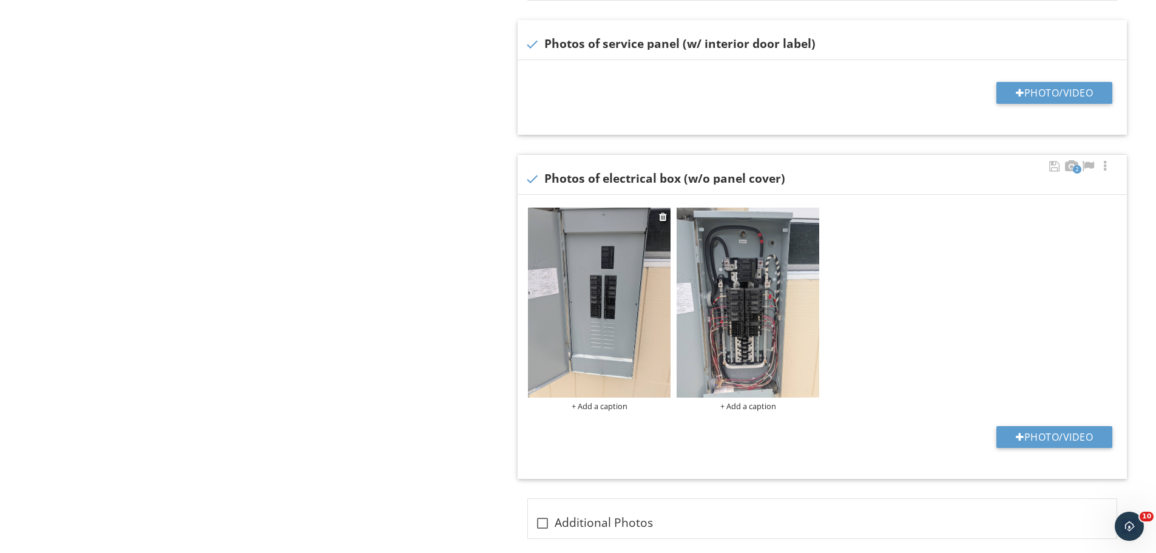
click at [597, 292] on img at bounding box center [599, 302] width 143 height 190
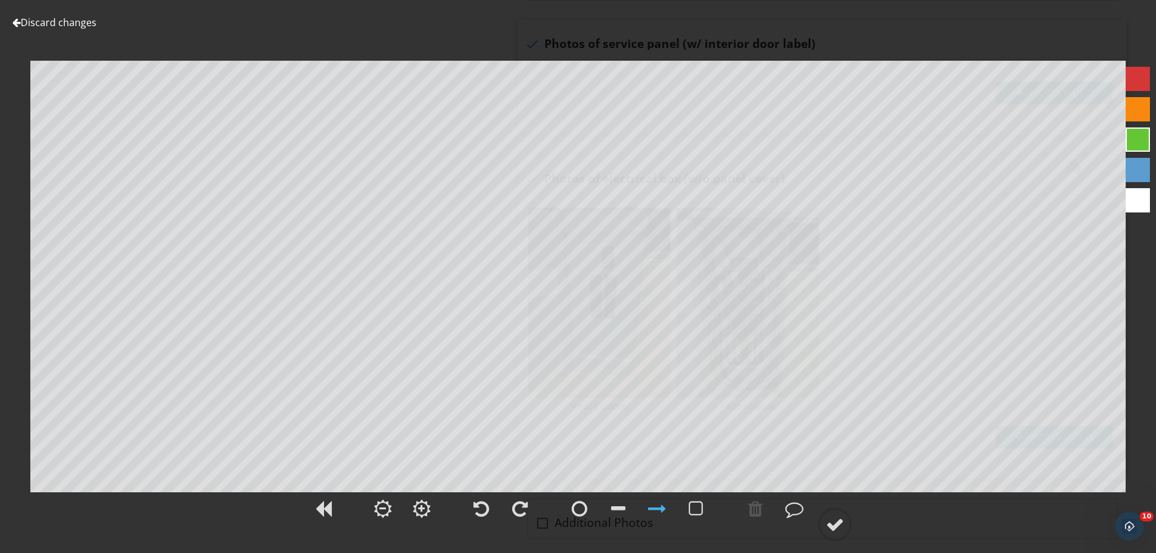
click at [74, 21] on link "Discard changes" at bounding box center [54, 22] width 84 height 13
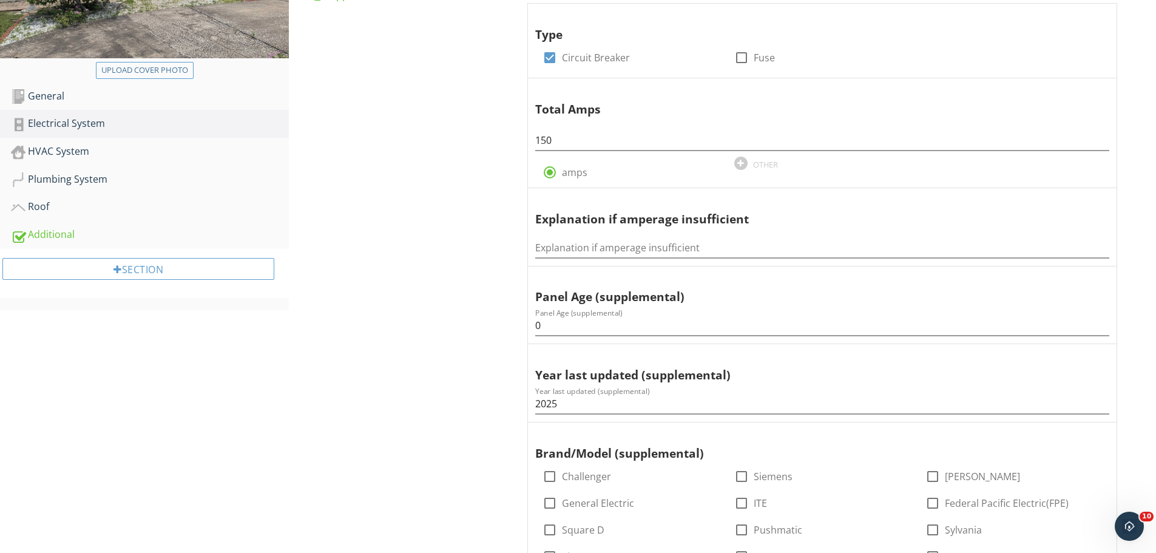
scroll to position [121, 0]
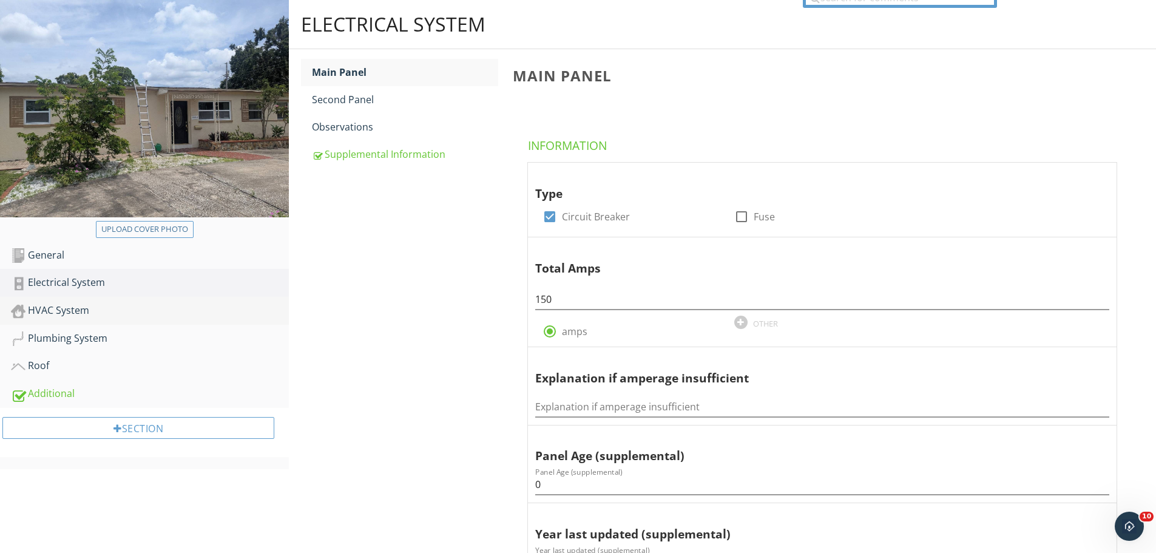
click at [52, 297] on link "HVAC System" at bounding box center [150, 311] width 278 height 28
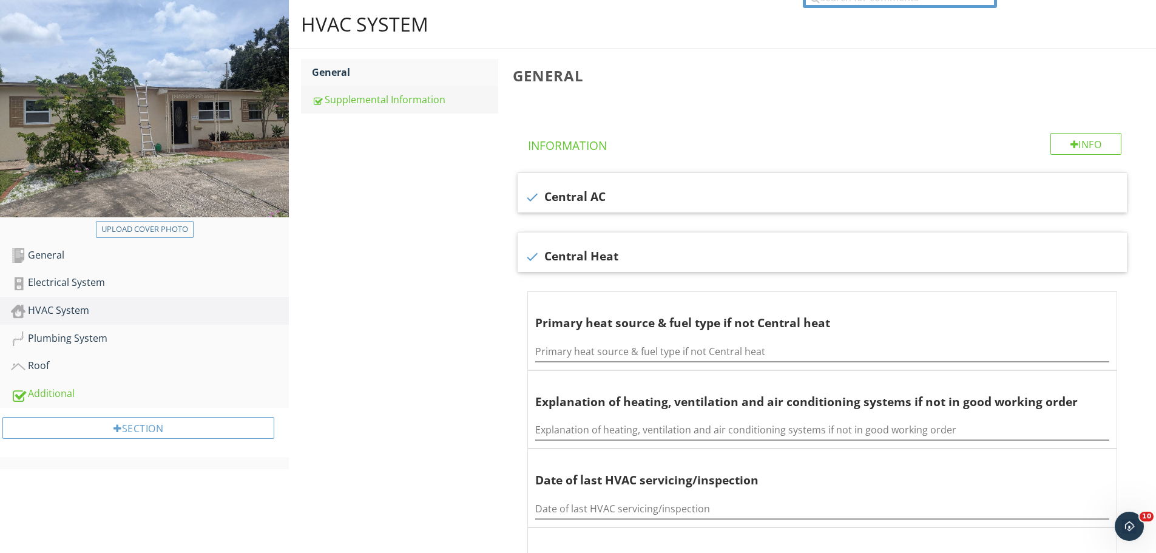
click at [372, 99] on div "Supplemental Information" at bounding box center [405, 99] width 186 height 15
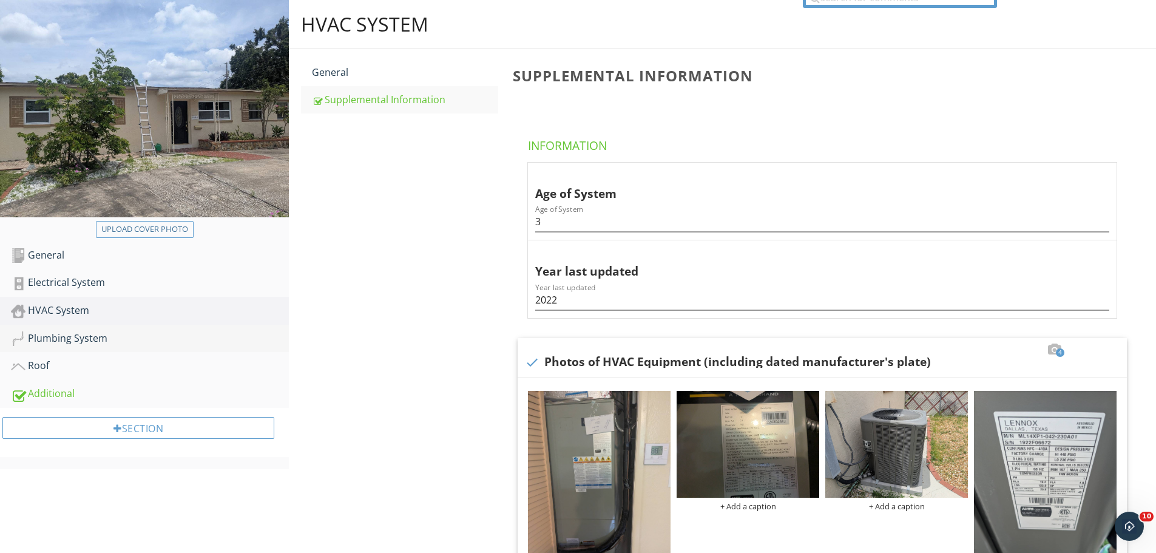
click at [89, 343] on div "Plumbing System" at bounding box center [150, 339] width 278 height 16
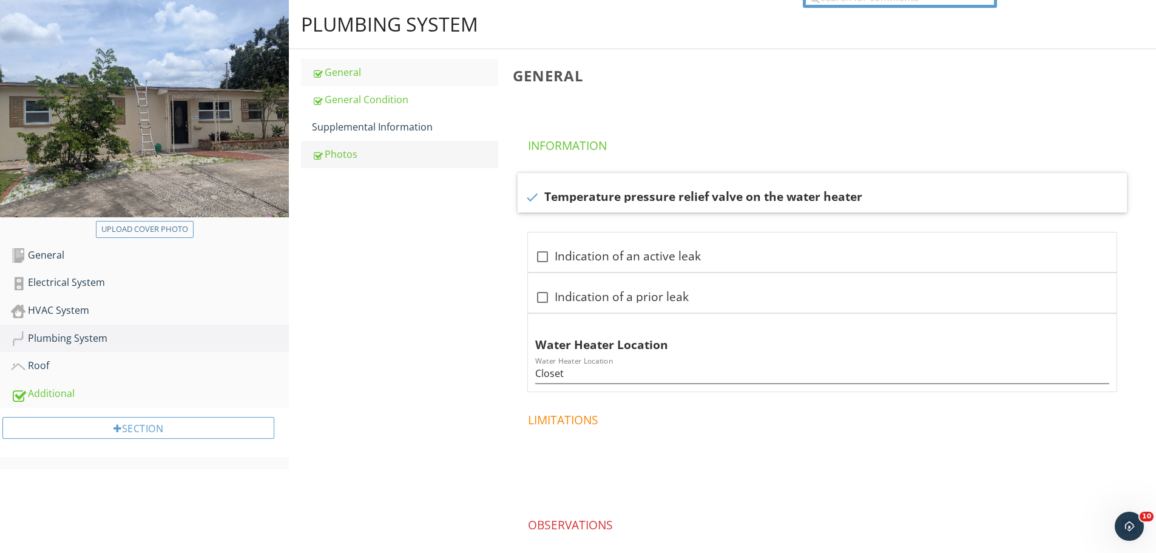
click at [391, 158] on div "Photos" at bounding box center [405, 154] width 186 height 15
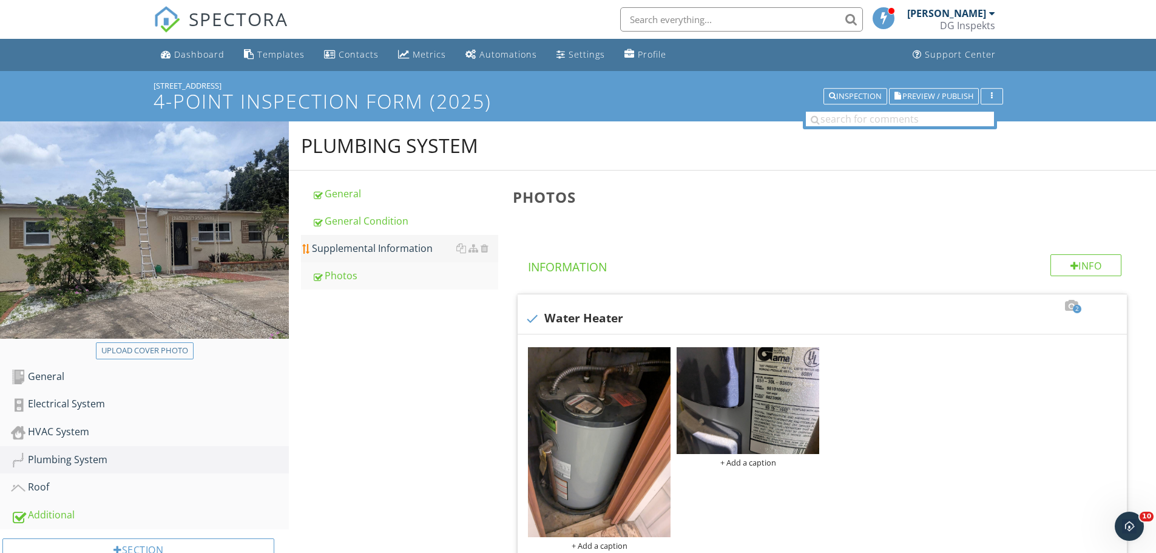
click at [352, 254] on div "Supplemental Information" at bounding box center [405, 248] width 186 height 15
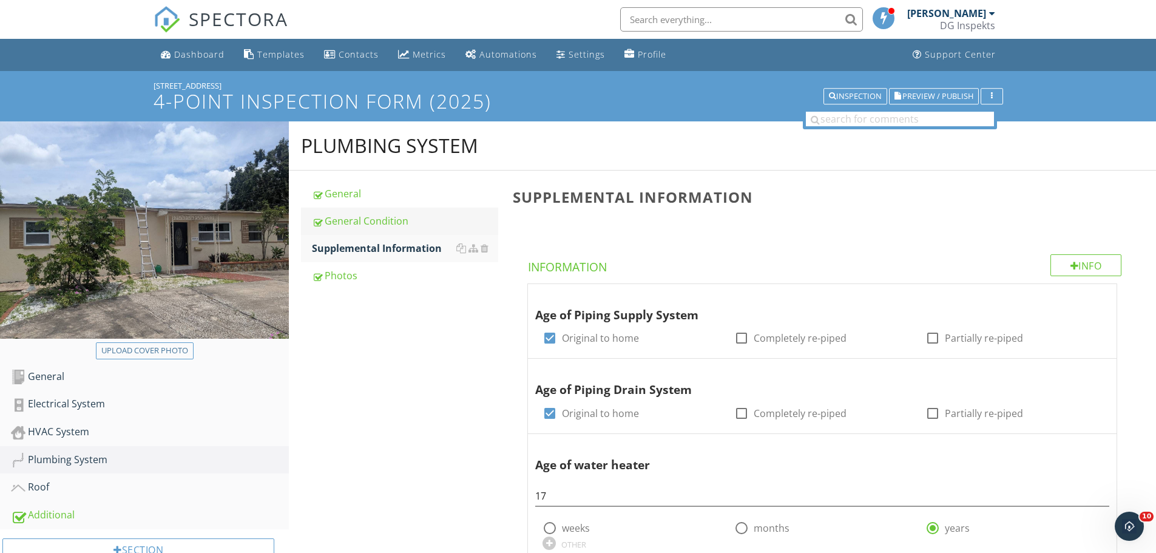
click at [367, 217] on div "General Condition" at bounding box center [405, 221] width 186 height 15
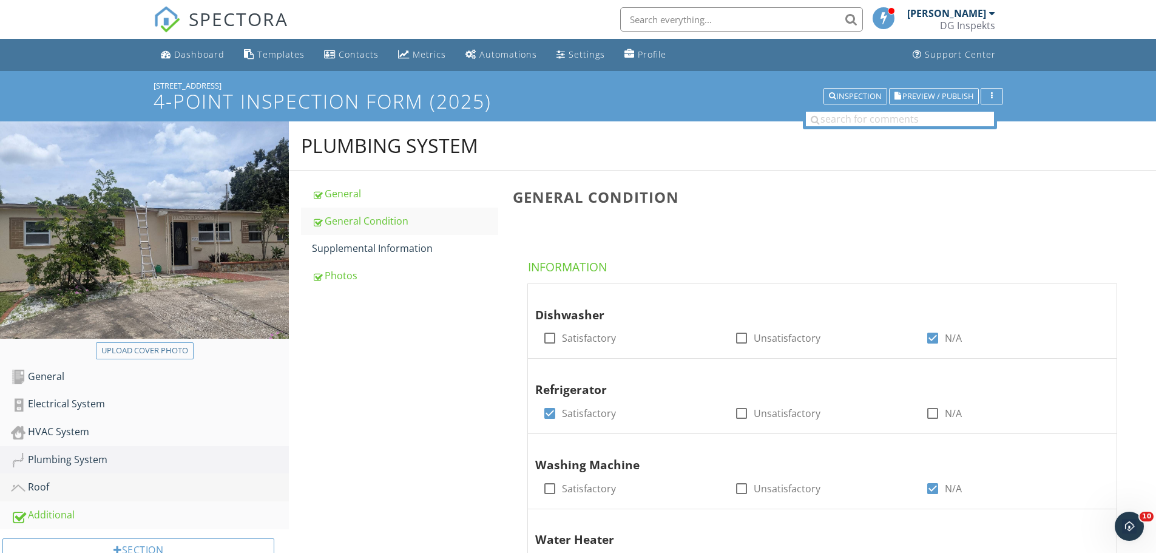
click at [30, 490] on div "Roof" at bounding box center [150, 487] width 278 height 16
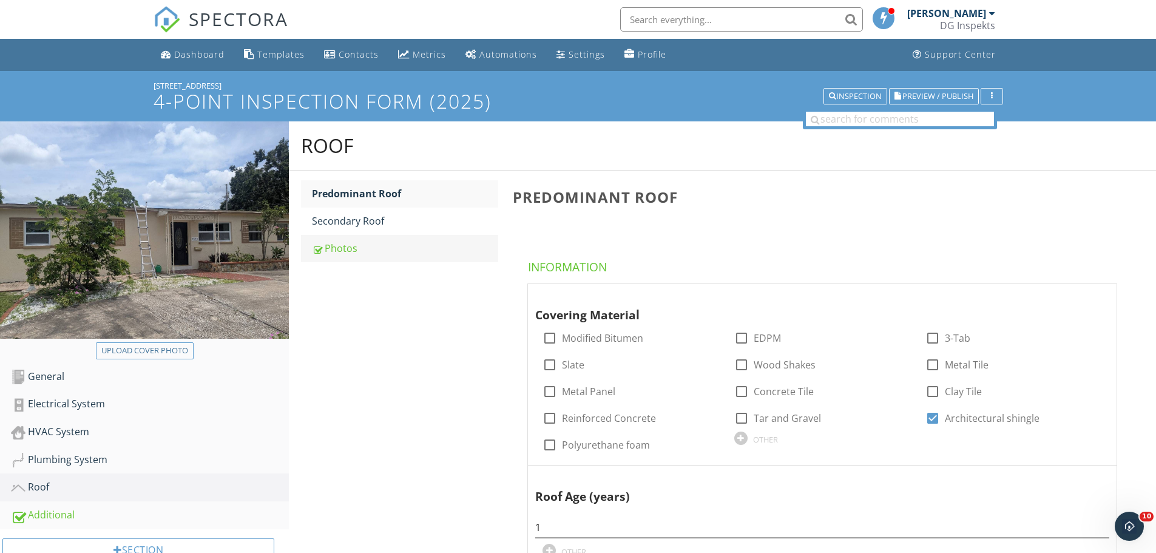
click at [351, 246] on div "Photos" at bounding box center [405, 248] width 186 height 15
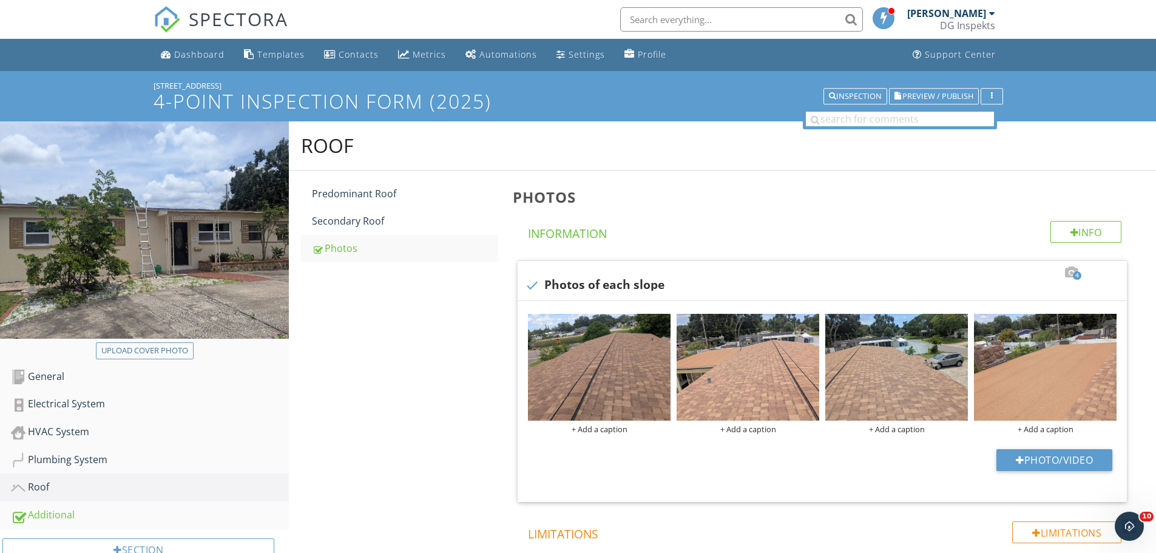
scroll to position [89, 0]
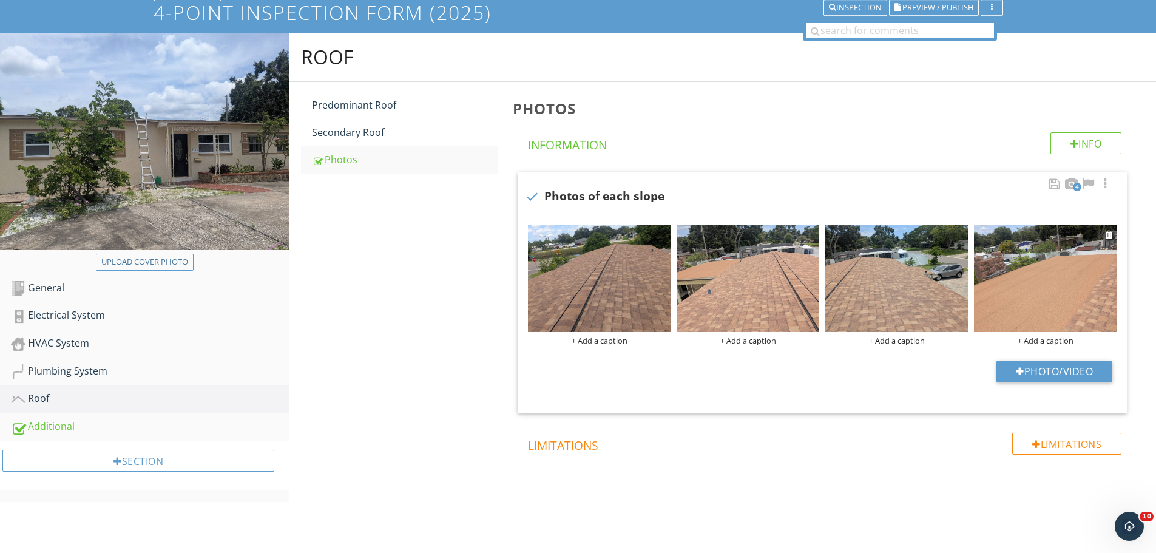
drag, startPoint x: 1064, startPoint y: 333, endPoint x: 1102, endPoint y: 290, distance: 57.2
click at [351, 108] on div "Predominant Roof" at bounding box center [405, 105] width 186 height 15
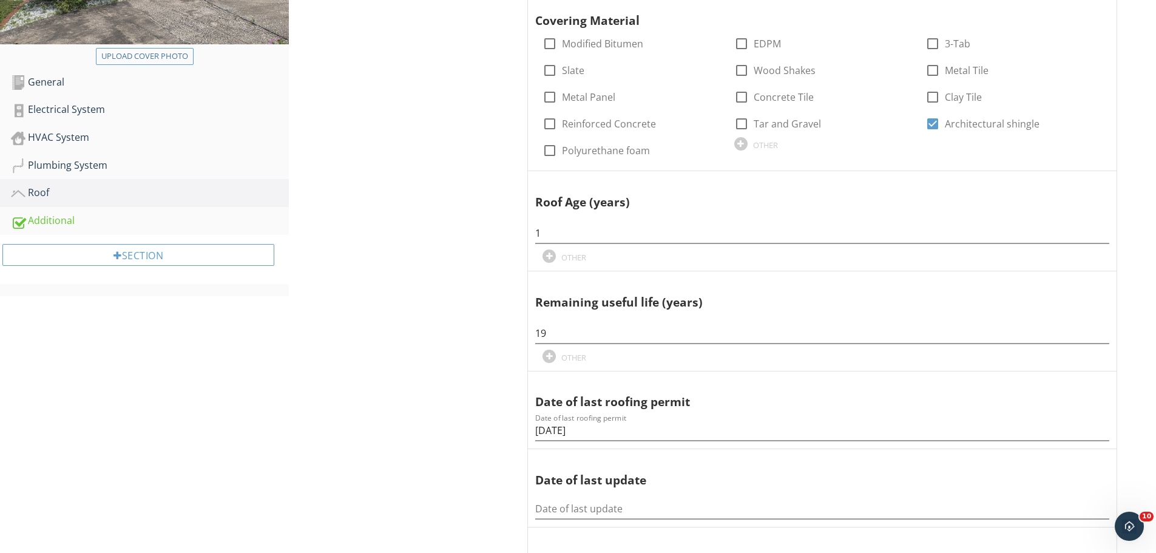
scroll to position [28, 0]
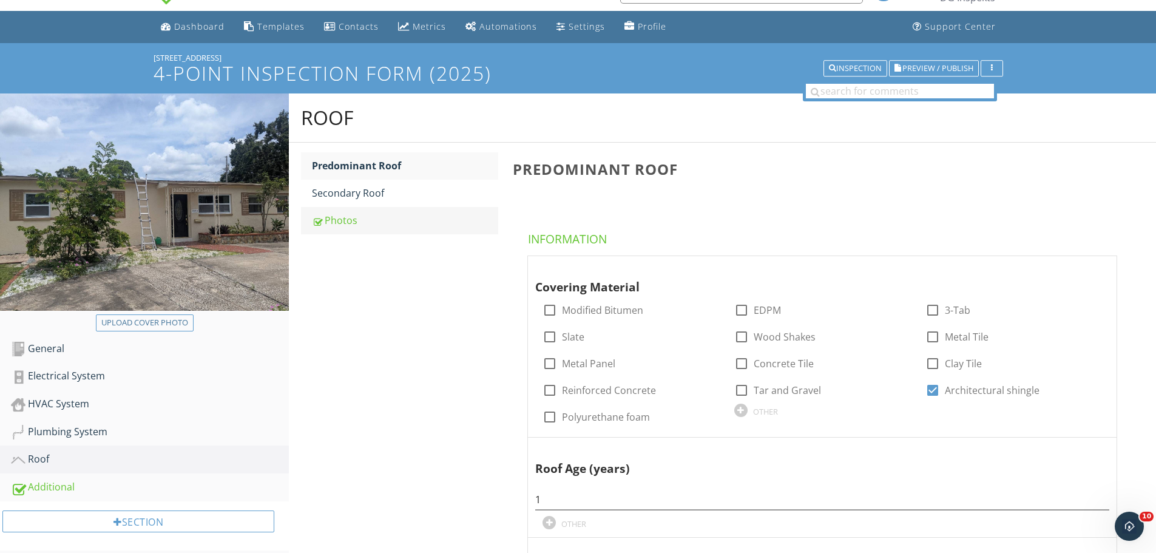
click at [377, 226] on div "Photos" at bounding box center [405, 220] width 186 height 15
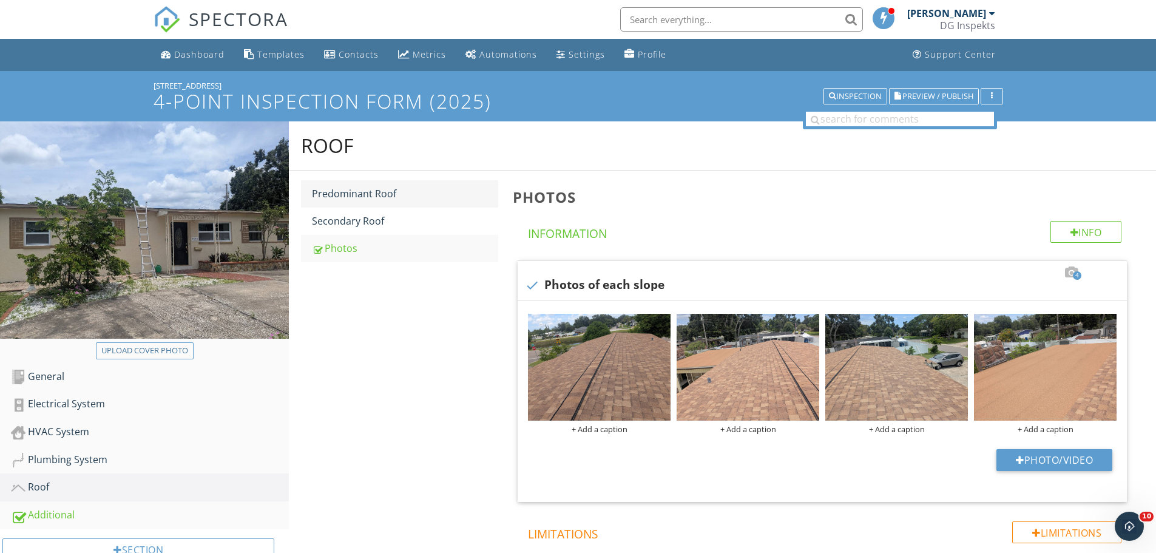
drag, startPoint x: 343, startPoint y: 221, endPoint x: 352, endPoint y: 201, distance: 21.7
click at [343, 221] on div "Secondary Roof" at bounding box center [405, 221] width 186 height 15
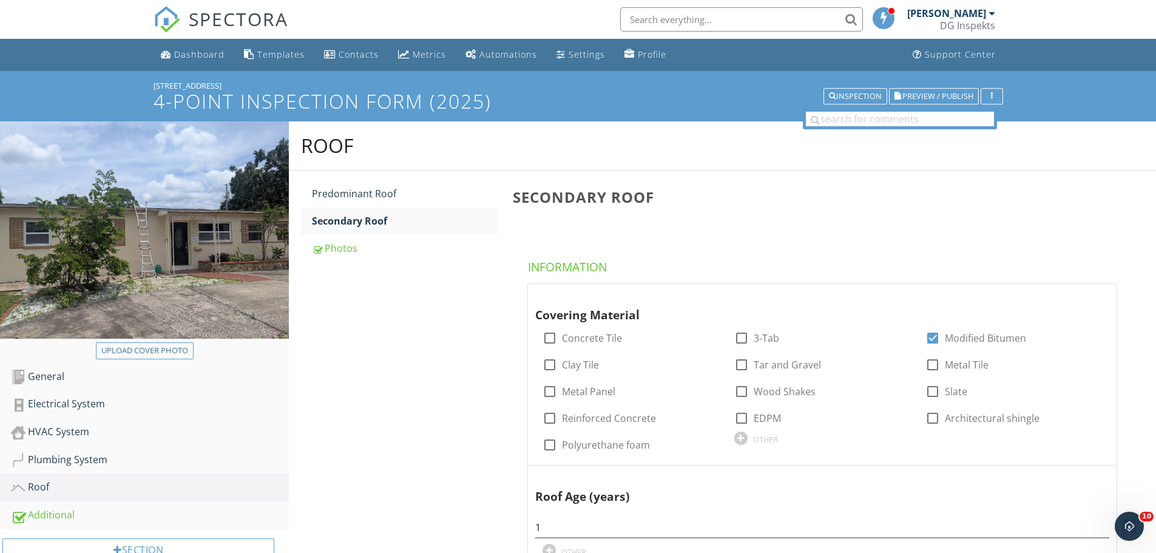
click at [248, 21] on span "SPECTORA" at bounding box center [238, 18] width 99 height 25
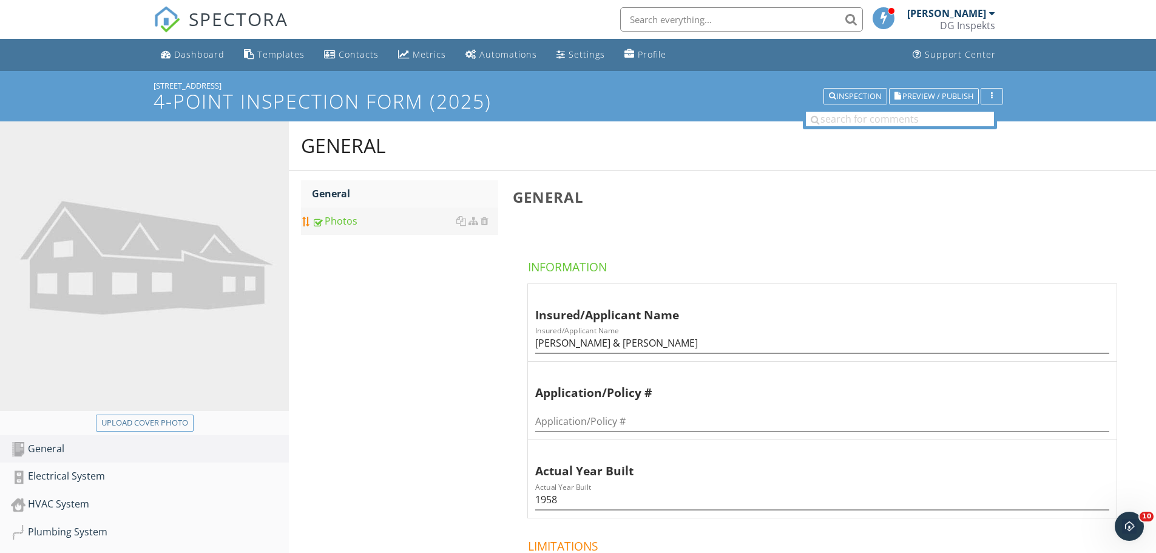
click at [354, 221] on div "Photos" at bounding box center [405, 221] width 186 height 15
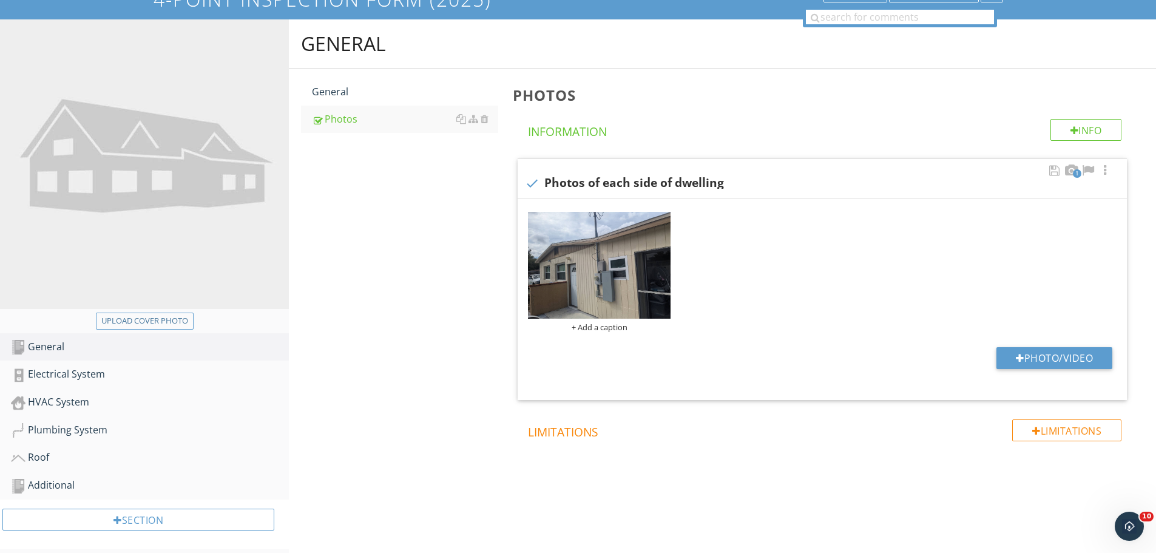
scroll to position [110, 0]
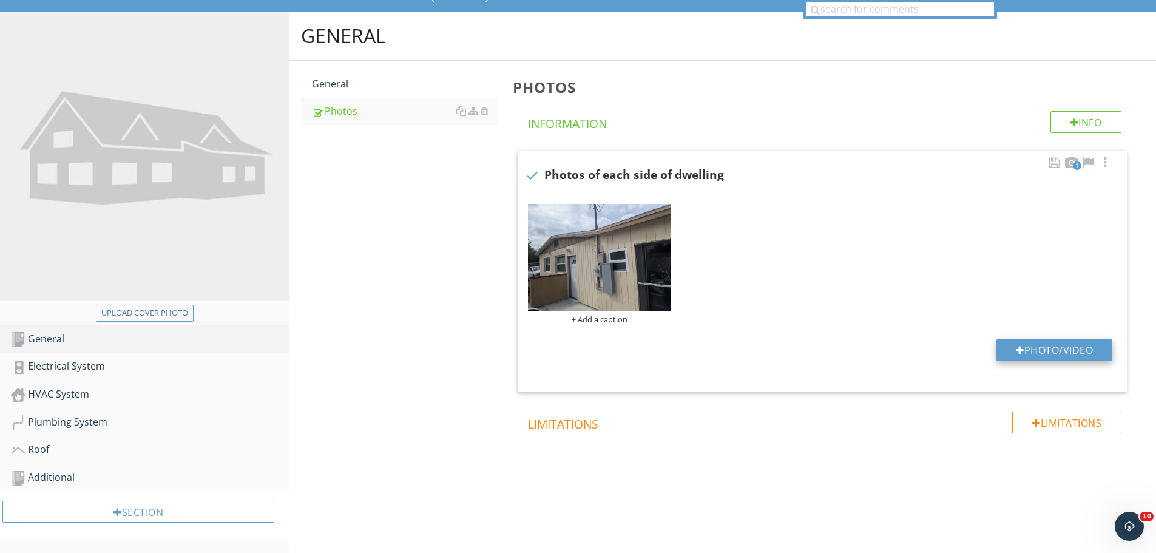
click at [1081, 348] on button "Photo/Video" at bounding box center [1054, 350] width 116 height 22
type input "C:\fakepath\photo (3).jpg"
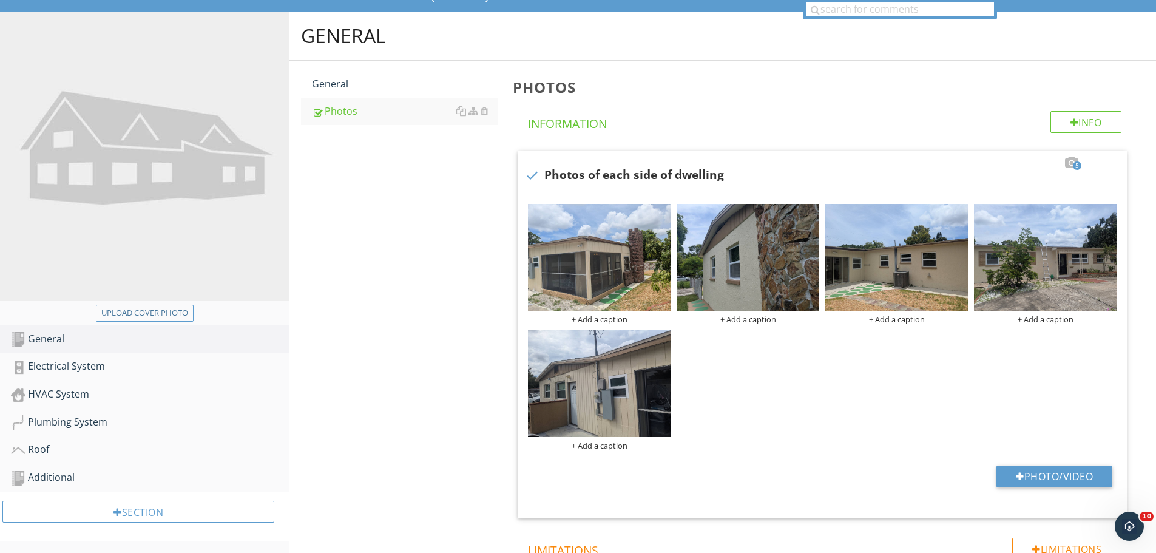
click at [441, 309] on div "General General Photos Photos Info Information 5 check Photos of each side of d…" at bounding box center [722, 335] width 867 height 646
click at [83, 361] on div "Electrical System" at bounding box center [150, 367] width 278 height 16
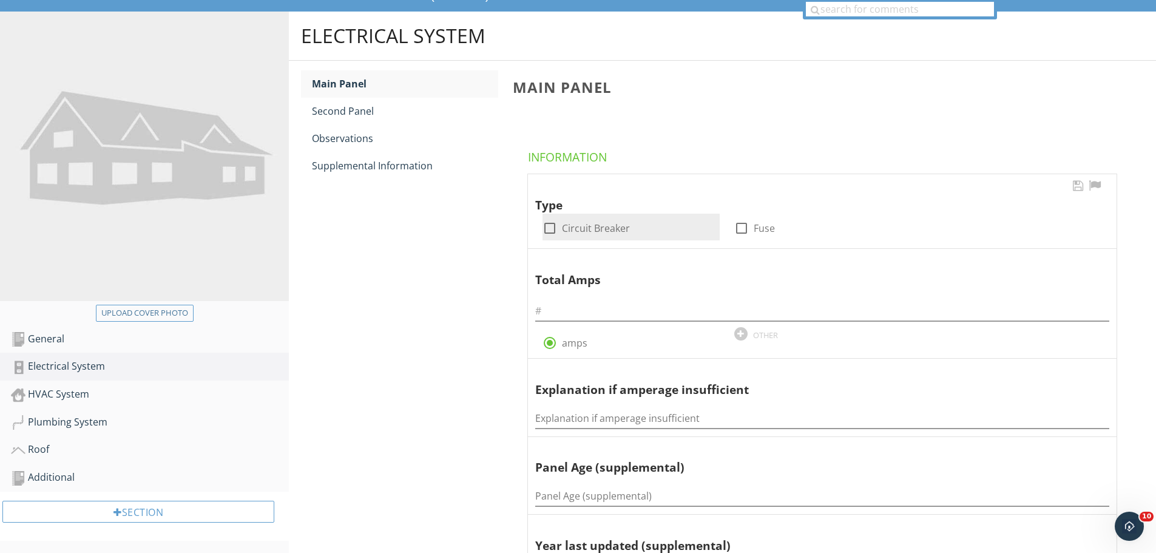
click at [555, 234] on div at bounding box center [549, 228] width 21 height 21
checkbox input "true"
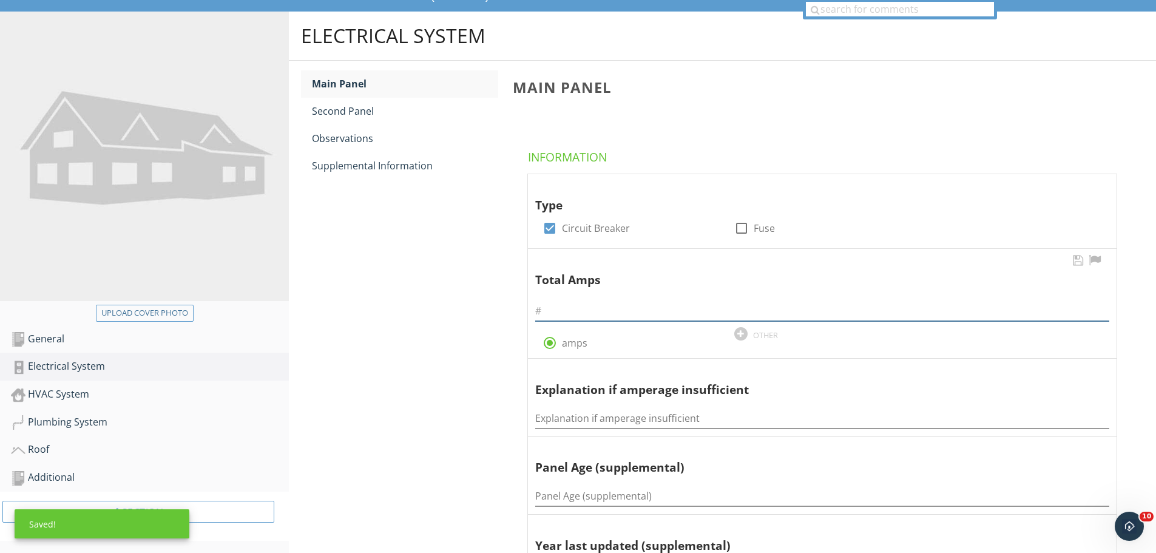
click at [582, 314] on input "text" at bounding box center [822, 311] width 574 height 20
type input "150"
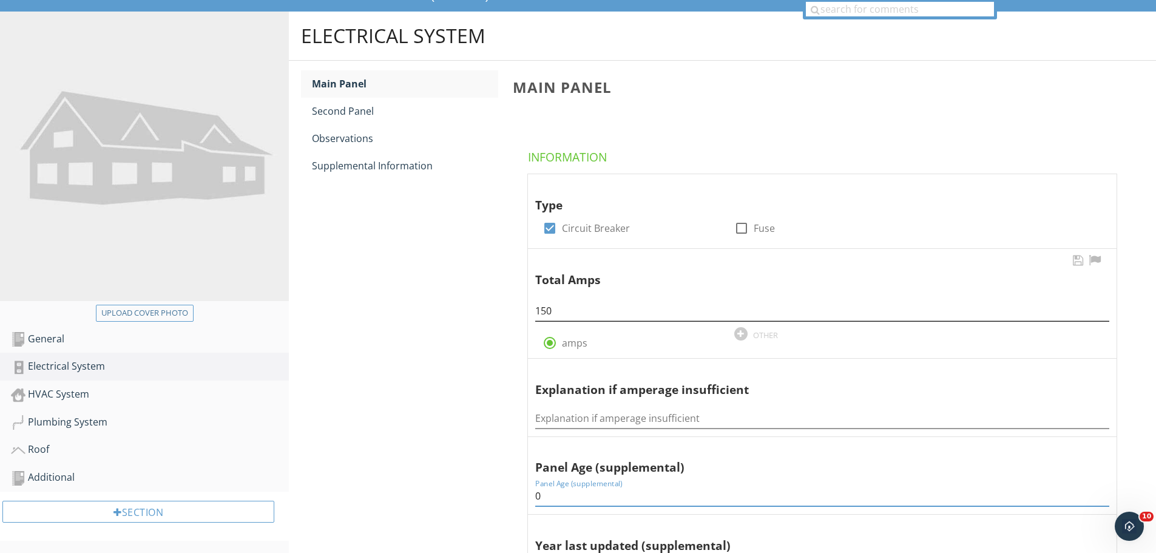
type input "0"
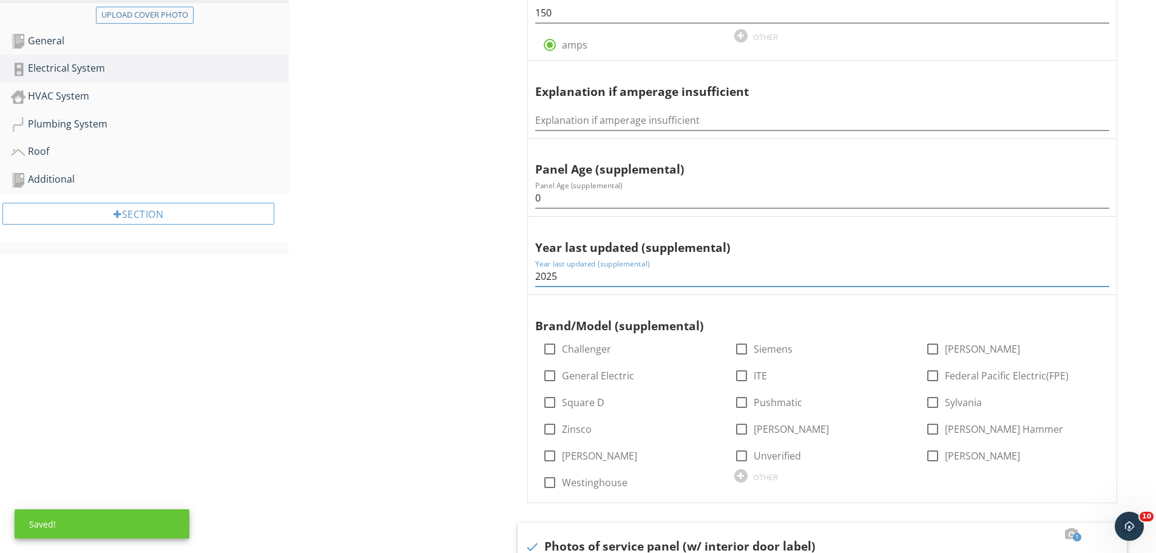
type input "2025"
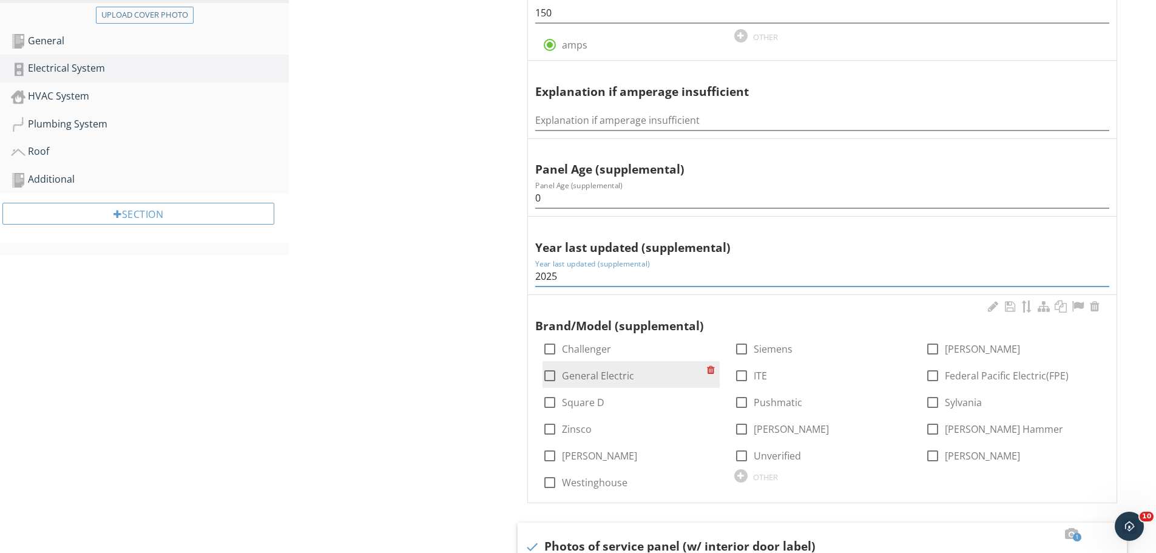
click at [556, 378] on div at bounding box center [549, 375] width 21 height 21
checkbox input "true"
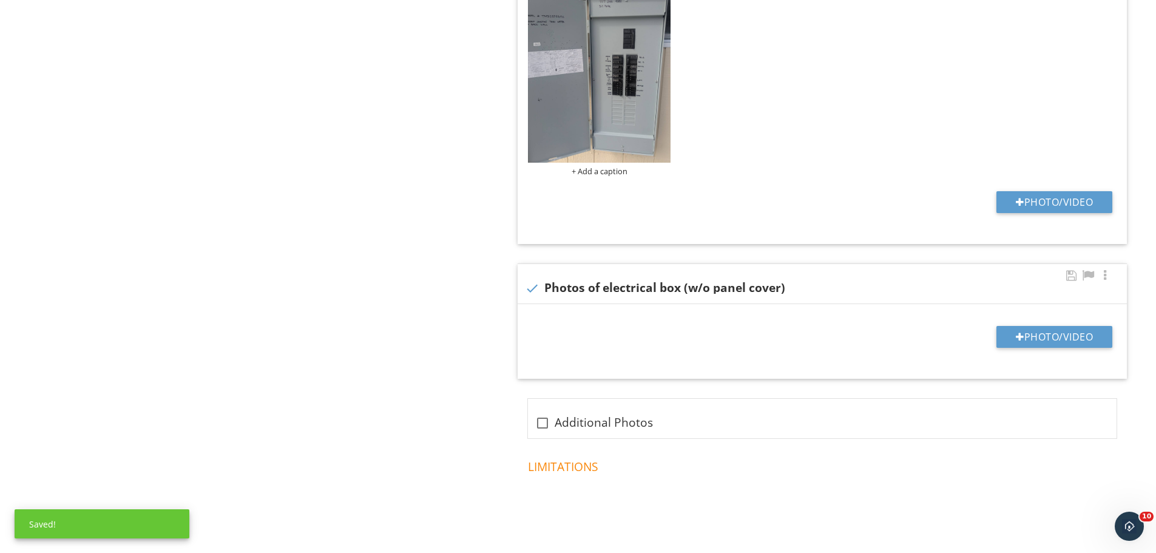
scroll to position [954, 0]
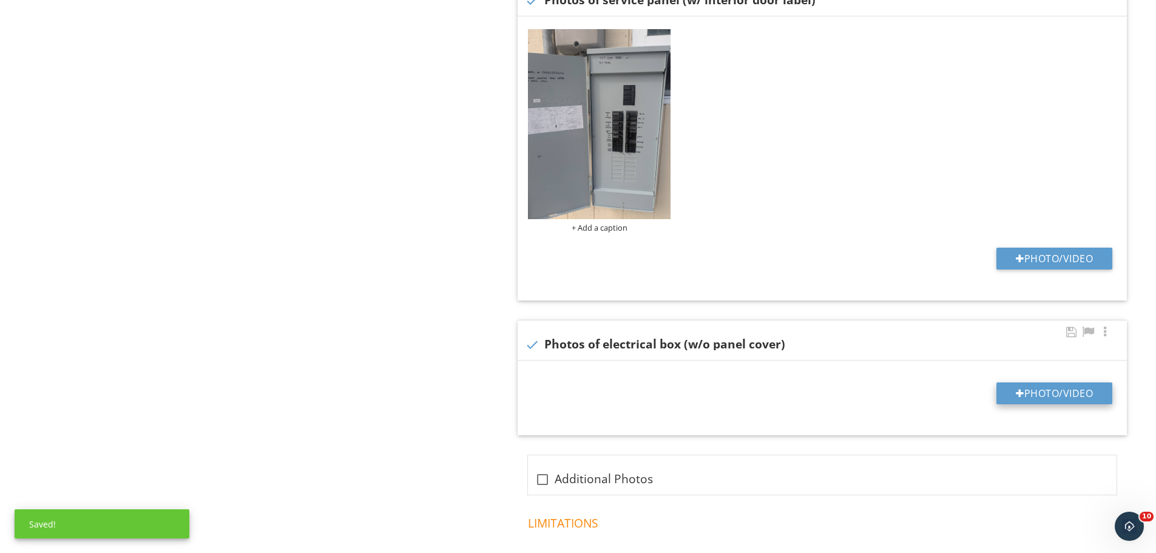
click at [1044, 396] on button "Photo/Video" at bounding box center [1054, 393] width 116 height 22
type input "C:\fakepath\photo.jpg"
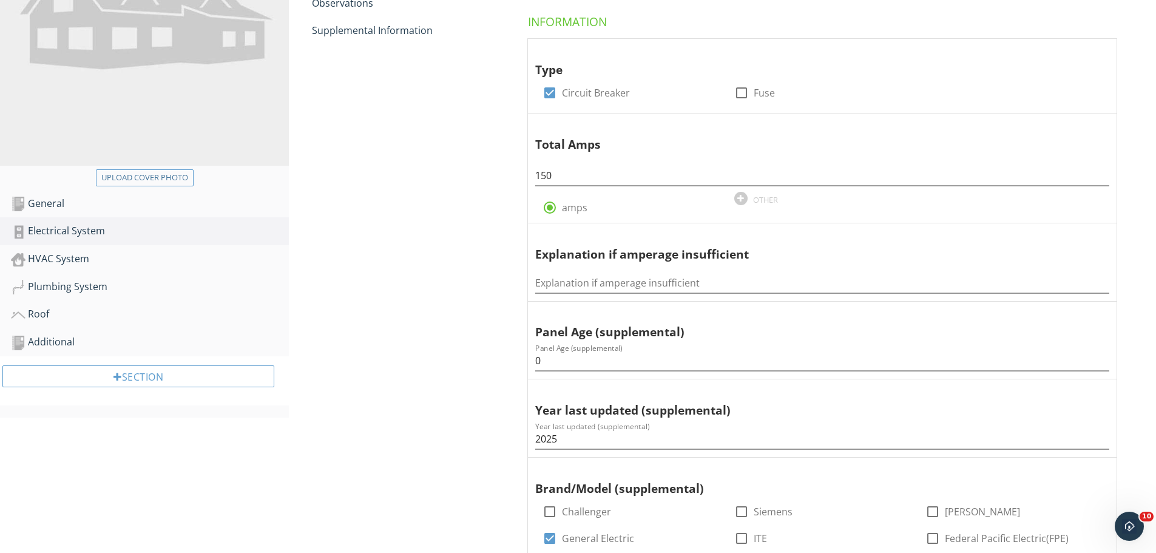
scroll to position [44, 0]
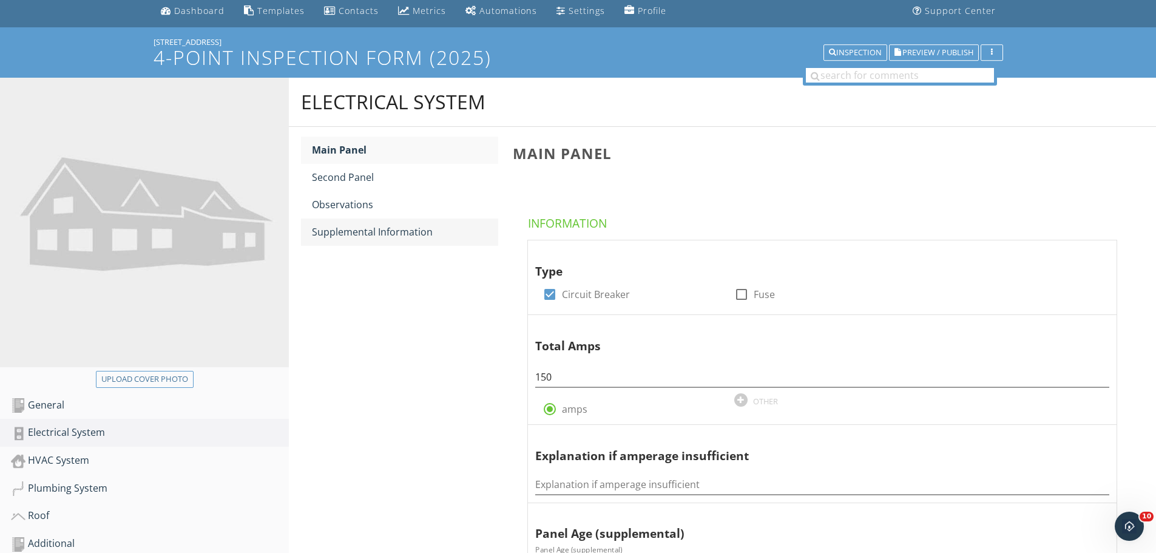
click at [356, 231] on div "Supplemental Information" at bounding box center [405, 231] width 186 height 15
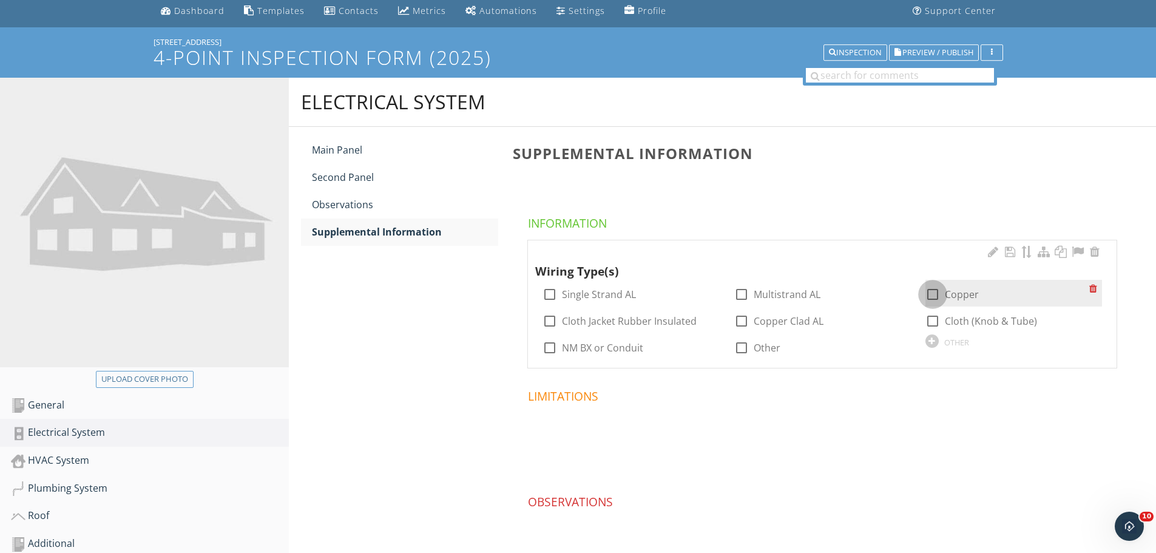
click at [933, 290] on div at bounding box center [932, 294] width 21 height 21
checkbox input "true"
click at [53, 464] on div "HVAC System" at bounding box center [150, 461] width 278 height 16
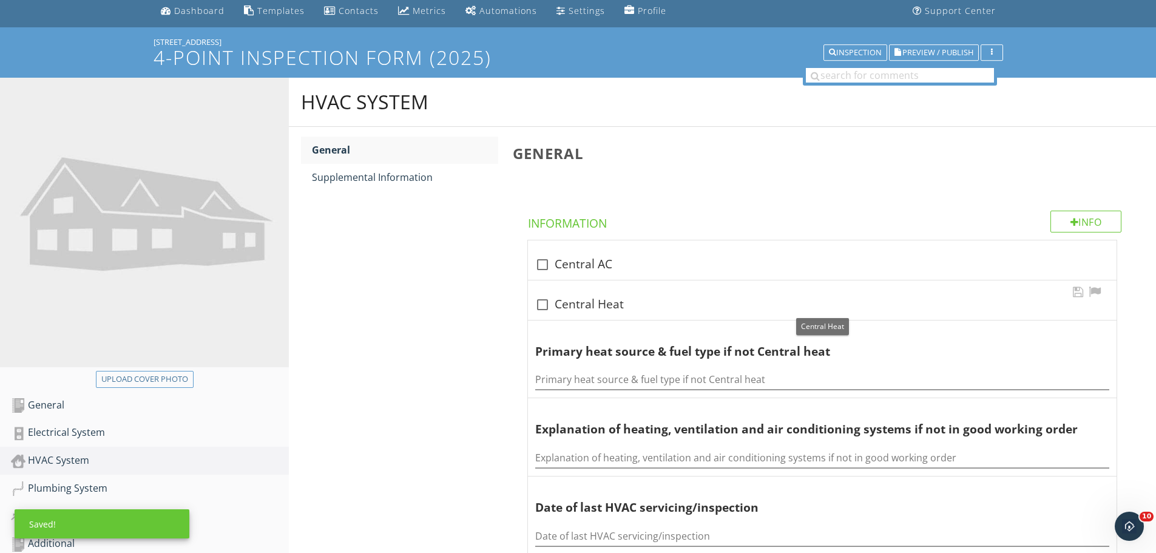
click at [570, 303] on div "check_box_outline_blank Central Heat" at bounding box center [822, 304] width 574 height 15
checkbox input "true"
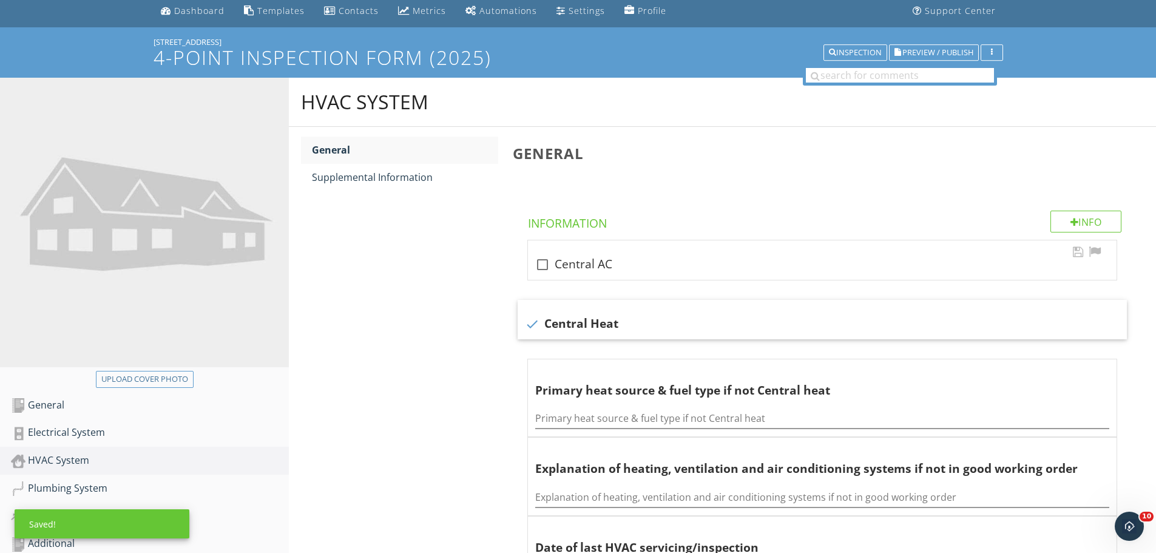
click at [558, 260] on div "check_box_outline_blank Central AC" at bounding box center [822, 264] width 574 height 15
checkbox input "true"
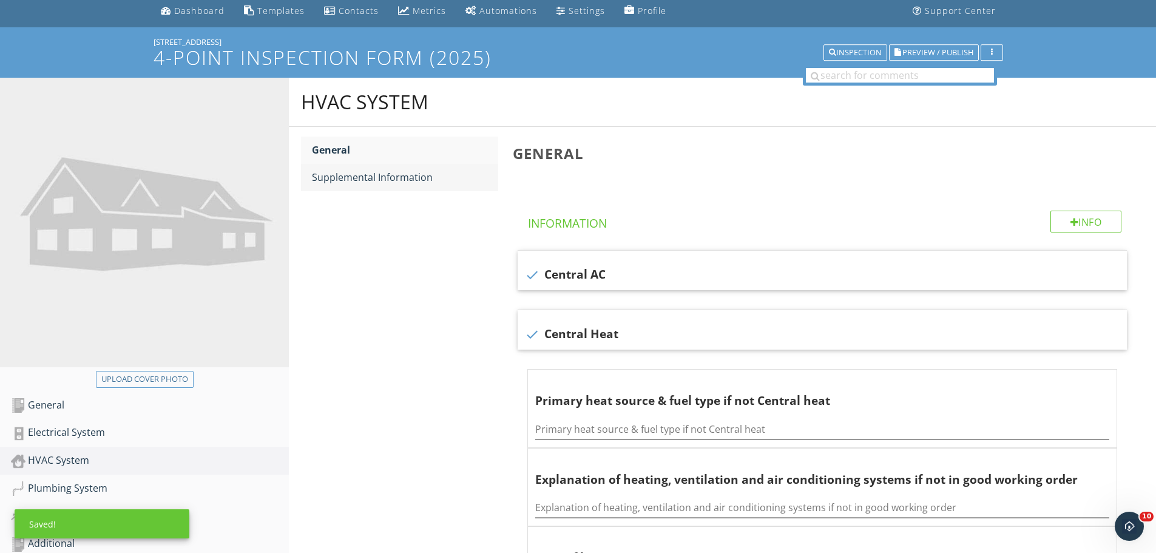
click at [412, 184] on div "Supplemental Information" at bounding box center [405, 177] width 186 height 15
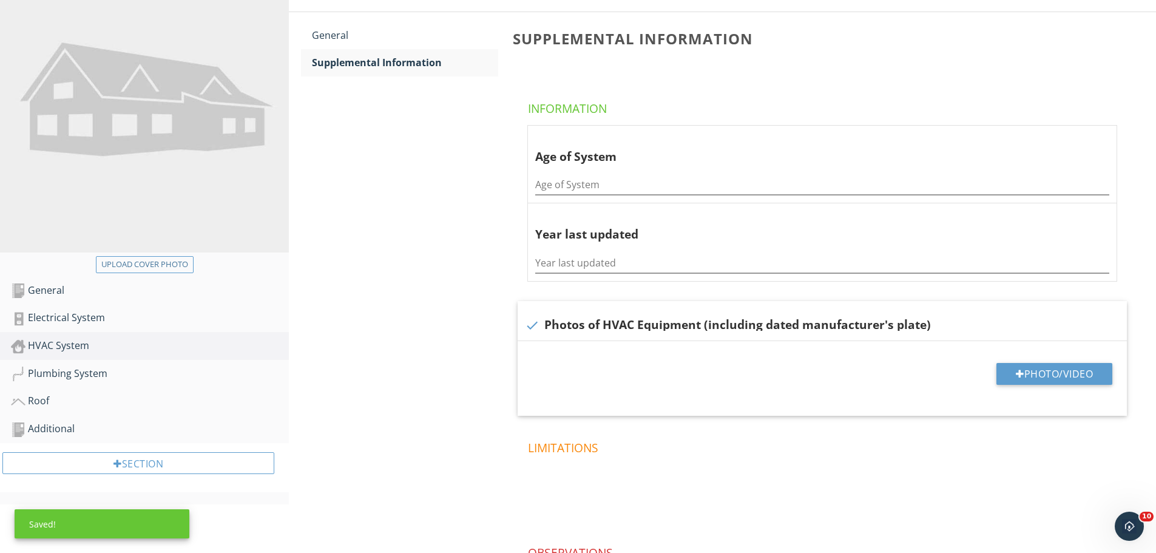
scroll to position [165, 0]
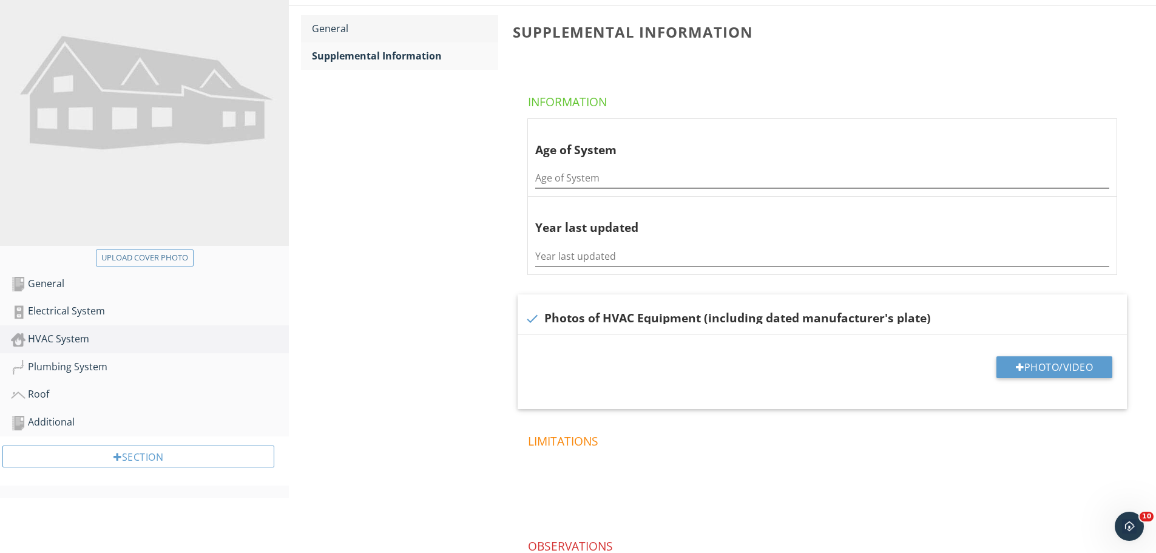
click at [382, 33] on div "General" at bounding box center [405, 28] width 186 height 15
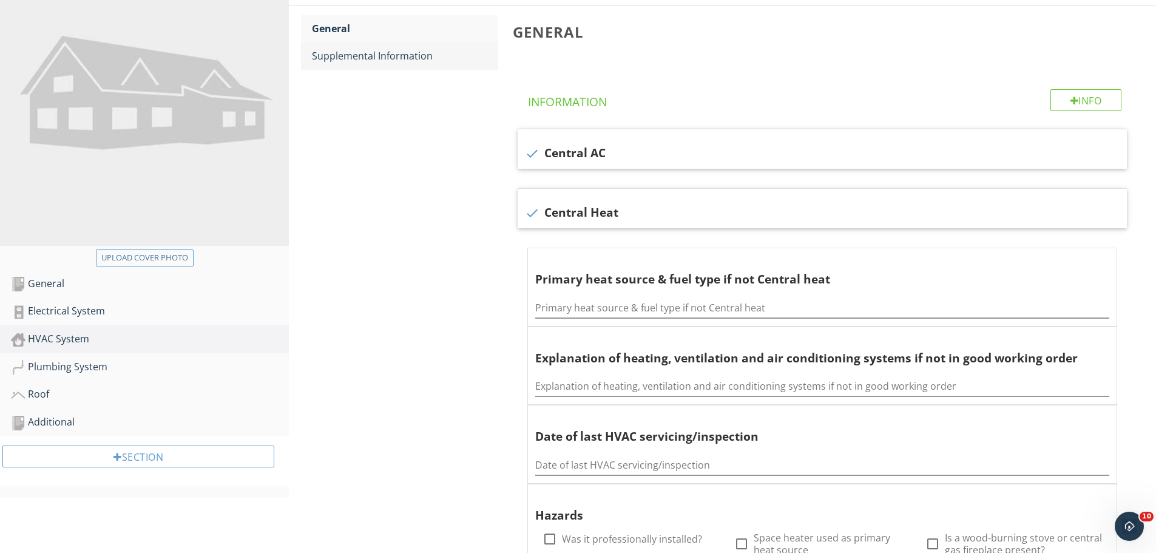
click at [391, 67] on link "Supplemental Information" at bounding box center [405, 55] width 186 height 27
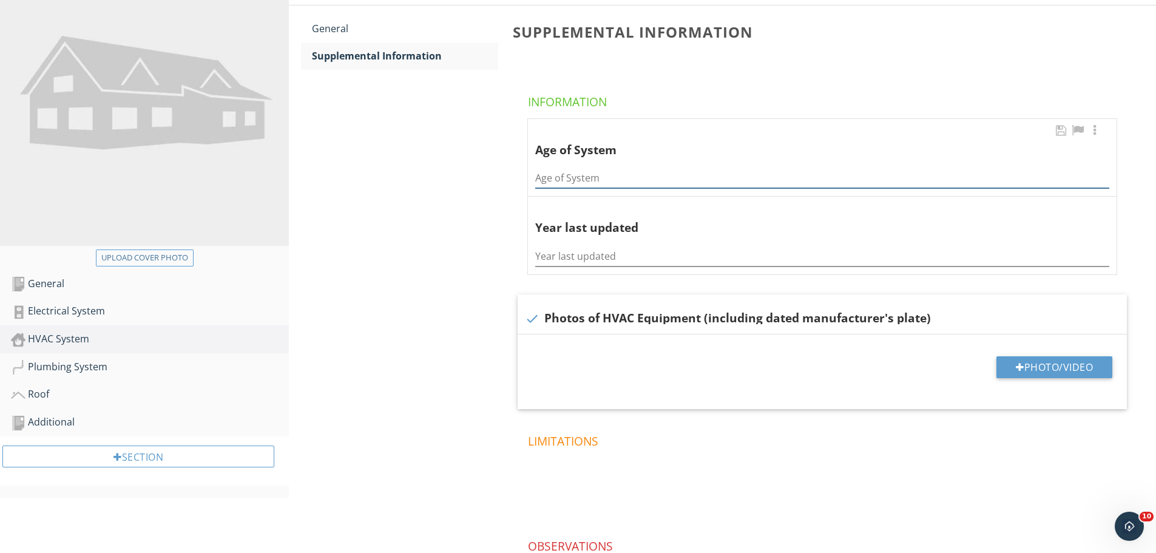
click at [561, 172] on input "Age of System" at bounding box center [822, 178] width 574 height 20
type input "3"
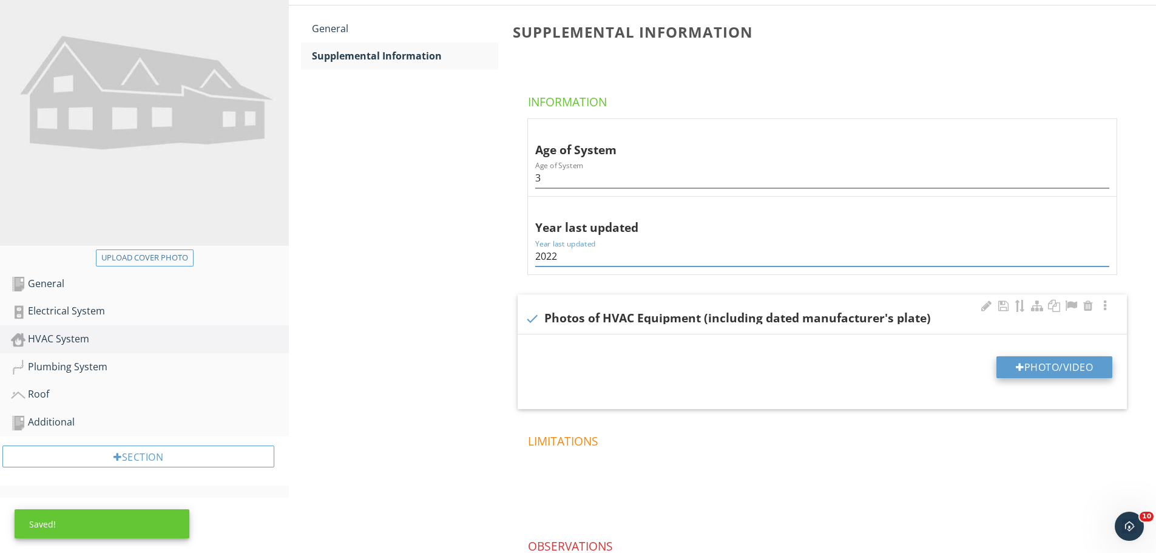
type input "2022"
click at [1031, 377] on button "Photo/Video" at bounding box center [1054, 367] width 116 height 22
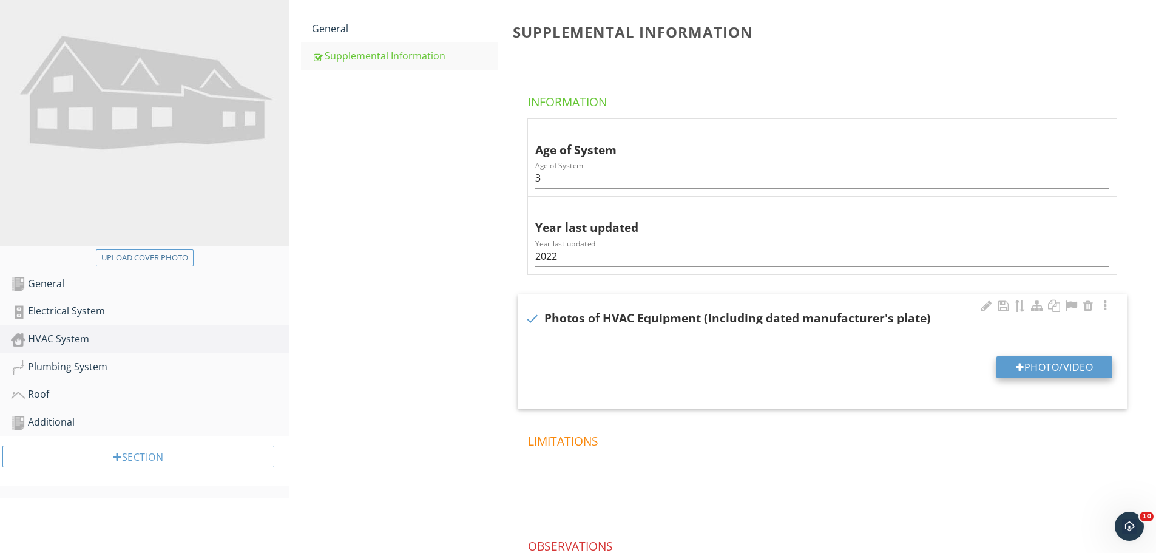
type input "C:\fakepath\photo (4).jpg"
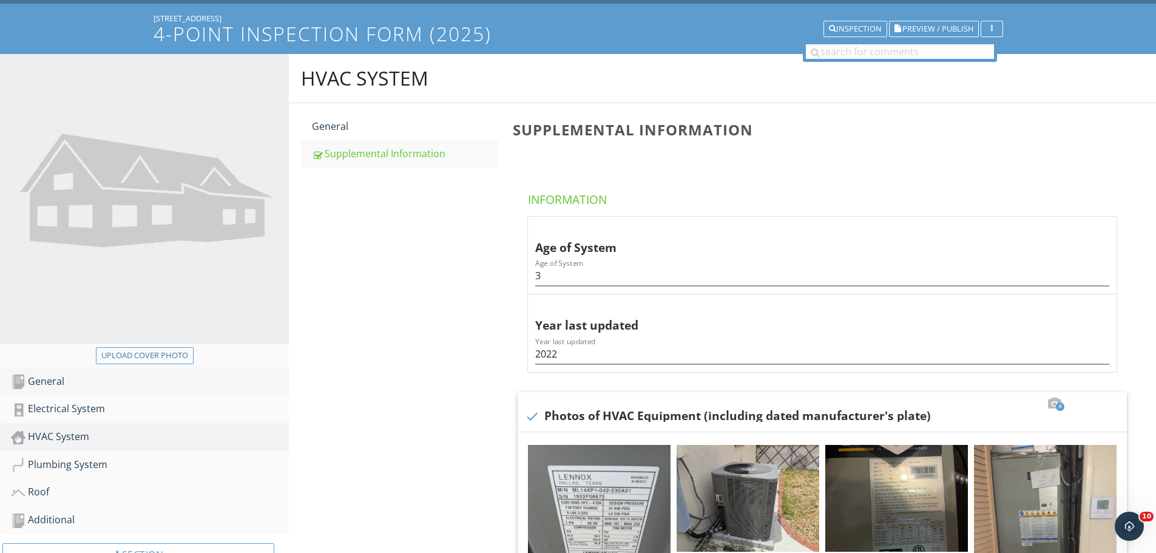
scroll to position [44, 0]
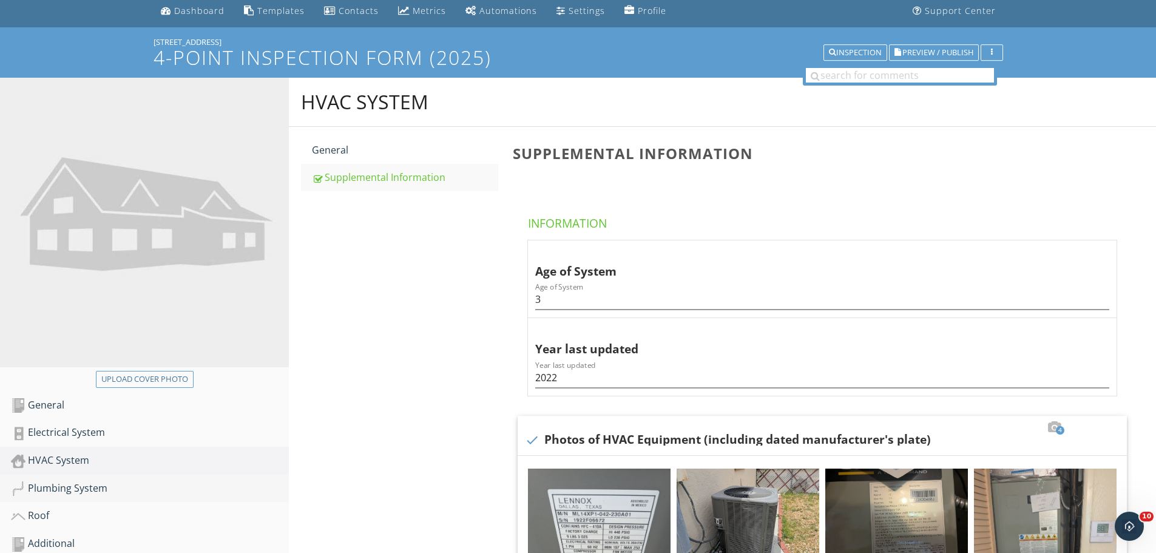
click at [95, 489] on div "Plumbing System" at bounding box center [150, 489] width 278 height 16
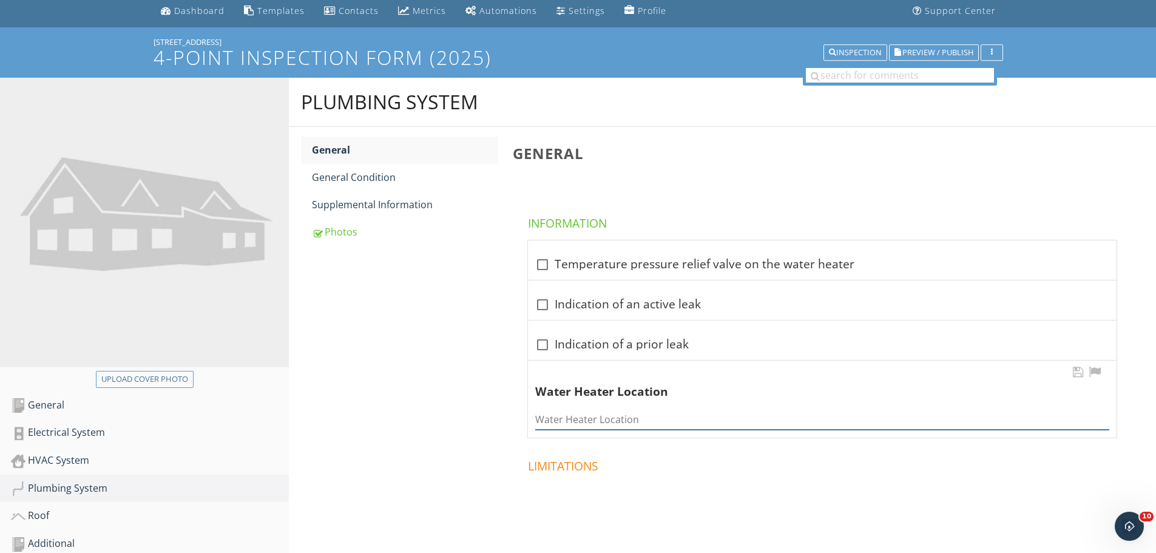
click at [582, 423] on input "Water Heater Location" at bounding box center [822, 420] width 574 height 20
type input "Closet"
click at [546, 266] on div at bounding box center [542, 264] width 21 height 21
checkbox input "true"
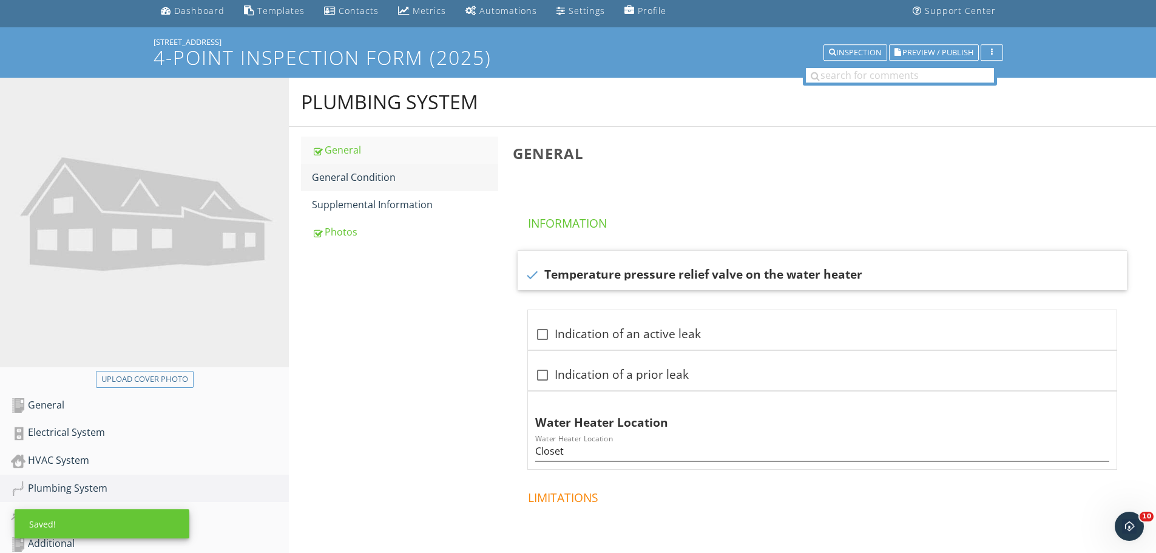
click at [391, 190] on link "General Condition" at bounding box center [405, 177] width 186 height 27
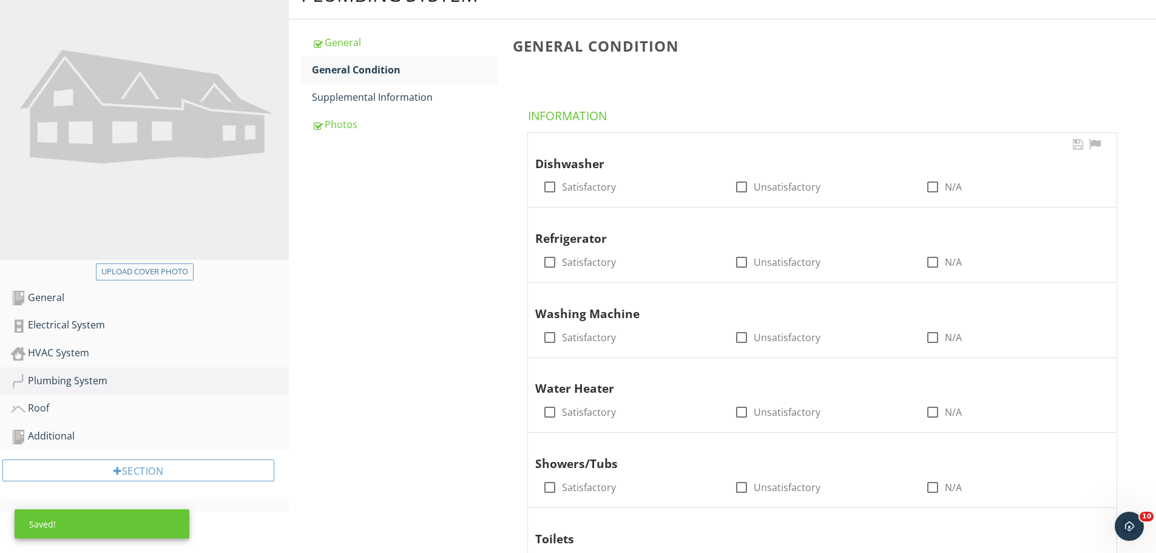
scroll to position [165, 0]
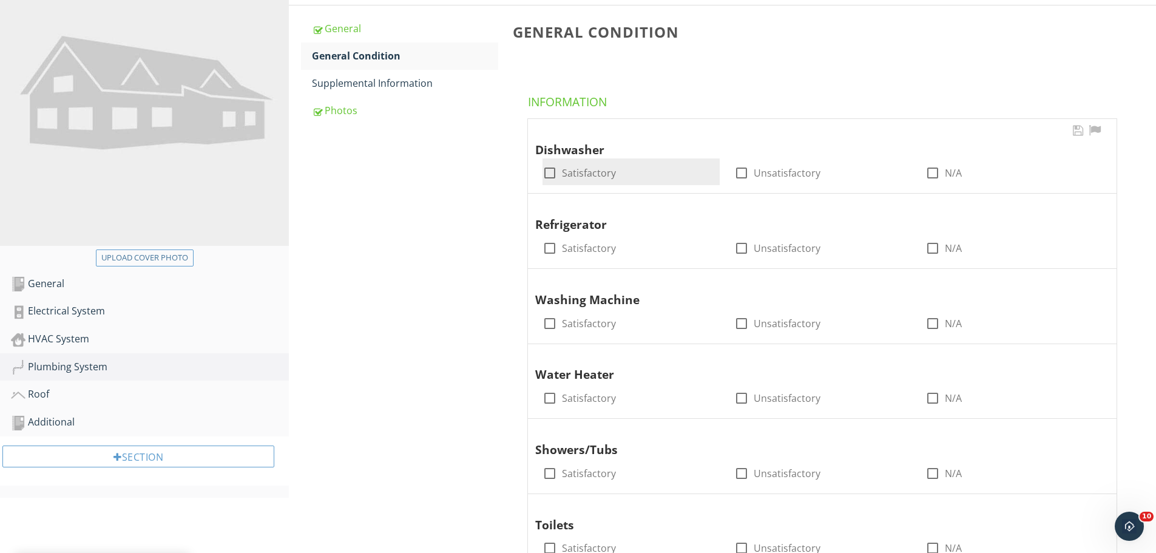
click at [553, 169] on div at bounding box center [549, 173] width 21 height 21
checkbox input "true"
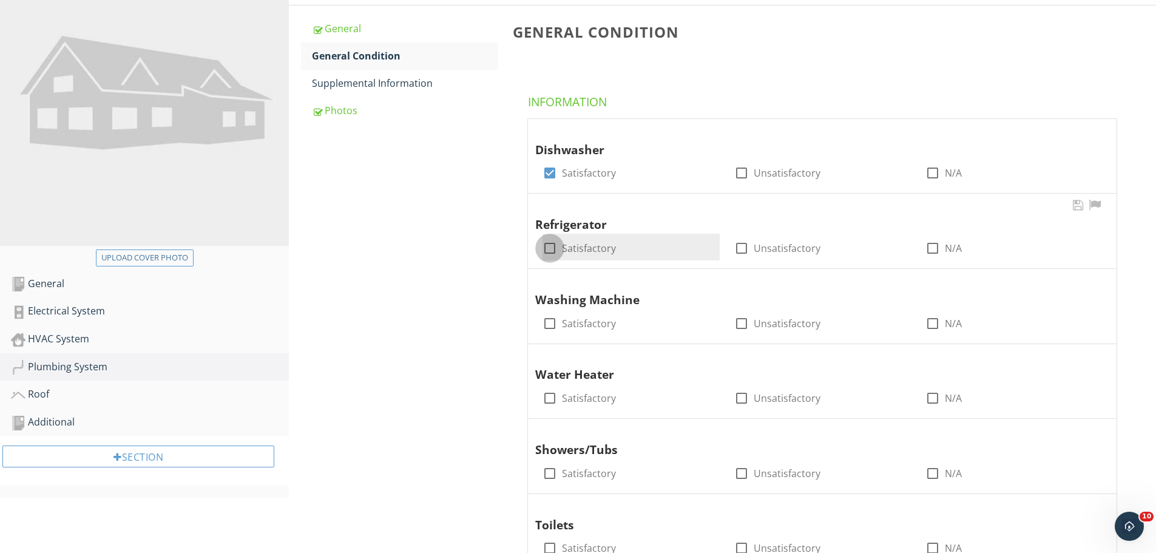
click at [556, 243] on div at bounding box center [549, 248] width 21 height 21
checkbox input "true"
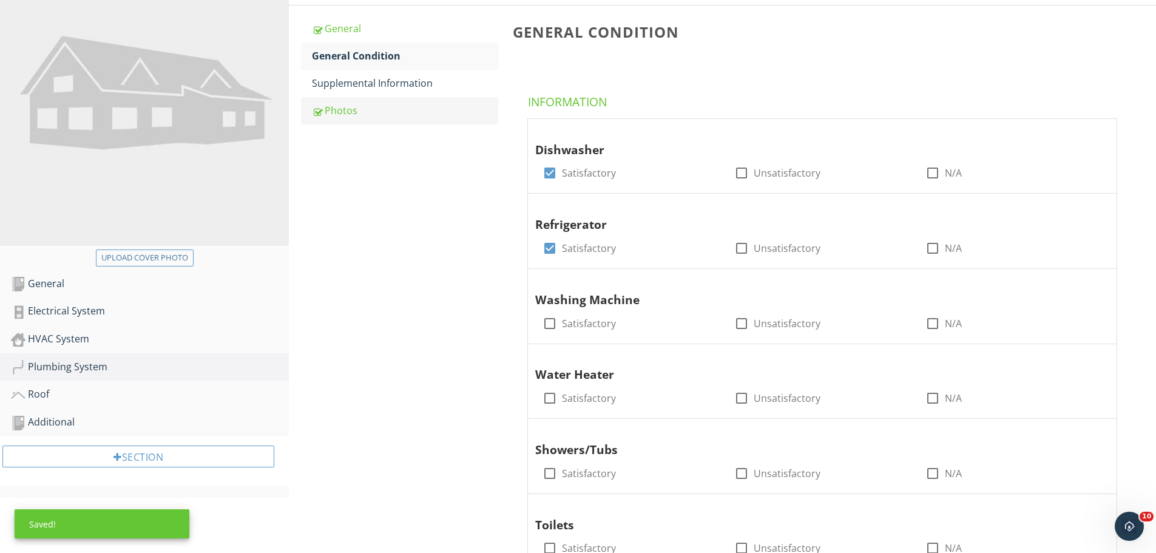
drag, startPoint x: 358, startPoint y: 109, endPoint x: 357, endPoint y: 119, distance: 10.4
click at [358, 109] on div "Photos" at bounding box center [405, 110] width 186 height 15
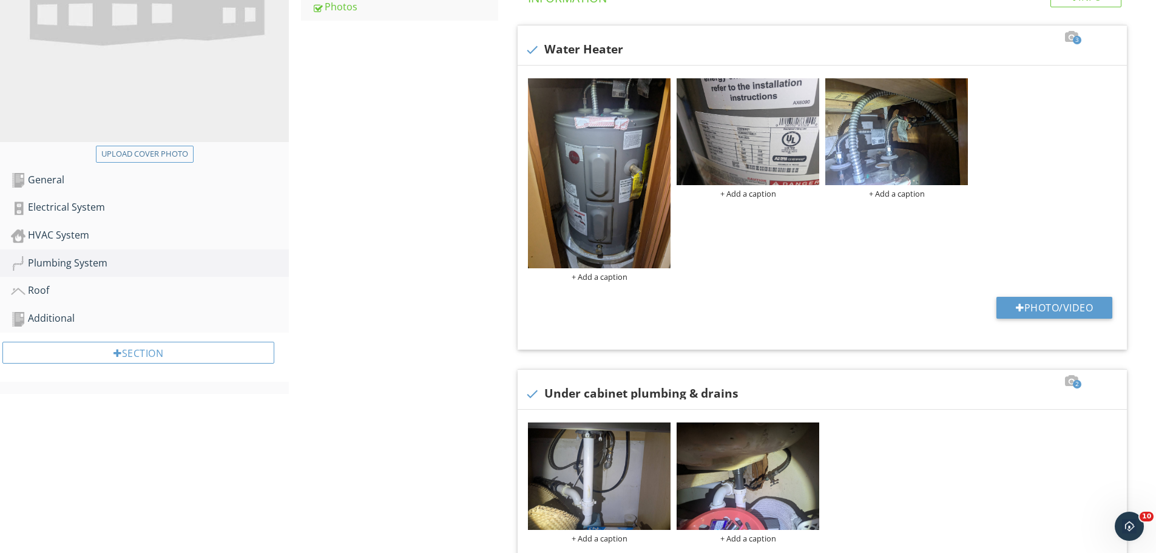
scroll to position [226, 0]
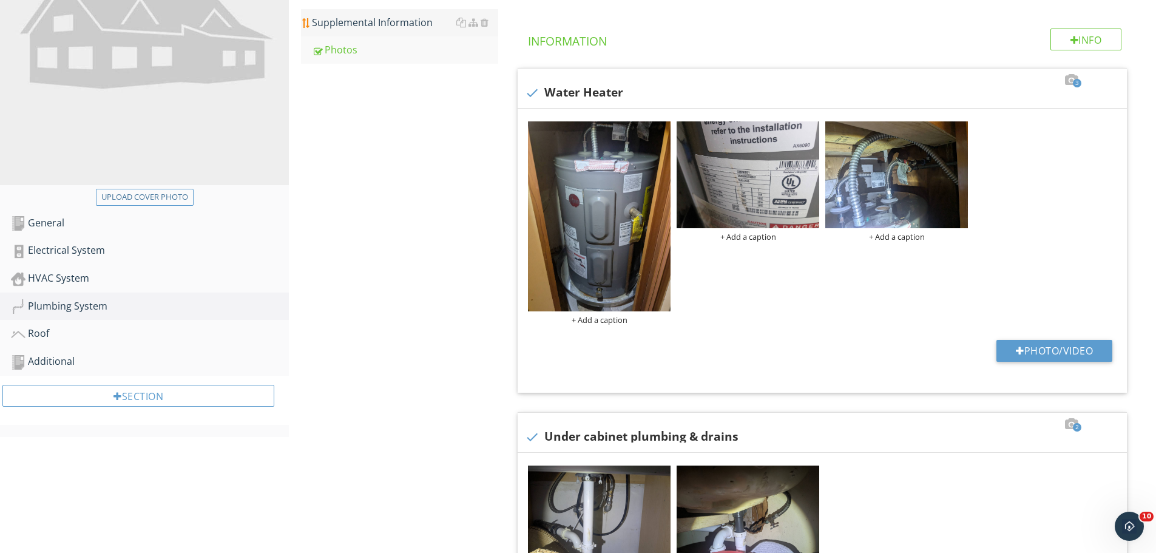
click at [387, 19] on div "Supplemental Information" at bounding box center [405, 22] width 186 height 15
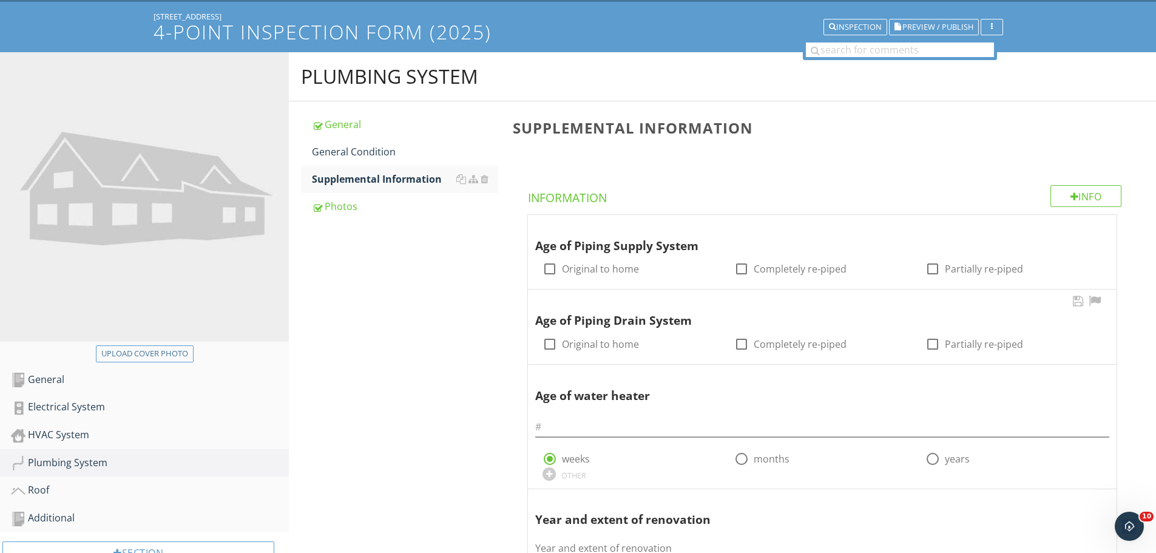
scroll to position [44, 0]
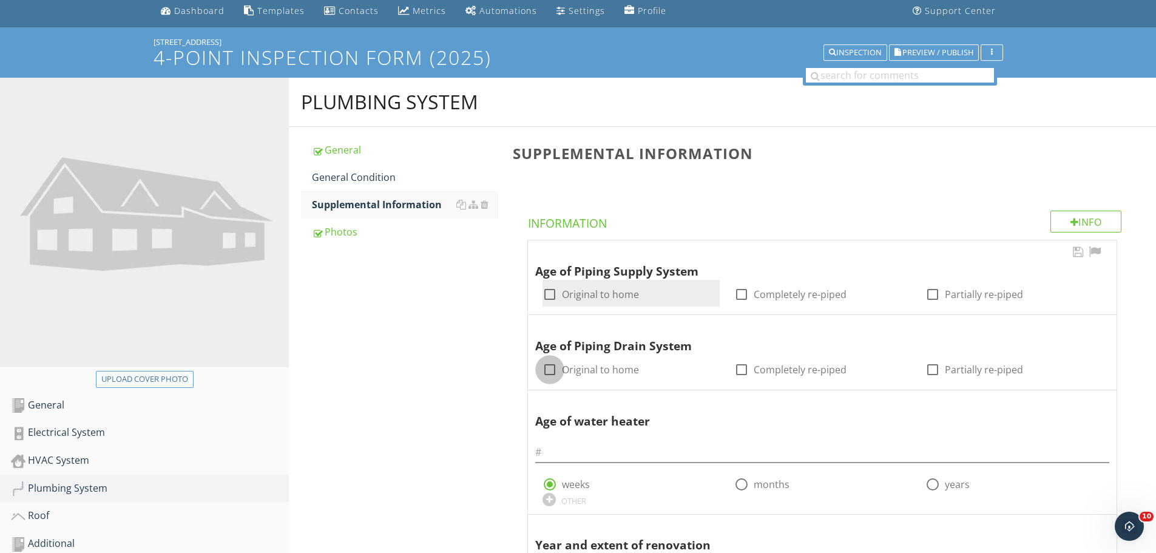
drag, startPoint x: 555, startPoint y: 371, endPoint x: 548, endPoint y: 303, distance: 67.7
click at [555, 370] on div at bounding box center [549, 369] width 21 height 21
checkbox input "true"
click at [548, 293] on div at bounding box center [549, 294] width 21 height 21
checkbox input "true"
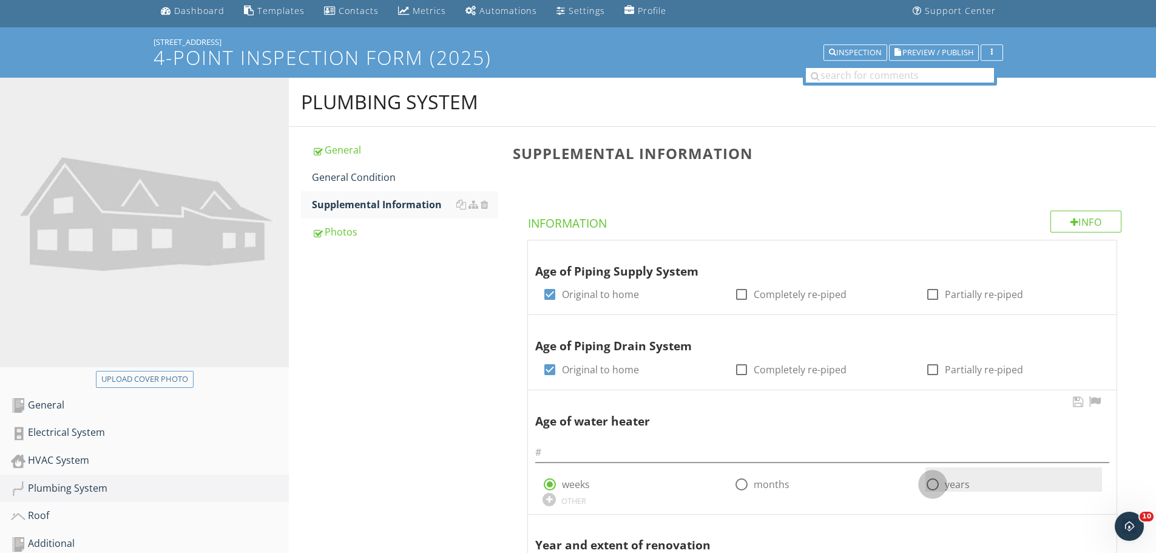
click at [932, 485] on div at bounding box center [932, 484] width 21 height 21
radio input "false"
radio input "true"
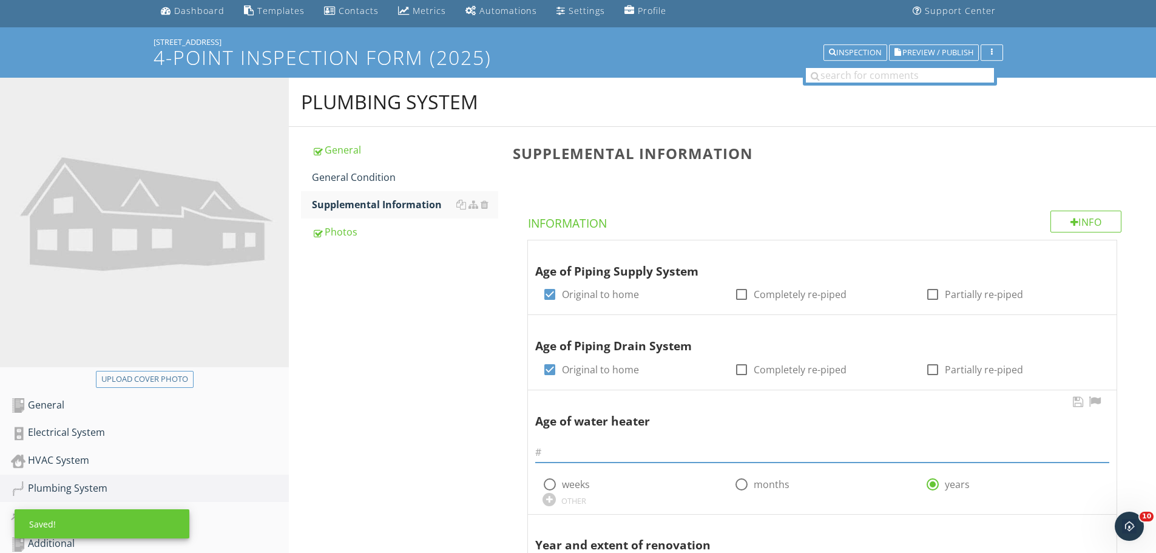
click at [653, 443] on input "text" at bounding box center [822, 452] width 574 height 20
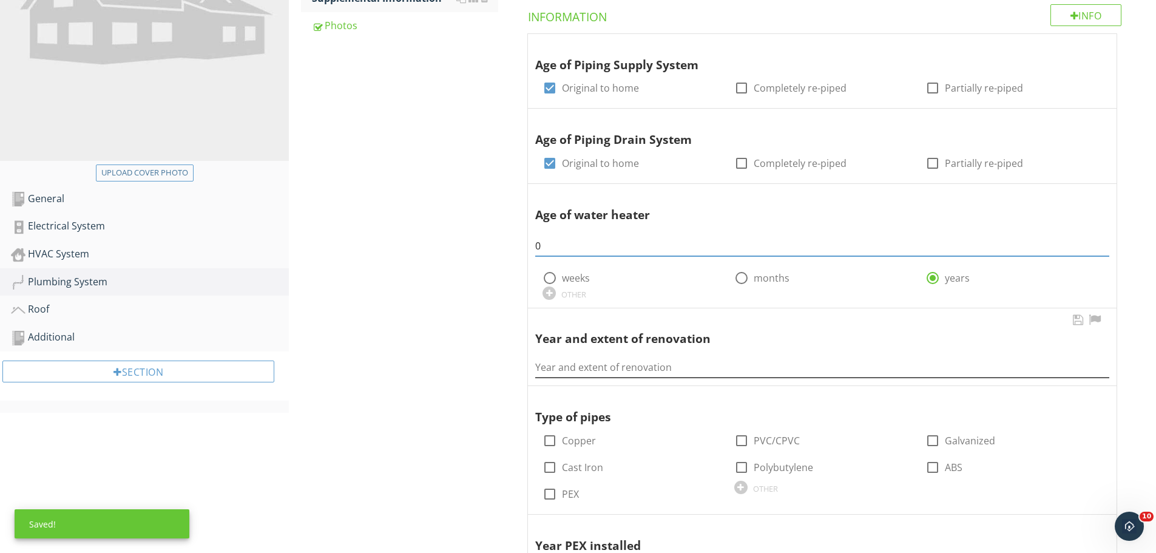
scroll to position [286, 0]
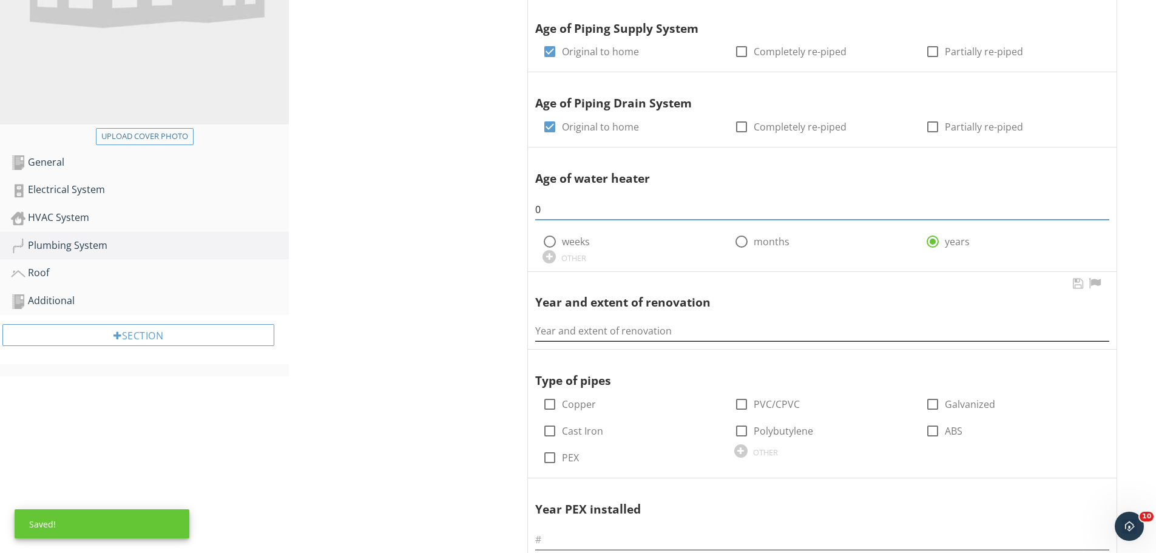
type input "0"
click at [639, 332] on input "Year and extent of renovation" at bounding box center [822, 331] width 574 height 20
click at [557, 402] on div at bounding box center [549, 404] width 21 height 21
checkbox input "true"
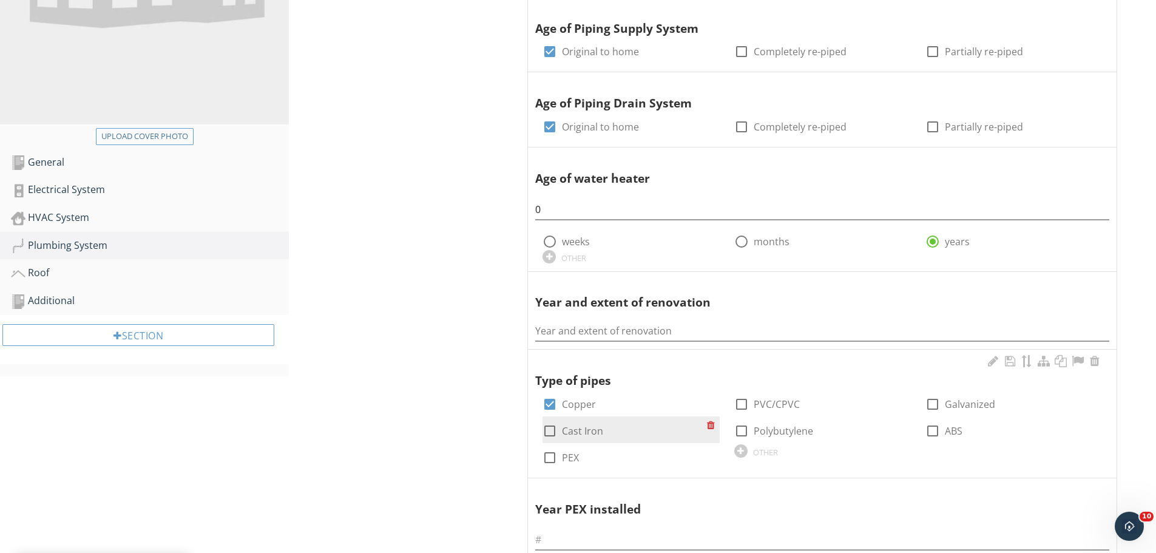
click at [568, 429] on label "Cast Iron" at bounding box center [582, 431] width 41 height 12
checkbox input "true"
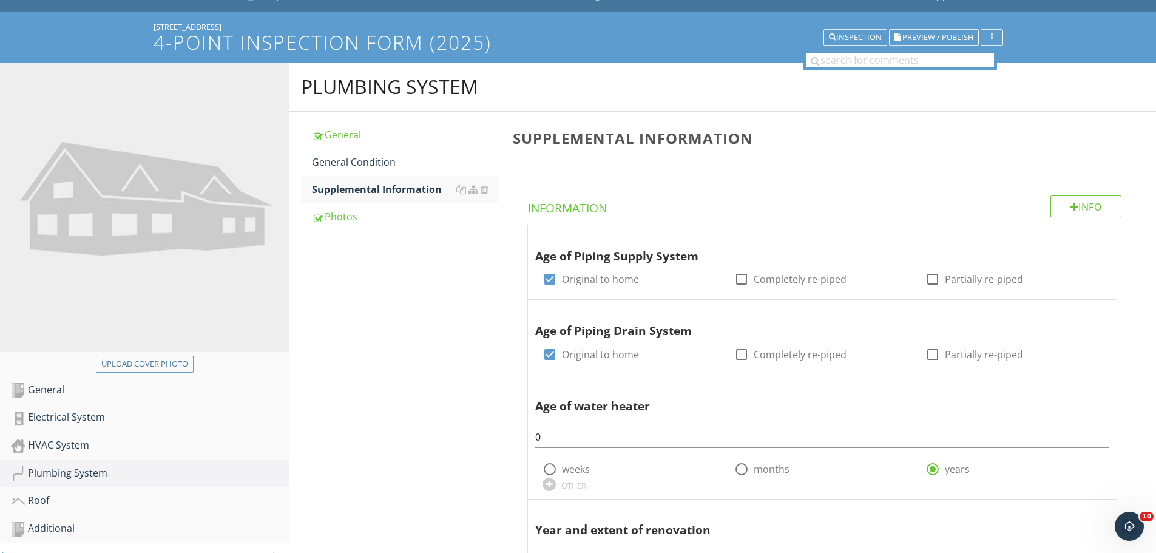
scroll to position [44, 0]
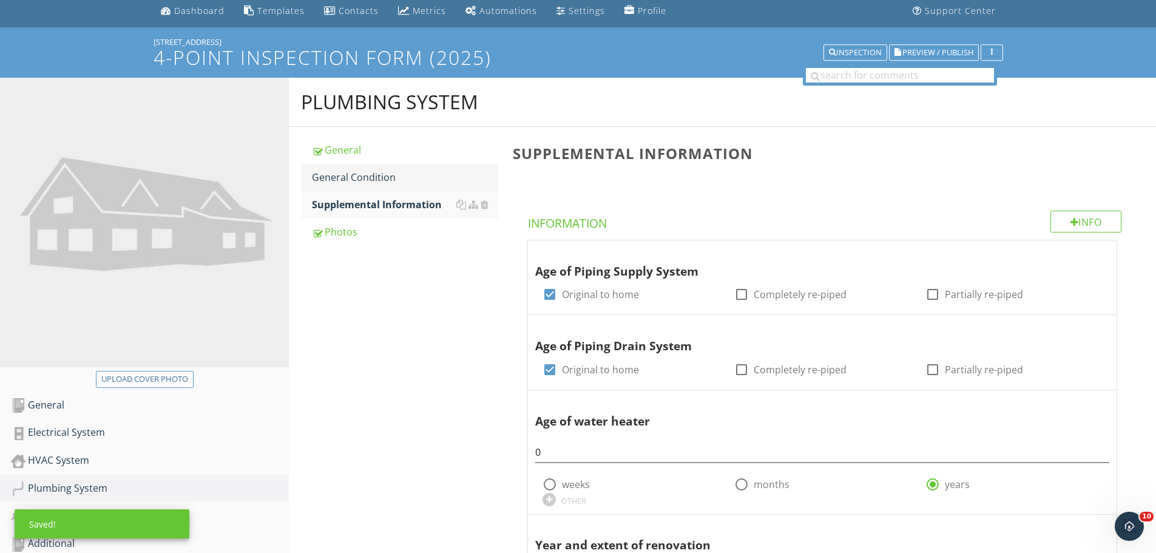
click at [376, 175] on div "General Condition" at bounding box center [405, 177] width 186 height 15
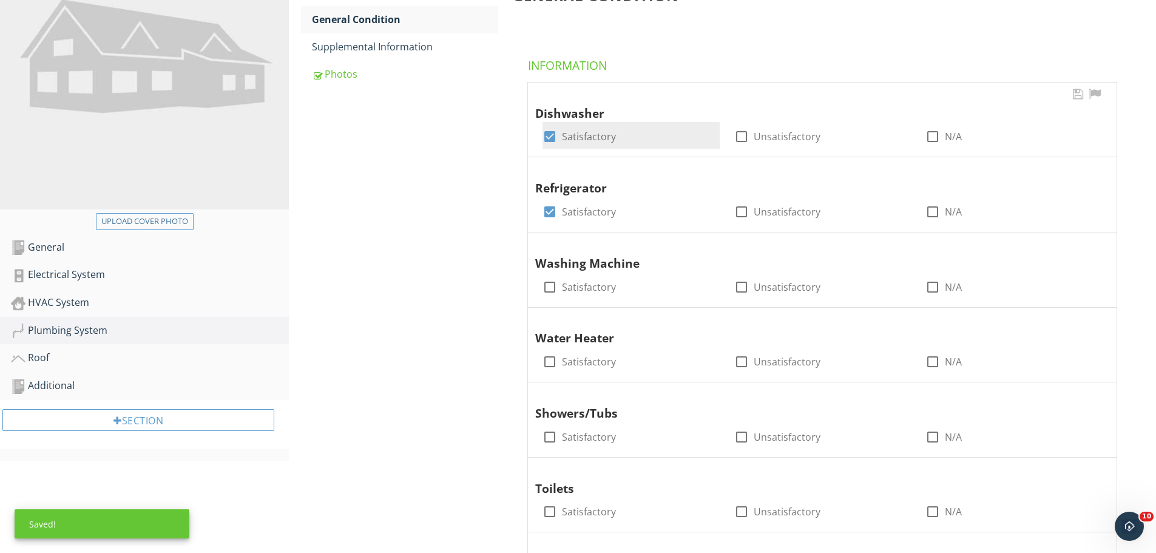
scroll to position [226, 0]
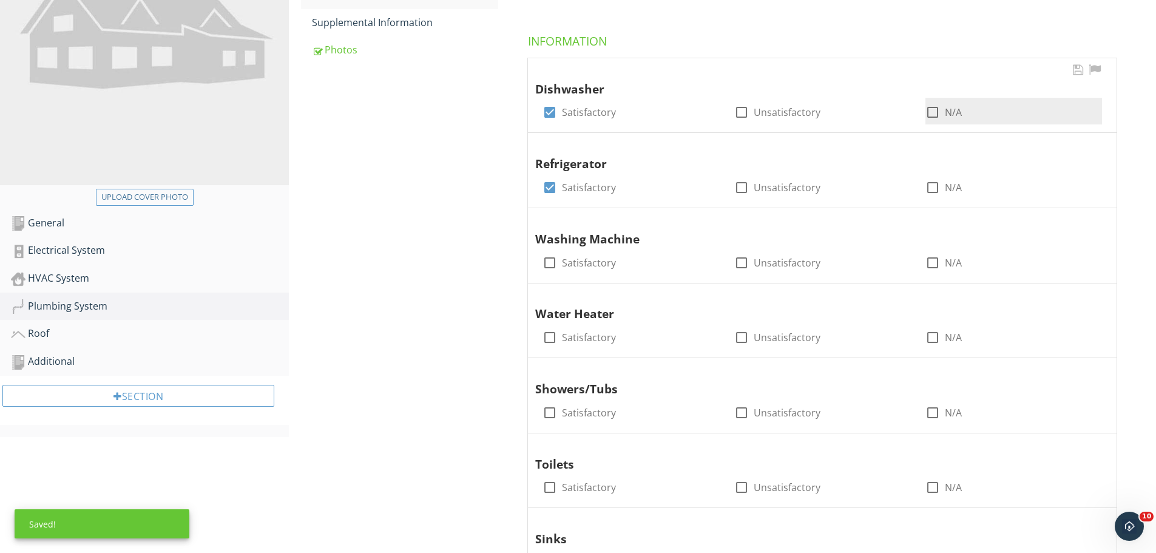
click at [940, 111] on div at bounding box center [932, 112] width 21 height 21
checkbox input "true"
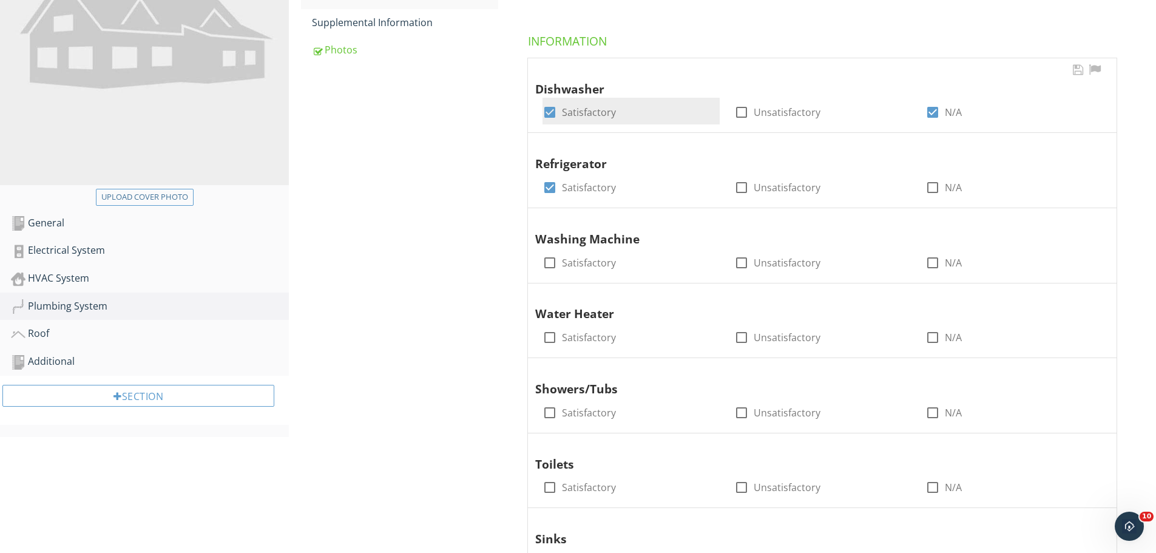
click at [551, 112] on div at bounding box center [549, 112] width 21 height 21
checkbox input "false"
click at [550, 261] on div at bounding box center [549, 262] width 21 height 21
checkbox input "true"
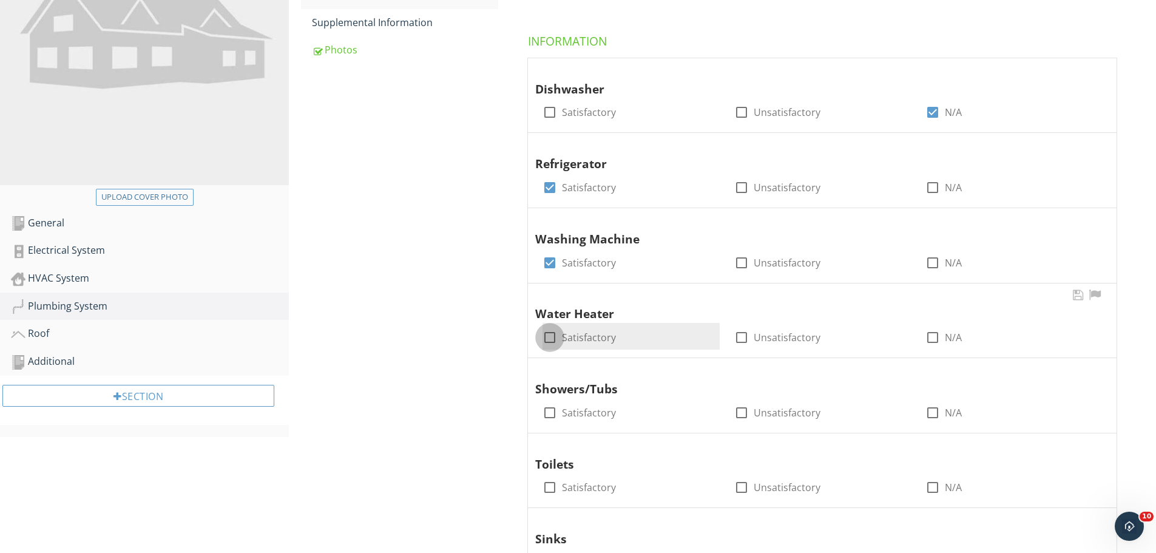
click at [558, 331] on div at bounding box center [549, 337] width 21 height 21
checkbox input "true"
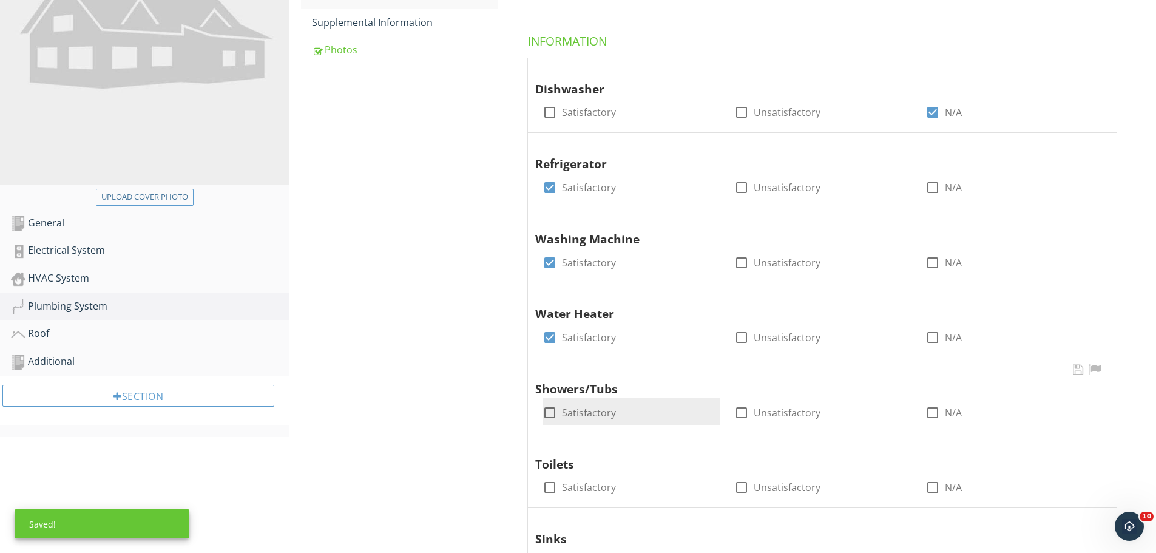
click at [551, 403] on div at bounding box center [549, 412] width 21 height 21
checkbox input "true"
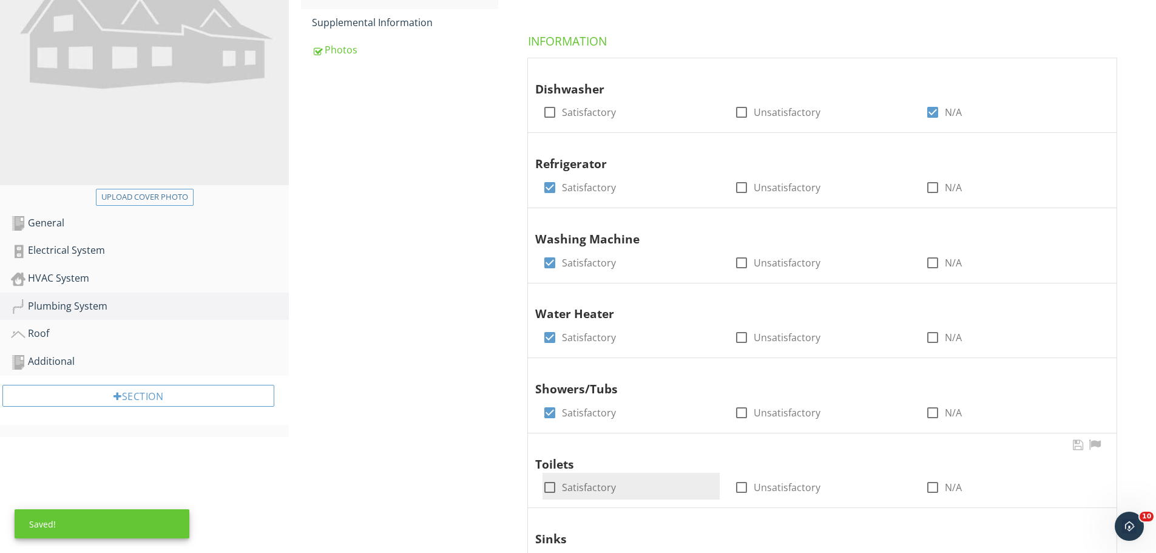
click at [553, 488] on div at bounding box center [549, 487] width 21 height 21
checkbox input "true"
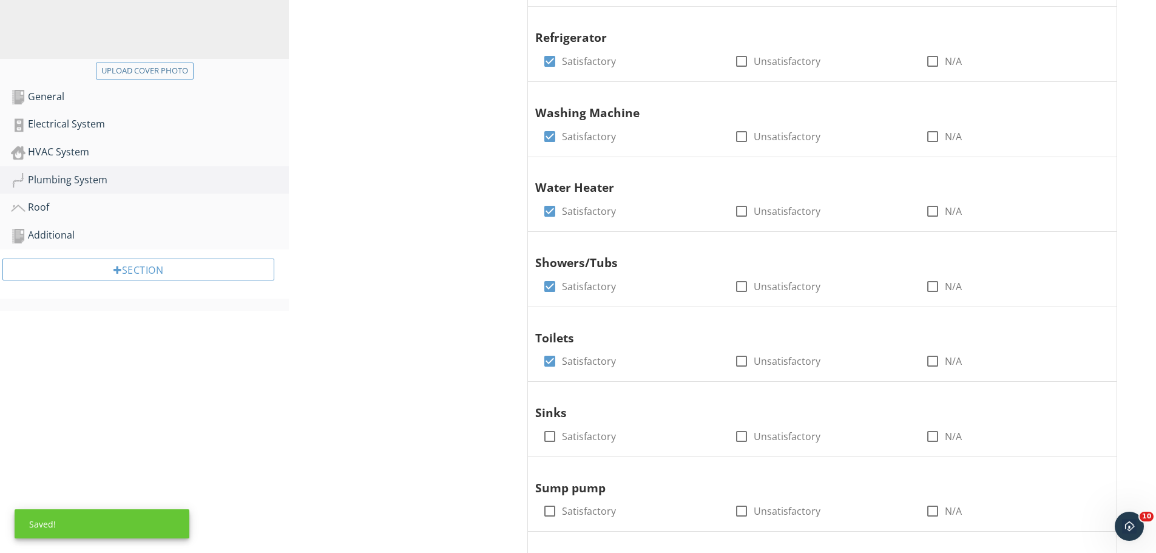
scroll to position [529, 0]
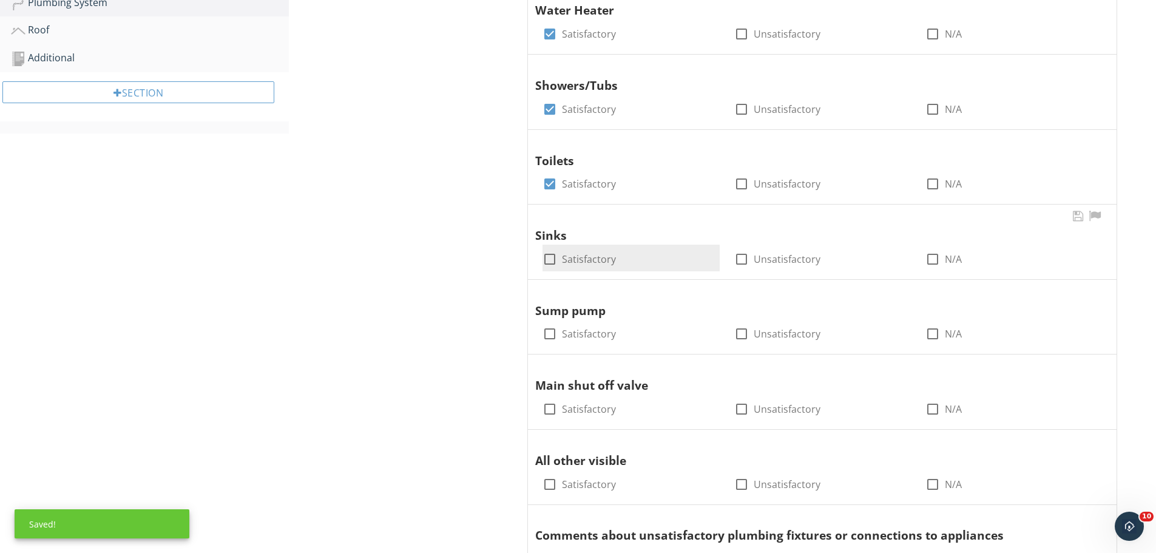
click at [543, 260] on div at bounding box center [549, 259] width 21 height 21
checkbox input "true"
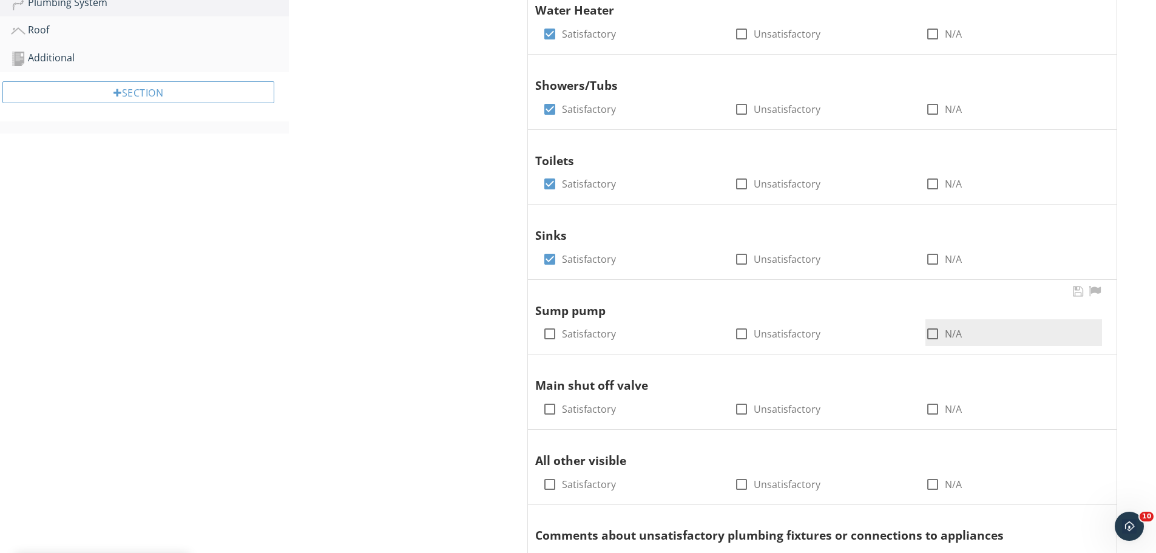
click at [947, 329] on label "N/A" at bounding box center [953, 334] width 17 height 12
checkbox input "true"
click at [552, 409] on div at bounding box center [549, 409] width 21 height 21
checkbox input "true"
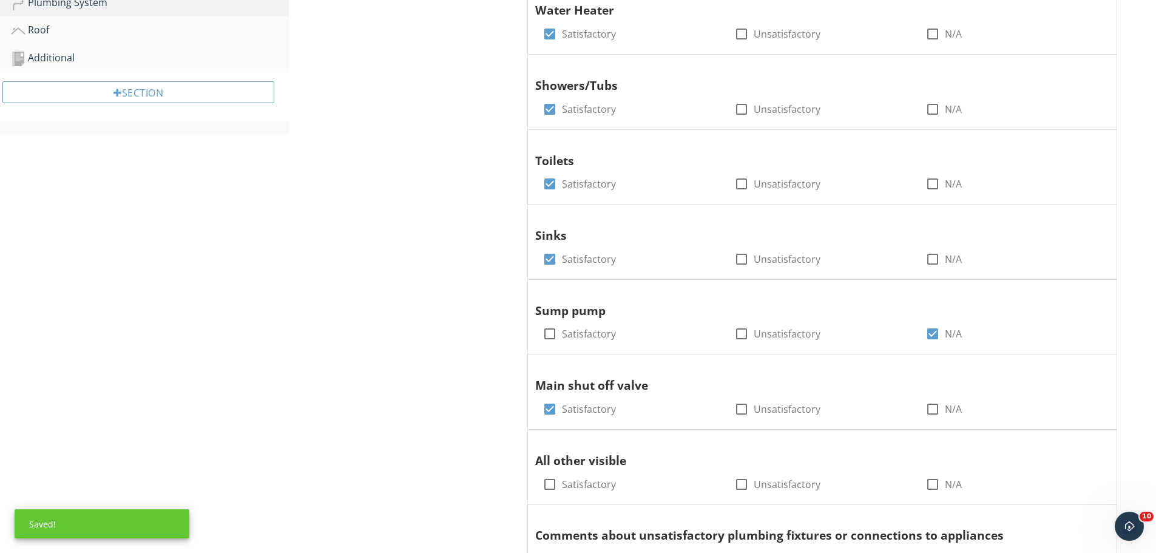
drag, startPoint x: 543, startPoint y: 484, endPoint x: 507, endPoint y: 435, distance: 60.8
click at [544, 484] on div at bounding box center [549, 484] width 21 height 21
checkbox input "true"
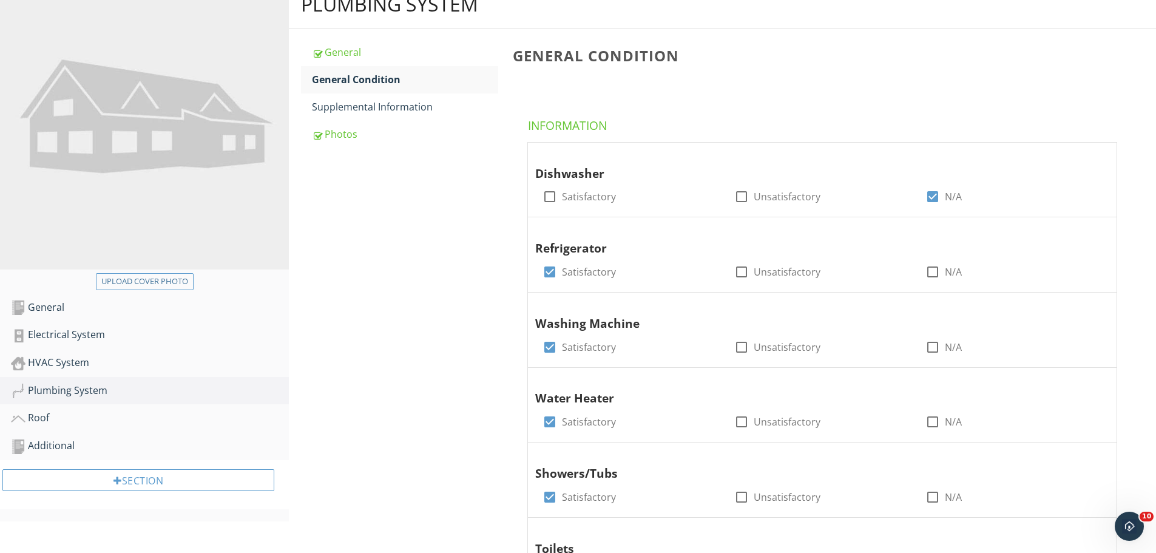
scroll to position [0, 0]
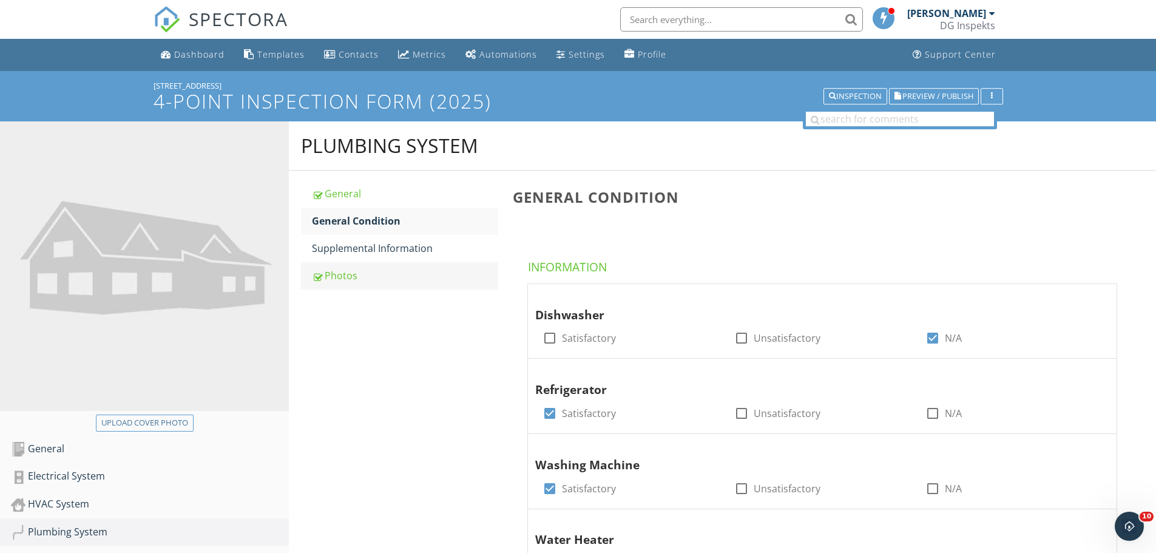
click at [345, 280] on div "Photos" at bounding box center [405, 275] width 186 height 15
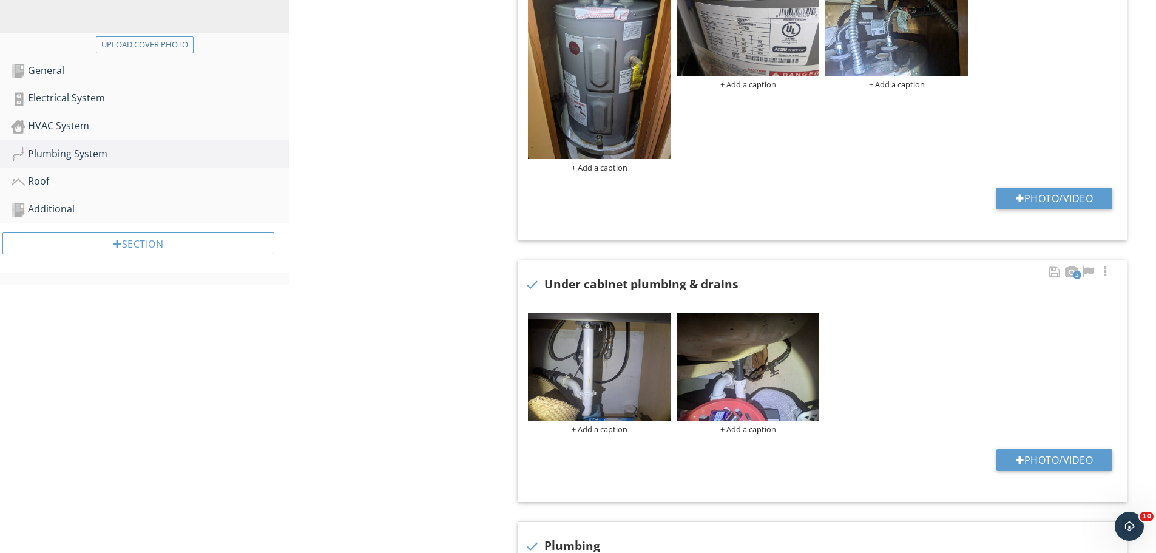
scroll to position [425, 0]
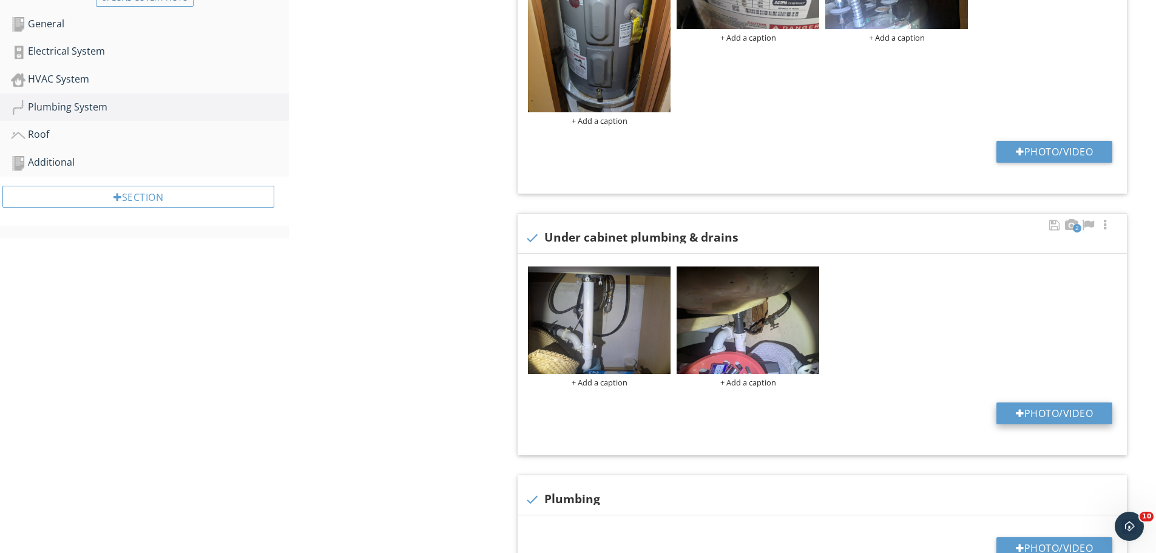
click at [1016, 419] on button "Photo/Video" at bounding box center [1054, 413] width 116 height 22
type input "C:\fakepath\photo (5).jpg"
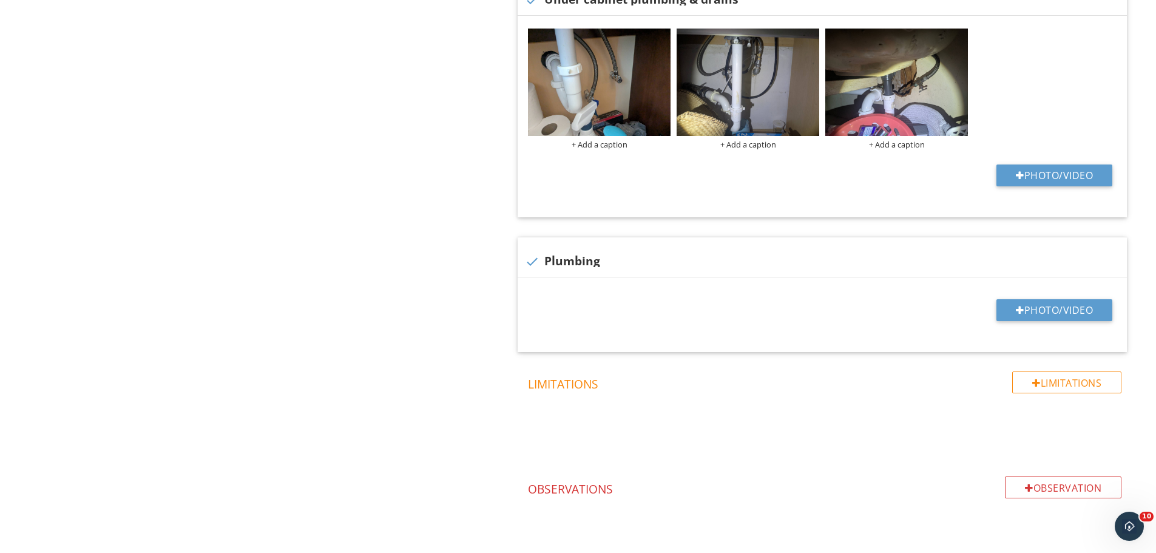
scroll to position [667, 0]
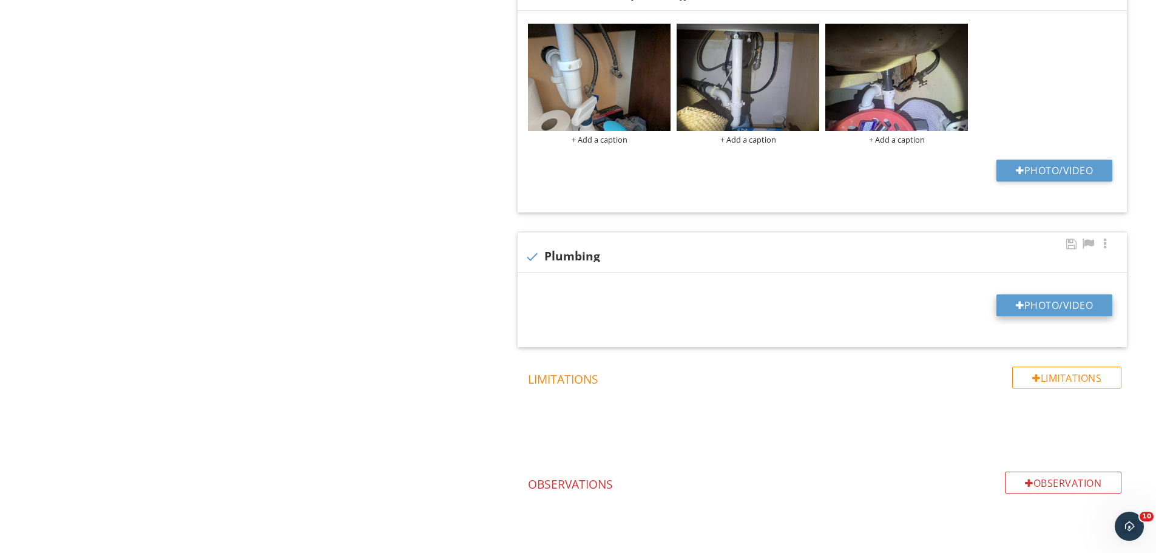
click at [1016, 302] on div at bounding box center [1020, 305] width 8 height 10
type input "C:\fakepath\photo (7).jpg"
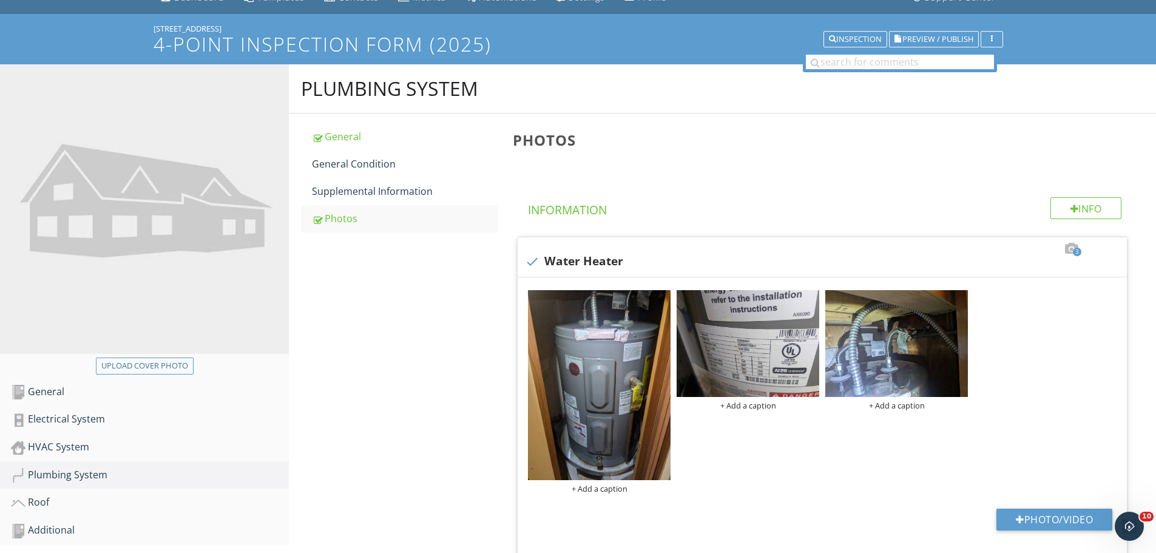
scroll to position [0, 0]
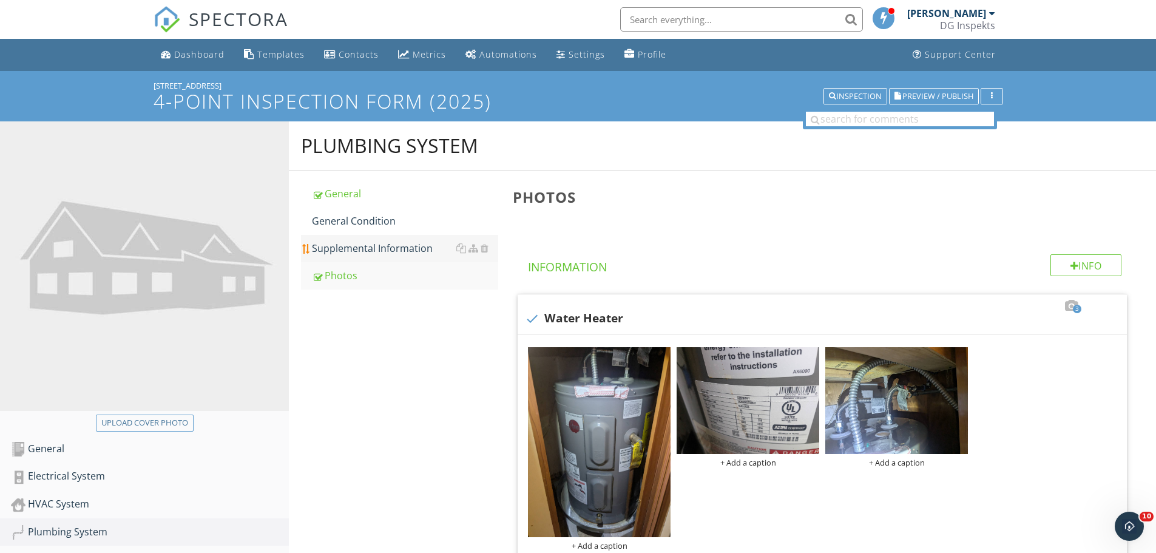
click at [373, 240] on link "Supplemental Information" at bounding box center [405, 248] width 186 height 27
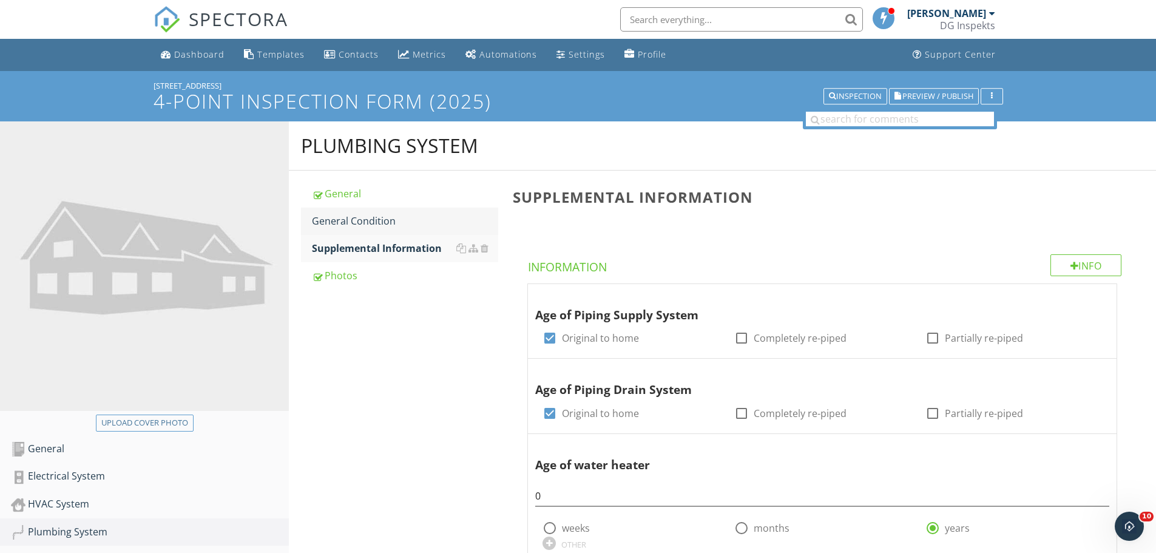
click at [376, 222] on div "General Condition" at bounding box center [405, 221] width 186 height 15
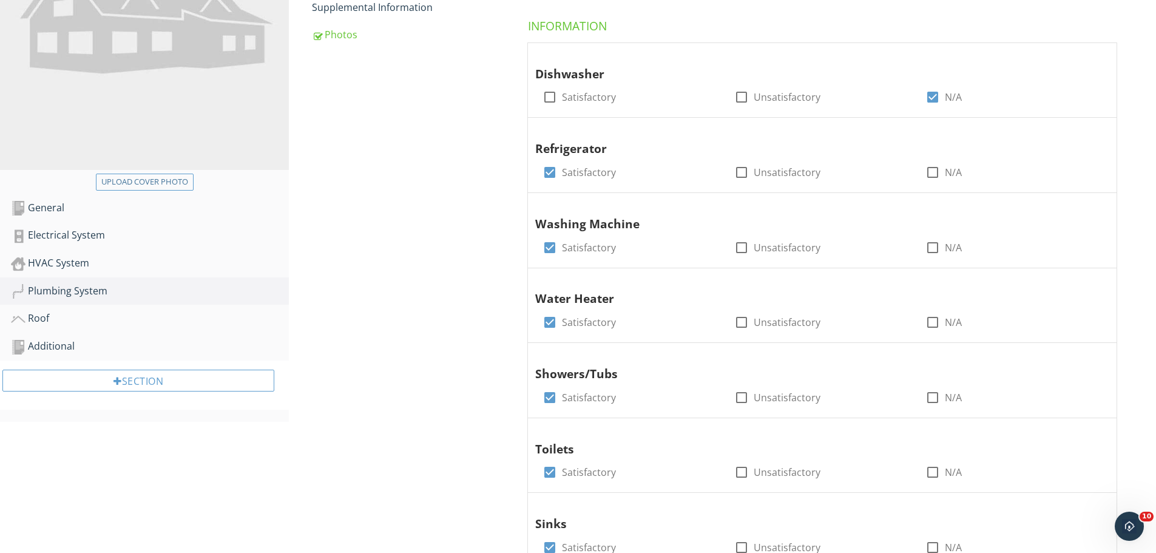
scroll to position [243, 0]
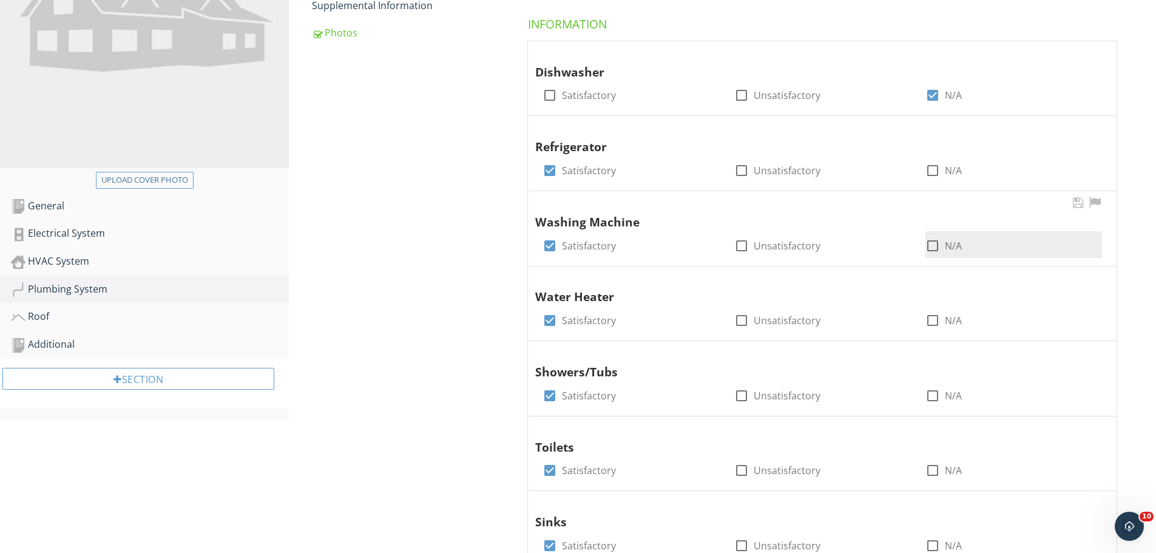
click at [949, 243] on label "N/A" at bounding box center [953, 246] width 17 height 12
checkbox input "true"
click at [562, 248] on label "Satisfactory" at bounding box center [589, 246] width 54 height 12
checkbox input "false"
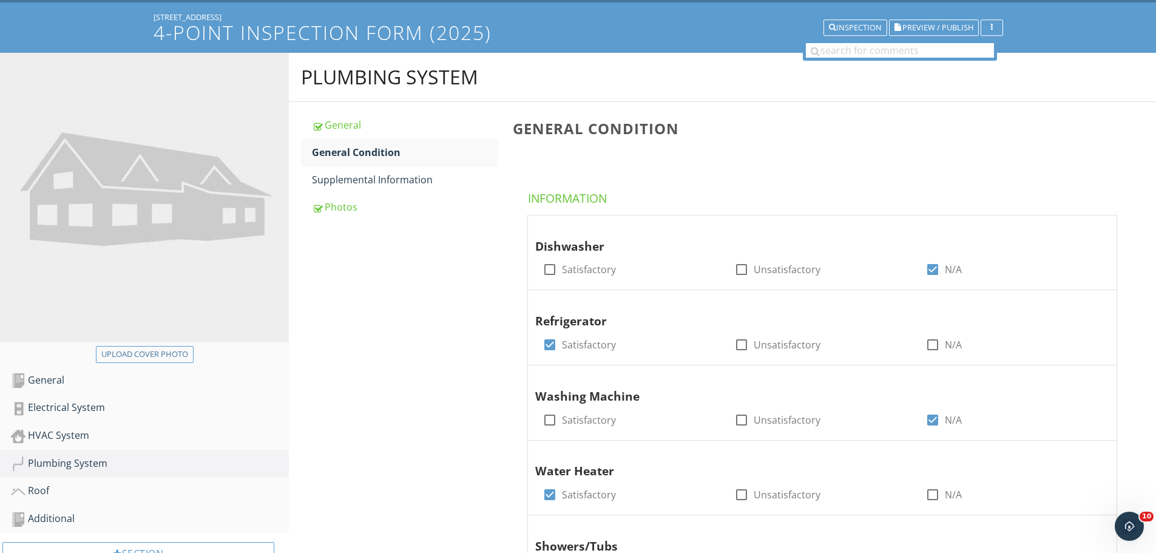
scroll to position [0, 0]
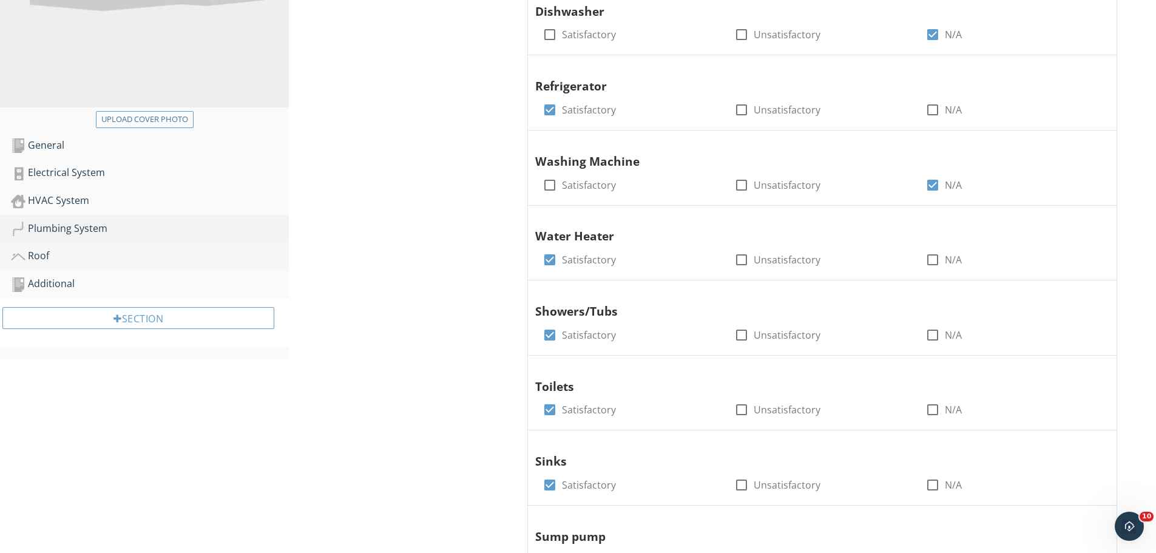
click at [41, 254] on div "Roof" at bounding box center [150, 256] width 278 height 16
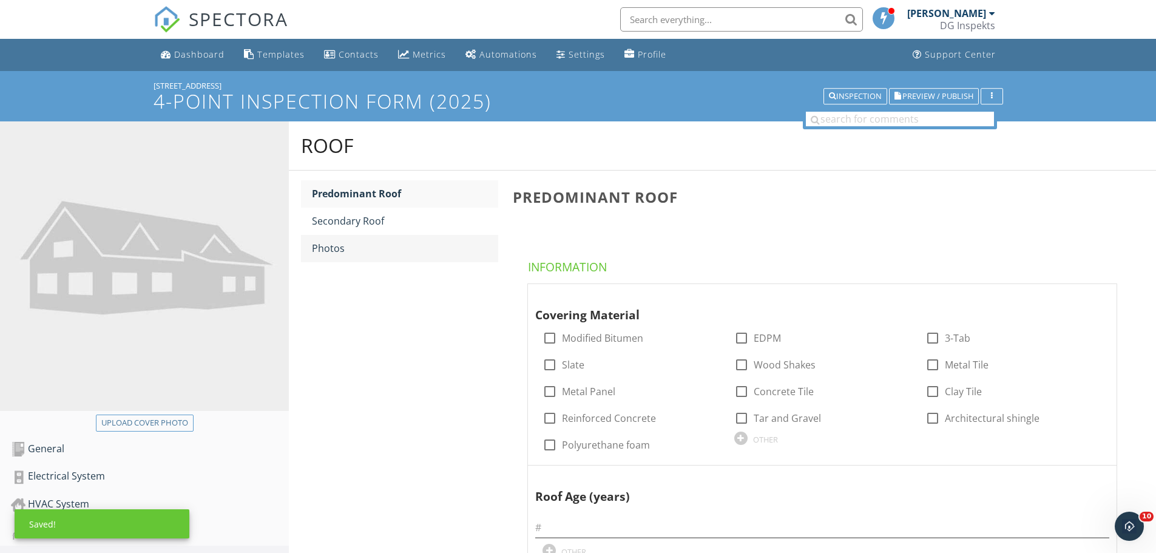
click at [356, 248] on div "Photos" at bounding box center [405, 248] width 186 height 15
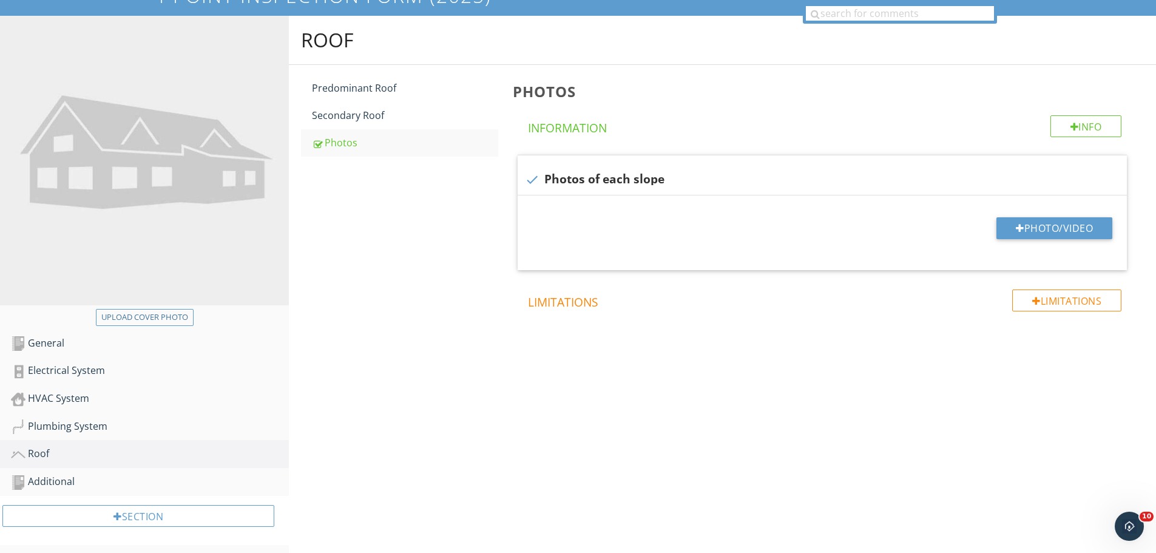
scroll to position [110, 0]
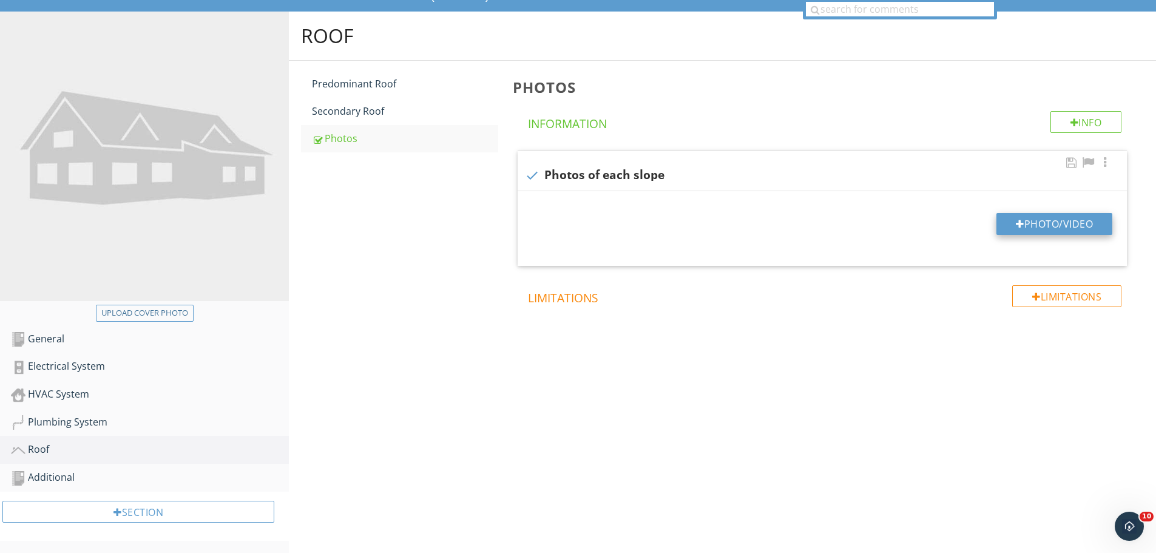
click at [1010, 219] on button "Photo/Video" at bounding box center [1054, 224] width 116 height 22
type input "C:\fakepath\photo (11).jpg"
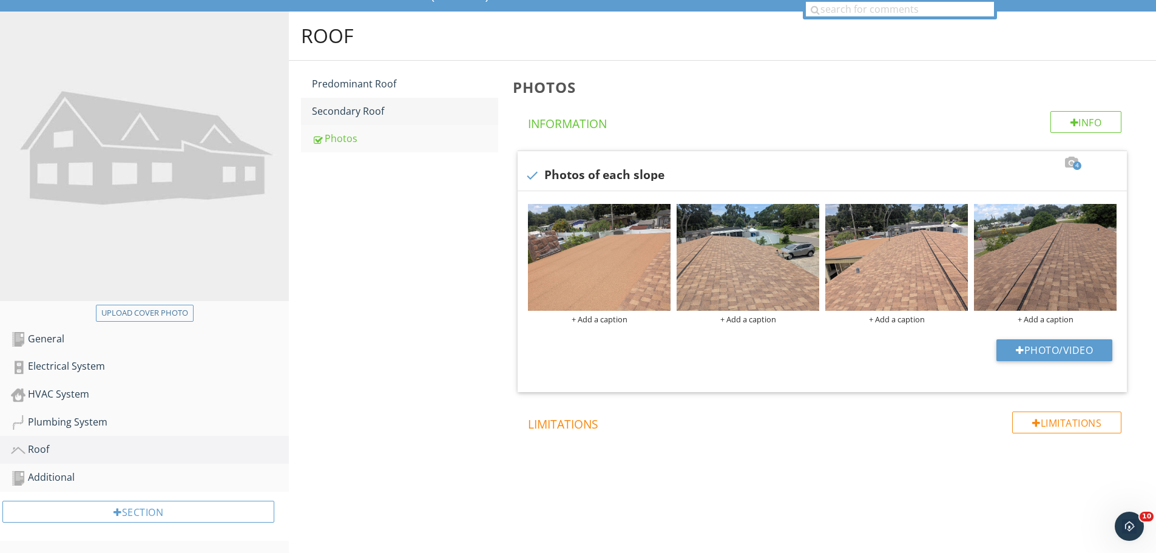
click at [355, 117] on div "Secondary Roof" at bounding box center [405, 111] width 186 height 15
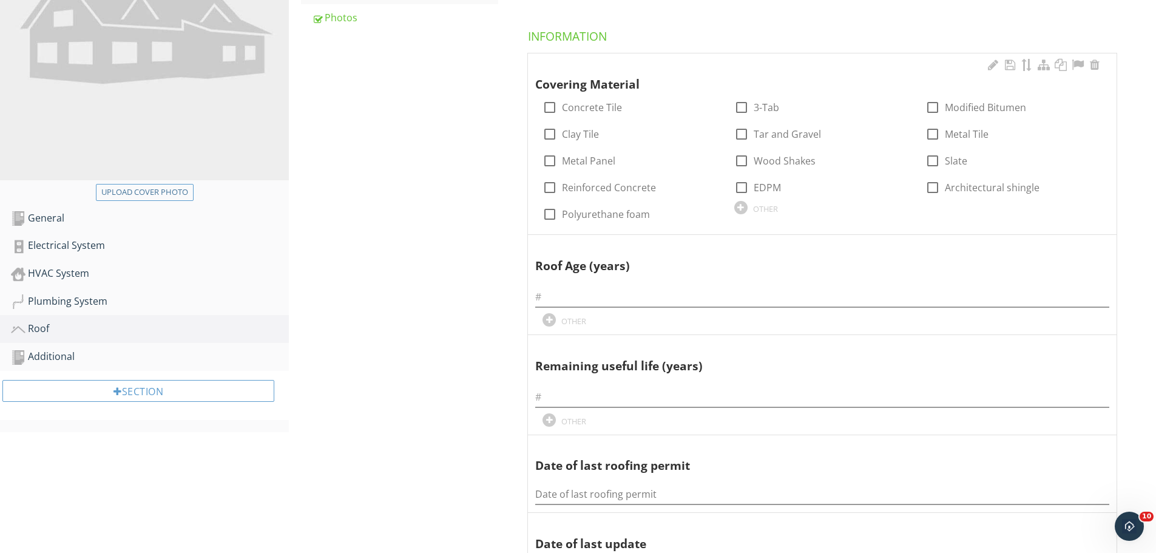
scroll to position [231, 0]
click at [933, 102] on div at bounding box center [932, 106] width 21 height 21
checkbox input "true"
click at [571, 485] on input "Date of last roofing permit" at bounding box center [822, 494] width 574 height 20
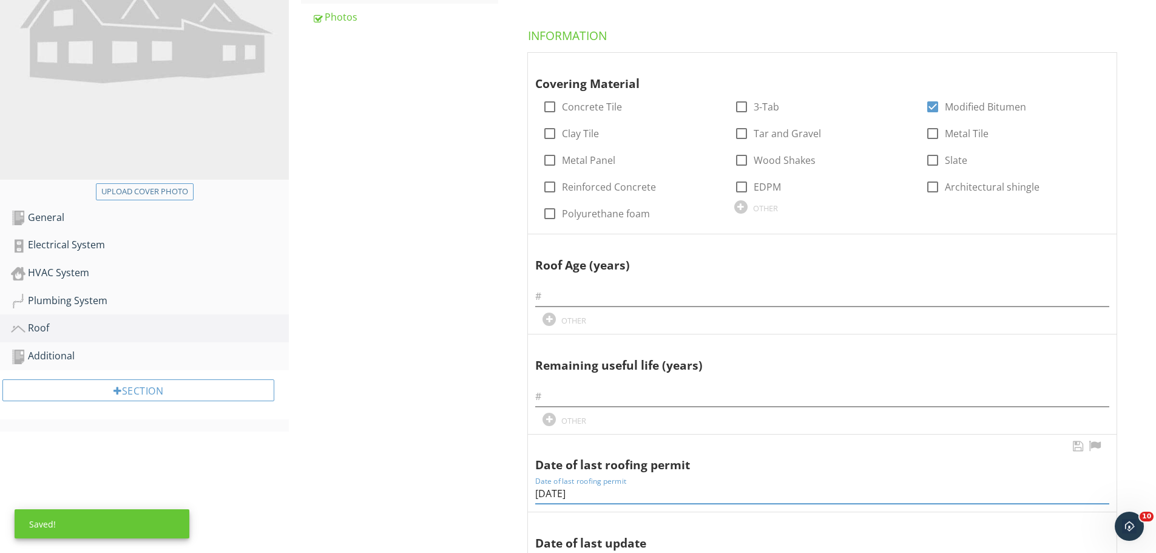
type input "9/3/24"
type input "1"
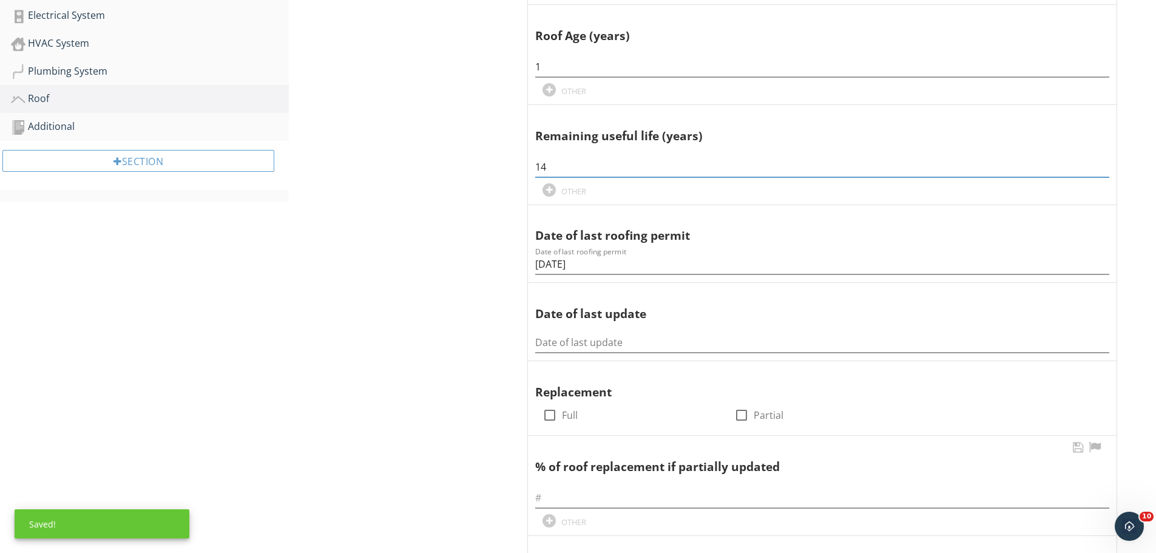
scroll to position [595, 0]
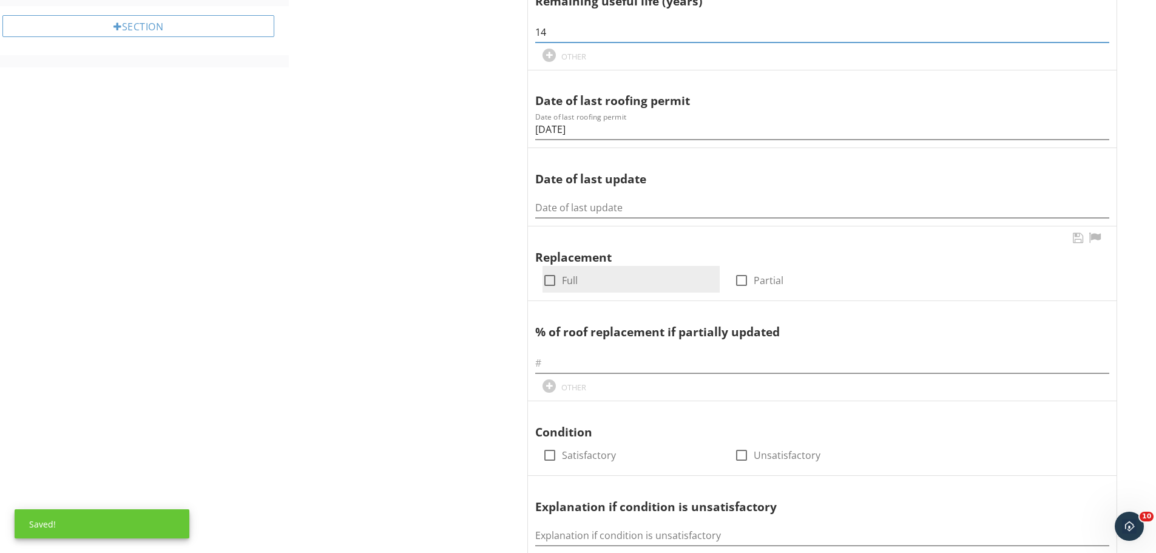
type input "14"
click at [545, 282] on div at bounding box center [549, 280] width 21 height 21
checkbox input "true"
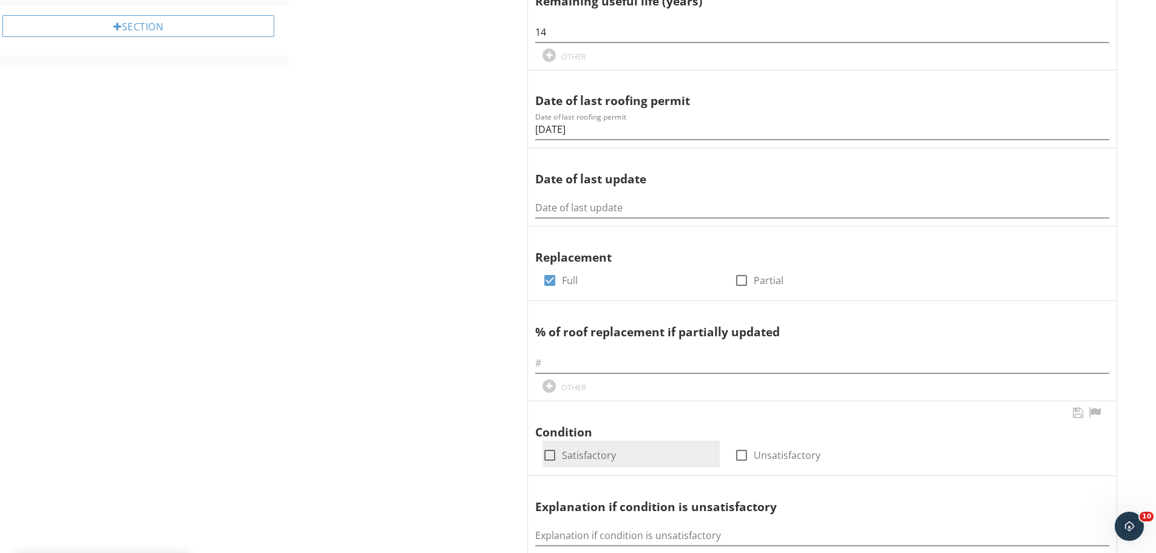
click at [549, 451] on div at bounding box center [549, 455] width 21 height 21
checkbox input "true"
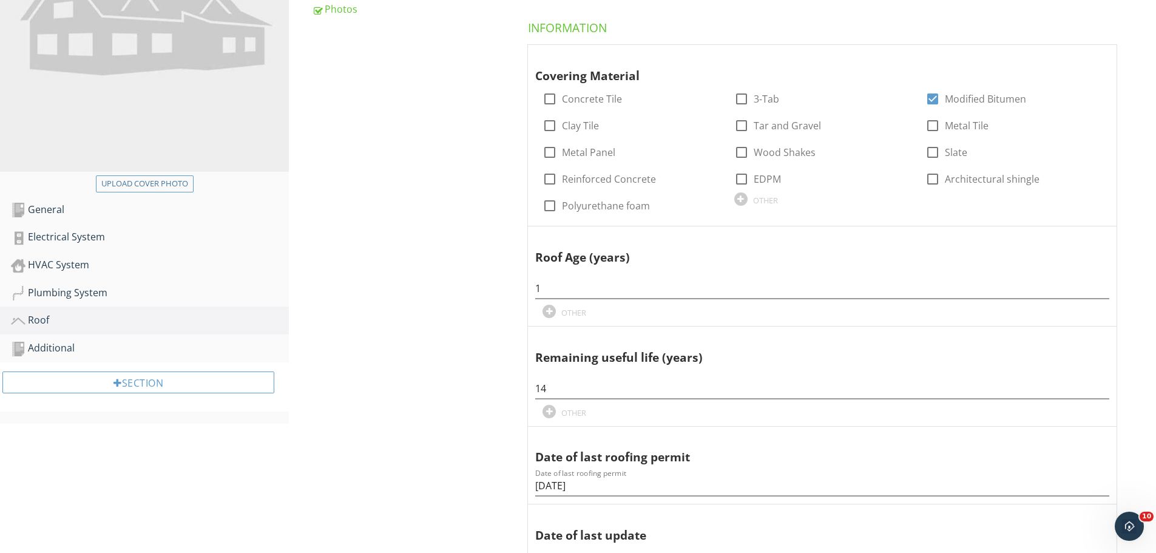
scroll to position [170, 0]
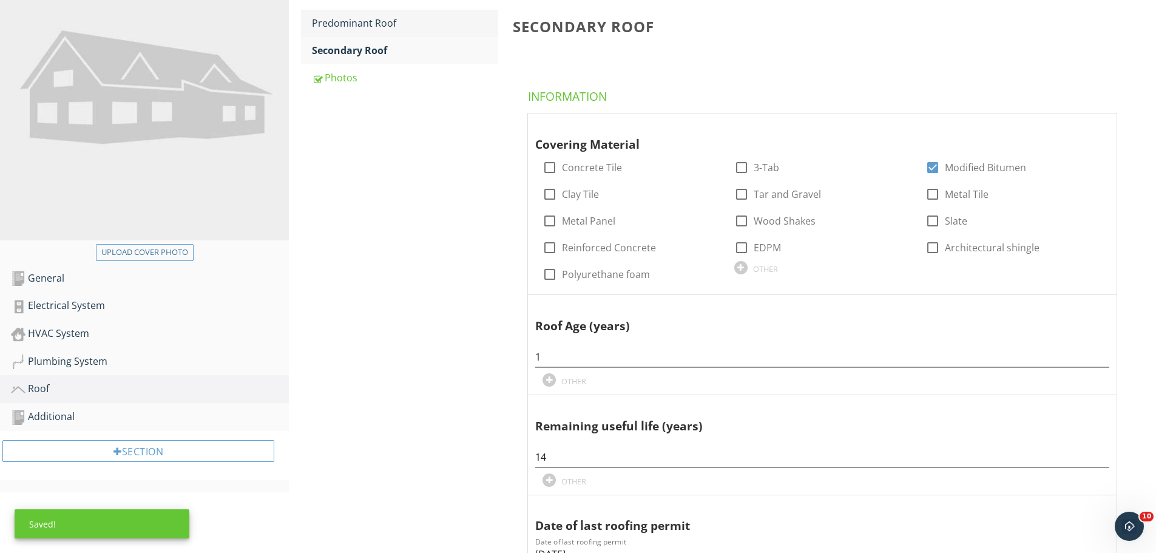
click at [340, 34] on link "Predominant Roof" at bounding box center [405, 23] width 186 height 27
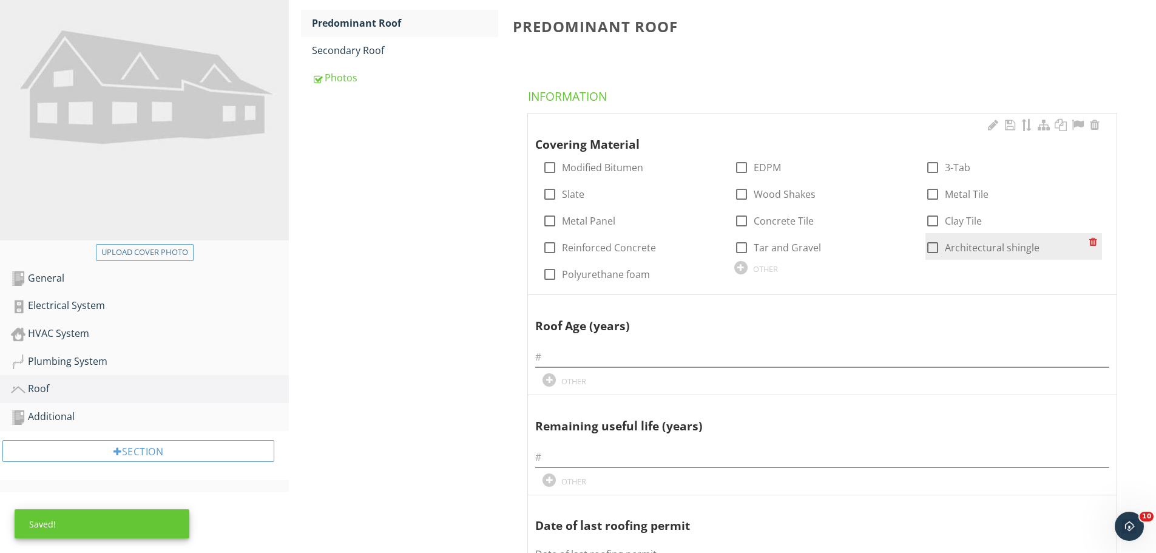
click at [939, 251] on div at bounding box center [932, 247] width 21 height 21
checkbox input "true"
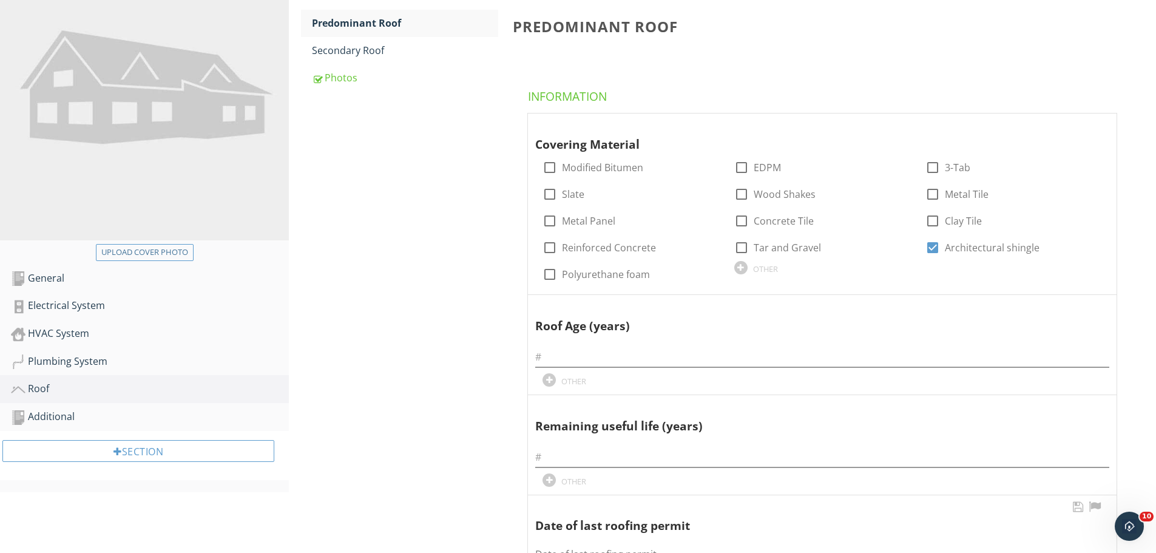
click at [618, 547] on input "Date of last roofing permit" at bounding box center [822, 554] width 574 height 20
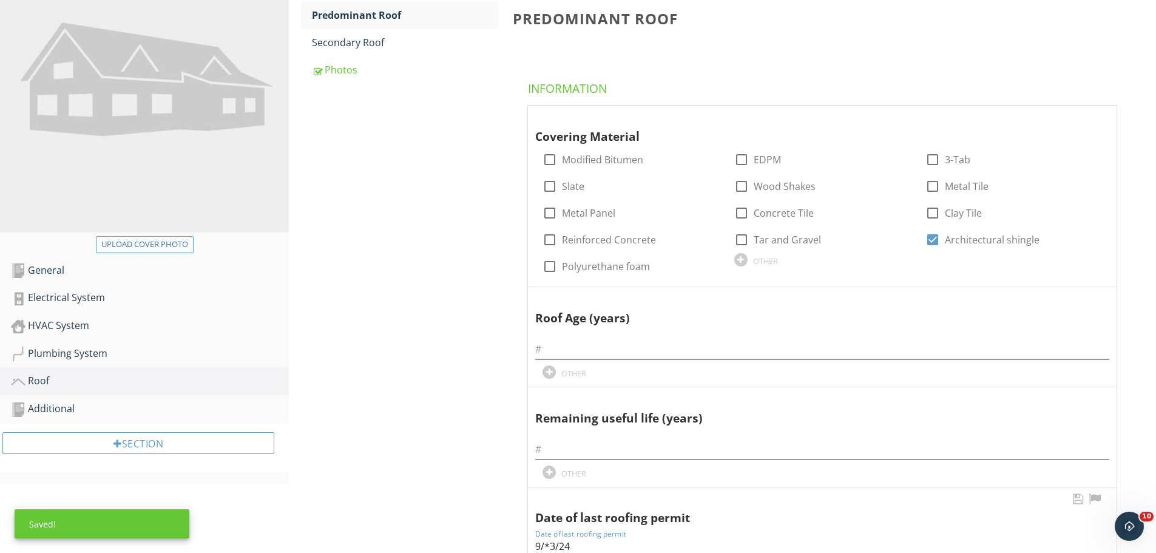
type input "9/*3/24"
type input "1"
type input "19"
click at [551, 544] on input "9/*3/24" at bounding box center [822, 546] width 574 height 20
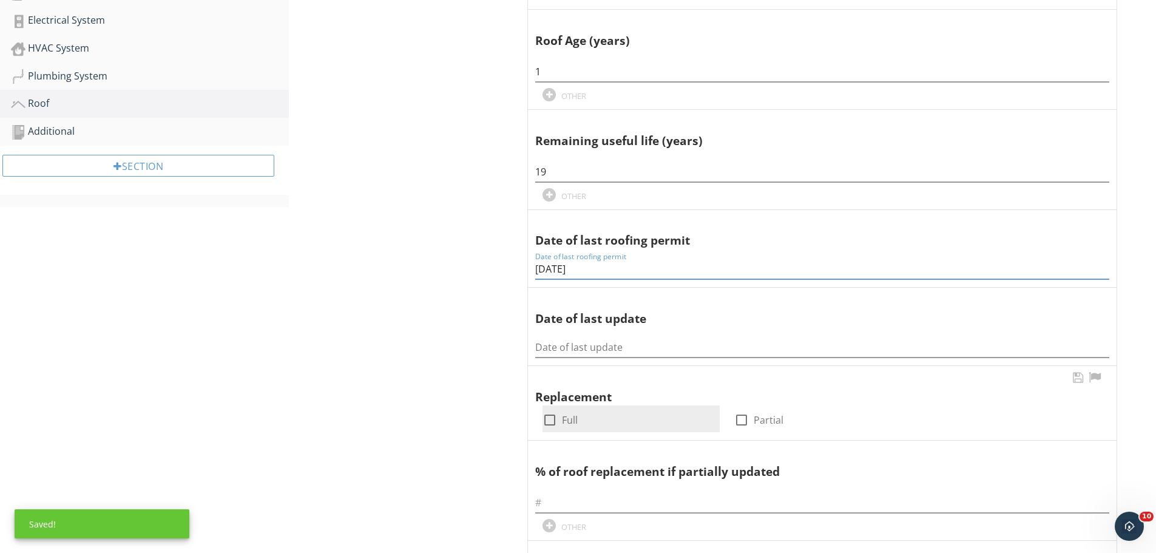
scroll to position [482, 0]
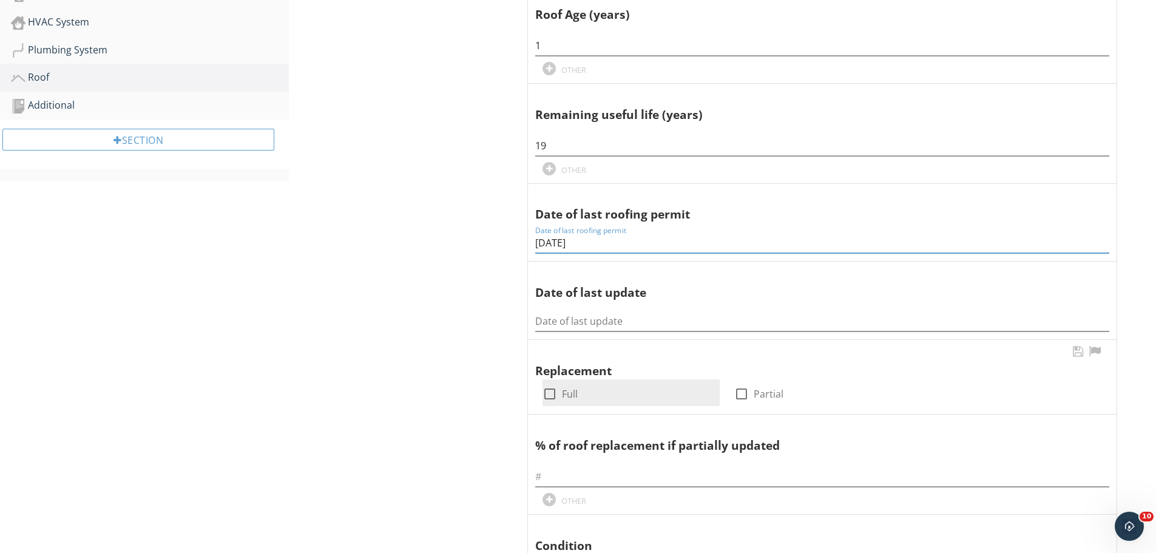
type input "9/3/24"
click at [548, 389] on div at bounding box center [549, 393] width 21 height 21
checkbox input "true"
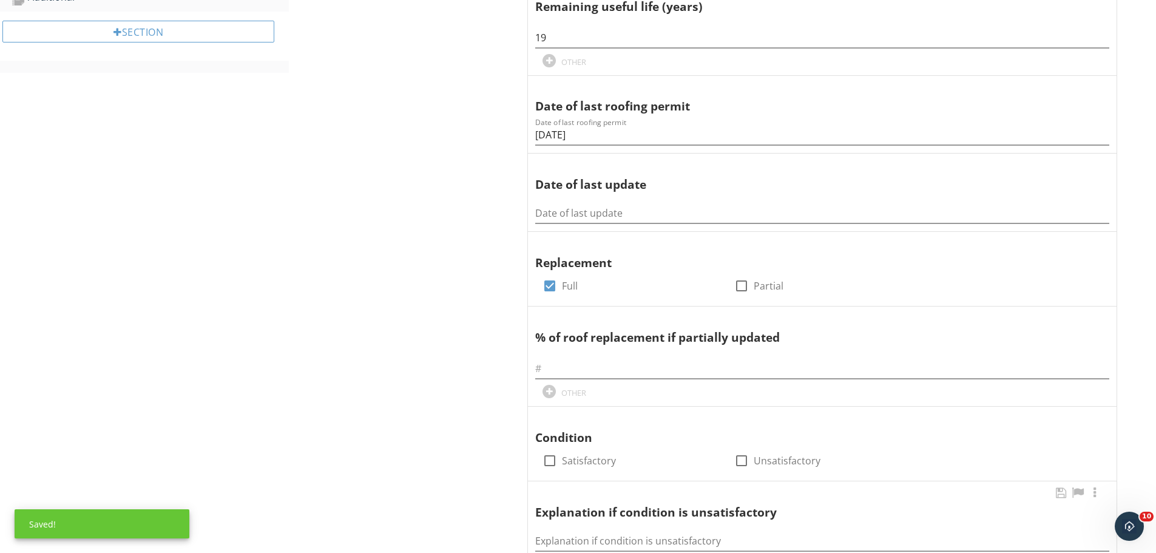
scroll to position [724, 0]
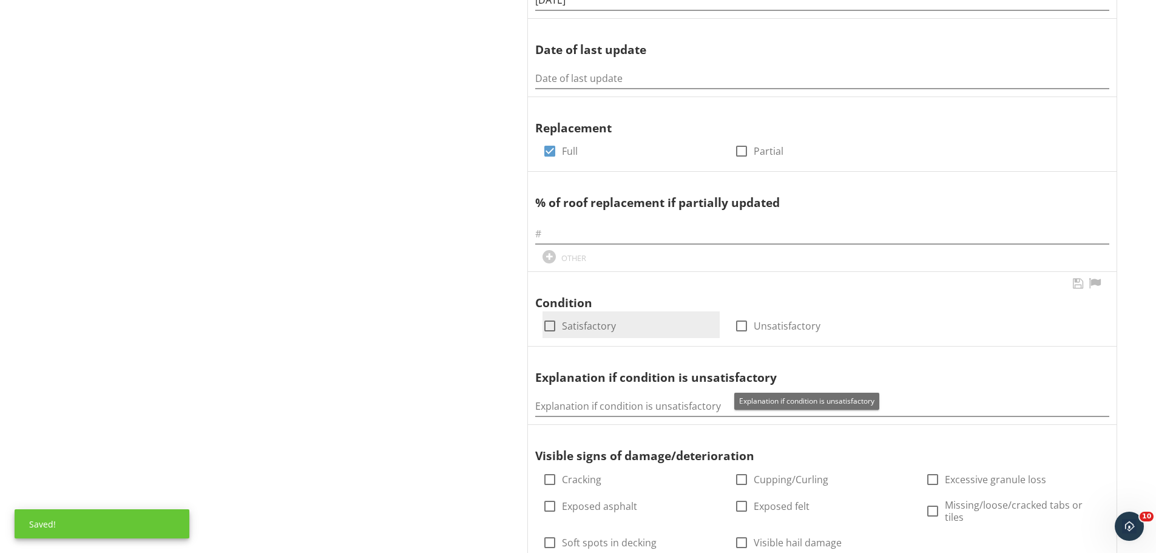
click at [550, 326] on div at bounding box center [549, 325] width 21 height 21
checkbox input "true"
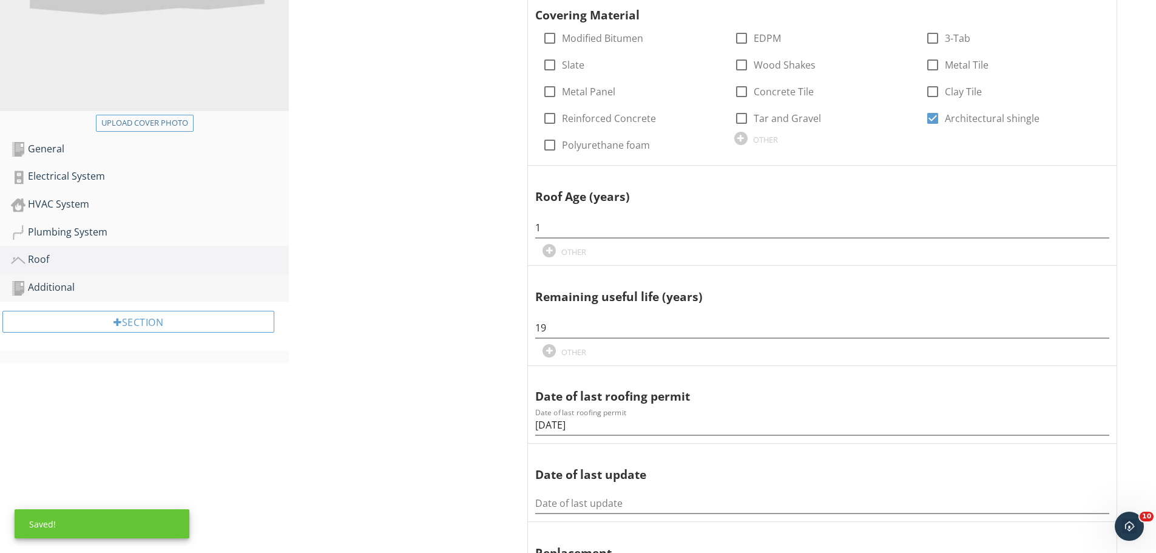
click at [85, 288] on div "Additional" at bounding box center [150, 288] width 278 height 16
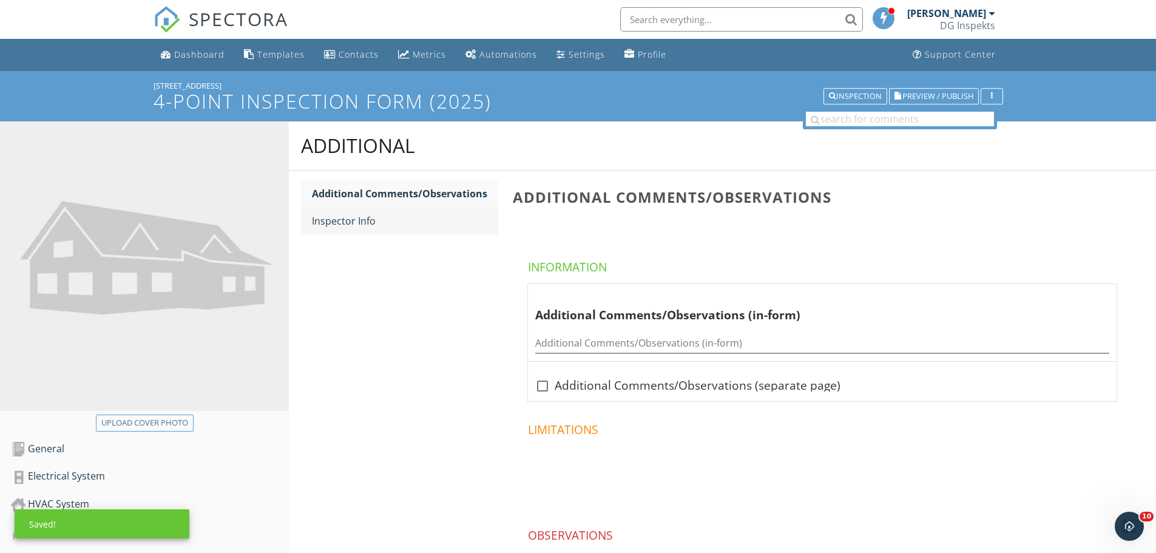
drag, startPoint x: 395, startPoint y: 219, endPoint x: 387, endPoint y: 224, distance: 9.6
click at [394, 219] on div "Inspector Info" at bounding box center [405, 221] width 186 height 15
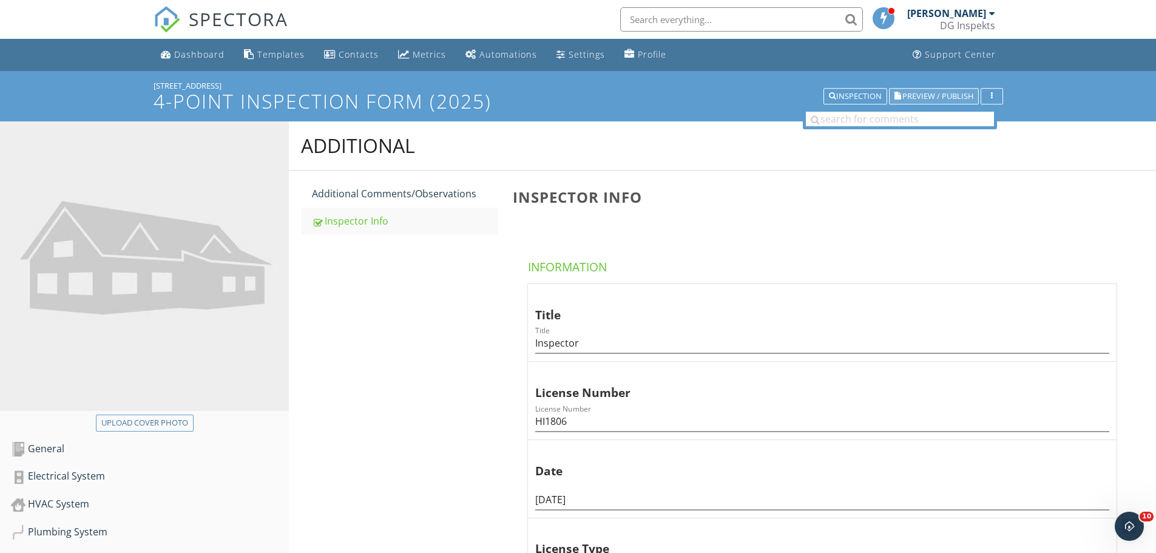
click at [913, 93] on span "Preview / Publish" at bounding box center [937, 96] width 71 height 8
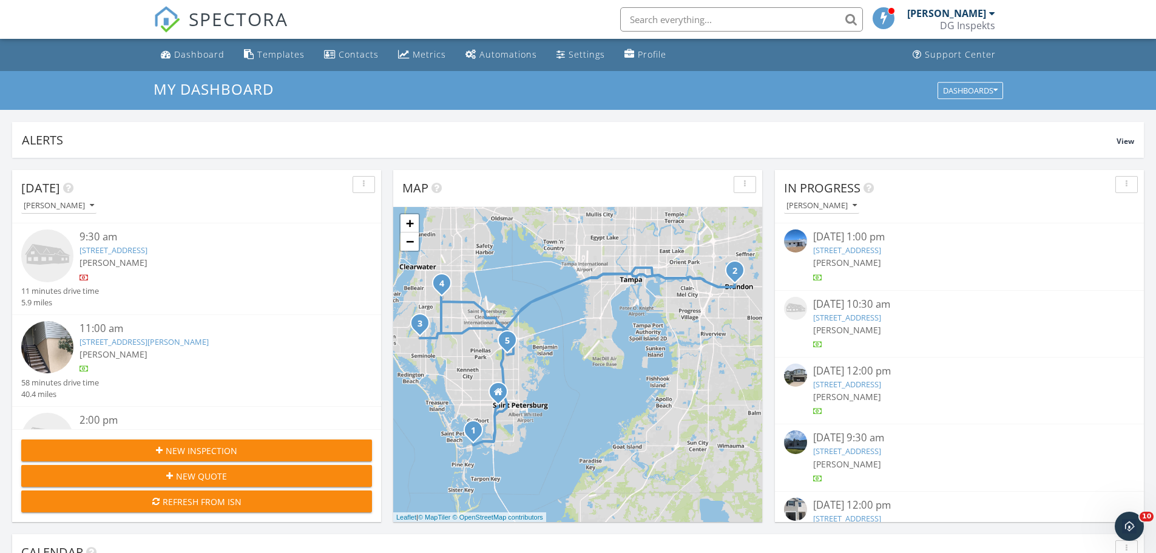
click at [741, 25] on input "text" at bounding box center [741, 19] width 243 height 24
type input "1253"
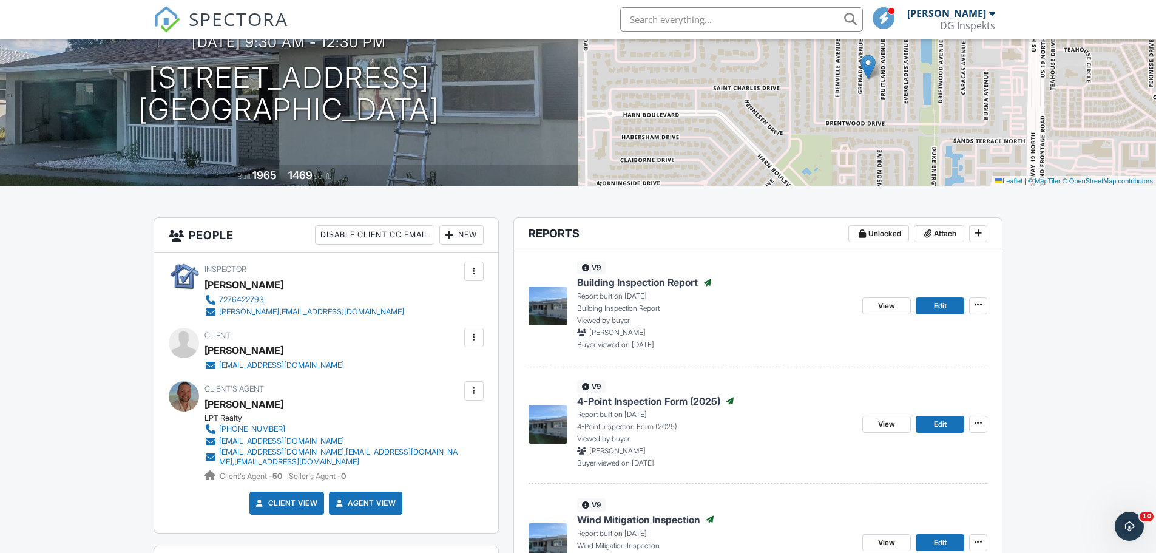
scroll to position [303, 0]
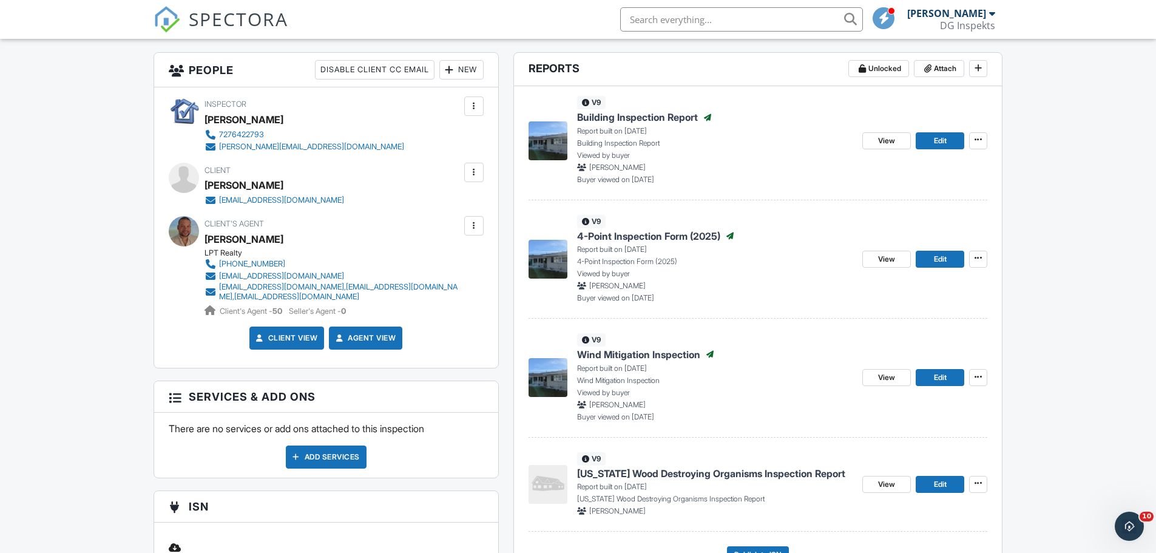
click at [221, 25] on span "SPECTORA" at bounding box center [238, 18] width 99 height 25
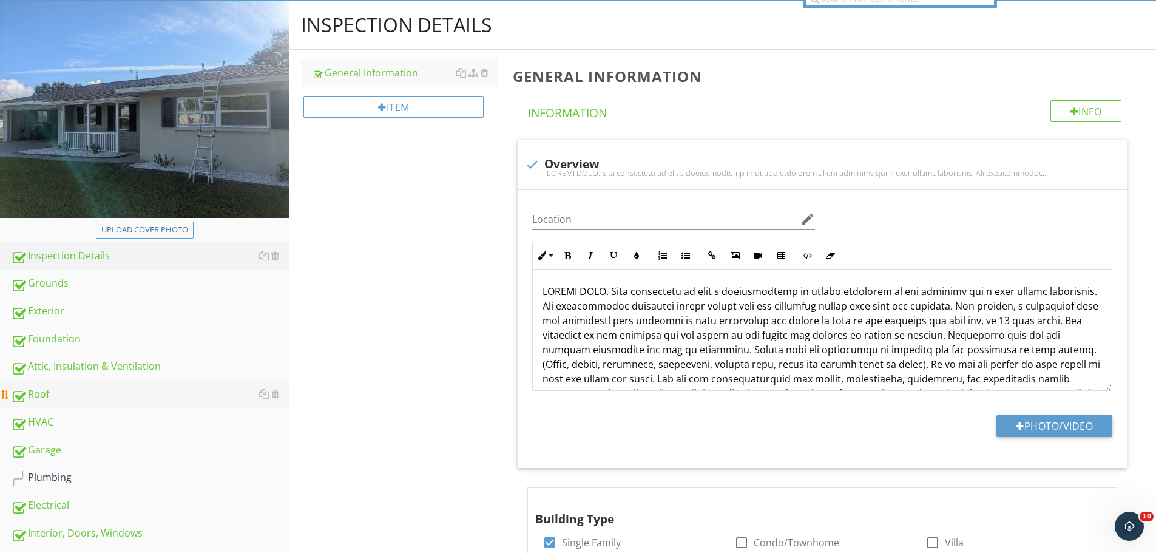
scroll to position [121, 0]
click at [46, 423] on div "HVAC" at bounding box center [150, 422] width 278 height 16
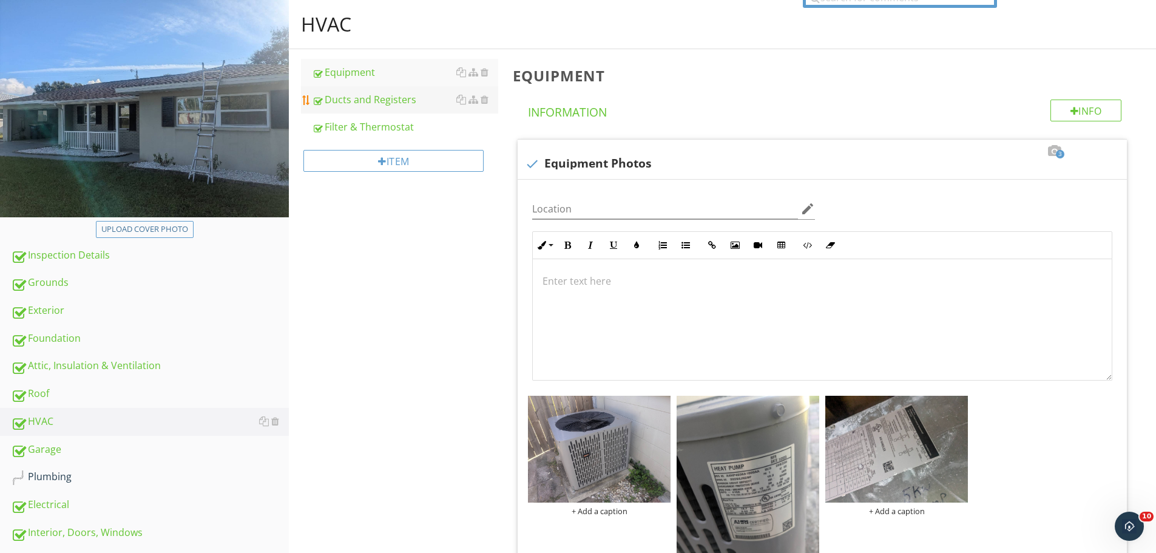
click at [340, 95] on div "Ducts and Registers" at bounding box center [405, 99] width 186 height 15
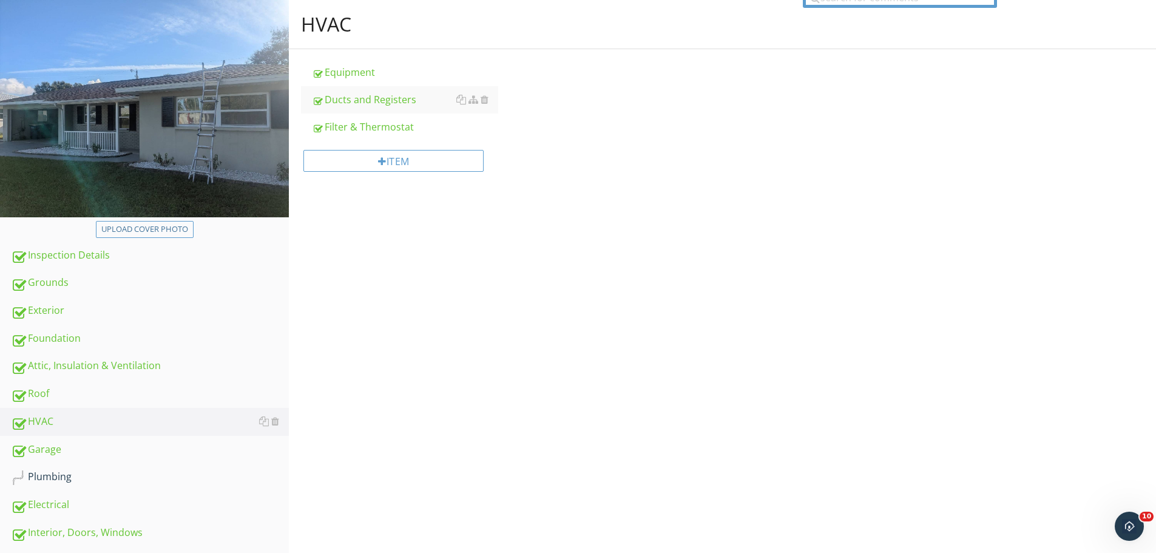
click at [345, 55] on div "Equipment Ducts and Registers Filter & Thermostat Item" at bounding box center [397, 119] width 217 height 141
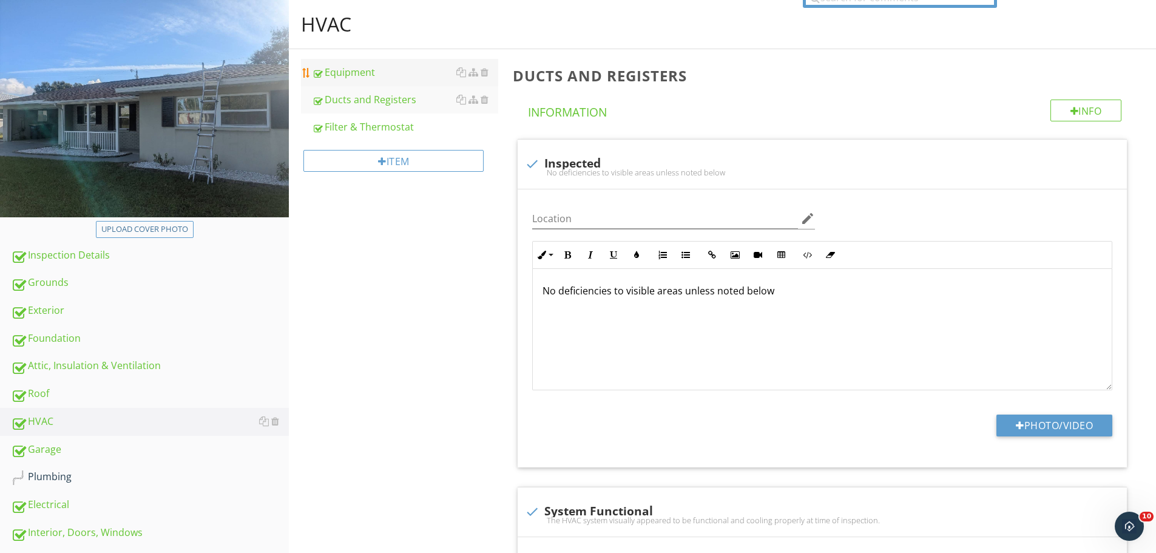
click at [344, 77] on div "Equipment" at bounding box center [405, 72] width 186 height 15
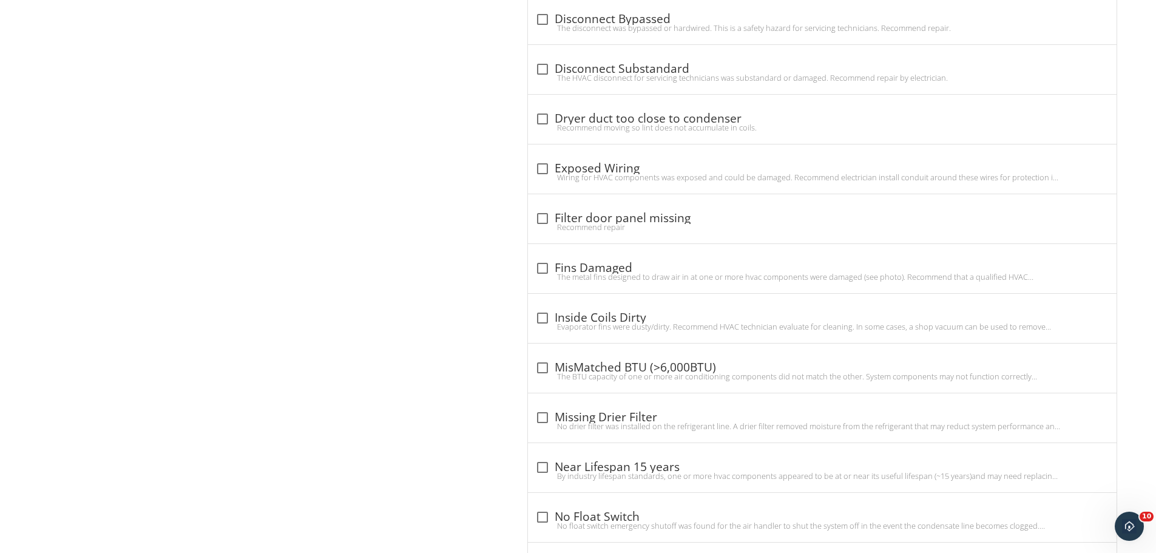
scroll to position [3094, 0]
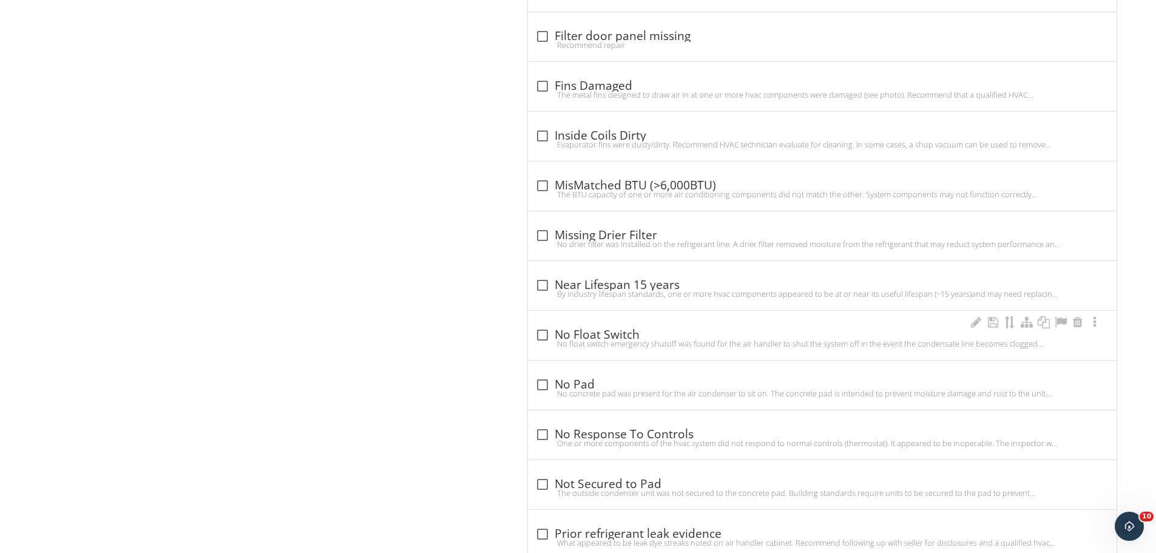
click at [547, 339] on div "No float switch emergency shutoff was found for the air handler to shut the sys…" at bounding box center [822, 344] width 574 height 10
checkbox input "true"
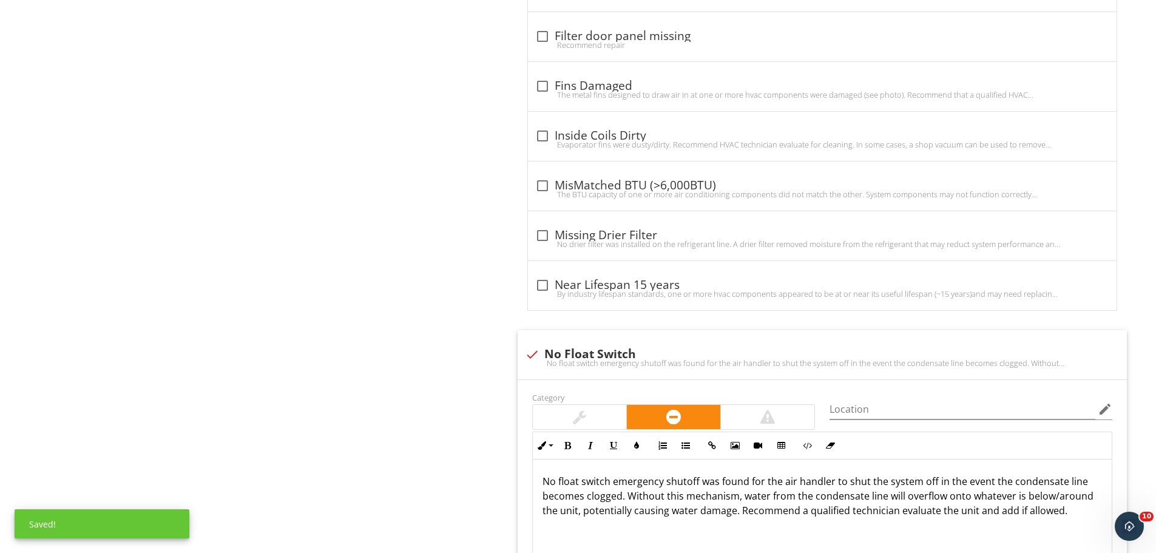
scroll to position [3337, 0]
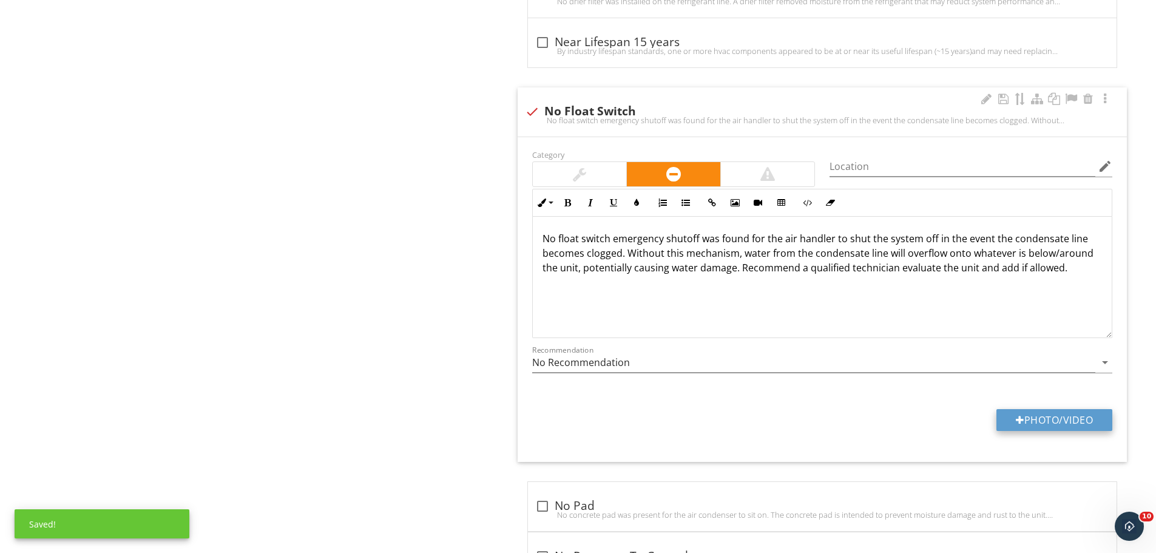
click at [1035, 428] on button "Photo/Video" at bounding box center [1054, 420] width 116 height 22
type input "C:\fakepath\float.png"
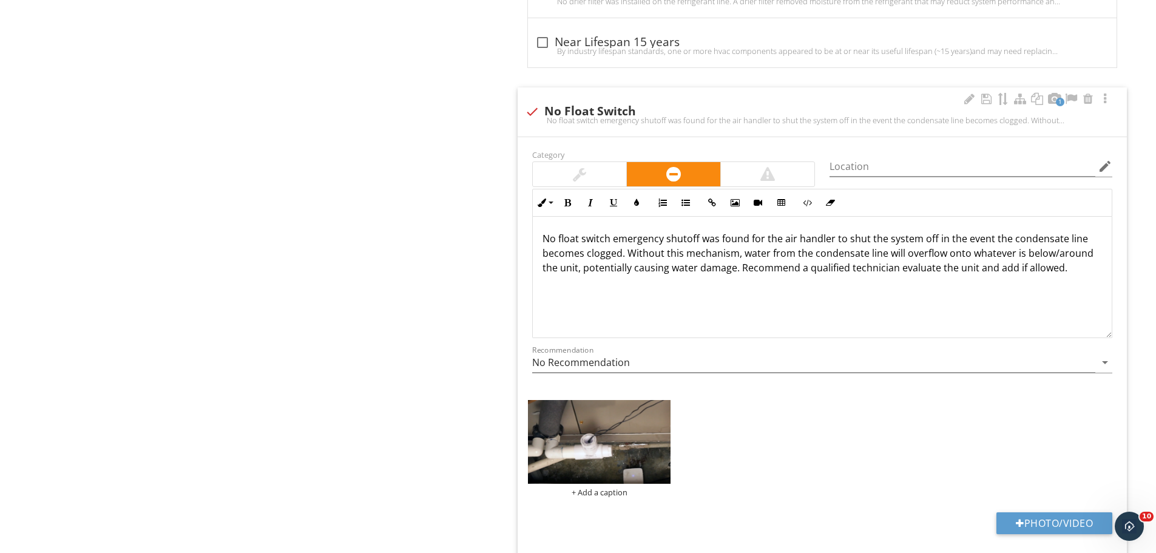
click at [616, 282] on div "No float switch emergency shutoff was found for the air handler to shut the sys…" at bounding box center [822, 277] width 579 height 121
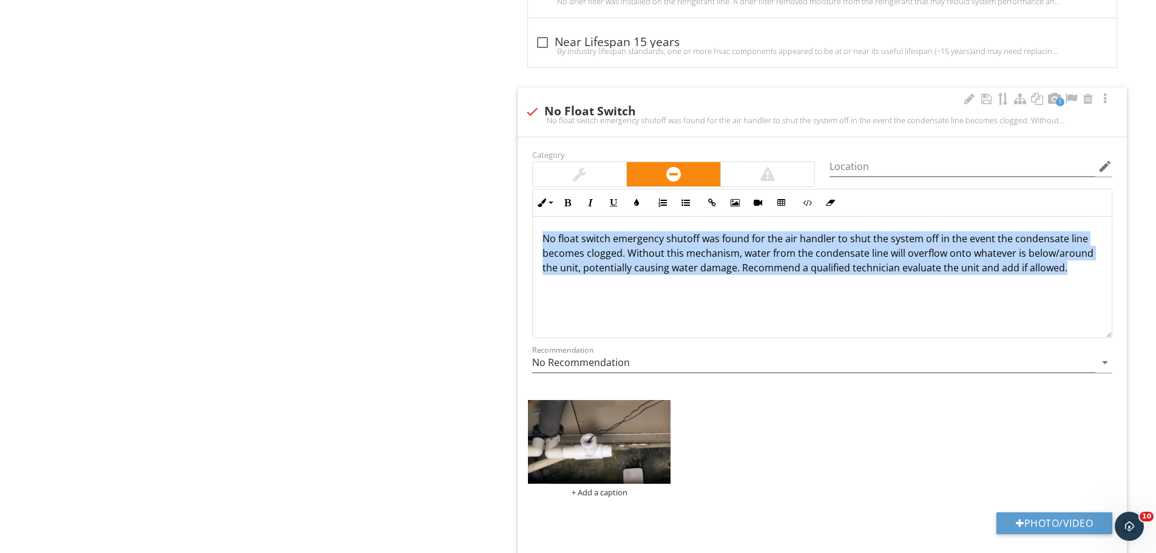
drag, startPoint x: 1078, startPoint y: 265, endPoint x: 520, endPoint y: 234, distance: 559.0
click at [520, 234] on div "Category Location edit Inline Style XLarge Large Normal Small Light Small/Light…" at bounding box center [822, 351] width 609 height 428
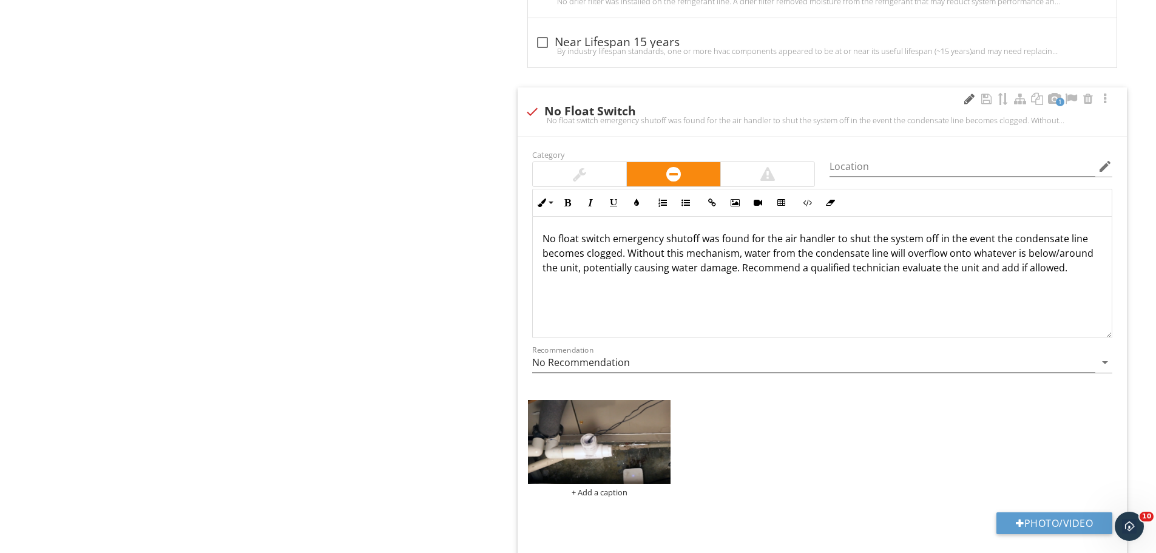
click at [970, 93] on div at bounding box center [969, 99] width 15 height 12
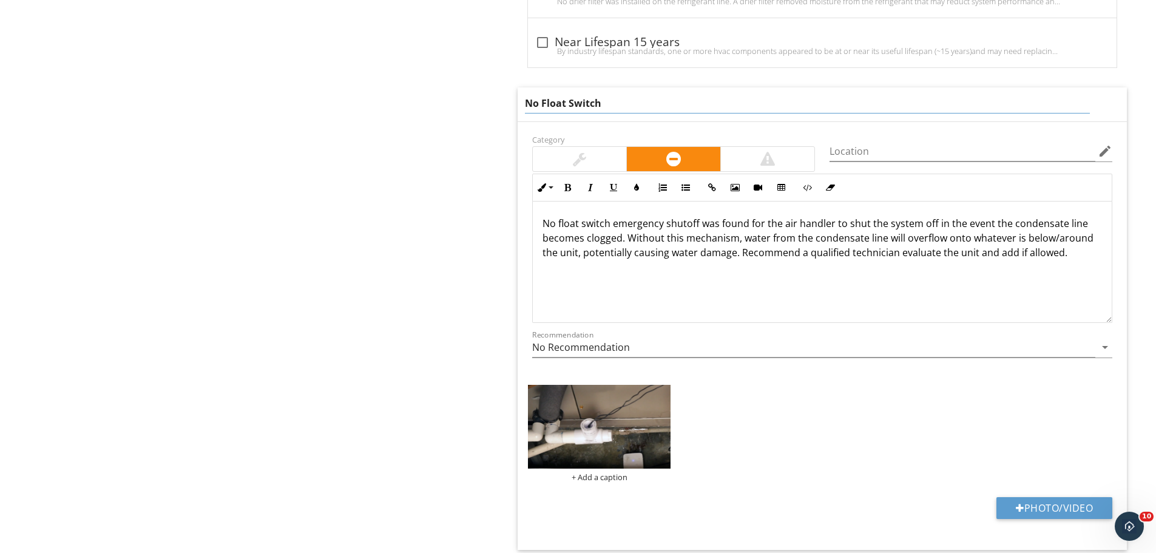
drag, startPoint x: 457, startPoint y: 126, endPoint x: 428, endPoint y: 127, distance: 28.5
type input "Float switch substandard"
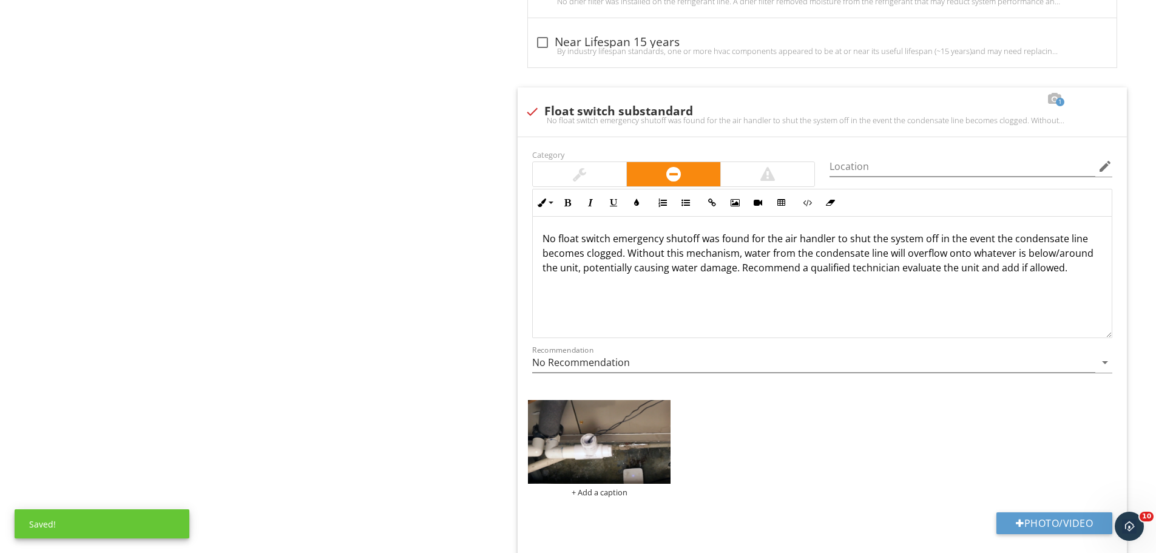
drag, startPoint x: 1067, startPoint y: 248, endPoint x: 448, endPoint y: 230, distance: 619.1
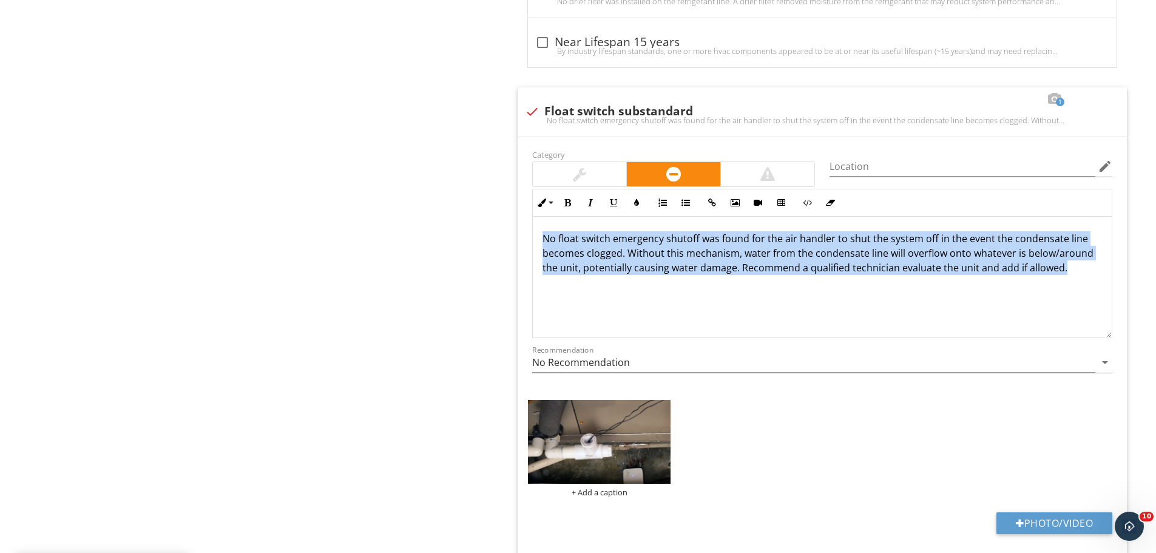
drag, startPoint x: 1008, startPoint y: 269, endPoint x: 514, endPoint y: 234, distance: 495.1
click at [514, 234] on span "check_box_outline_blank Access panel loose Recommend securing check_box_outline…" at bounding box center [825, 500] width 624 height 2657
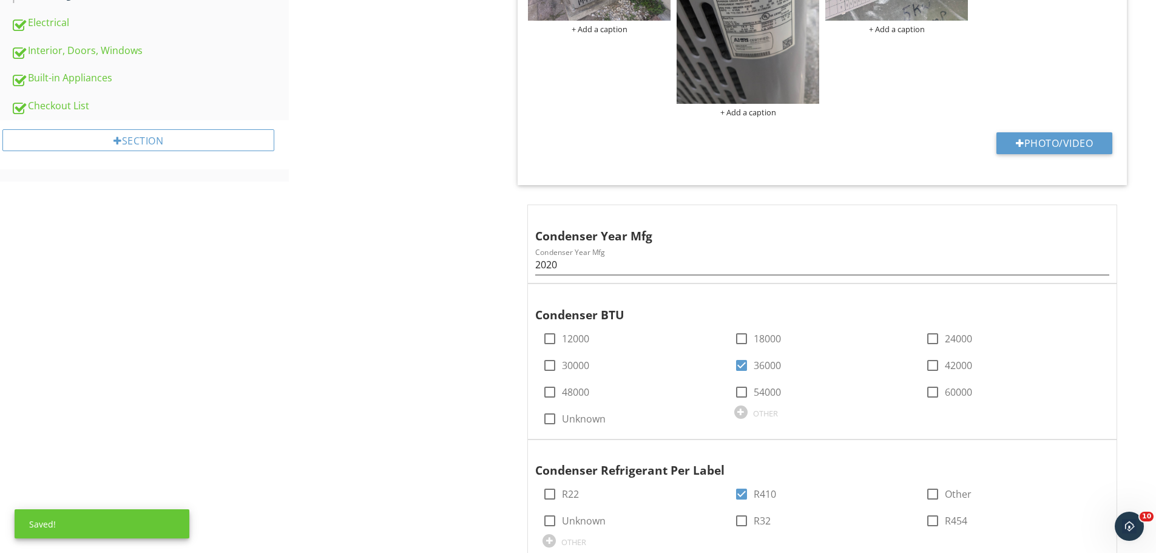
scroll to position [0, 0]
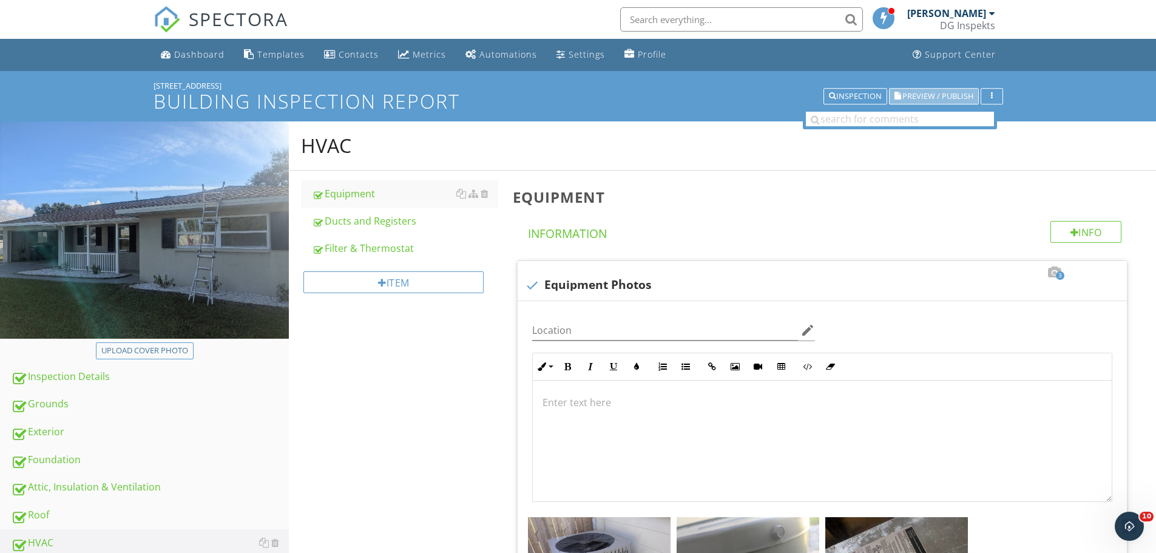
click at [918, 89] on button "Preview / Publish" at bounding box center [934, 96] width 90 height 17
